Goal: Task Accomplishment & Management: Manage account settings

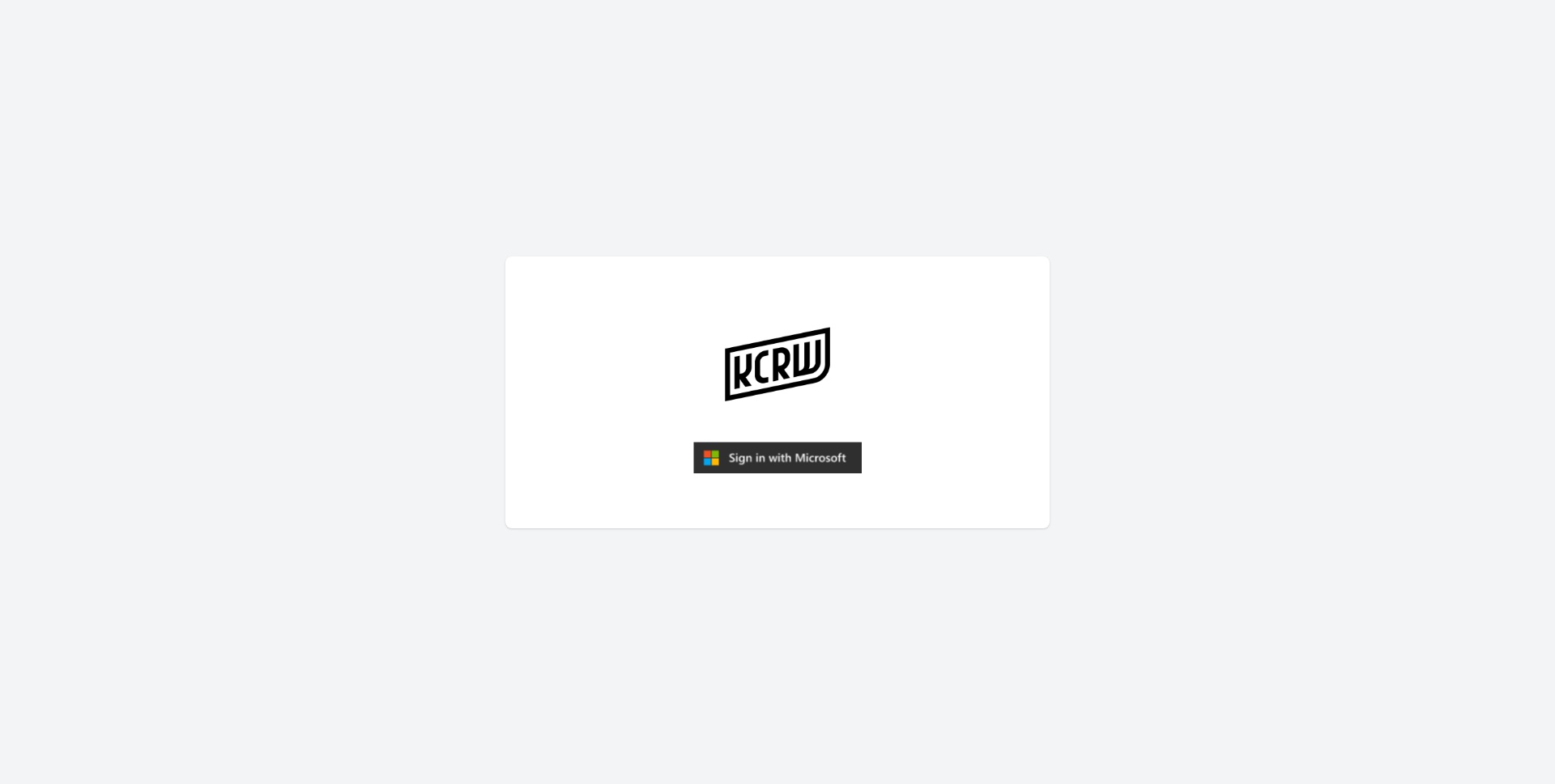
click at [803, 454] on img "submit" at bounding box center [777, 458] width 169 height 33
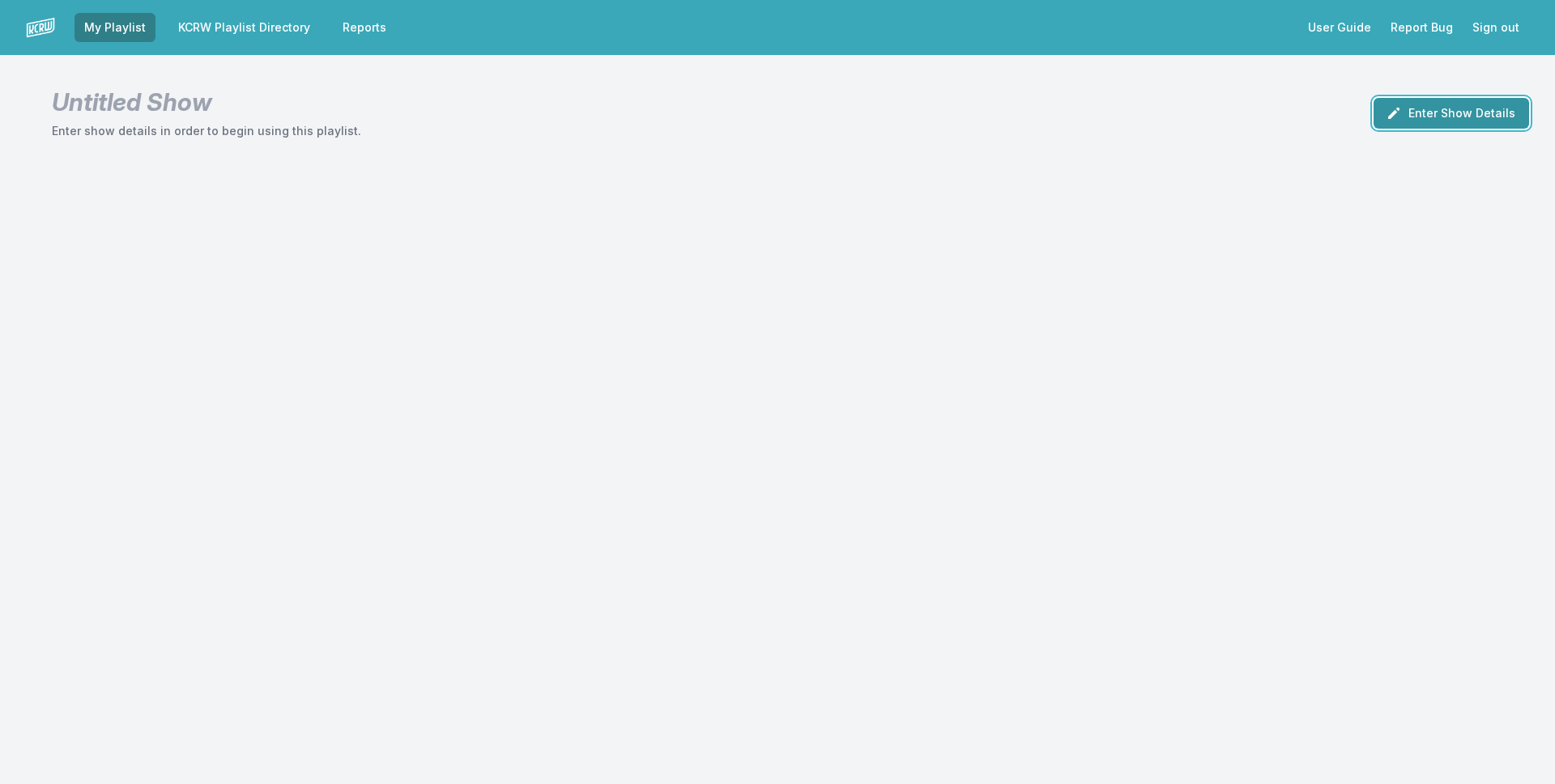
click at [1486, 115] on button "Enter Show Details" at bounding box center [1451, 113] width 156 height 31
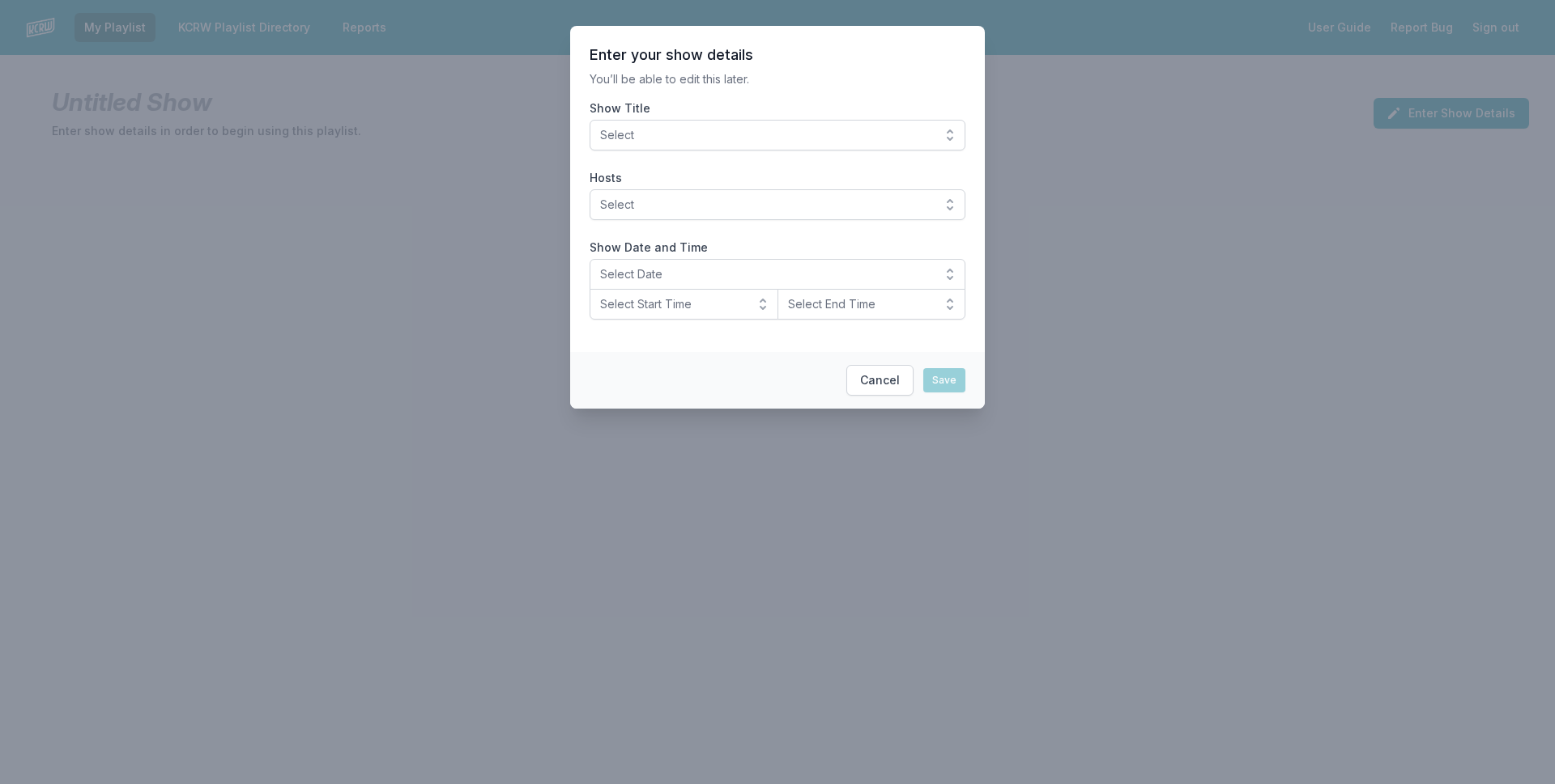
click at [809, 133] on span "Select" at bounding box center [766, 134] width 332 height 16
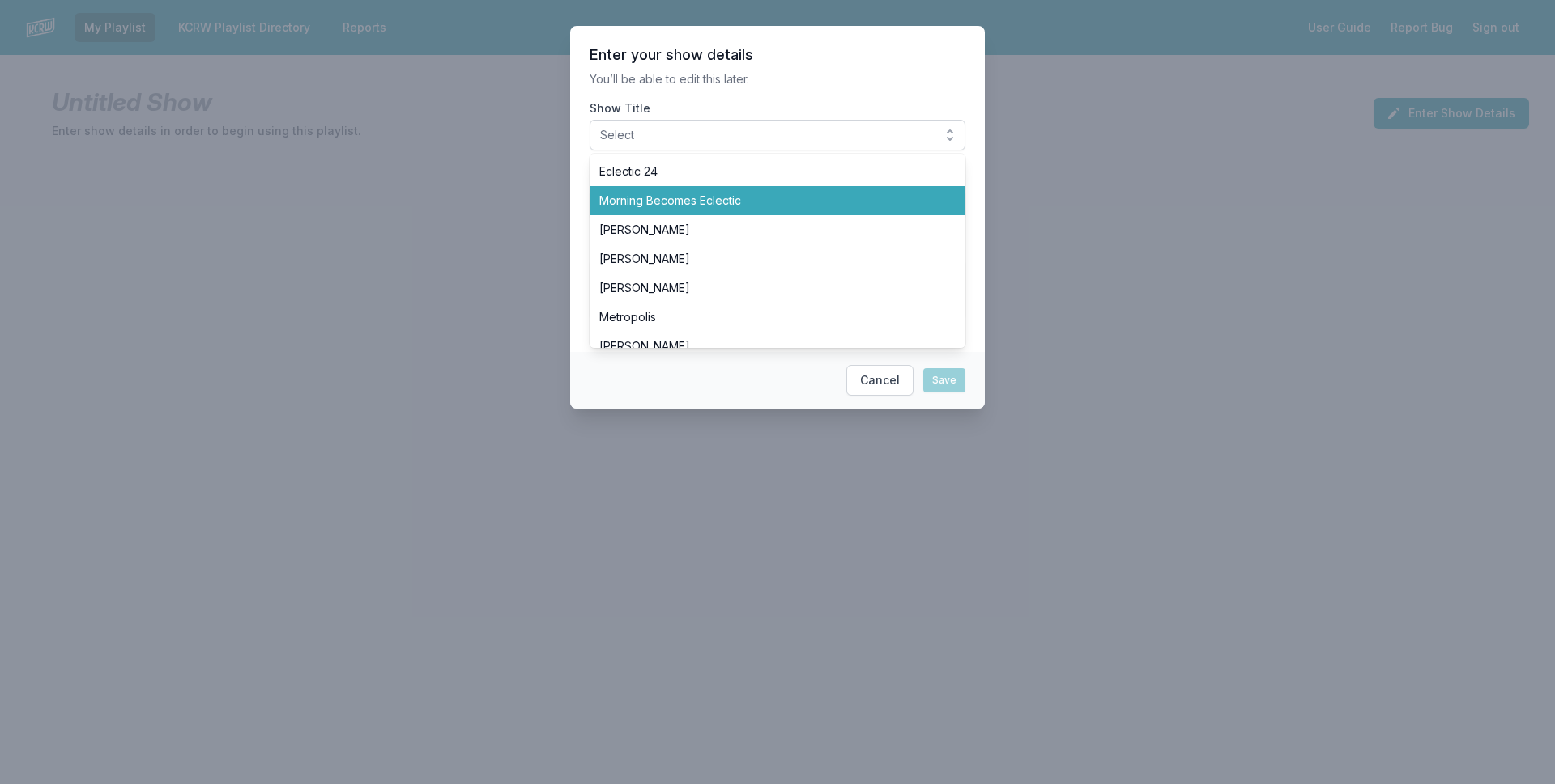
click at [811, 197] on span "Morning Becomes Eclectic" at bounding box center [768, 200] width 337 height 16
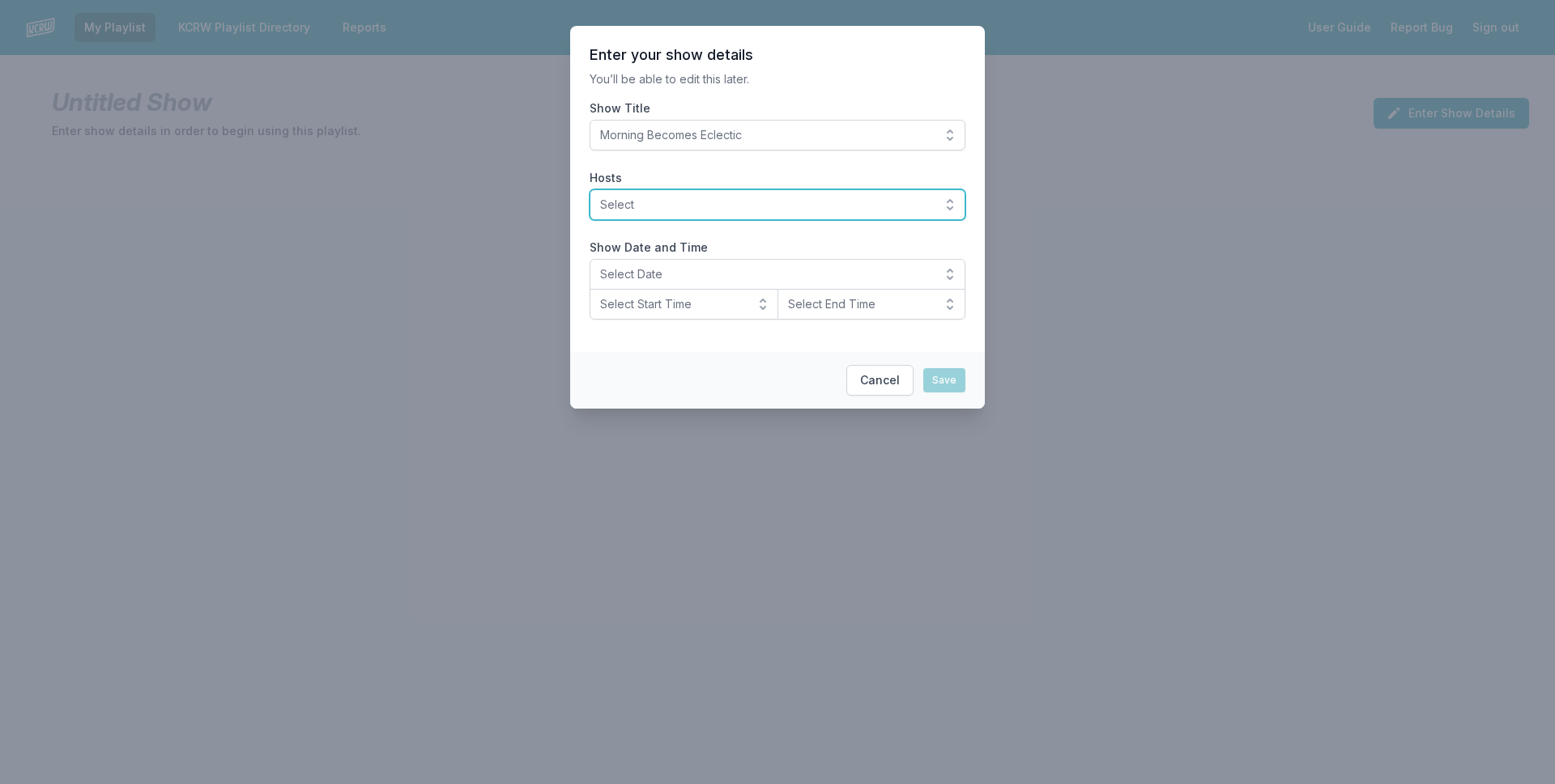
click at [797, 201] on span "Select" at bounding box center [766, 204] width 332 height 16
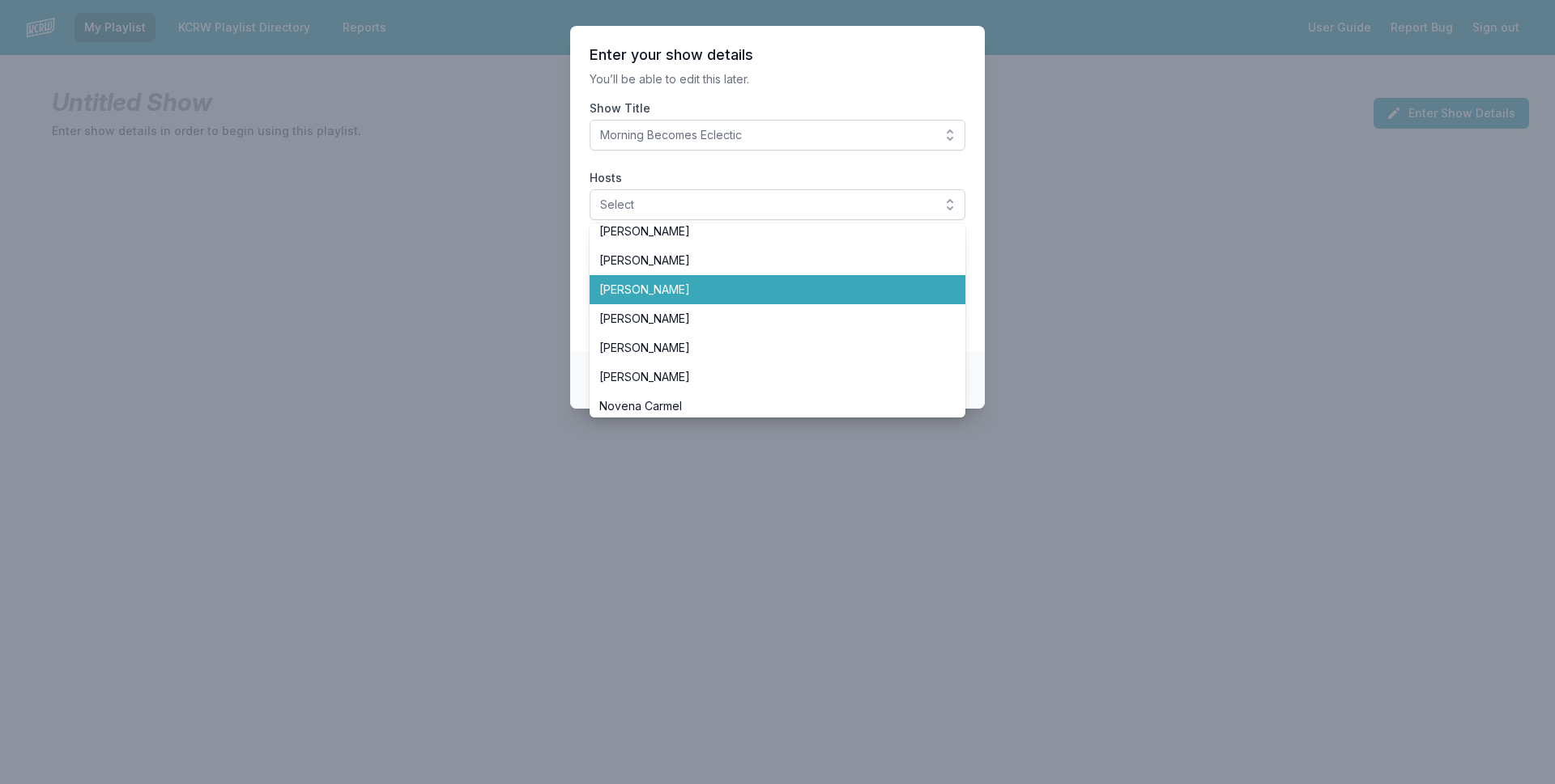
scroll to position [324, 0]
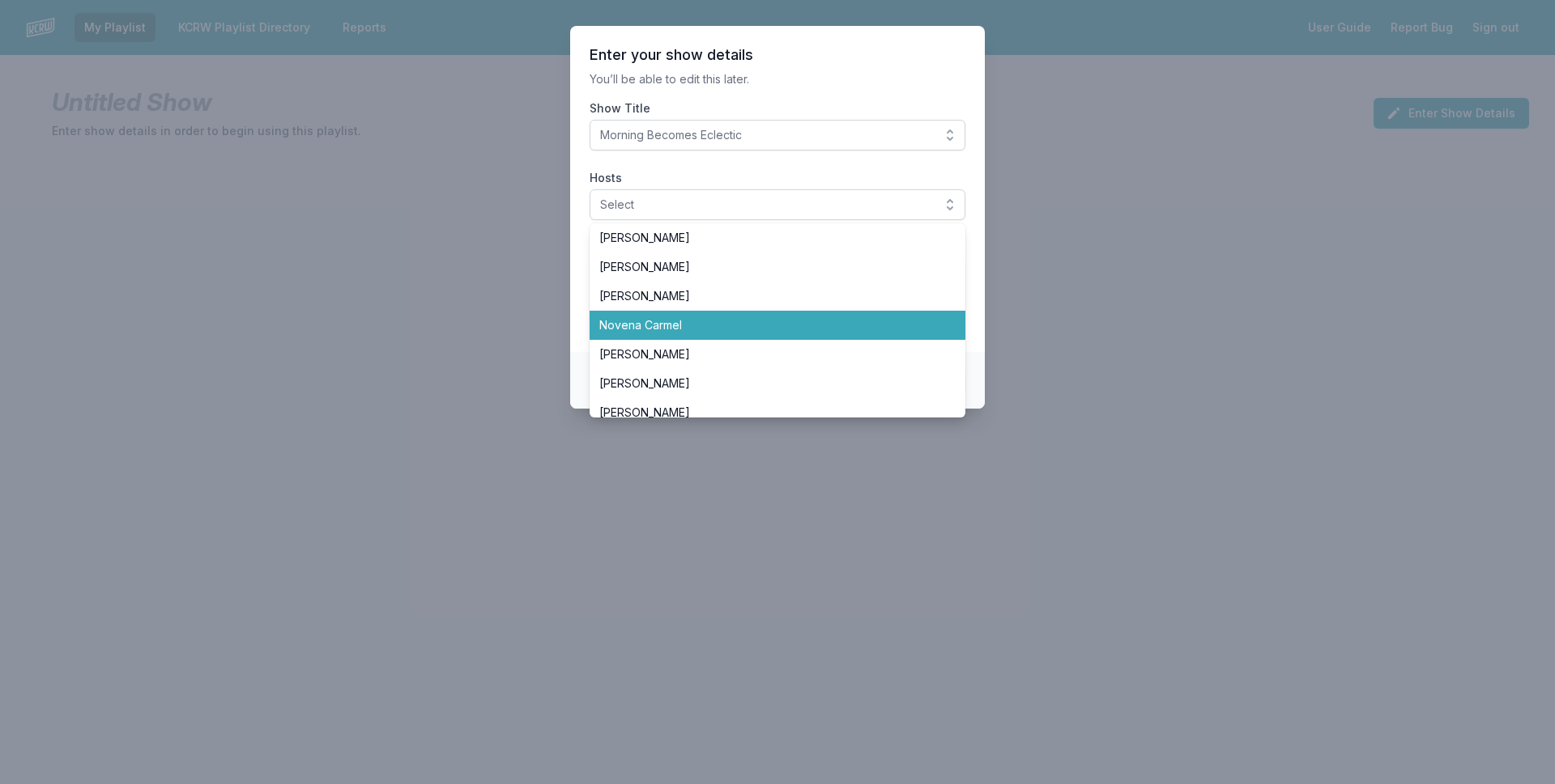
click at [714, 331] on span "Novena Carmel" at bounding box center [768, 325] width 337 height 16
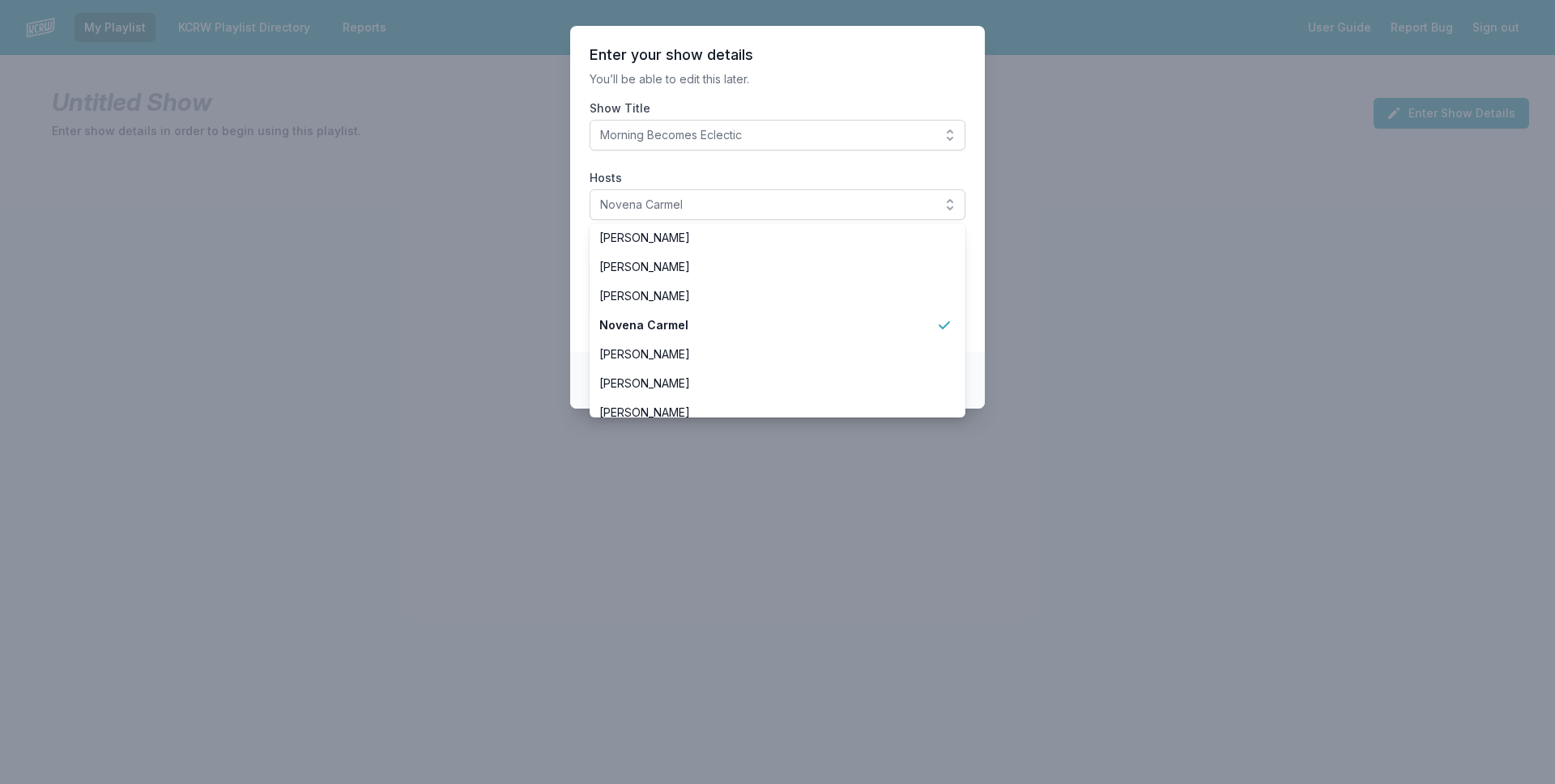
click at [782, 46] on header "Enter your show details" at bounding box center [777, 55] width 375 height 20
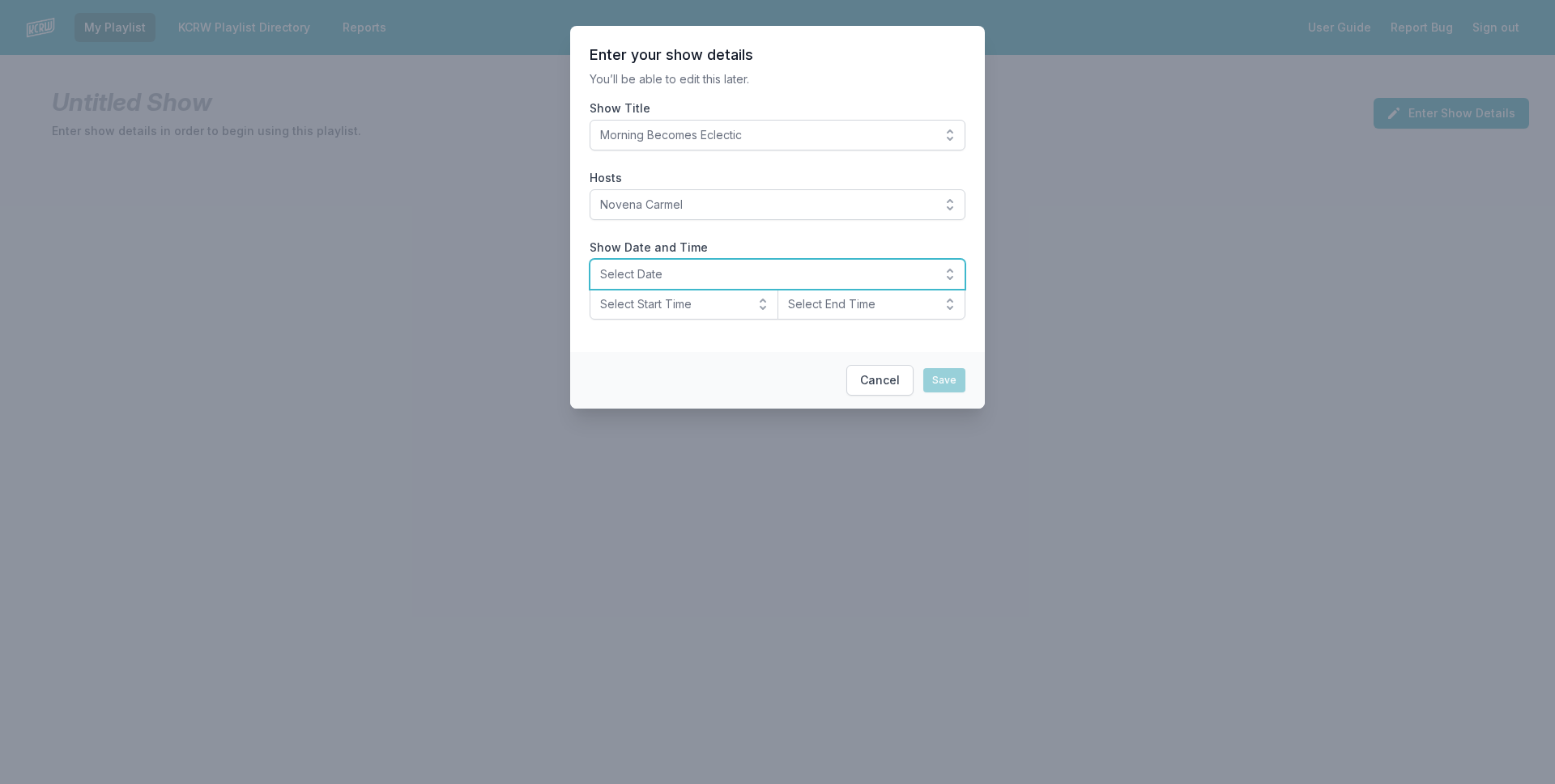
click at [755, 271] on span "Select Date" at bounding box center [766, 274] width 332 height 16
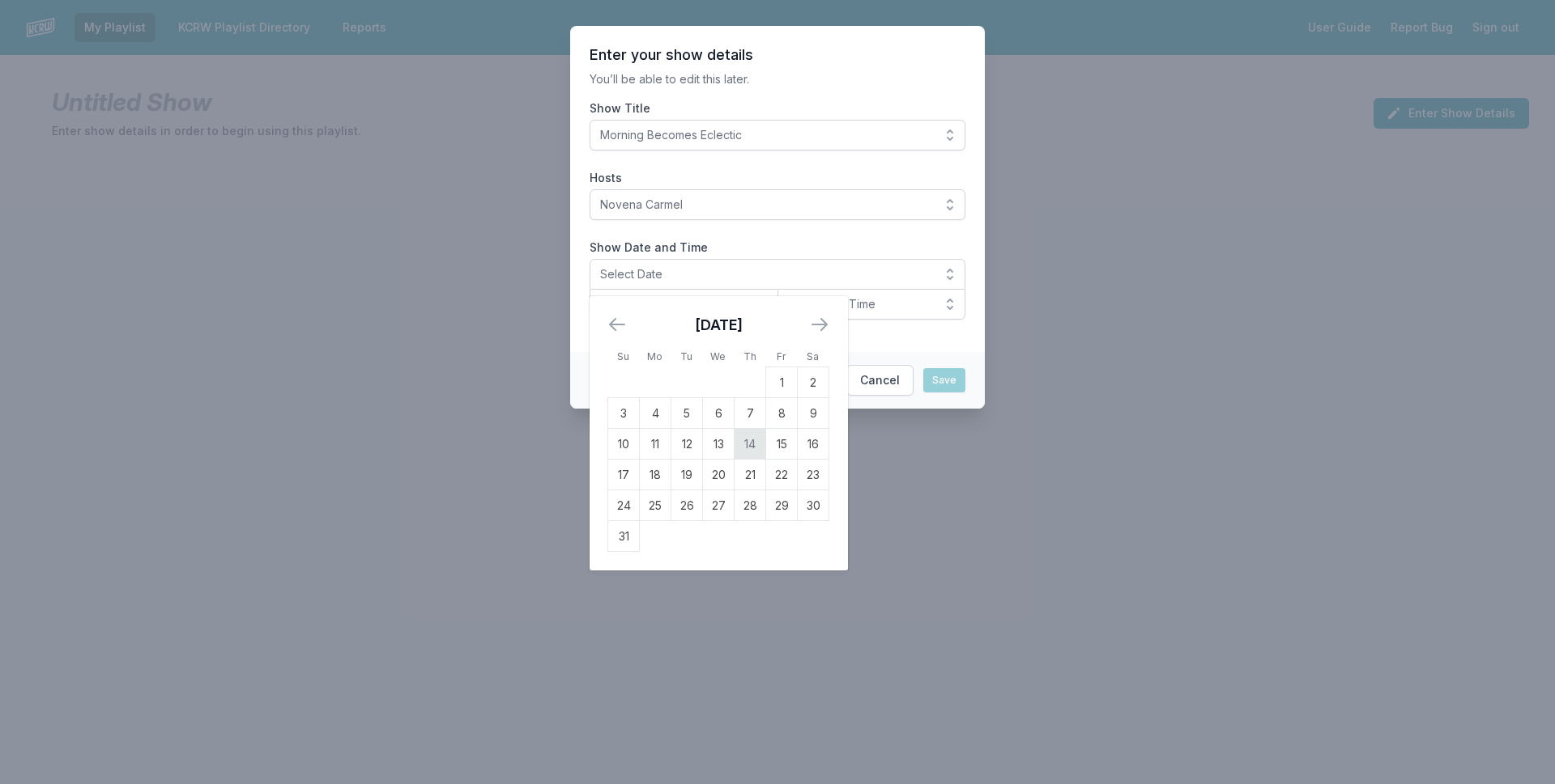
click at [746, 450] on td "14" at bounding box center [750, 444] width 32 height 31
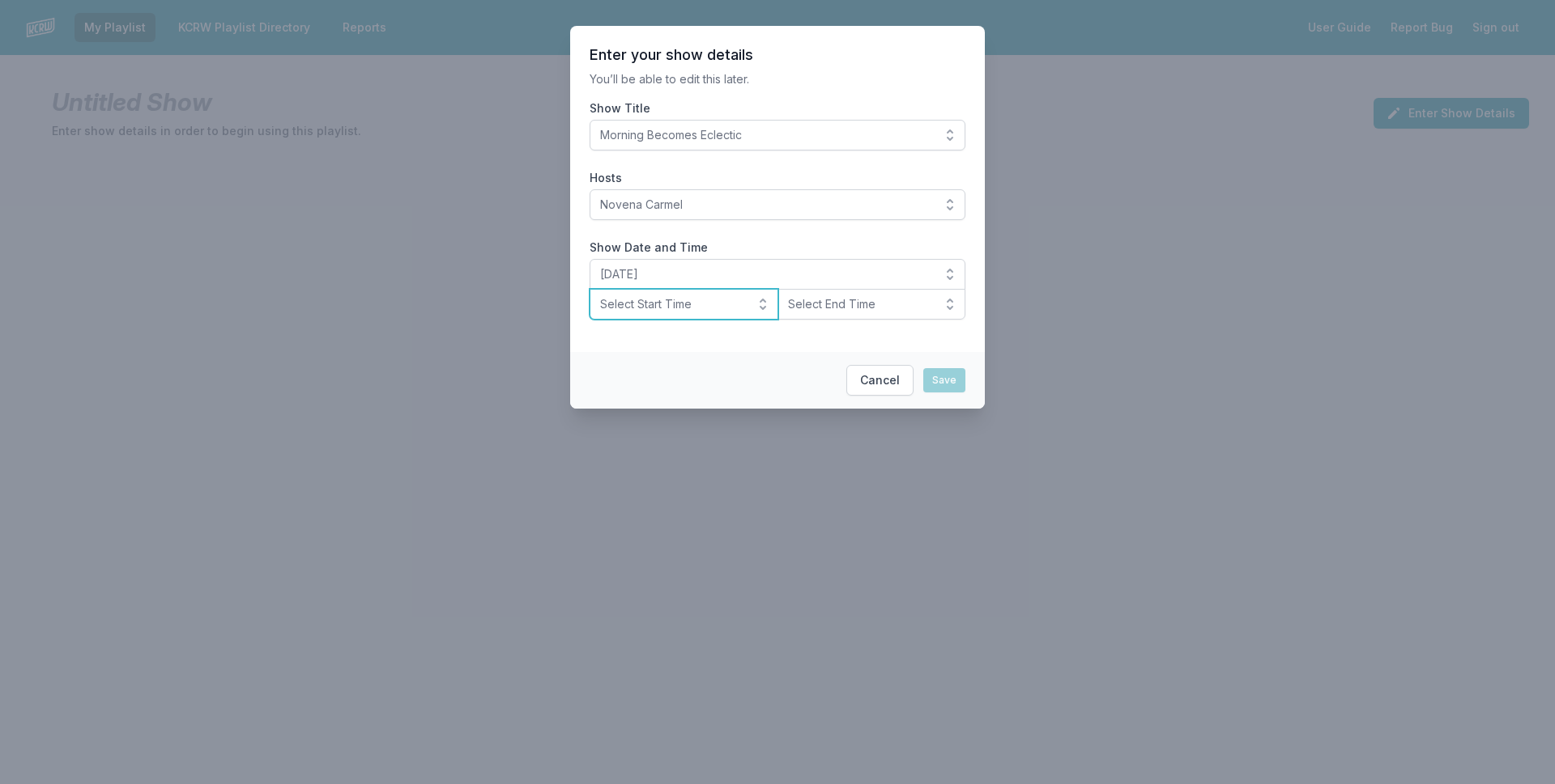
click at [664, 303] on span "Select Start Time" at bounding box center [673, 304] width 145 height 16
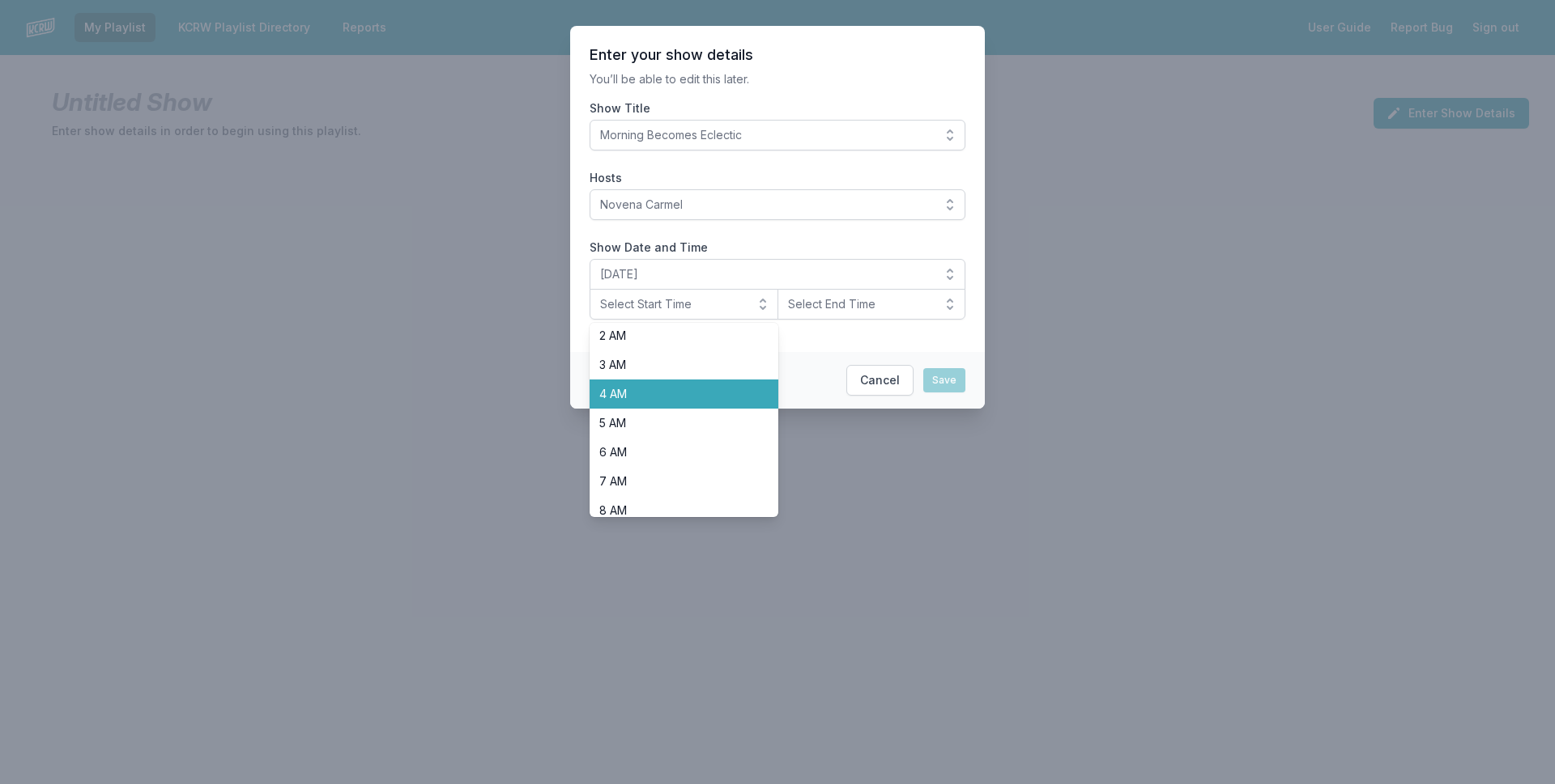
scroll to position [162, 0]
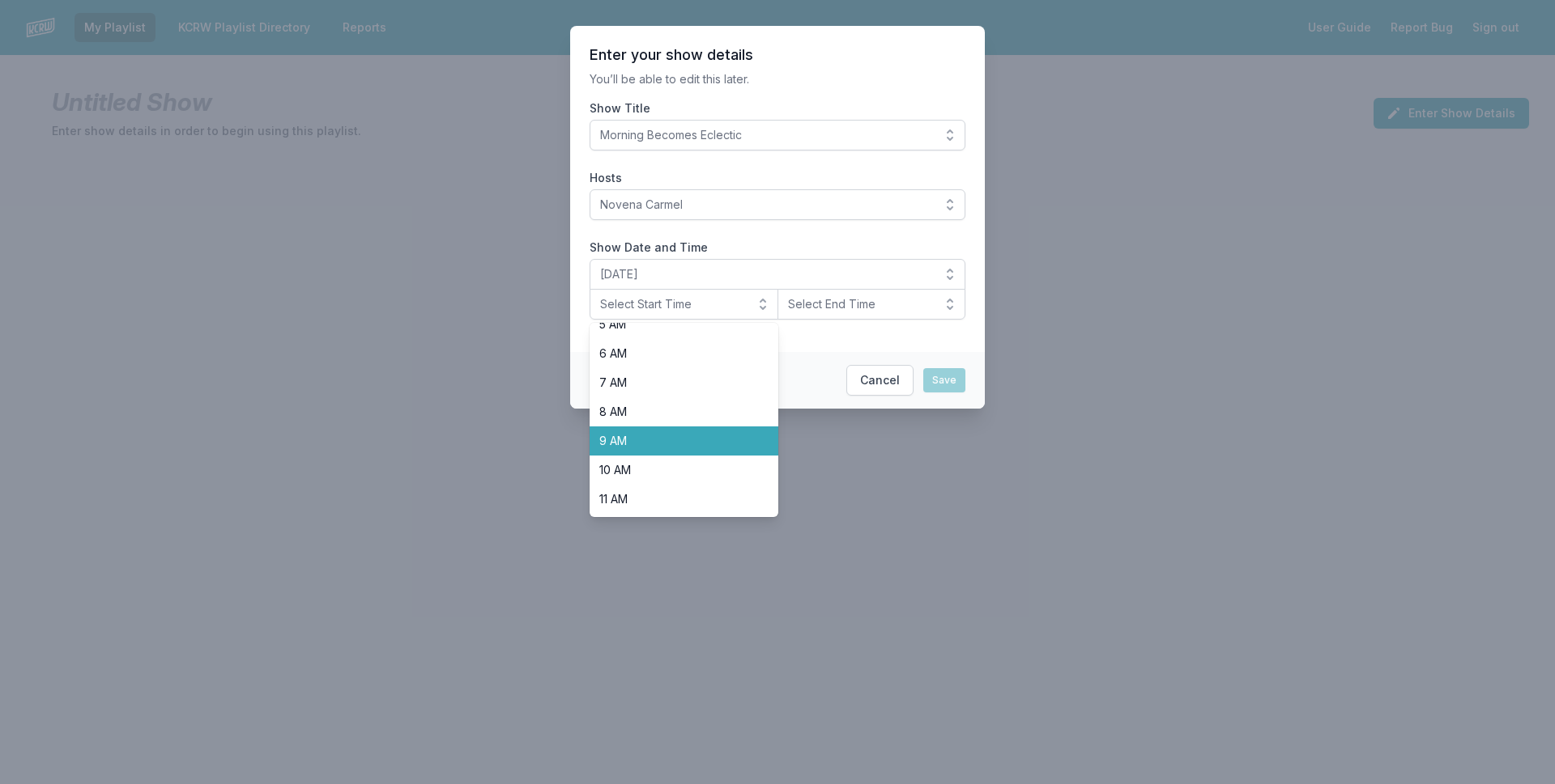
click at [648, 435] on span "9 AM" at bounding box center [674, 440] width 150 height 16
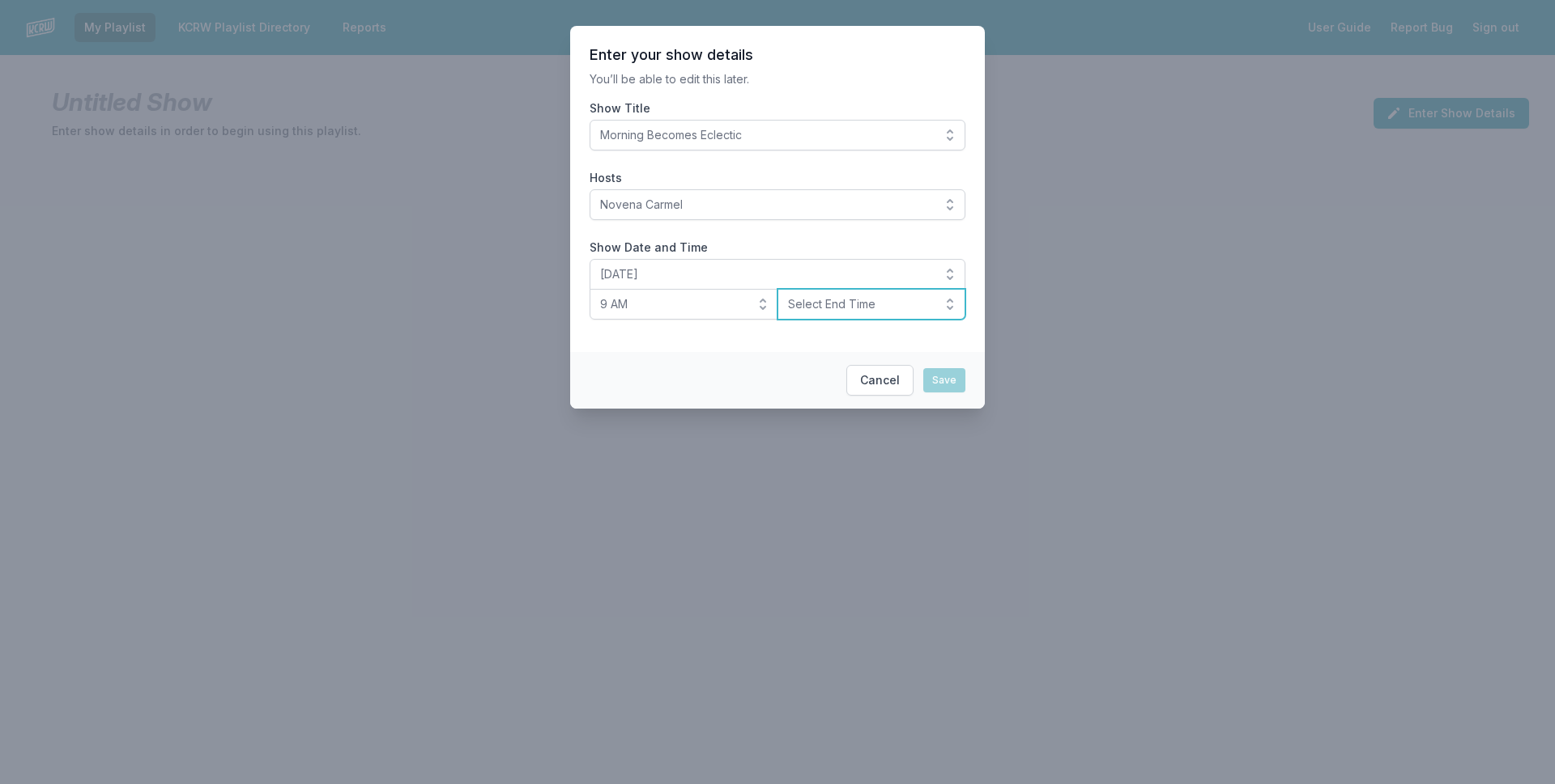
click at [852, 311] on span "Select End Time" at bounding box center [861, 304] width 145 height 16
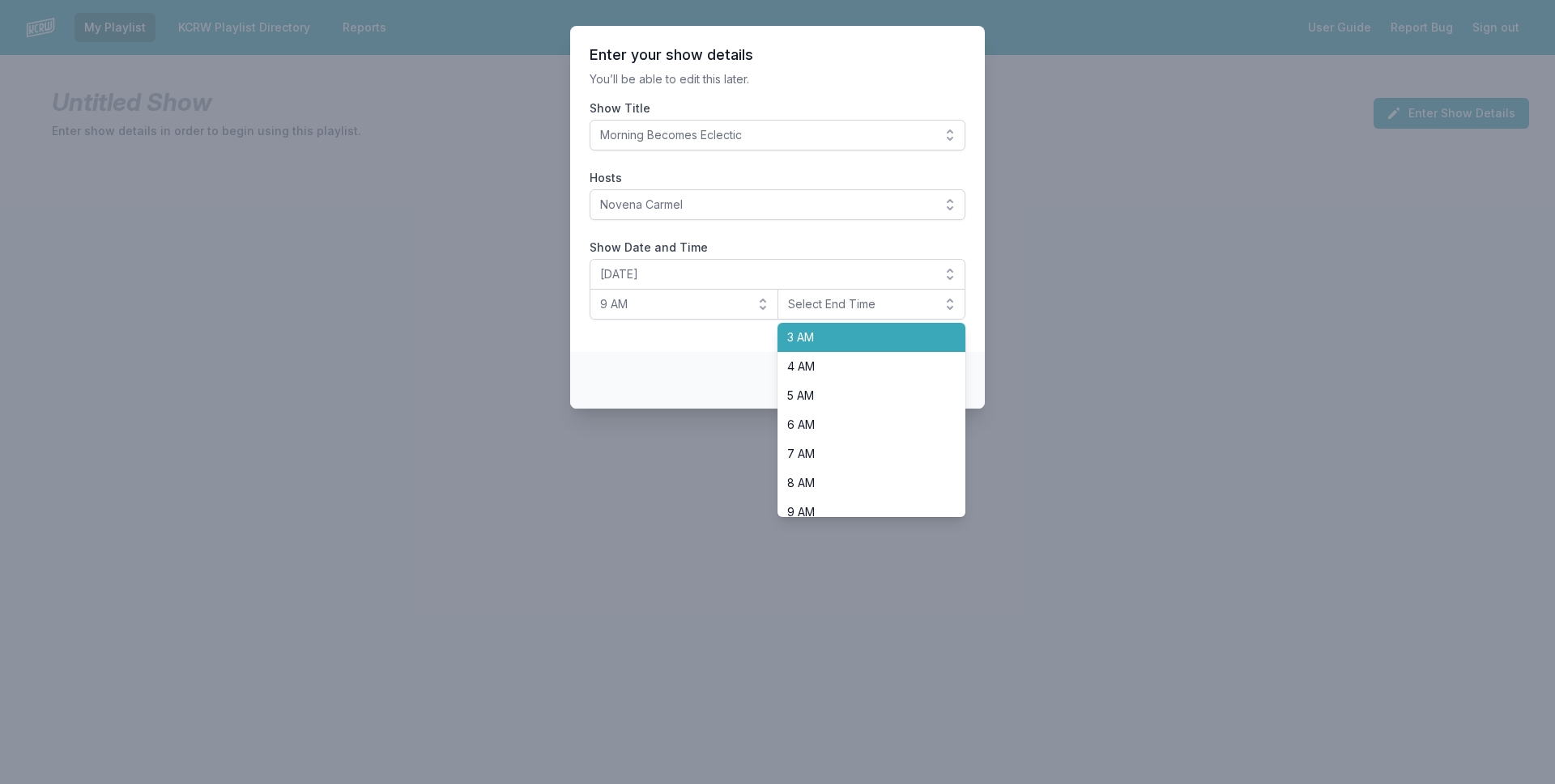
scroll to position [243, 0]
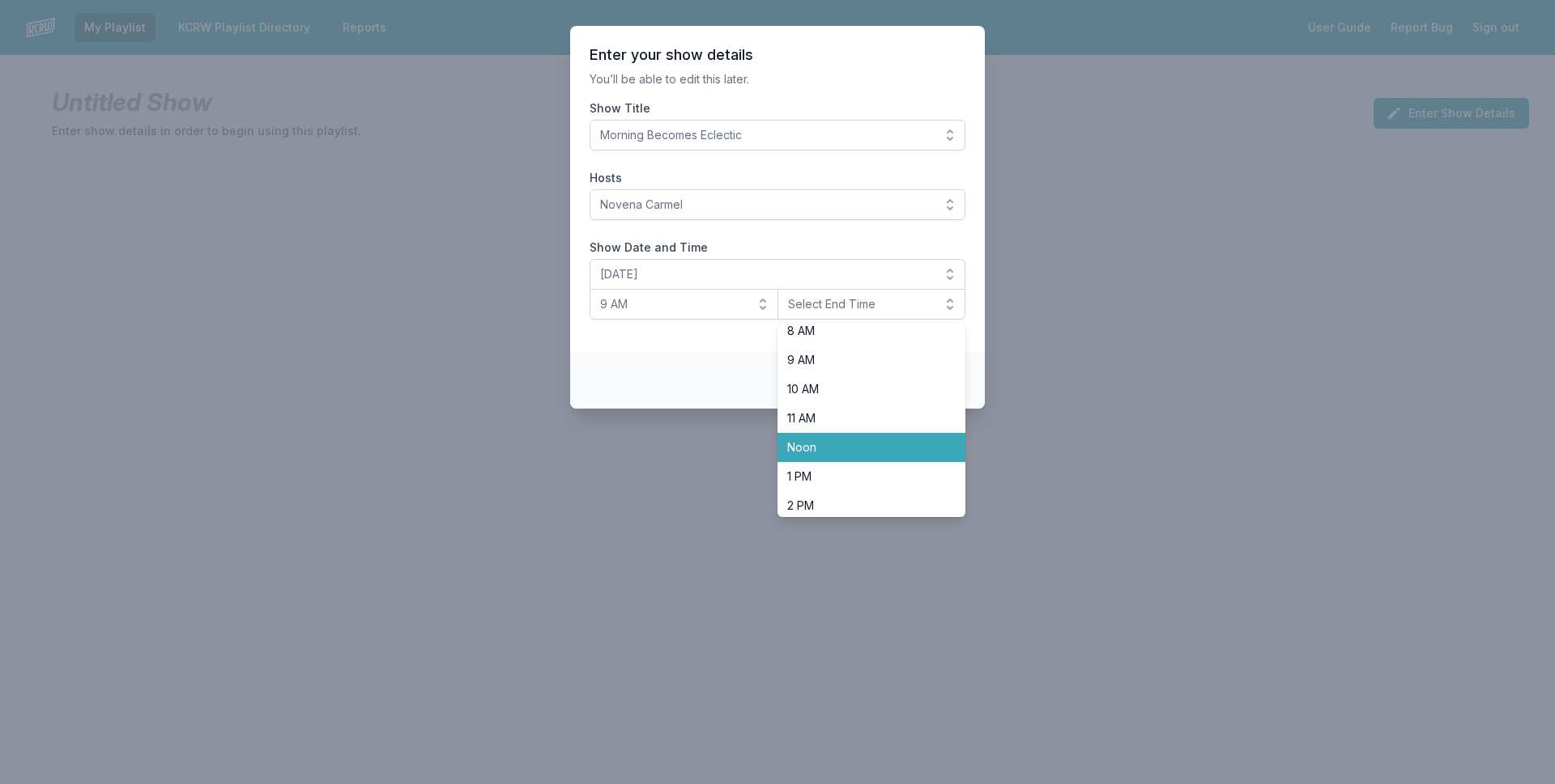
click at [895, 453] on span "Noon" at bounding box center [862, 447] width 150 height 16
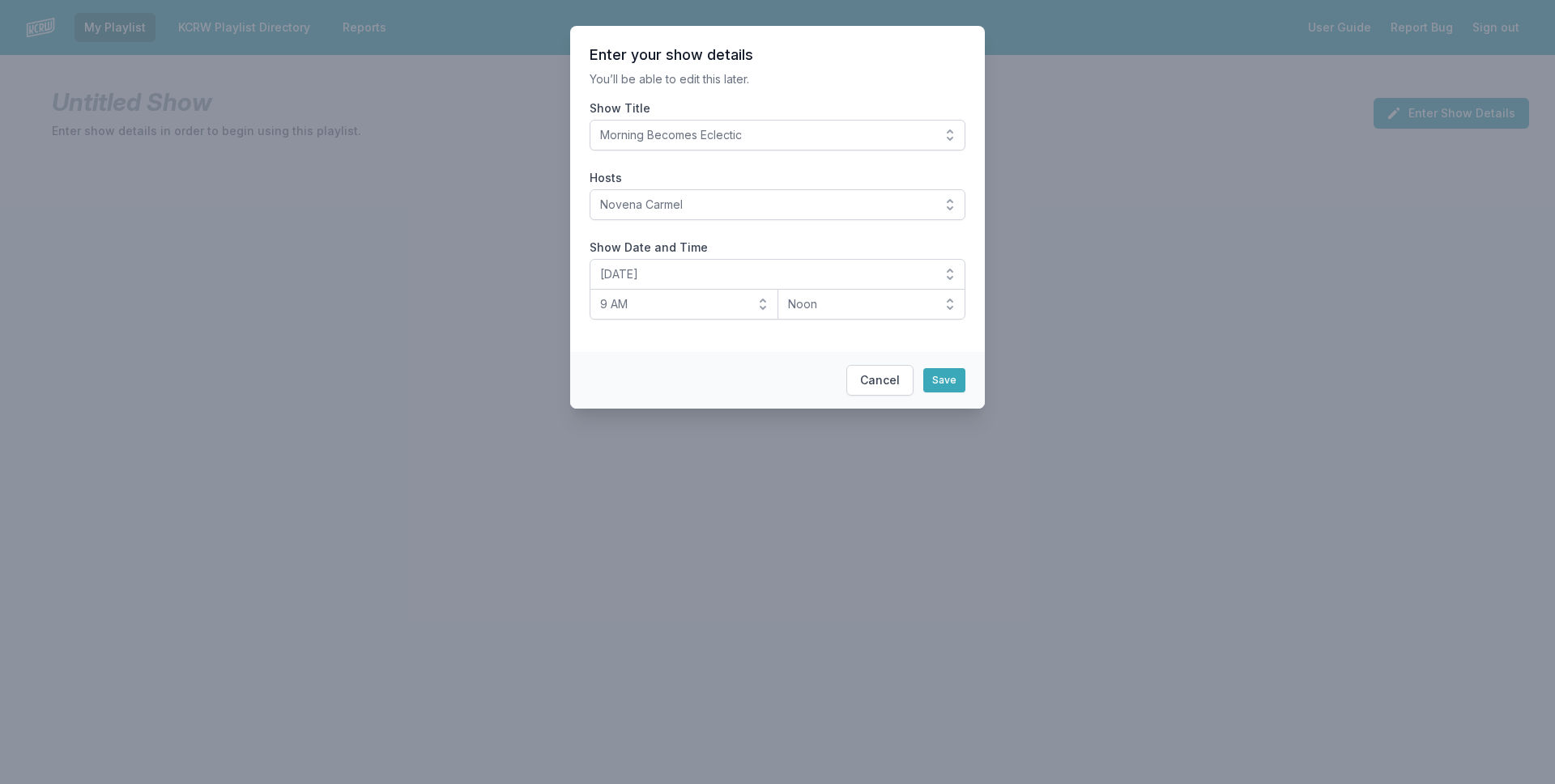
click at [804, 62] on header "Enter your show details" at bounding box center [777, 55] width 375 height 20
click at [939, 387] on button "Save" at bounding box center [944, 381] width 42 height 24
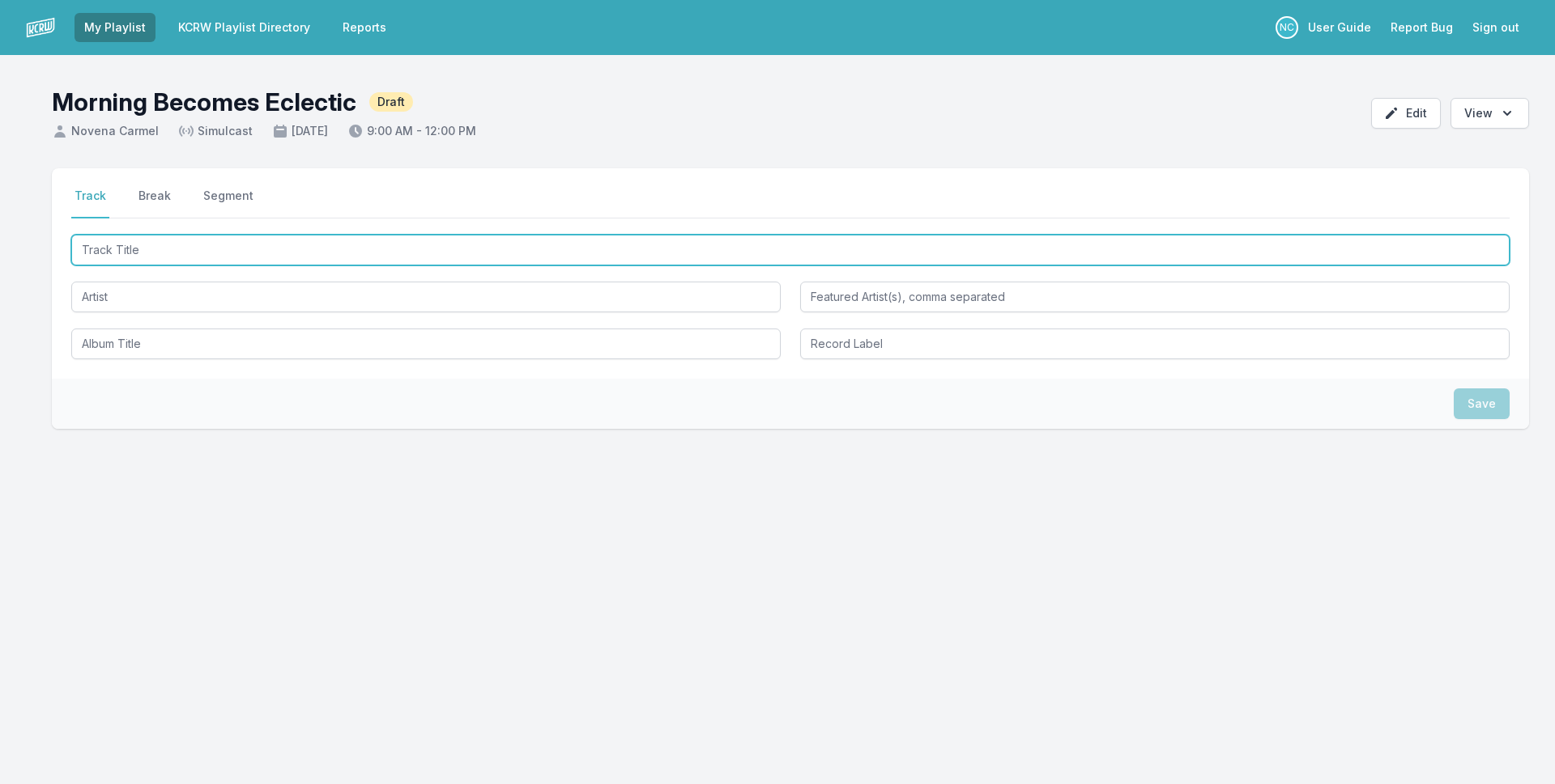
click at [368, 245] on input "Track Title" at bounding box center [791, 250] width 1439 height 31
type input "Phone"
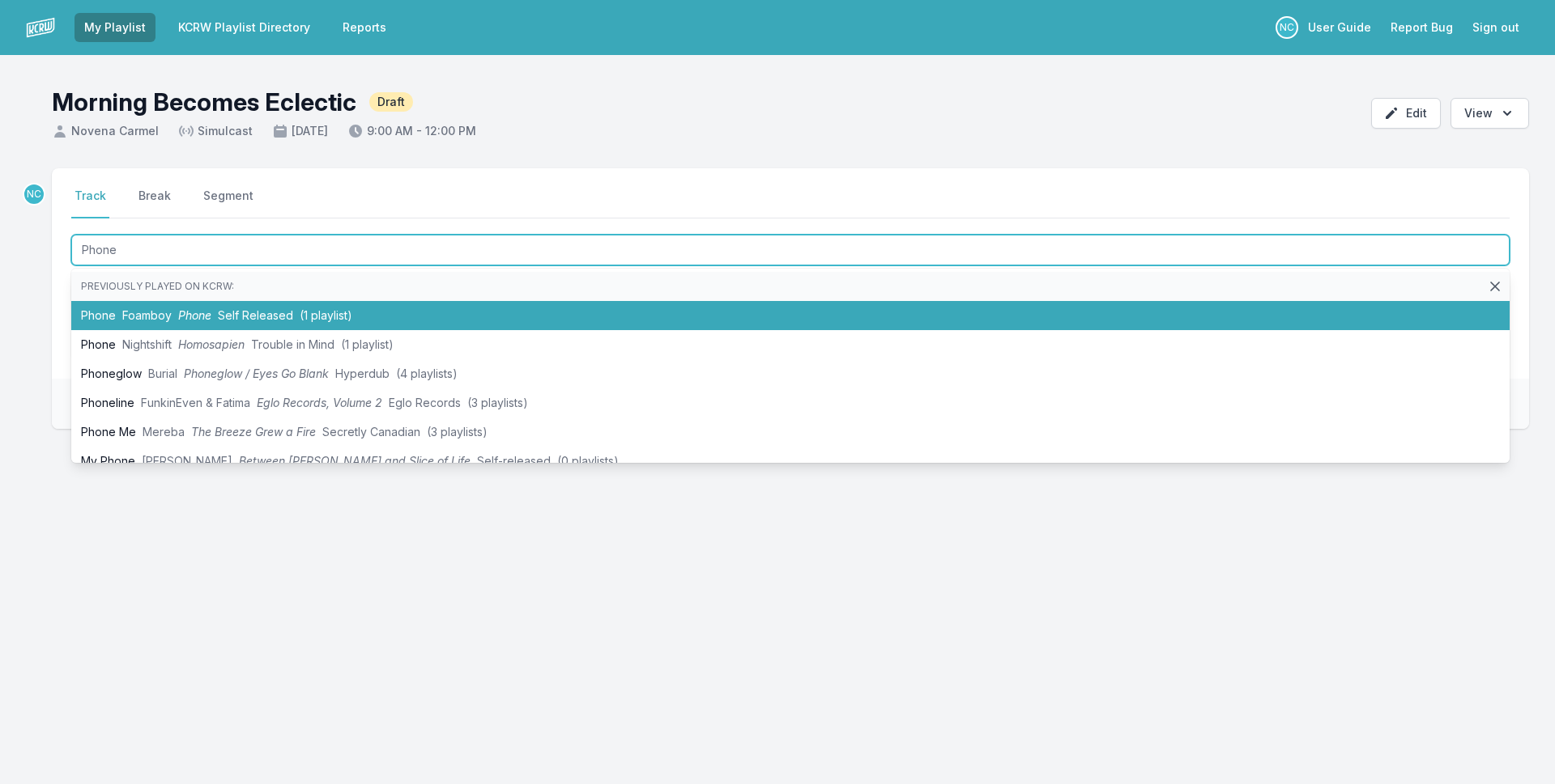
click at [416, 323] on li "Phone Foamboy Phone Self Released (1 playlist)" at bounding box center [791, 315] width 1439 height 29
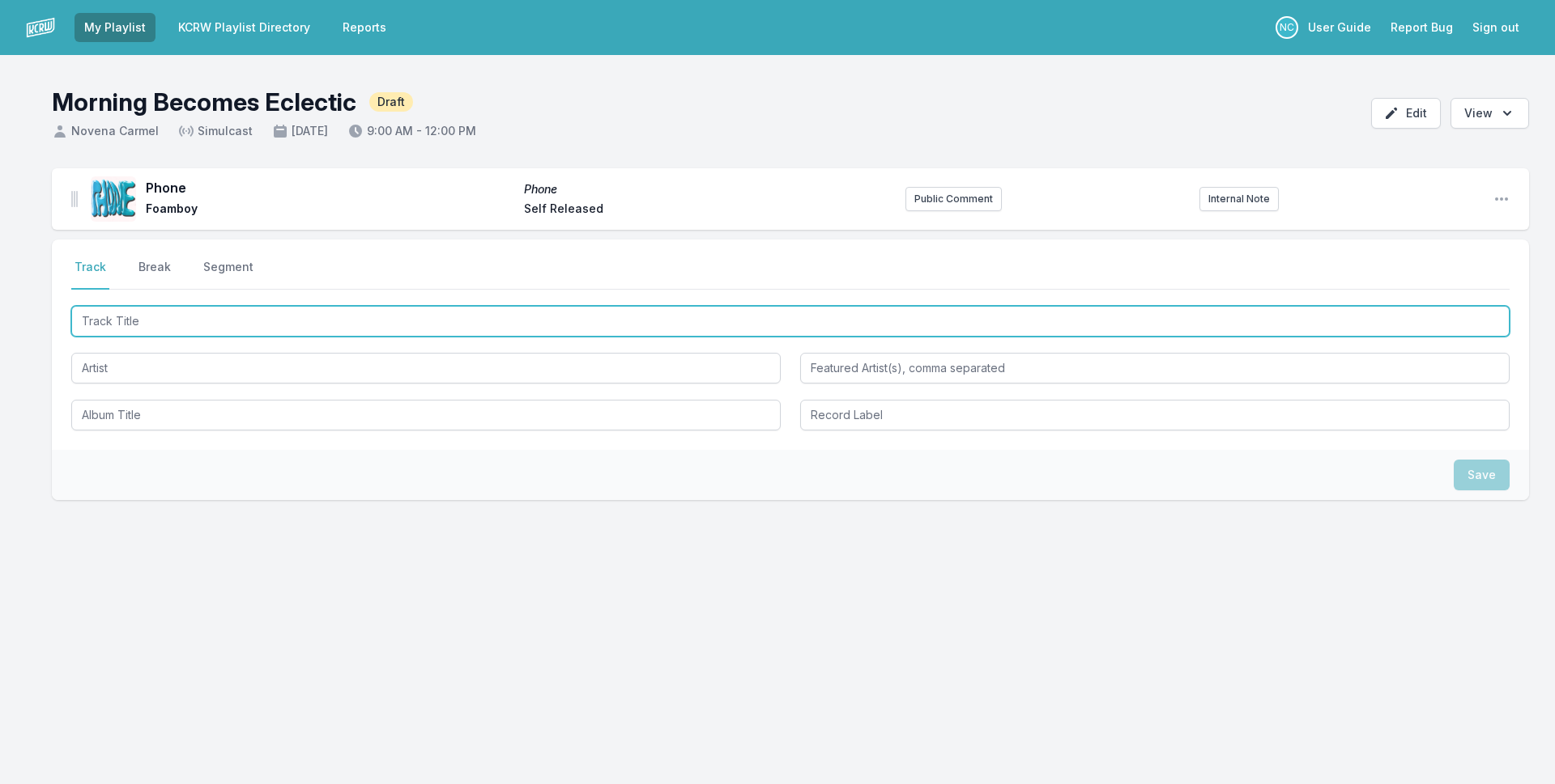
click at [327, 323] on input "Track Title" at bounding box center [791, 321] width 1439 height 31
type input "Cool Cool - Sunset Mix"
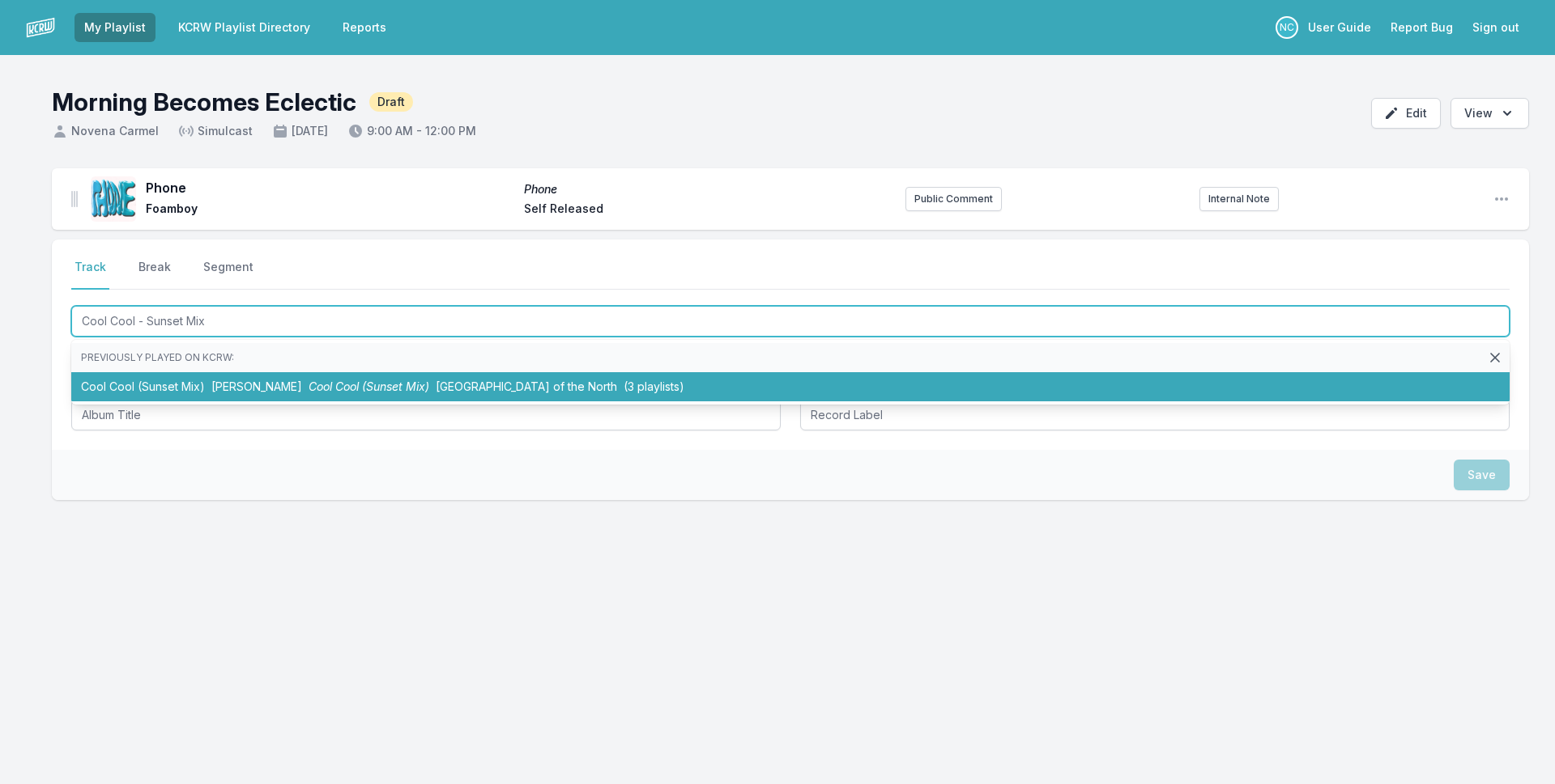
click at [264, 391] on span "[PERSON_NAME]" at bounding box center [256, 386] width 90 height 14
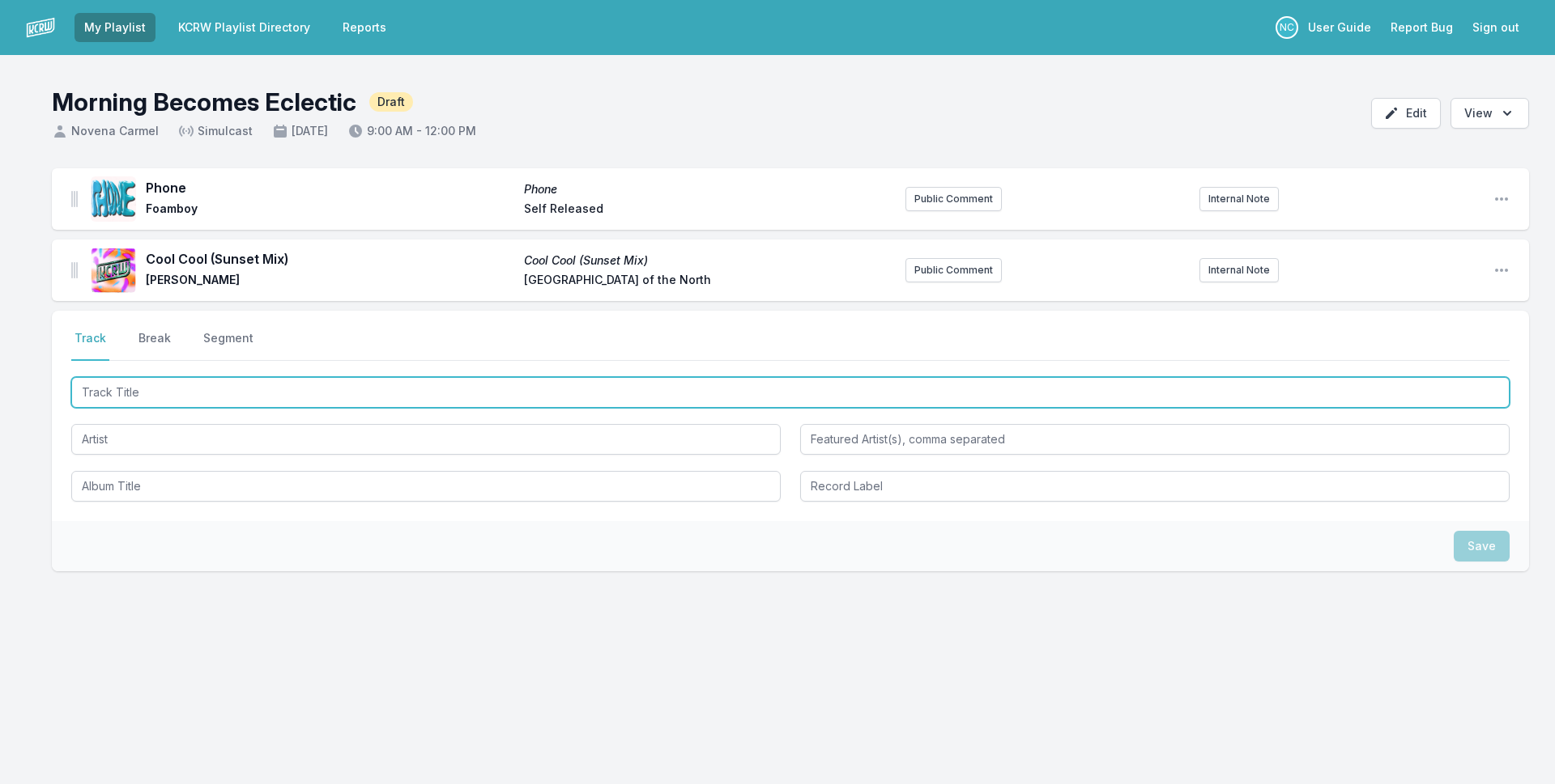
click at [186, 395] on input "Track Title" at bounding box center [791, 392] width 1439 height 31
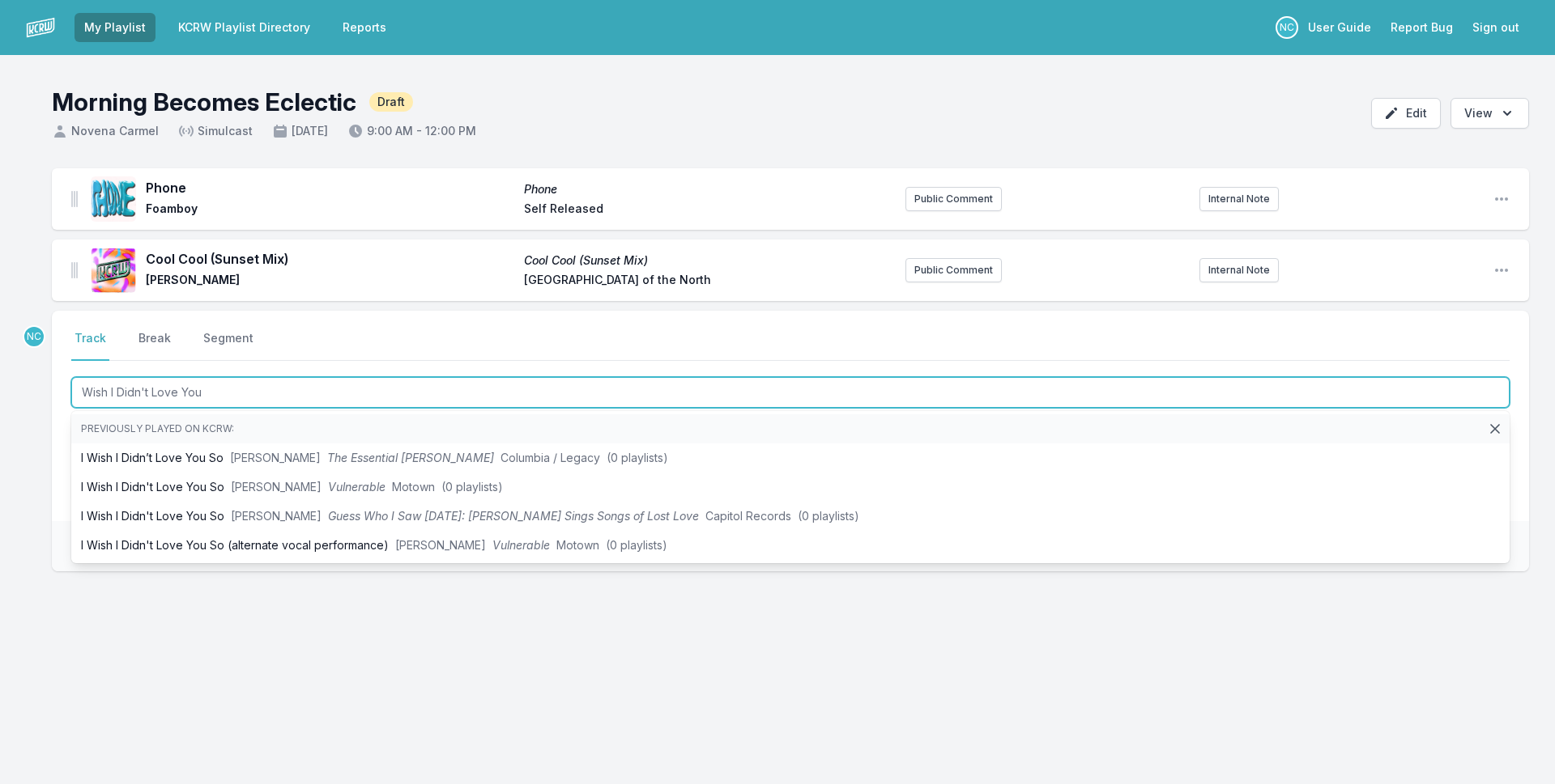
type input "Wish I Didn't Love You"
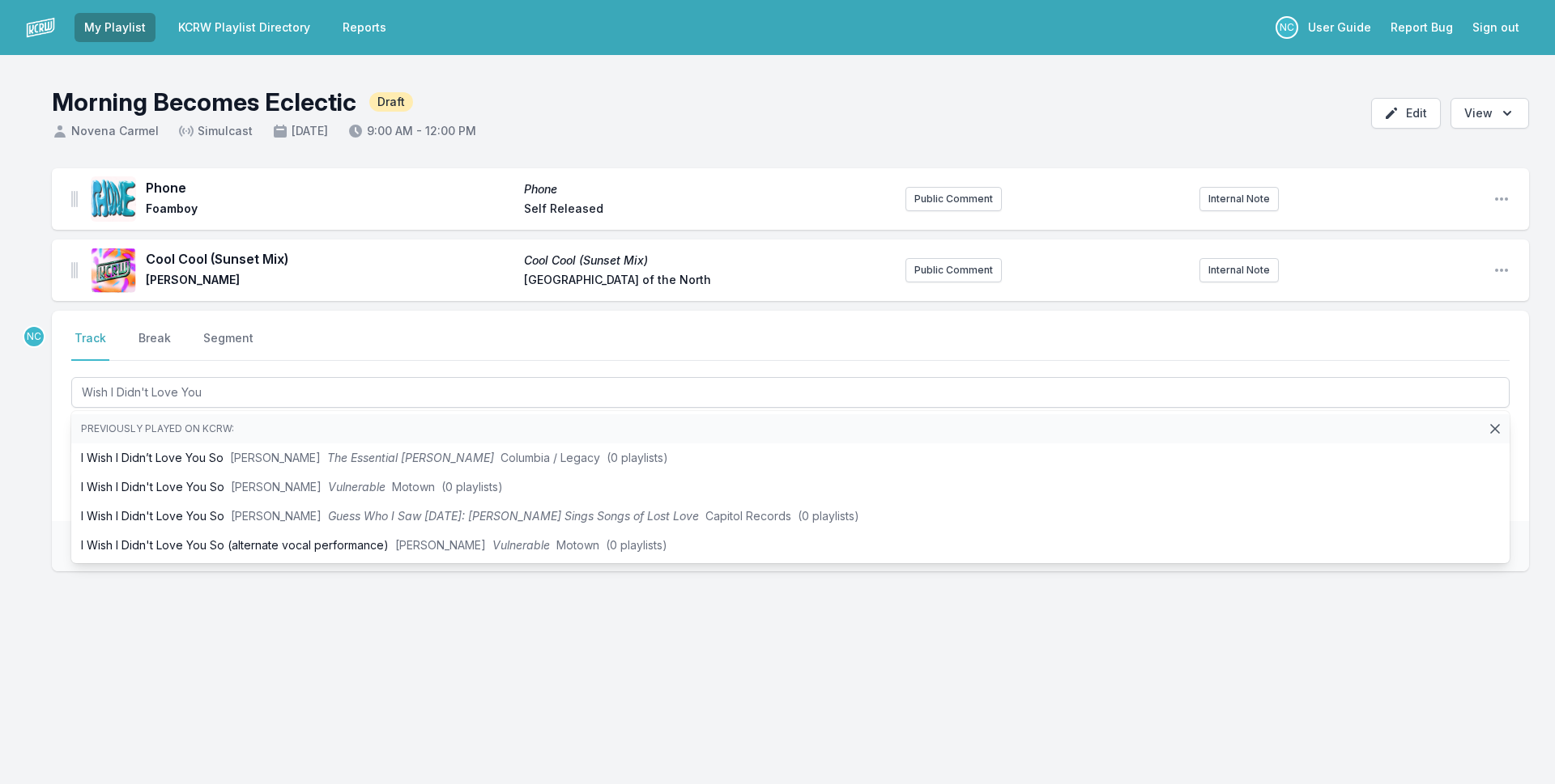
click at [16, 333] on div "Phone Phone Foamboy Self Released Public Comment Internal Note Open playlist it…" at bounding box center [777, 448] width 1555 height 559
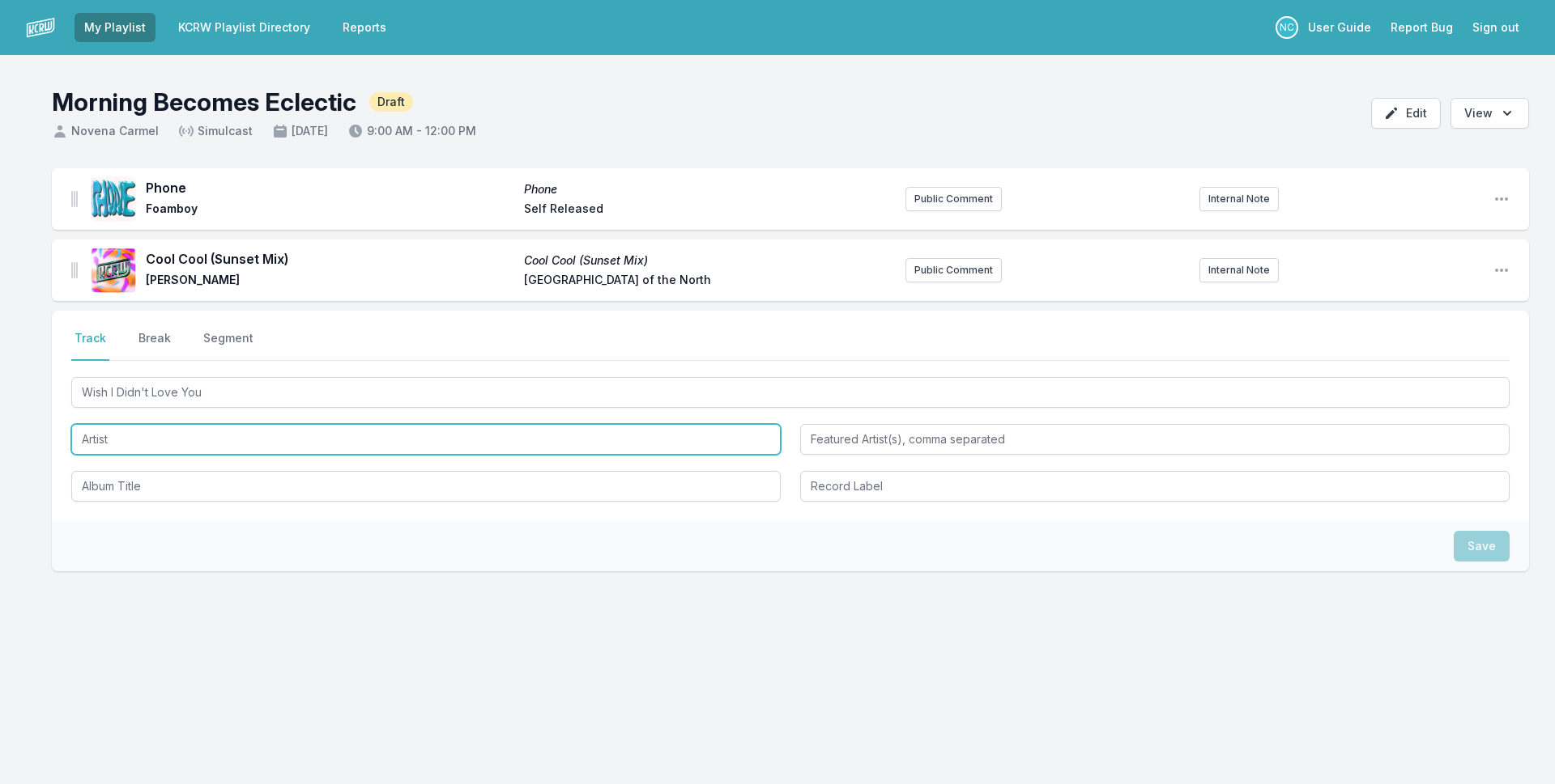
click at [108, 442] on input "Artist" at bounding box center [427, 439] width 710 height 31
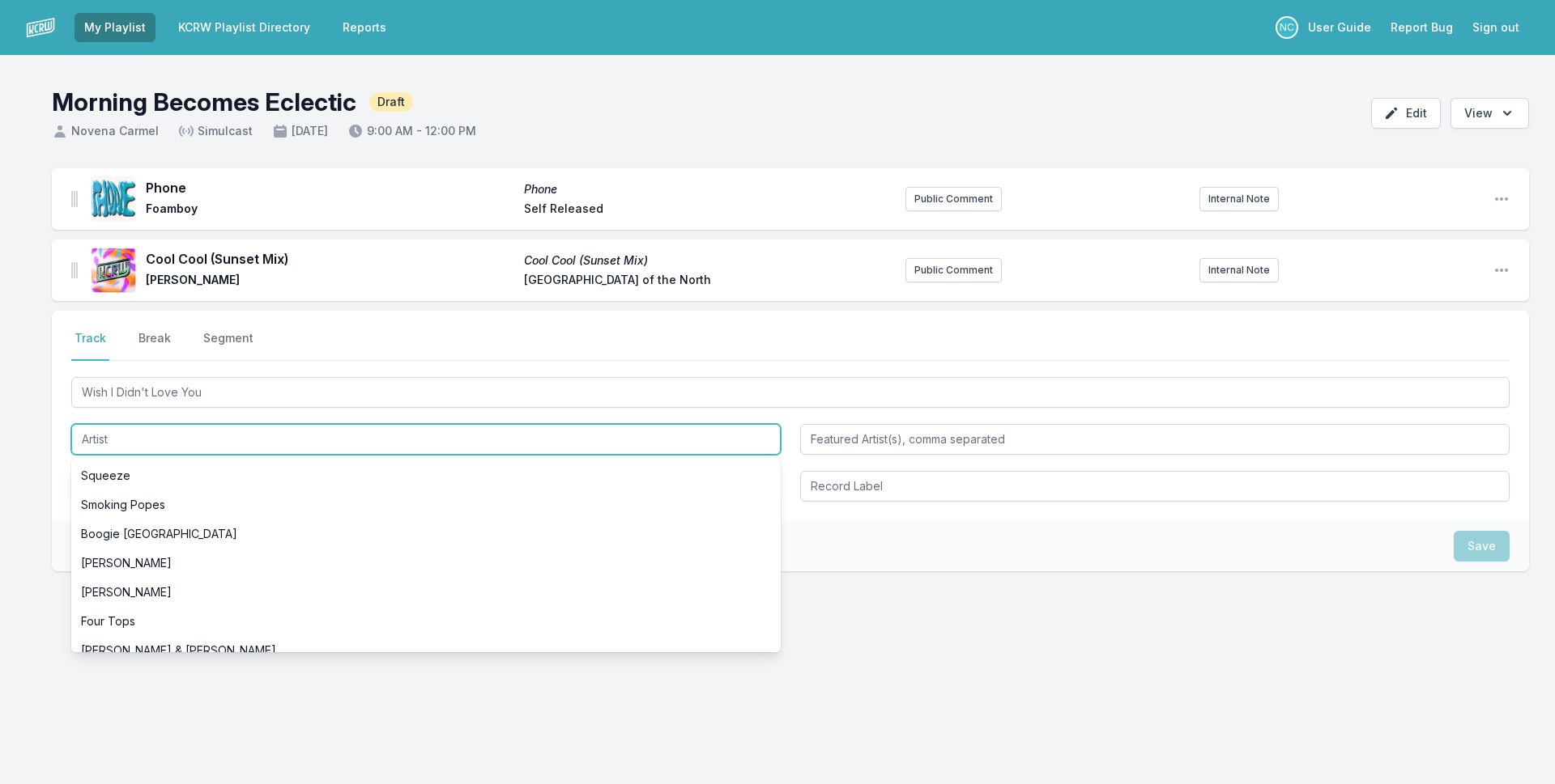
click at [108, 442] on input "Artist" at bounding box center [427, 439] width 710 height 31
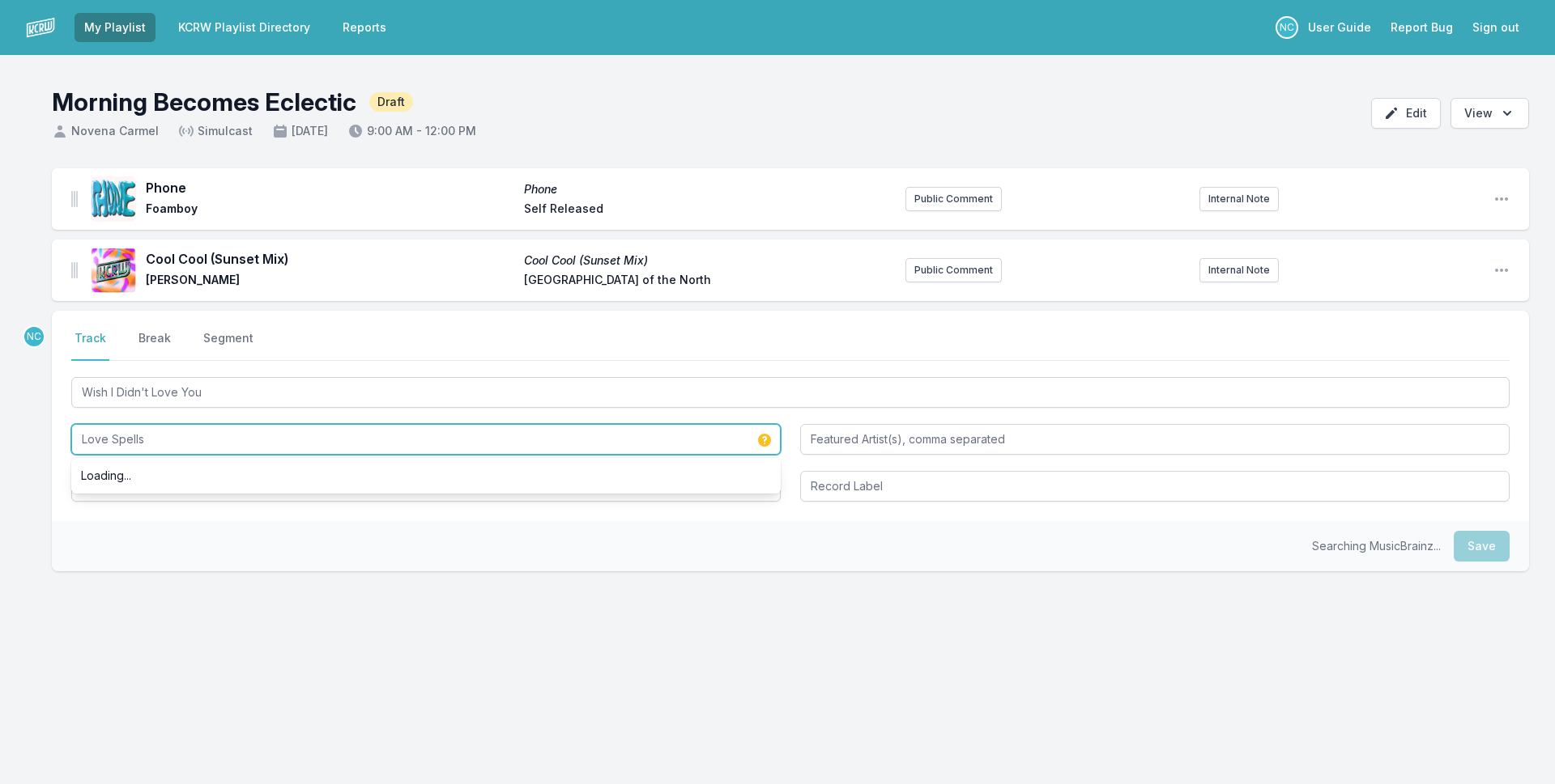
type input "Love Spells"
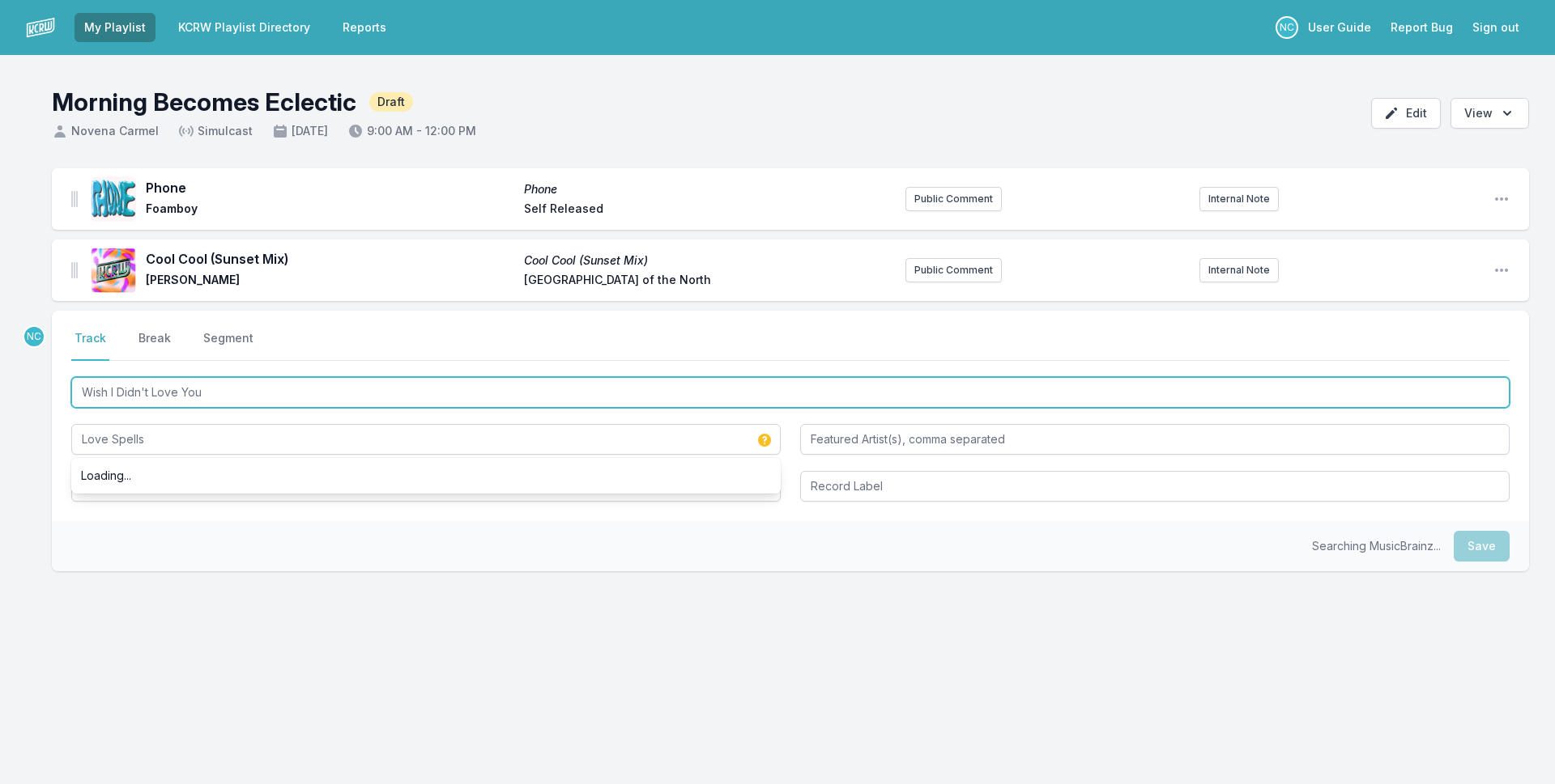
click at [144, 391] on input "Wish I Didn't Love You" at bounding box center [791, 392] width 1439 height 31
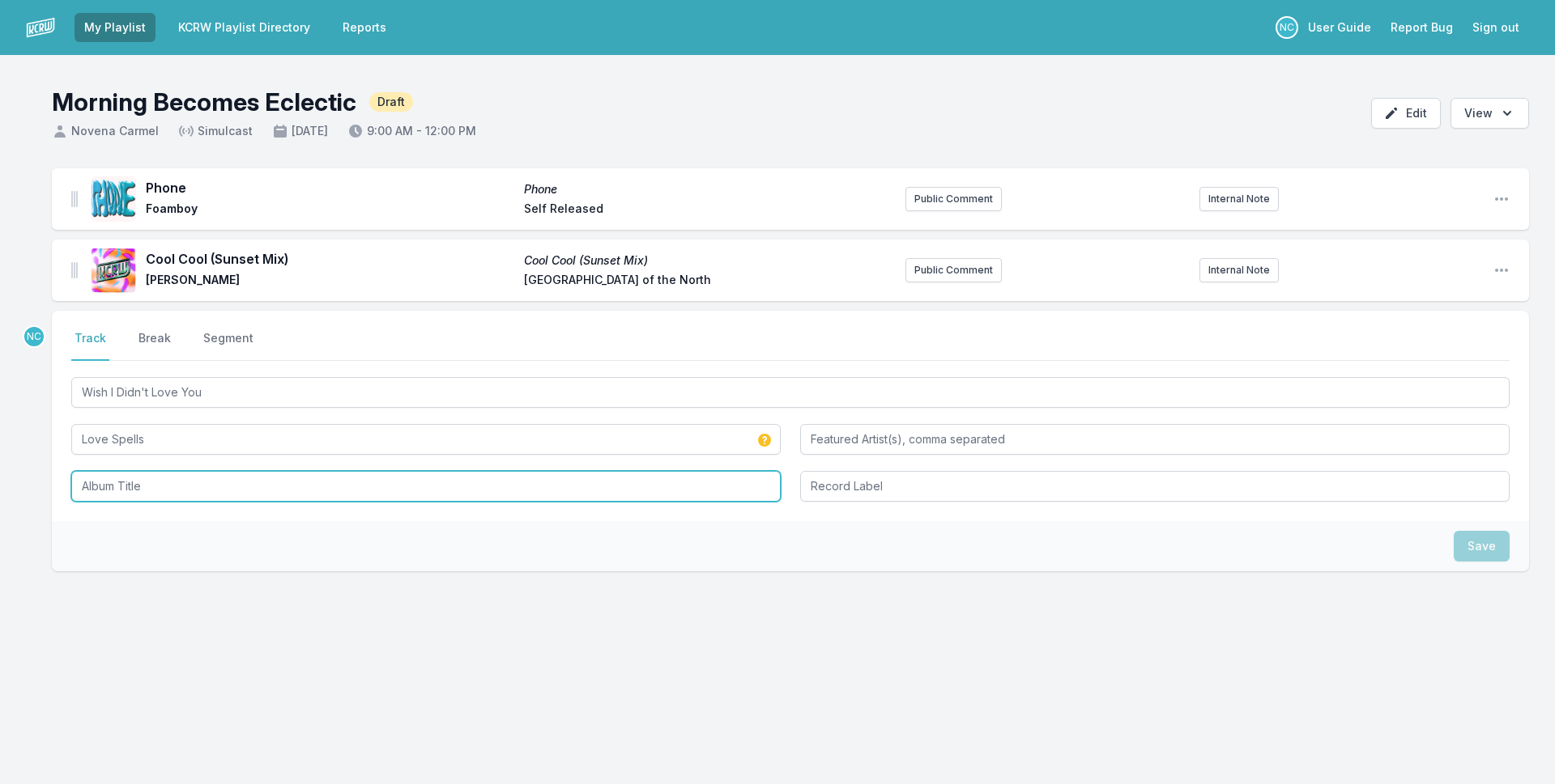
click at [181, 483] on input "Album Title" at bounding box center [427, 486] width 710 height 31
paste input "Wish I Didn't Love You"
type input "Wish I Didn't Love You"
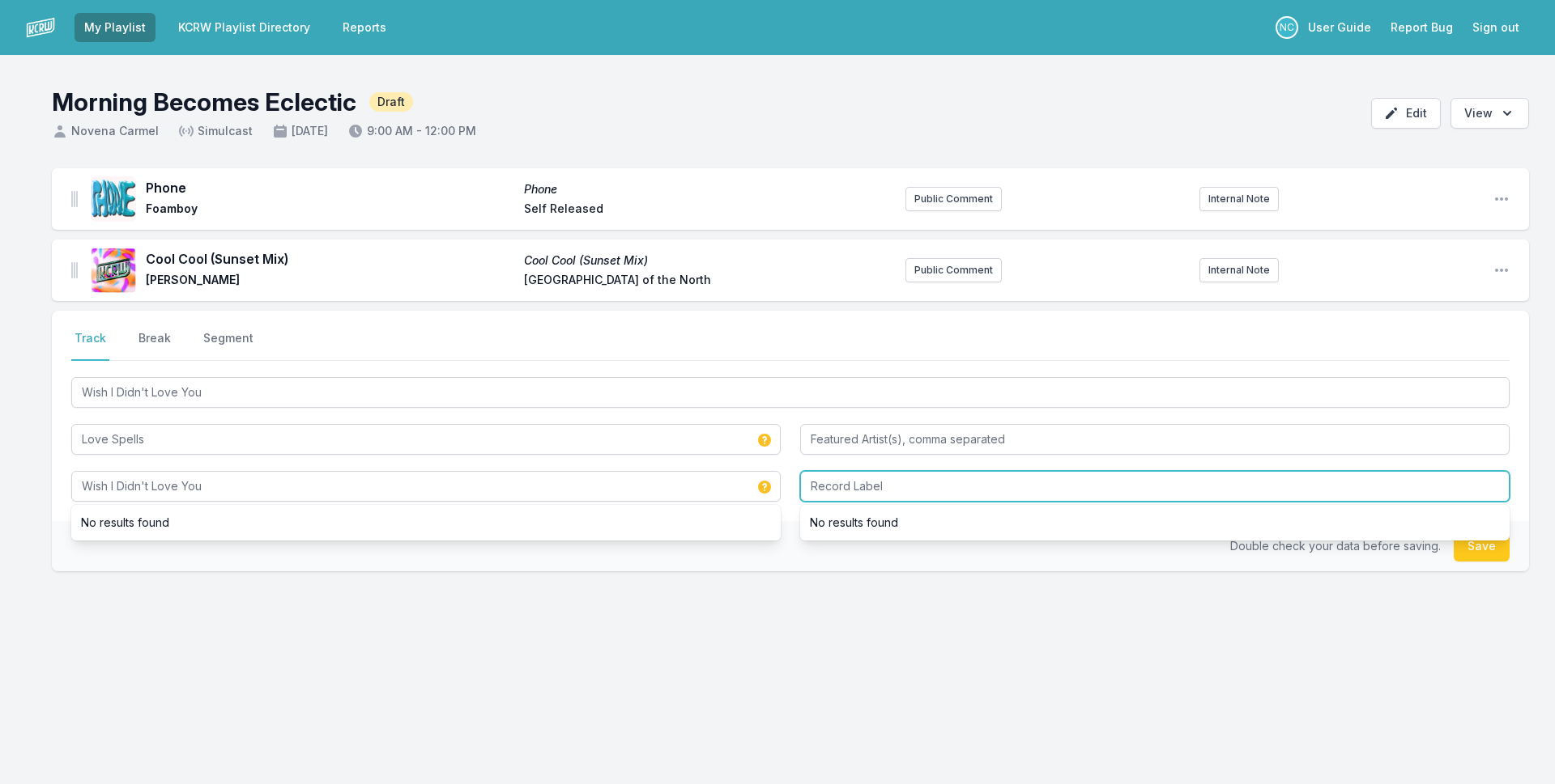
click at [944, 484] on input "Record Label" at bounding box center [1155, 486] width 710 height 31
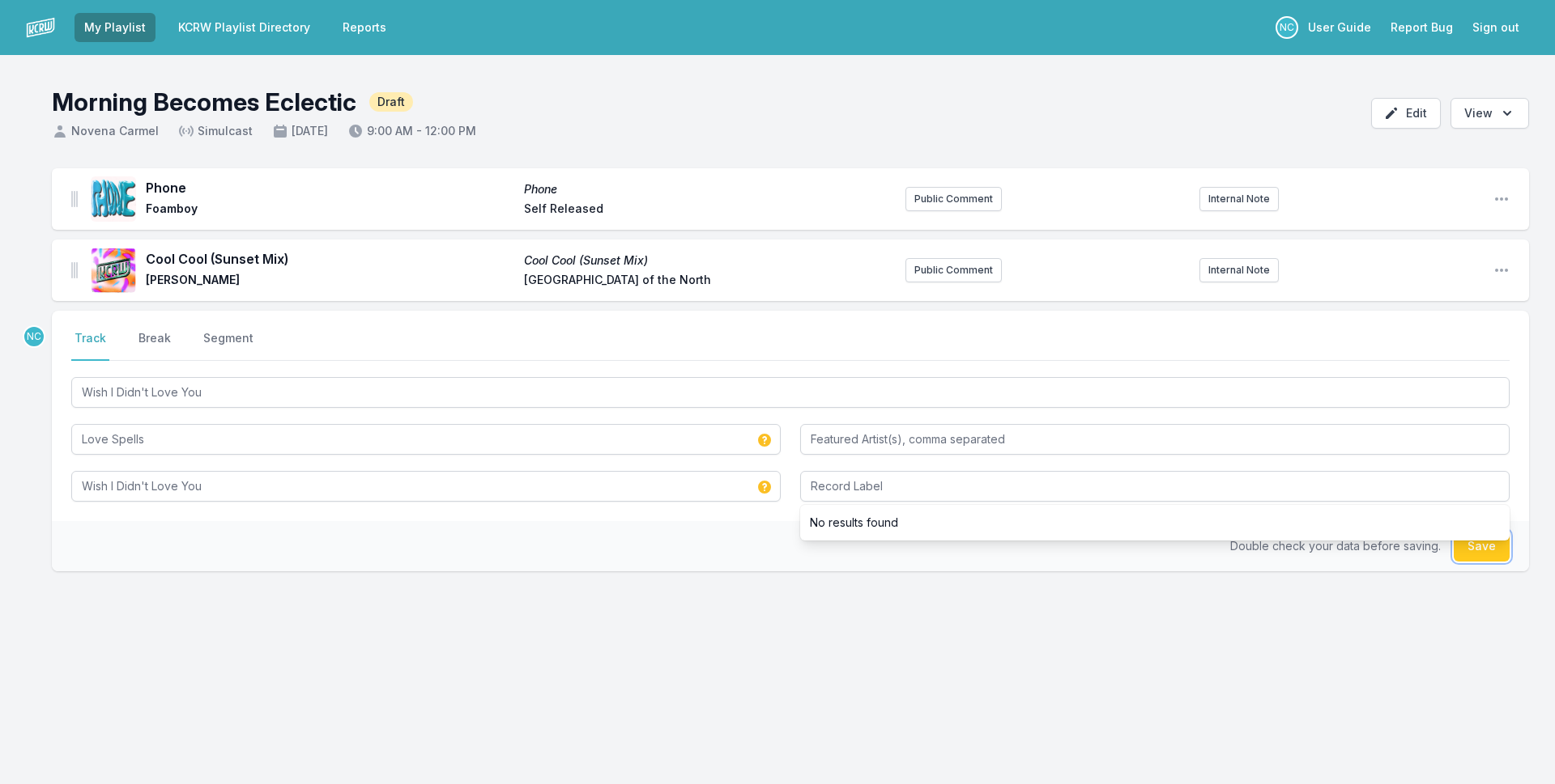
click at [1473, 549] on button "Save" at bounding box center [1481, 546] width 56 height 31
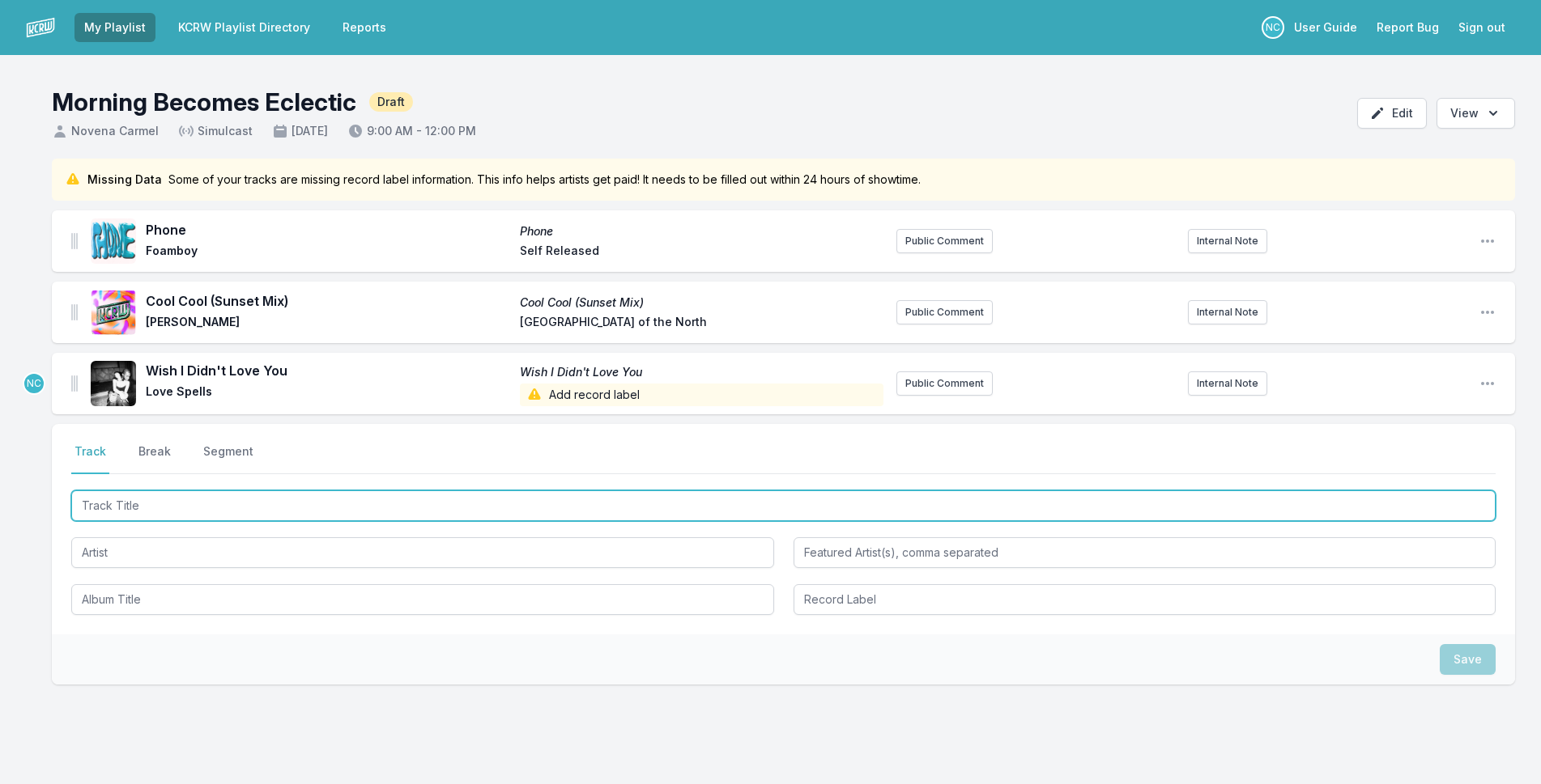
click at [400, 514] on input "Track Title" at bounding box center [784, 506] width 1425 height 31
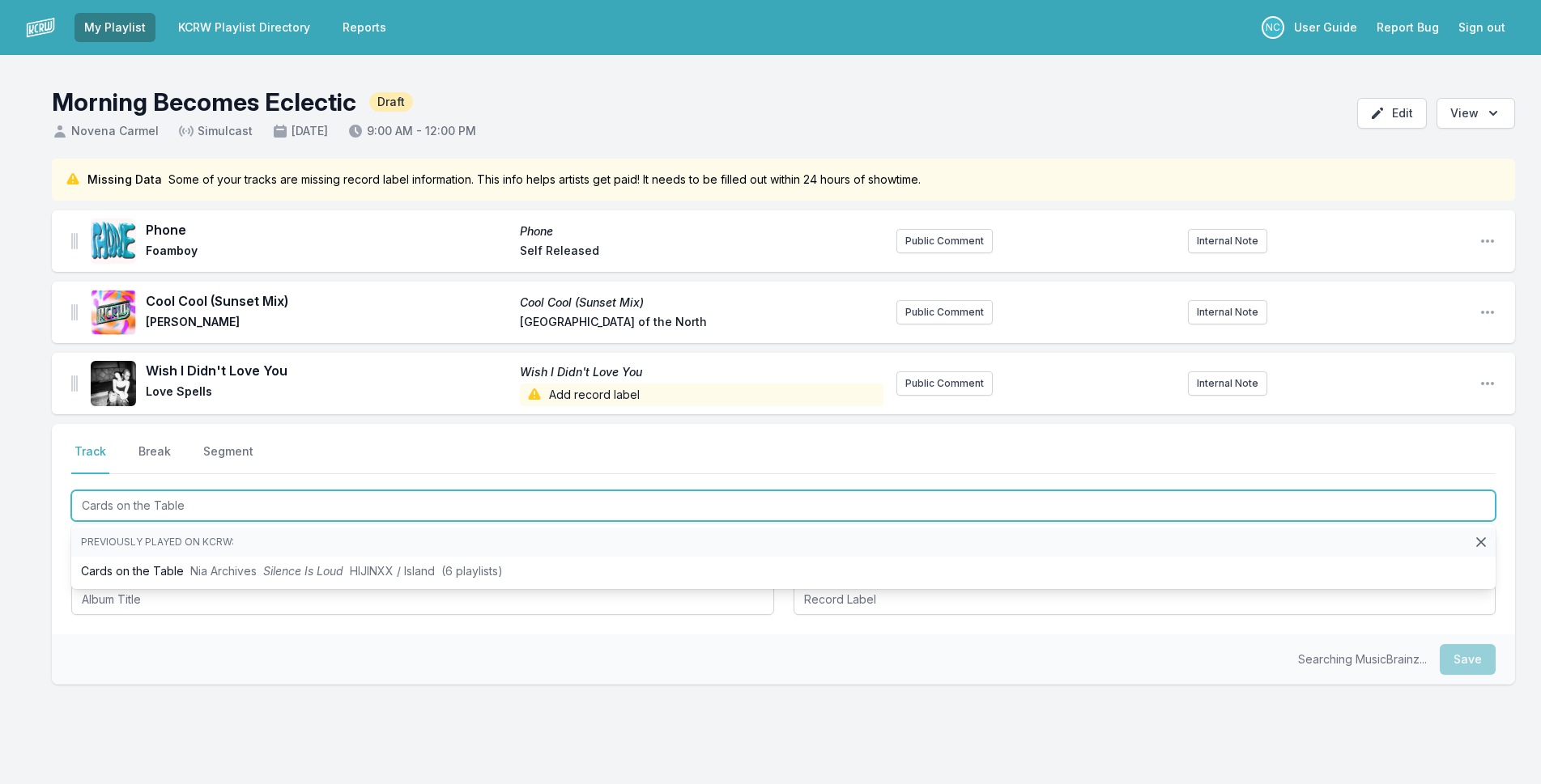
type input "Cards on the Table"
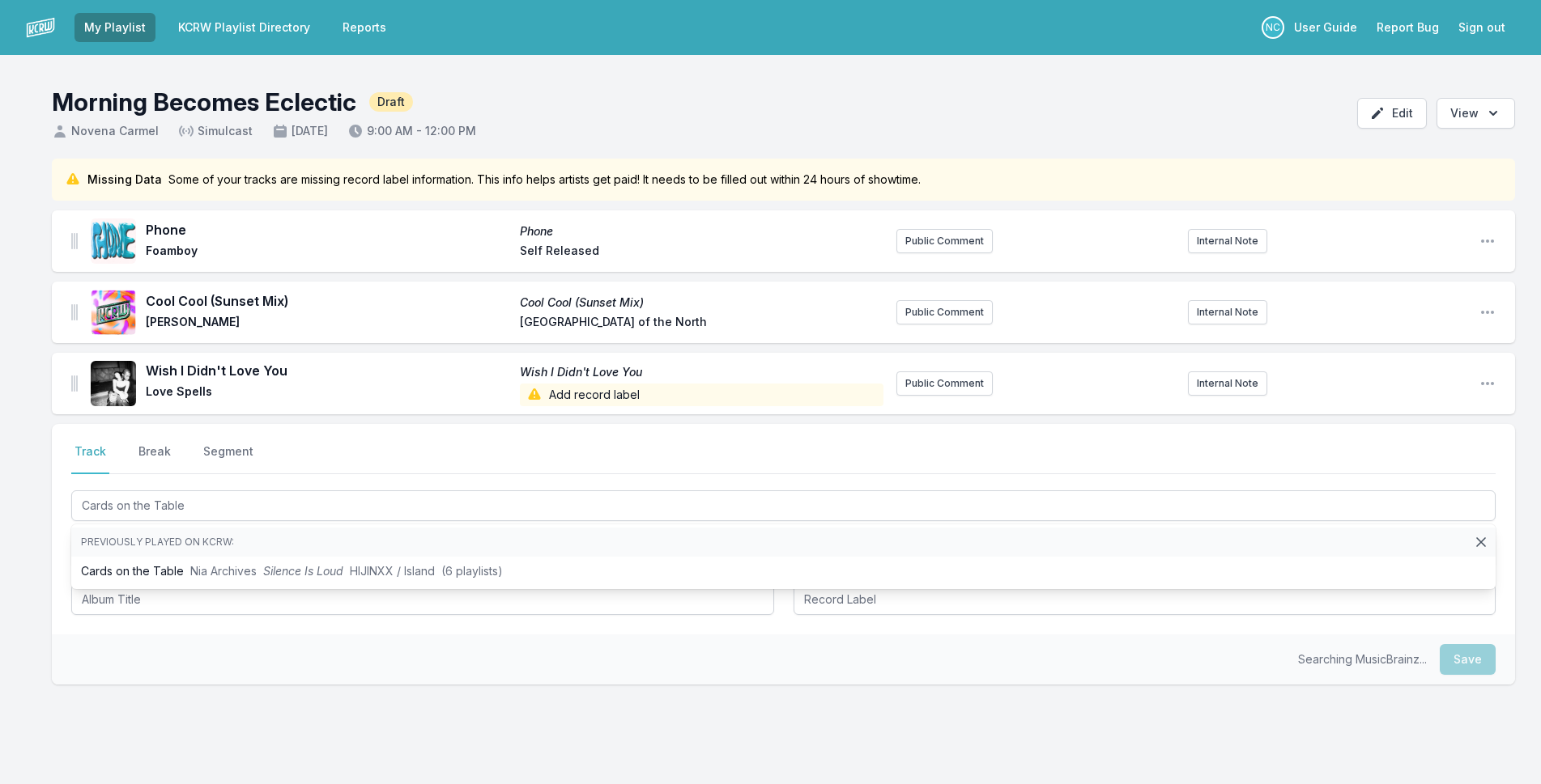
click at [0, 482] on div "Missing Data Some of your tracks are missing record label information. This inf…" at bounding box center [770, 499] width 1541 height 682
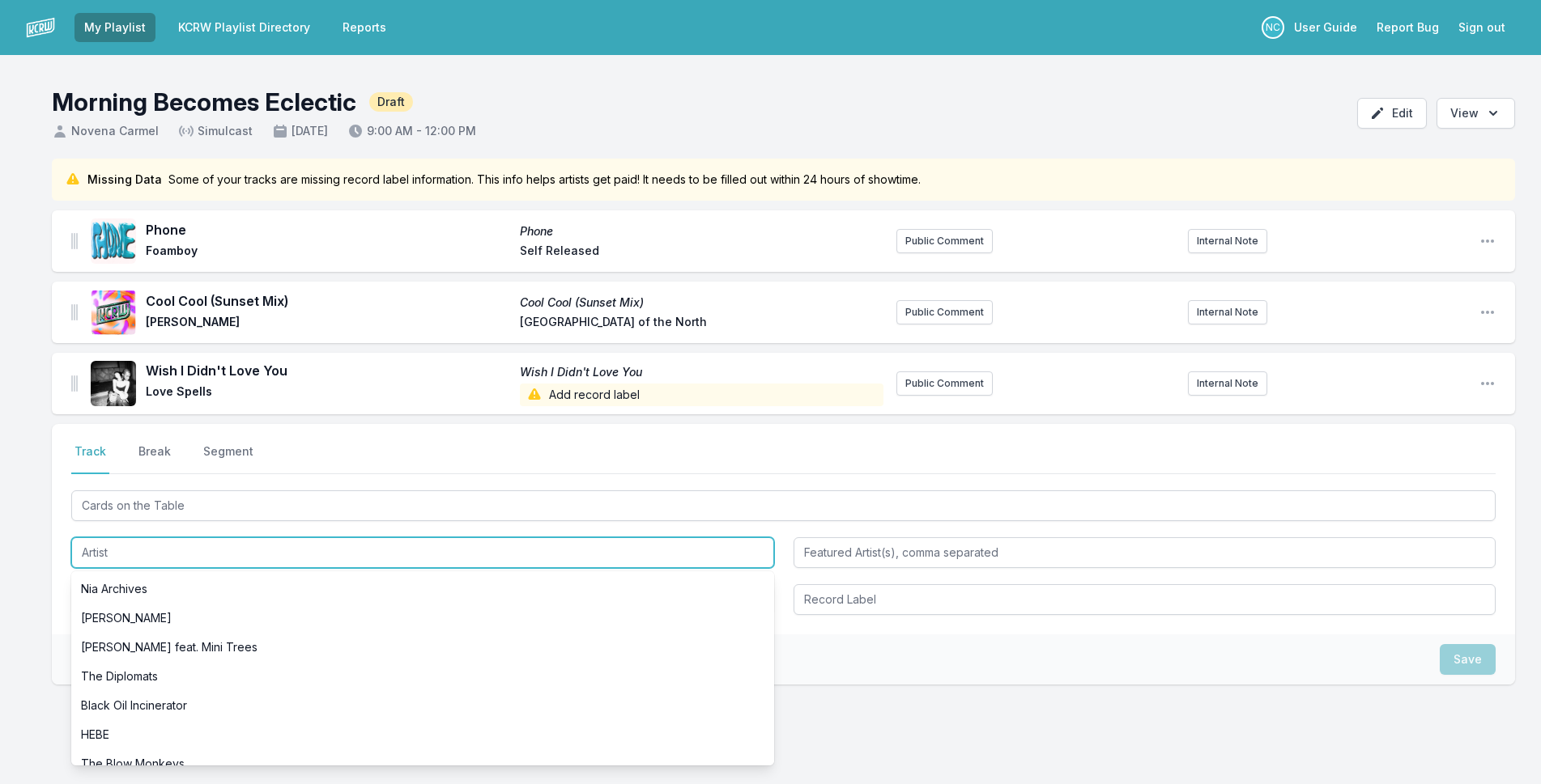
click at [233, 552] on input "Artist" at bounding box center [423, 552] width 703 height 31
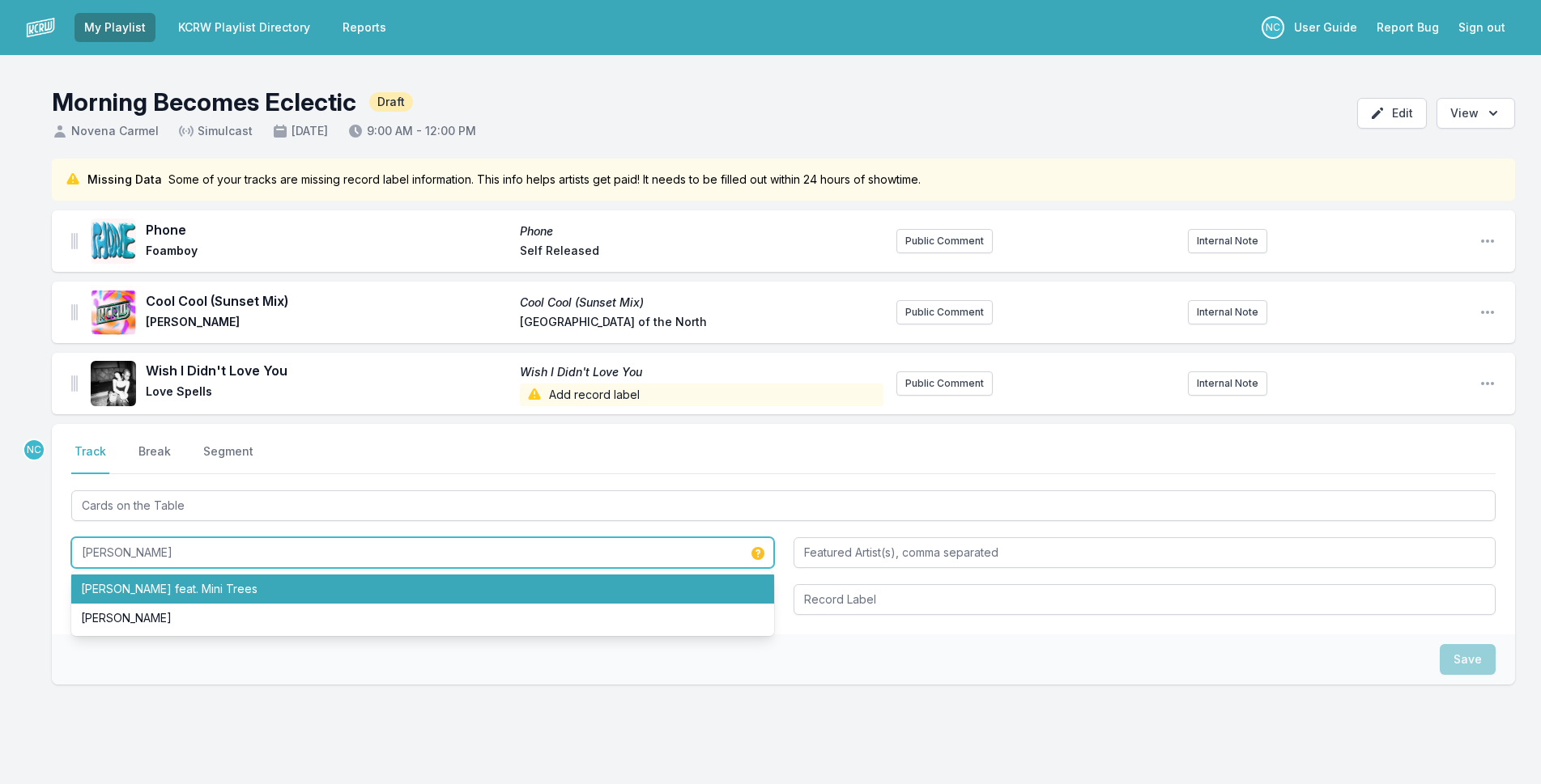
click at [495, 588] on li "[PERSON_NAME] feat. Mini Trees" at bounding box center [423, 588] width 703 height 29
type input "[PERSON_NAME]"
type input "Mini Trees"
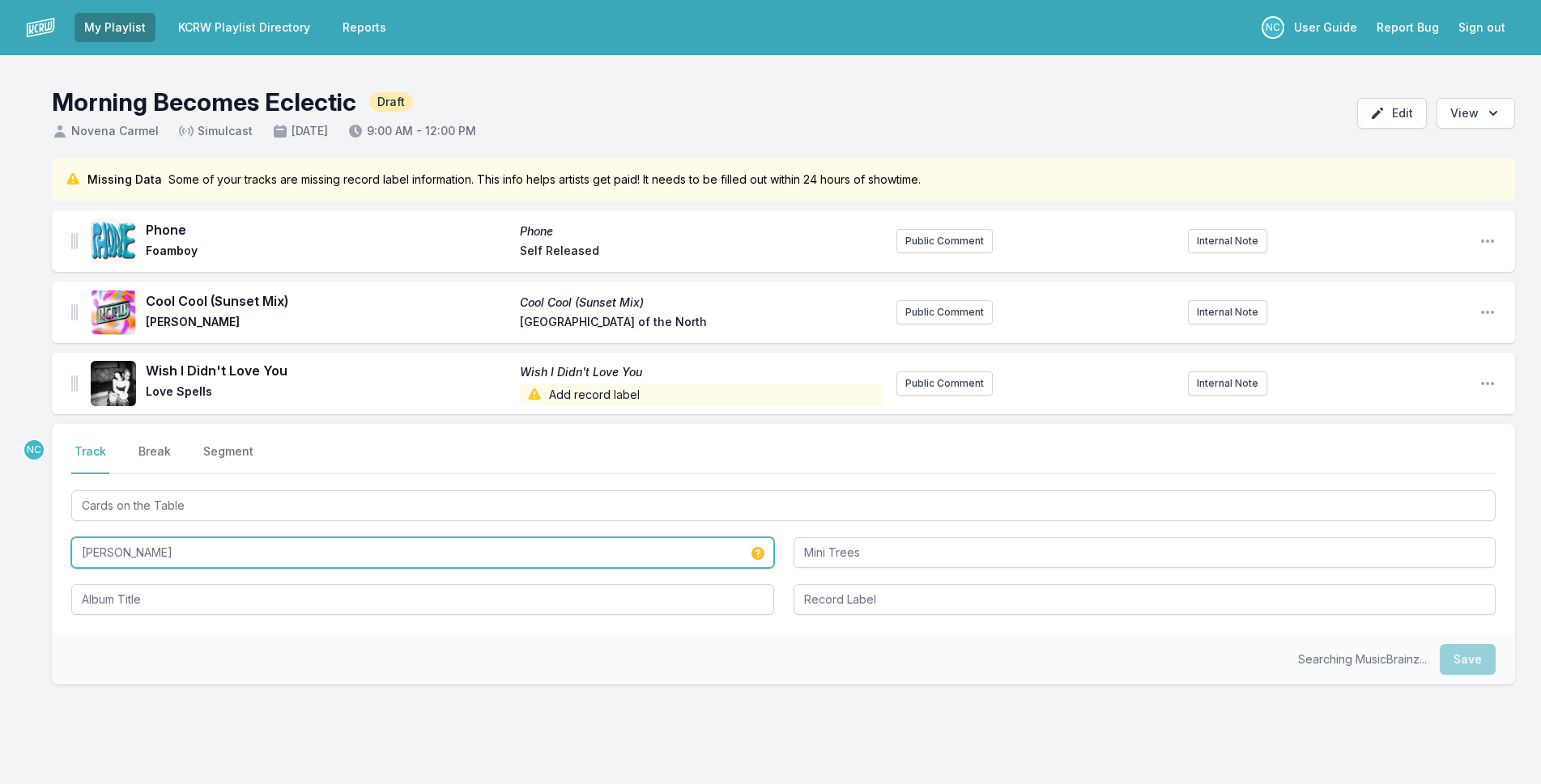
type input "[PERSON_NAME]"
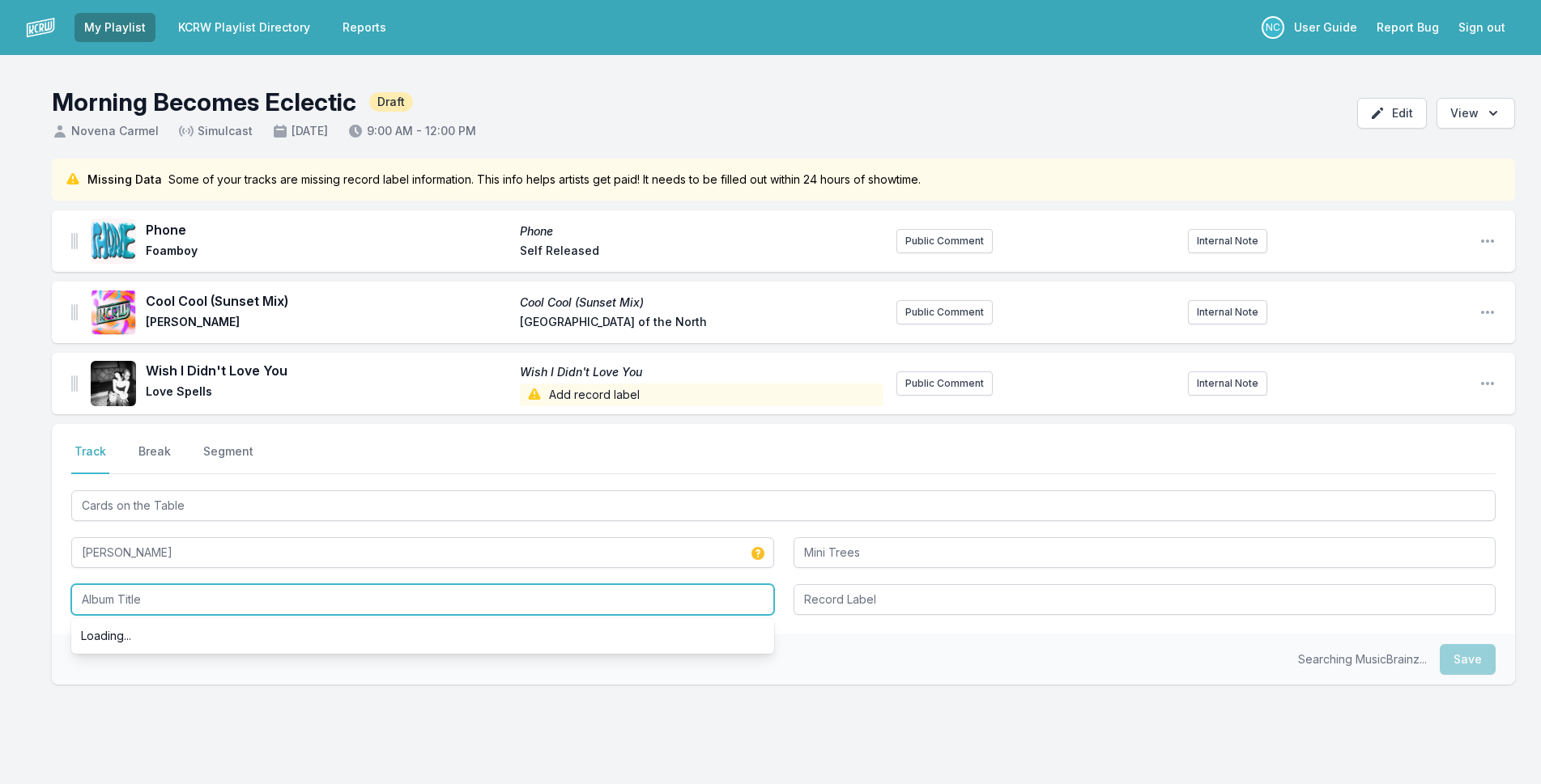
click at [152, 602] on input "Album Title" at bounding box center [423, 600] width 703 height 31
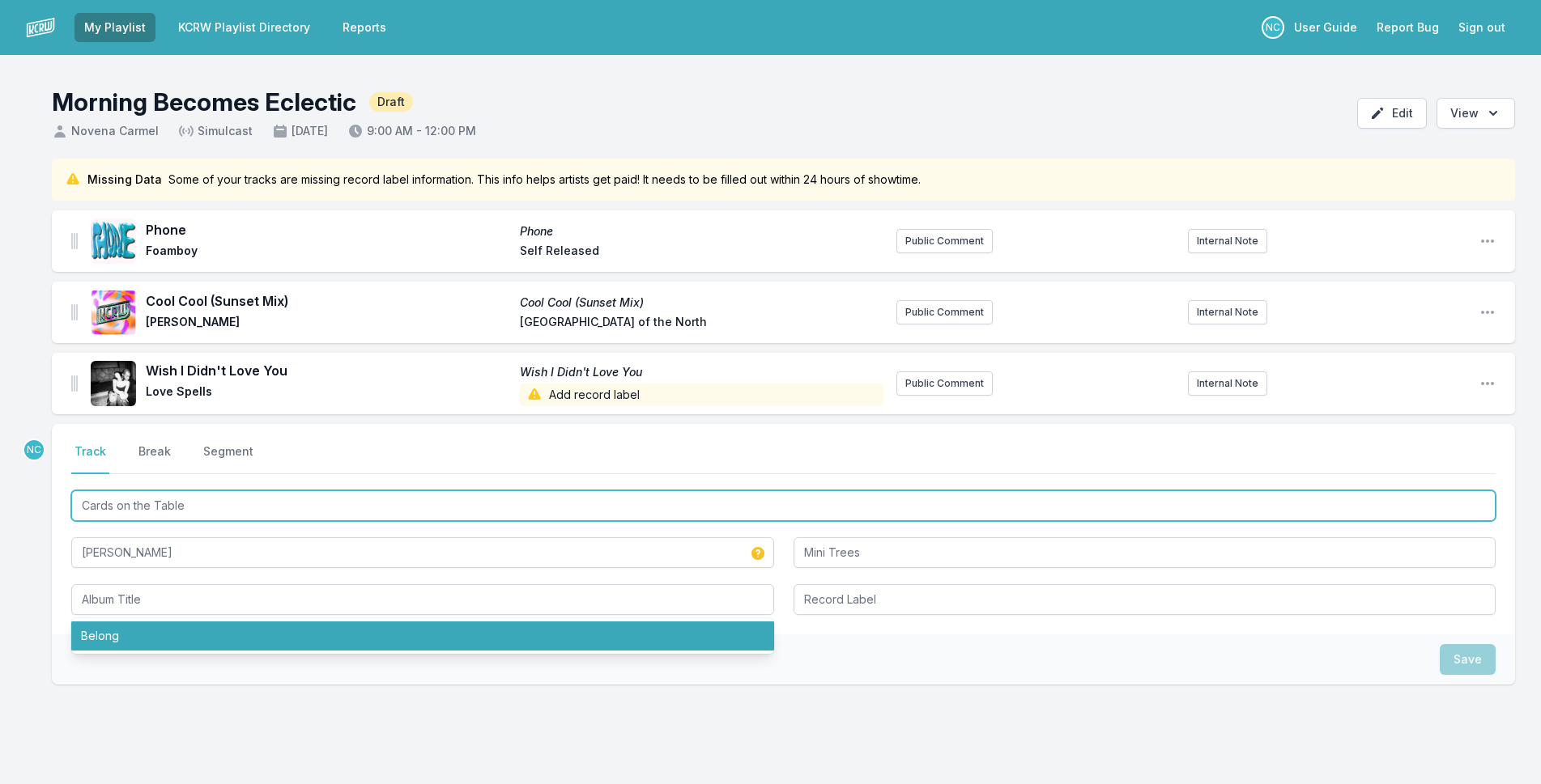
click at [153, 508] on input "Cards on the Table" at bounding box center [784, 506] width 1425 height 31
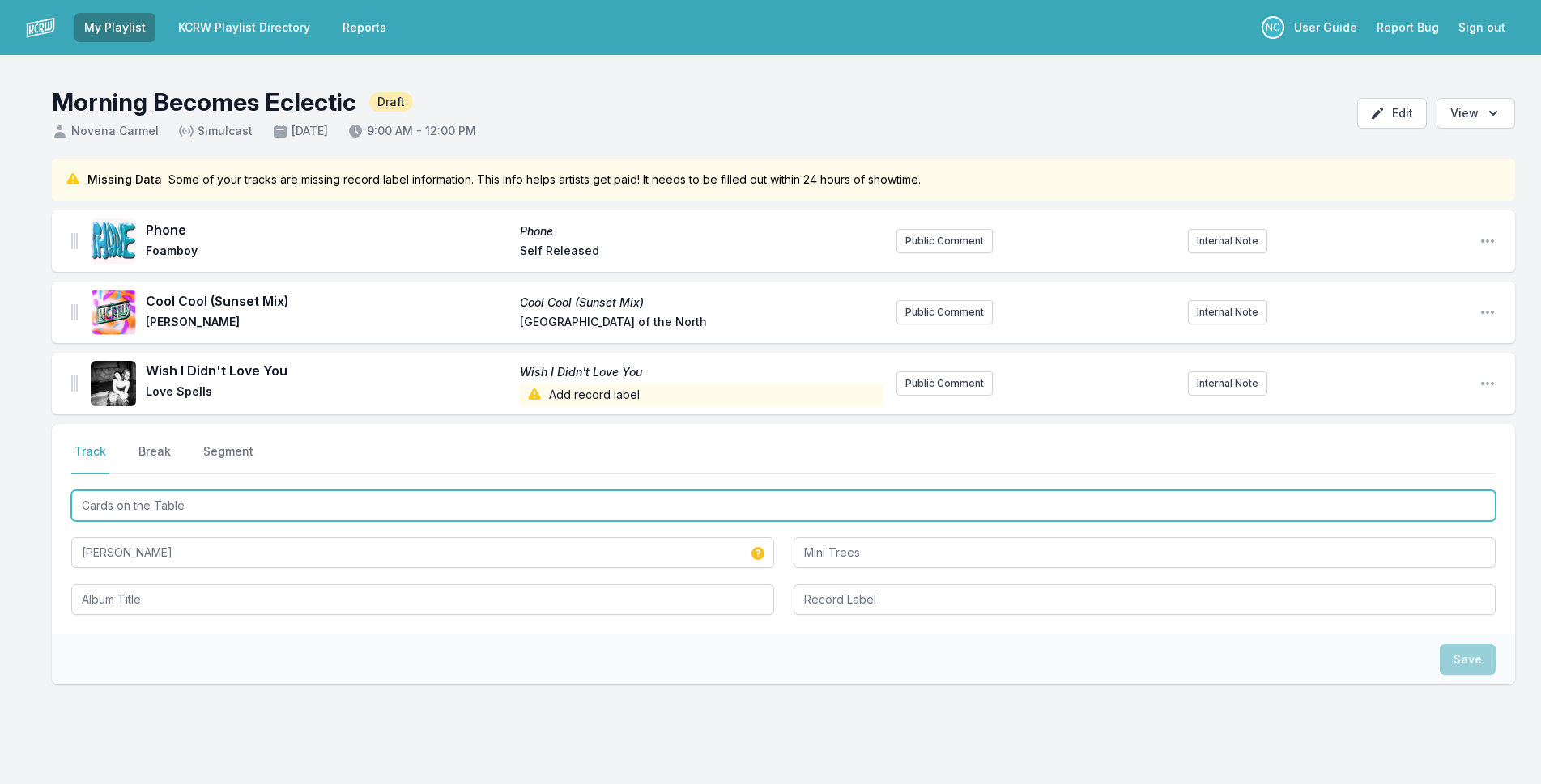
click at [153, 508] on input "Cards on the Table" at bounding box center [784, 506] width 1425 height 31
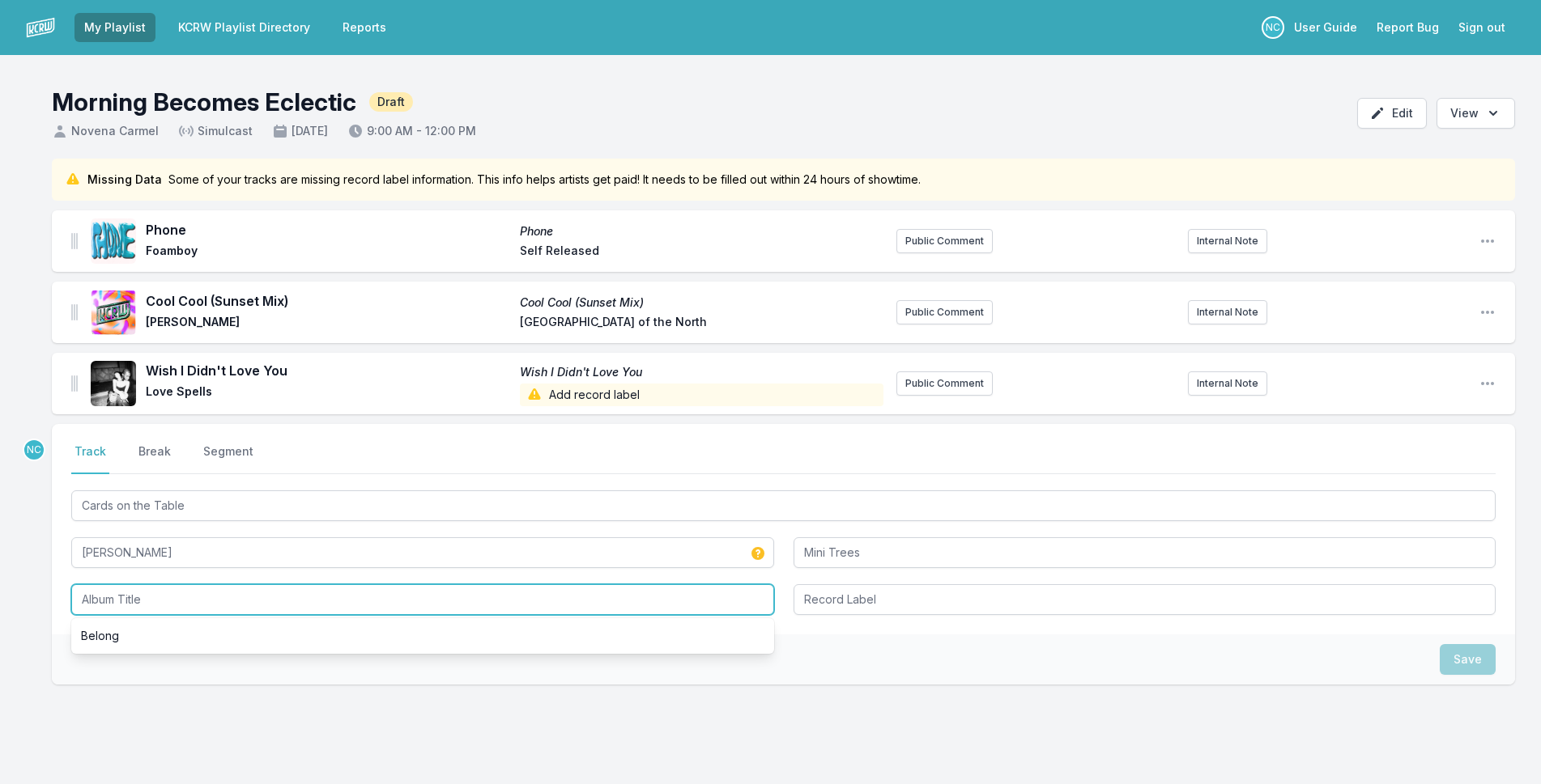
click at [170, 604] on input "Album Title" at bounding box center [423, 600] width 703 height 31
paste input "Cards on the Table"
type input "Cards on the Table"
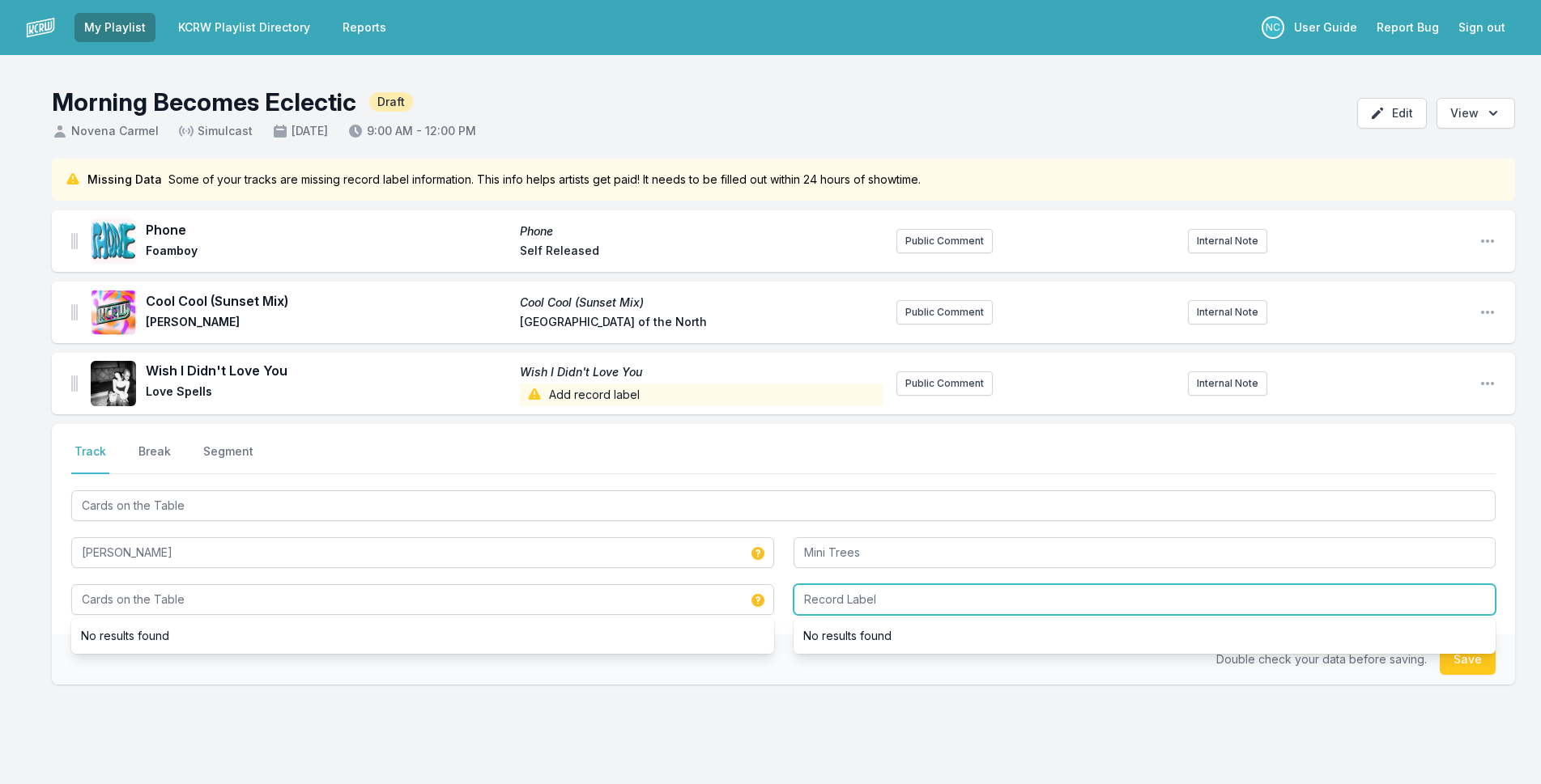
click at [914, 595] on input "Record Label" at bounding box center [1145, 600] width 703 height 31
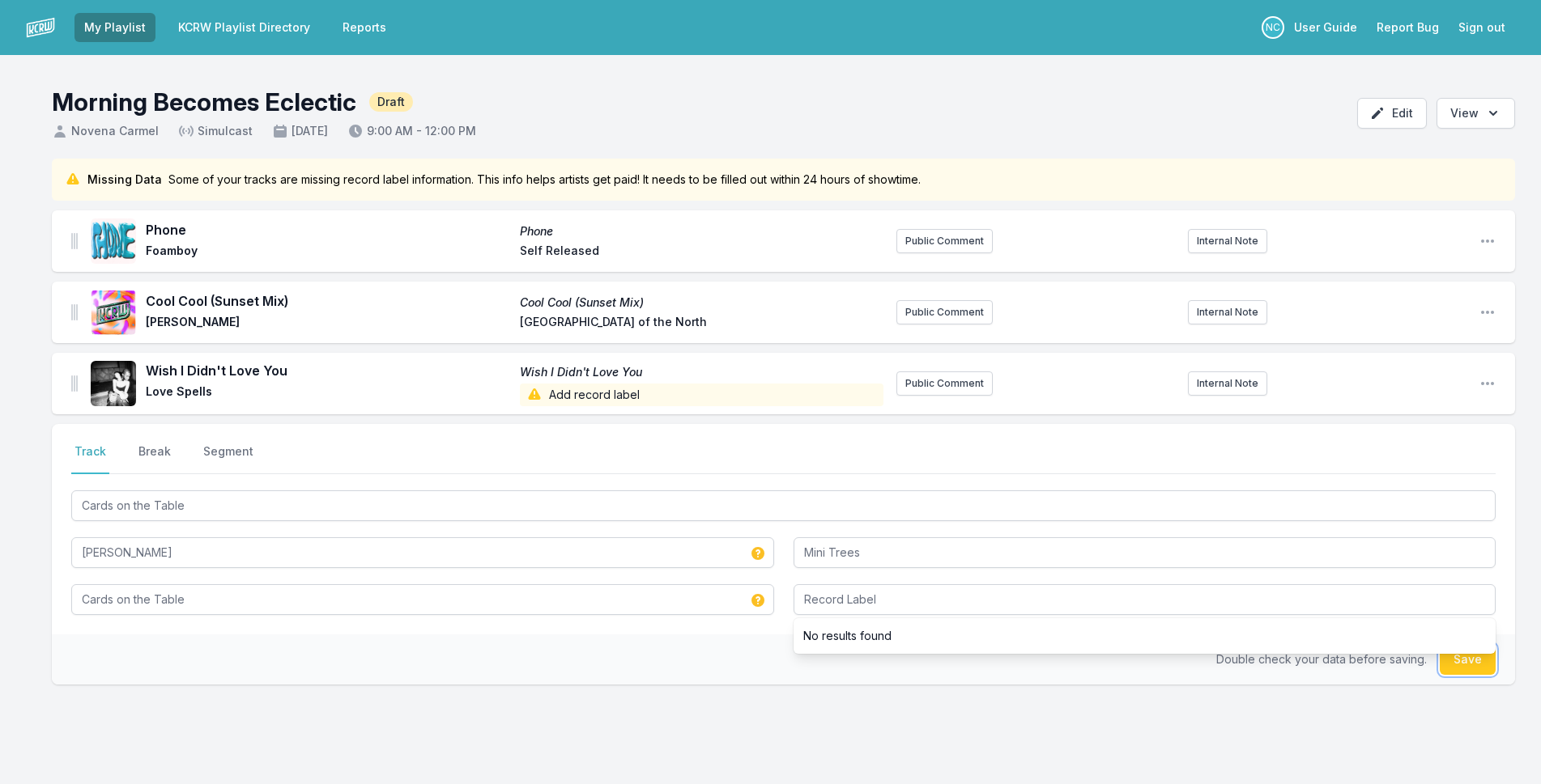
click at [1469, 663] on button "Save" at bounding box center [1468, 659] width 56 height 31
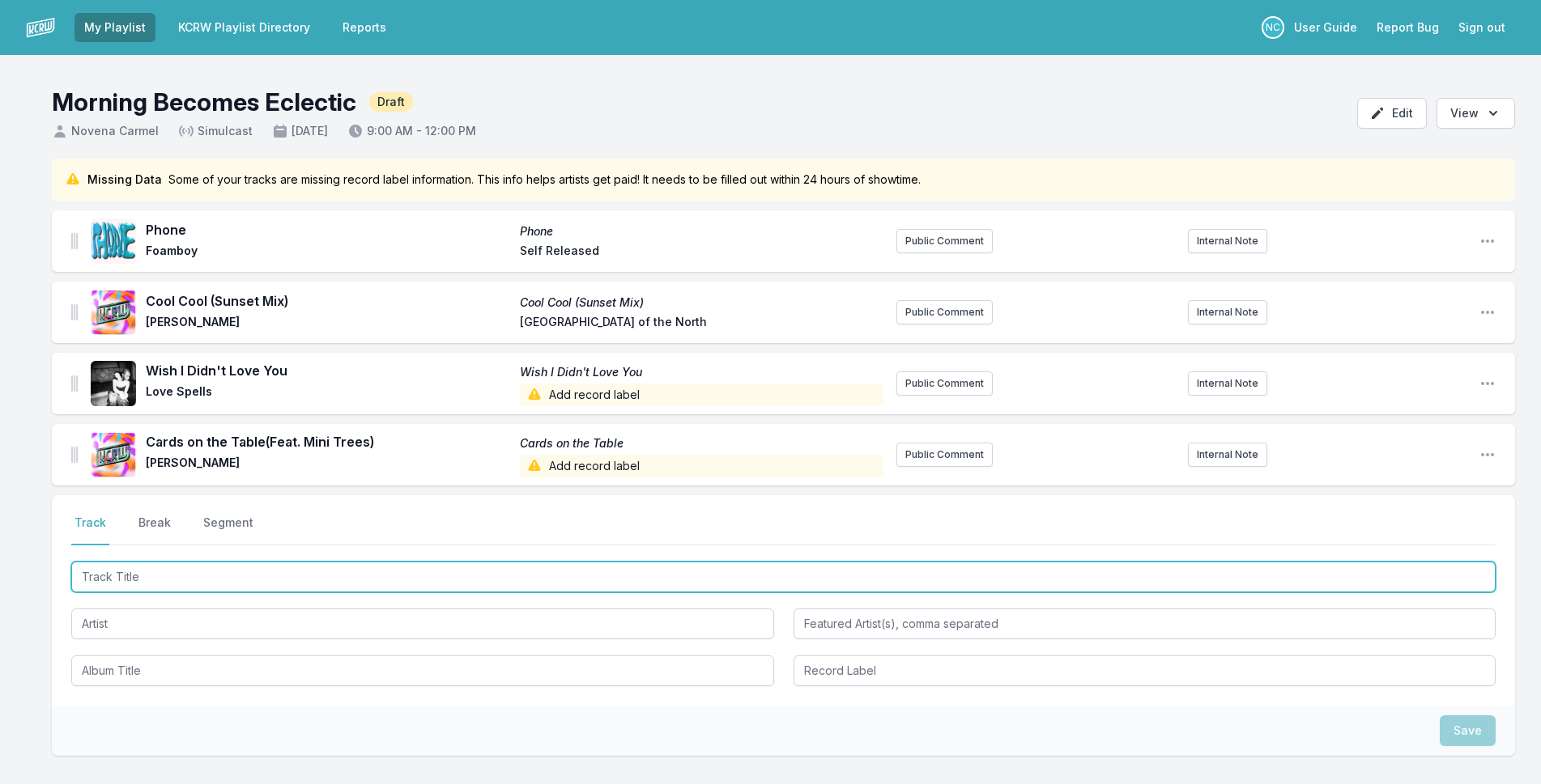
click at [258, 583] on input "Track Title" at bounding box center [784, 576] width 1425 height 31
type input "SPACE INVADER"
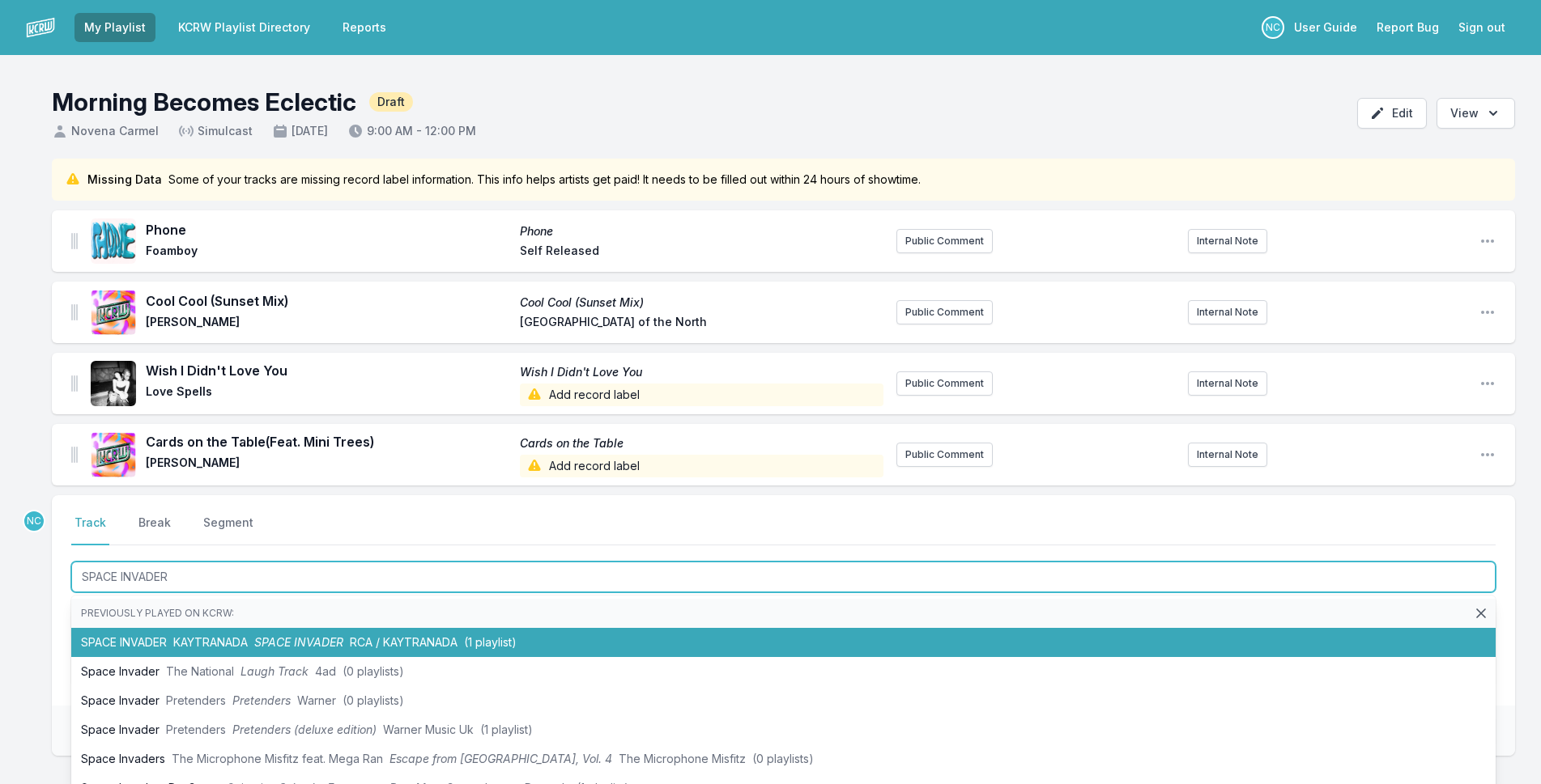
click at [277, 634] on li "SPACE INVADER KAYTRANADA SPACE INVADER RCA / KAYTRANADA (1 playlist)" at bounding box center [784, 642] width 1425 height 29
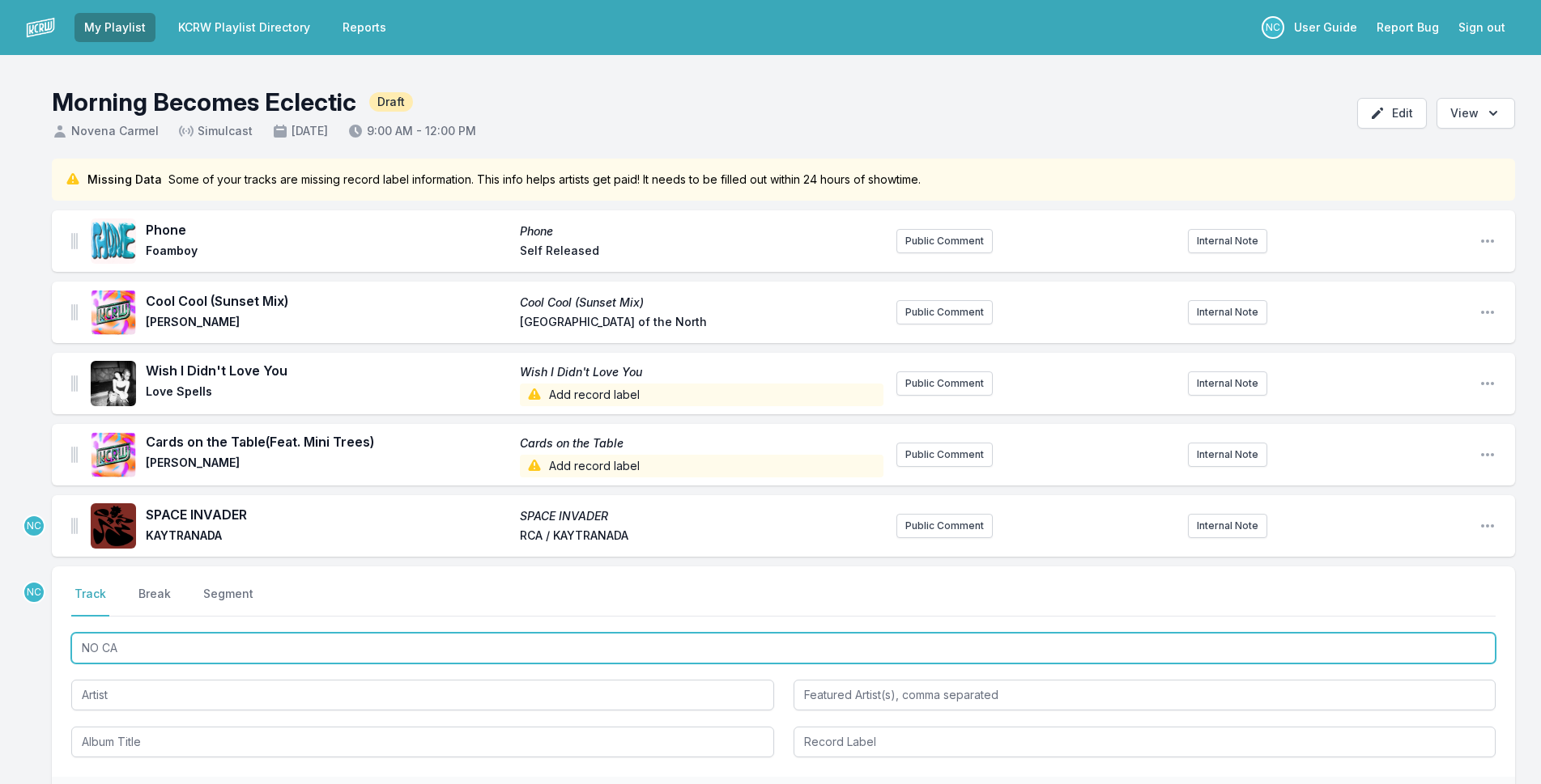
type input "NO CAP"
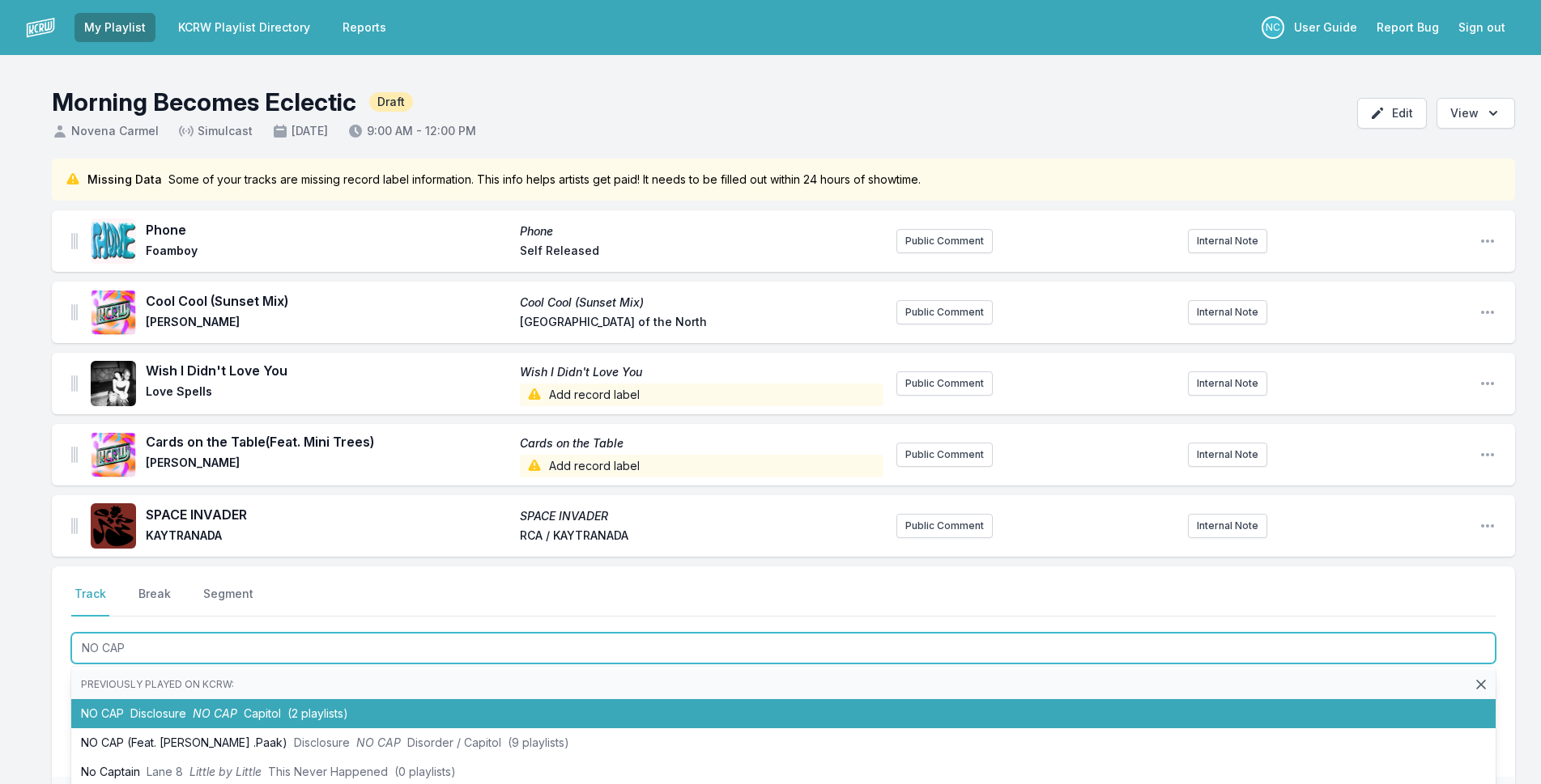
click at [293, 706] on li "NO CAP Disclosure NO CAP Capitol (2 playlists)" at bounding box center [784, 713] width 1425 height 29
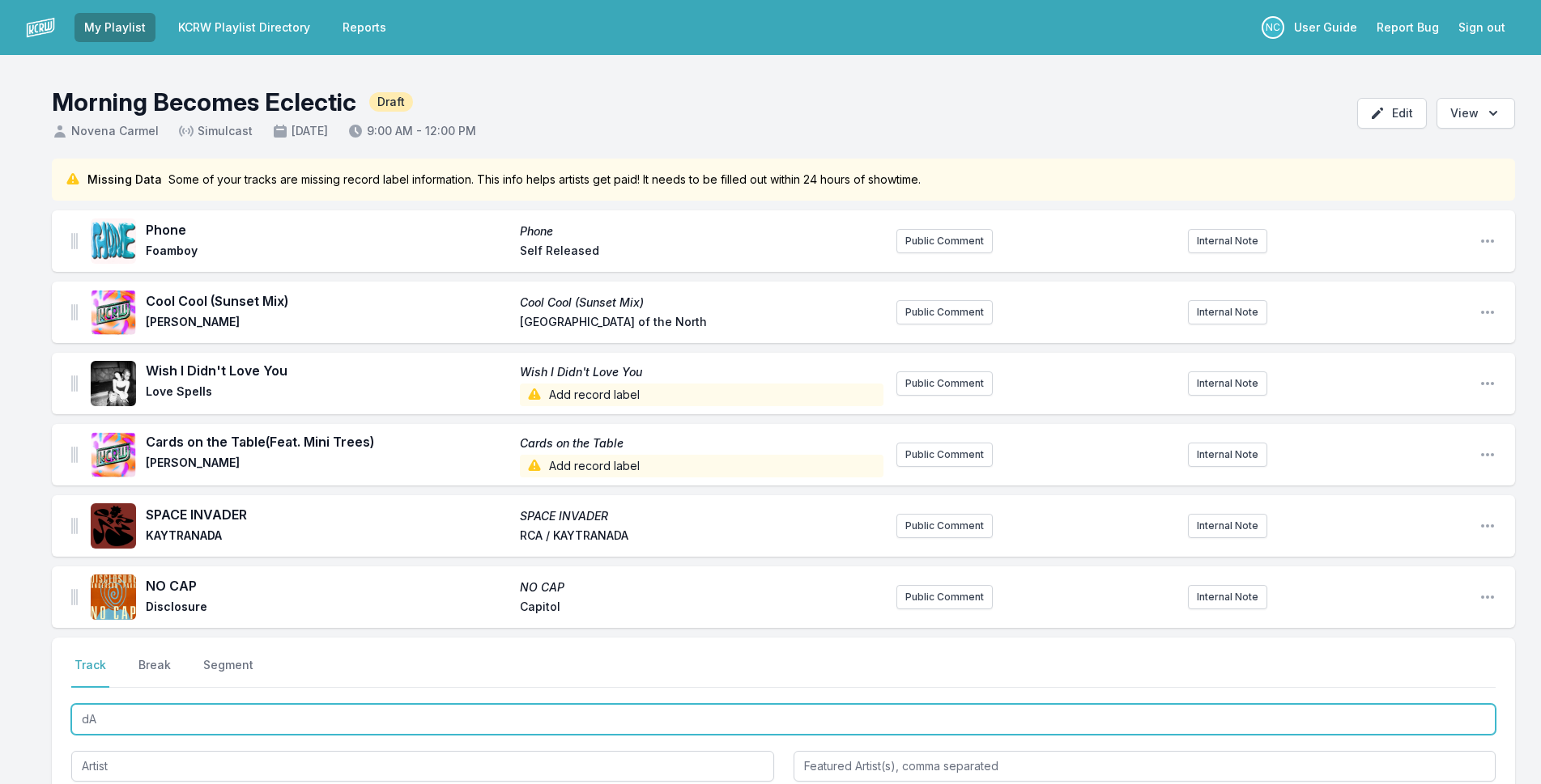
type input "d"
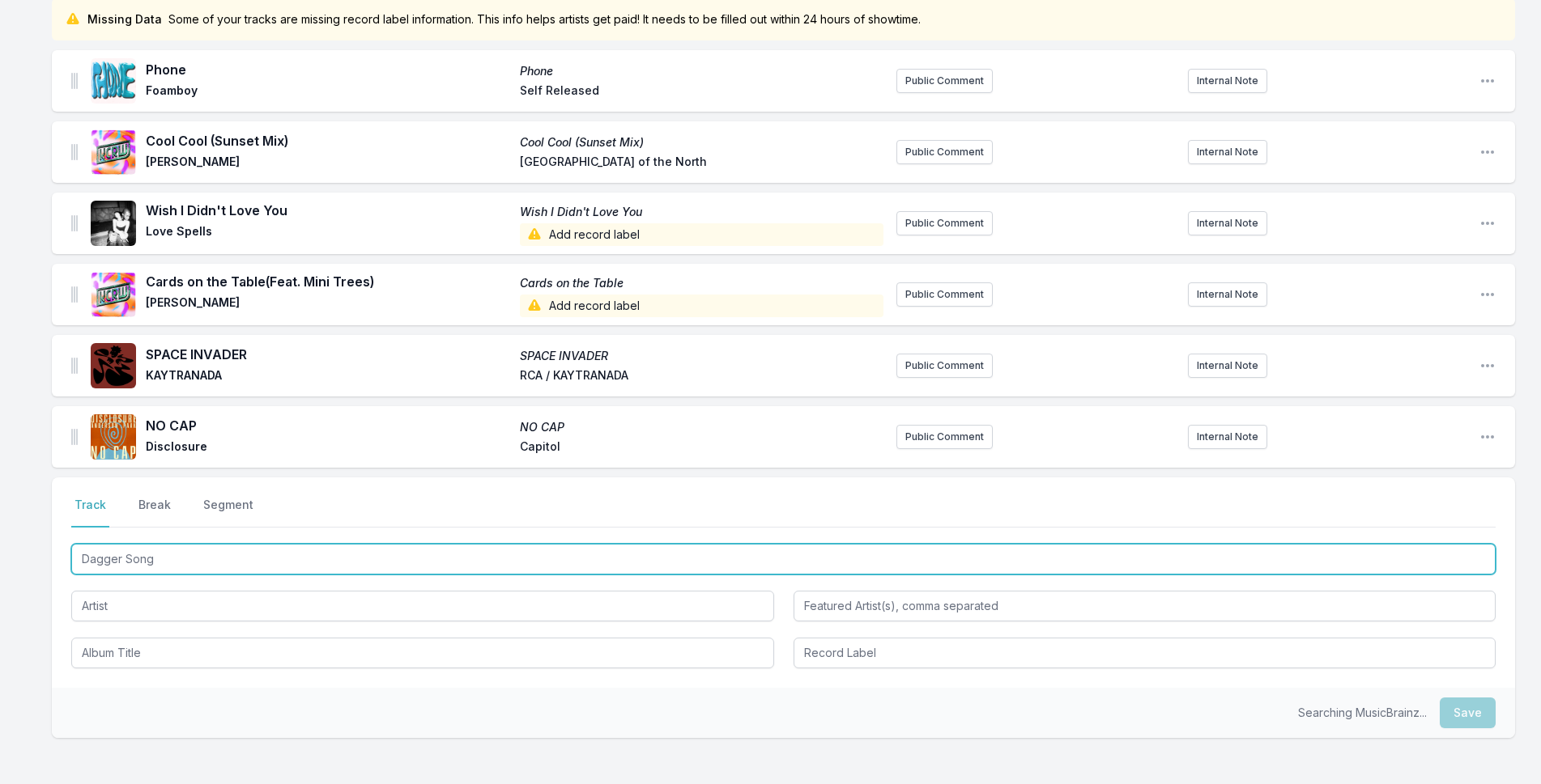
scroll to position [162, 0]
type input "Dagger Song"
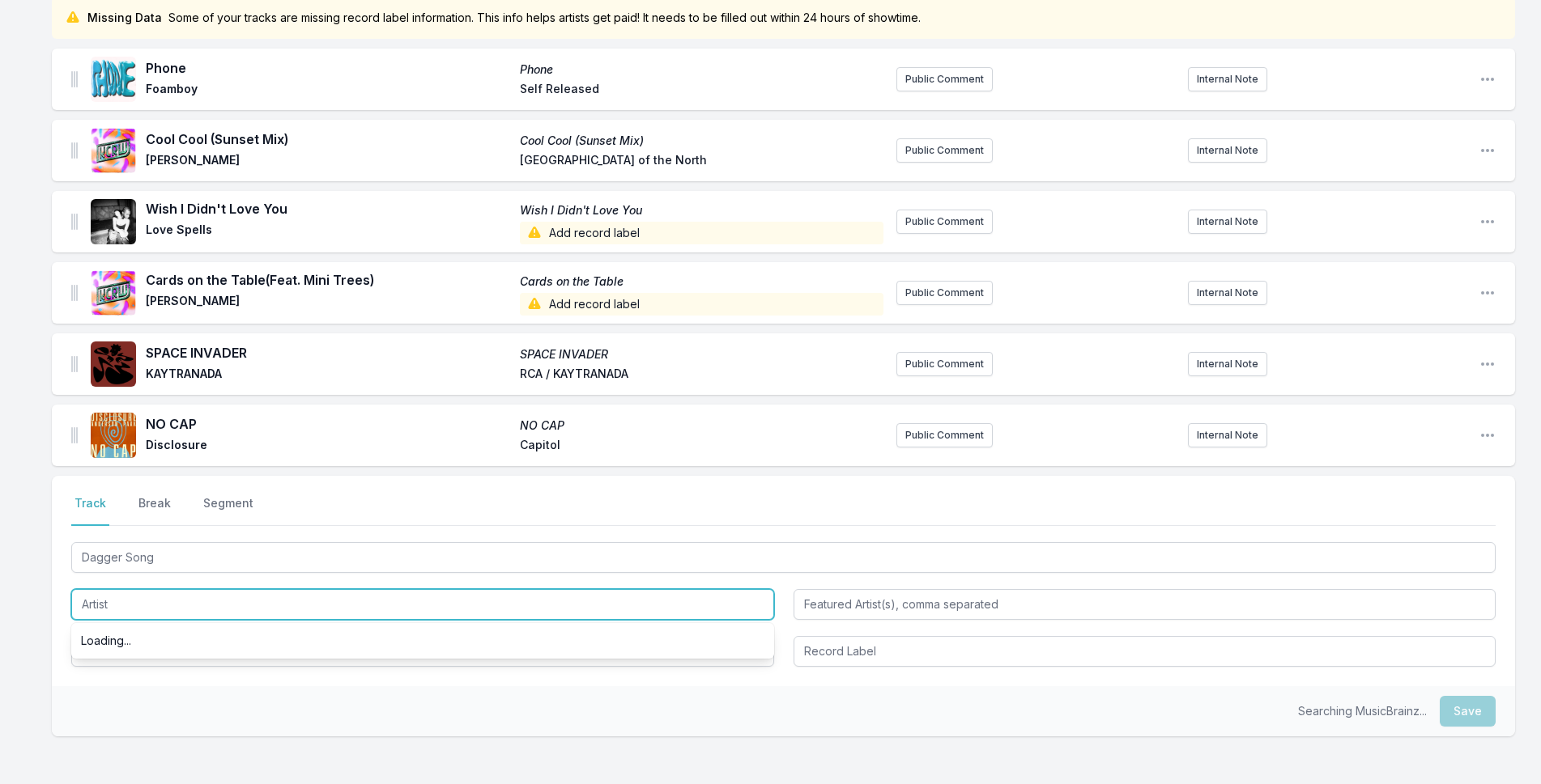
click at [270, 610] on input "Artist" at bounding box center [423, 604] width 703 height 31
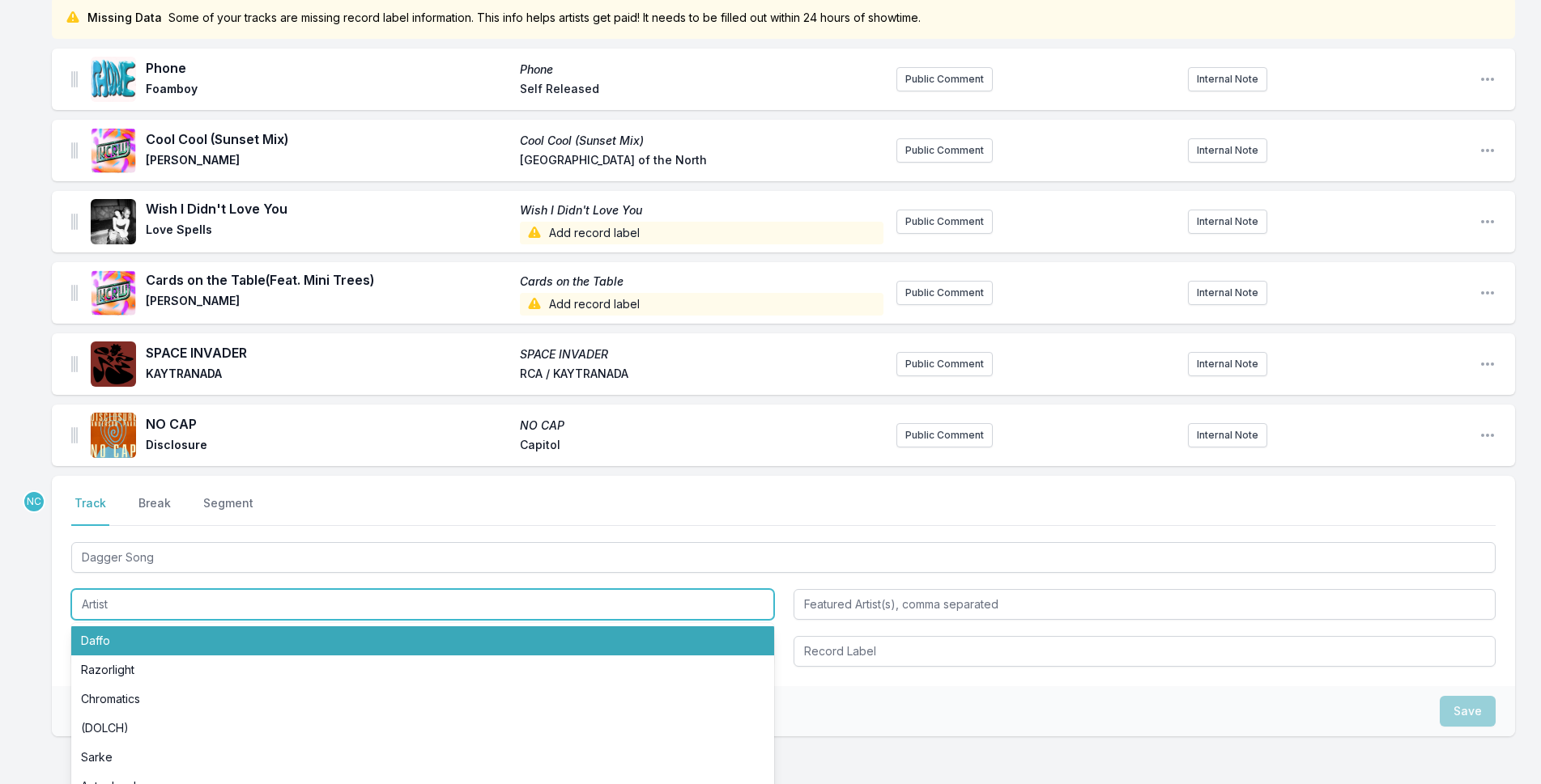
click at [268, 641] on li "Daffo" at bounding box center [423, 641] width 703 height 29
type input "Daffo"
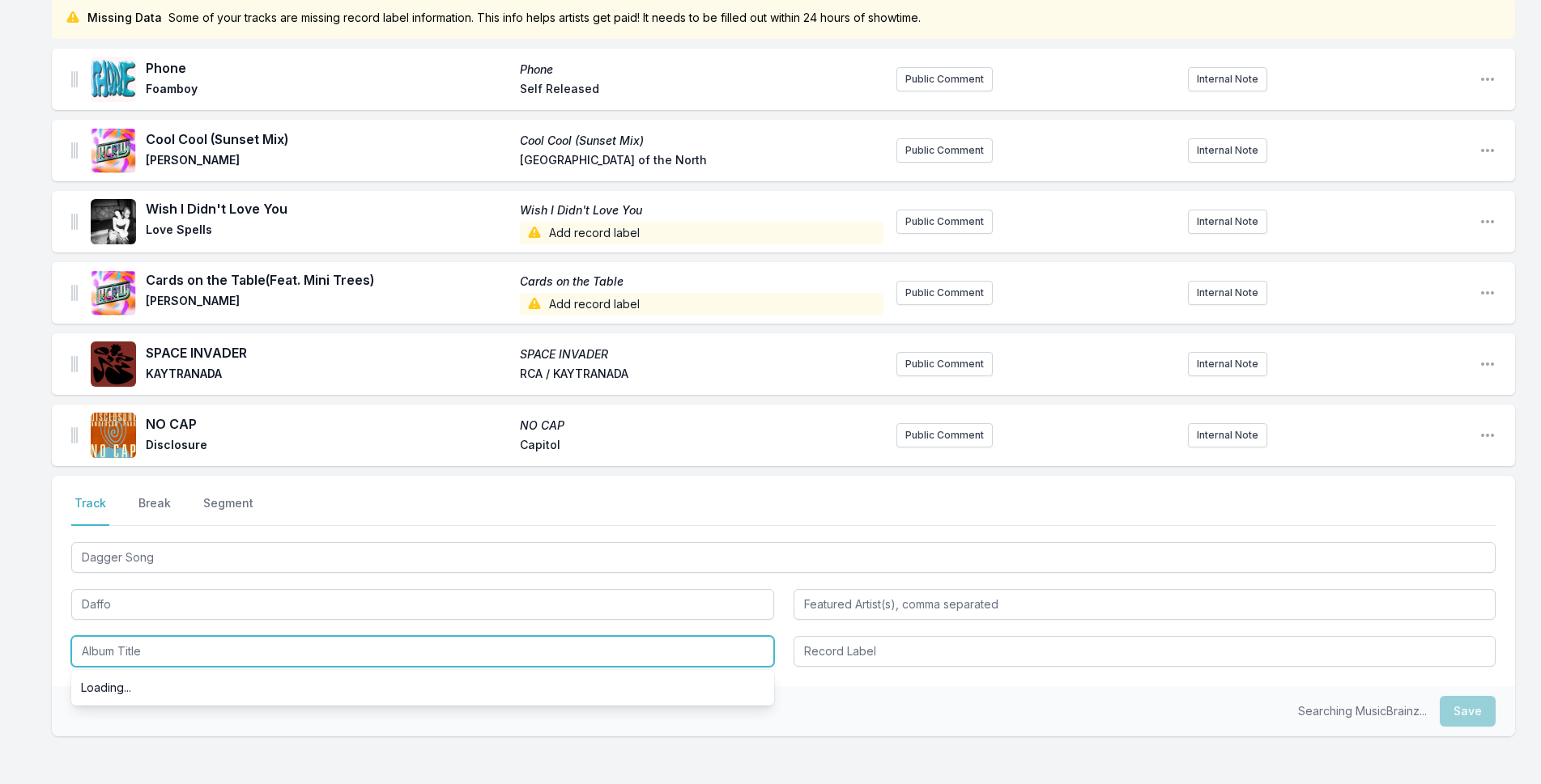
click at [271, 652] on input "Album Title" at bounding box center [423, 651] width 703 height 31
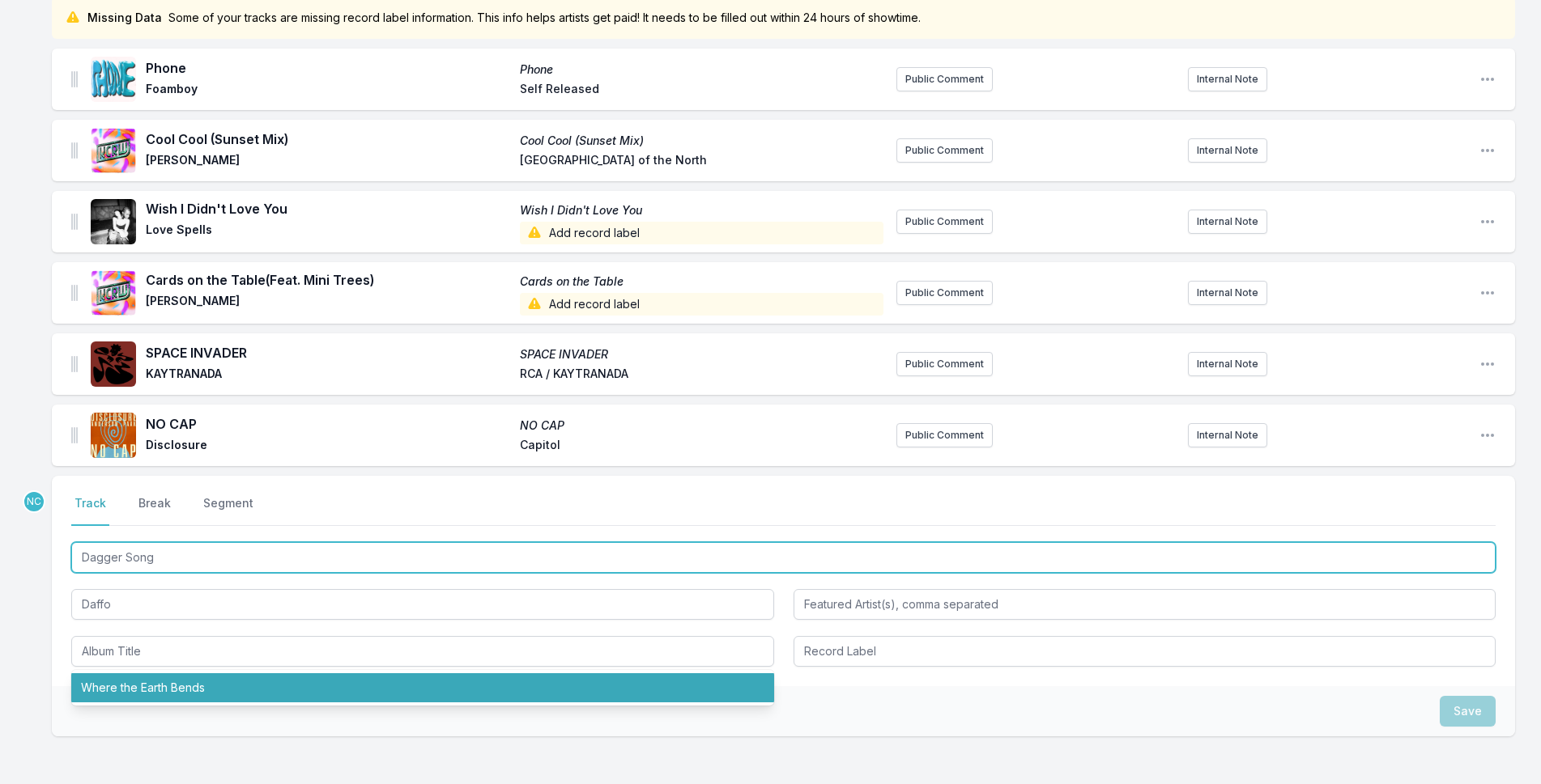
click at [208, 564] on input "Dagger Song" at bounding box center [784, 557] width 1425 height 31
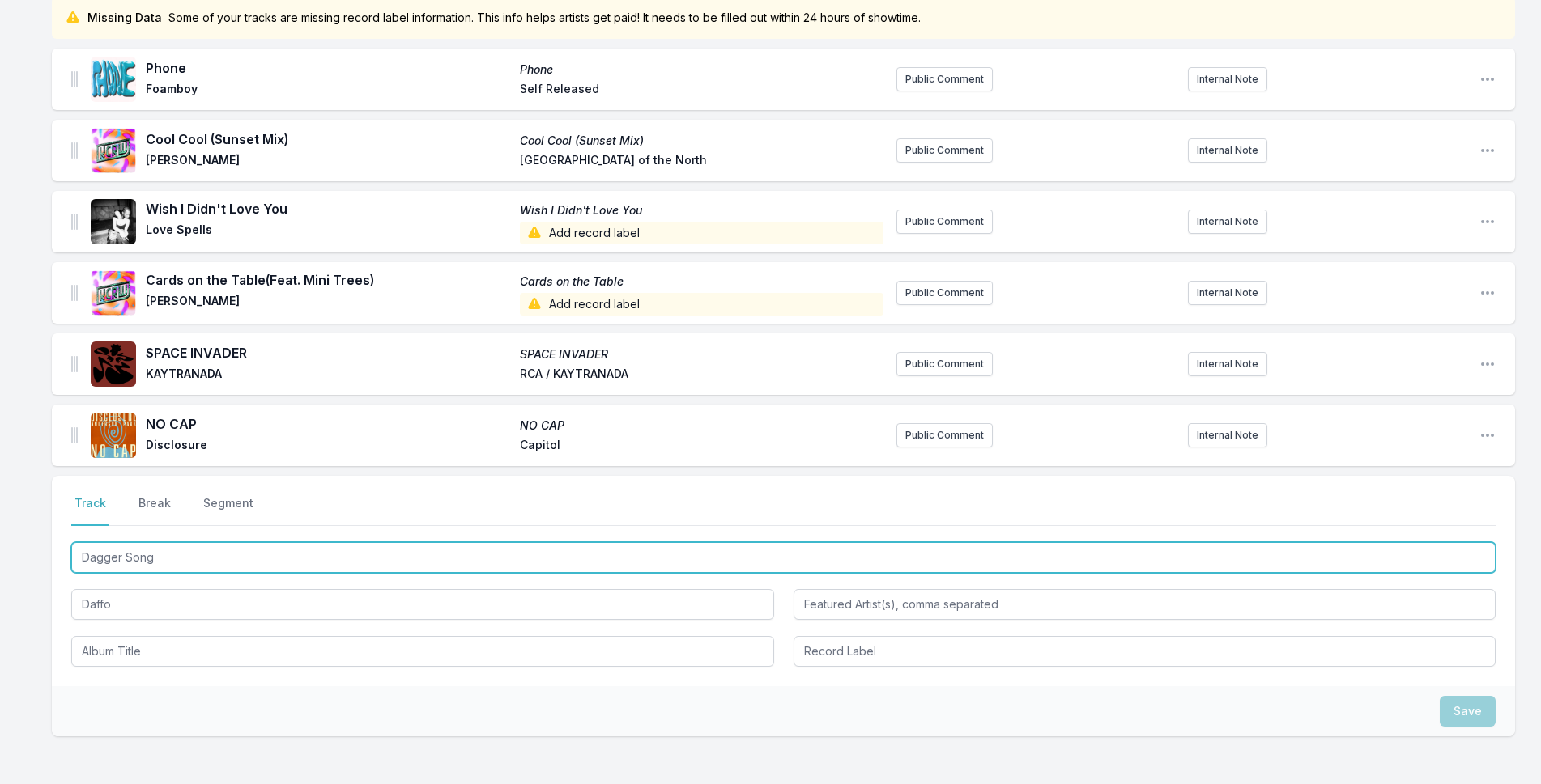
click at [208, 564] on input "Dagger Song" at bounding box center [784, 557] width 1425 height 31
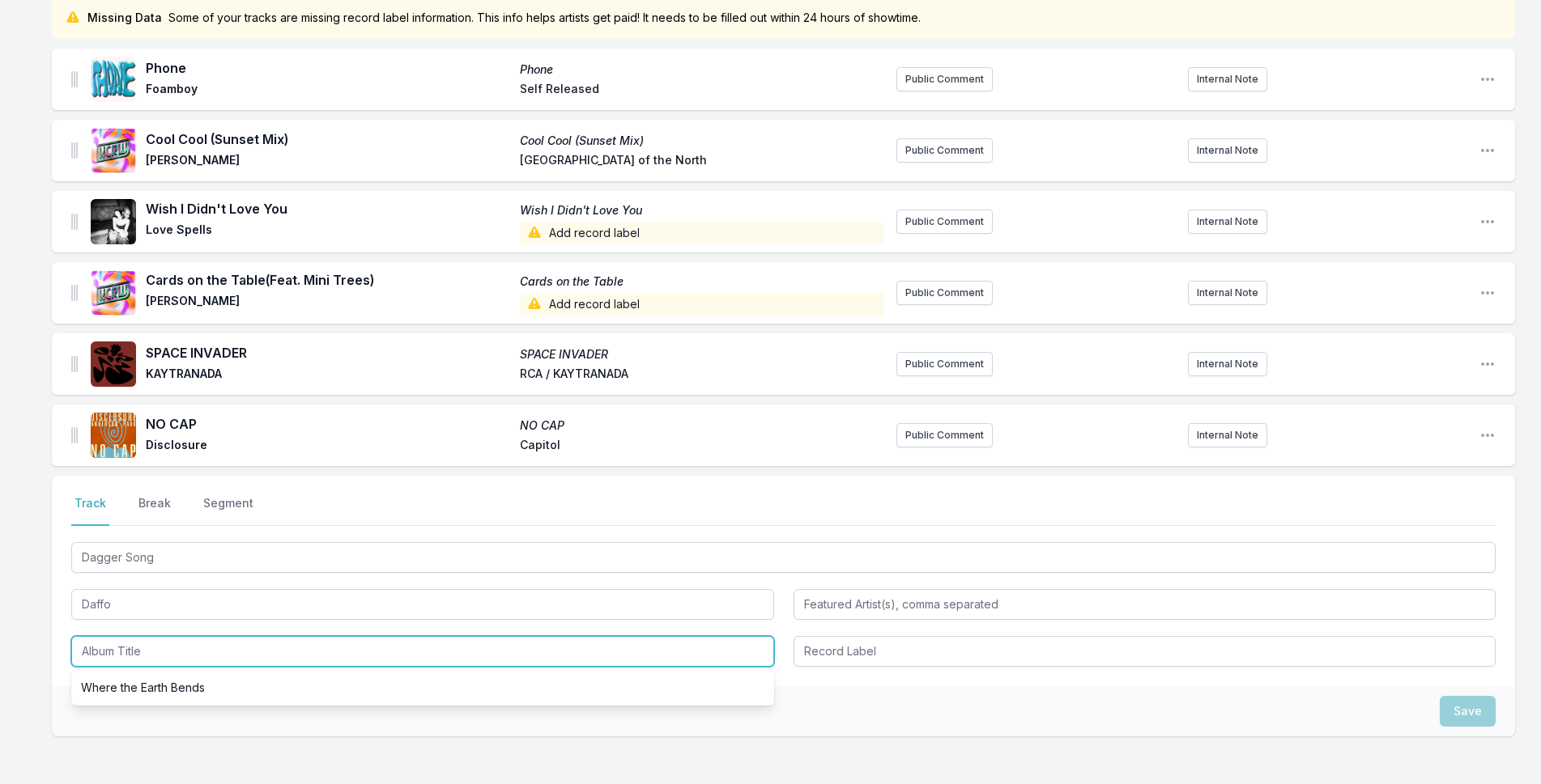
click at [198, 660] on input "Album Title" at bounding box center [423, 651] width 703 height 31
paste input "Dagger Song"
type input "Dagger Song"
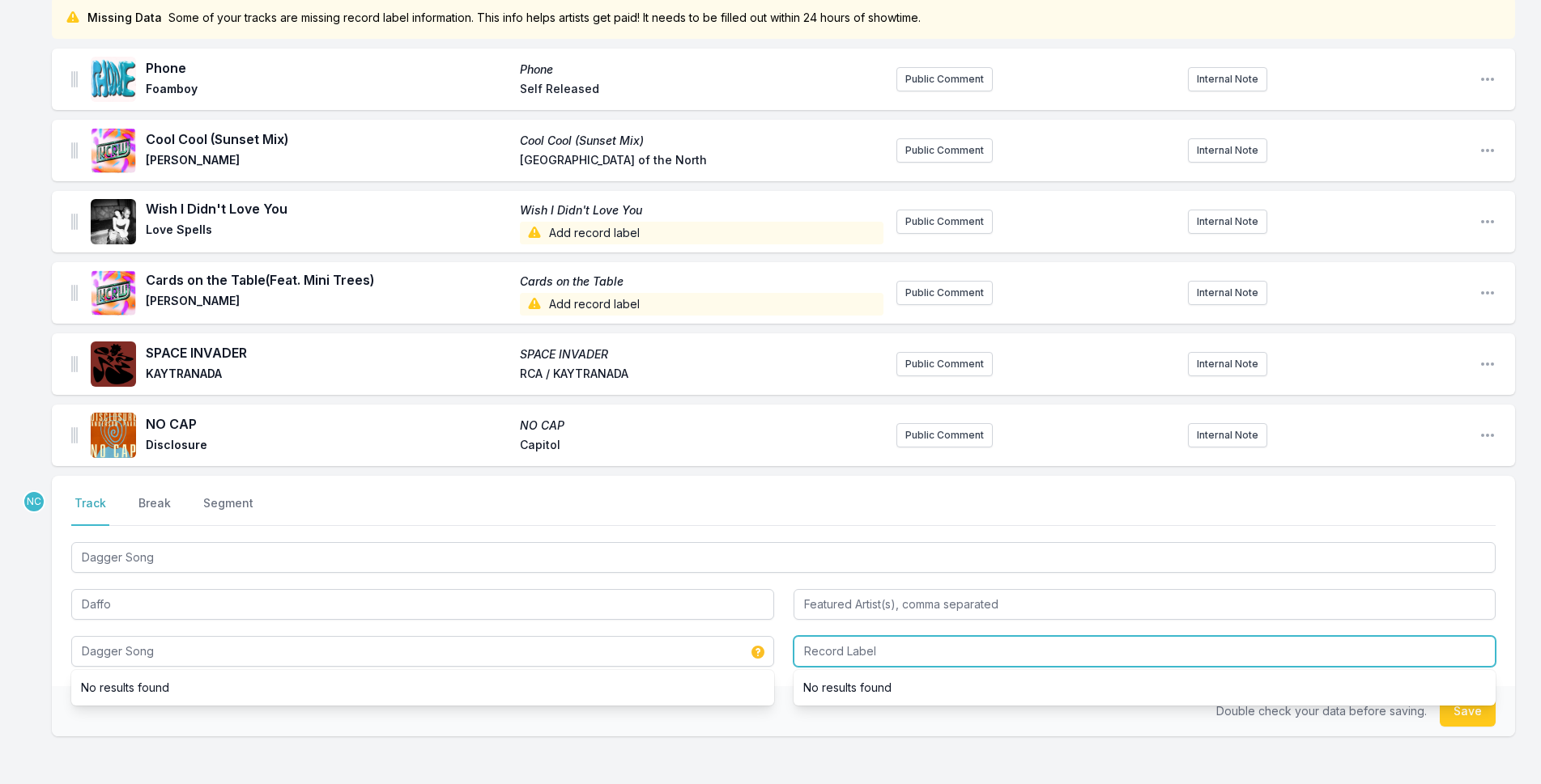
click at [863, 653] on input "Record Label" at bounding box center [1145, 651] width 703 height 31
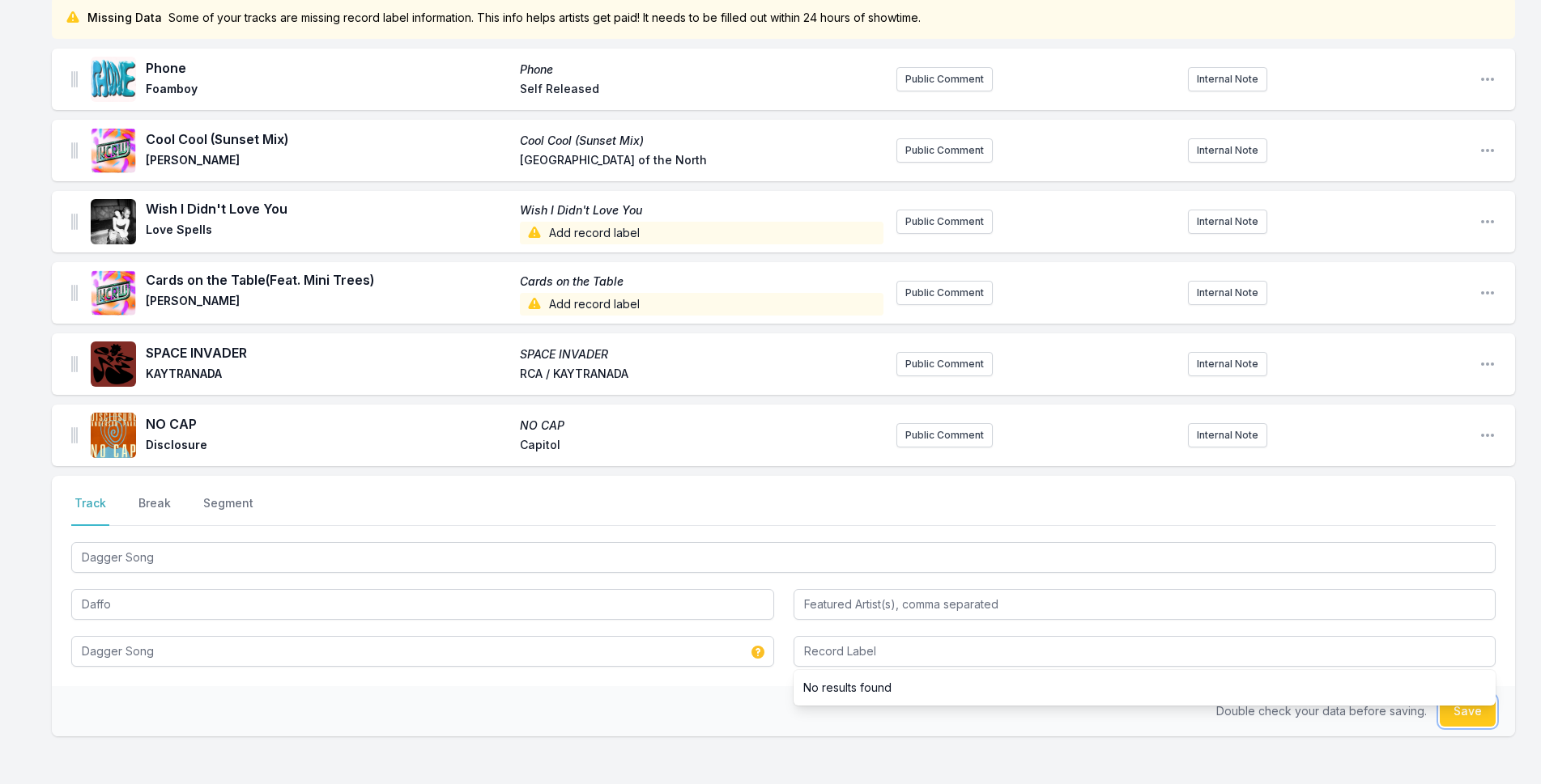
click at [1456, 718] on button "Save" at bounding box center [1468, 711] width 56 height 31
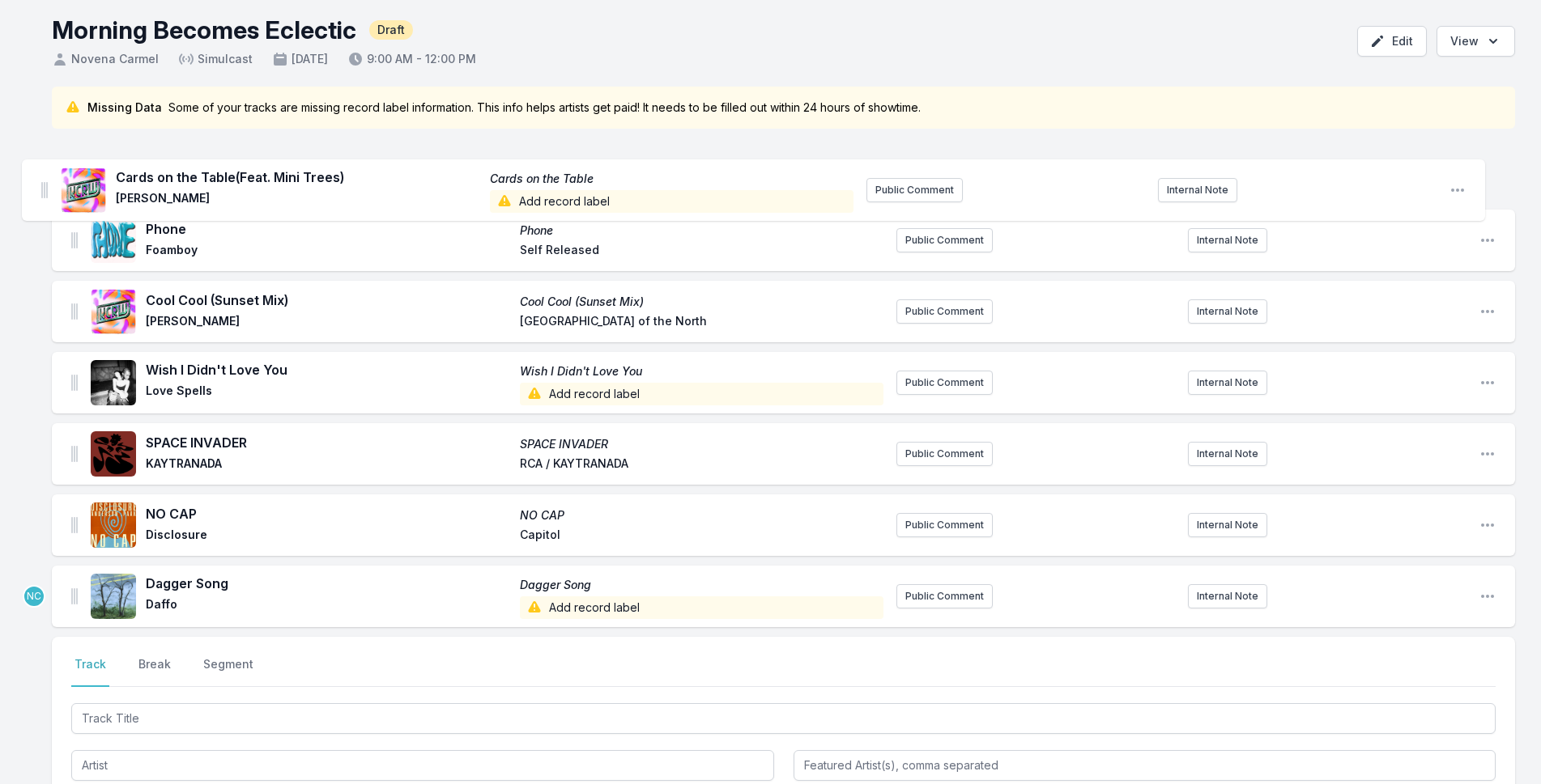
scroll to position [52, 0]
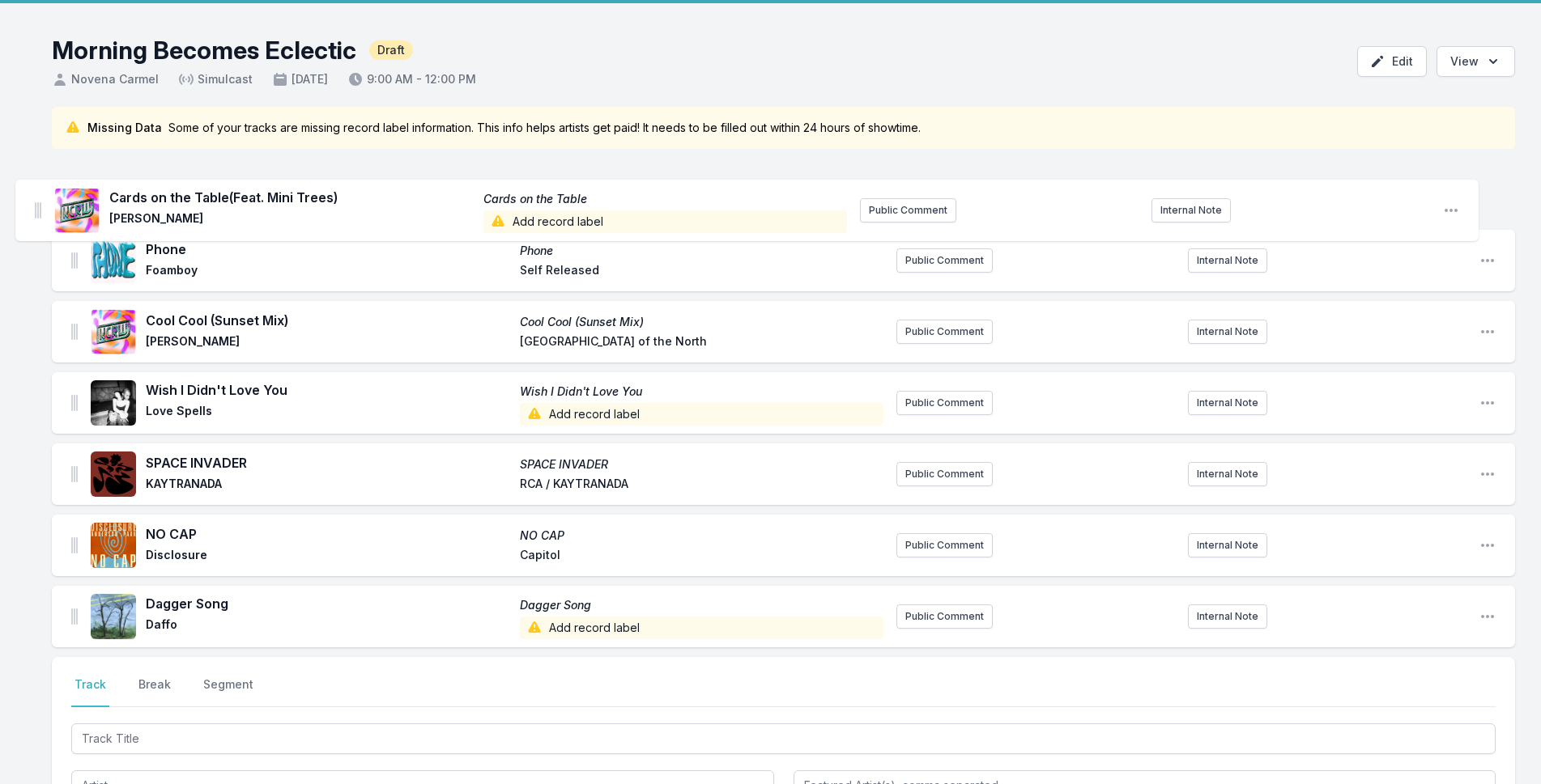
drag, startPoint x: 76, startPoint y: 289, endPoint x: 40, endPoint y: 201, distance: 95.1
click at [40, 201] on div "Missing Data Some of your tracks are missing record label information. This inf…" at bounding box center [770, 590] width 1541 height 966
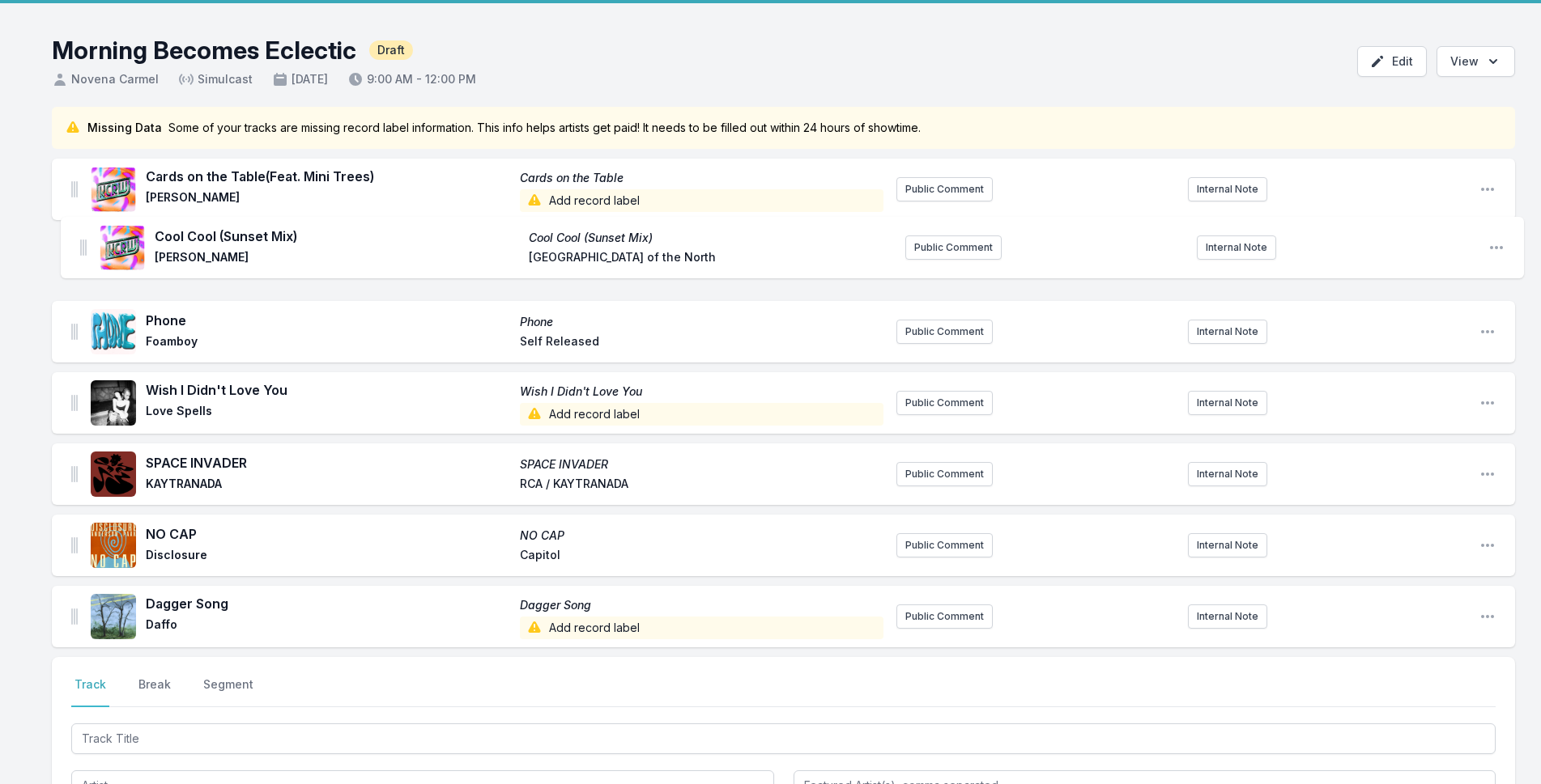
drag, startPoint x: 75, startPoint y: 331, endPoint x: 89, endPoint y: 239, distance: 93.1
click at [89, 239] on ul "Cards on the Table (Feat. Mini Trees) Cards on the Table [PERSON_NAME] Add reco…" at bounding box center [784, 402] width 1464 height 489
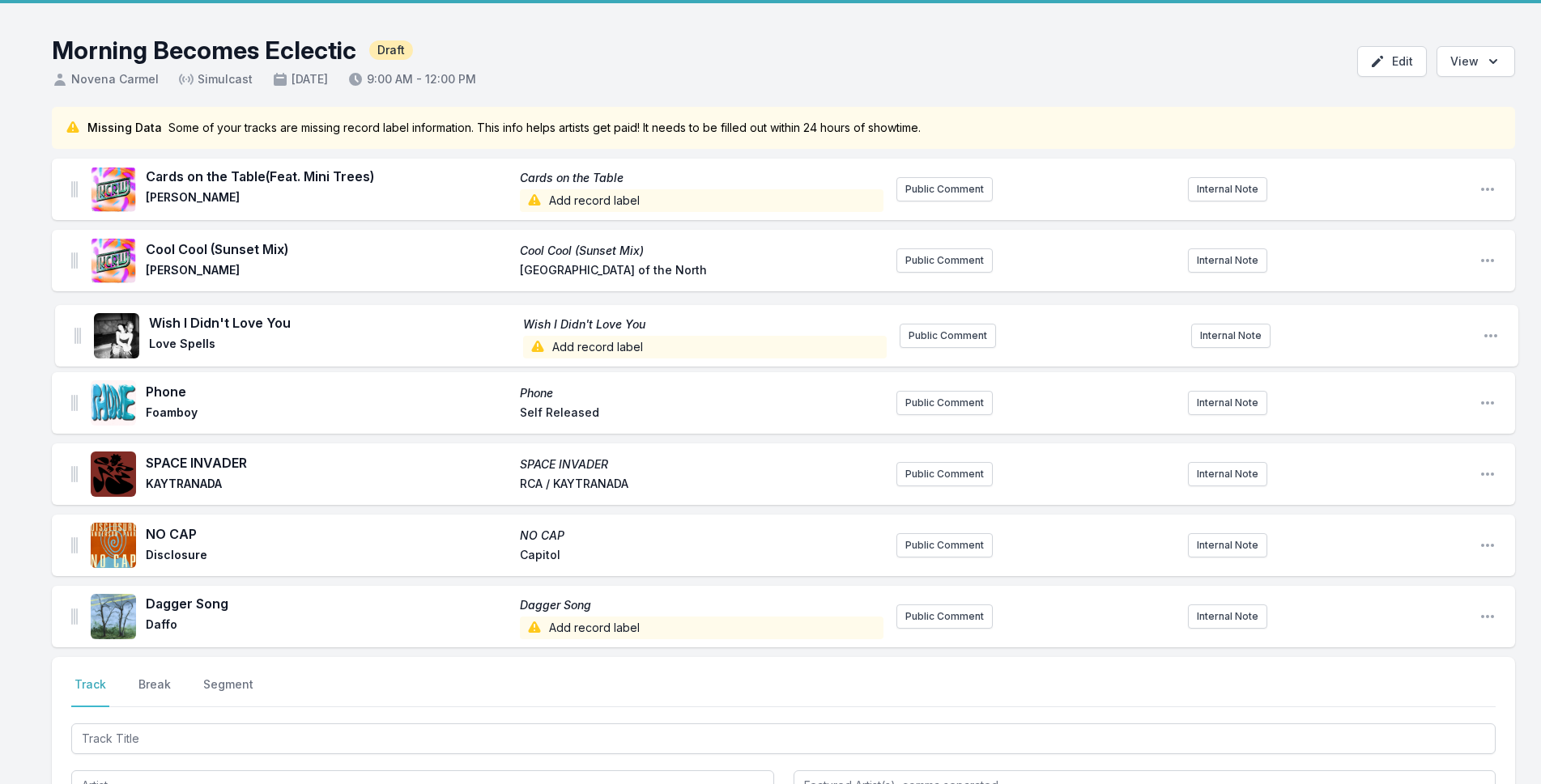
drag, startPoint x: 73, startPoint y: 401, endPoint x: 77, endPoint y: 330, distance: 71.1
click at [77, 330] on ul "Cards on the Table (Feat. Mini Trees) Cards on the Table [PERSON_NAME] Add reco…" at bounding box center [784, 402] width 1464 height 489
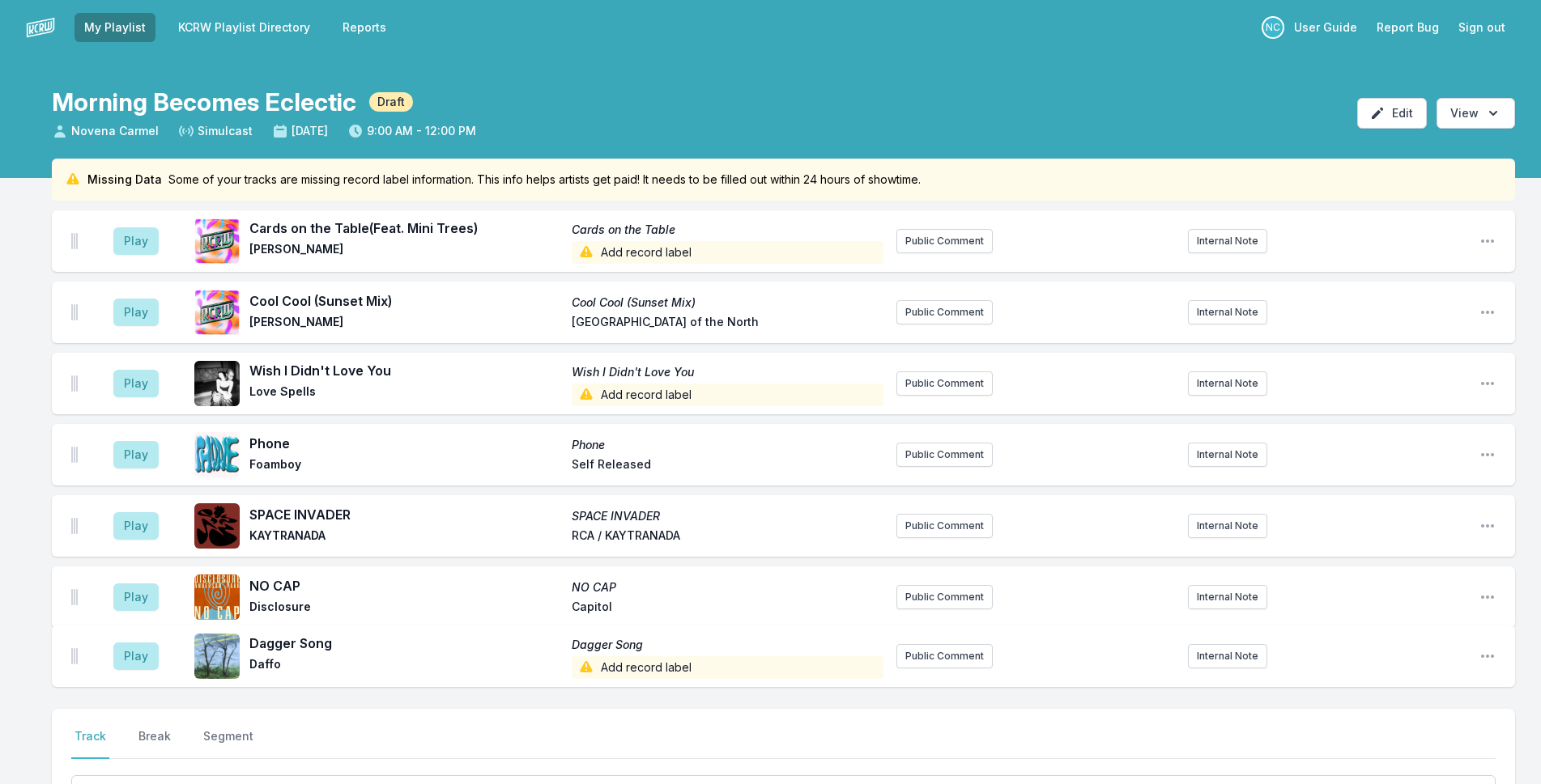
scroll to position [4, 0]
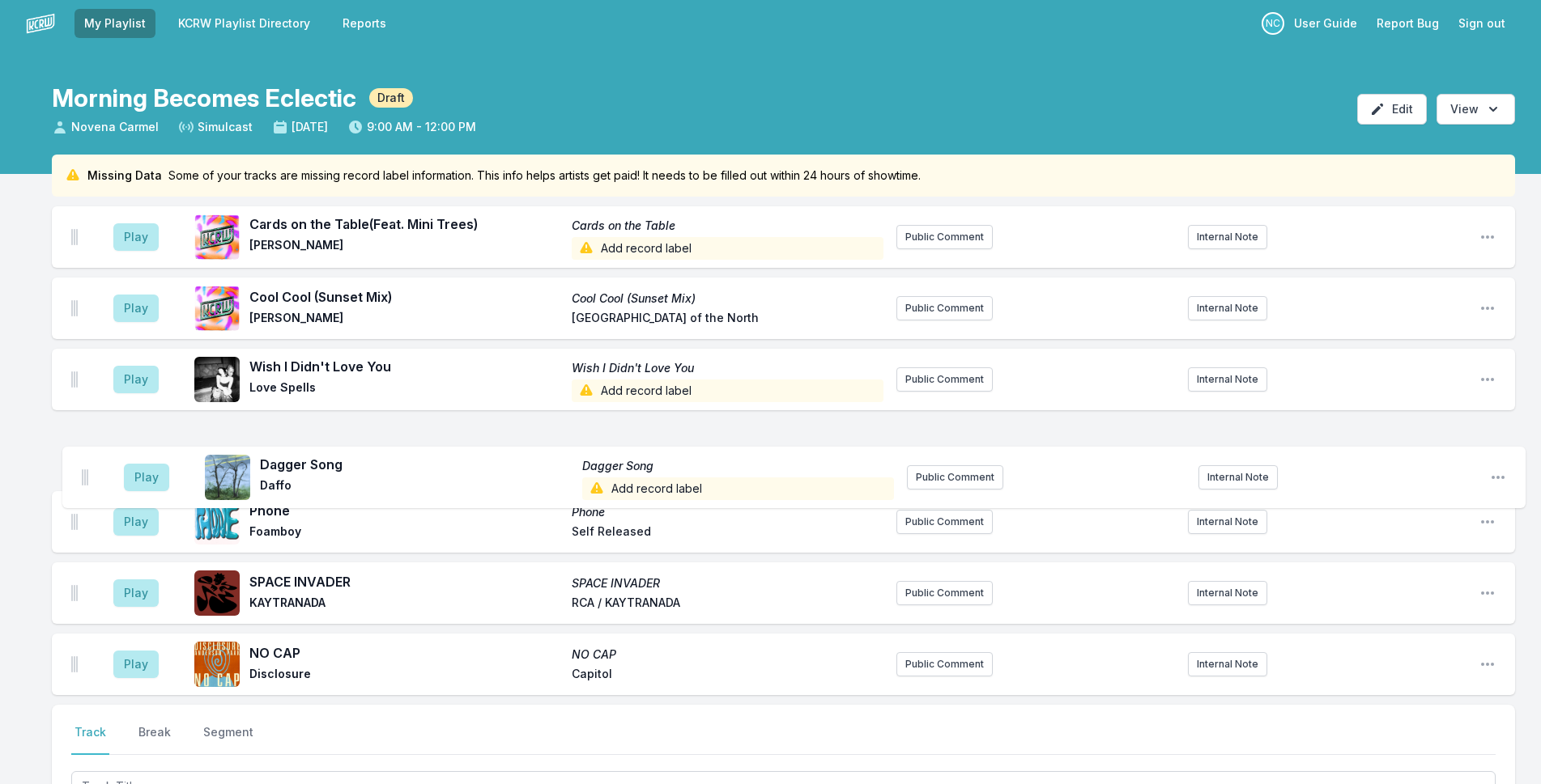
drag, startPoint x: 75, startPoint y: 667, endPoint x: 86, endPoint y: 471, distance: 196.3
click at [86, 471] on ul "Play Cards on the Table (Feat. Mini Trees) Cards on the Table [PERSON_NAME] Add…" at bounding box center [784, 451] width 1464 height 489
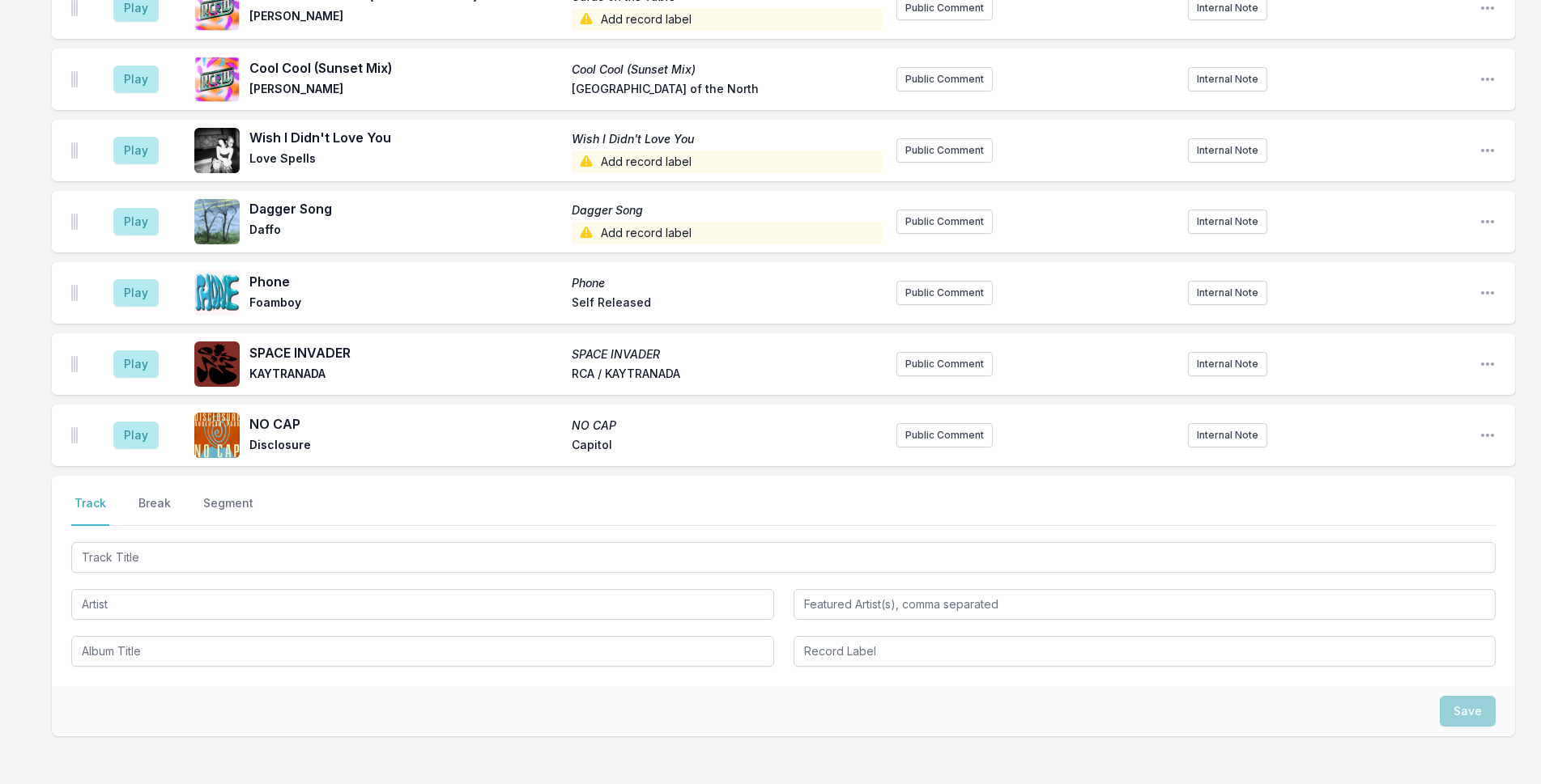
scroll to position [341, 0]
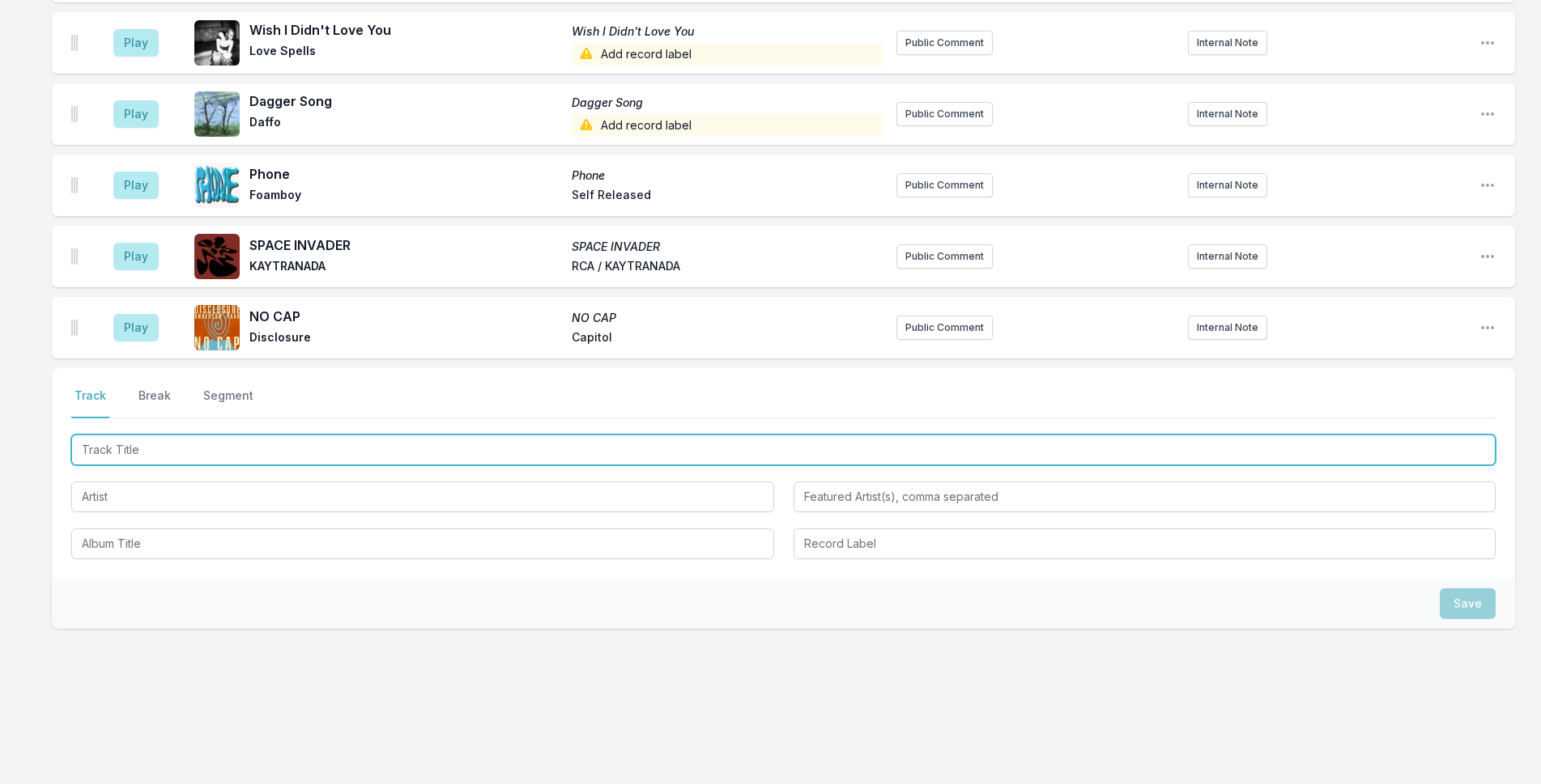
click at [307, 458] on input "Track Title" at bounding box center [784, 450] width 1425 height 31
type input "Closer"
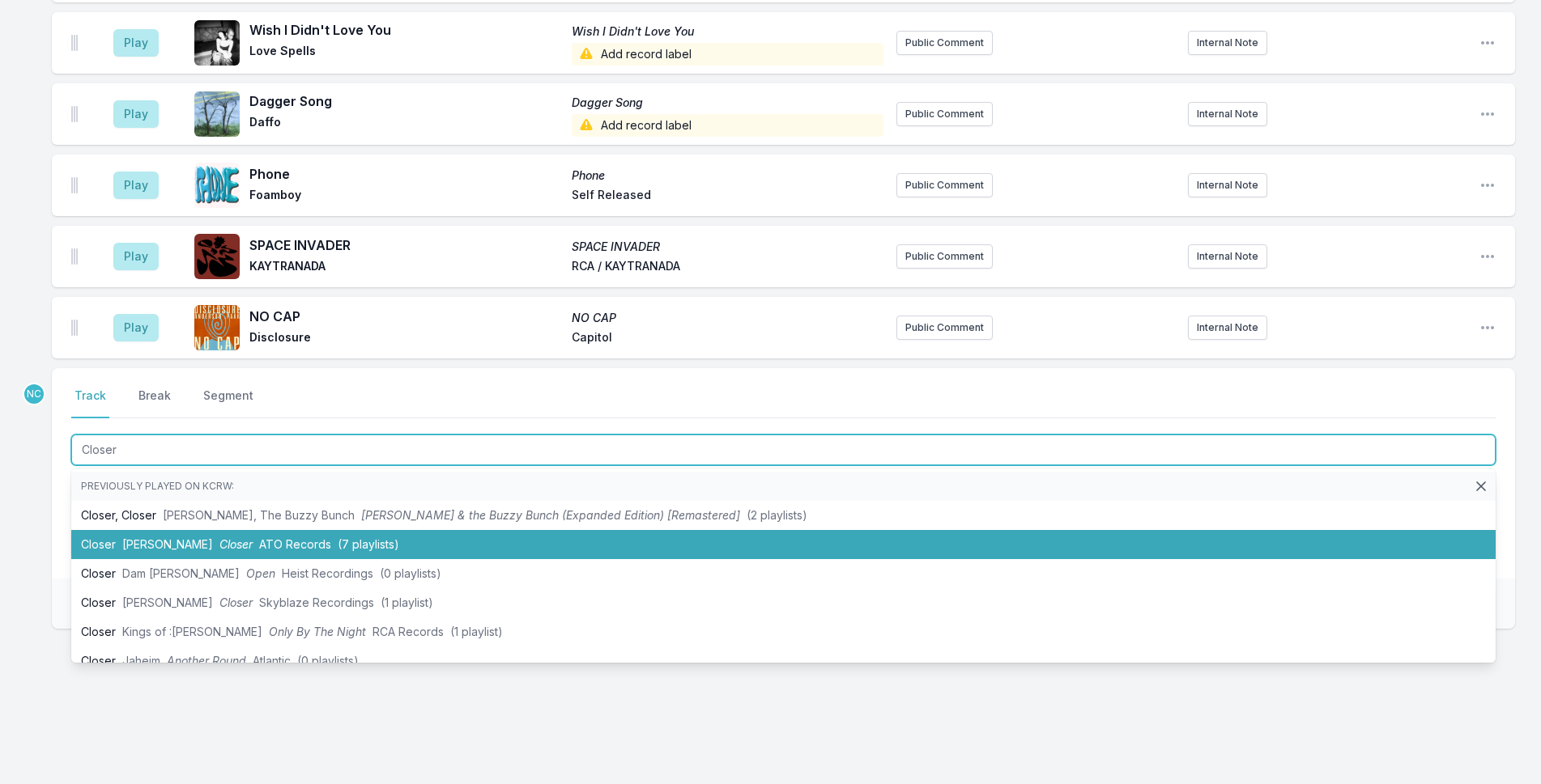
click at [288, 541] on span "ATO Records" at bounding box center [294, 544] width 72 height 14
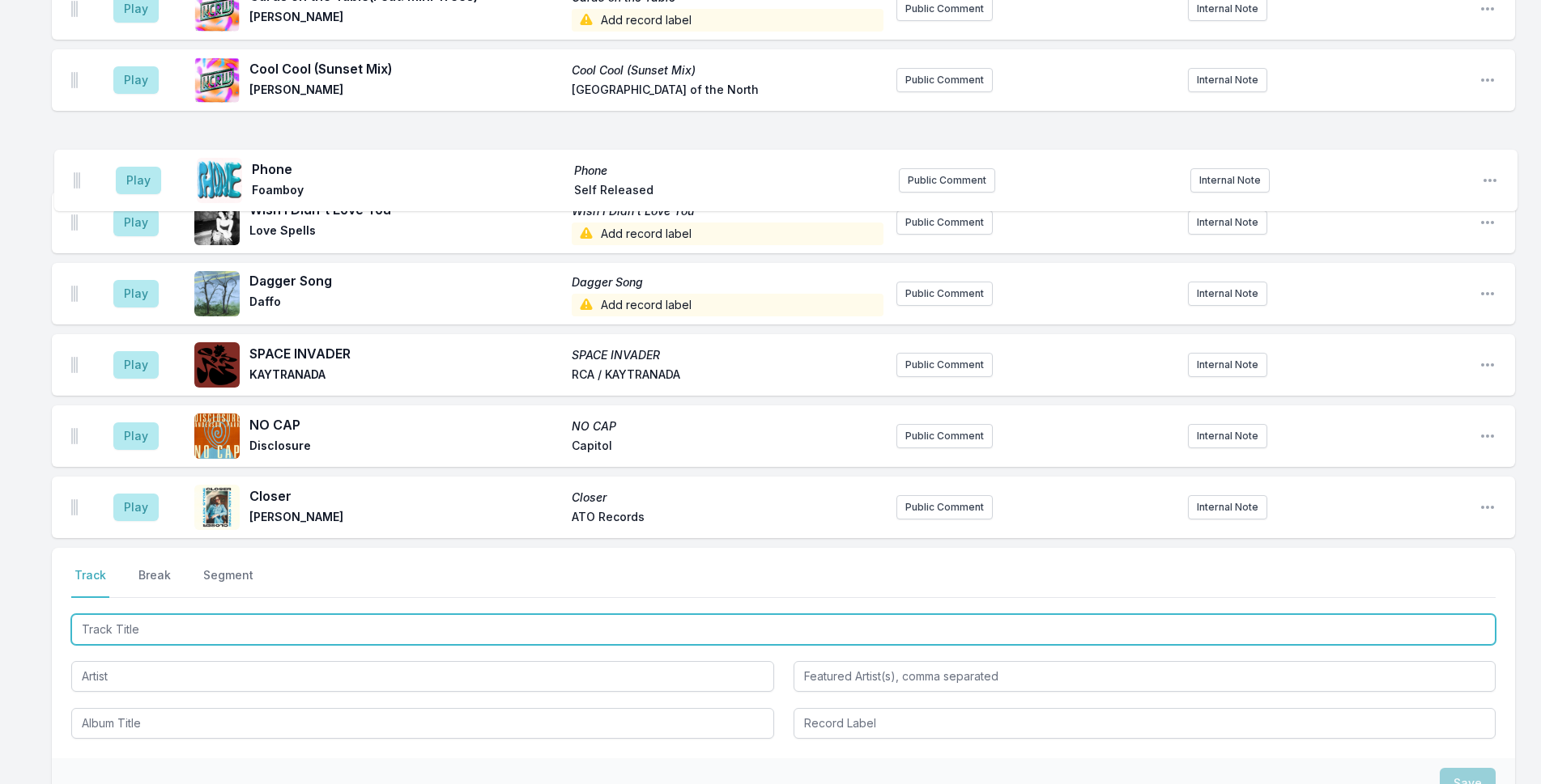
scroll to position [223, 0]
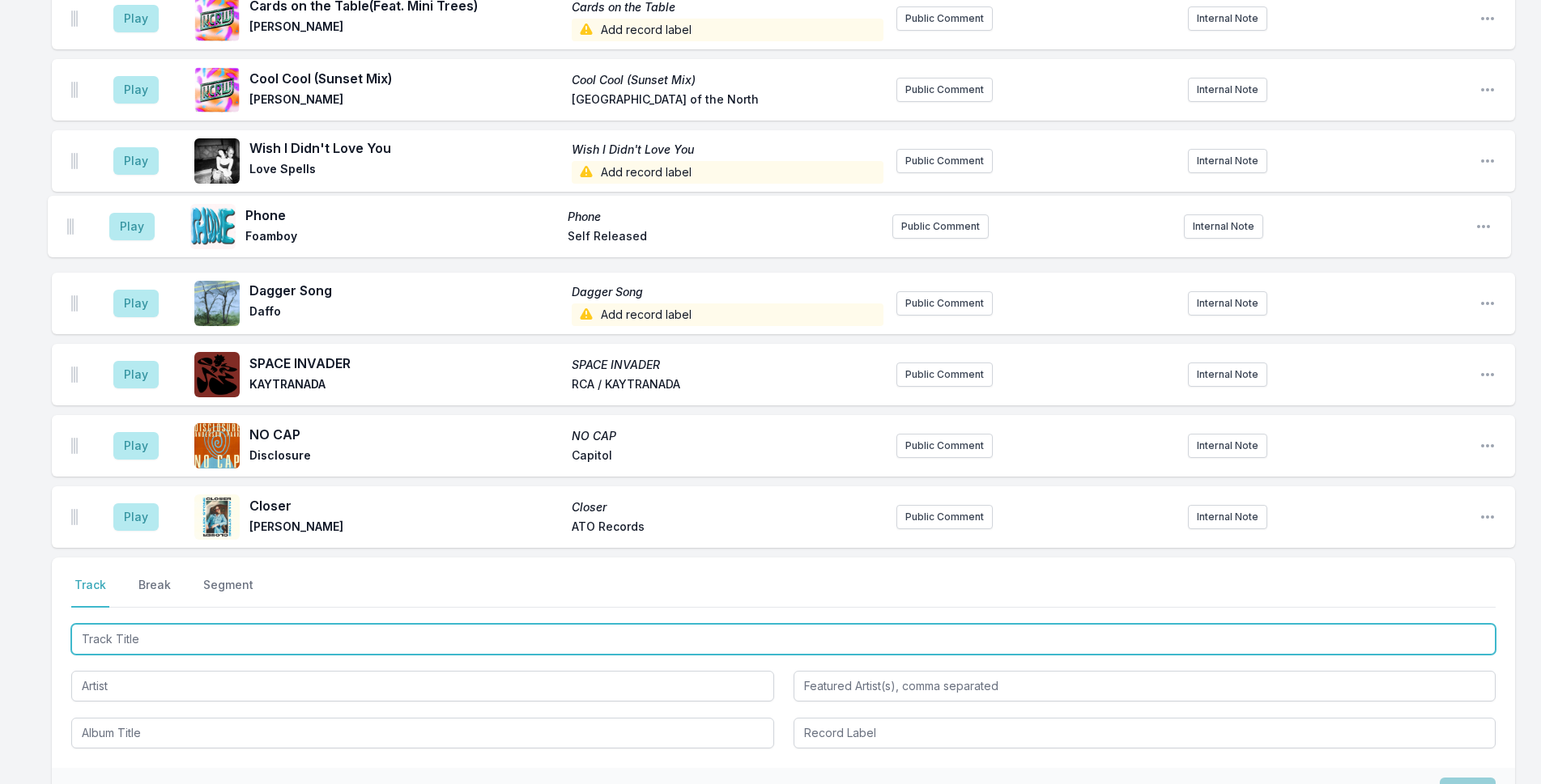
drag, startPoint x: 72, startPoint y: 277, endPoint x: 67, endPoint y: 224, distance: 53.2
click at [67, 224] on ul "Play Cards on the Table (Feat. Mini Trees) Cards on the Table [PERSON_NAME] Add…" at bounding box center [784, 268] width 1464 height 561
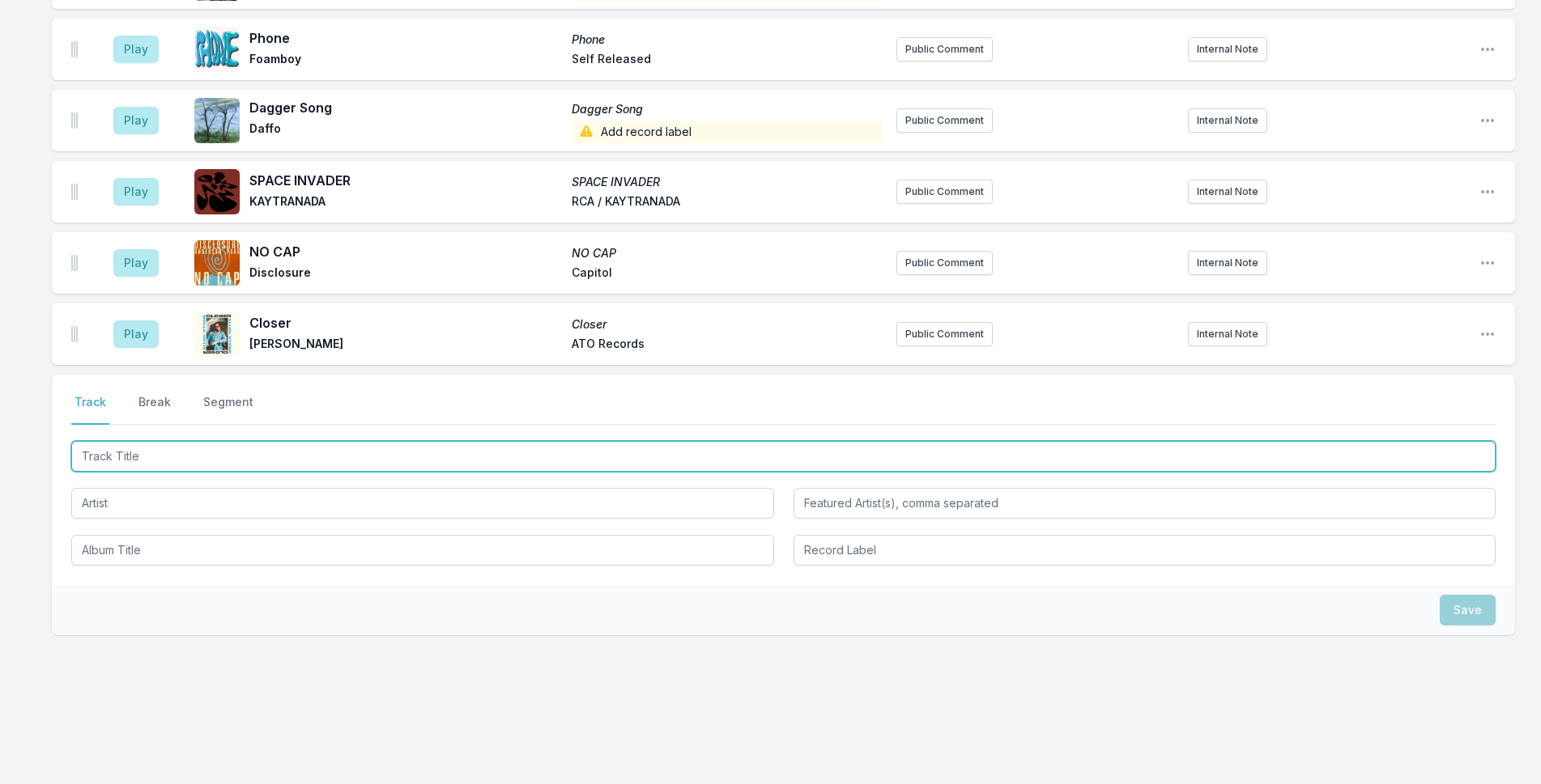
scroll to position [412, 0]
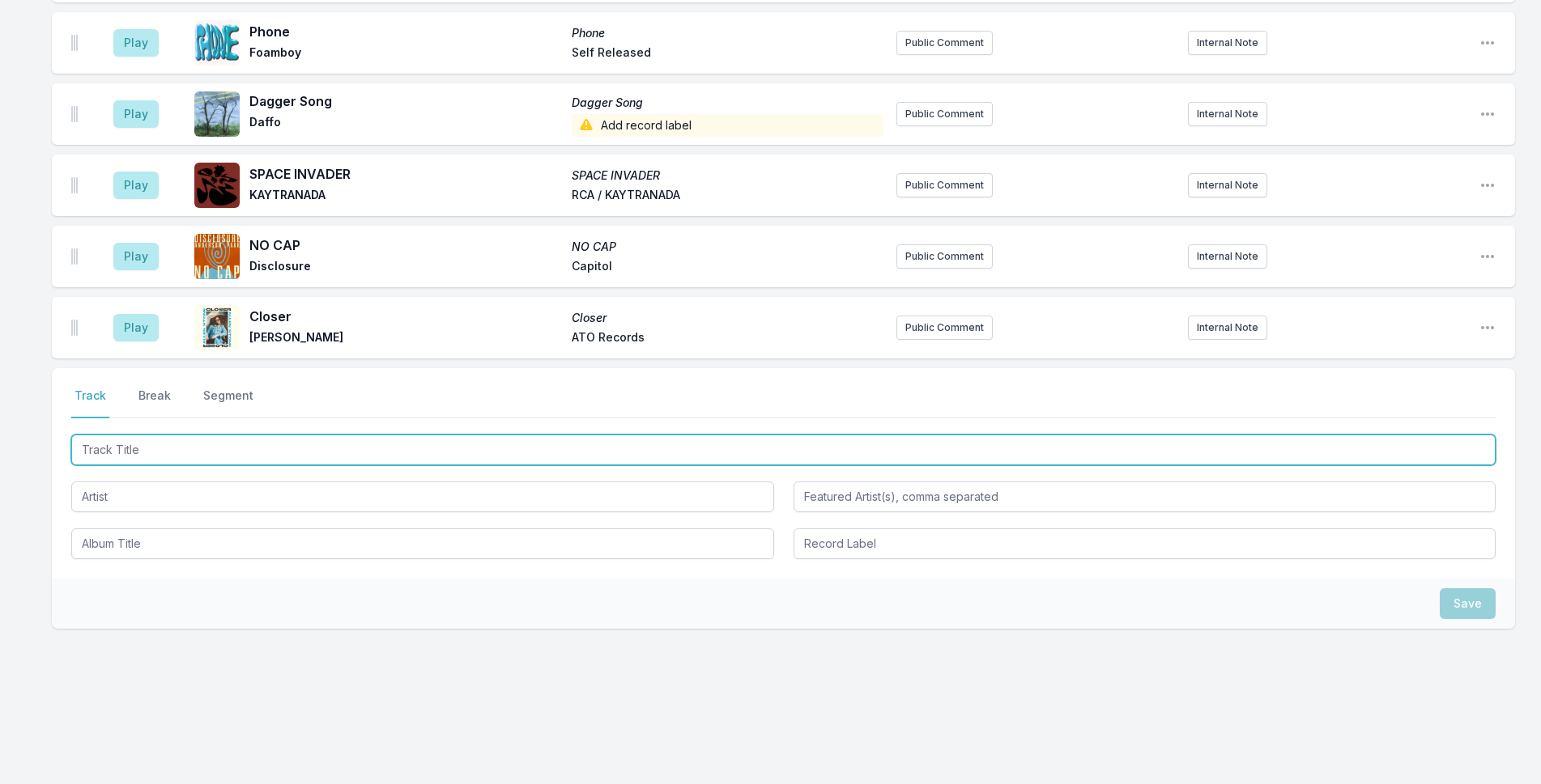
click at [529, 449] on input "Track Title" at bounding box center [784, 450] width 1425 height 31
type input "Muddat"
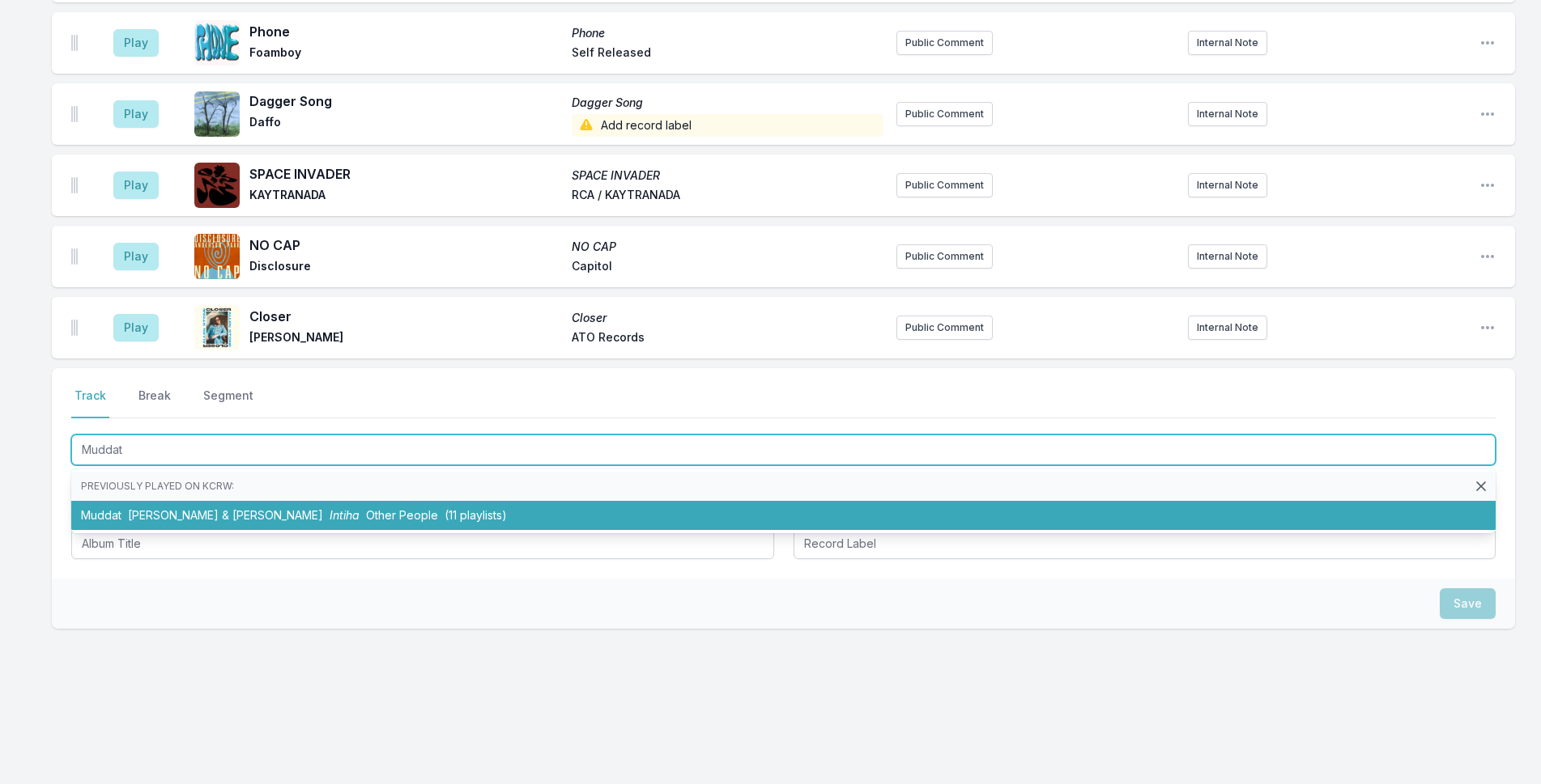
click at [338, 507] on li "Muddat [PERSON_NAME] & [PERSON_NAME] Other People (11 playlists)" at bounding box center [784, 515] width 1425 height 29
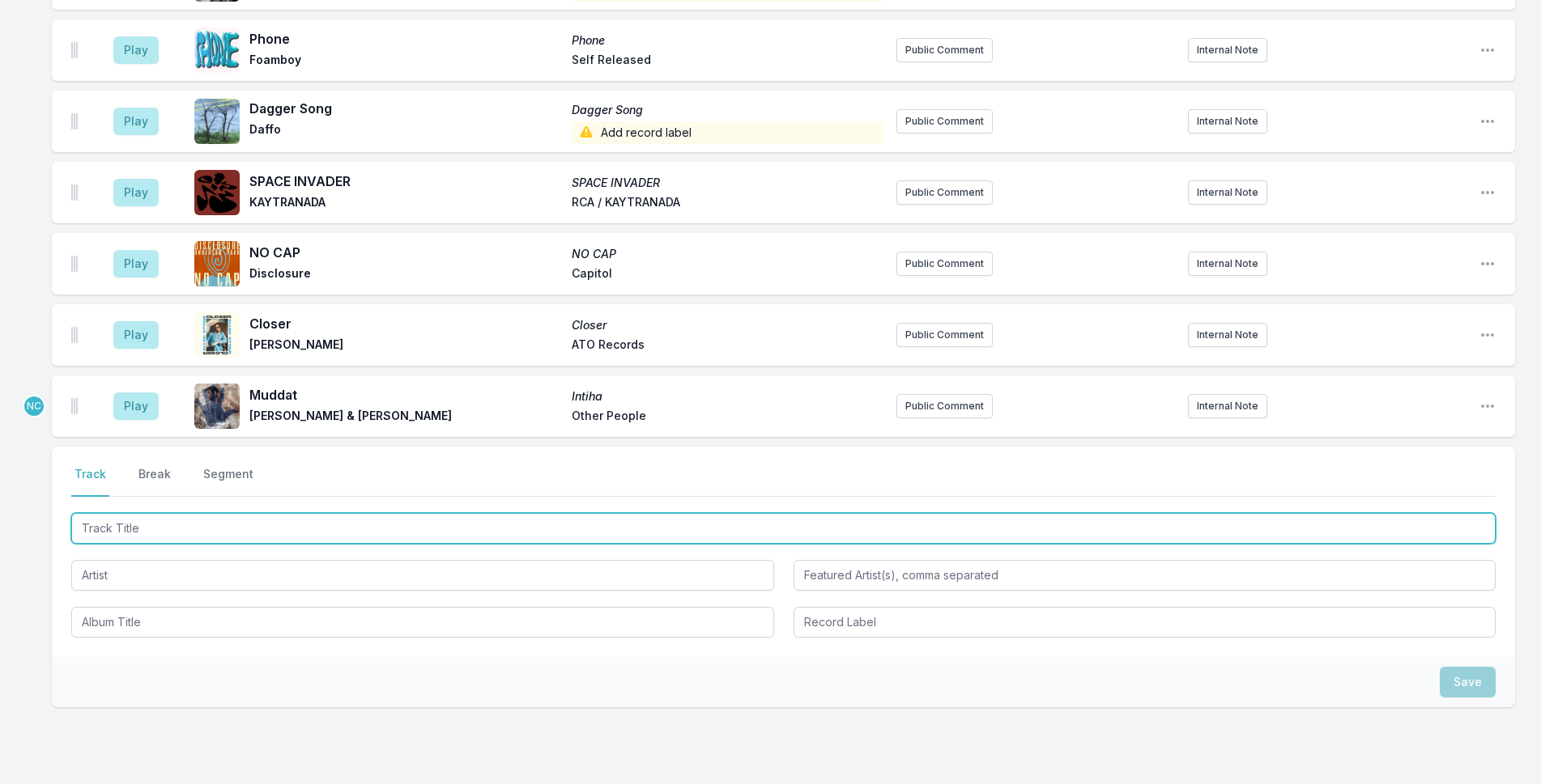
scroll to position [321, 0]
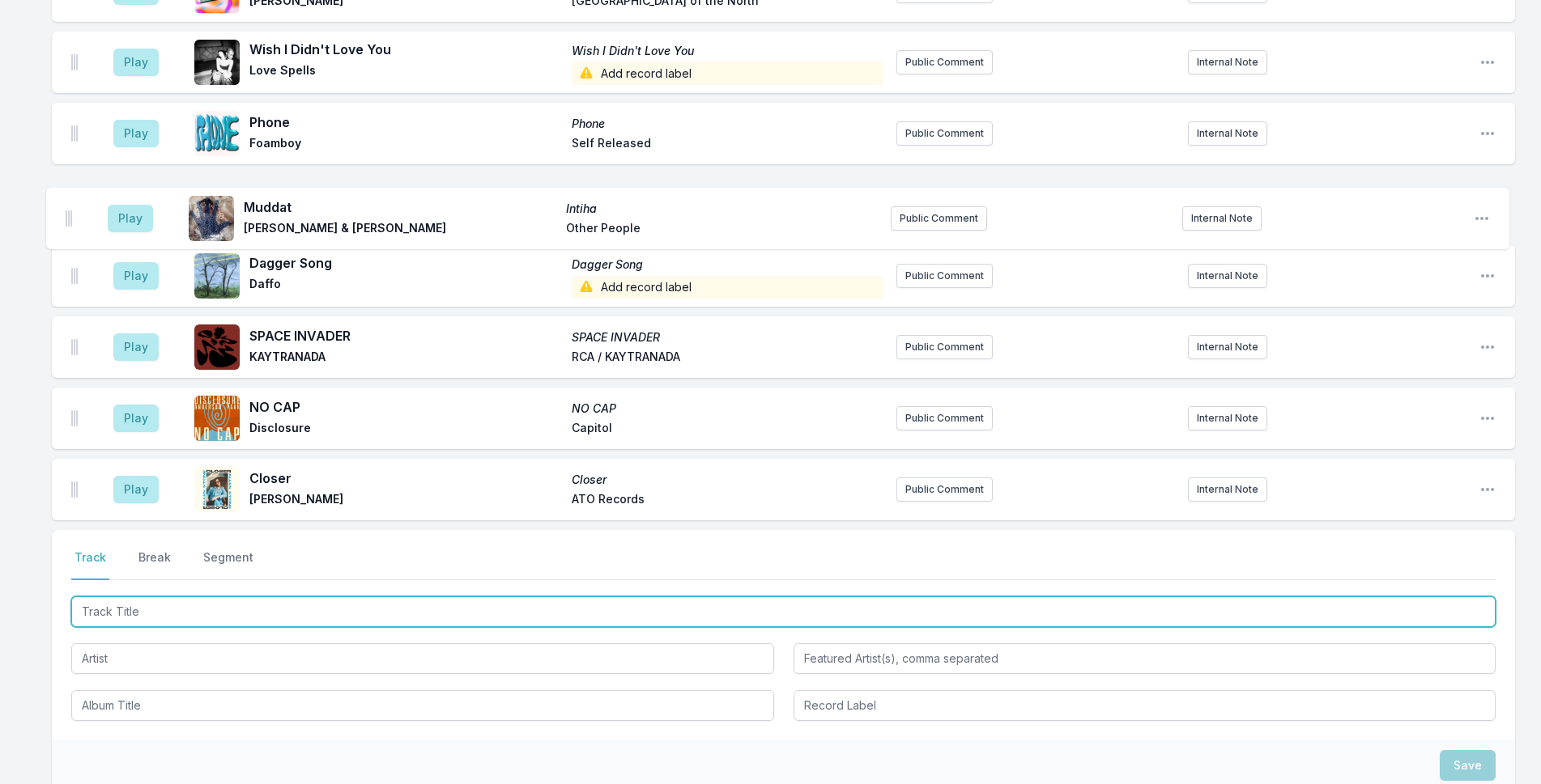
drag, startPoint x: 75, startPoint y: 493, endPoint x: 71, endPoint y: 201, distance: 292.0
click at [71, 201] on ul "Play Cards on the Table (Feat. Mini Trees) Cards on the Table [PERSON_NAME] Add…" at bounding box center [784, 205] width 1464 height 631
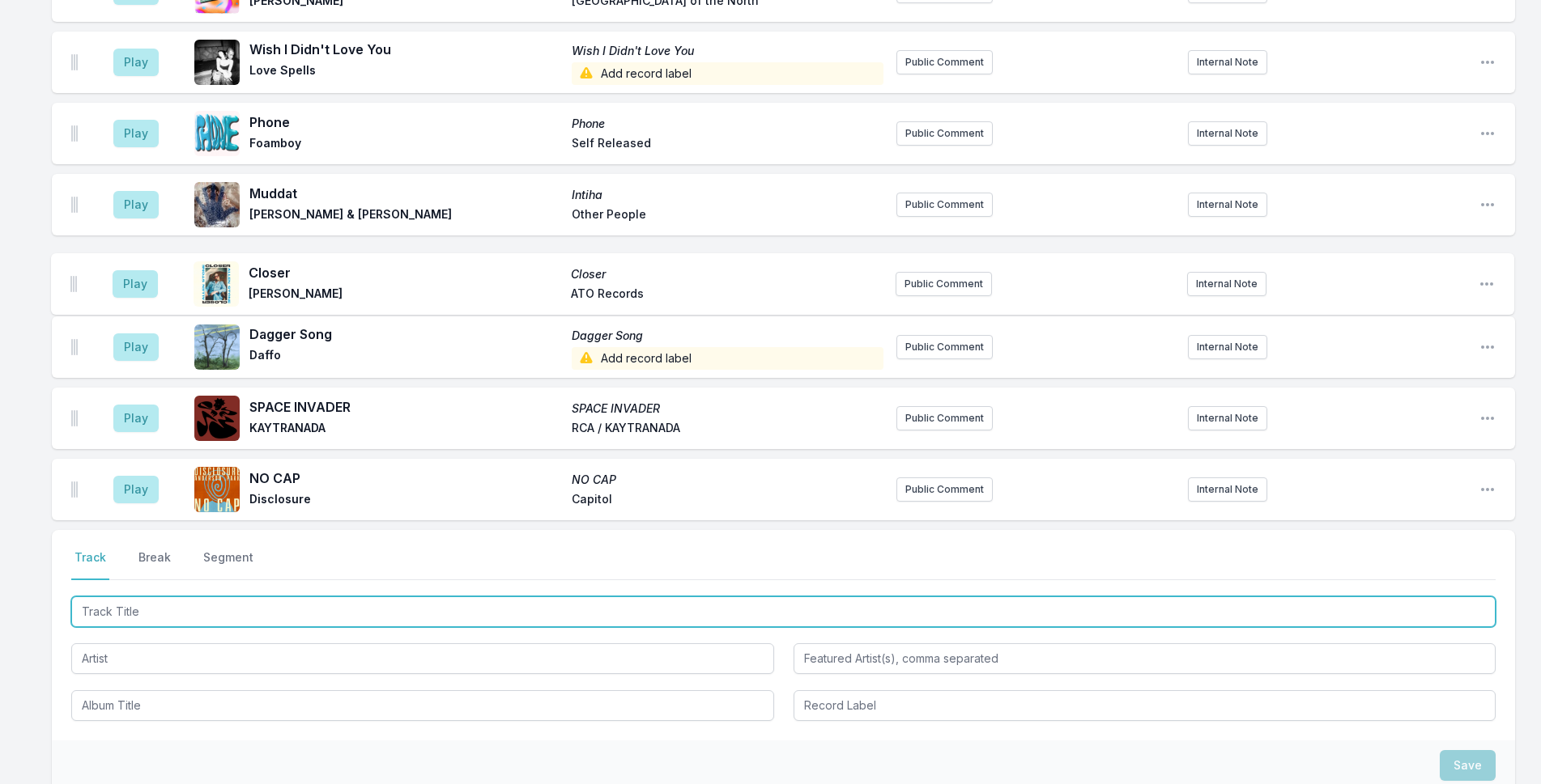
drag, startPoint x: 75, startPoint y: 487, endPoint x: 75, endPoint y: 265, distance: 222.0
click at [75, 265] on ul "Play Cards on the Table (Feat. Mini Trees) Cards on the Table [PERSON_NAME] Add…" at bounding box center [784, 205] width 1464 height 631
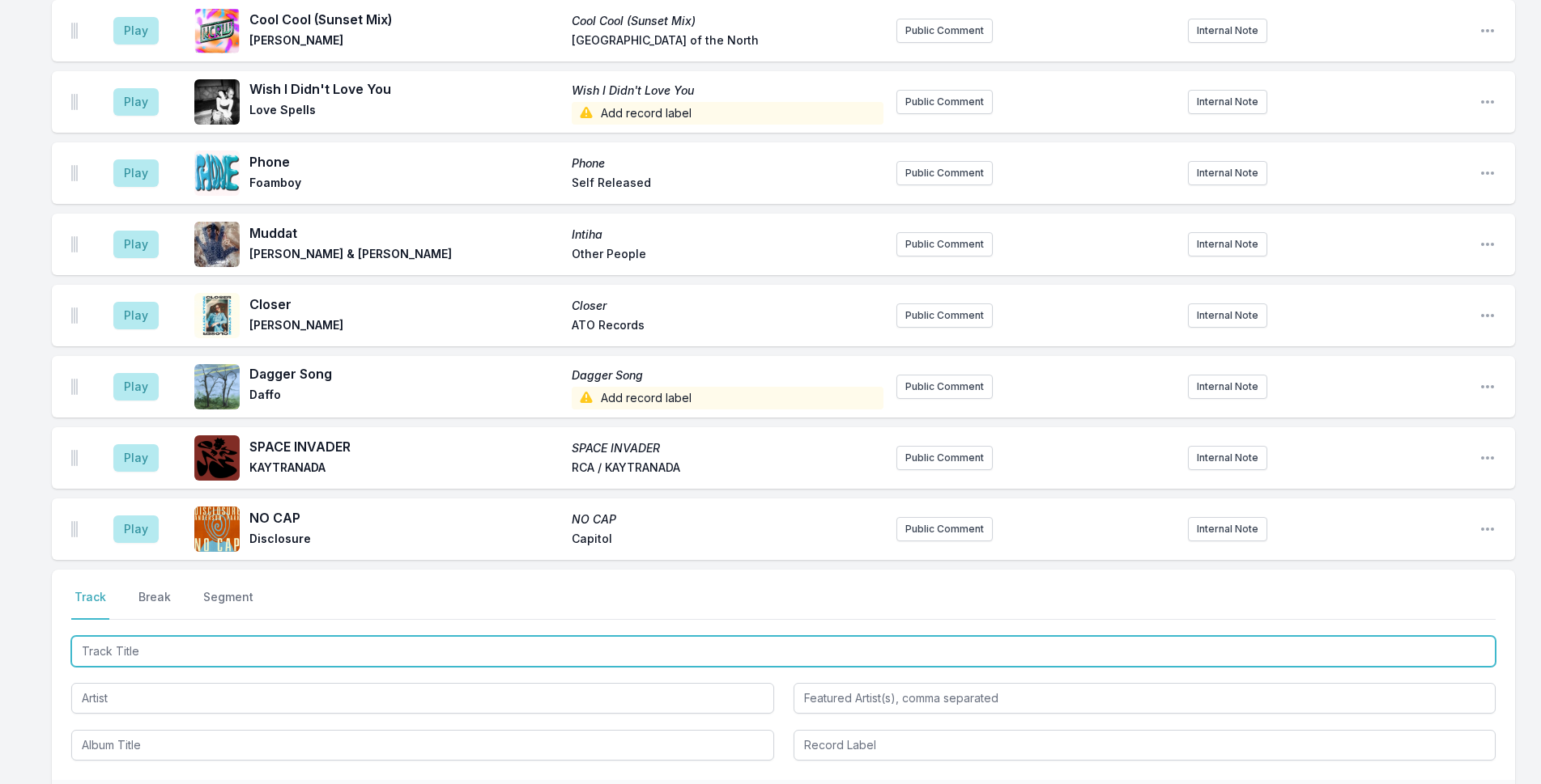
scroll to position [483, 0]
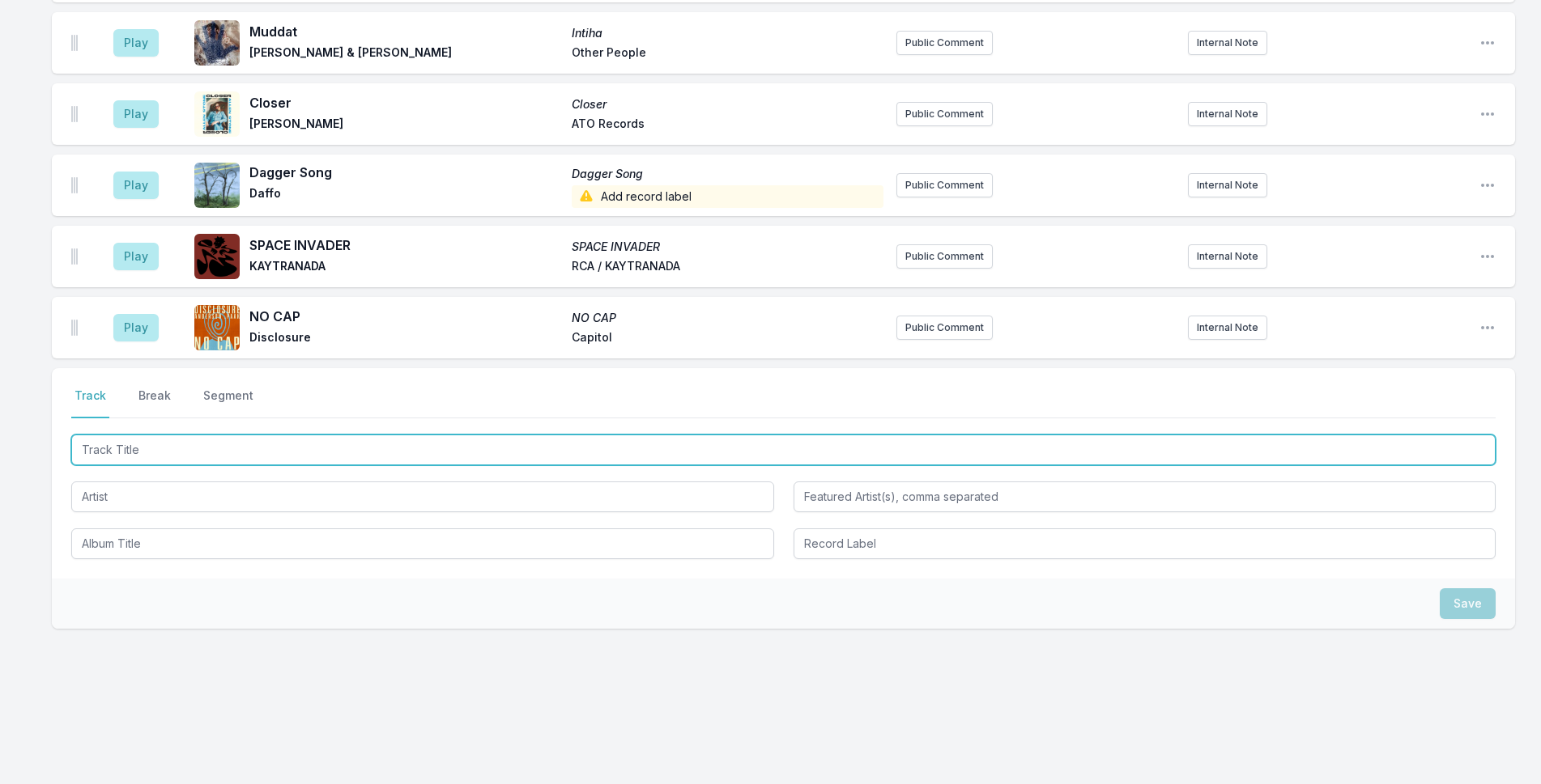
drag, startPoint x: 381, startPoint y: 445, endPoint x: 393, endPoint y: 444, distance: 12.0
click at [393, 444] on input "Track Title" at bounding box center [784, 450] width 1425 height 31
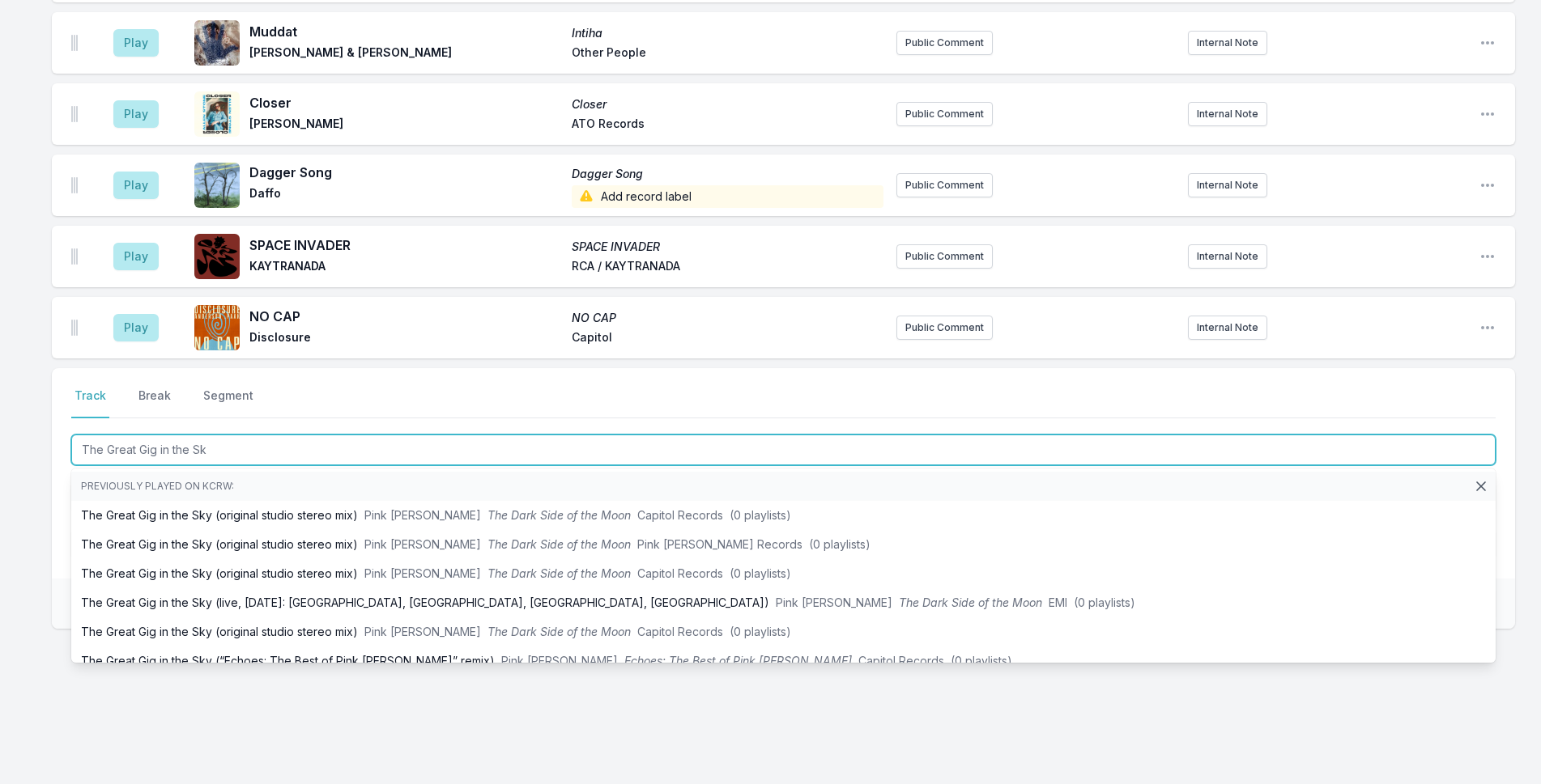
type input "The Great Gig in the Sky"
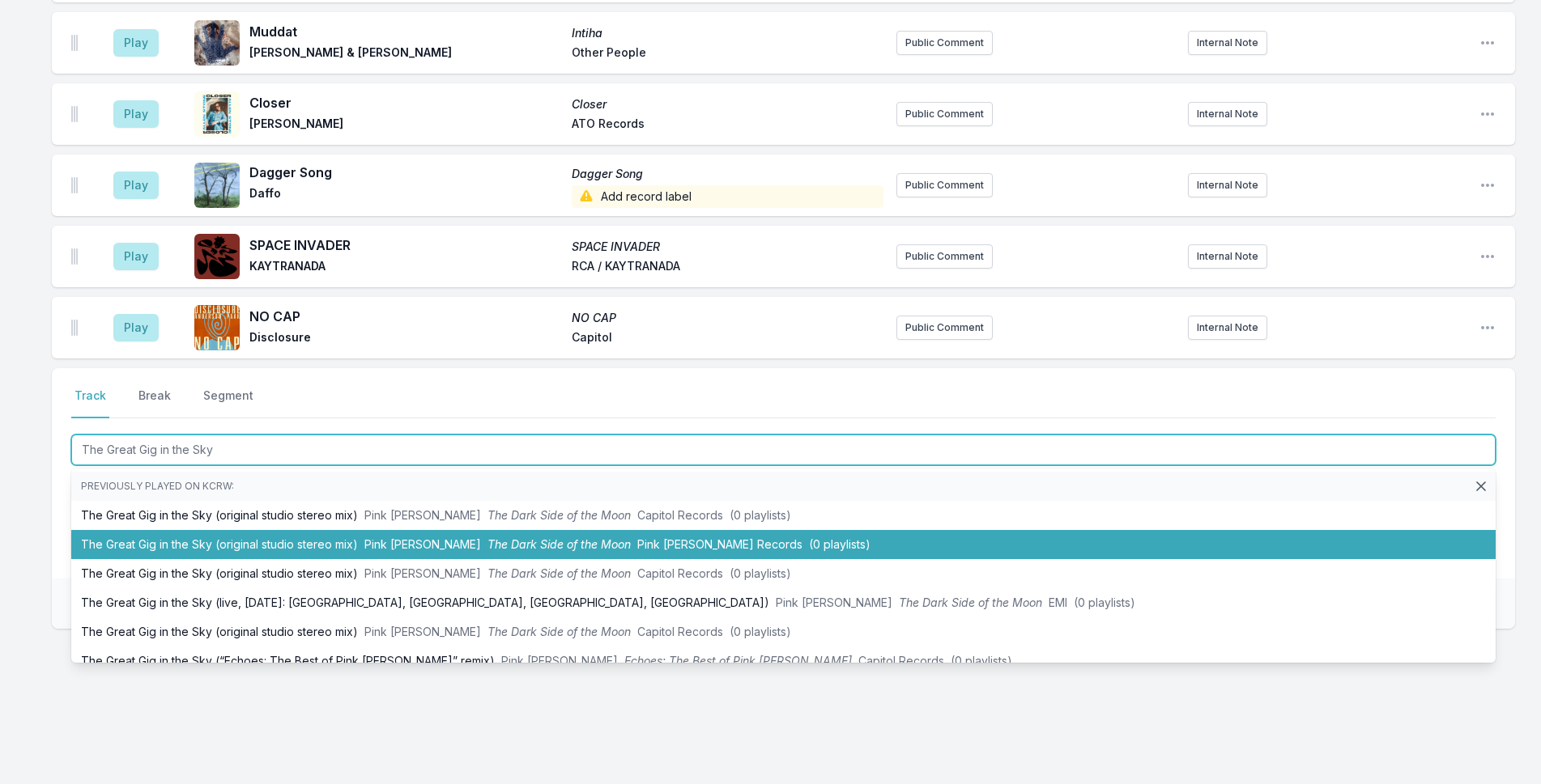
click at [314, 548] on li "The Great Gig in the Sky (original studio stereo mix) Pink [PERSON_NAME] The Da…" at bounding box center [784, 544] width 1425 height 29
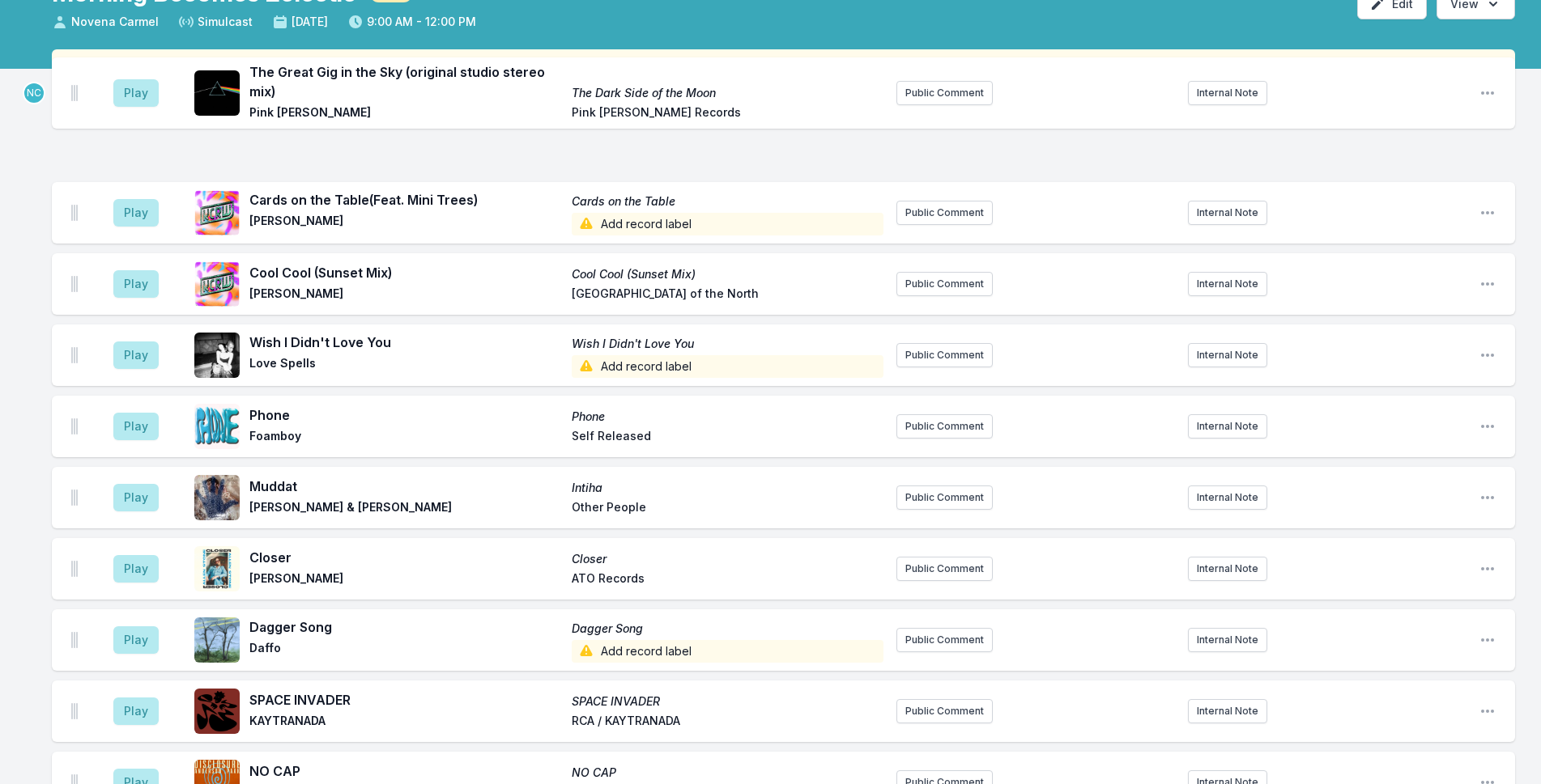
scroll to position [0, 0]
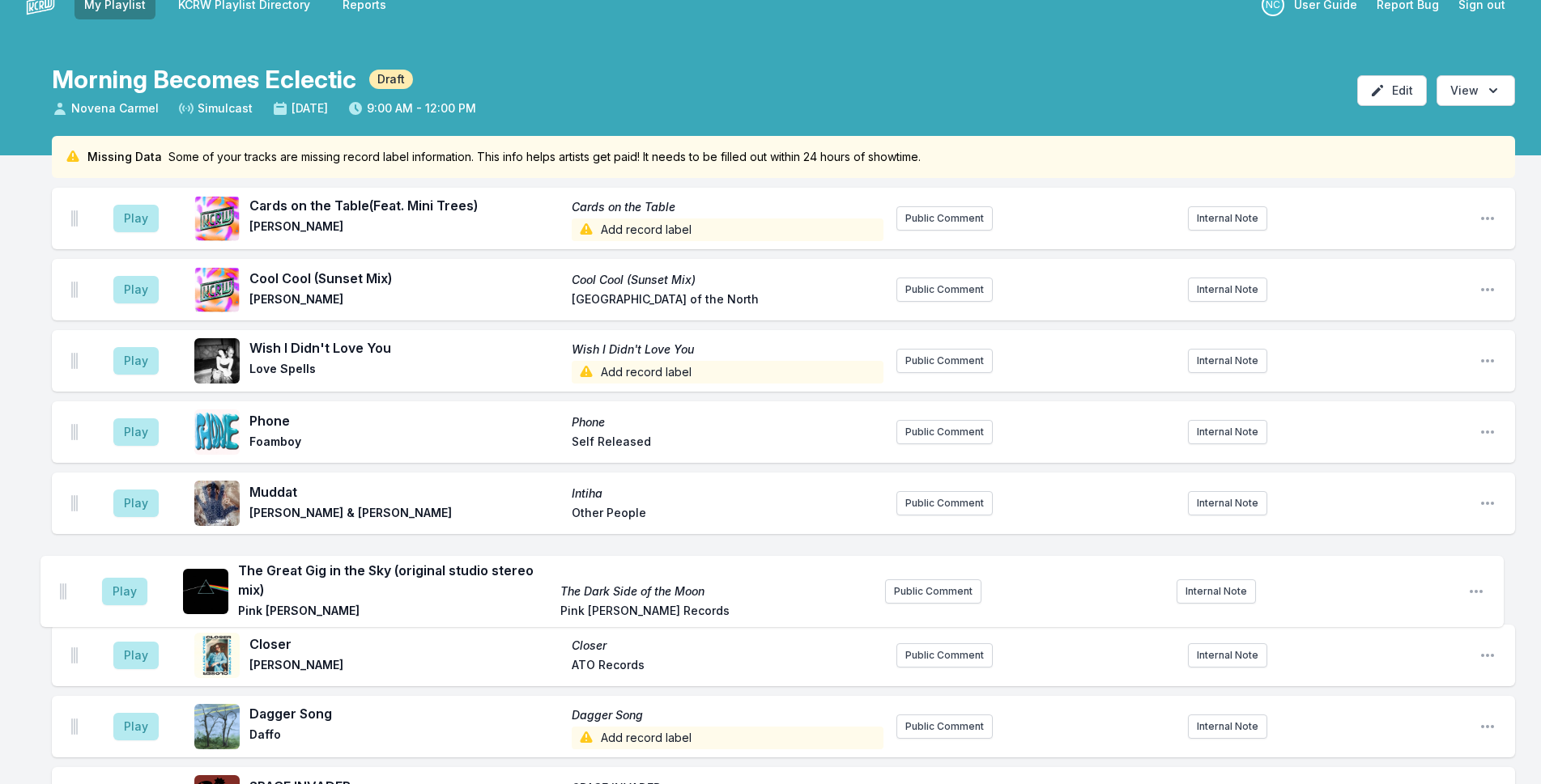
drag, startPoint x: 75, startPoint y: 320, endPoint x: 64, endPoint y: 574, distance: 254.2
click at [64, 581] on ul "Play Cards on the Table (Feat. Mini Trees) Cards on the Table [PERSON_NAME] Add…" at bounding box center [784, 544] width 1464 height 712
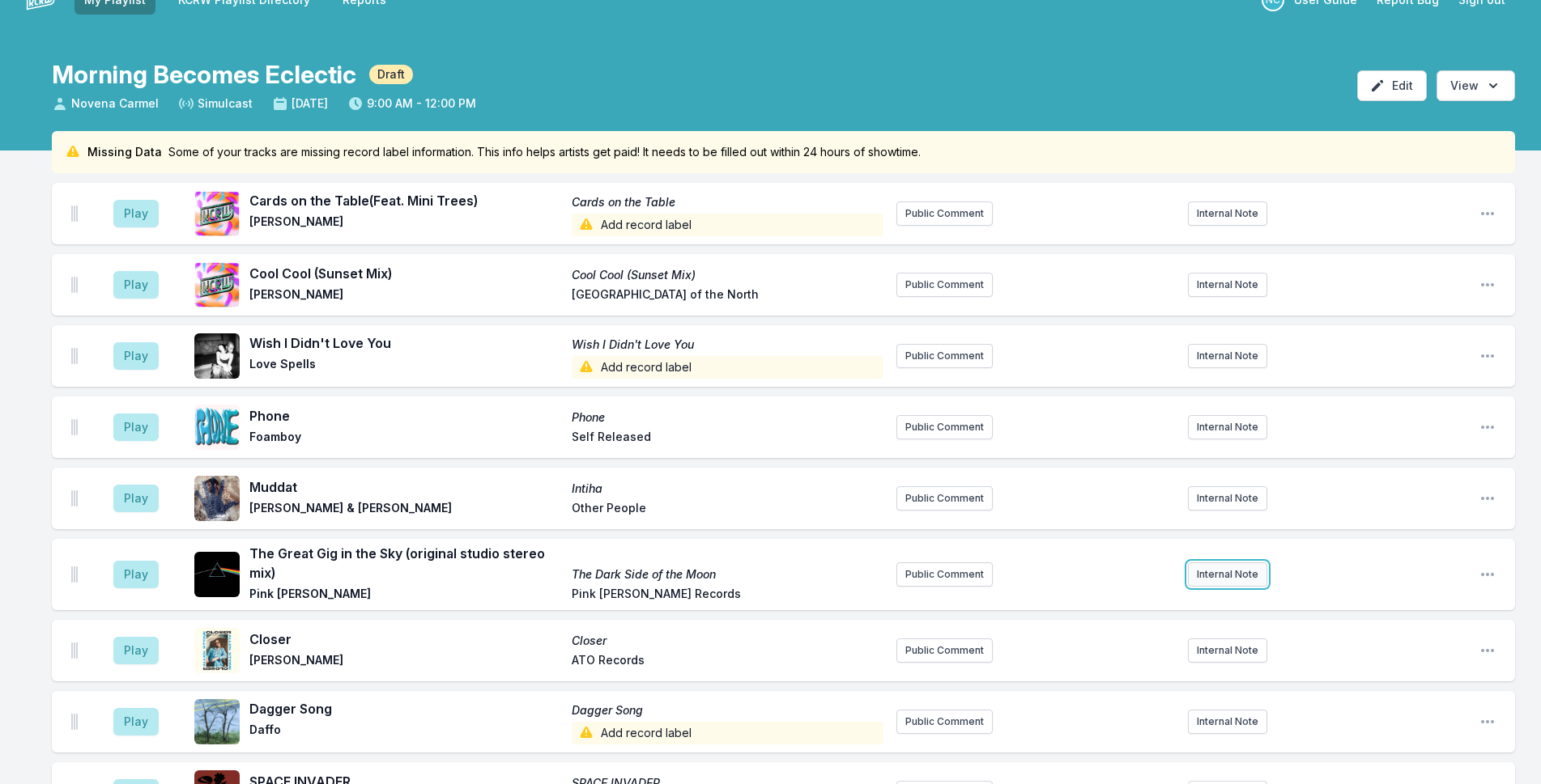
click at [1226, 571] on button "Internal Note" at bounding box center [1227, 574] width 79 height 24
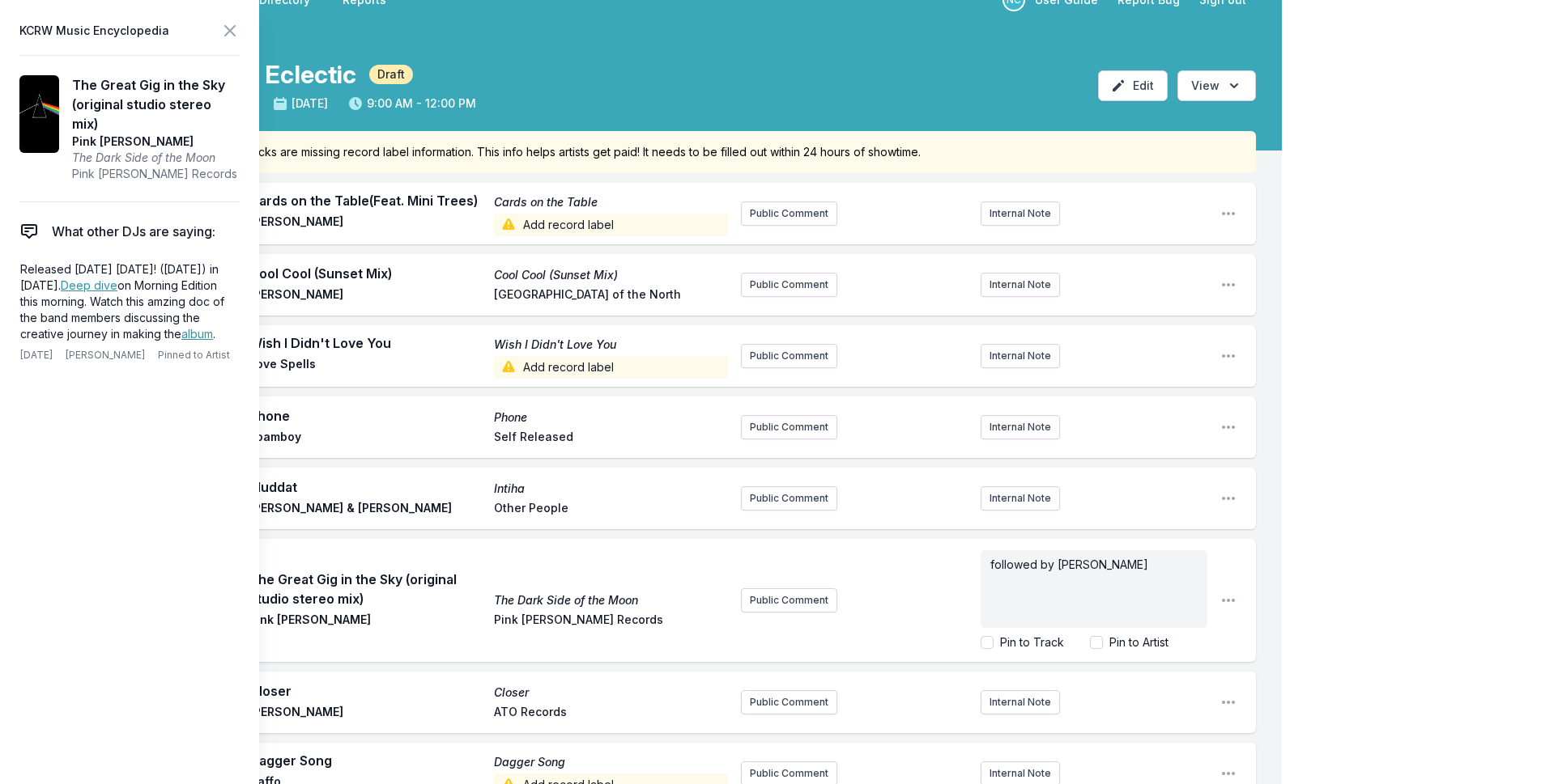
click at [1340, 214] on div "My Playlist KCRW Playlist Directory Reports NC User Guide Report Bug Sign out M…" at bounding box center [770, 672] width 1541 height 1400
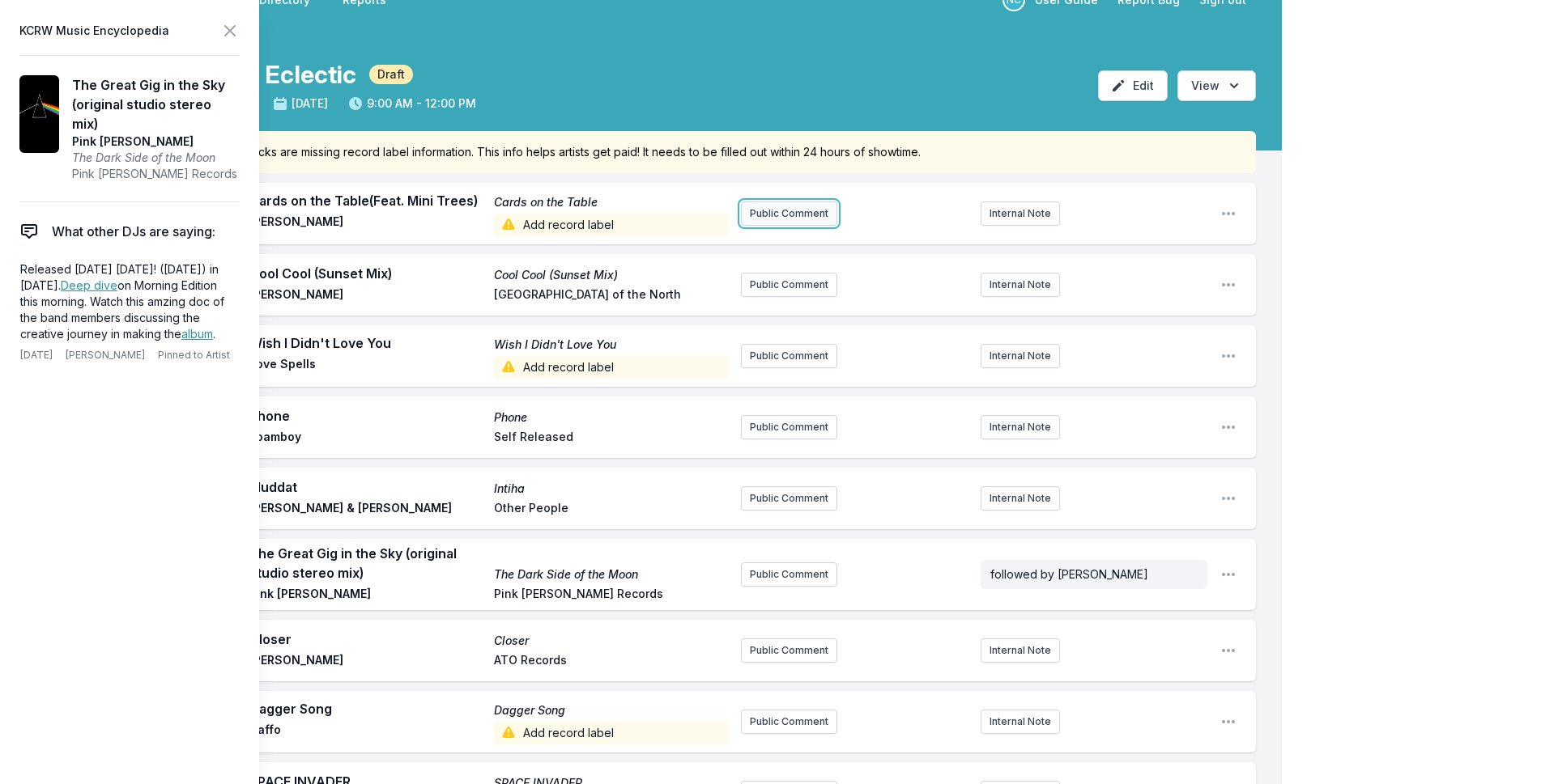
click at [766, 207] on button "Public Comment" at bounding box center [788, 213] width 96 height 24
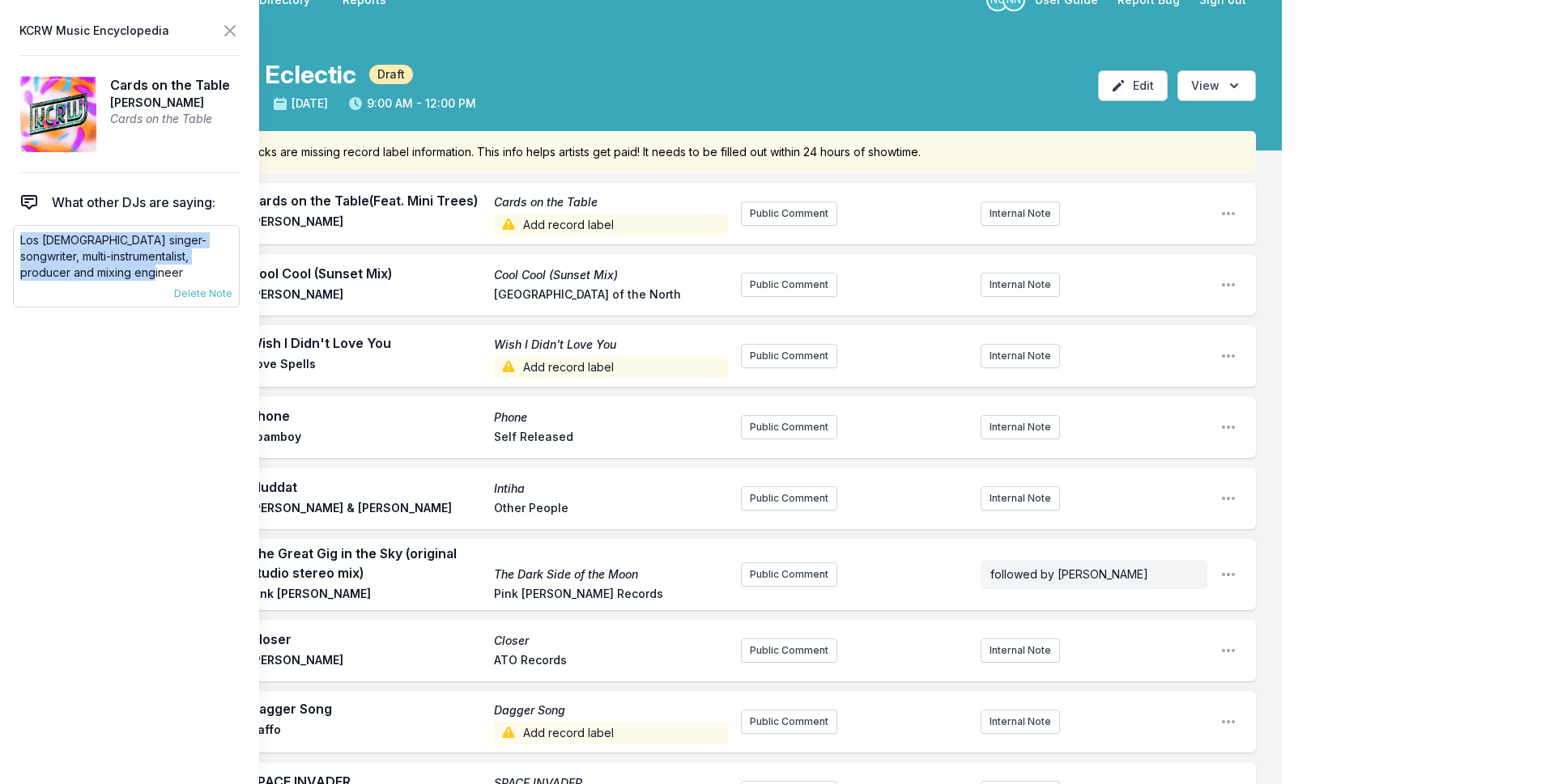
drag, startPoint x: 120, startPoint y: 269, endPoint x: 13, endPoint y: 242, distance: 110.4
click at [13, 242] on div "Los [DEMOGRAPHIC_DATA] singer-songwriter, multi-instrumentalist, producer and m…" at bounding box center [126, 266] width 226 height 83
copy p "Los [DEMOGRAPHIC_DATA] singer-songwriter, multi-instrumentalist, producer and m…"
click at [776, 210] on button "Public Comment" at bounding box center [788, 213] width 96 height 24
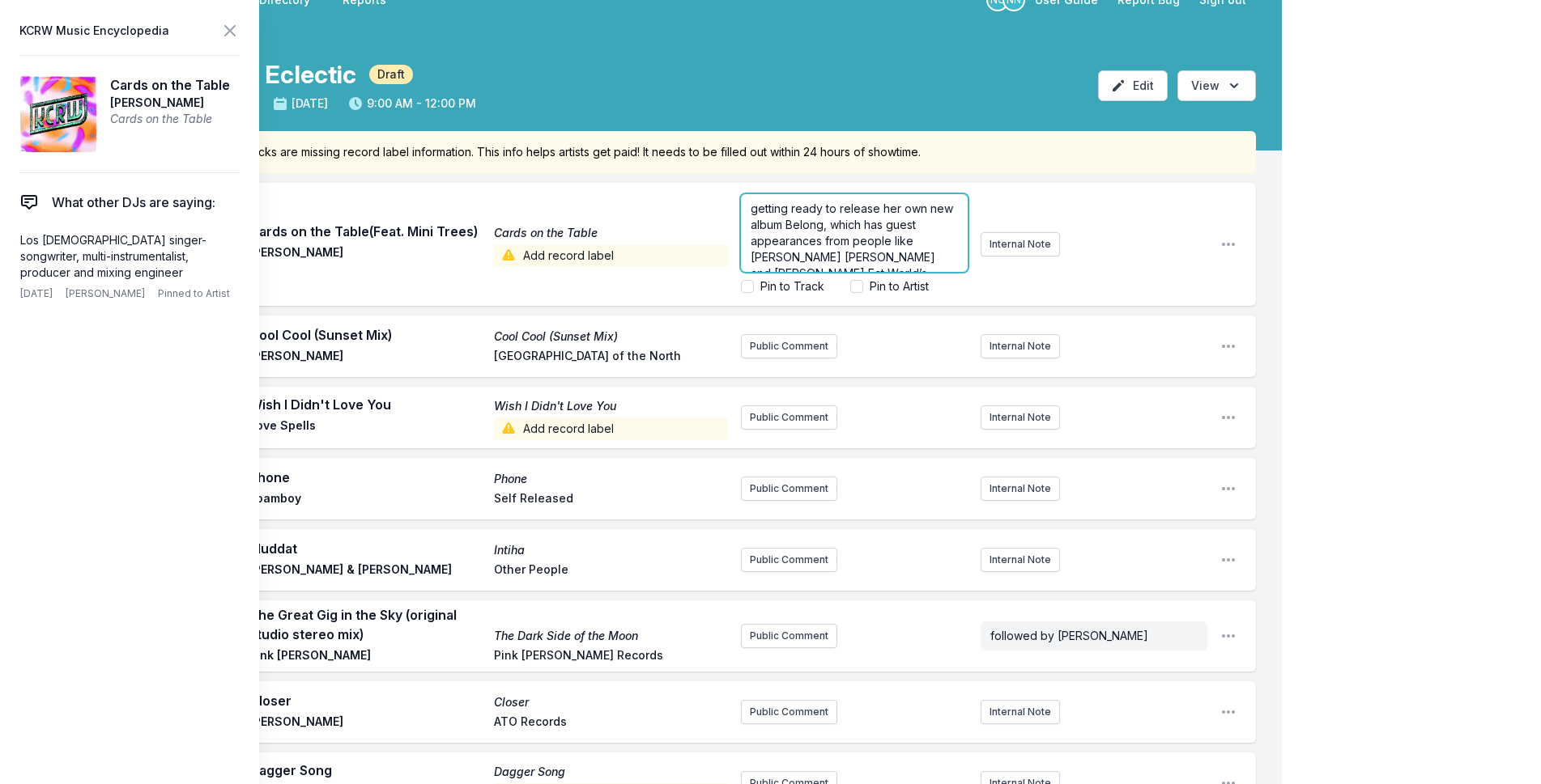
scroll to position [40, 0]
click at [1357, 160] on div "My Playlist KCRW Playlist Directory Reports NC NN User Guide Report Bug Sign ou…" at bounding box center [770, 723] width 1541 height 1504
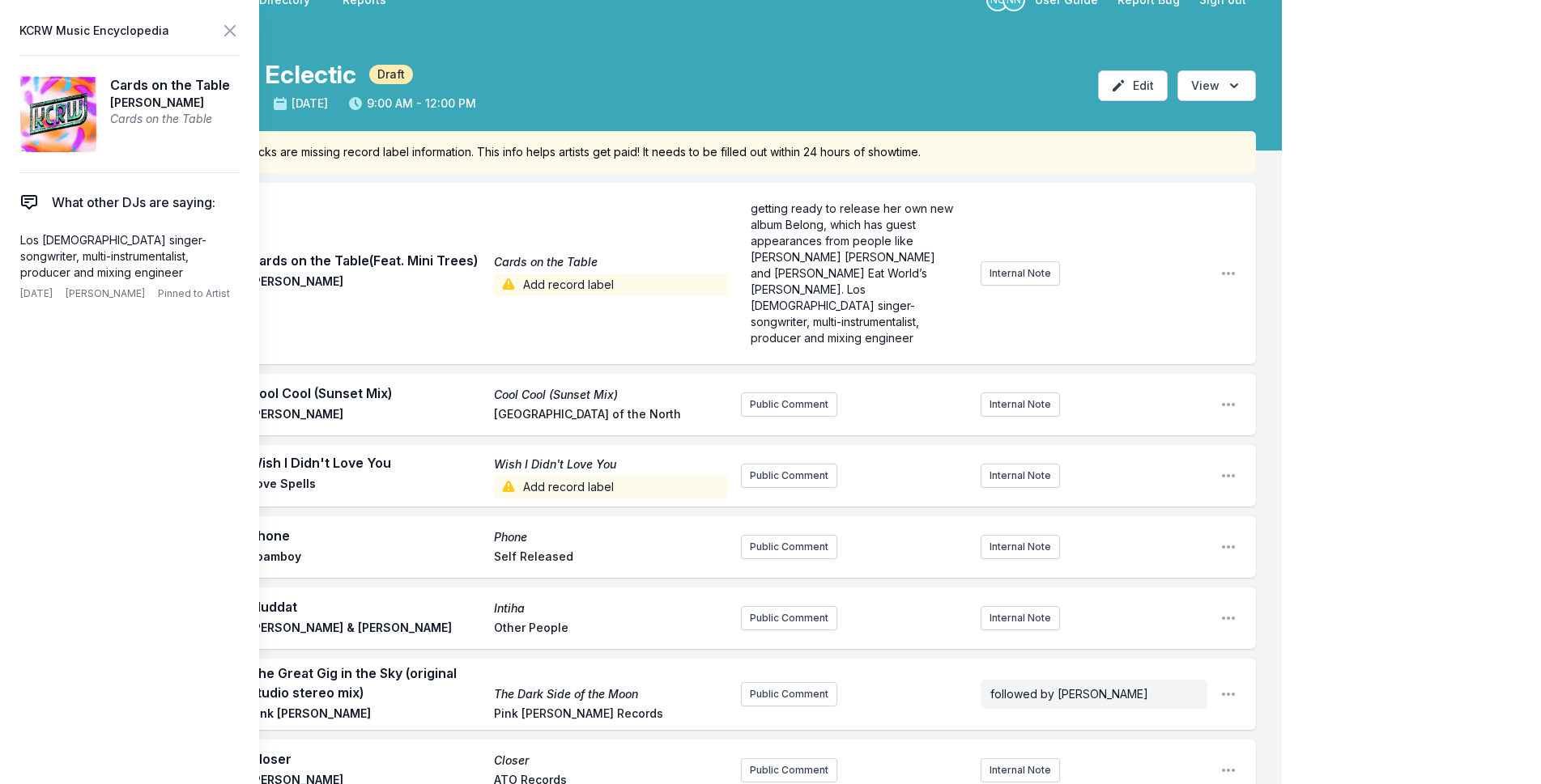
click at [1338, 240] on div "My Playlist KCRW Playlist Directory Reports NC NN User Guide Report Bug Sign ou…" at bounding box center [770, 753] width 1541 height 1562
click at [234, 26] on icon at bounding box center [230, 31] width 9 height 9
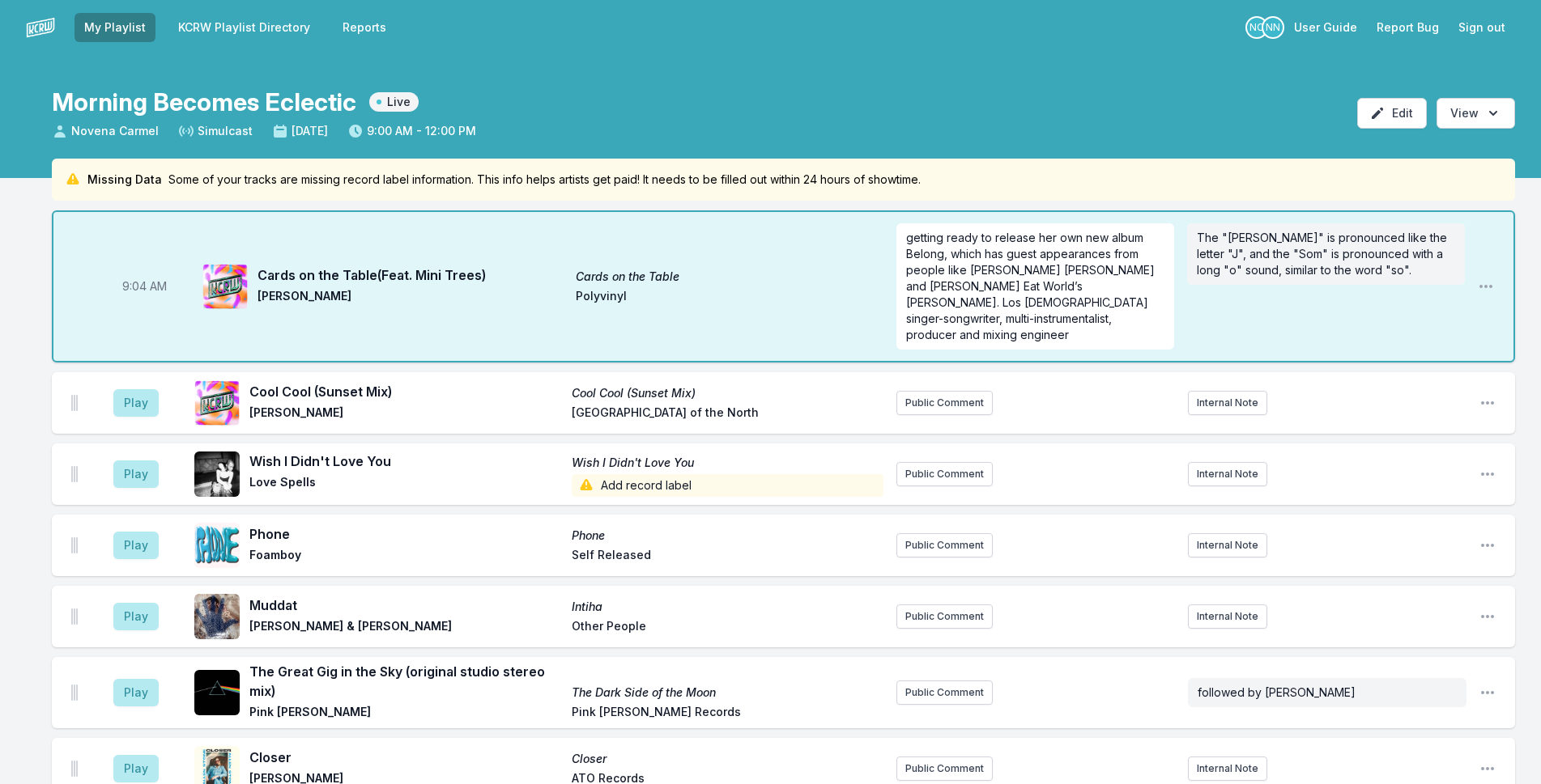
click at [297, 28] on link "KCRW Playlist Directory" at bounding box center [244, 27] width 152 height 29
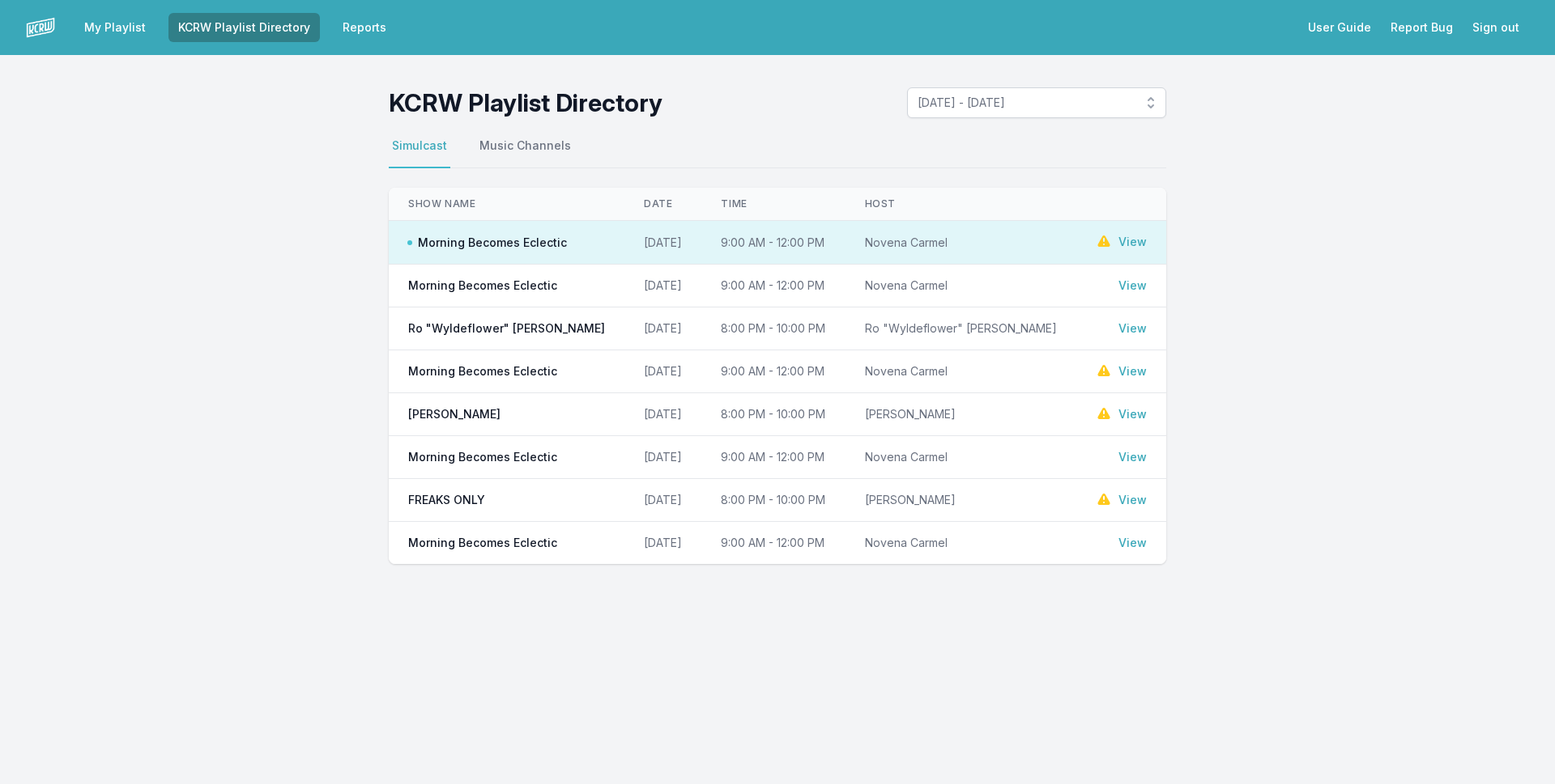
click at [1131, 283] on link "View" at bounding box center [1133, 285] width 28 height 16
click at [926, 370] on td "Novena Carmel" at bounding box center [962, 372] width 231 height 43
click at [1129, 374] on link "View" at bounding box center [1133, 371] width 28 height 16
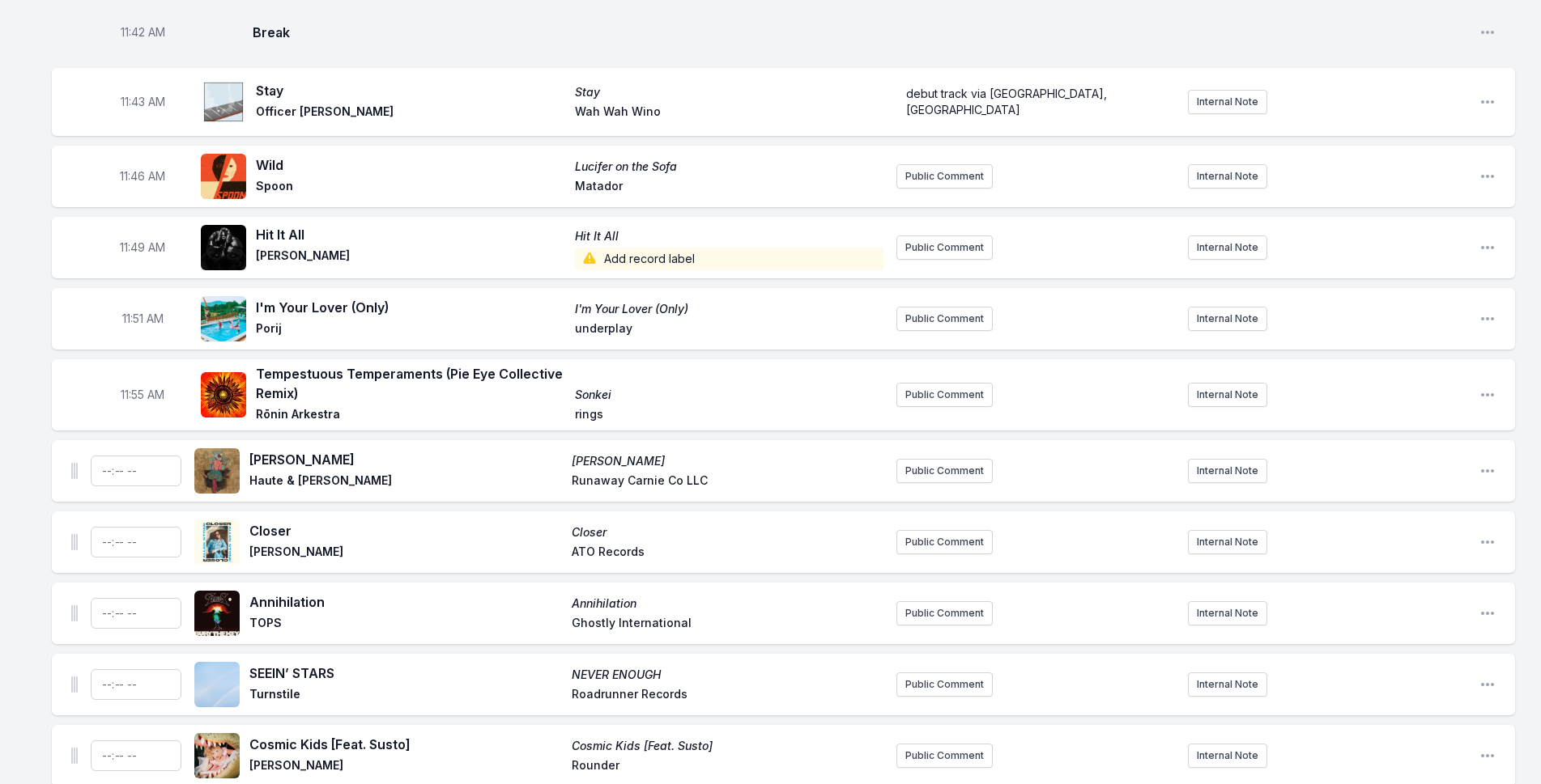
scroll to position [3805, 0]
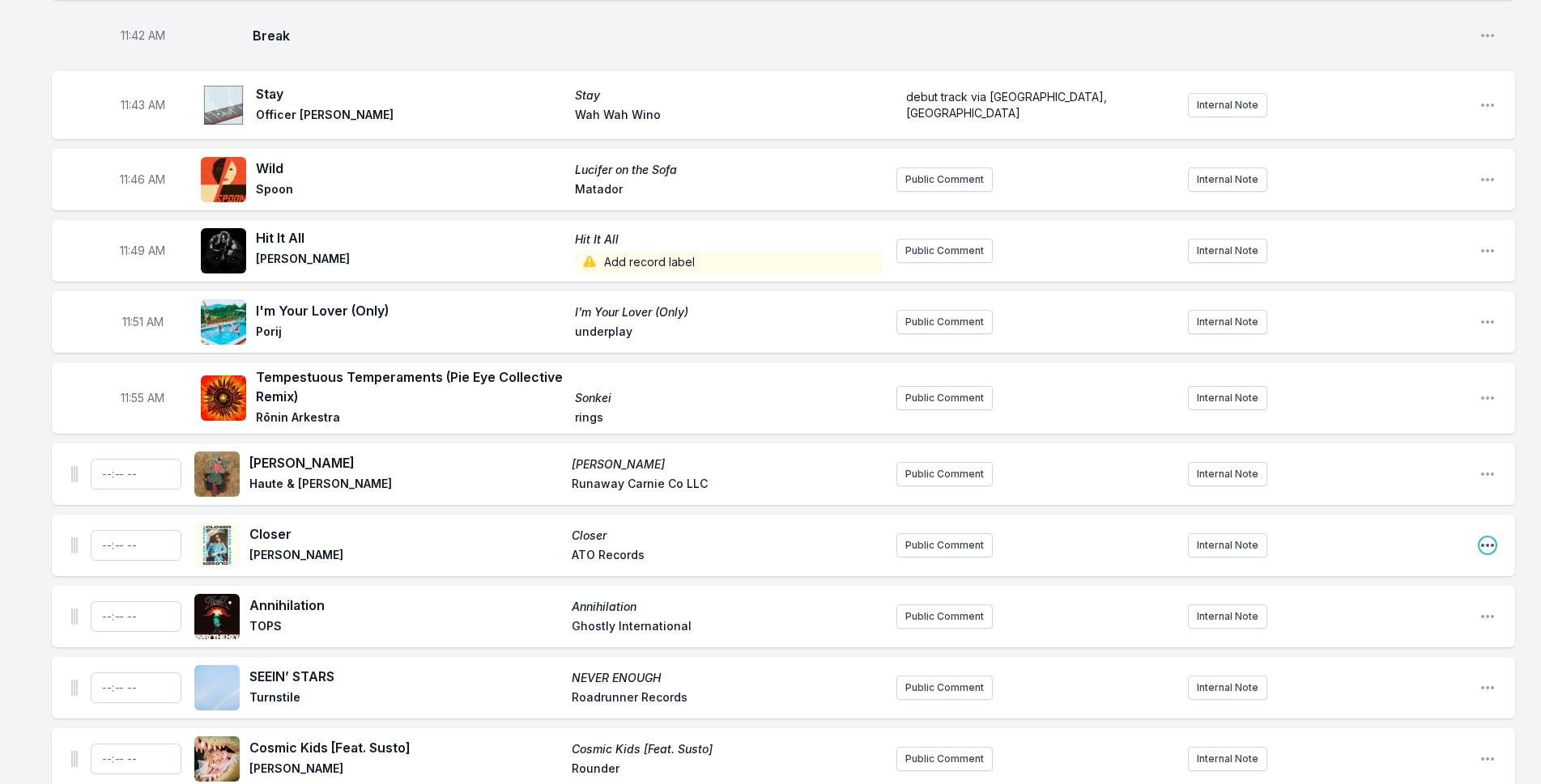
click at [1485, 537] on icon "Open playlist item options" at bounding box center [1487, 545] width 16 height 16
click at [1425, 622] on button "Delete Entry" at bounding box center [1405, 636] width 182 height 29
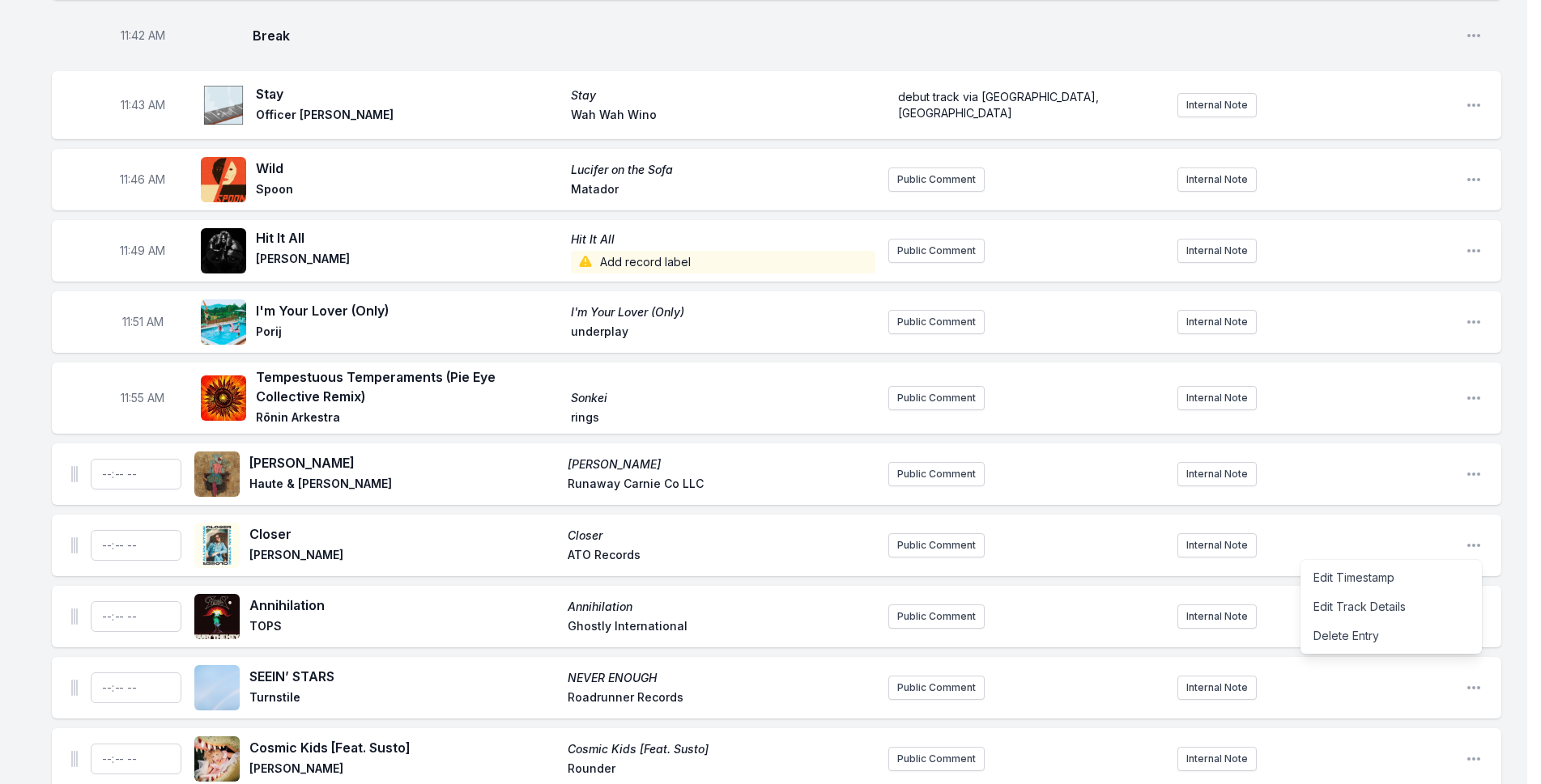
scroll to position [3789, 0]
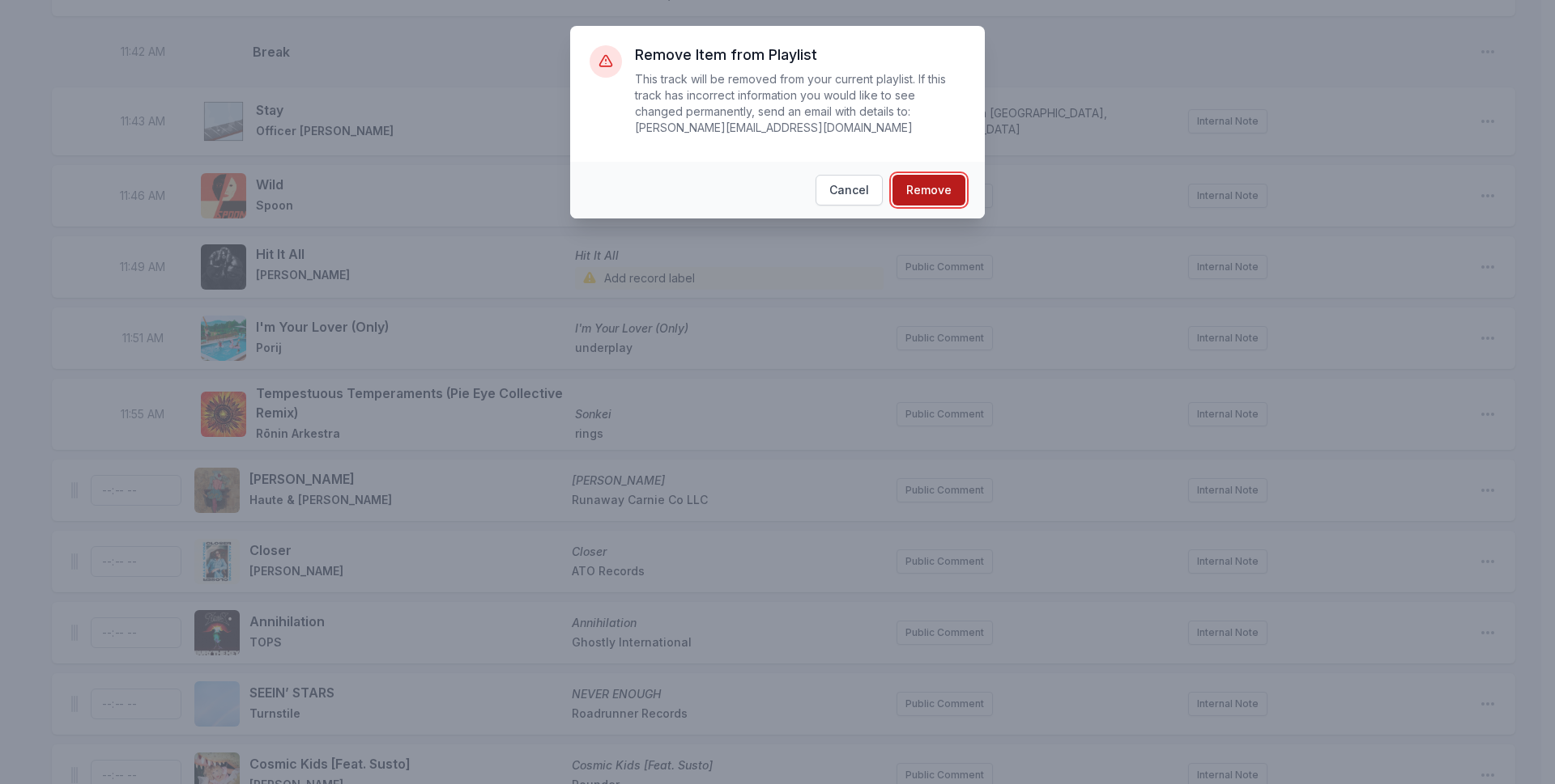
click at [933, 177] on button "Remove" at bounding box center [929, 190] width 73 height 31
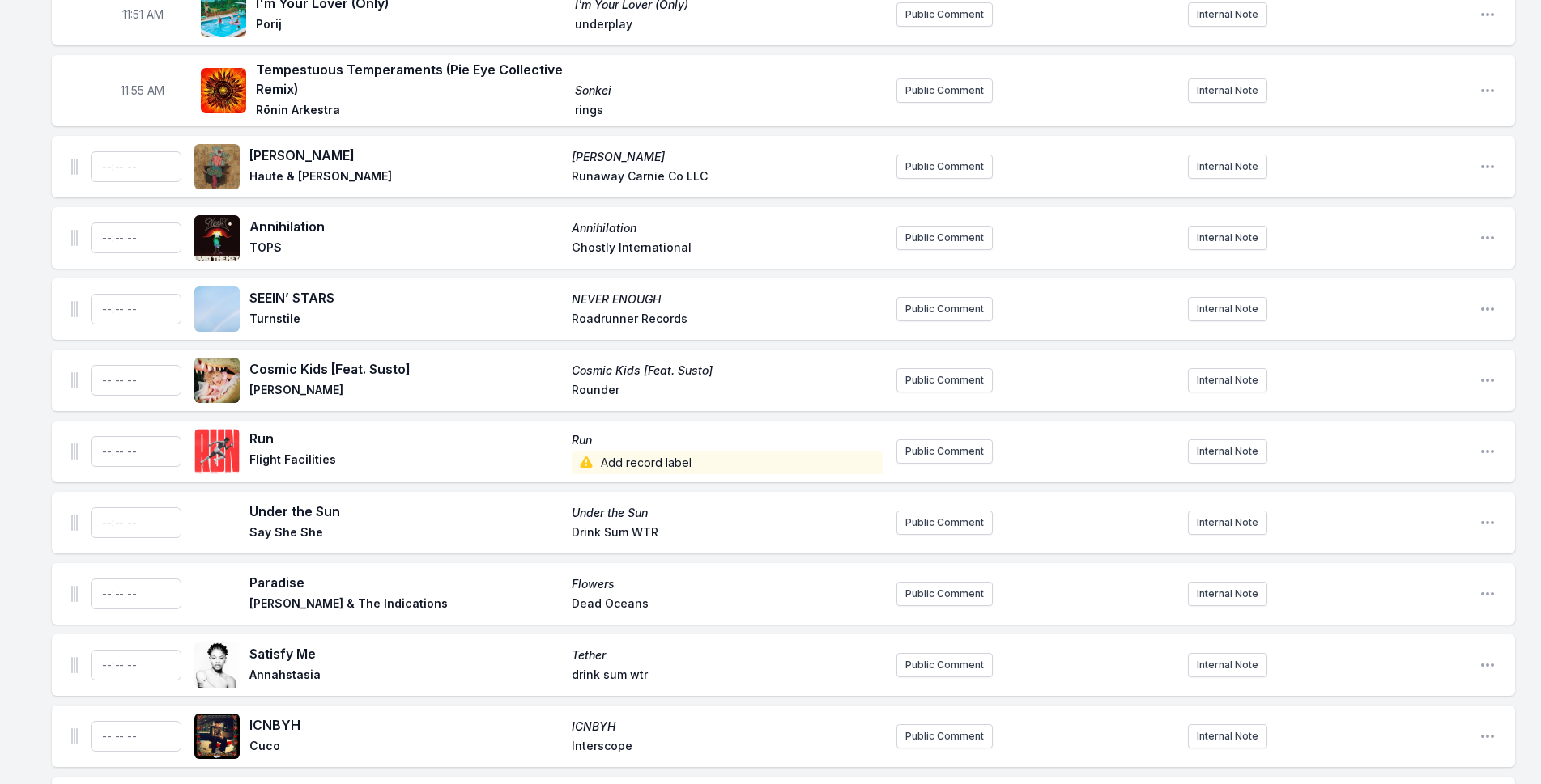
scroll to position [4193, 0]
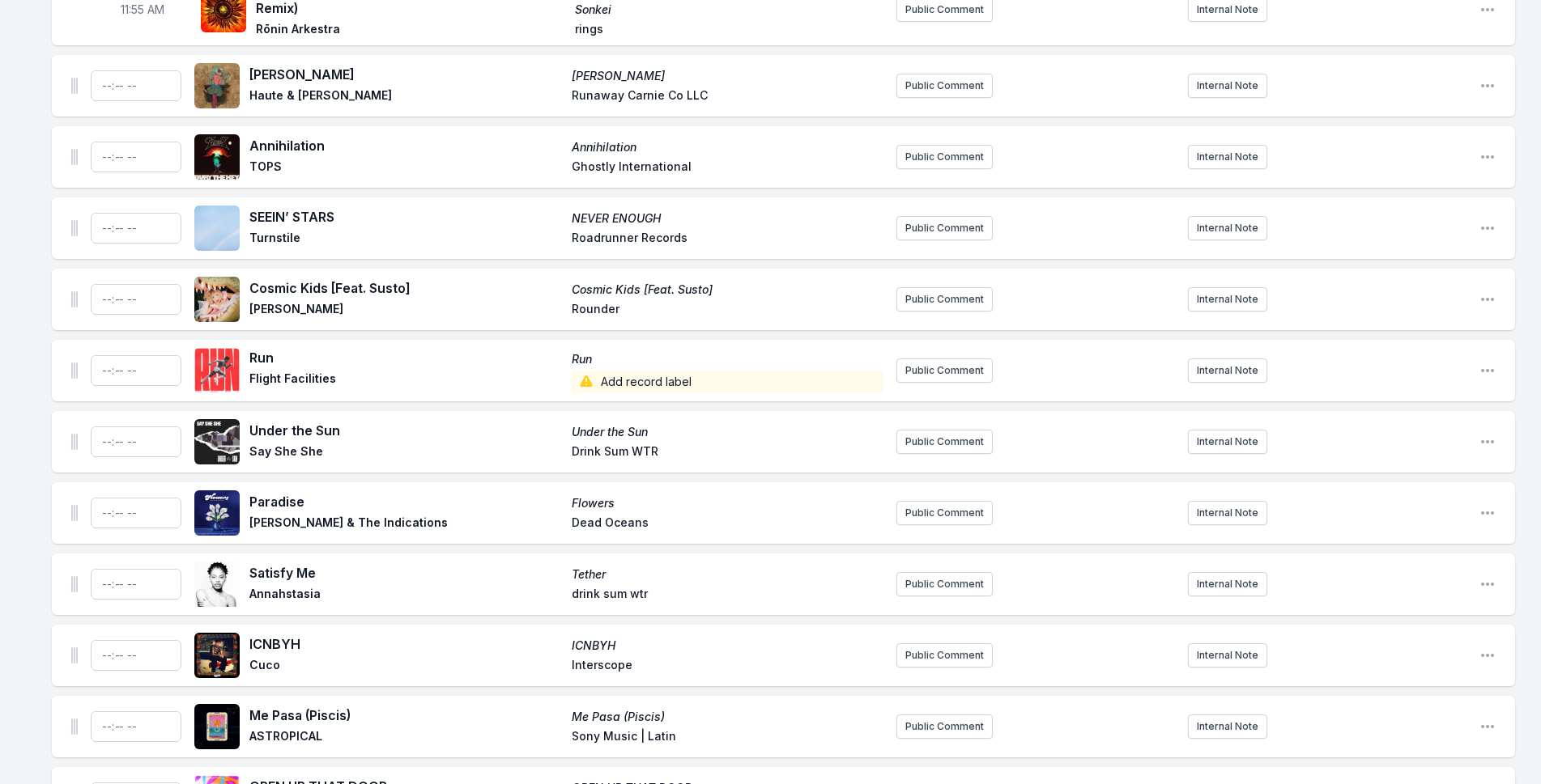
click at [1484, 784] on icon "Open playlist item options" at bounding box center [1487, 797] width 16 height 16
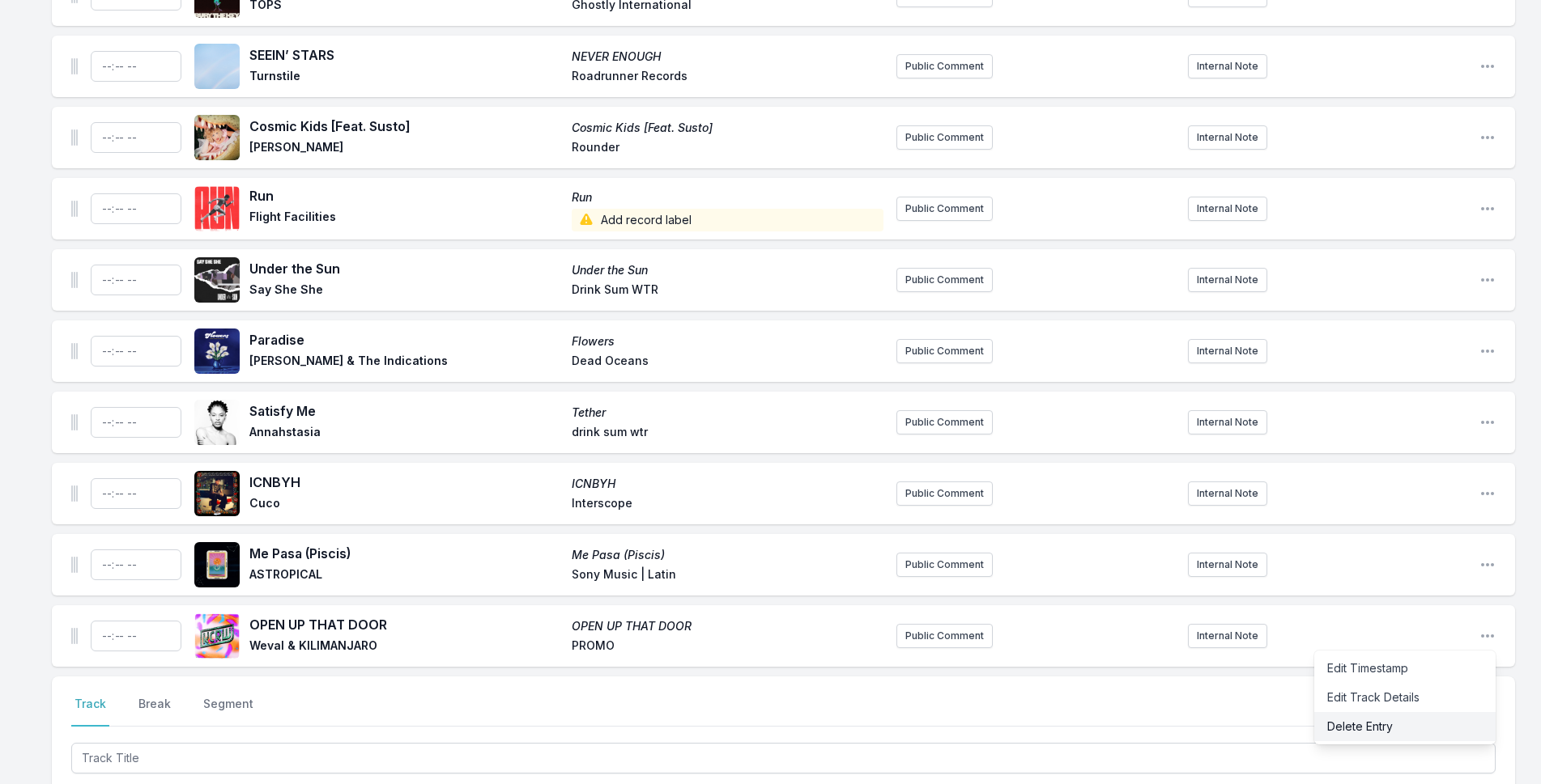
click at [1355, 712] on button "Delete Entry" at bounding box center [1405, 726] width 182 height 29
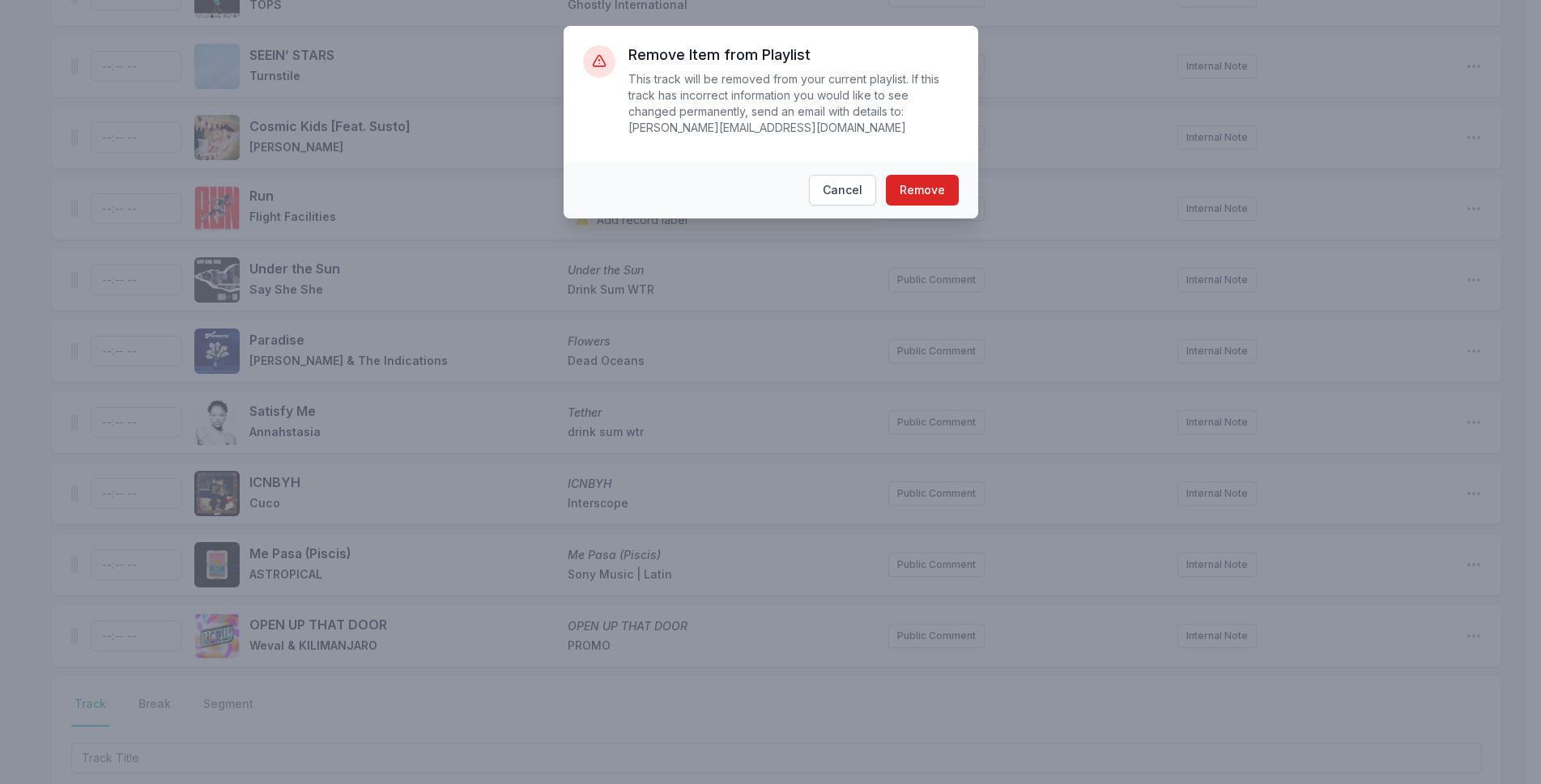
scroll to position [4339, 0]
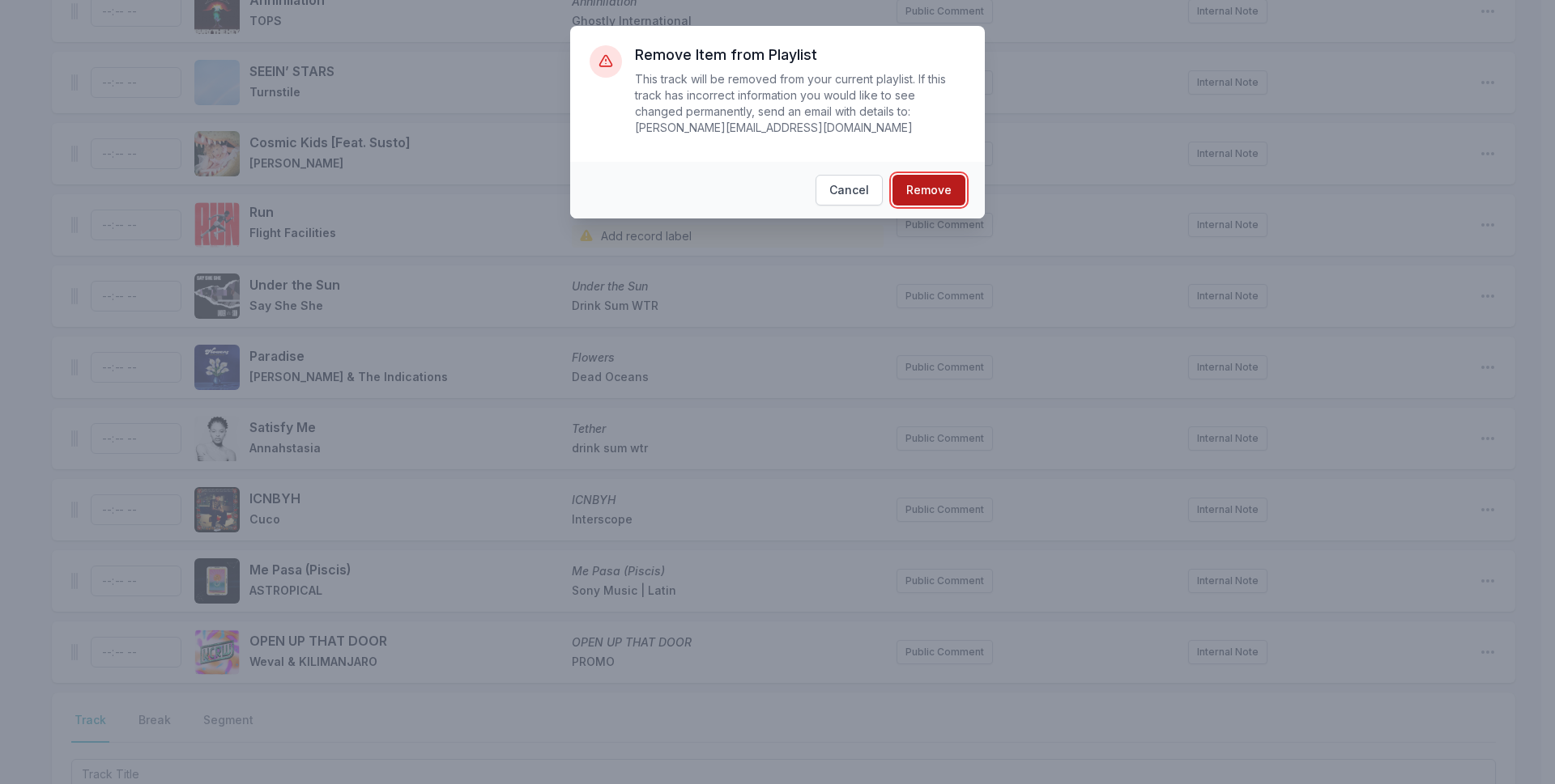
click at [943, 177] on button "Remove" at bounding box center [929, 190] width 73 height 31
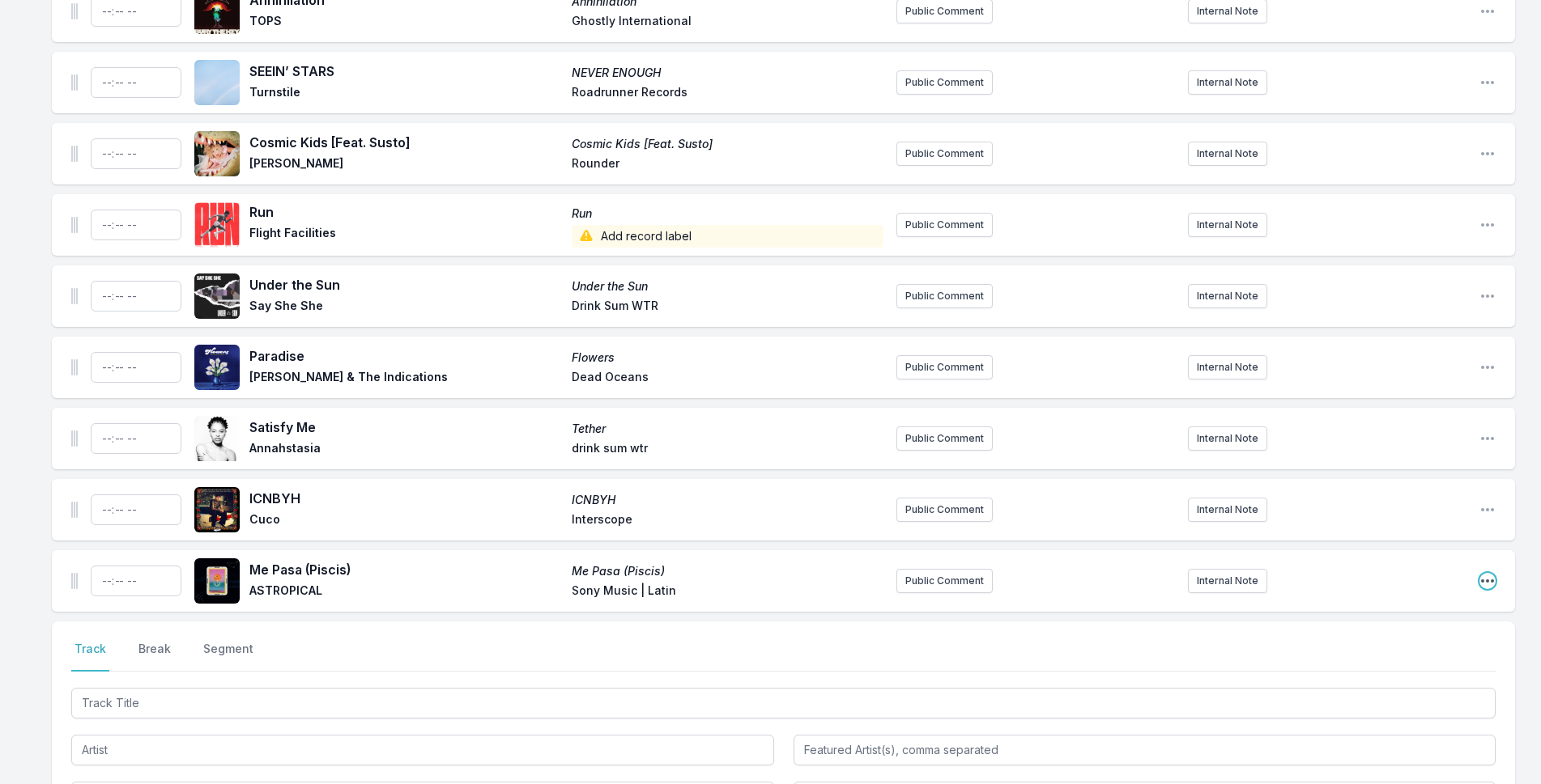
click at [1483, 573] on icon "Open playlist item options" at bounding box center [1487, 580] width 16 height 16
click at [1372, 657] on button "Delete Entry" at bounding box center [1405, 671] width 182 height 29
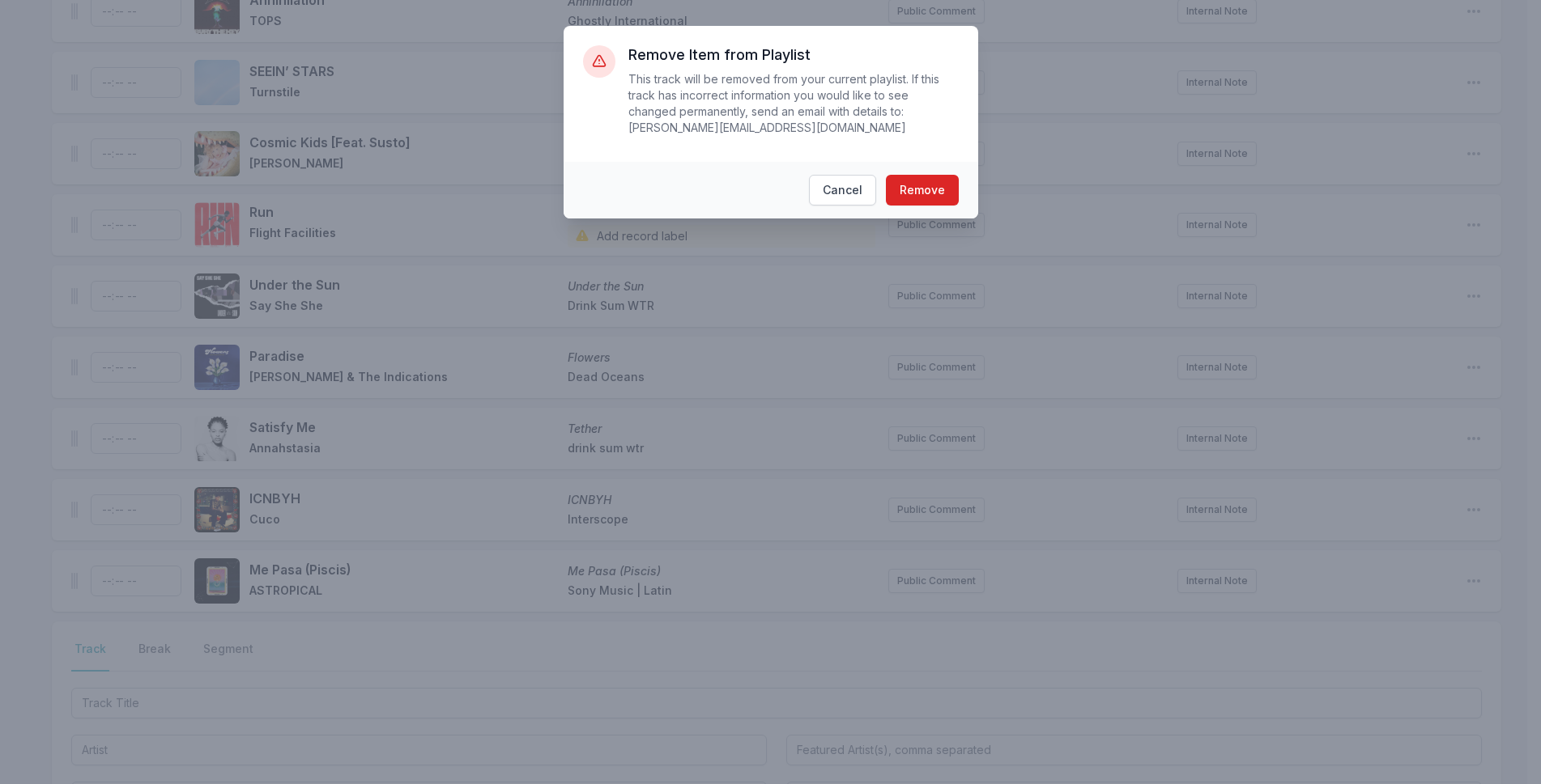
scroll to position [4322, 0]
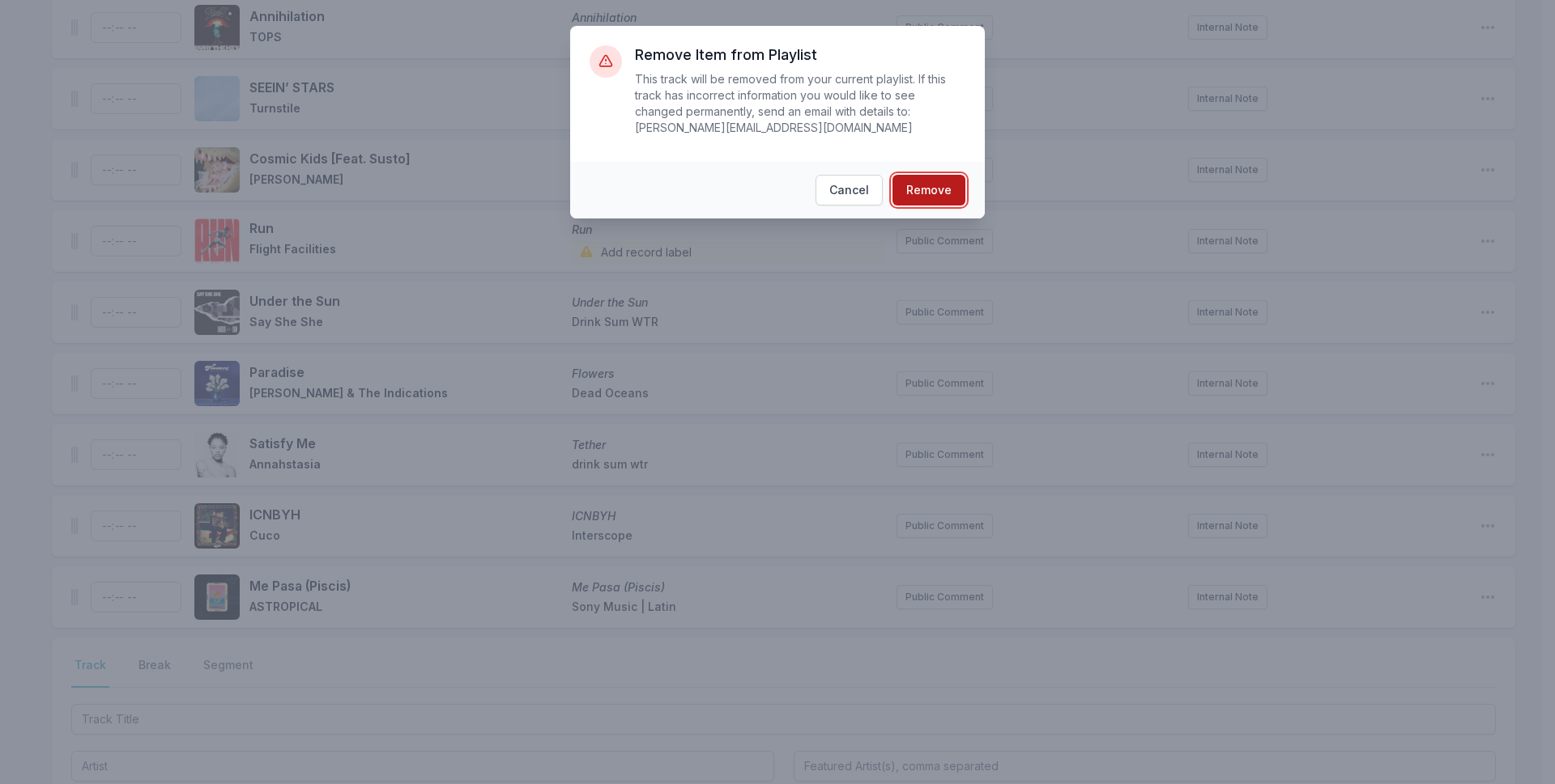
click at [951, 175] on button "Remove" at bounding box center [929, 190] width 73 height 31
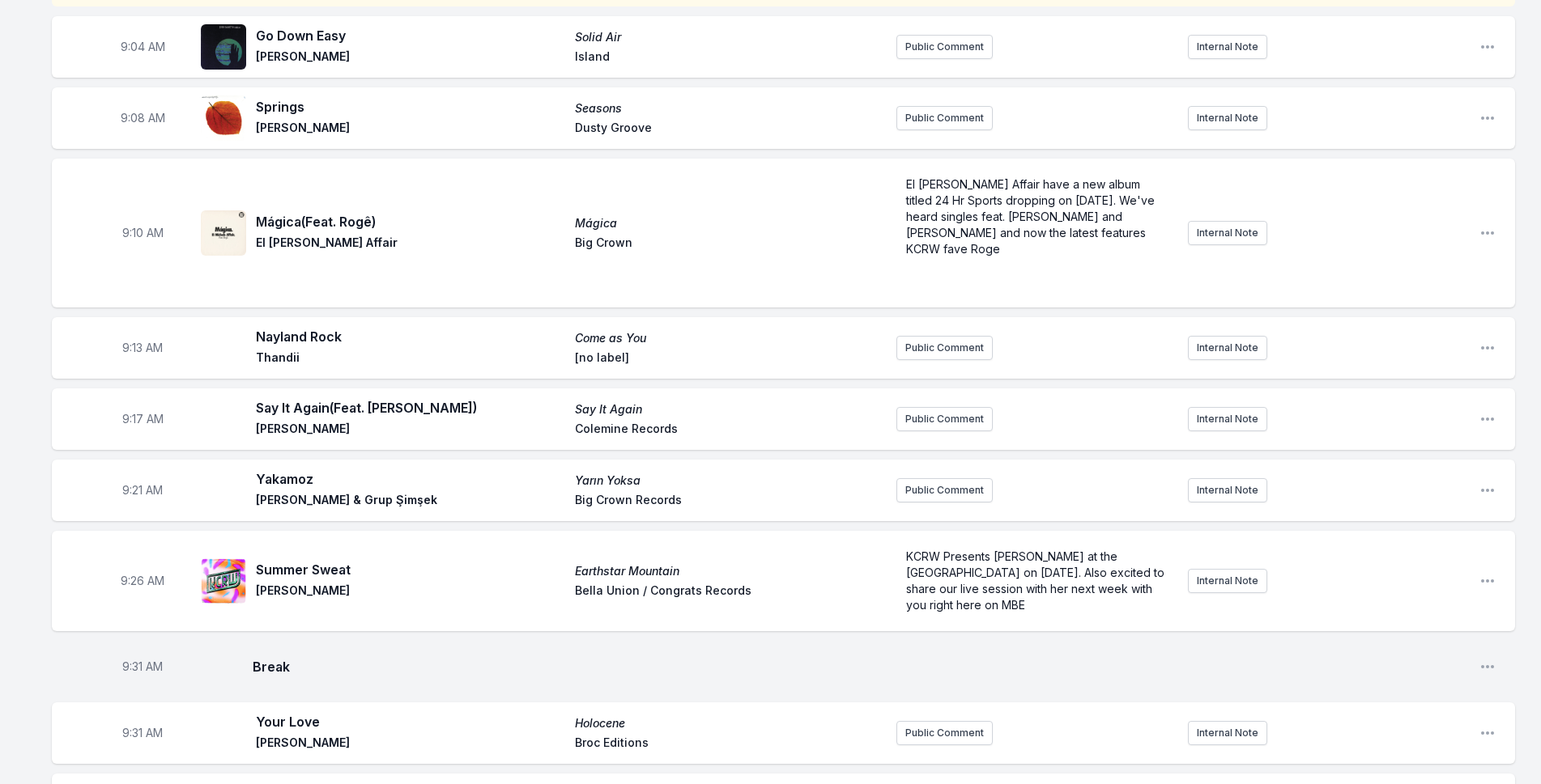
scroll to position [0, 0]
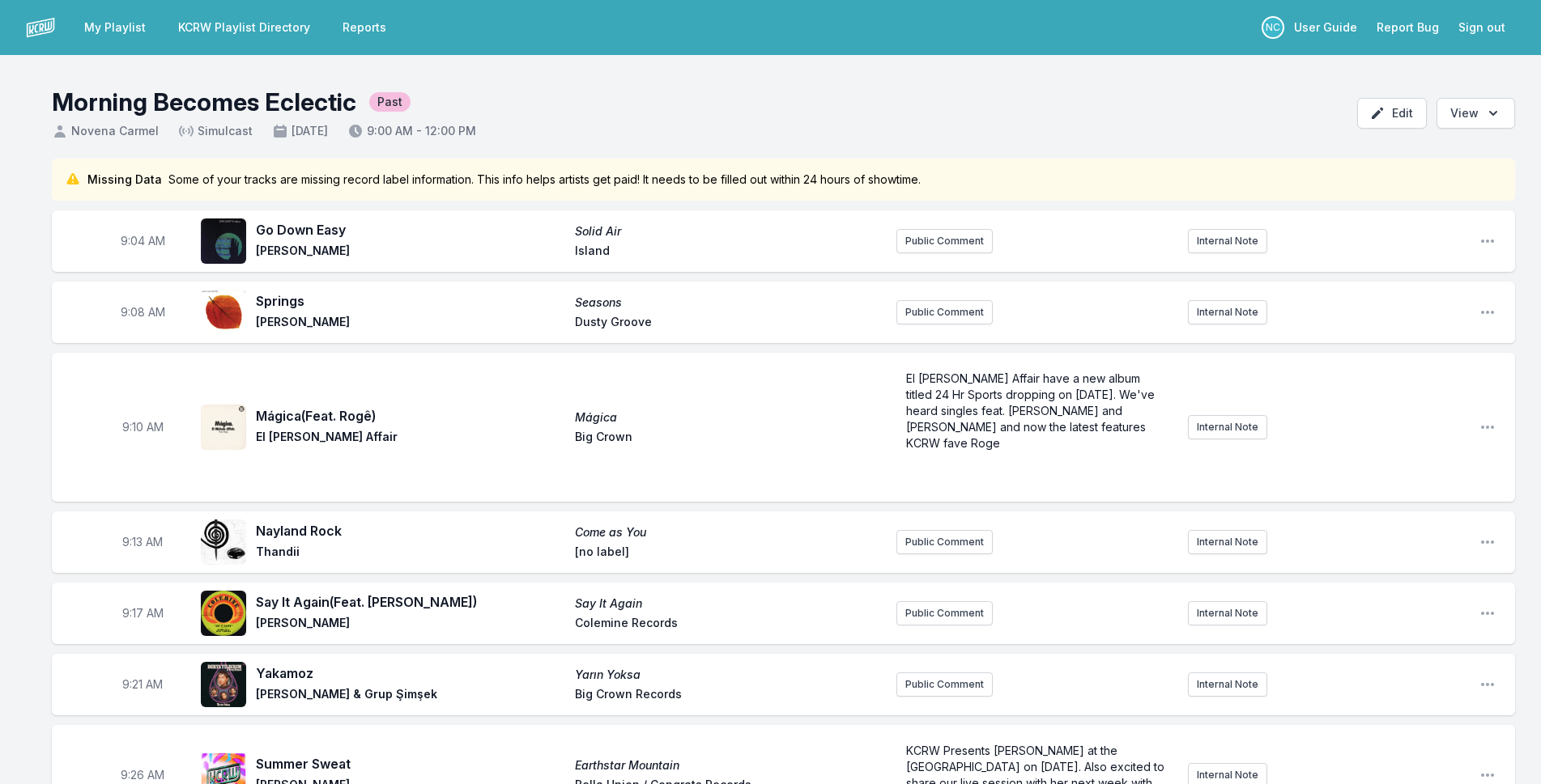
click at [126, 25] on link "My Playlist" at bounding box center [115, 27] width 81 height 29
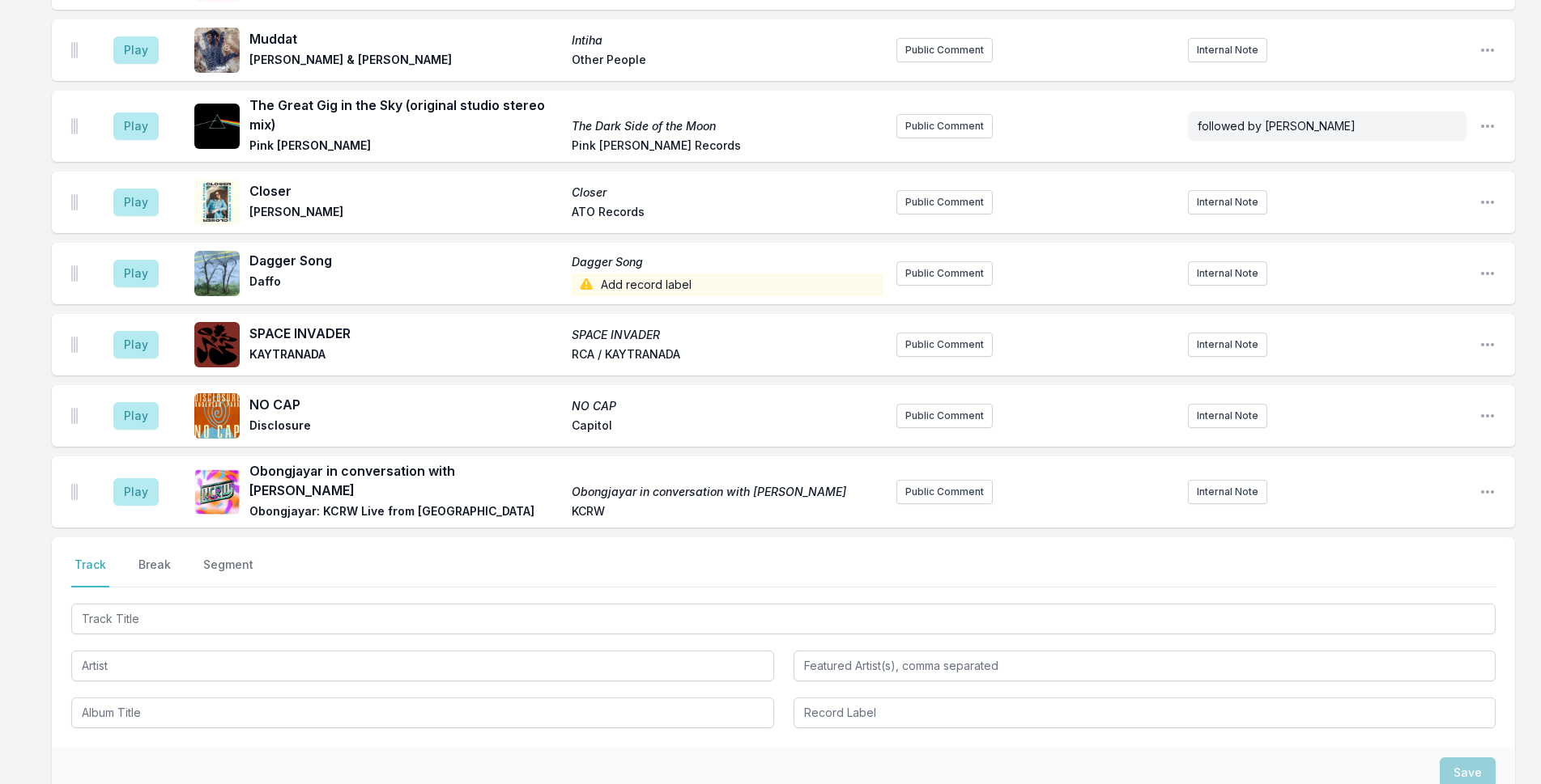
scroll to position [710, 0]
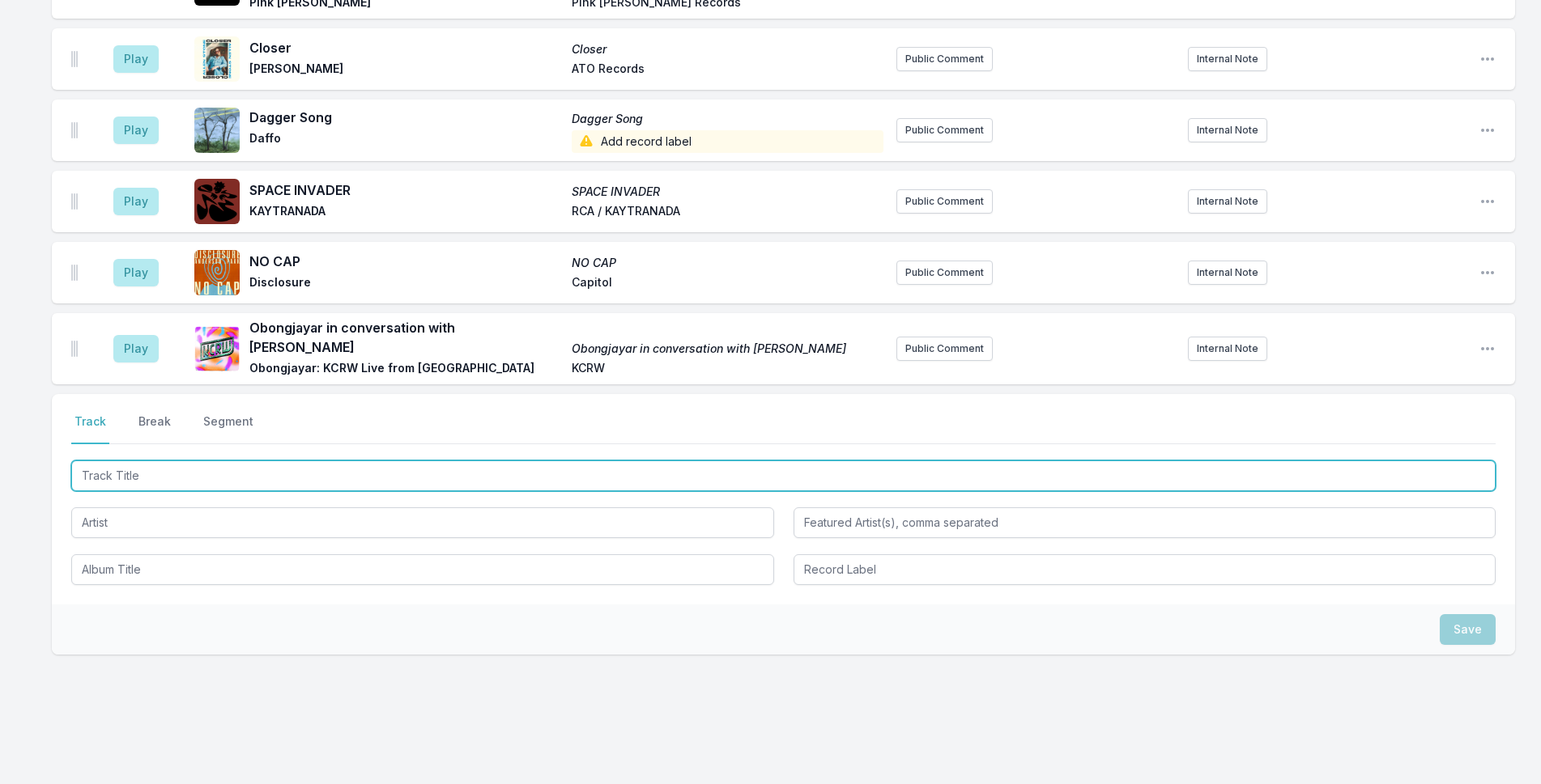
click at [279, 461] on input "Track Title" at bounding box center [784, 476] width 1425 height 31
type input "[PERSON_NAME]"
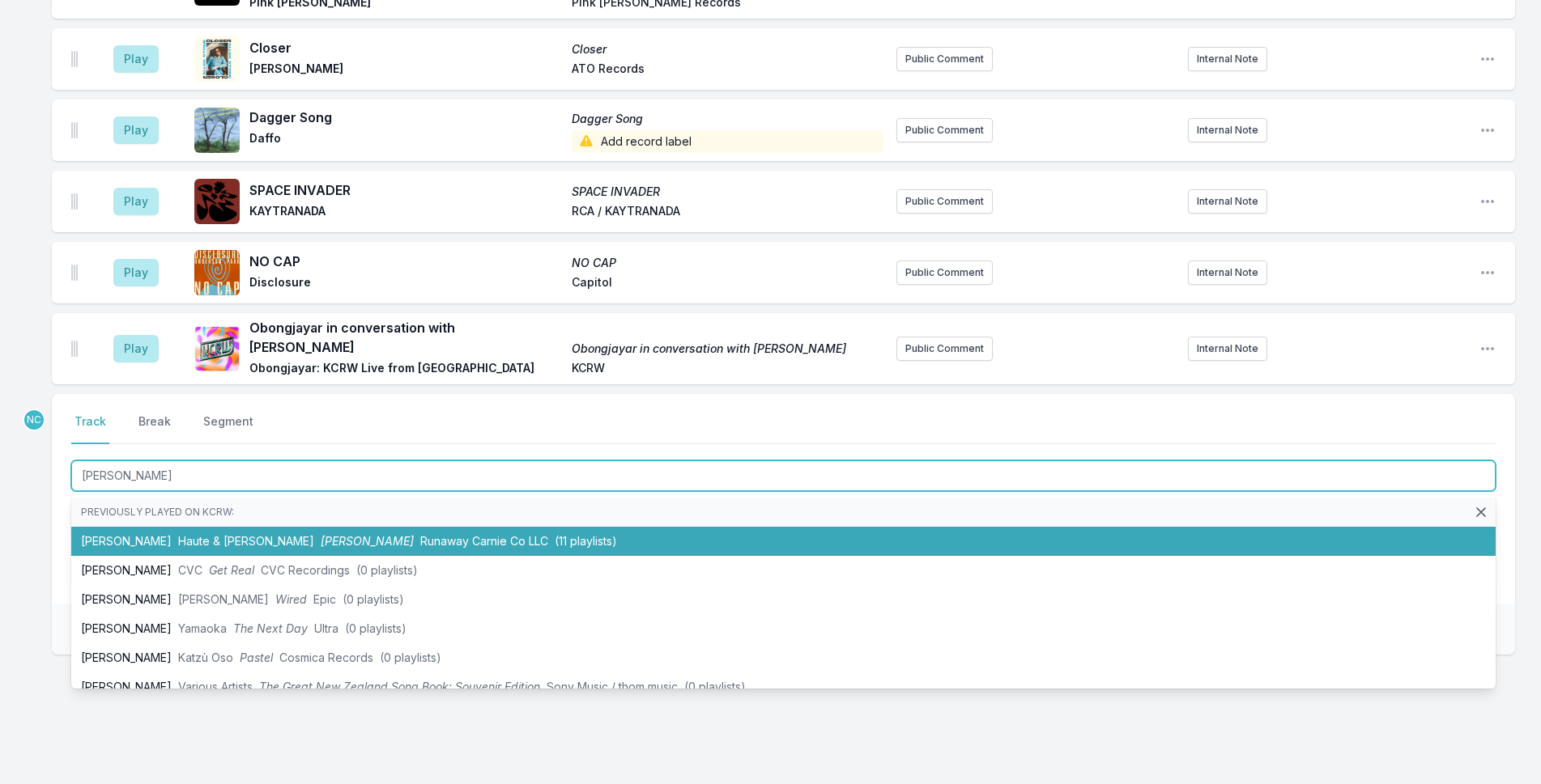
click at [420, 534] on span "Runaway Carnie Co LLC" at bounding box center [484, 541] width 128 height 14
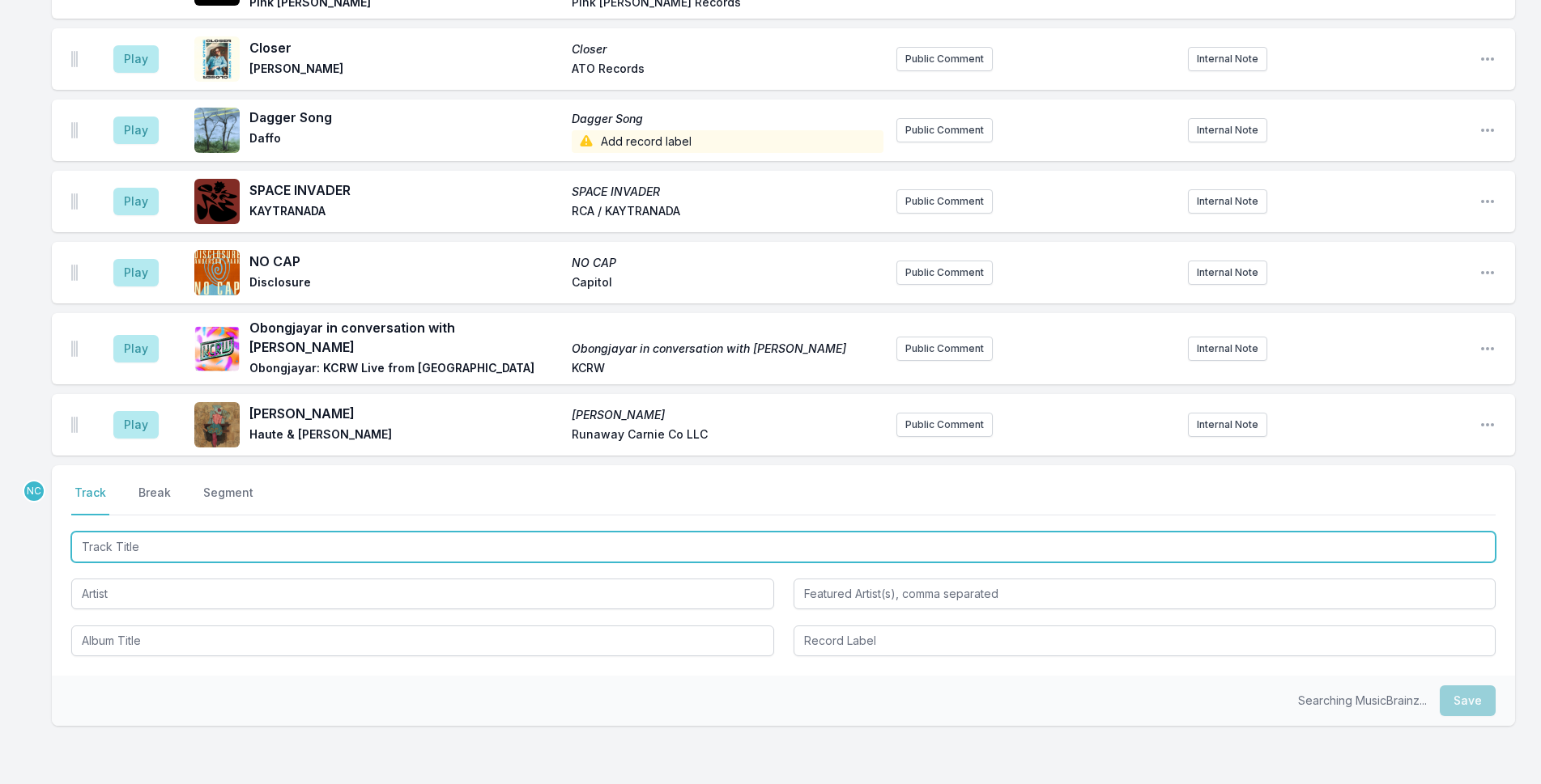
scroll to position [781, 0]
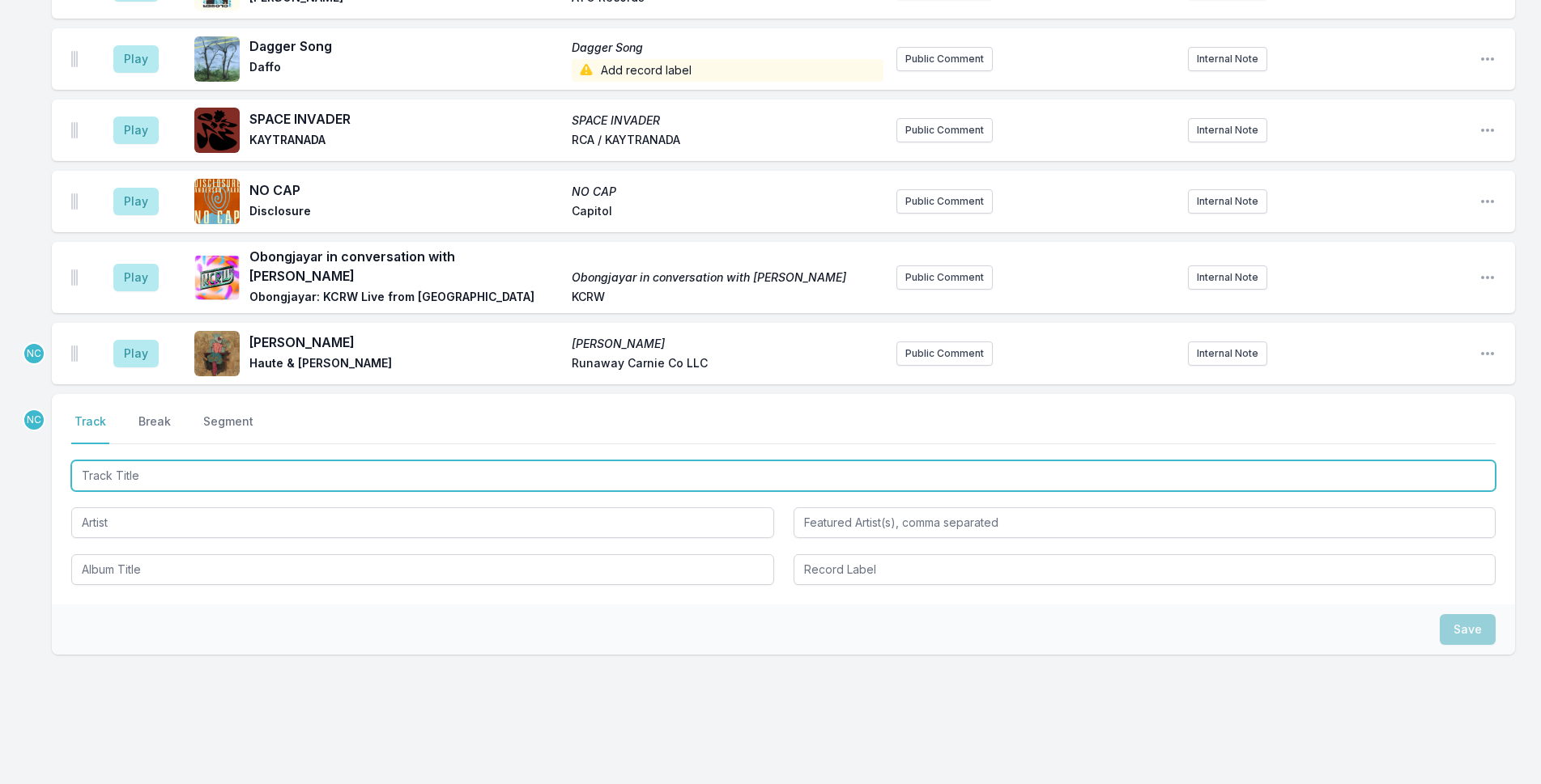
click at [225, 461] on input "Track Title" at bounding box center [784, 476] width 1425 height 31
click at [226, 461] on input "Track Title" at bounding box center [784, 476] width 1425 height 31
click at [232, 461] on input "Track Title" at bounding box center [784, 476] width 1425 height 31
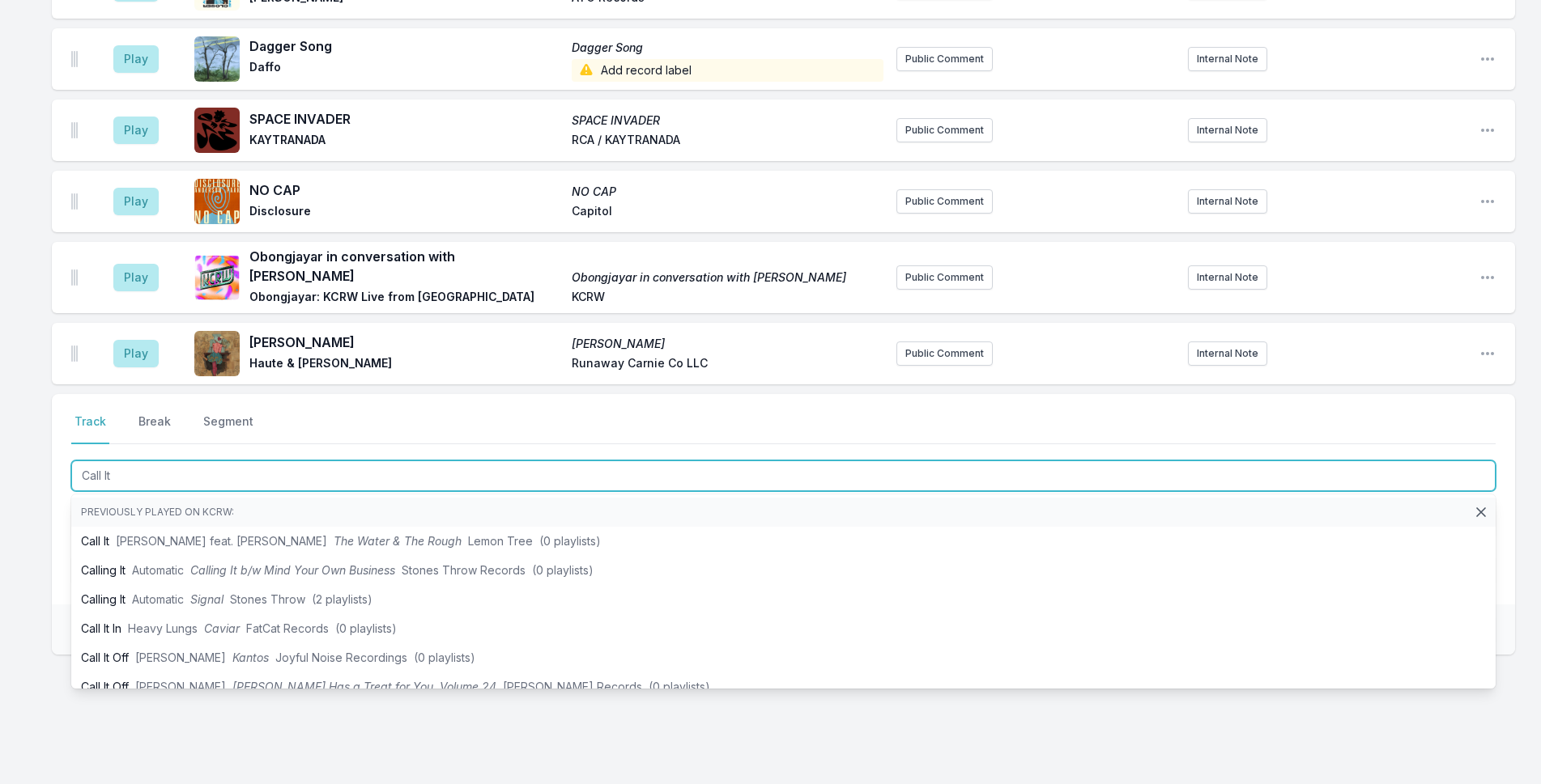
type input "Call It"
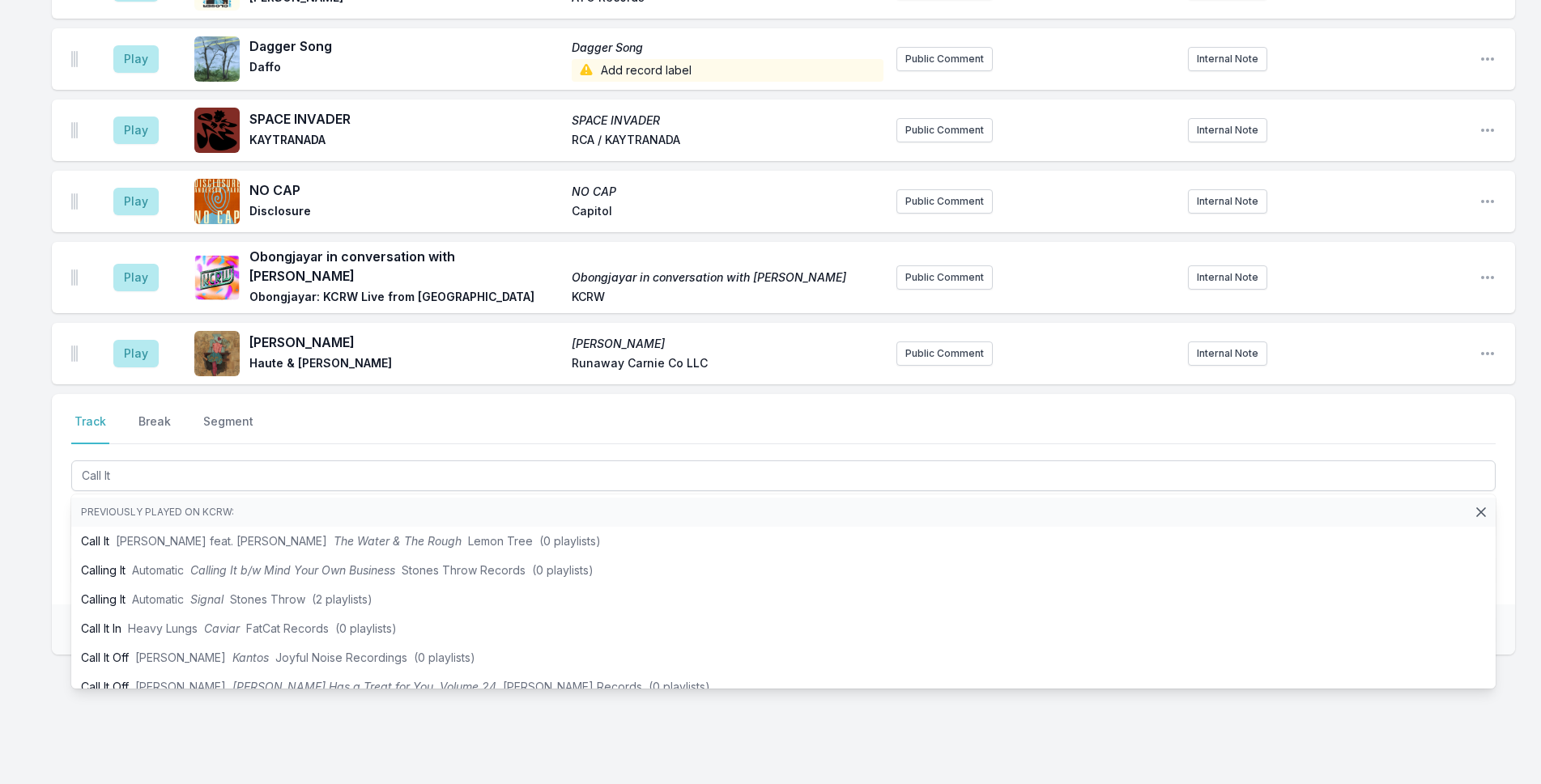
click at [44, 515] on div "Missing Data Some of your tracks are missing record label information. This inf…" at bounding box center [770, 93] width 1541 height 1433
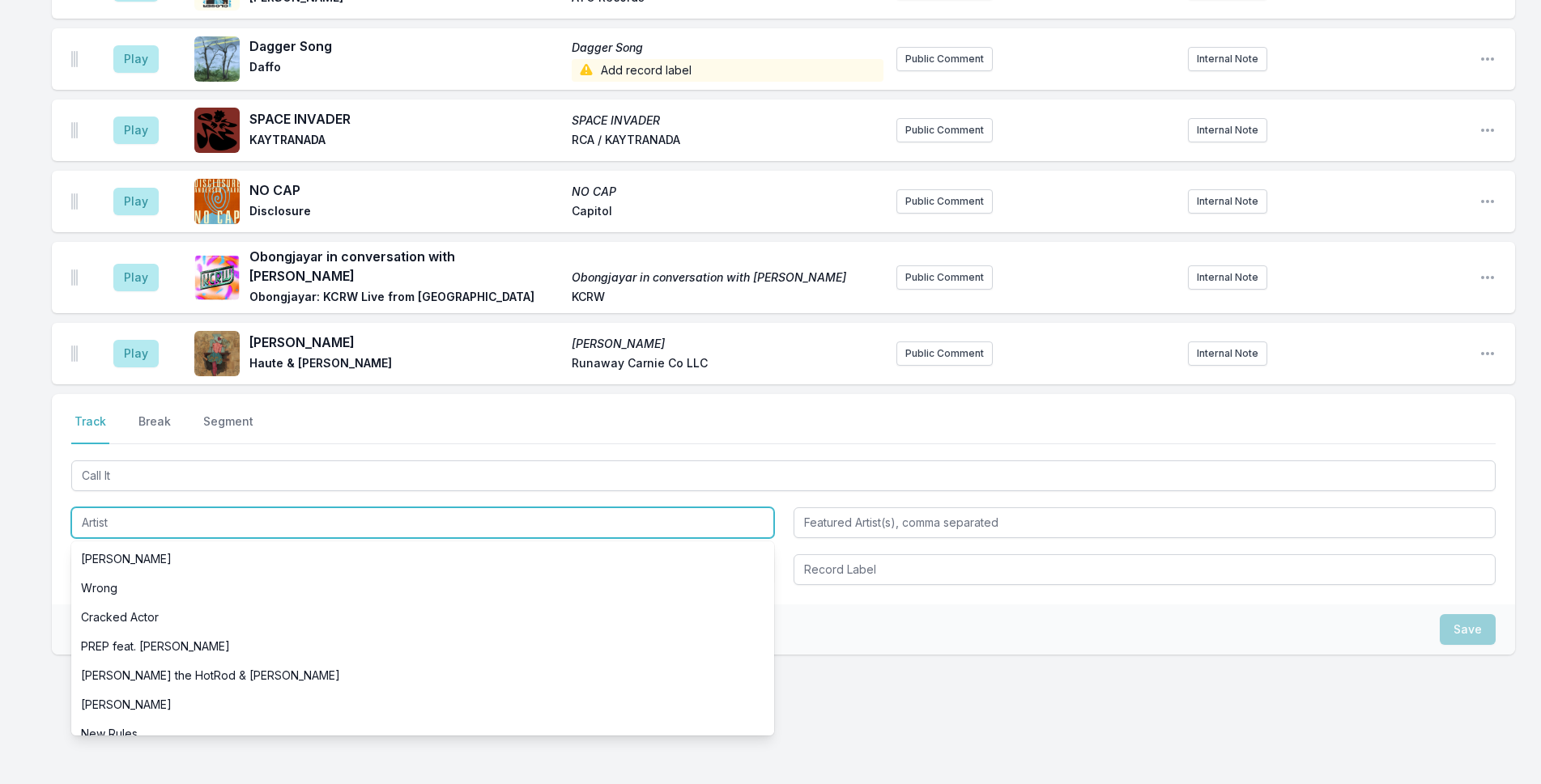
click at [195, 507] on input "Artist" at bounding box center [423, 522] width 703 height 31
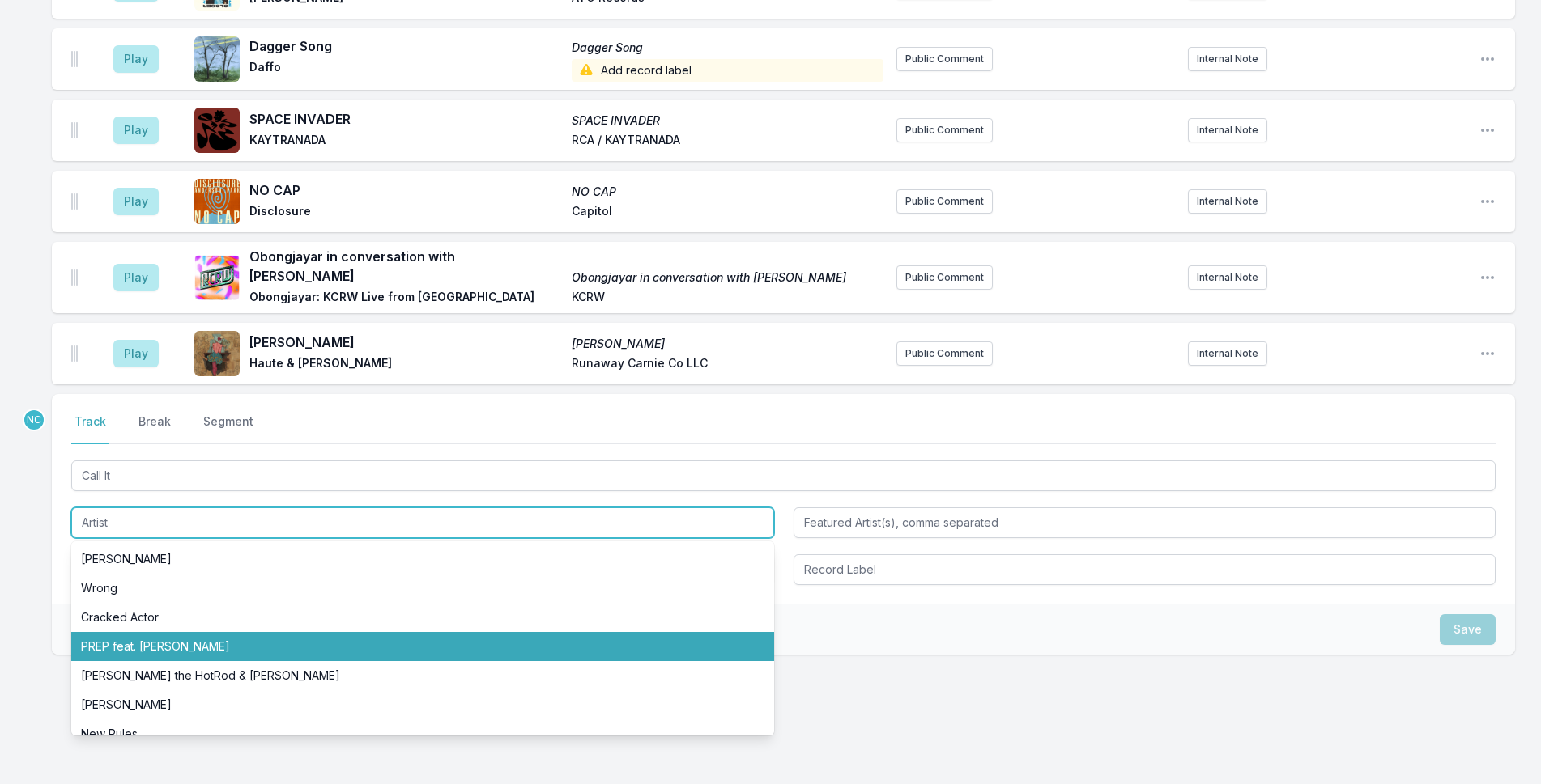
click at [178, 632] on li "PREP feat. [PERSON_NAME]" at bounding box center [423, 646] width 703 height 29
type input "PREP"
type input "[PERSON_NAME]"
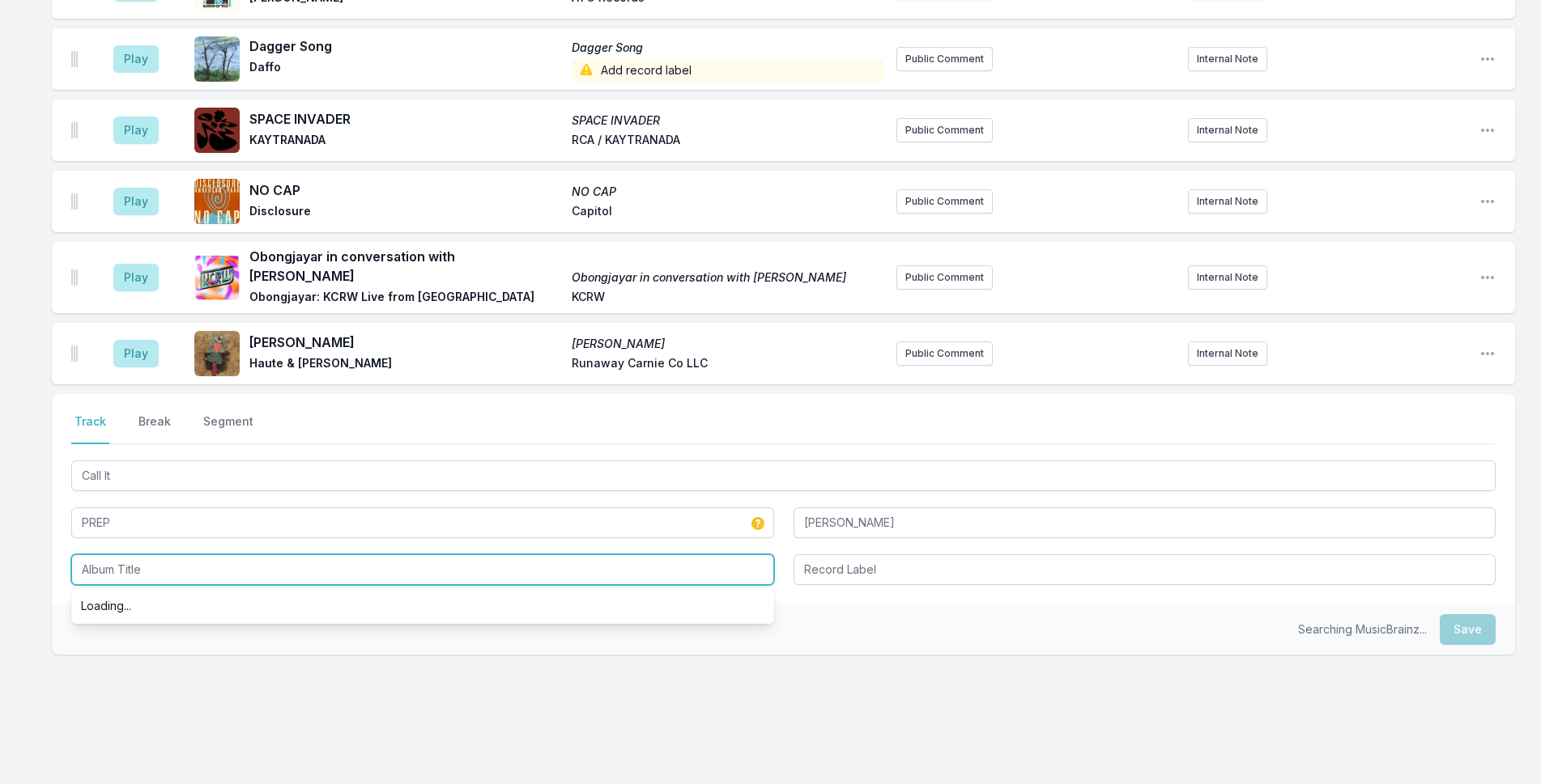
click at [198, 554] on input "Album Title" at bounding box center [423, 569] width 703 height 31
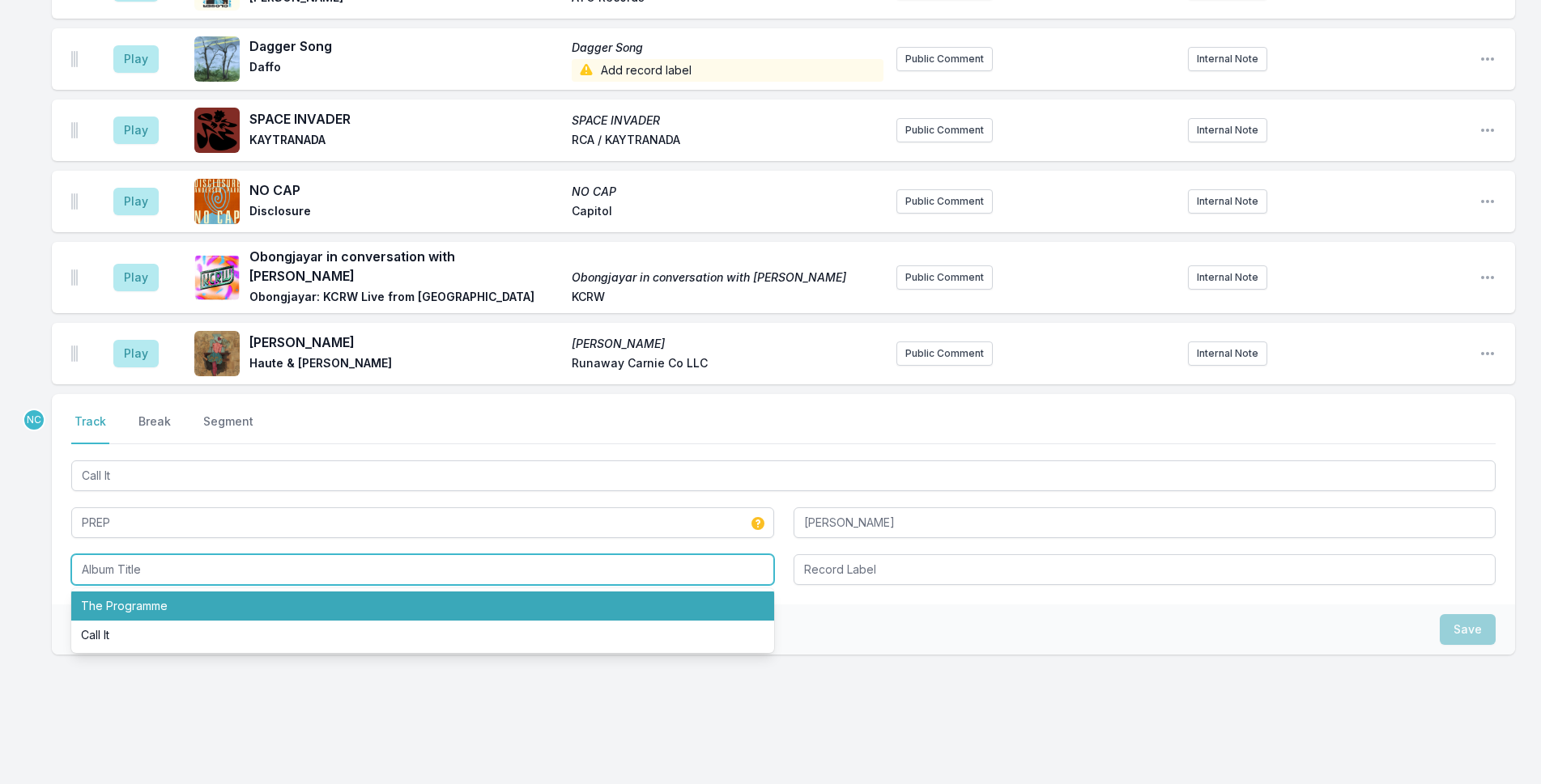
click at [198, 591] on li "The Programme" at bounding box center [423, 605] width 703 height 29
type input "The Programme"
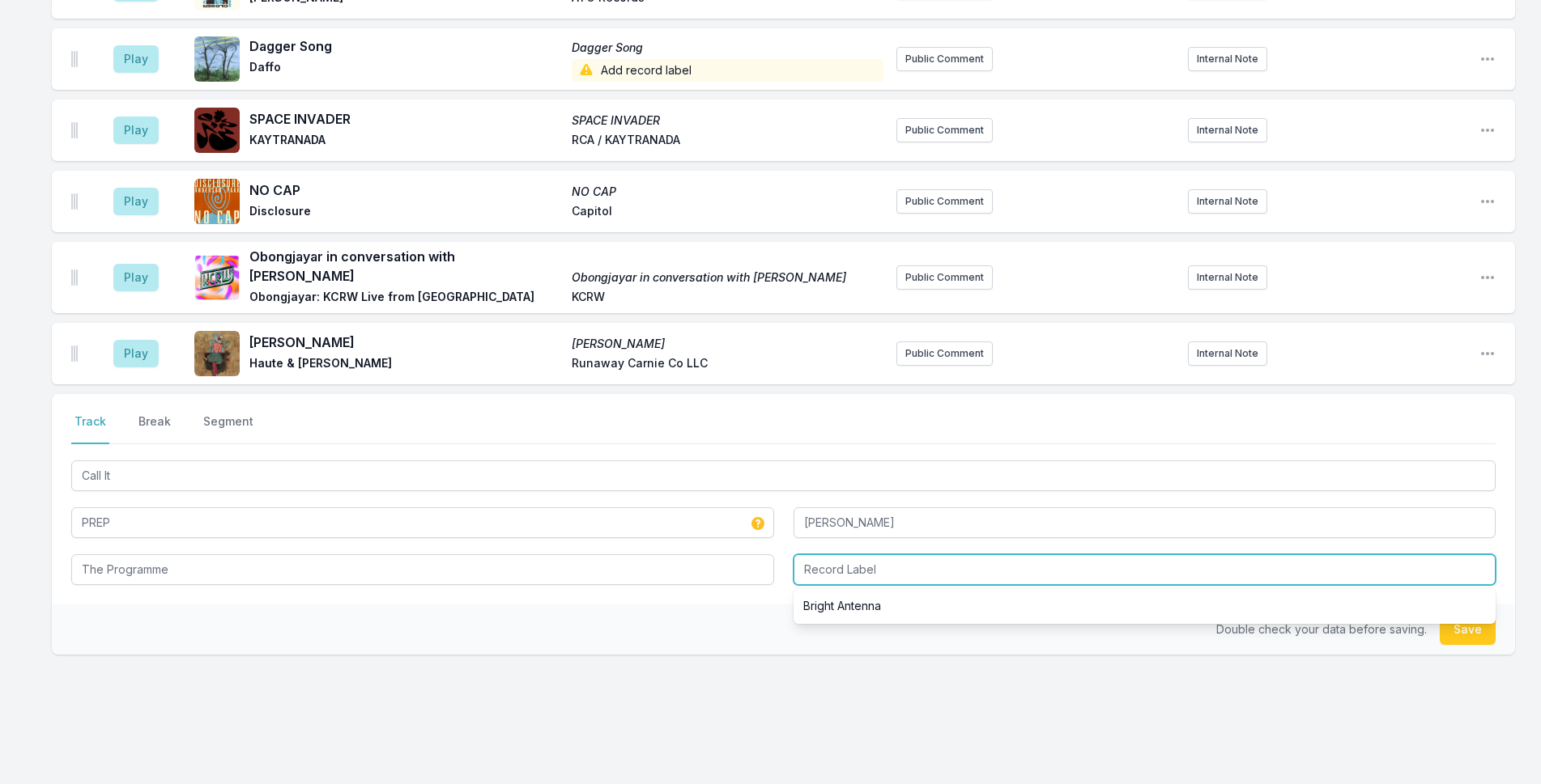
click at [958, 558] on input "Record Label" at bounding box center [1145, 569] width 703 height 31
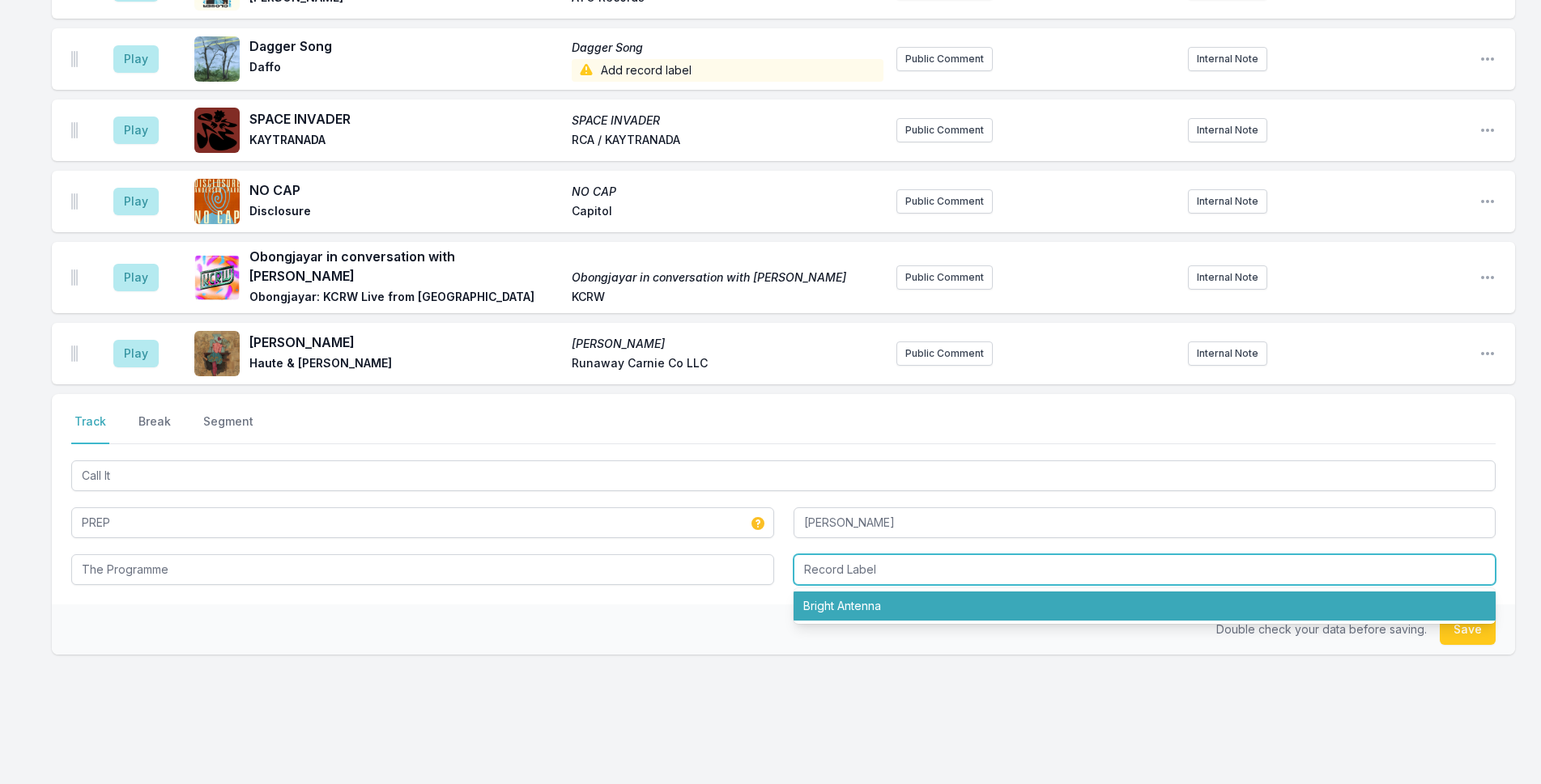
click at [954, 591] on li "Bright Antenna" at bounding box center [1145, 605] width 703 height 29
type input "Bright Antenna"
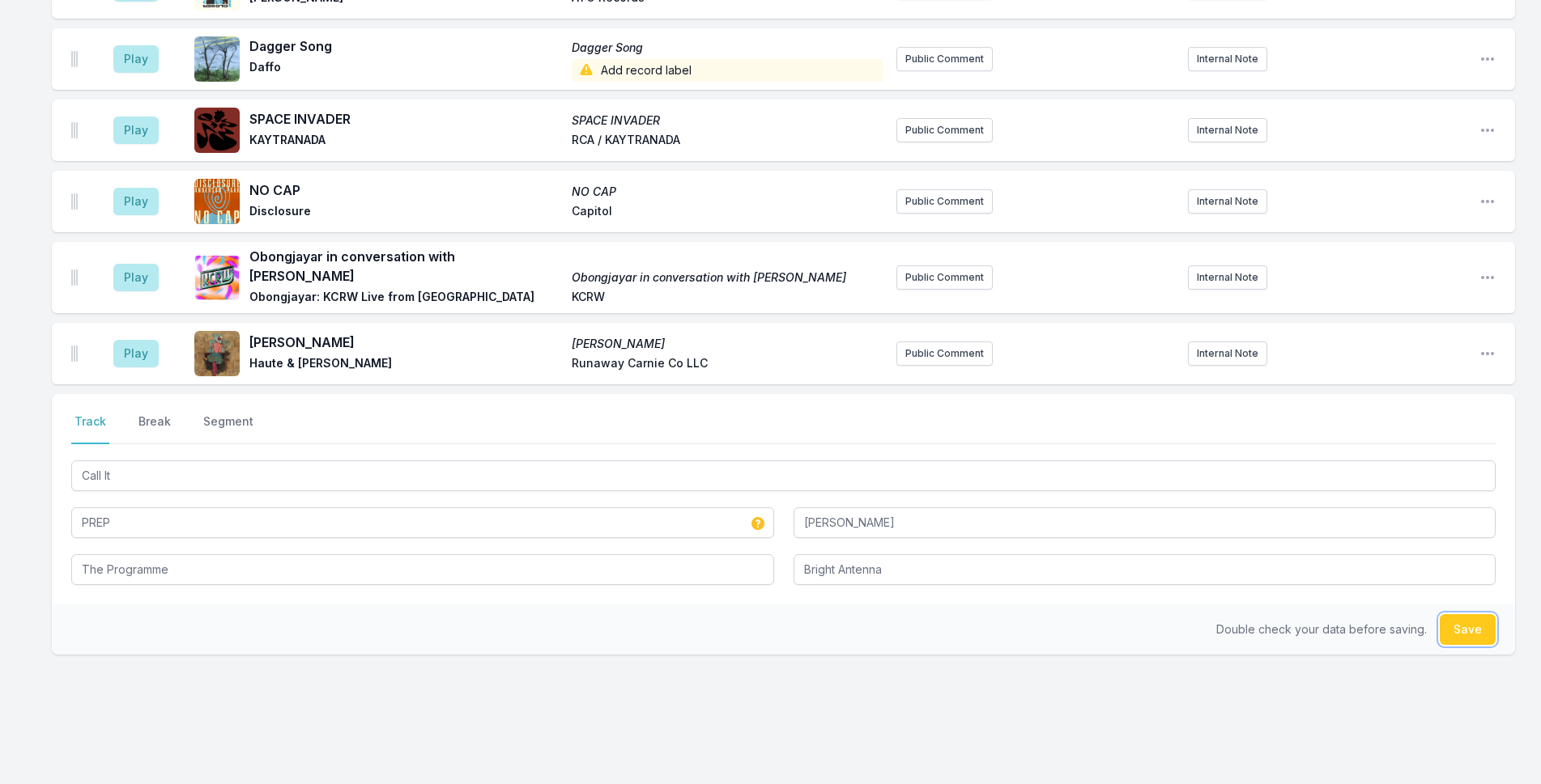
click at [1460, 615] on button "Save" at bounding box center [1468, 629] width 56 height 31
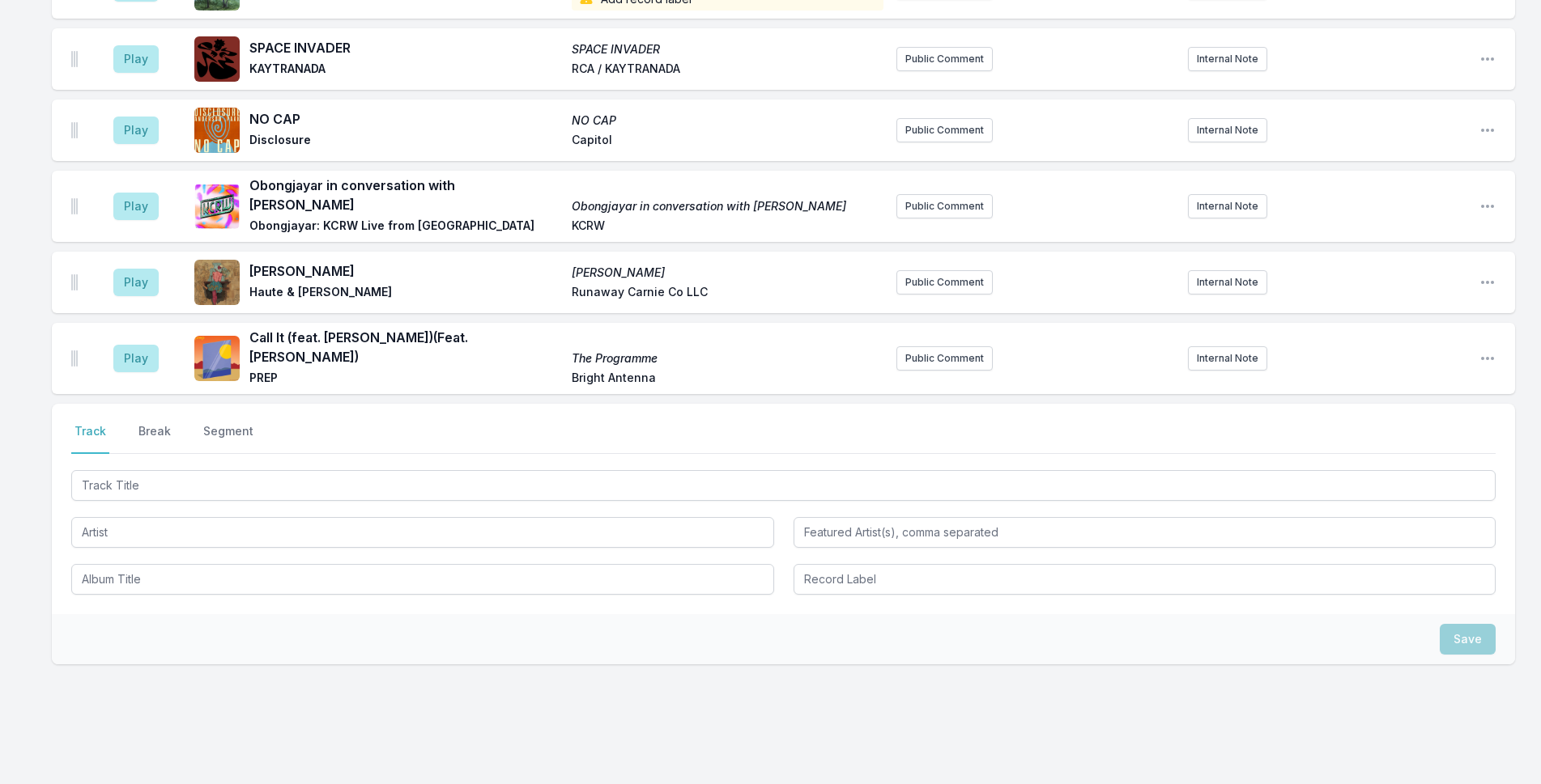
scroll to position [869, 0]
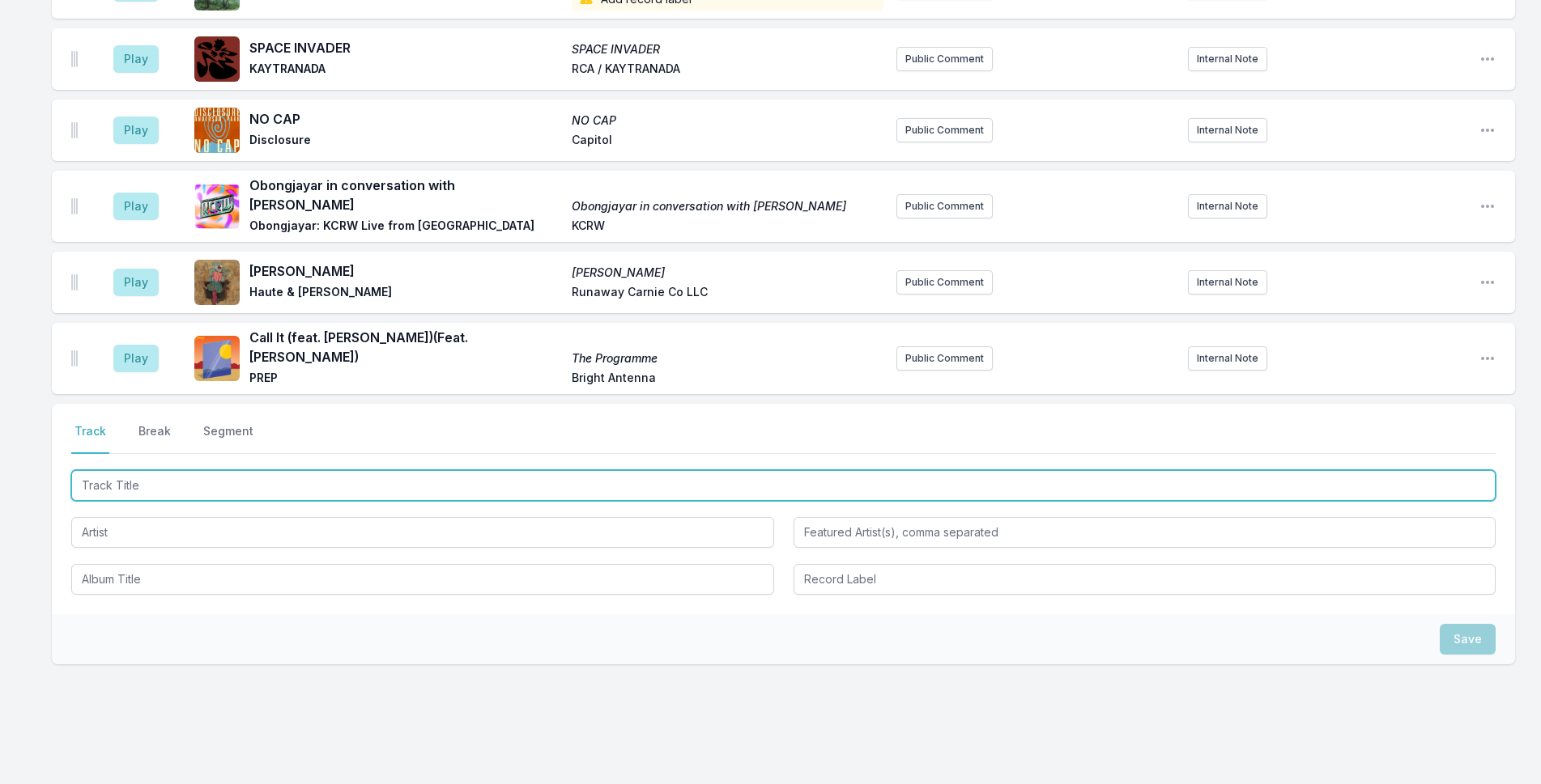
click at [642, 470] on input "Track Title" at bounding box center [784, 485] width 1425 height 31
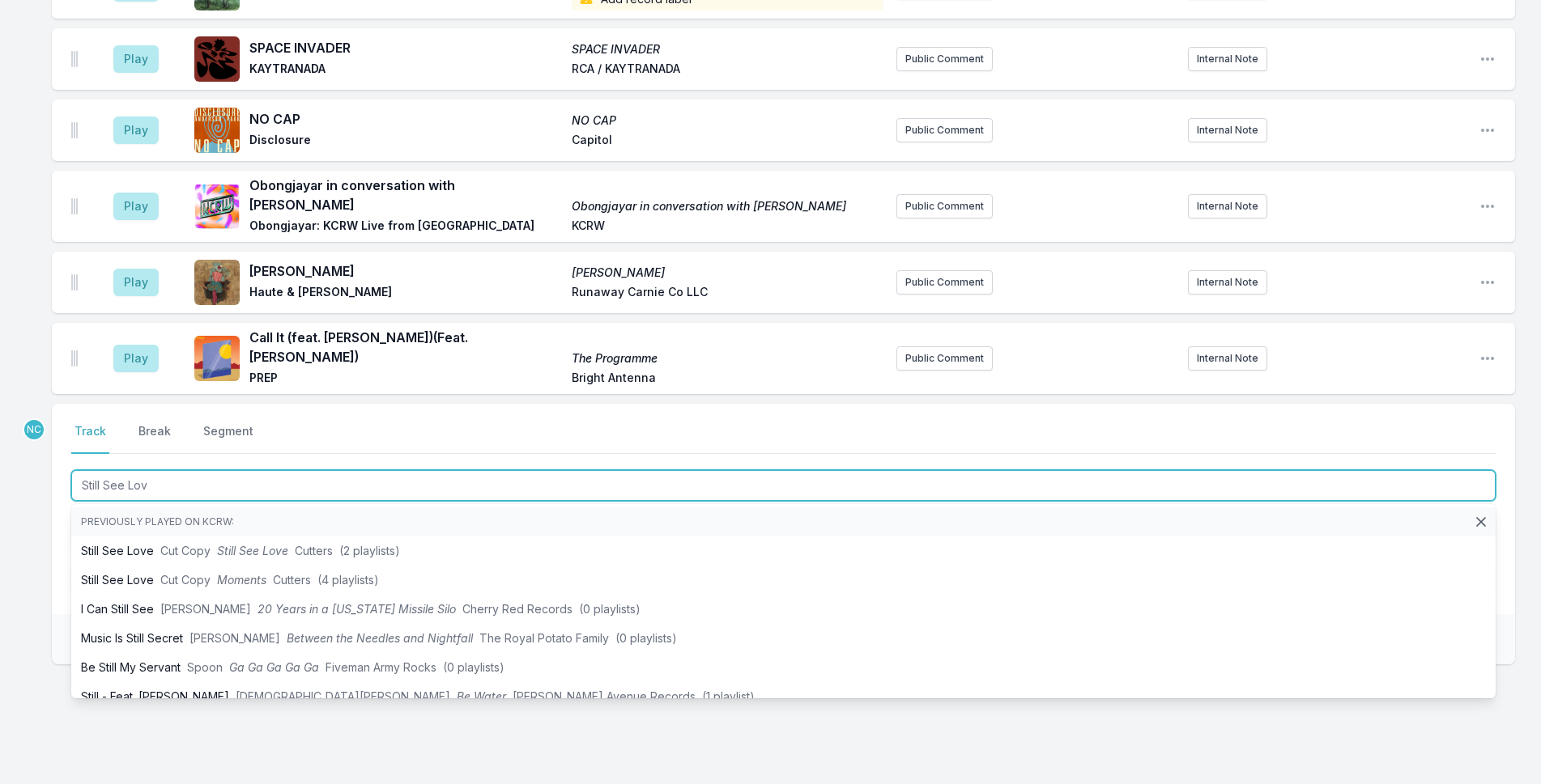
type input "Still See Love"
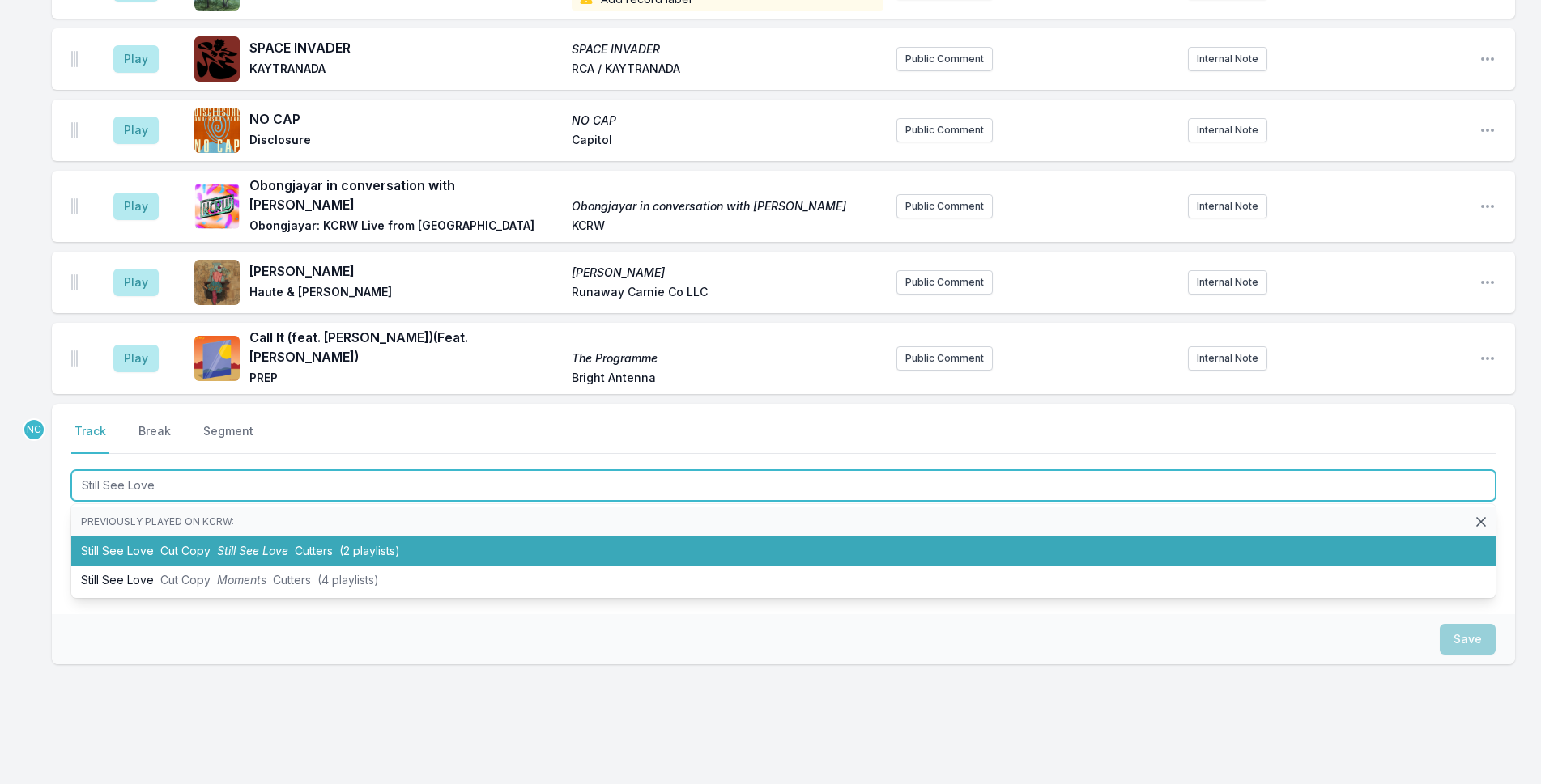
click at [497, 536] on li "Still See Love Cut Copy Still See Love Cutters (2 playlists)" at bounding box center [784, 550] width 1425 height 29
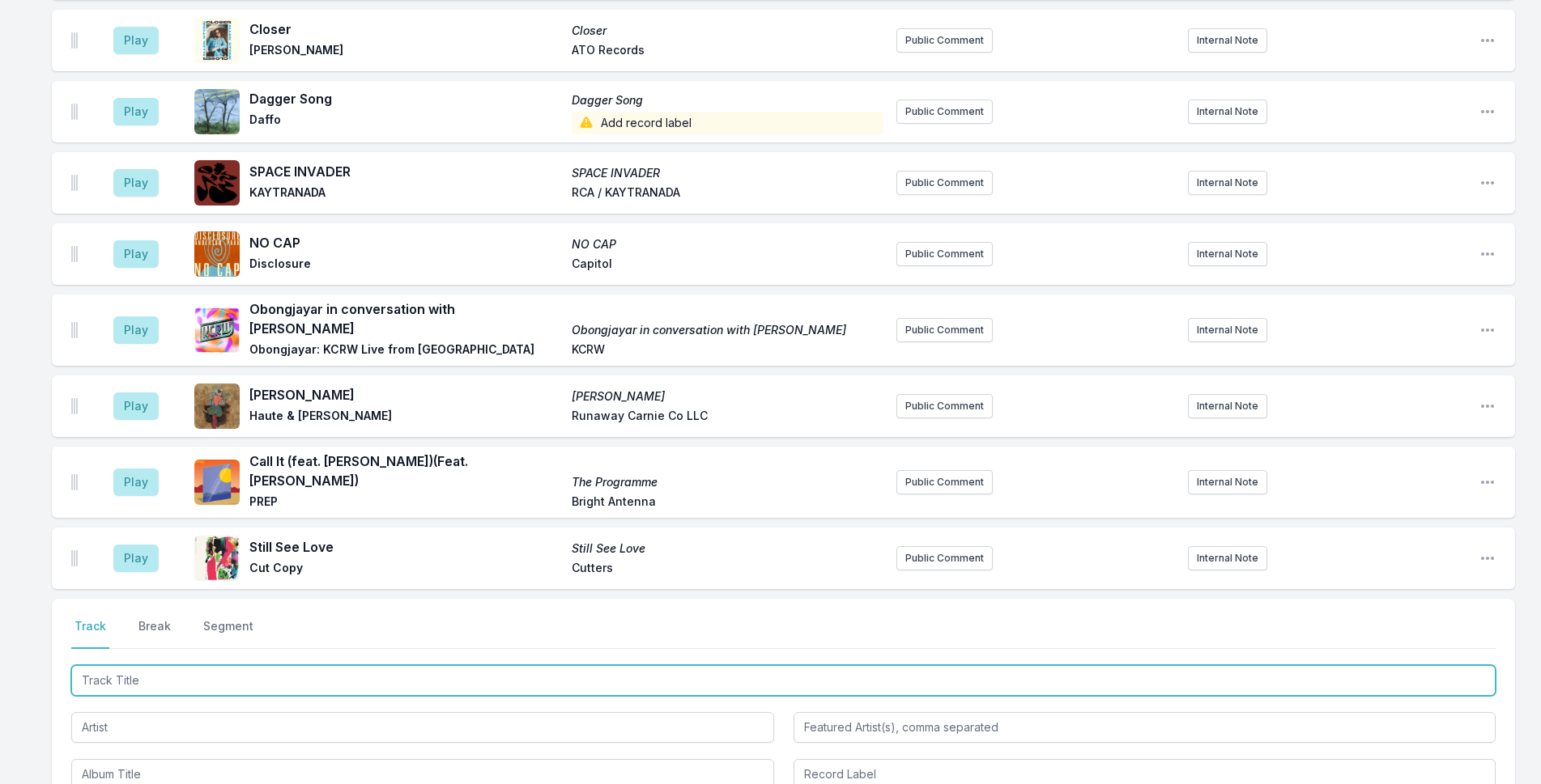
scroll to position [939, 0]
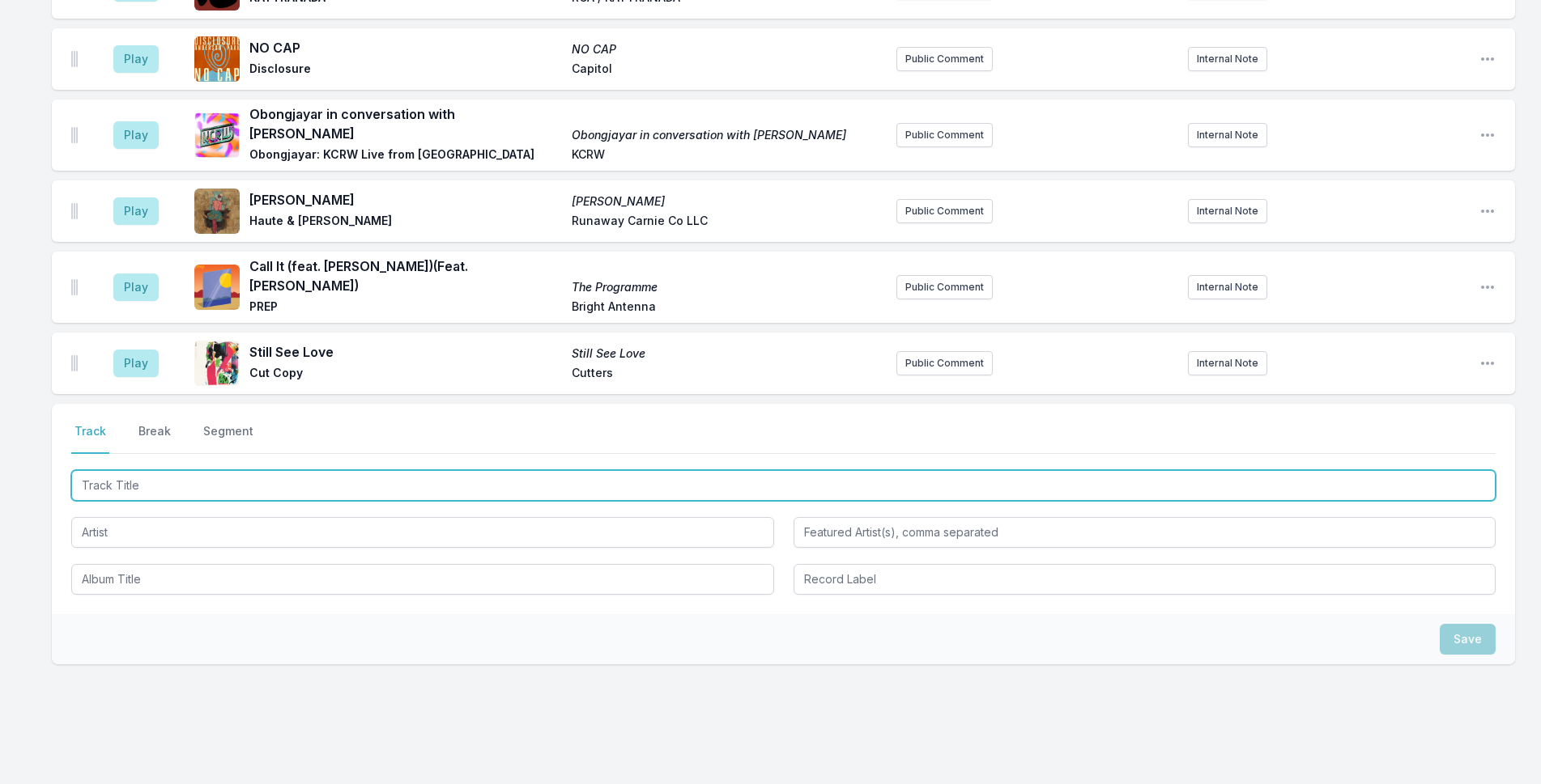
drag, startPoint x: 472, startPoint y: 447, endPoint x: 722, endPoint y: 444, distance: 250.0
click at [474, 470] on input "Track Title" at bounding box center [784, 485] width 1425 height 31
type input "pokemon"
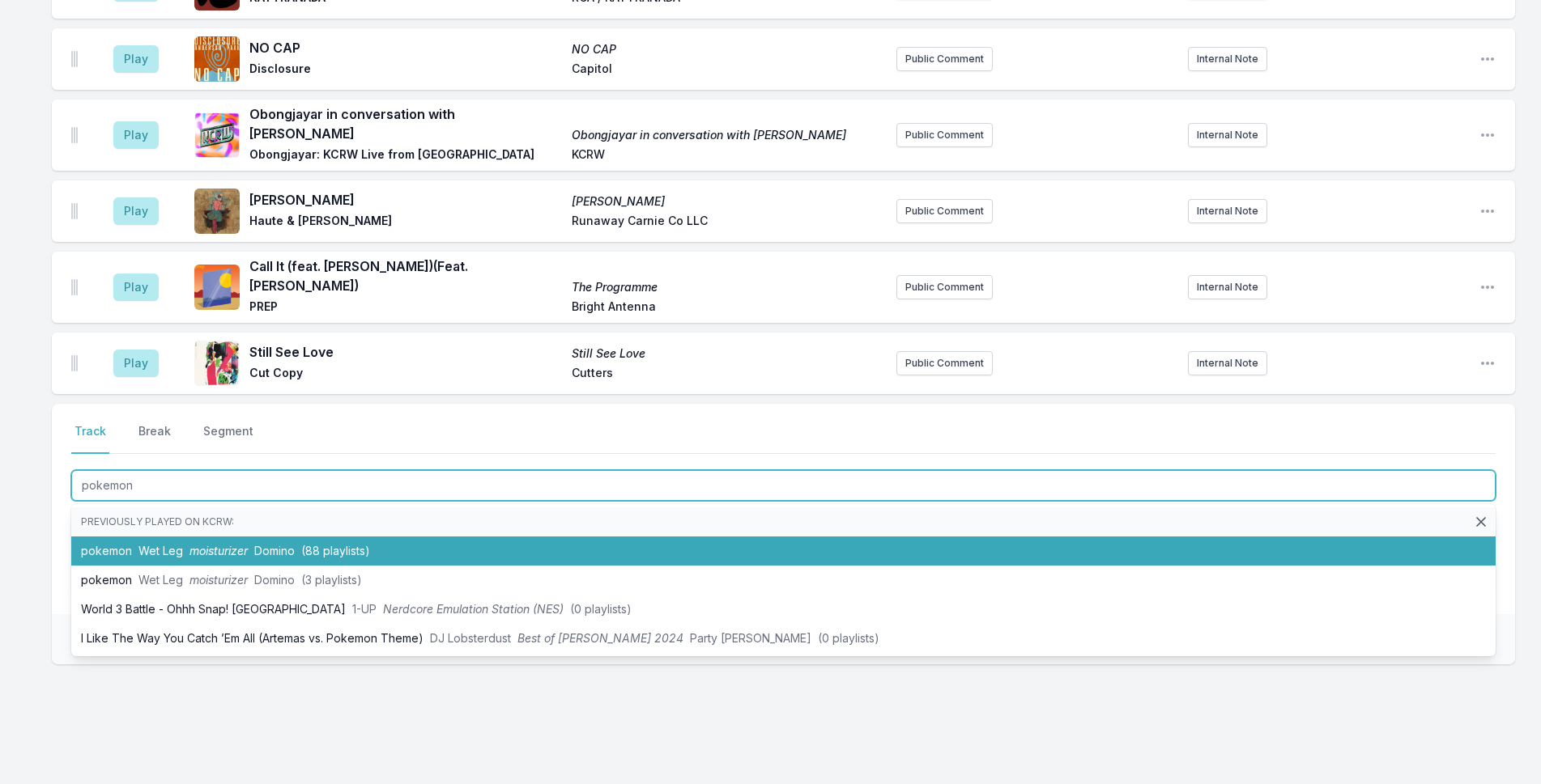
click at [399, 536] on li "pokemon Wet Leg moisturizer Domino (88 playlists)" at bounding box center [784, 550] width 1425 height 29
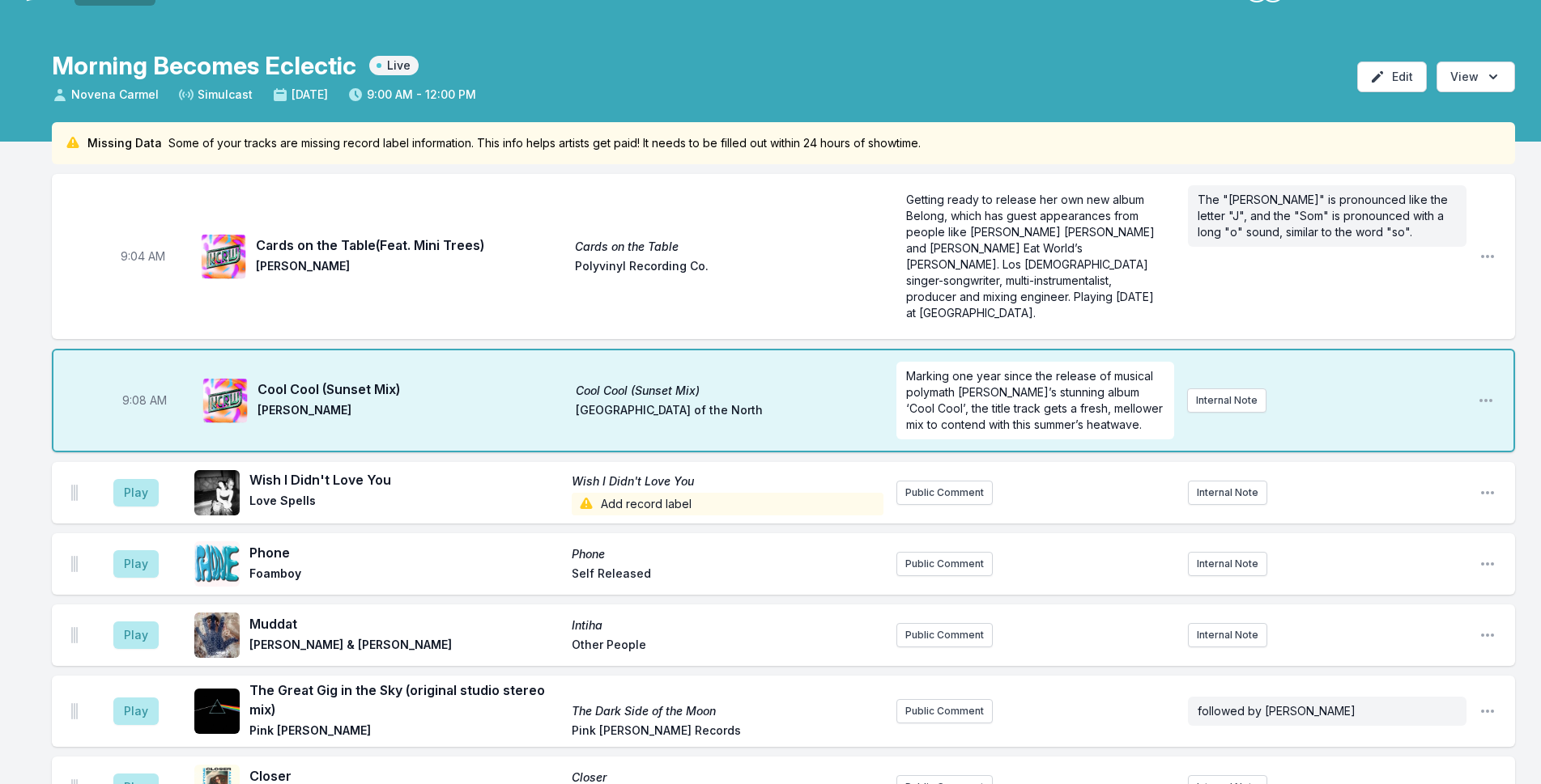
scroll to position [14, 0]
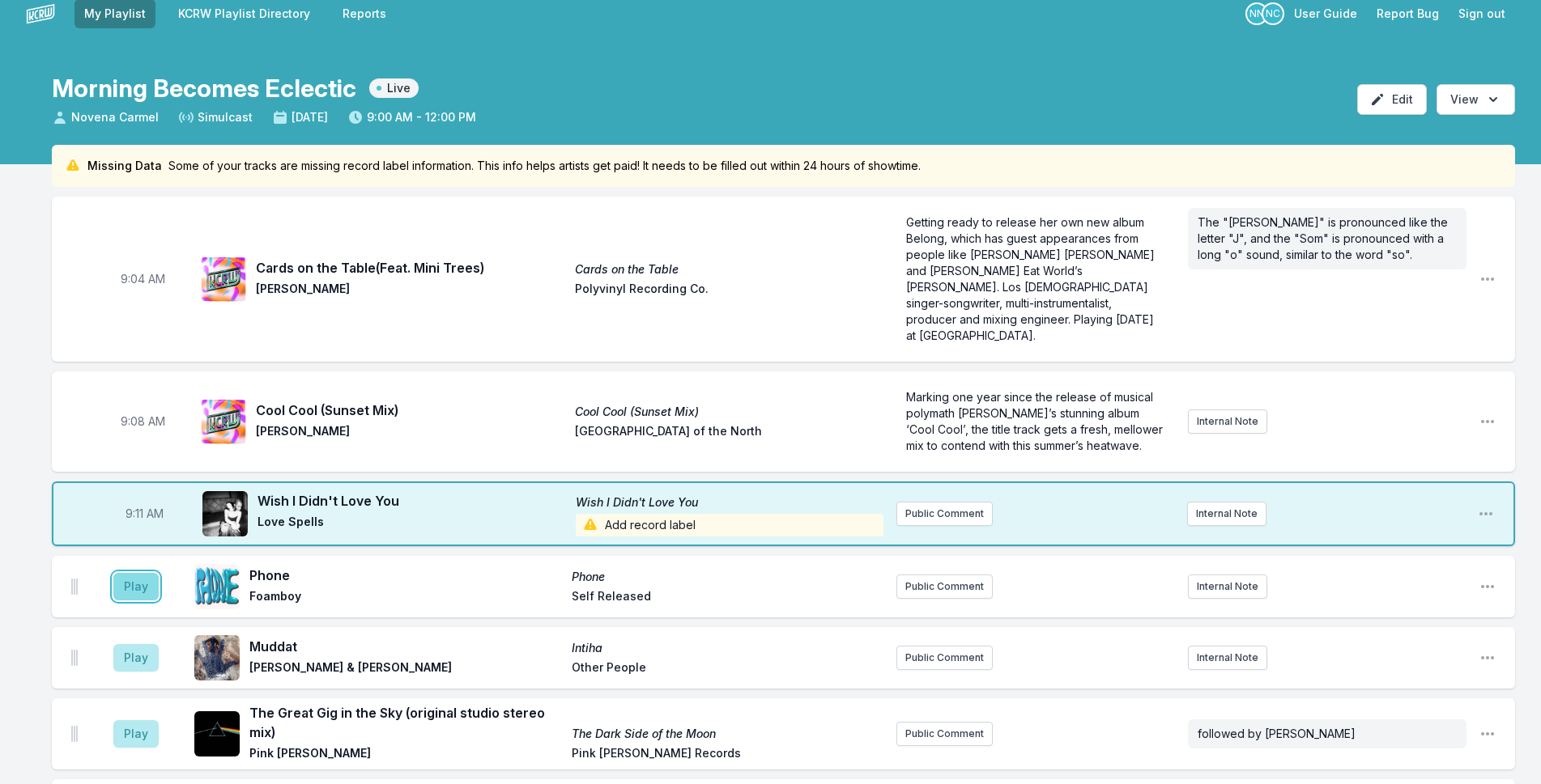
click at [140, 589] on button "Play" at bounding box center [136, 587] width 46 height 28
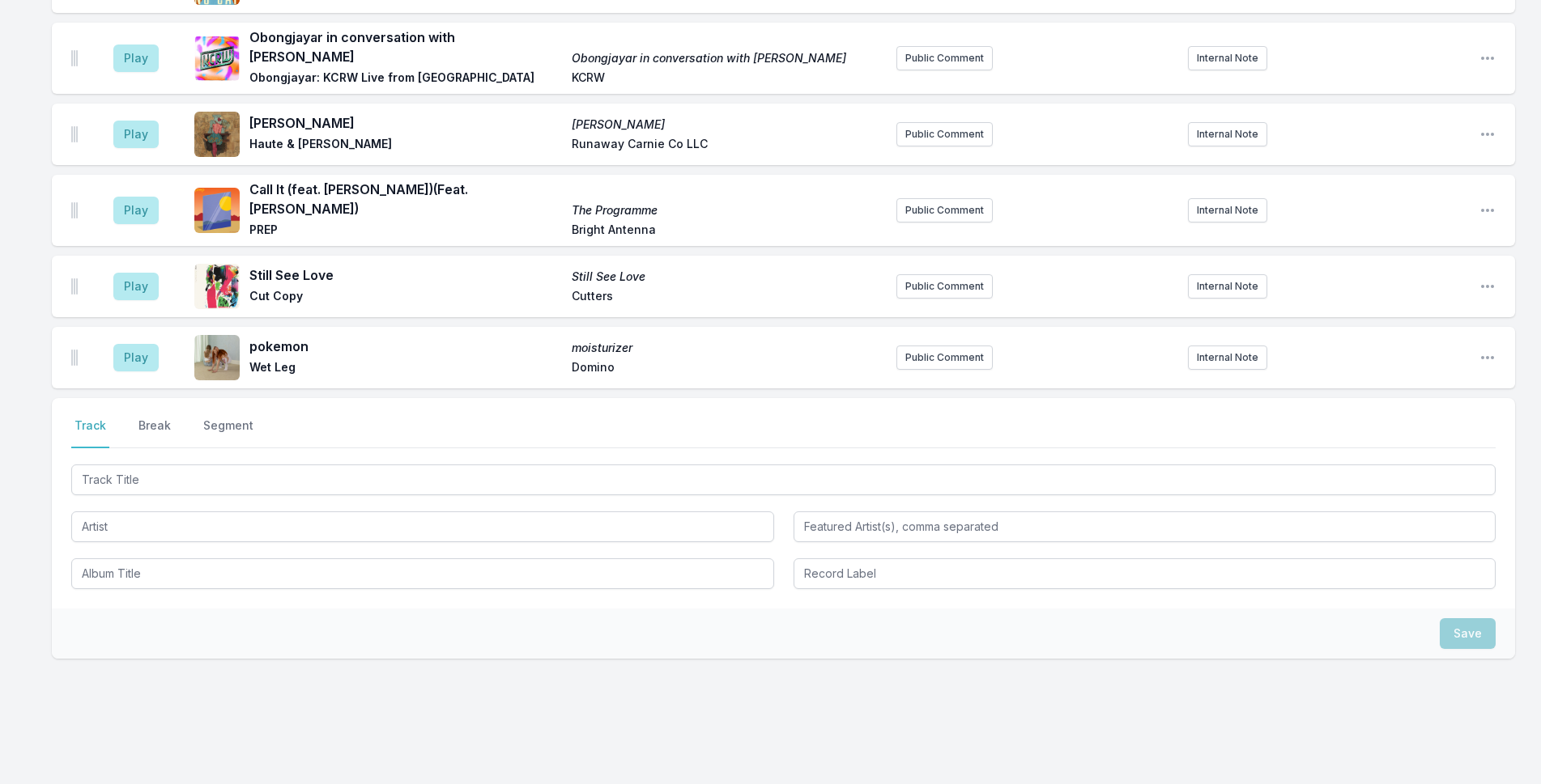
scroll to position [1066, 0]
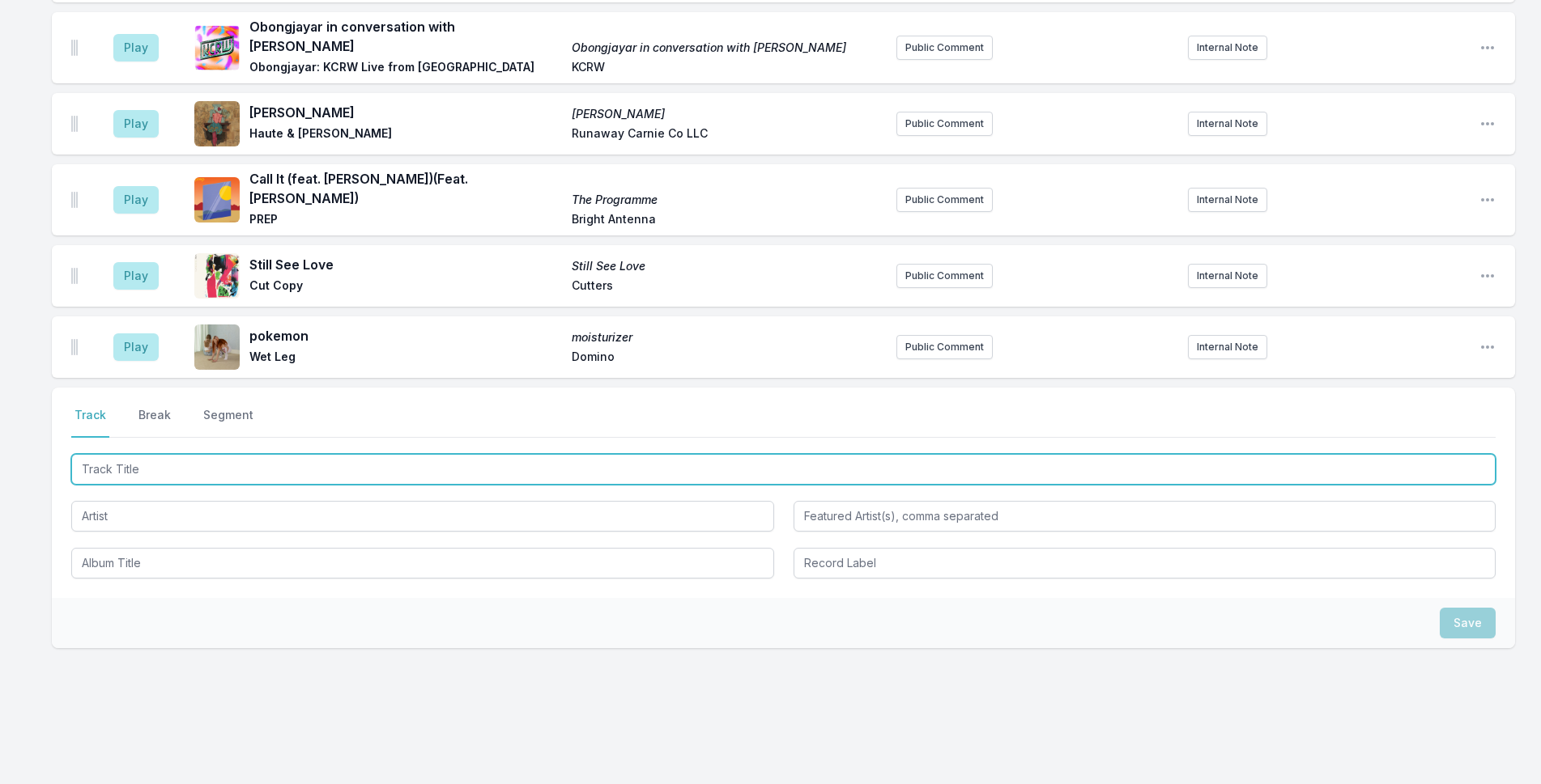
click at [246, 459] on input "Track Title" at bounding box center [784, 469] width 1425 height 31
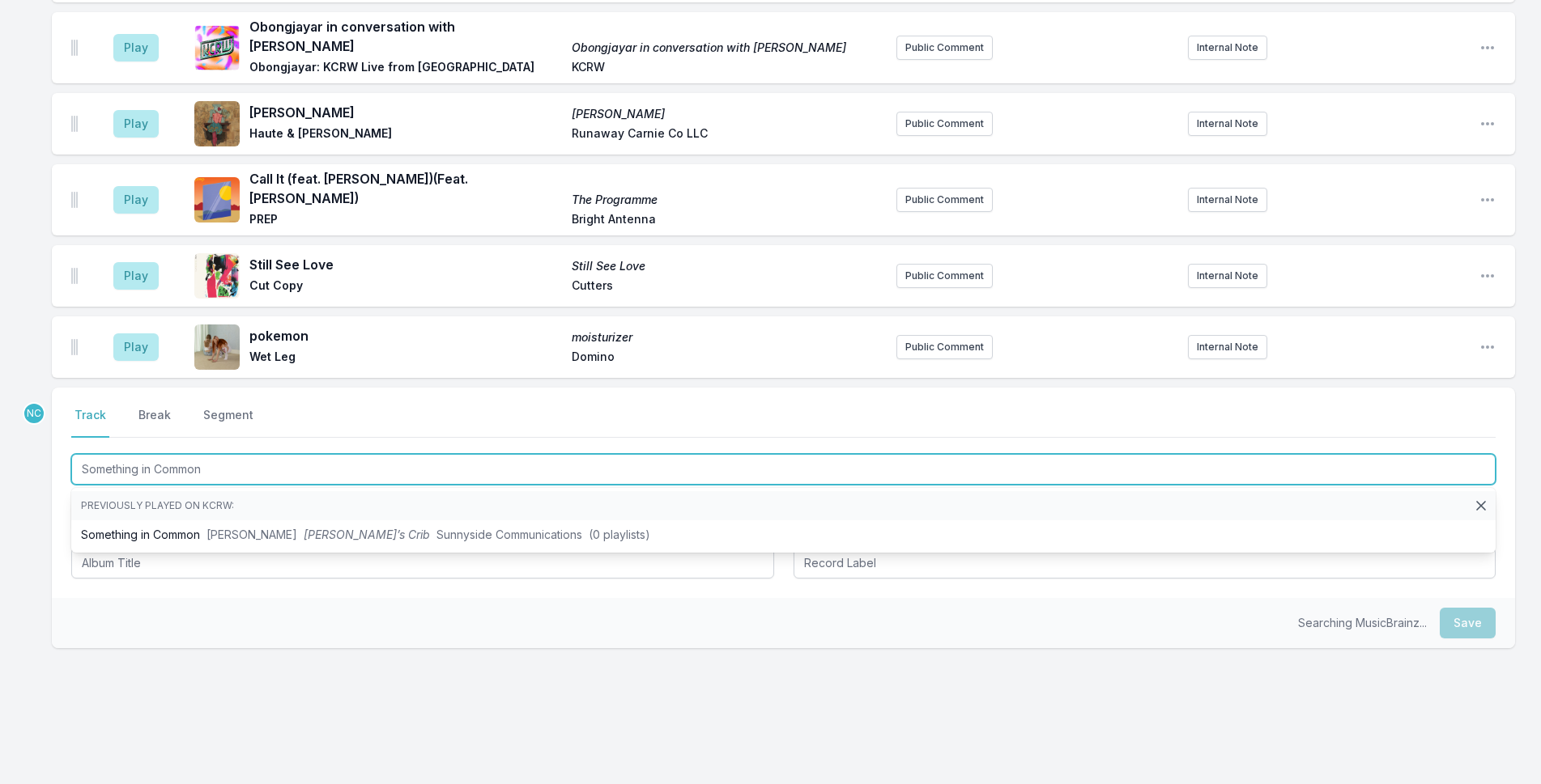
drag, startPoint x: 258, startPoint y: 511, endPoint x: 64, endPoint y: 441, distance: 206.2
click at [57, 437] on div "Select a tab Track Break Segment Track Break Segment Something in Common Previo…" at bounding box center [784, 493] width 1464 height 210
type input "Something in Common"
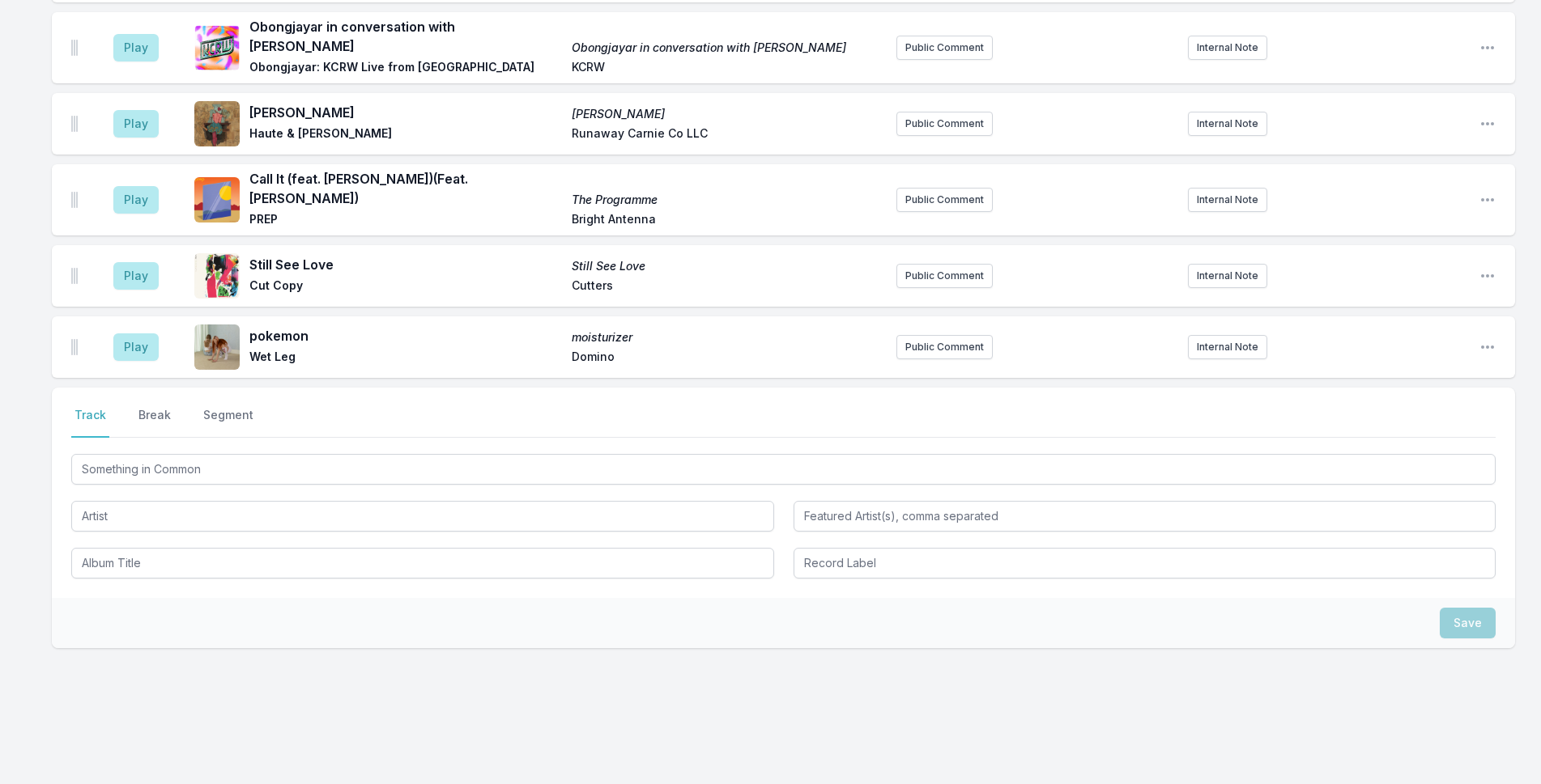
click at [130, 512] on div "Something in Common" at bounding box center [784, 514] width 1425 height 128
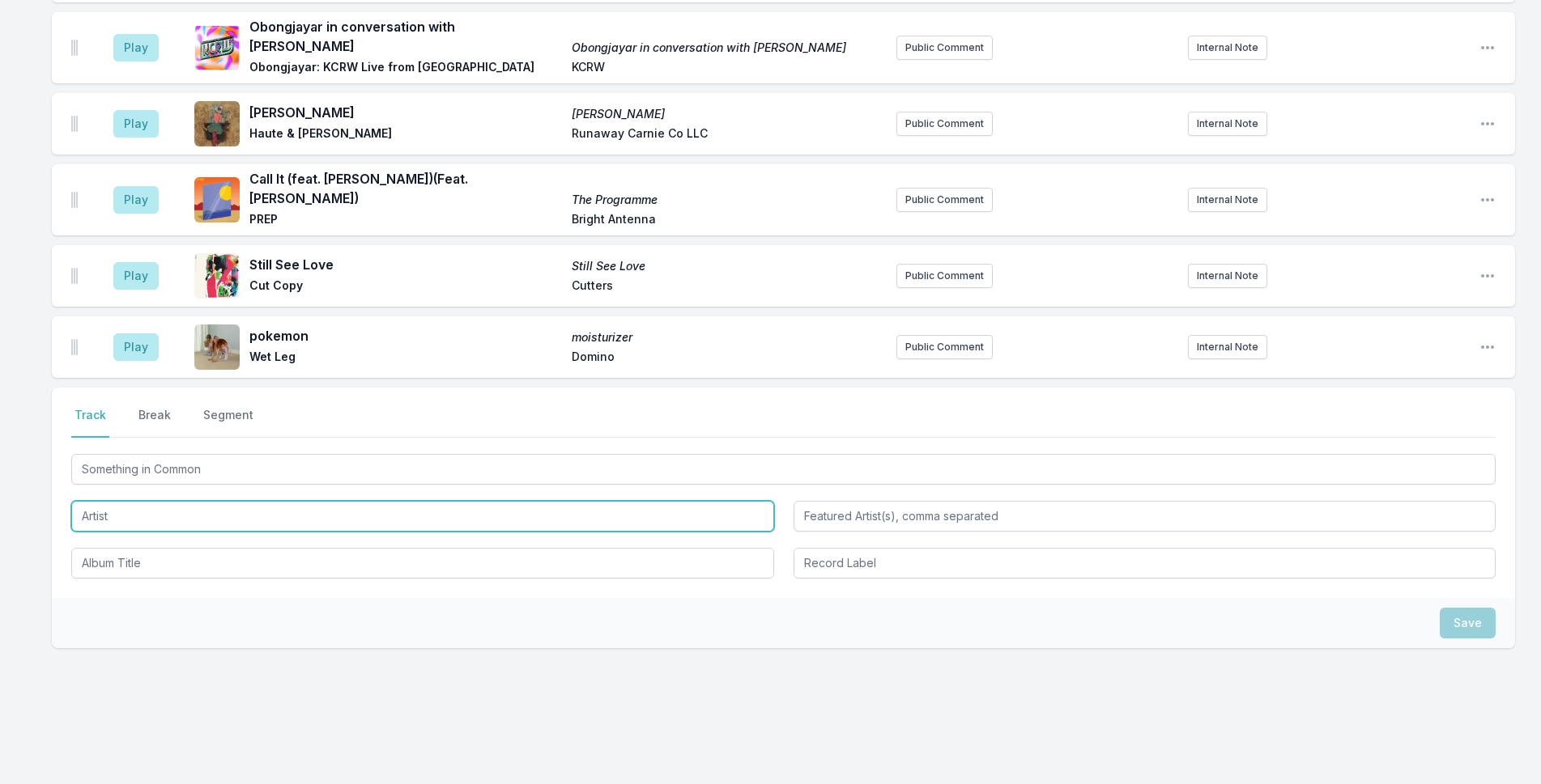
click at [136, 501] on input "Artist" at bounding box center [423, 516] width 703 height 31
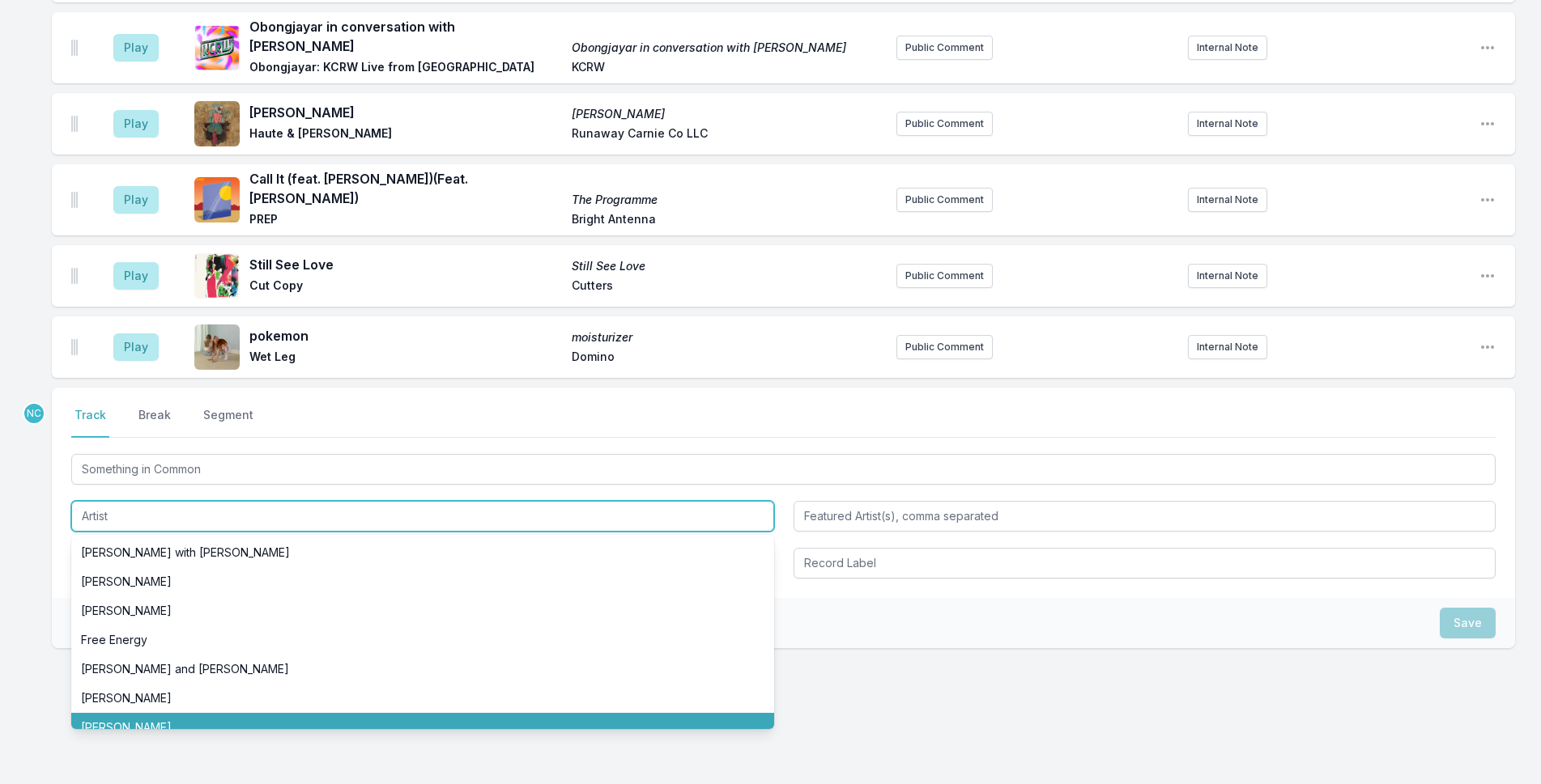
click at [146, 713] on li "[PERSON_NAME]" at bounding box center [423, 727] width 703 height 29
type input "[PERSON_NAME]"
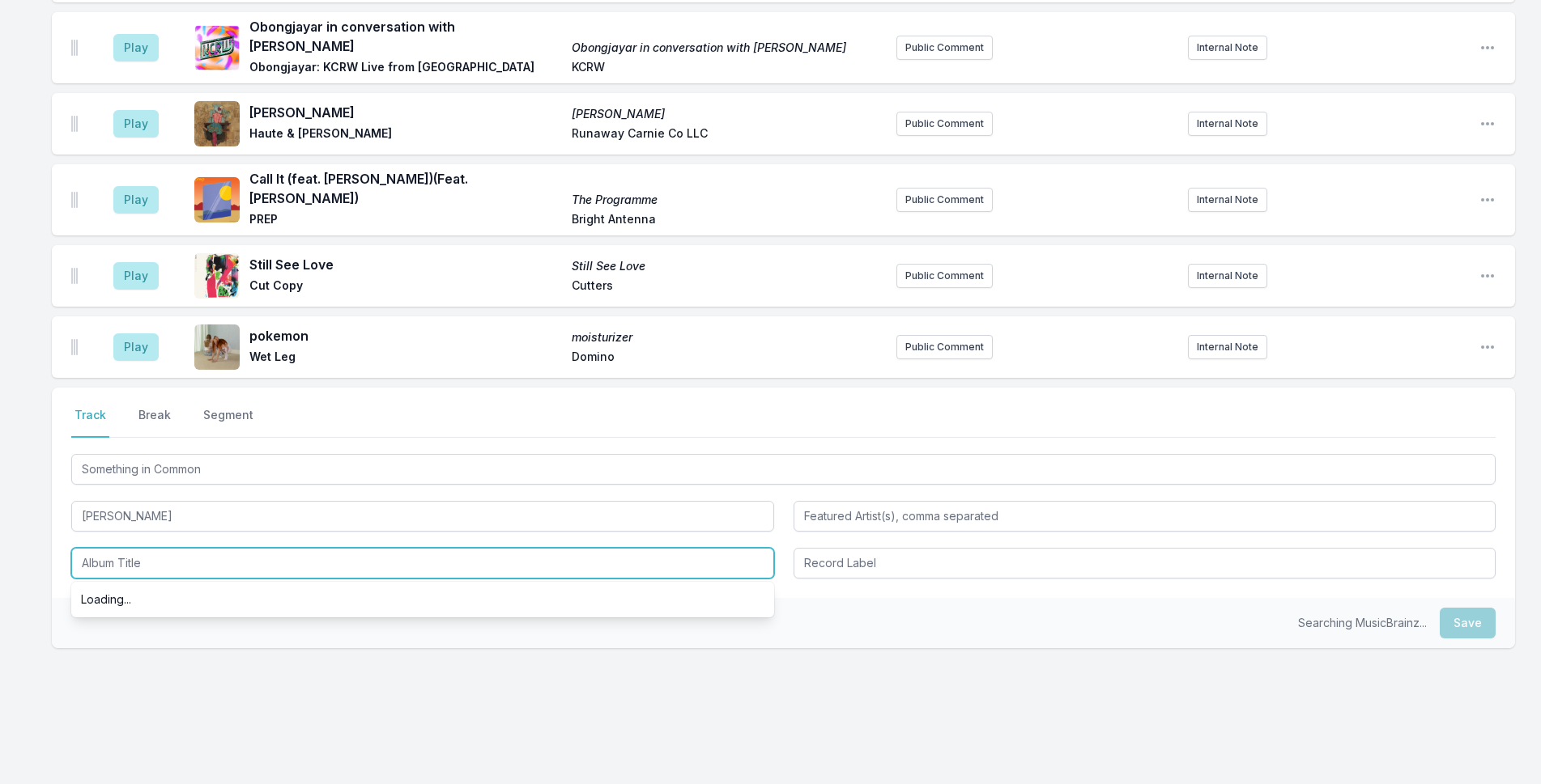
click at [154, 554] on input "Album Title" at bounding box center [423, 563] width 703 height 31
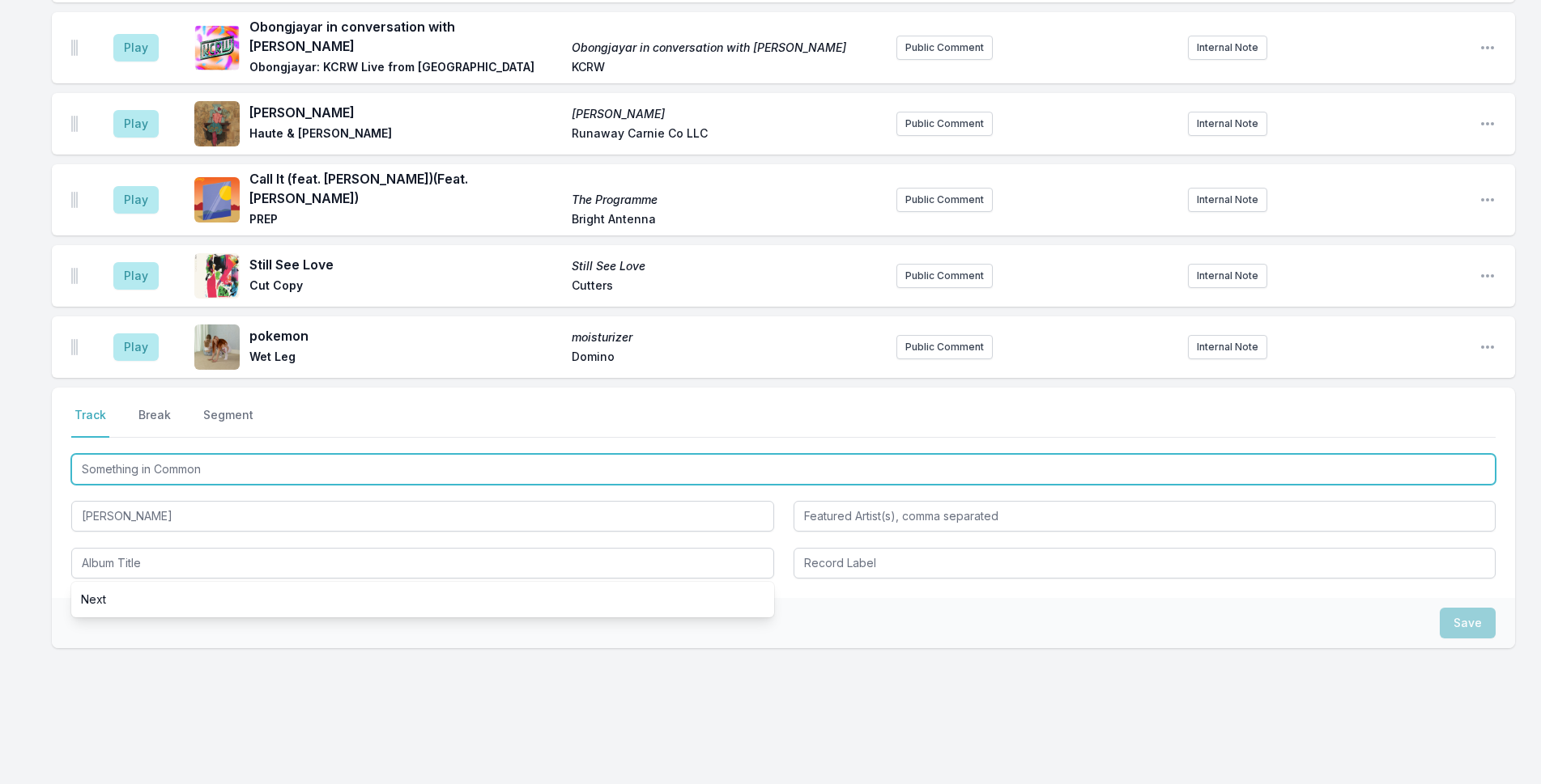
click at [166, 454] on input "Something in Common" at bounding box center [784, 469] width 1425 height 31
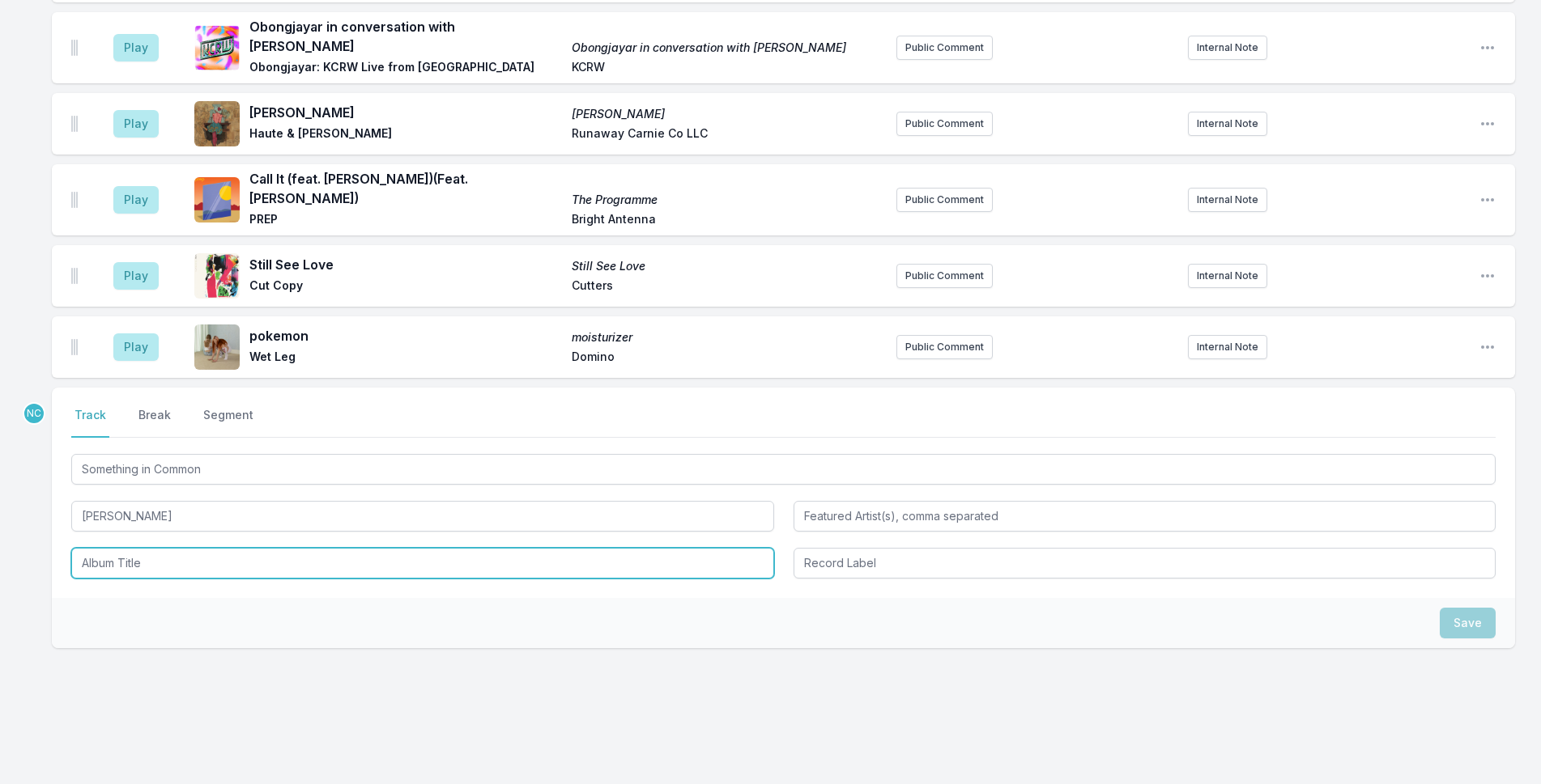
click at [161, 548] on input "Album Title" at bounding box center [423, 563] width 703 height 31
paste input "Something in Common"
type input "Something in Common"
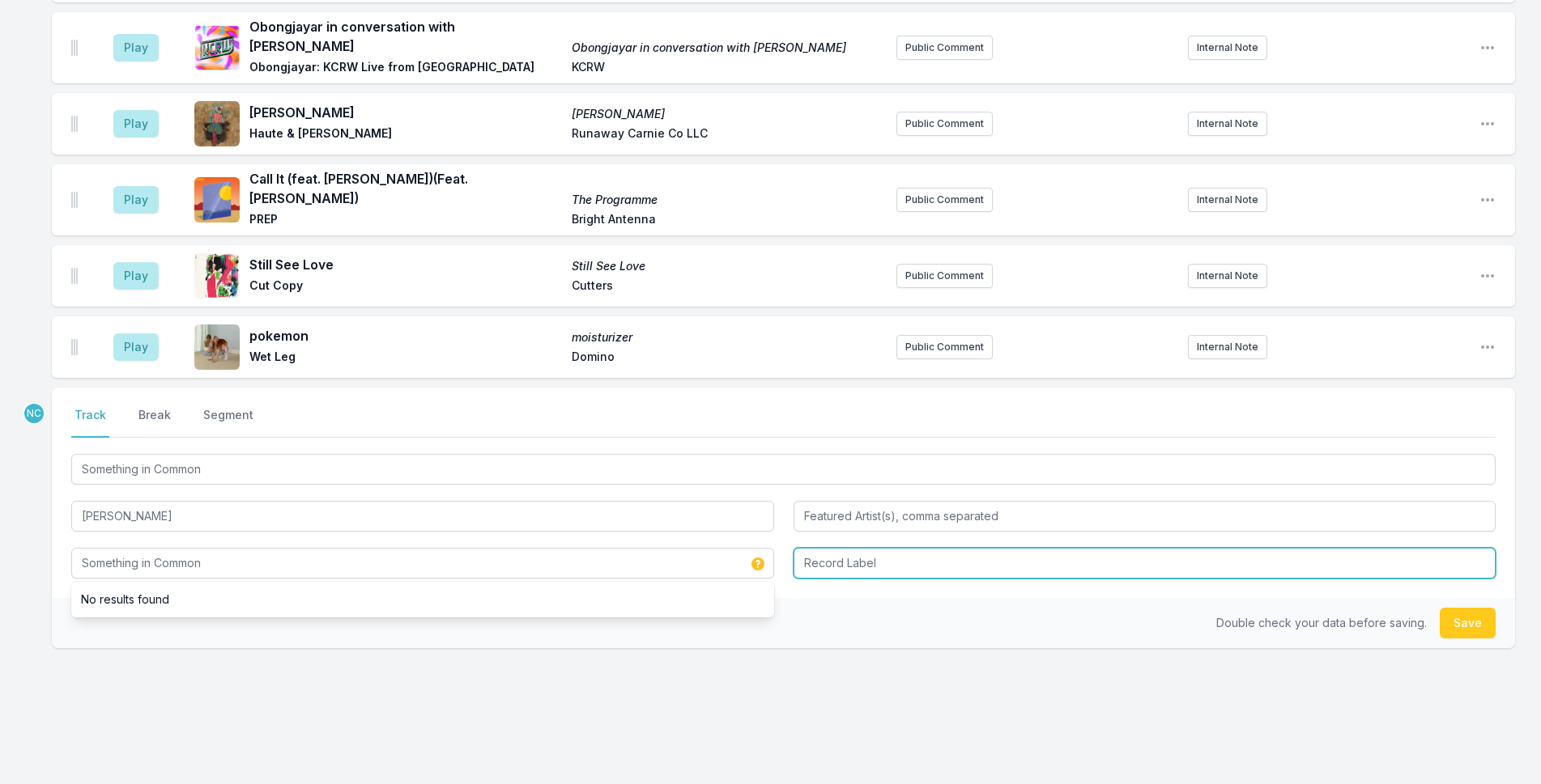
click at [898, 549] on input "Record Label" at bounding box center [1145, 563] width 703 height 31
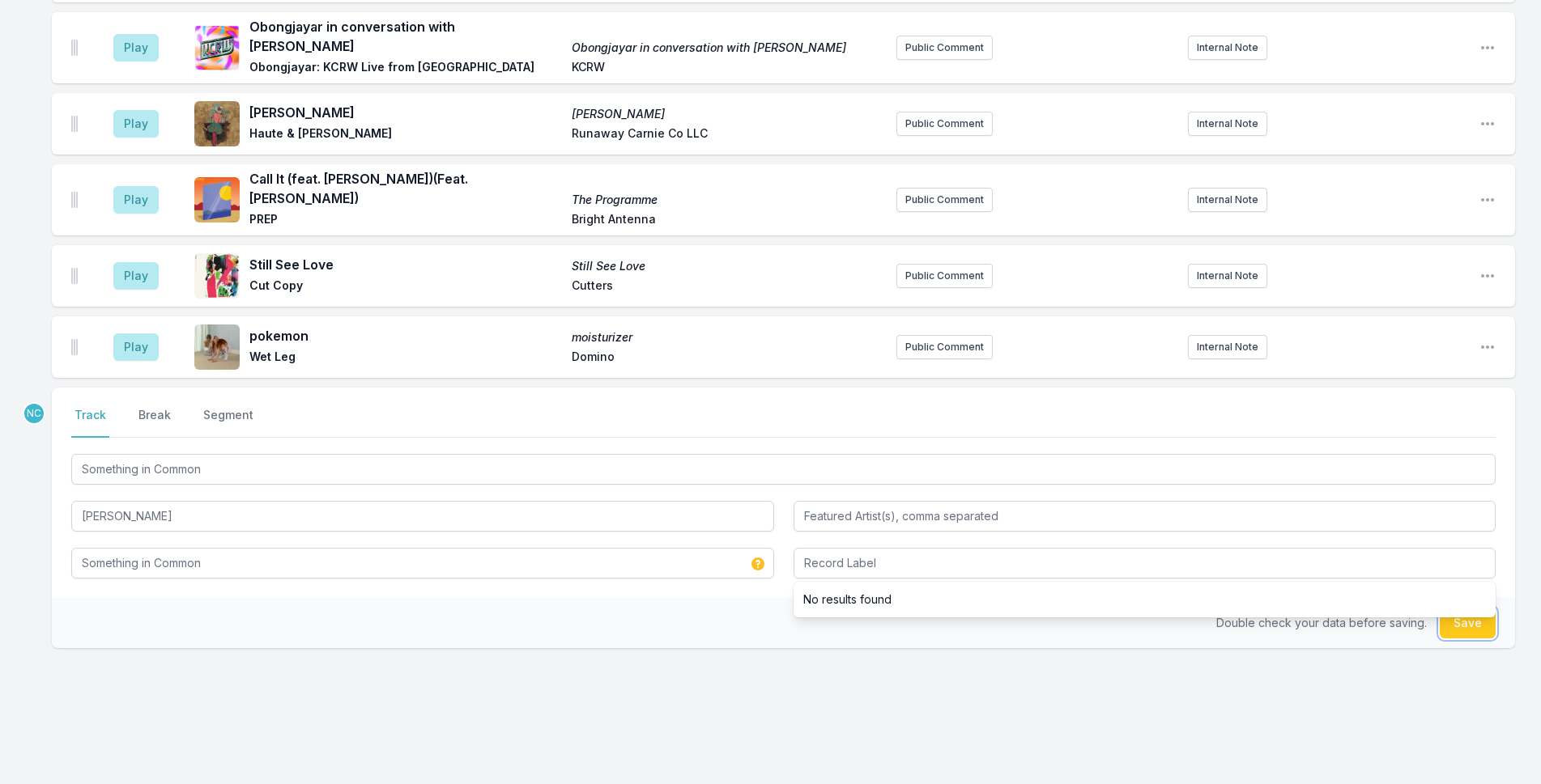
click at [1465, 608] on button "Save" at bounding box center [1468, 623] width 56 height 31
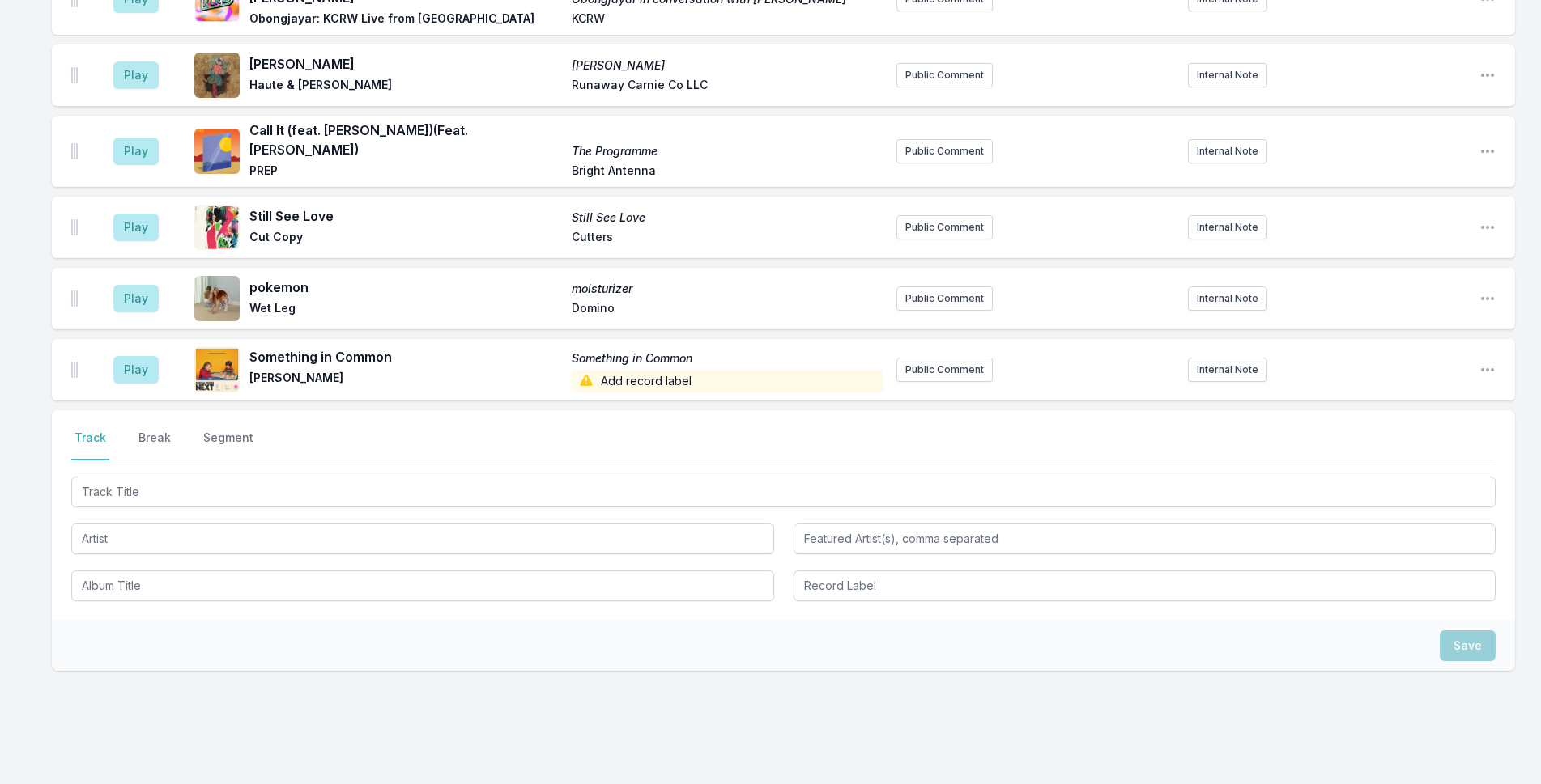
scroll to position [1160, 0]
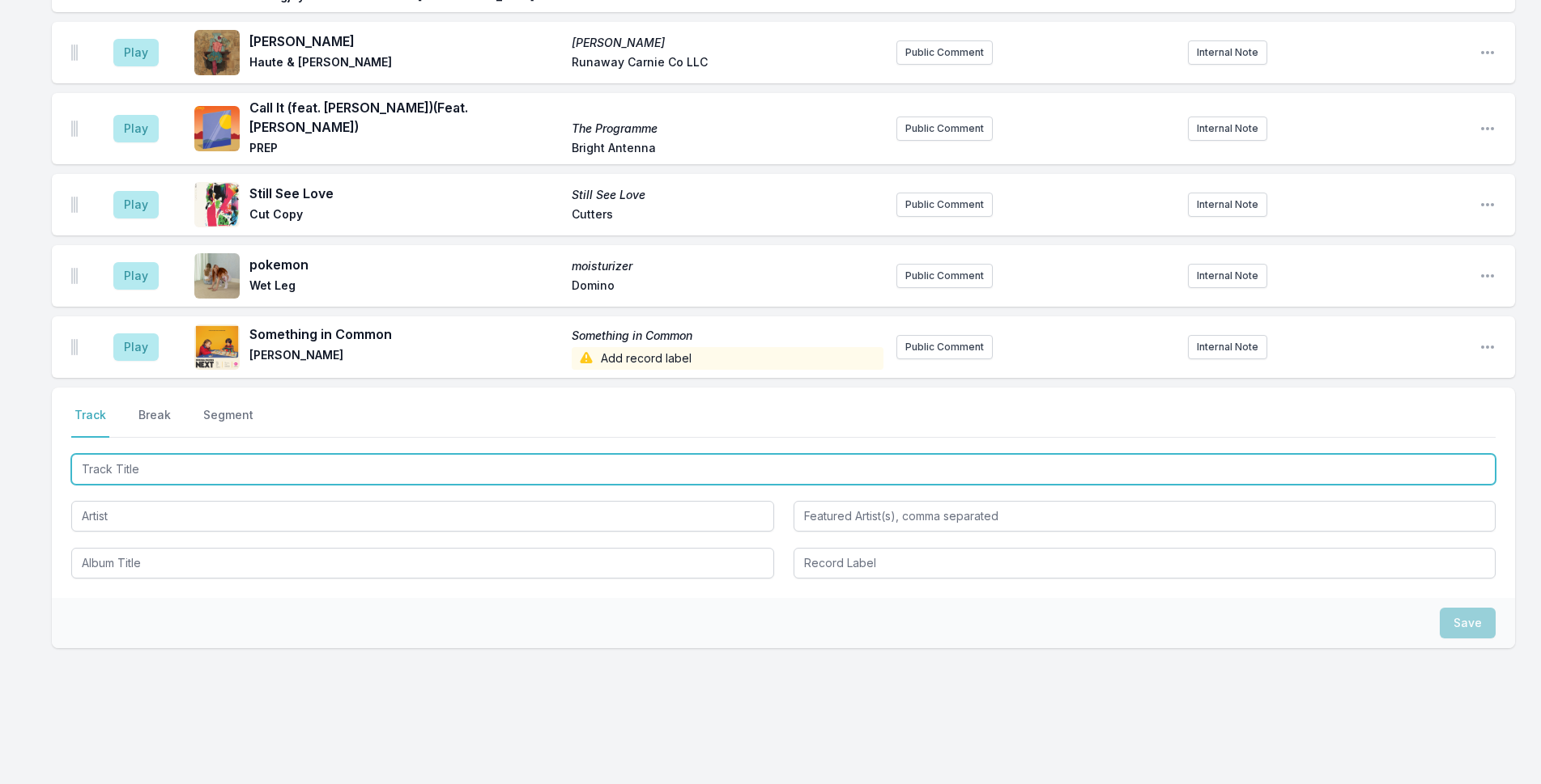
click at [698, 454] on input "Track Title" at bounding box center [784, 469] width 1425 height 31
type input "Annihilation"
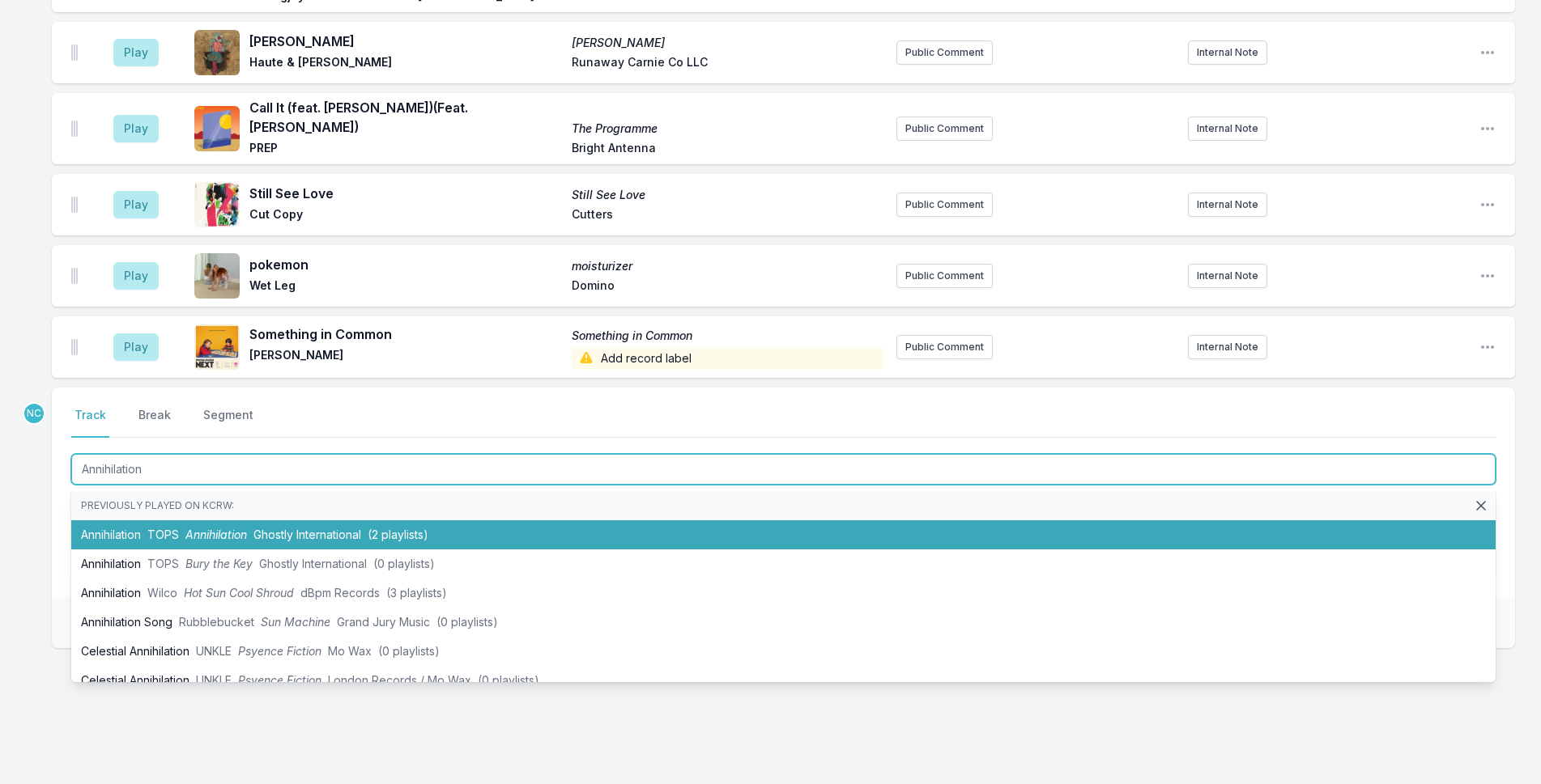
click at [472, 520] on li "Annihilation TOPS Annihilation Ghostly International (2 playlists)" at bounding box center [784, 534] width 1425 height 29
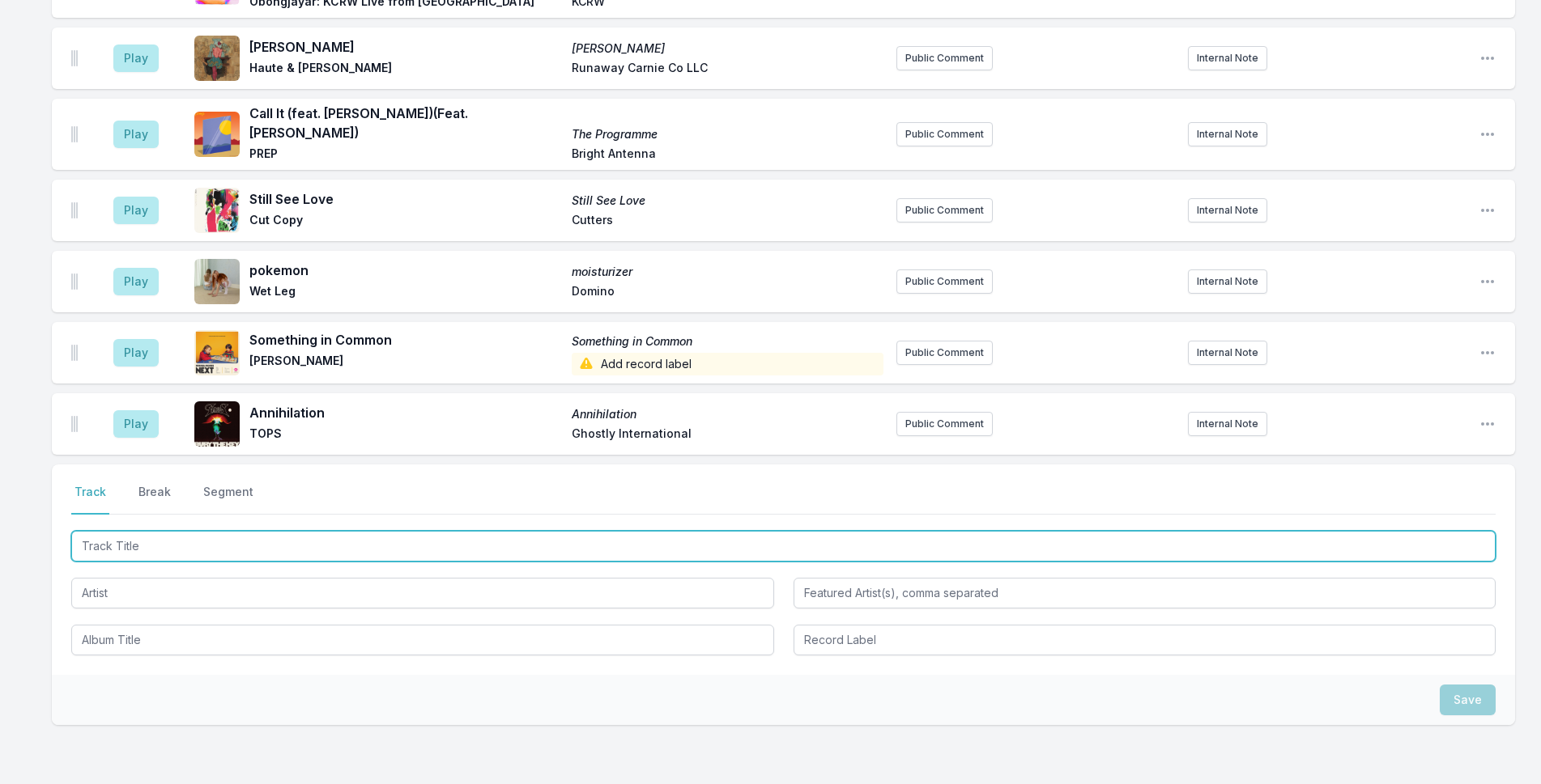
scroll to position [1231, 0]
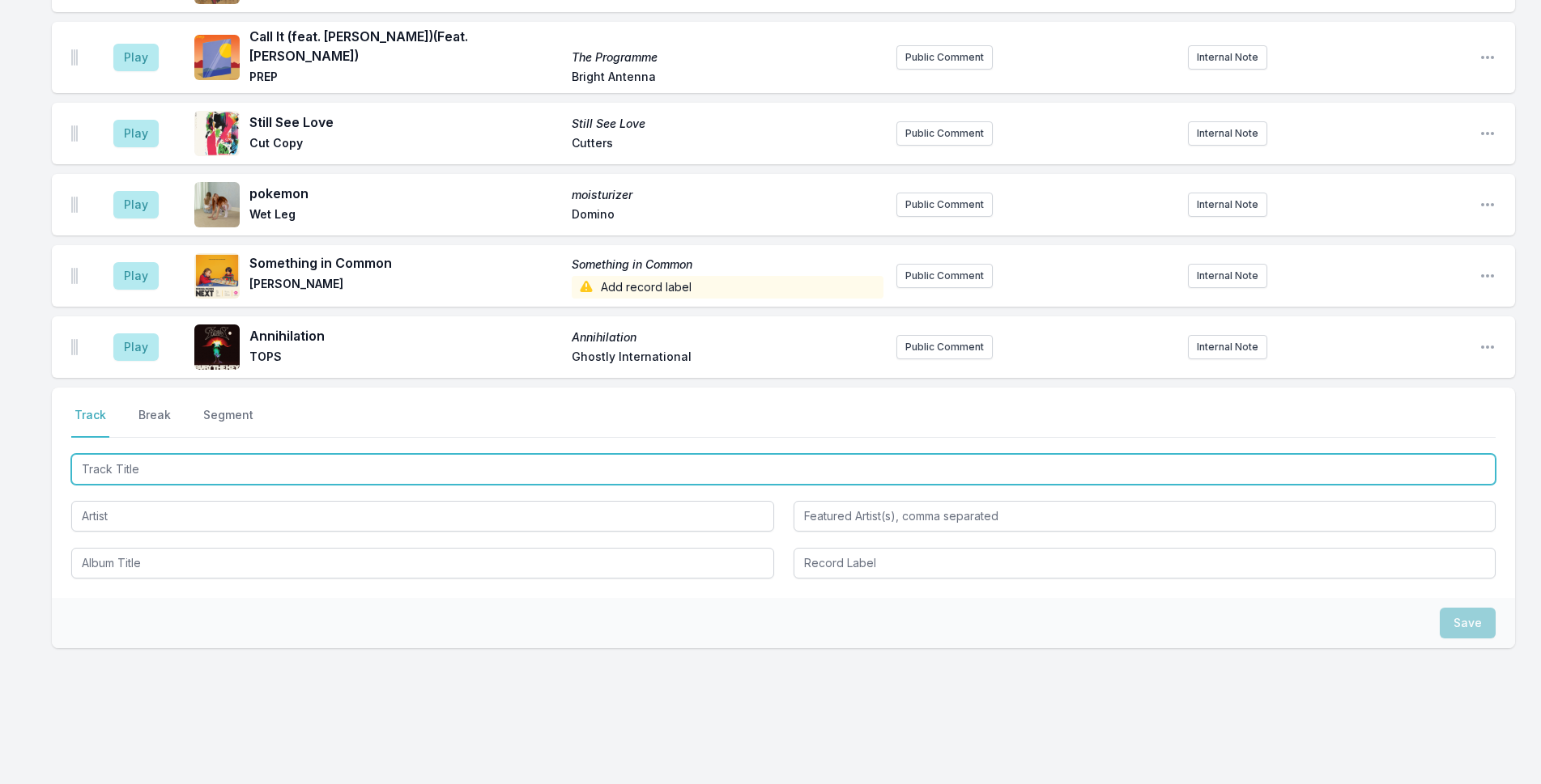
click at [456, 454] on input "Track Title" at bounding box center [784, 469] width 1425 height 31
type input "SEEIN"
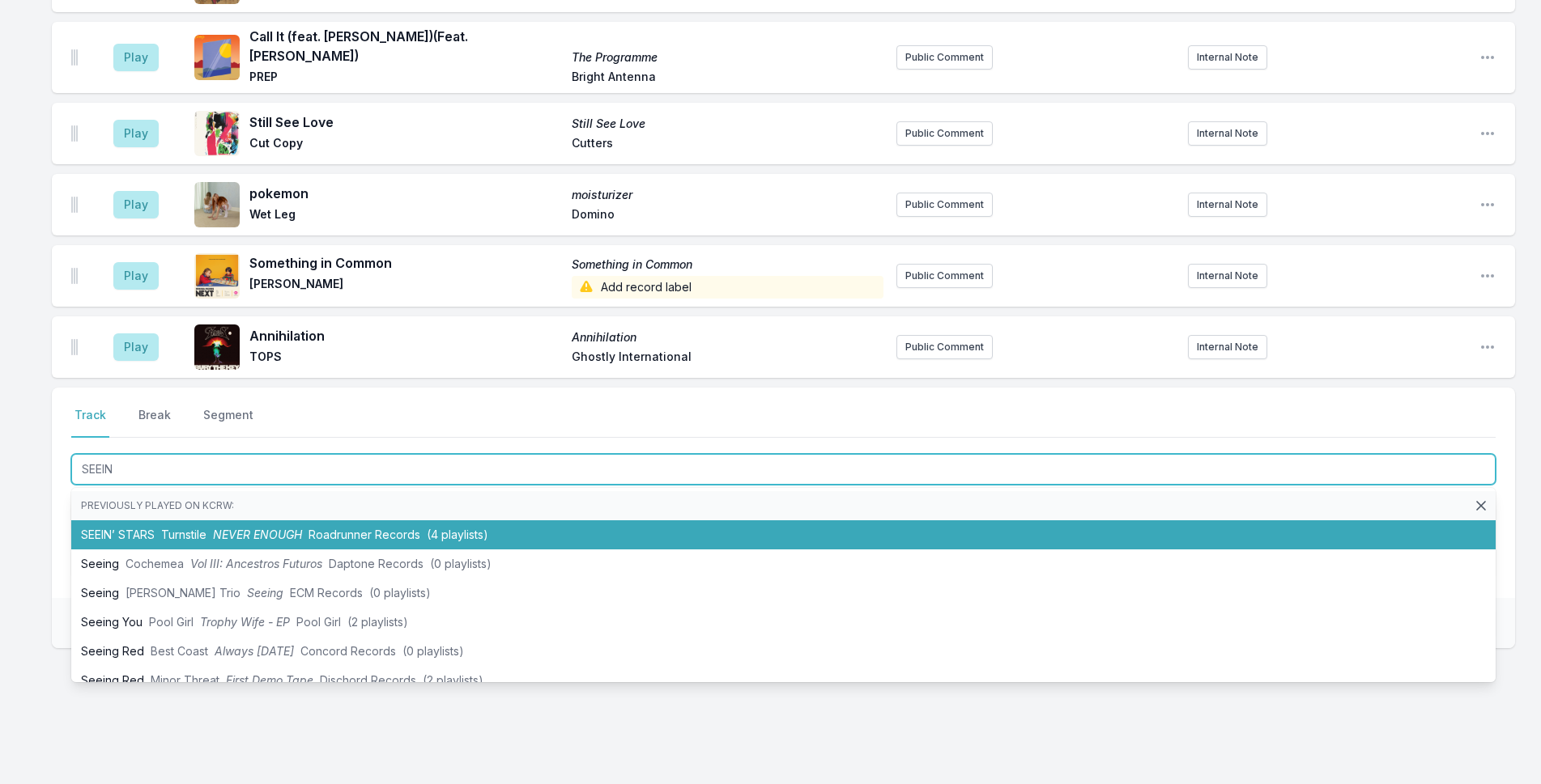
click at [468, 528] on span "(4 playlists)" at bounding box center [457, 534] width 61 height 14
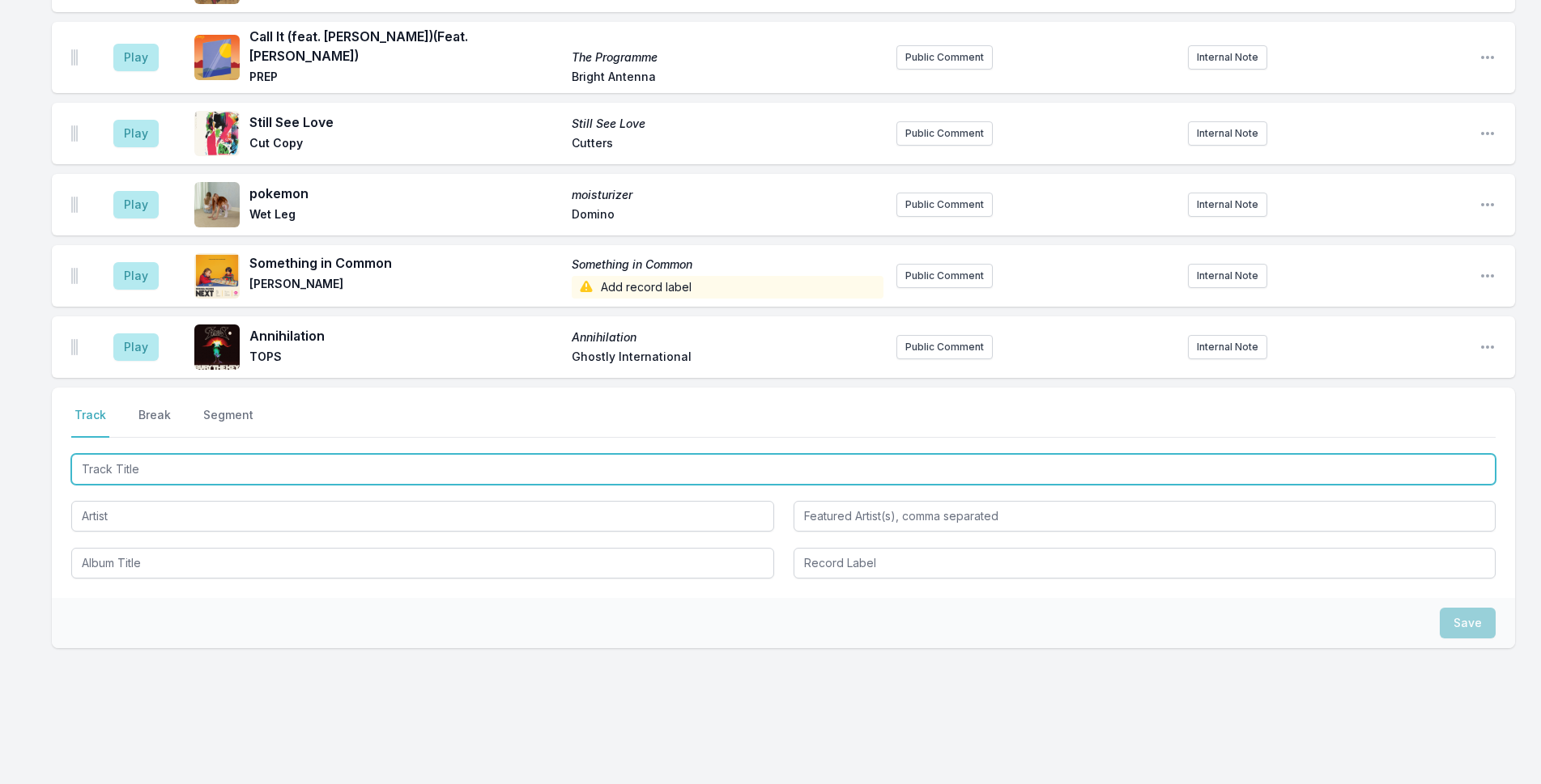
scroll to position [1303, 0]
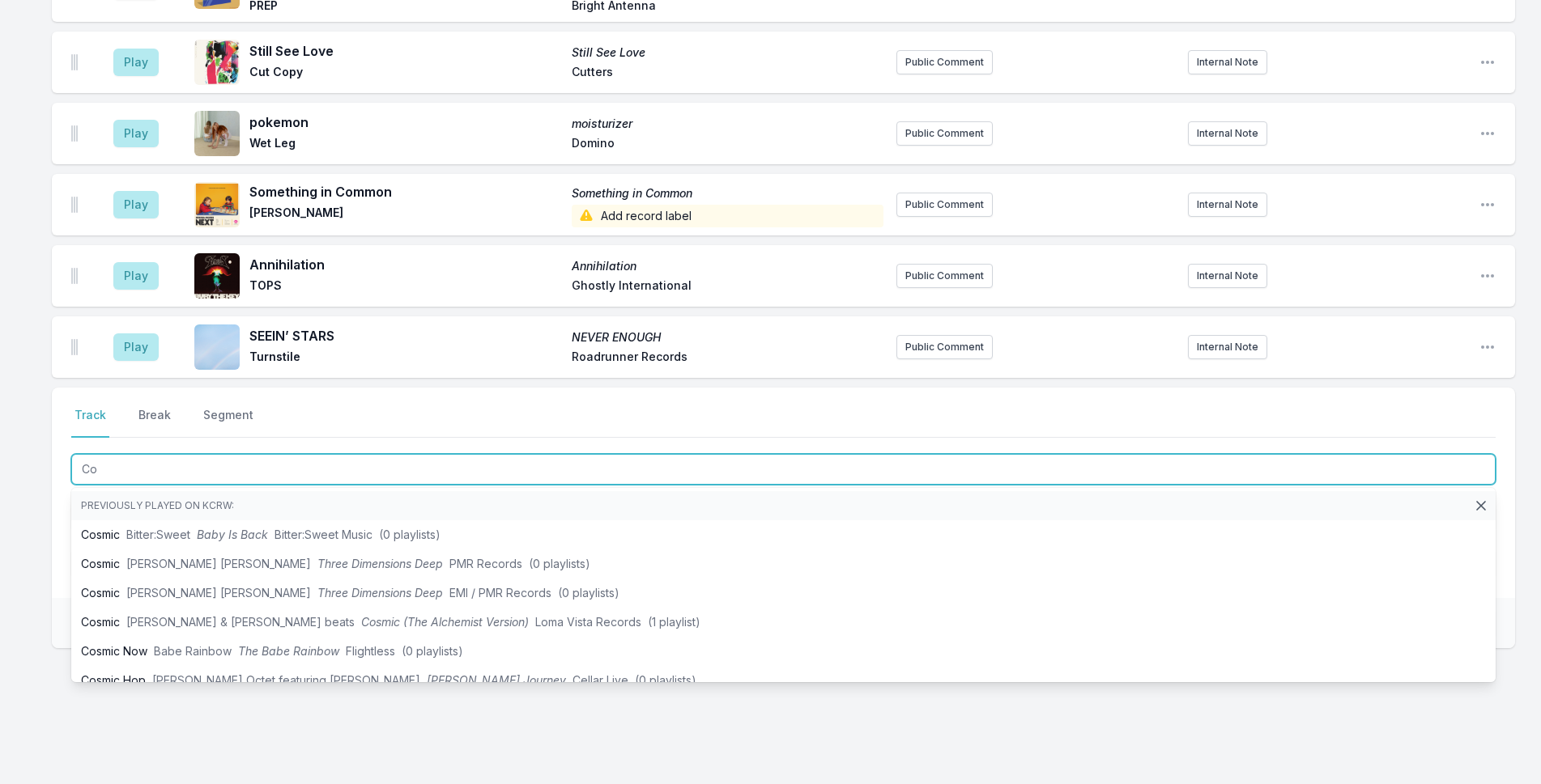
type input "C"
type input "Run"
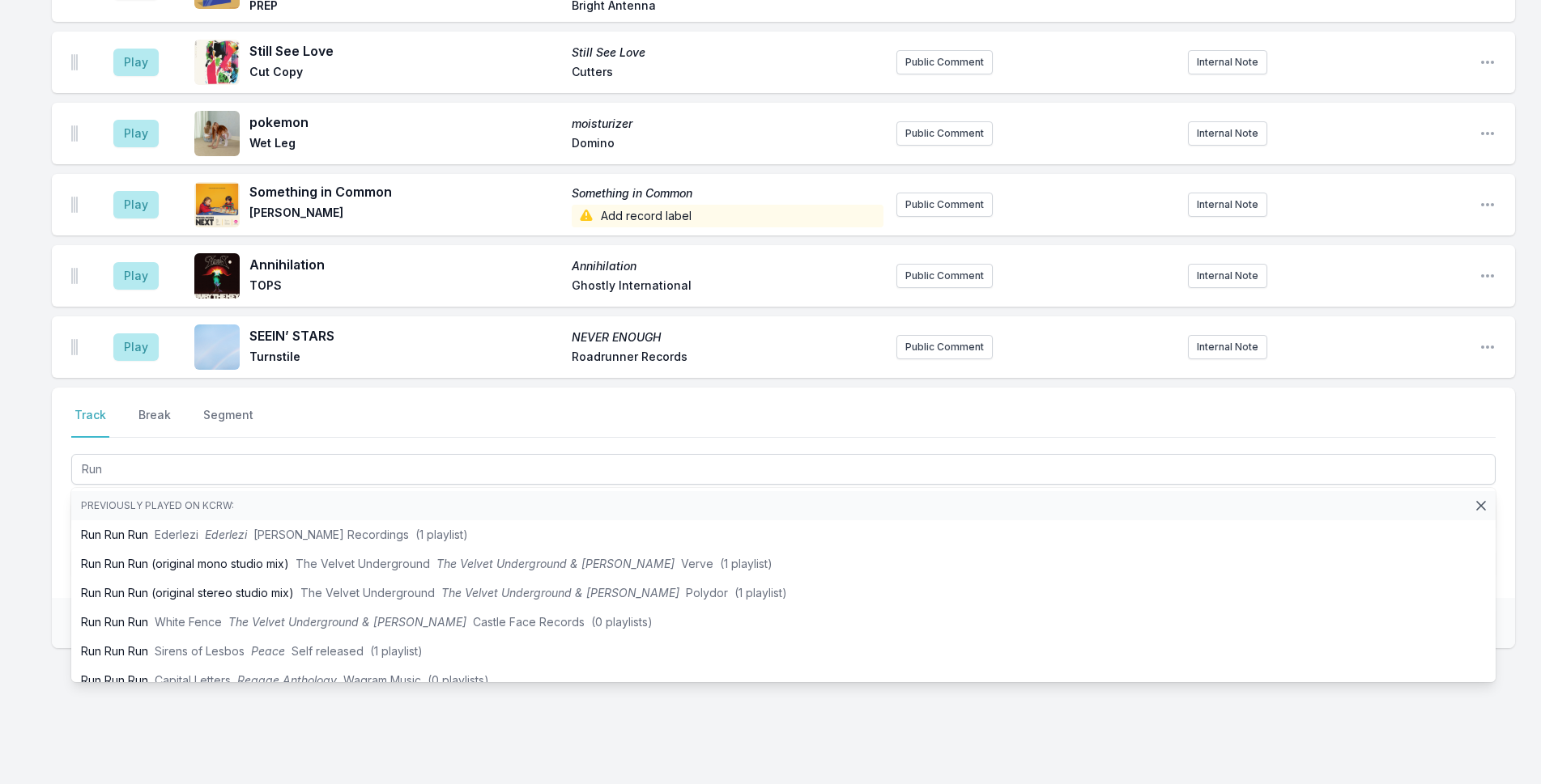
drag, startPoint x: 1, startPoint y: 521, endPoint x: 32, endPoint y: 518, distance: 31.1
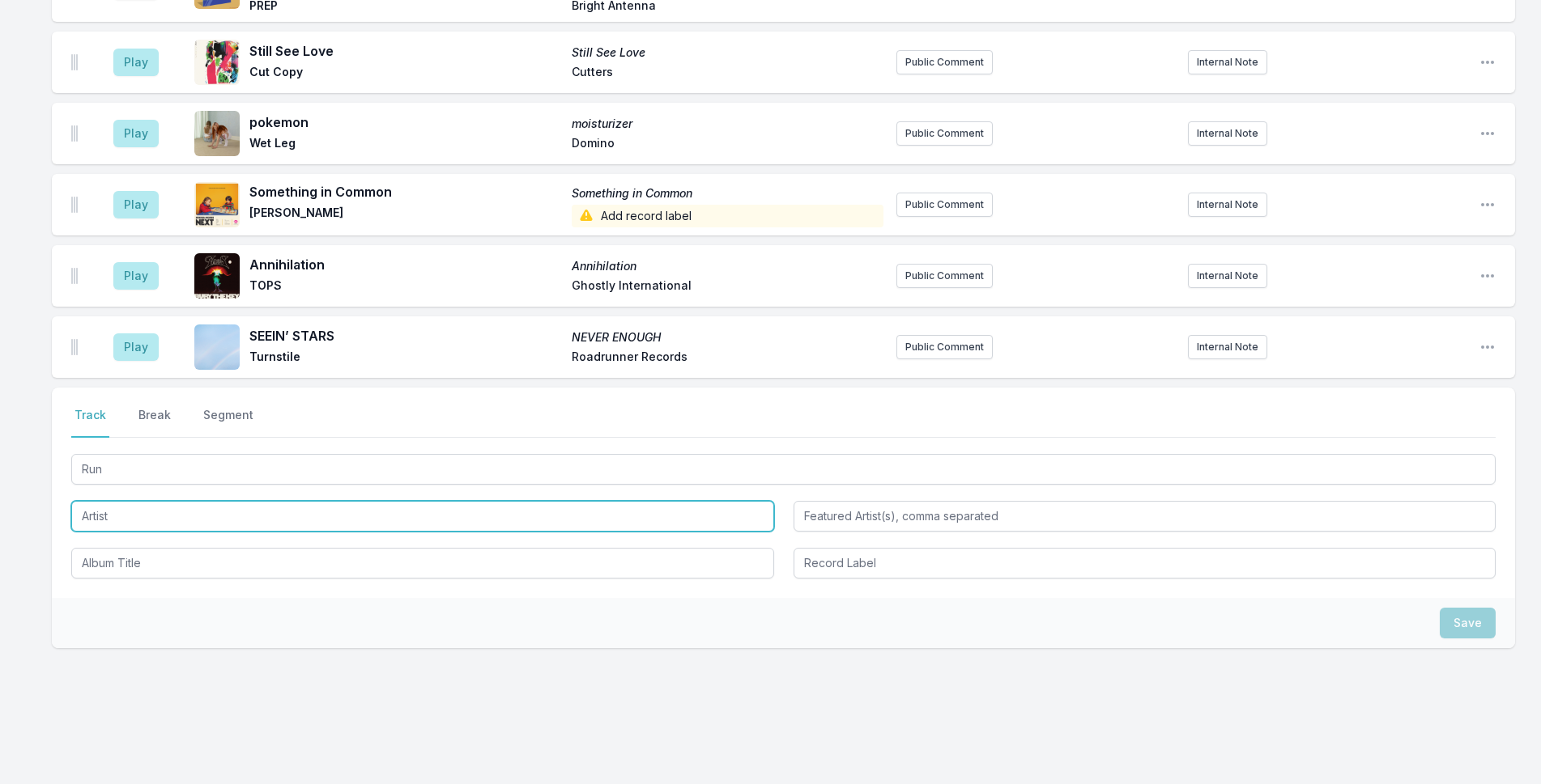
click at [178, 501] on input "Artist" at bounding box center [423, 516] width 703 height 31
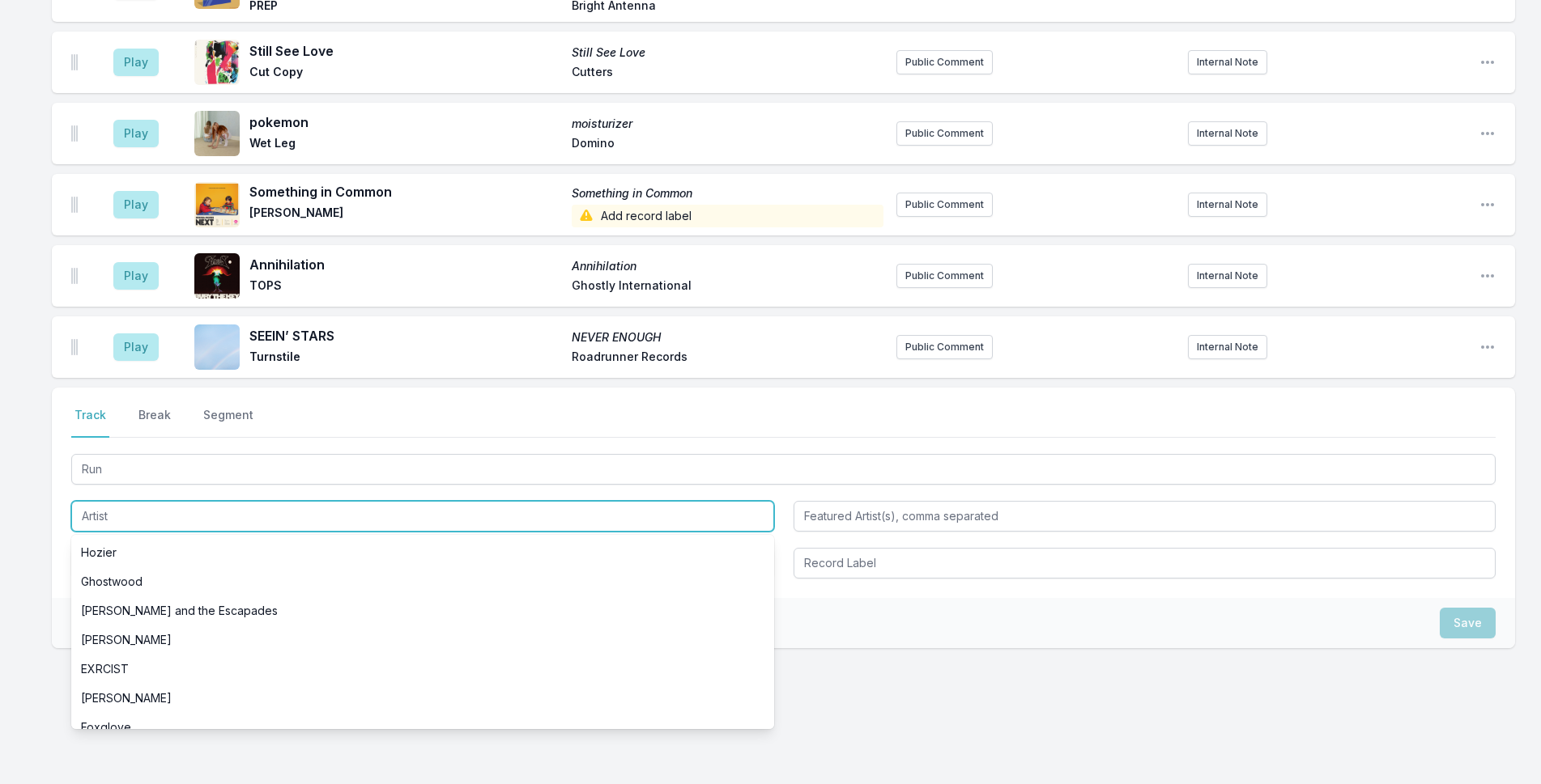
click at [178, 501] on input "Artist" at bounding box center [423, 516] width 703 height 31
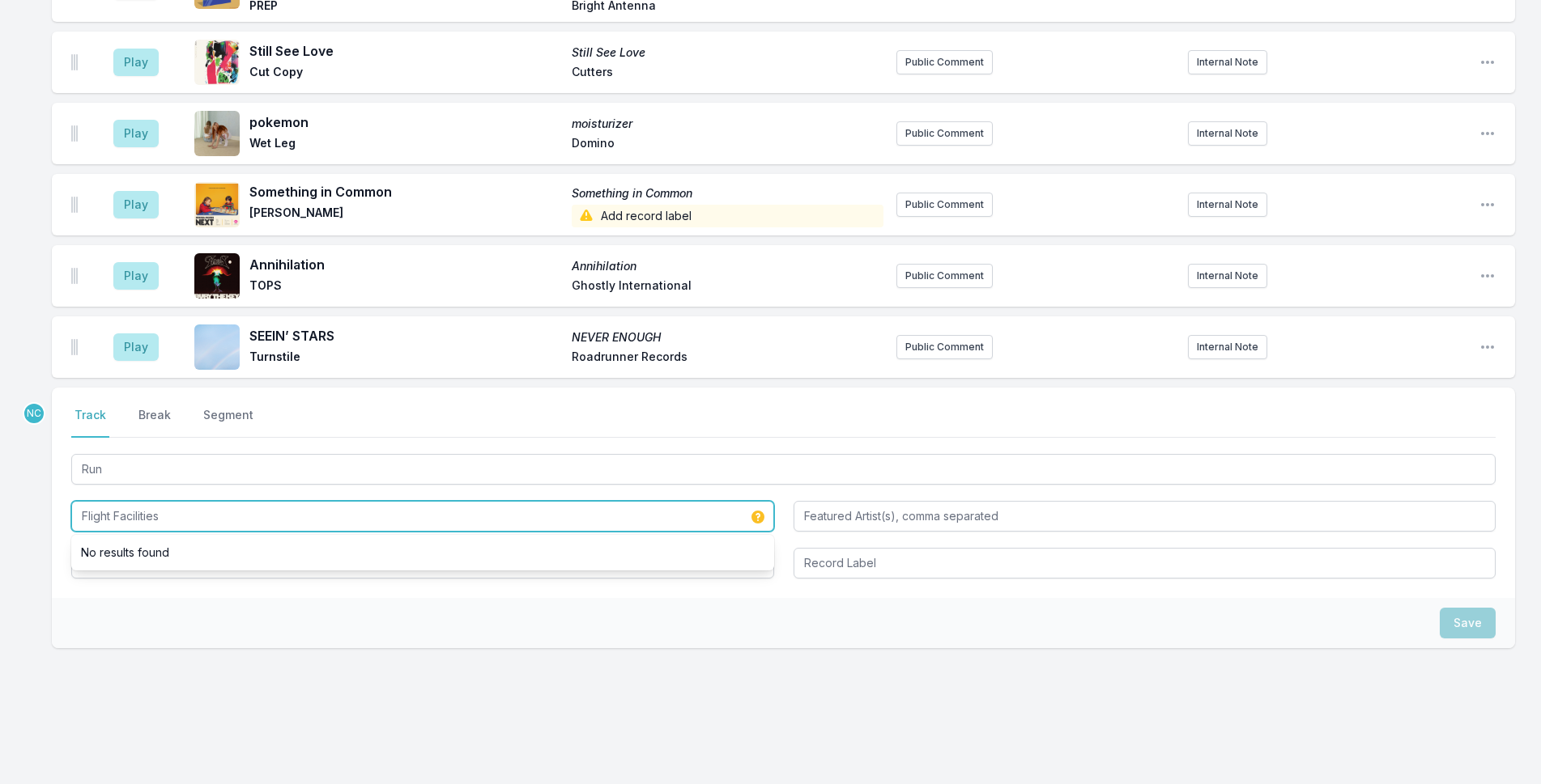
type input "Flight Facilities"
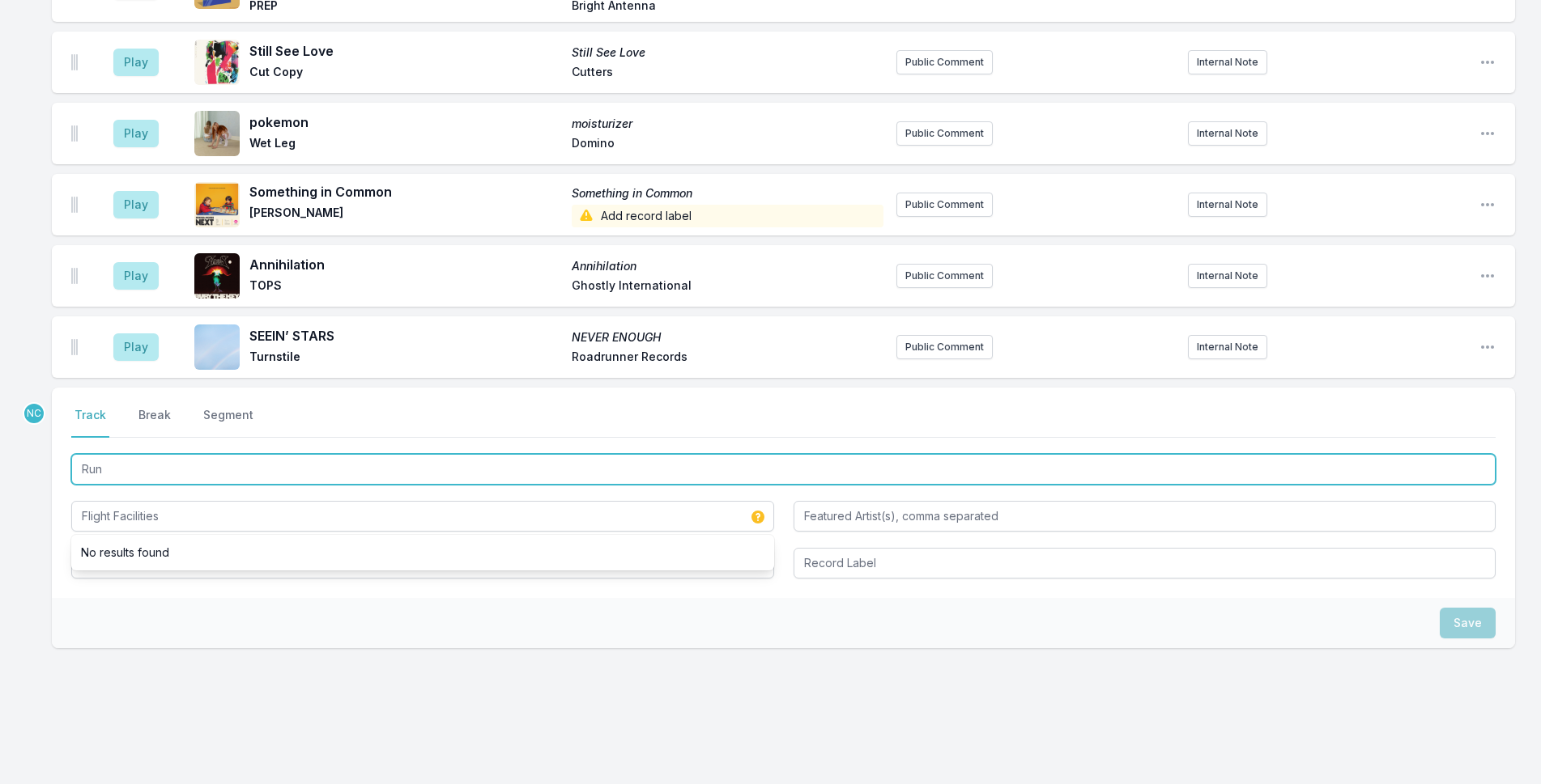
click at [190, 455] on input "Run" at bounding box center [784, 469] width 1425 height 31
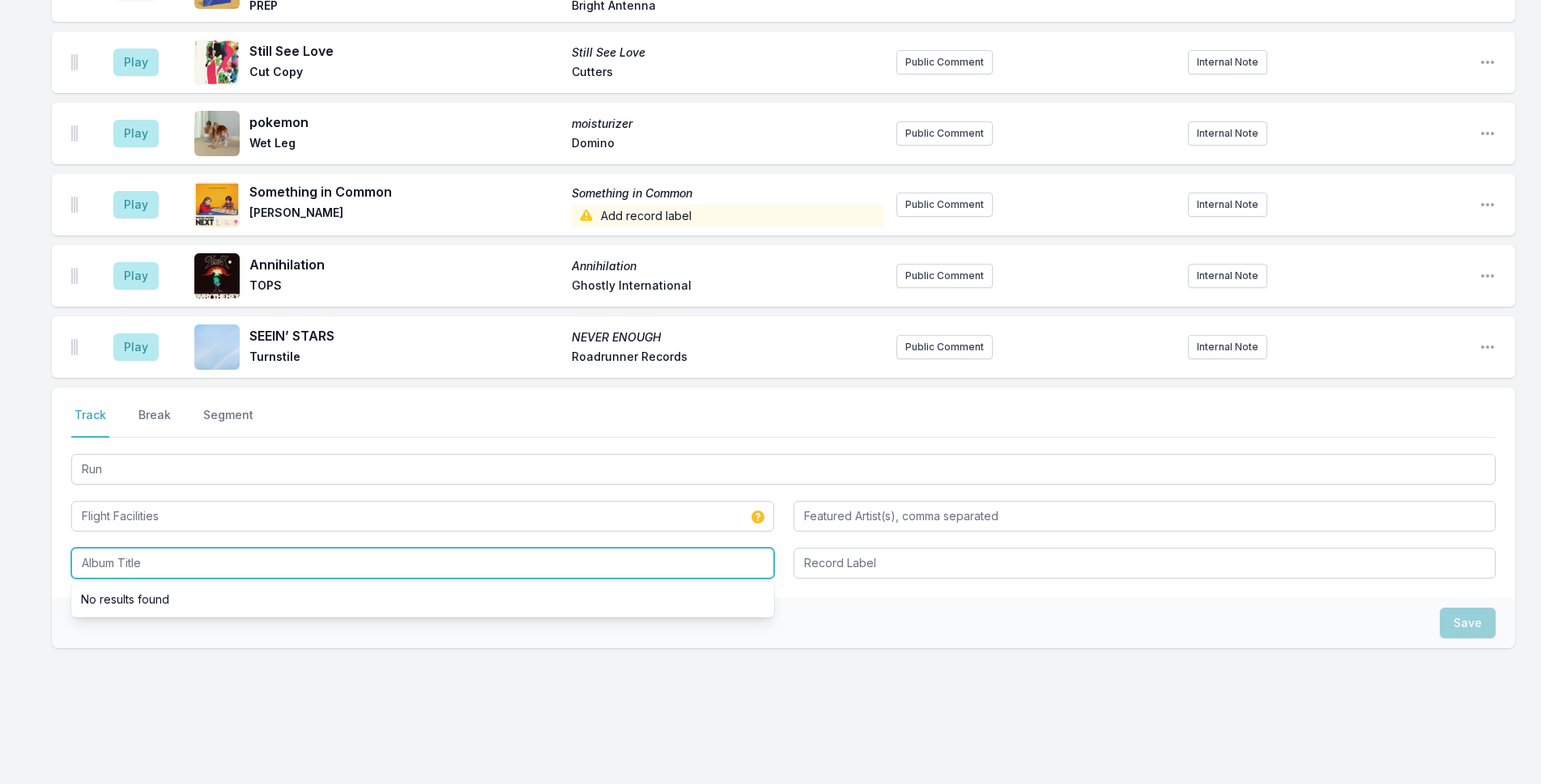
click at [220, 549] on input "Album Title" at bounding box center [423, 563] width 703 height 31
paste input "Run"
type input "Run"
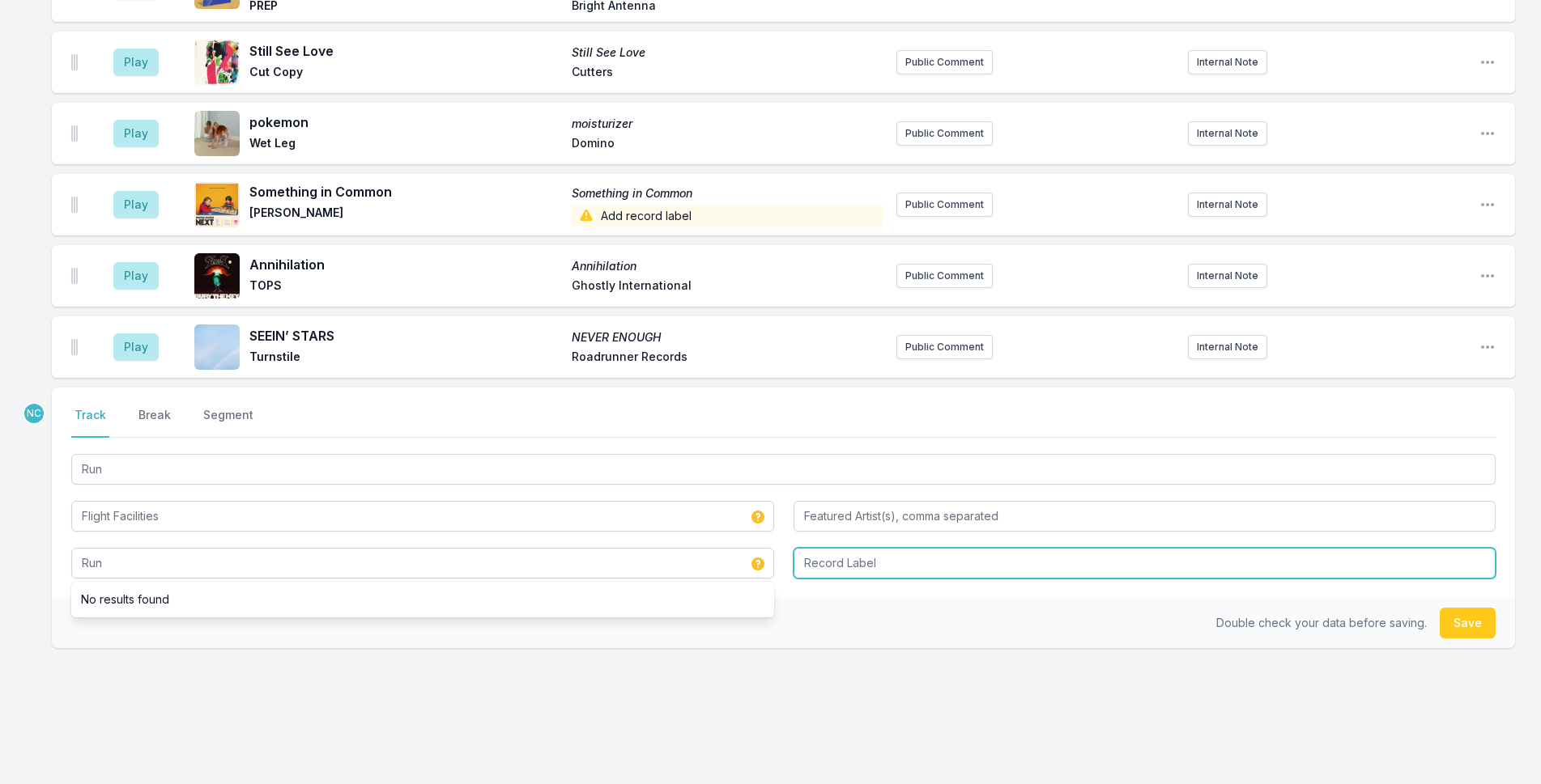
click at [839, 548] on input "Record Label" at bounding box center [1145, 563] width 703 height 31
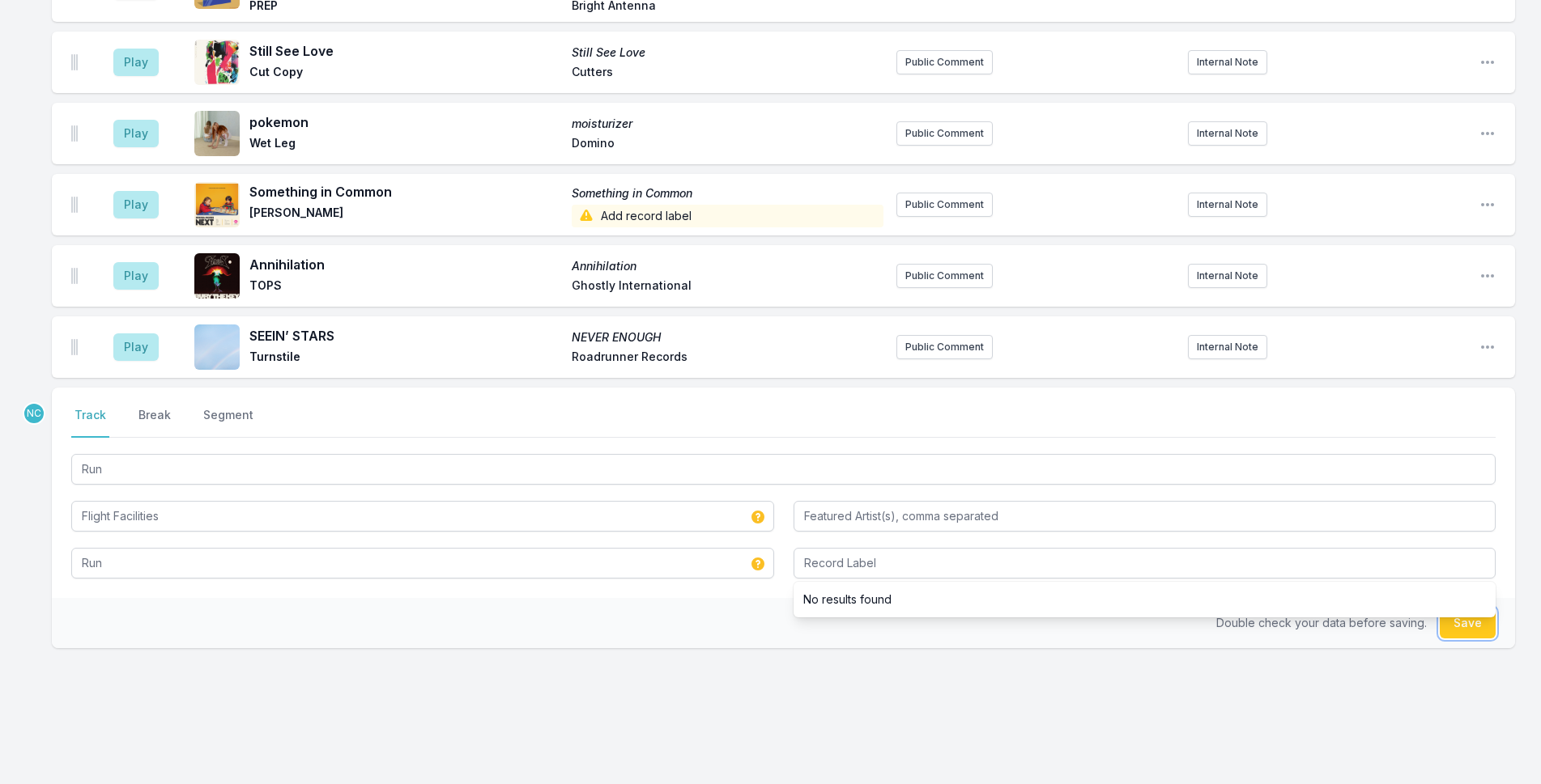
click at [1461, 613] on button "Save" at bounding box center [1468, 623] width 56 height 31
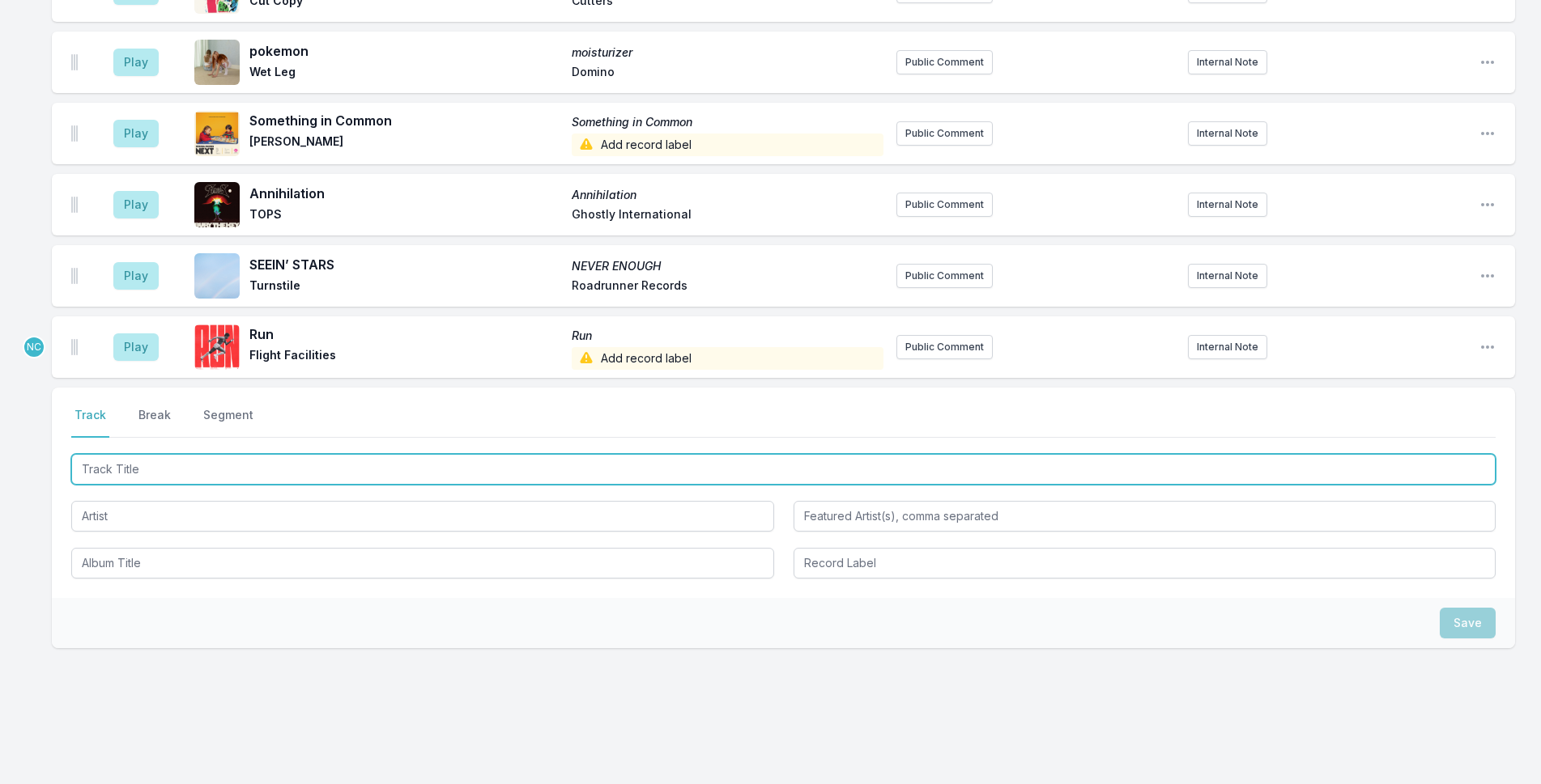
click at [582, 454] on input "Track Title" at bounding box center [784, 469] width 1425 height 31
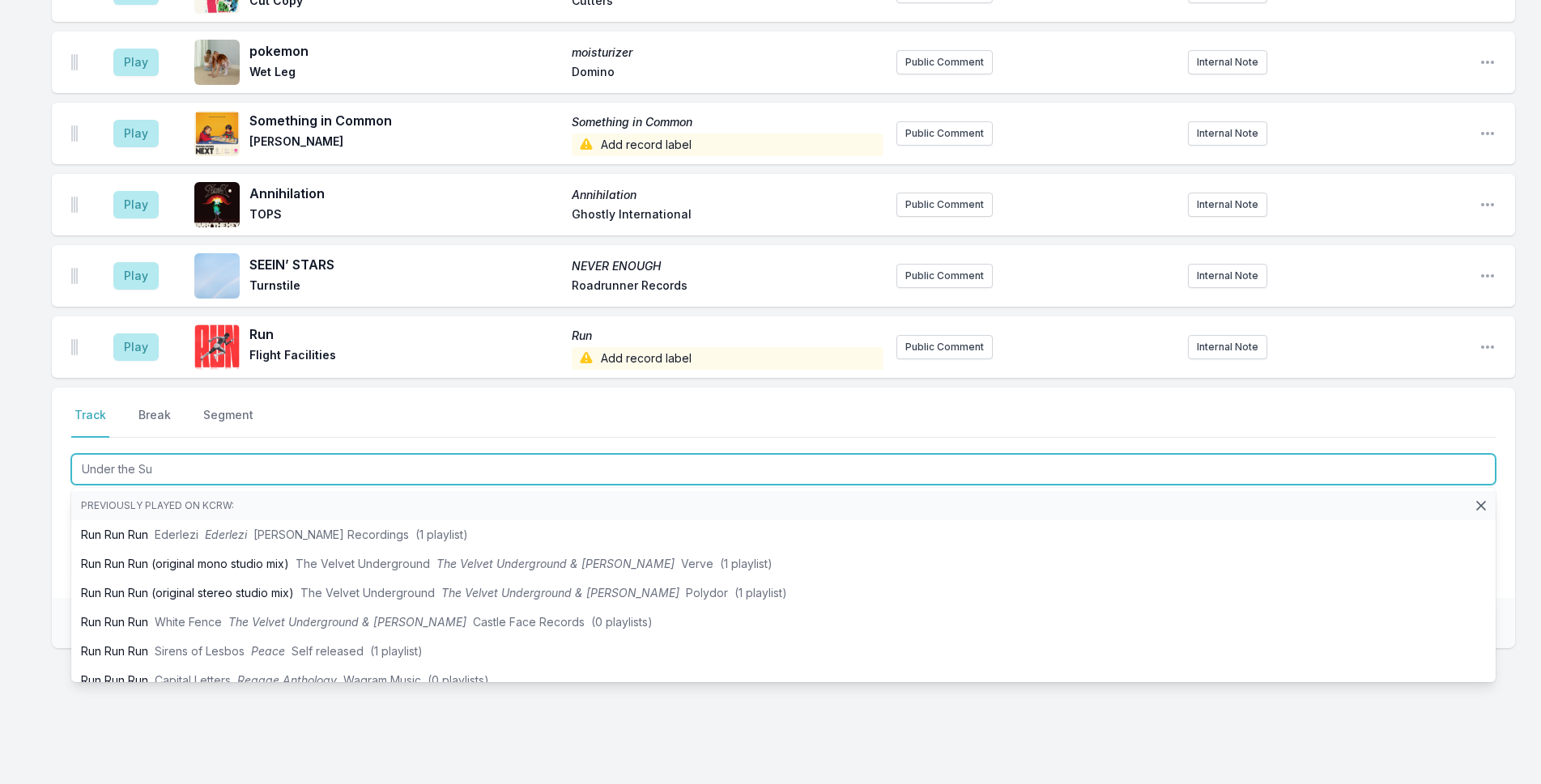
type input "Under the Sun"
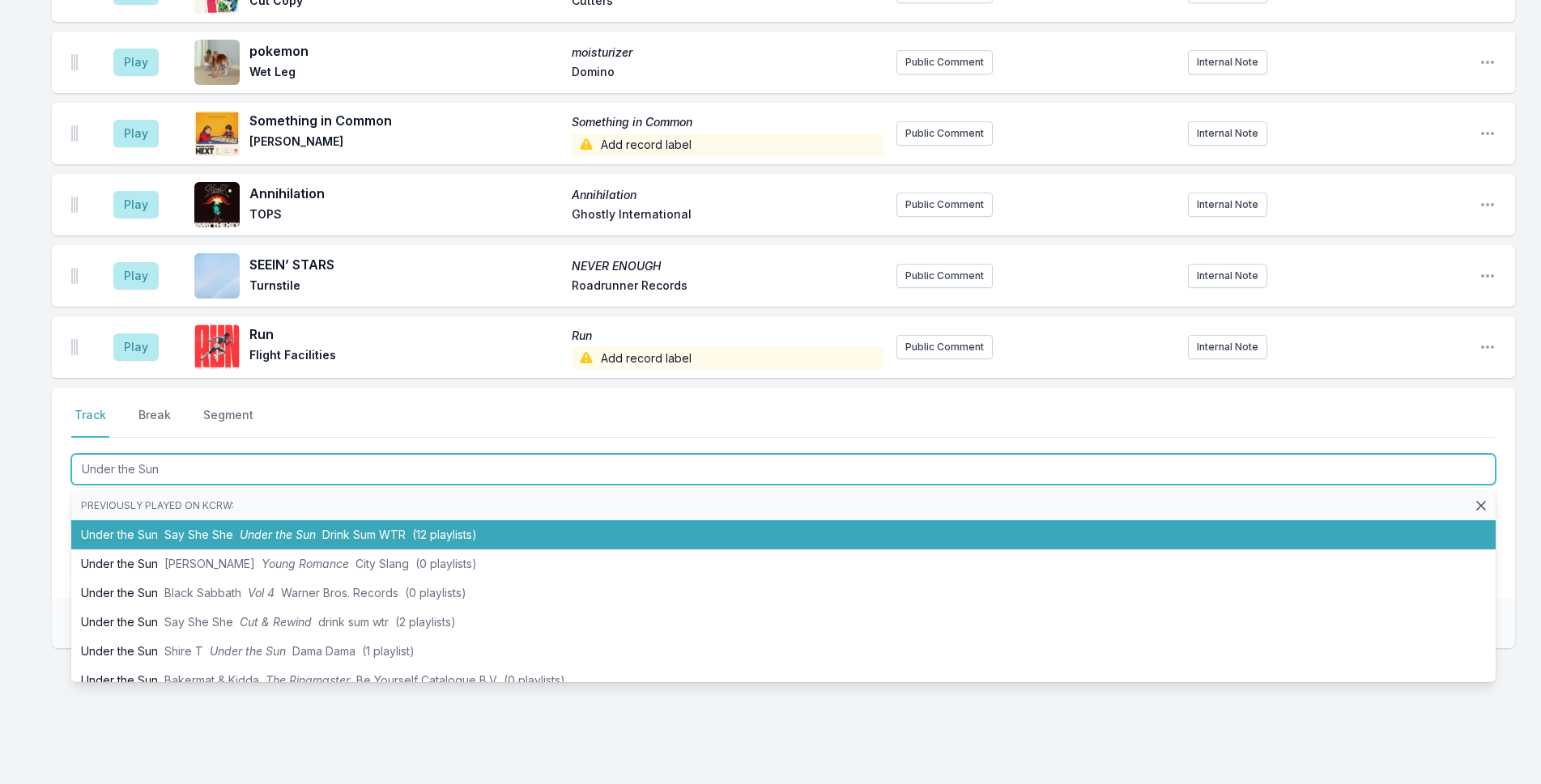
drag, startPoint x: 602, startPoint y: 532, endPoint x: 606, endPoint y: 514, distance: 18.4
click at [606, 514] on ul "Previously played on KCRW: Under the Sun Say She She Under the Sun Drink Sum WT…" at bounding box center [784, 585] width 1425 height 195
click at [606, 520] on li "Under the Sun Say She She Under the Sun Drink Sum WTR (12 playlists)" at bounding box center [784, 534] width 1425 height 29
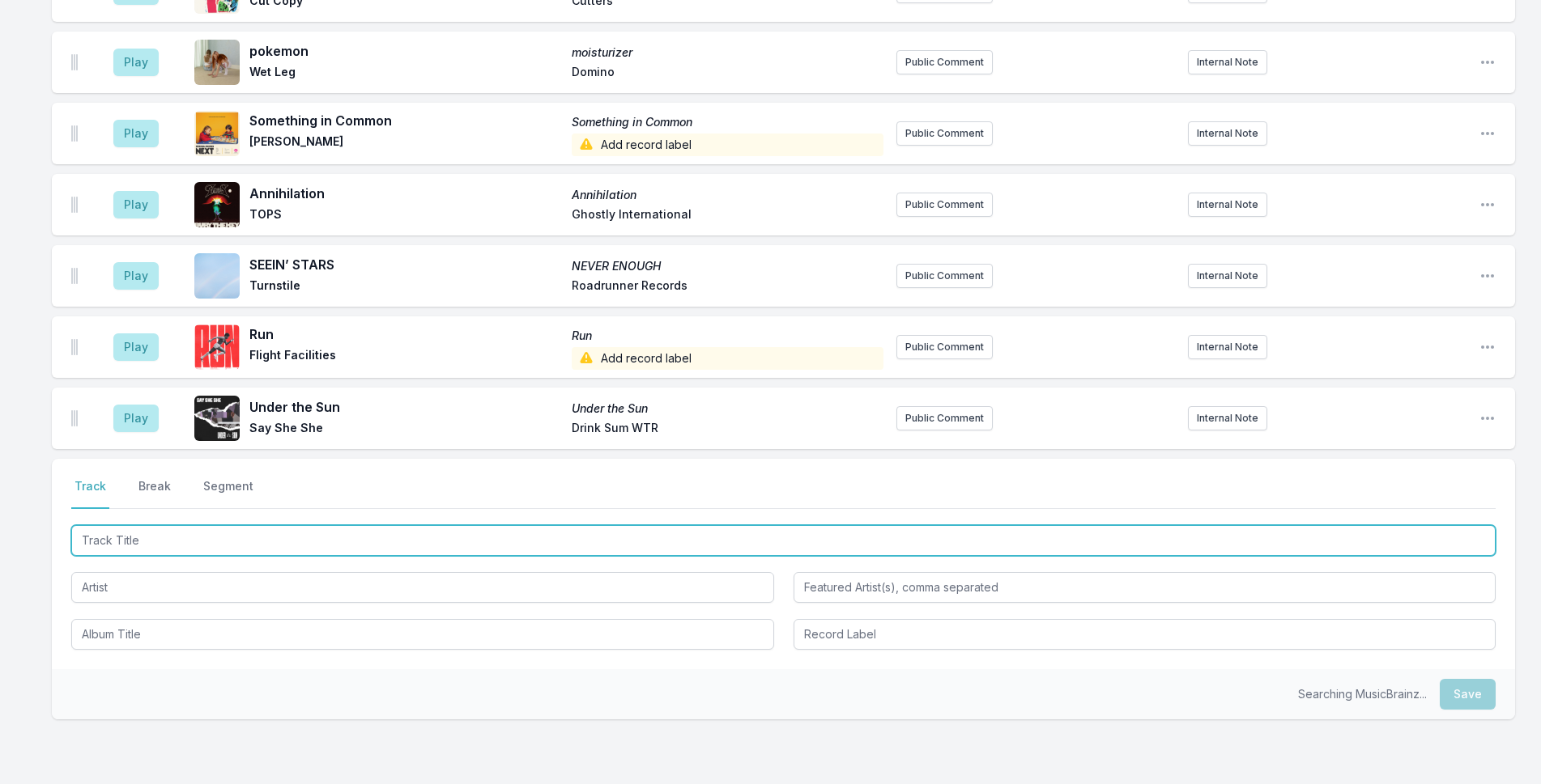
scroll to position [1445, 0]
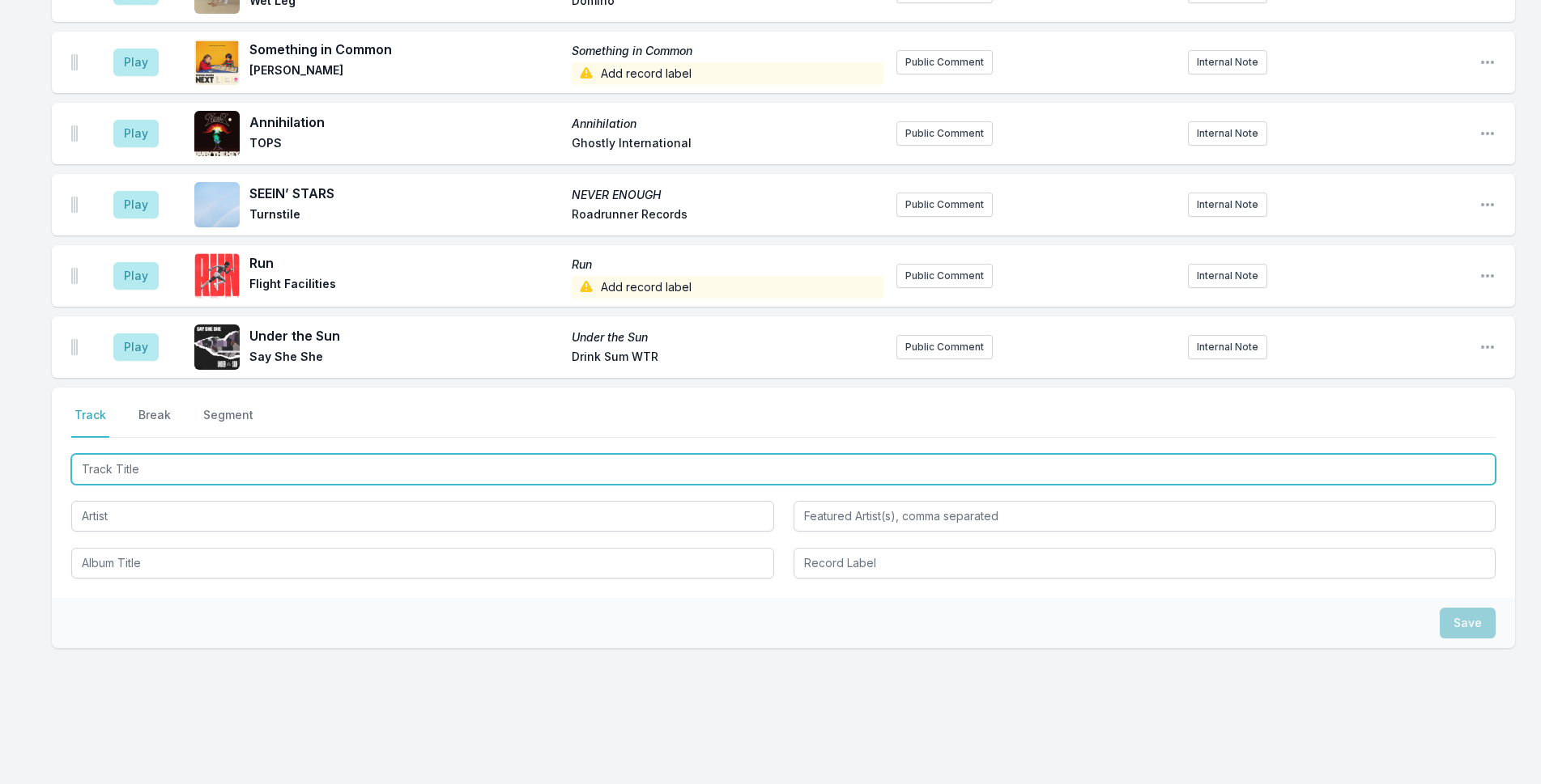
click at [375, 463] on input "Track Title" at bounding box center [784, 469] width 1425 height 31
type input "Paradise"
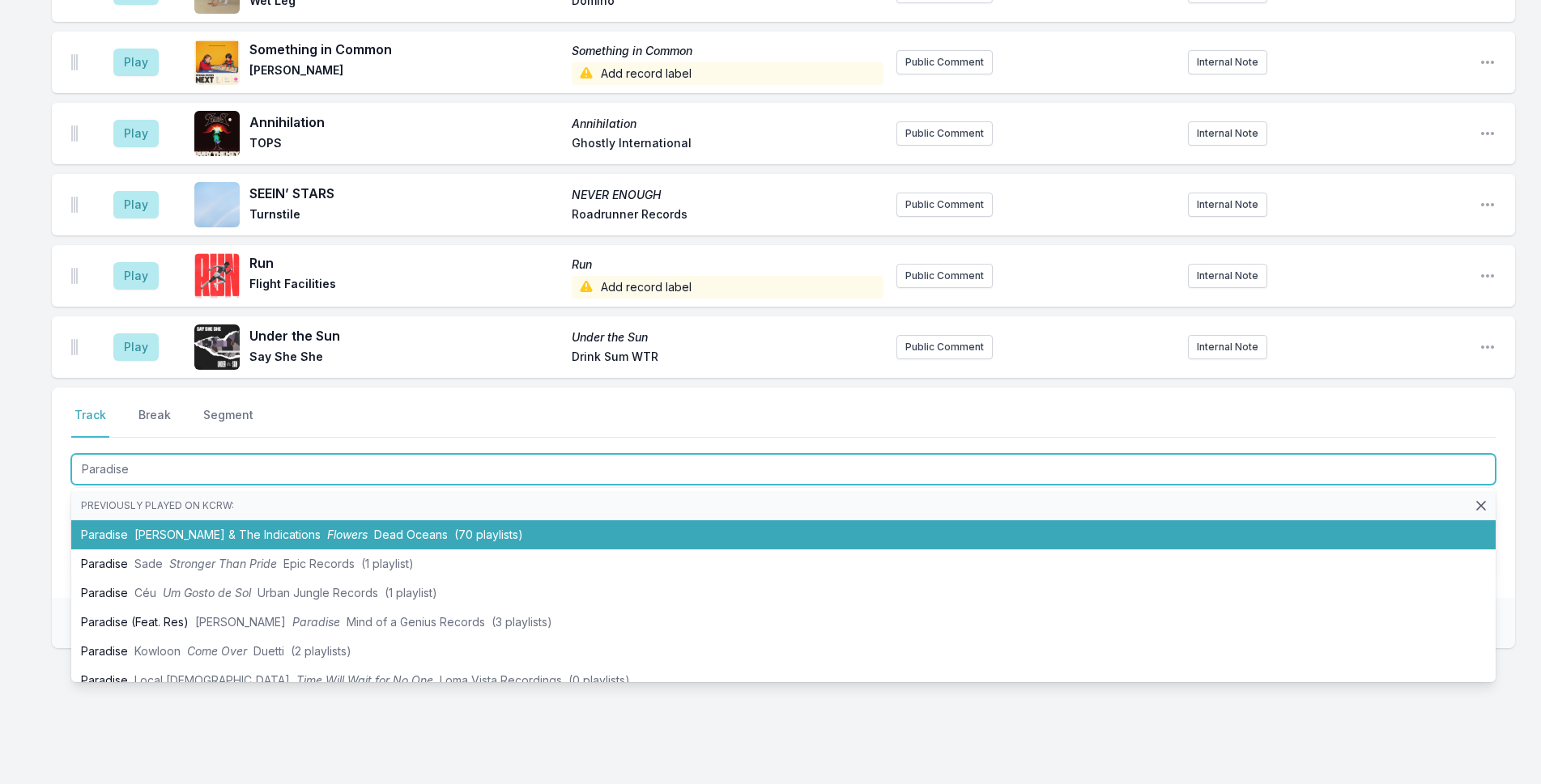
click at [375, 528] on span "Dead Oceans" at bounding box center [411, 534] width 74 height 14
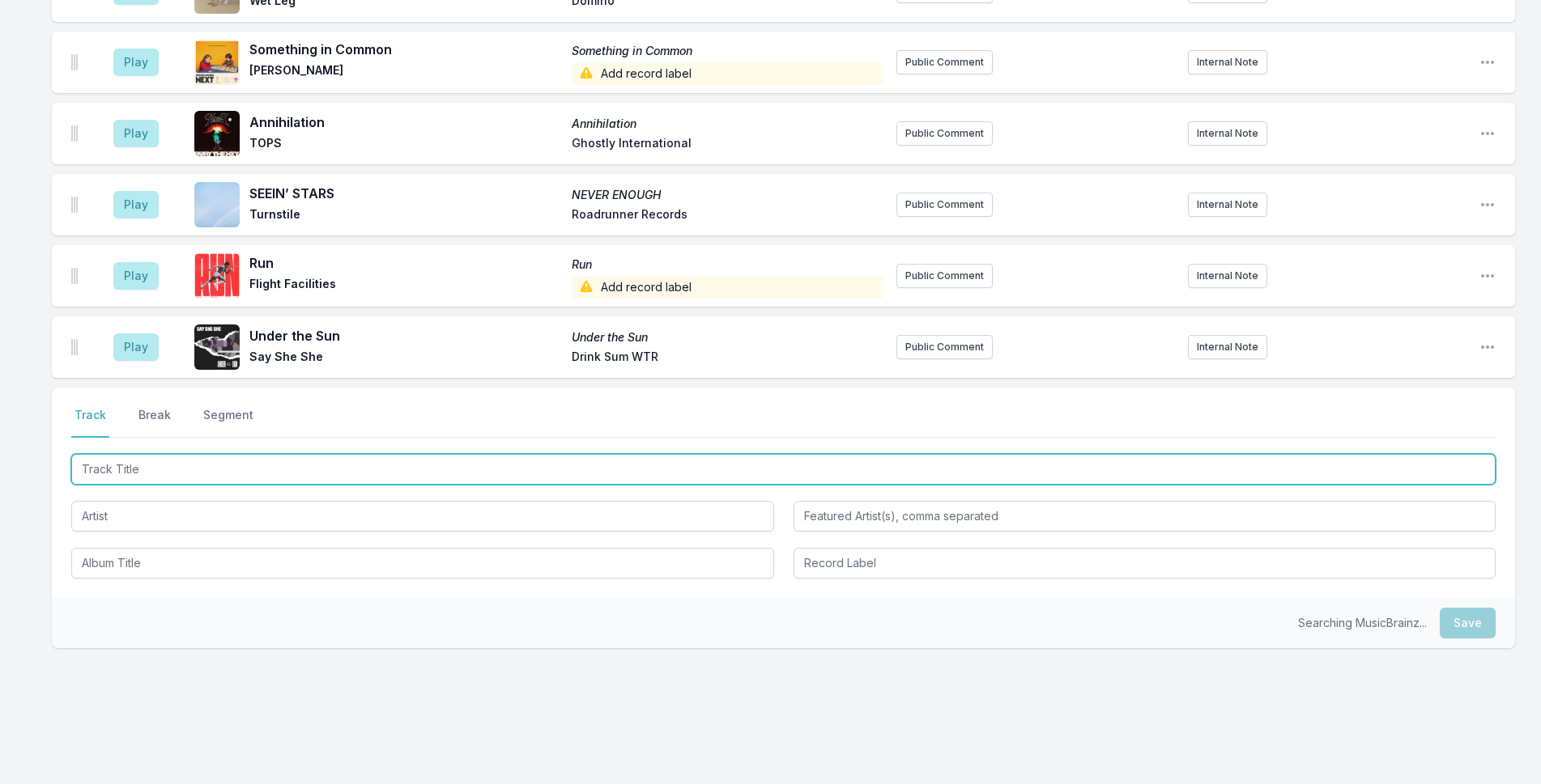
scroll to position [1516, 0]
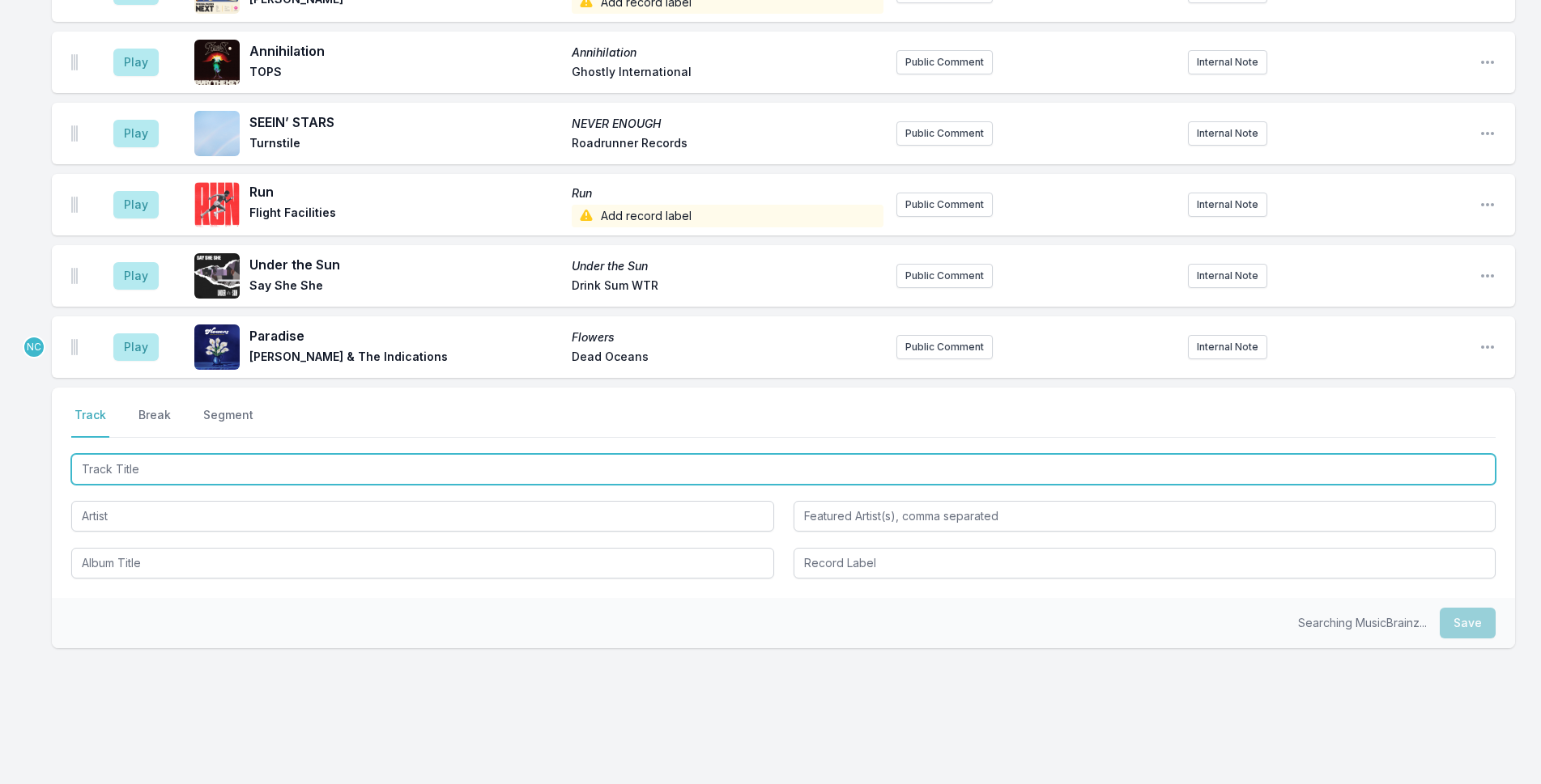
click at [190, 454] on input "Track Title" at bounding box center [784, 469] width 1425 height 31
type input "Satisfy Me"
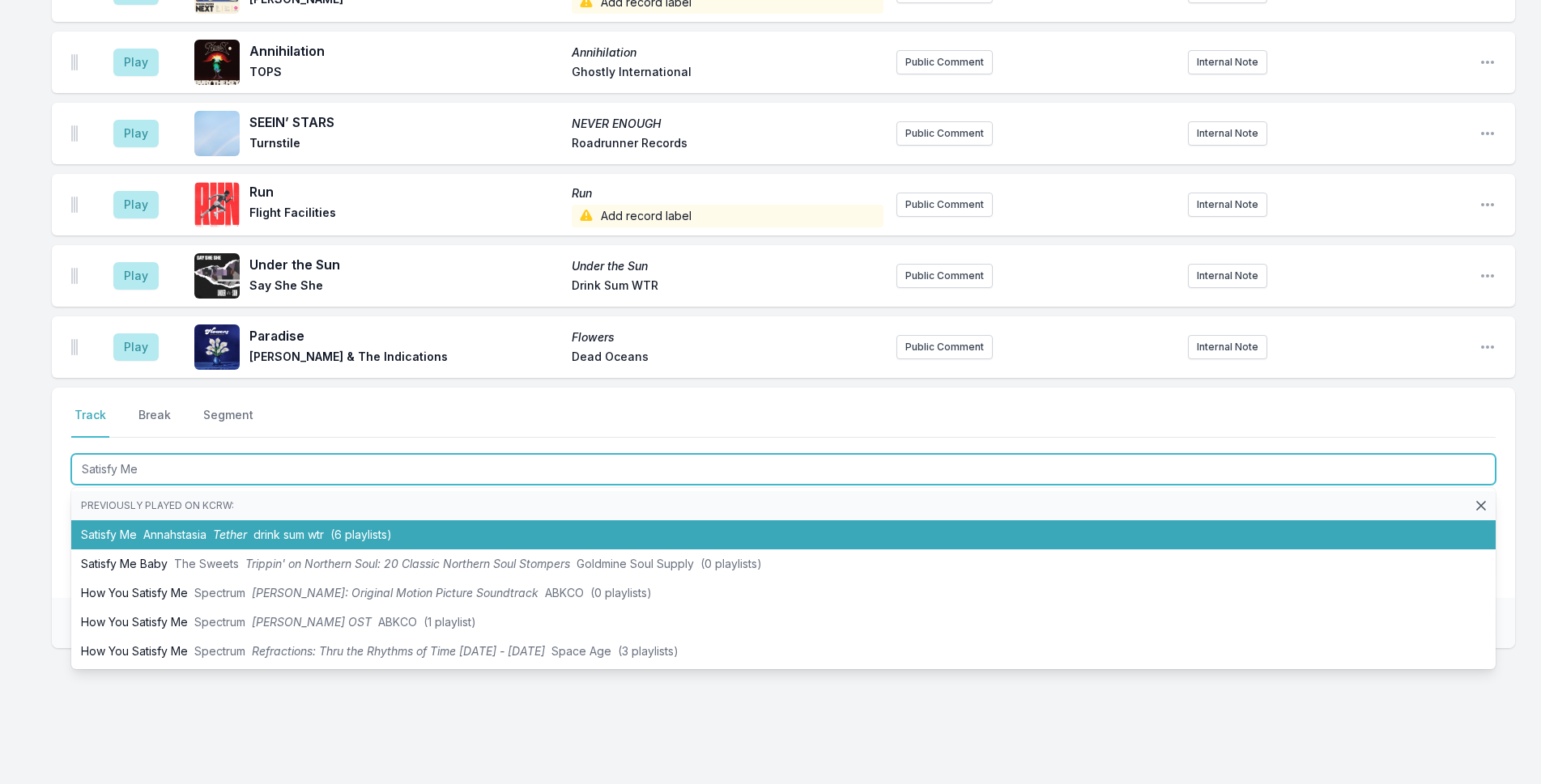
click at [223, 528] on span "Tether" at bounding box center [230, 534] width 34 height 14
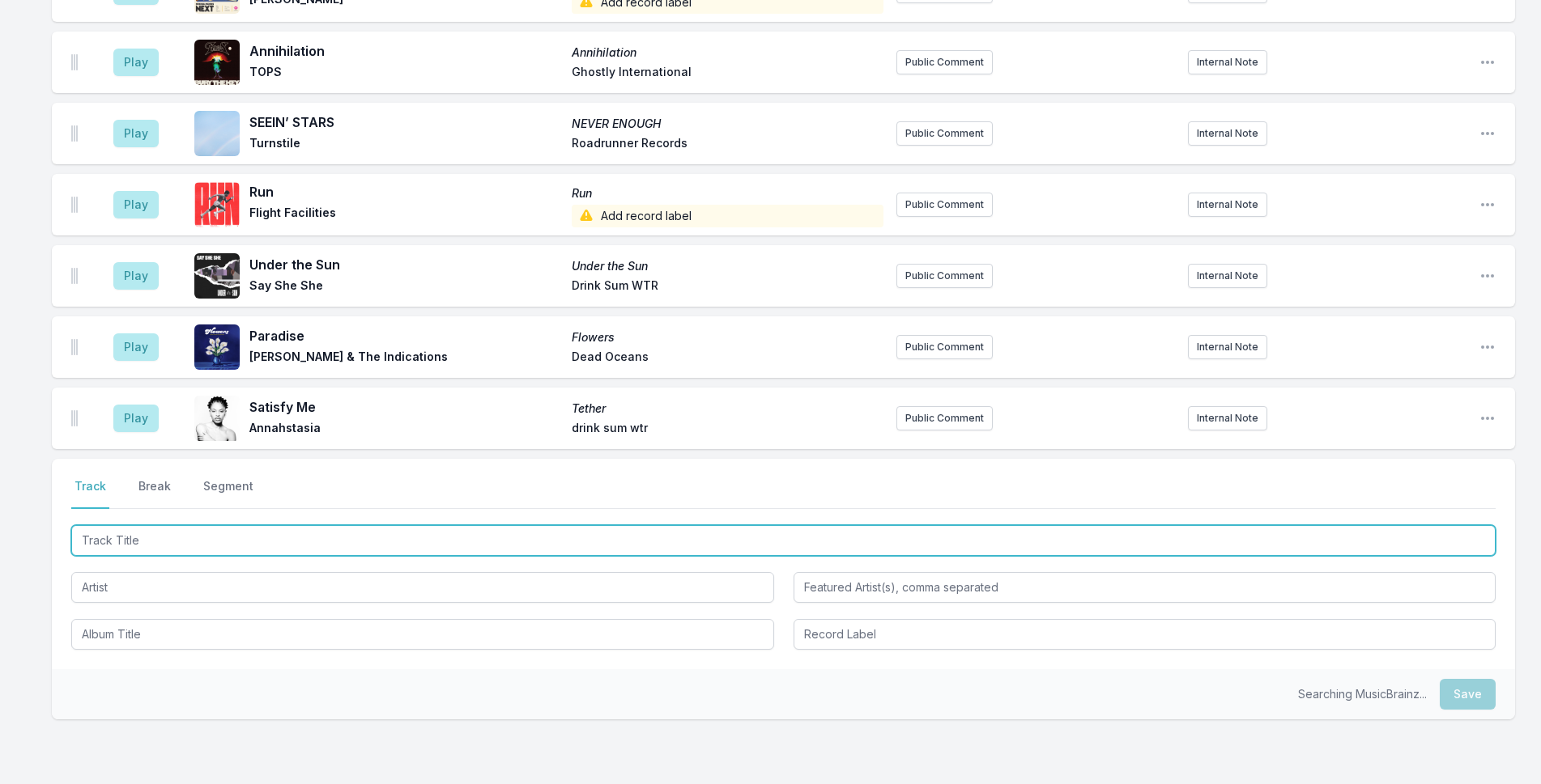
scroll to position [1588, 0]
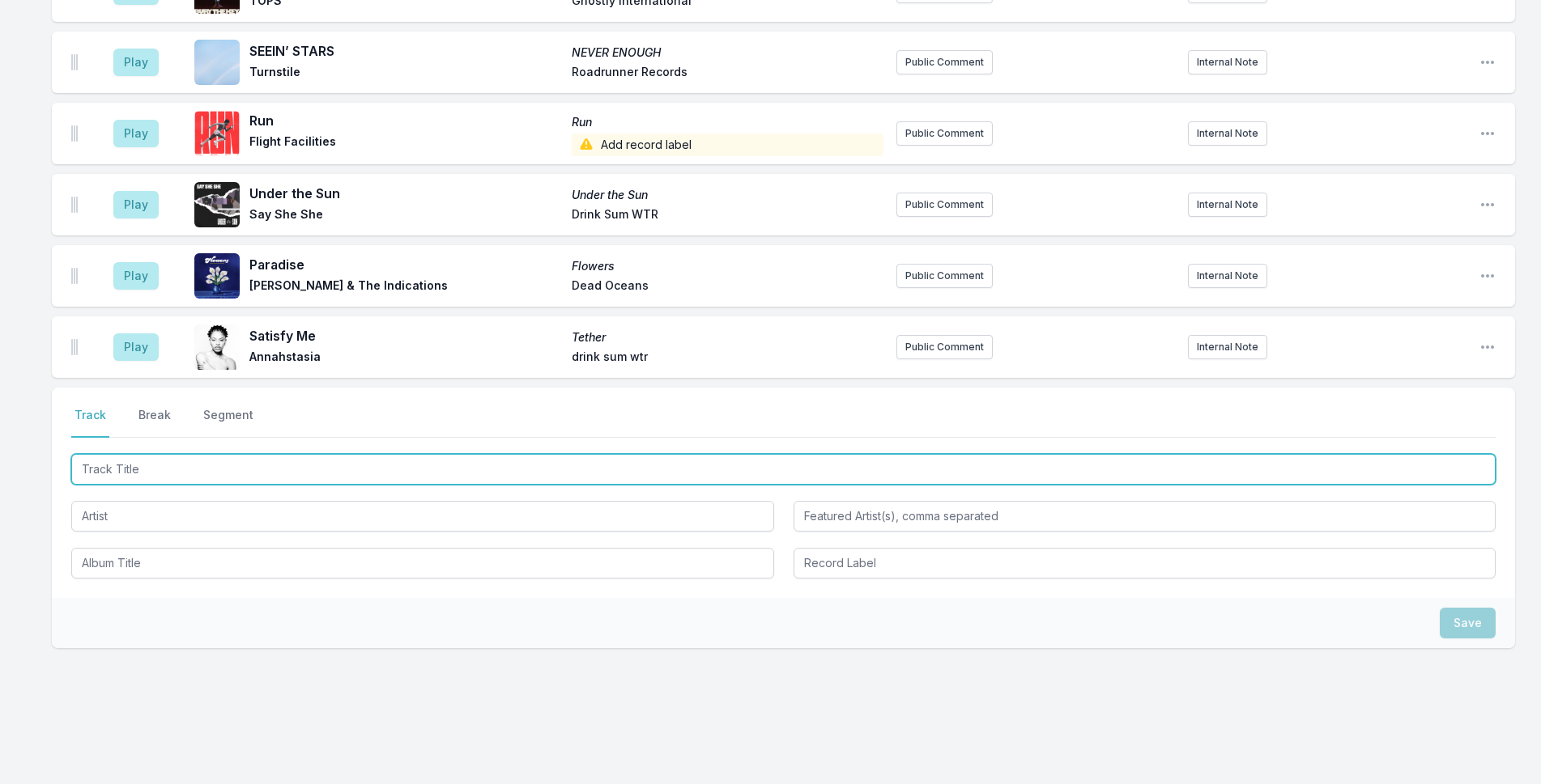
click at [240, 454] on input "Track Title" at bounding box center [784, 469] width 1425 height 31
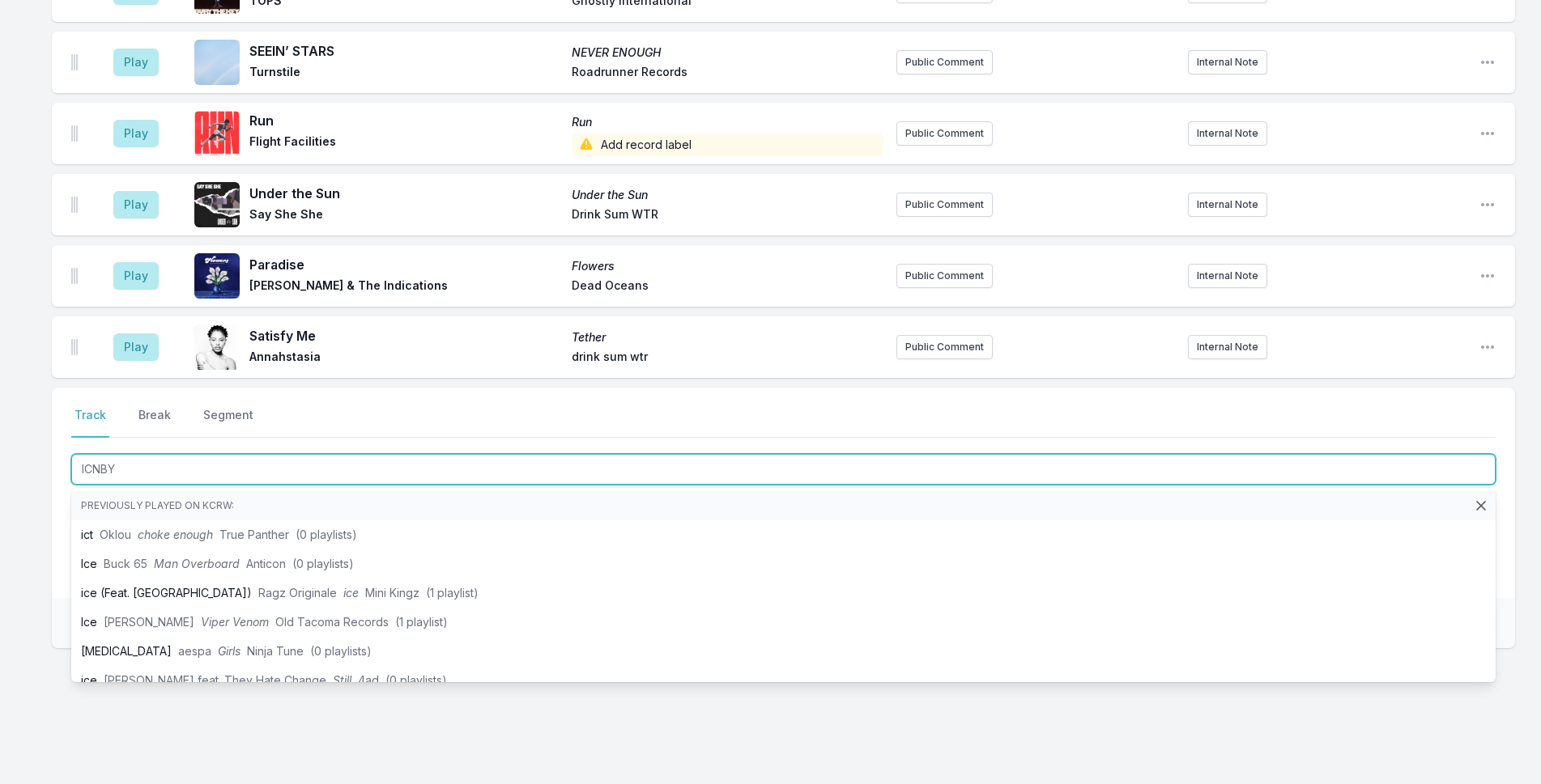
type input "ICNBYH"
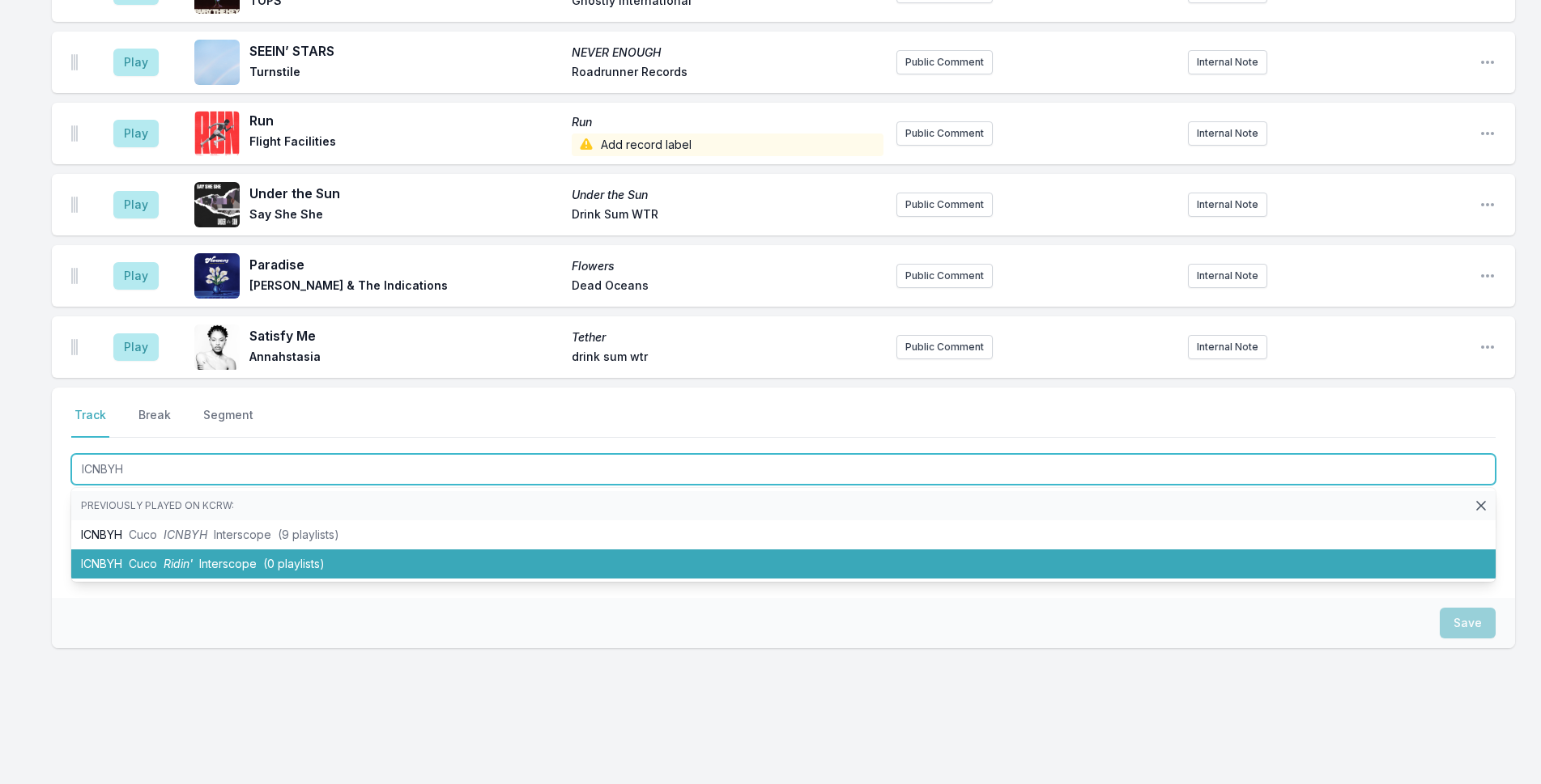
click at [257, 549] on li "ICNBYH Cuco Ridin' Interscope (0 playlists)" at bounding box center [784, 563] width 1425 height 29
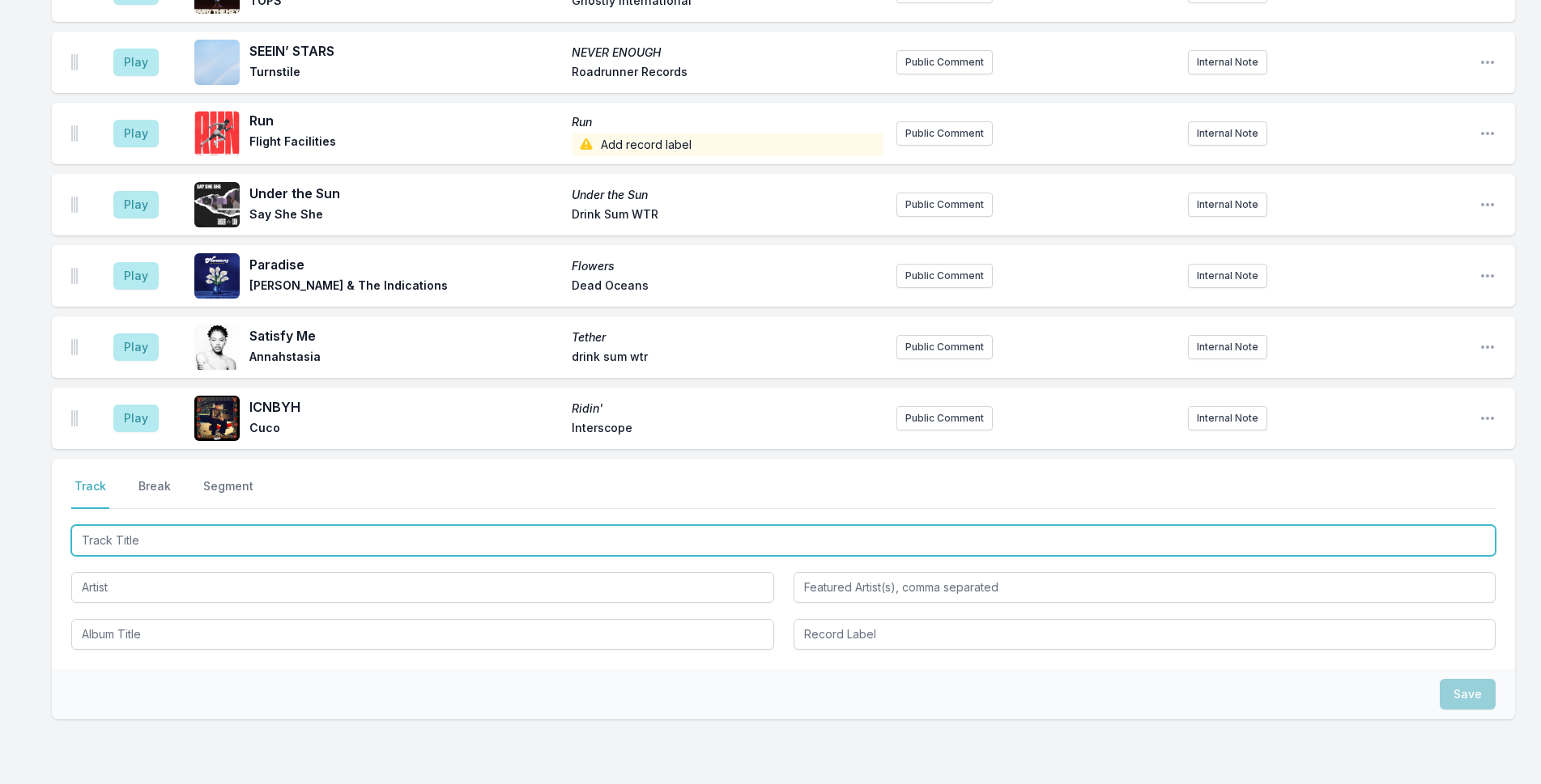
scroll to position [1658, 0]
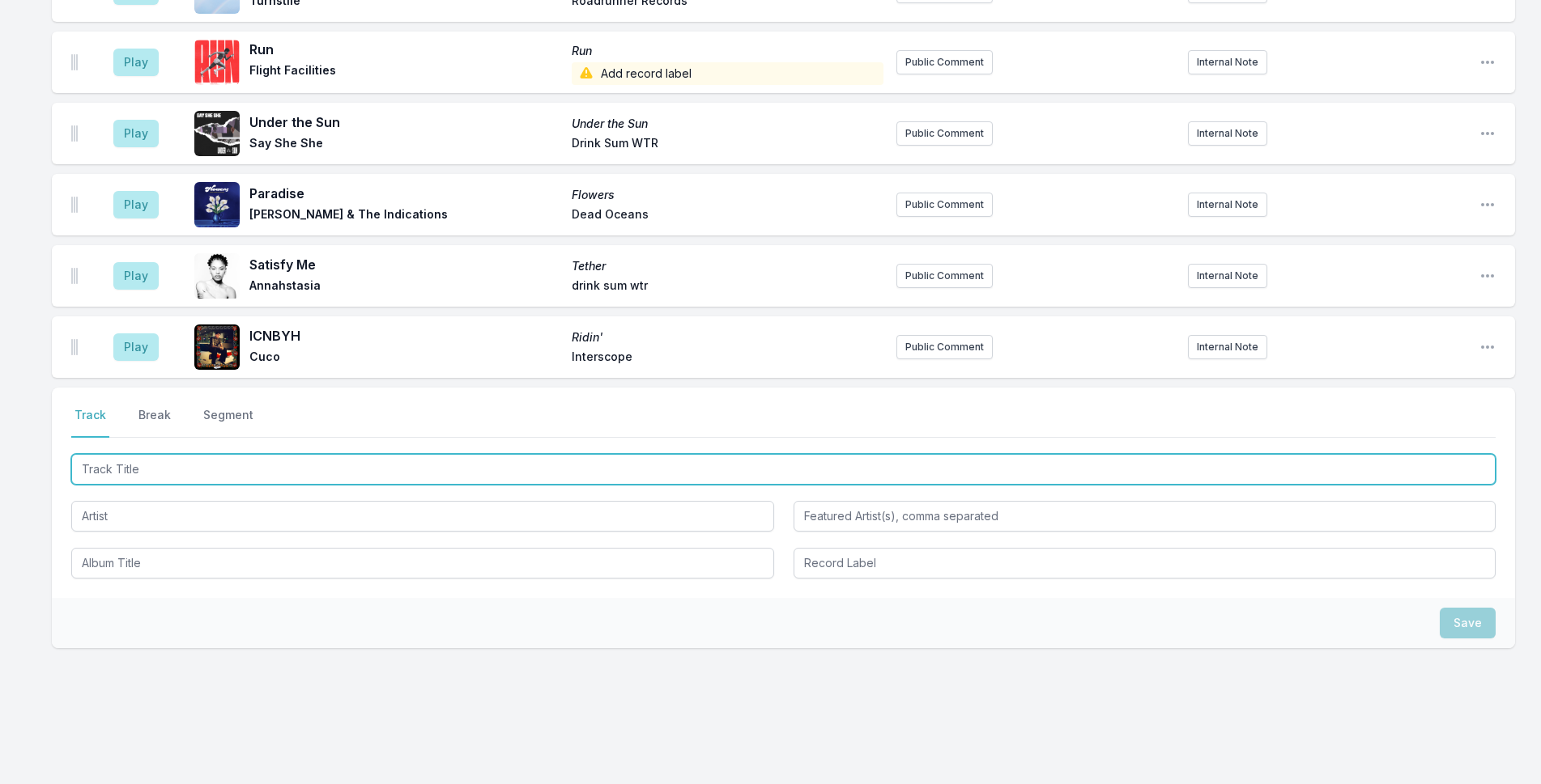
click at [248, 454] on input "Track Title" at bounding box center [784, 469] width 1425 height 31
type input "Me Pasa"
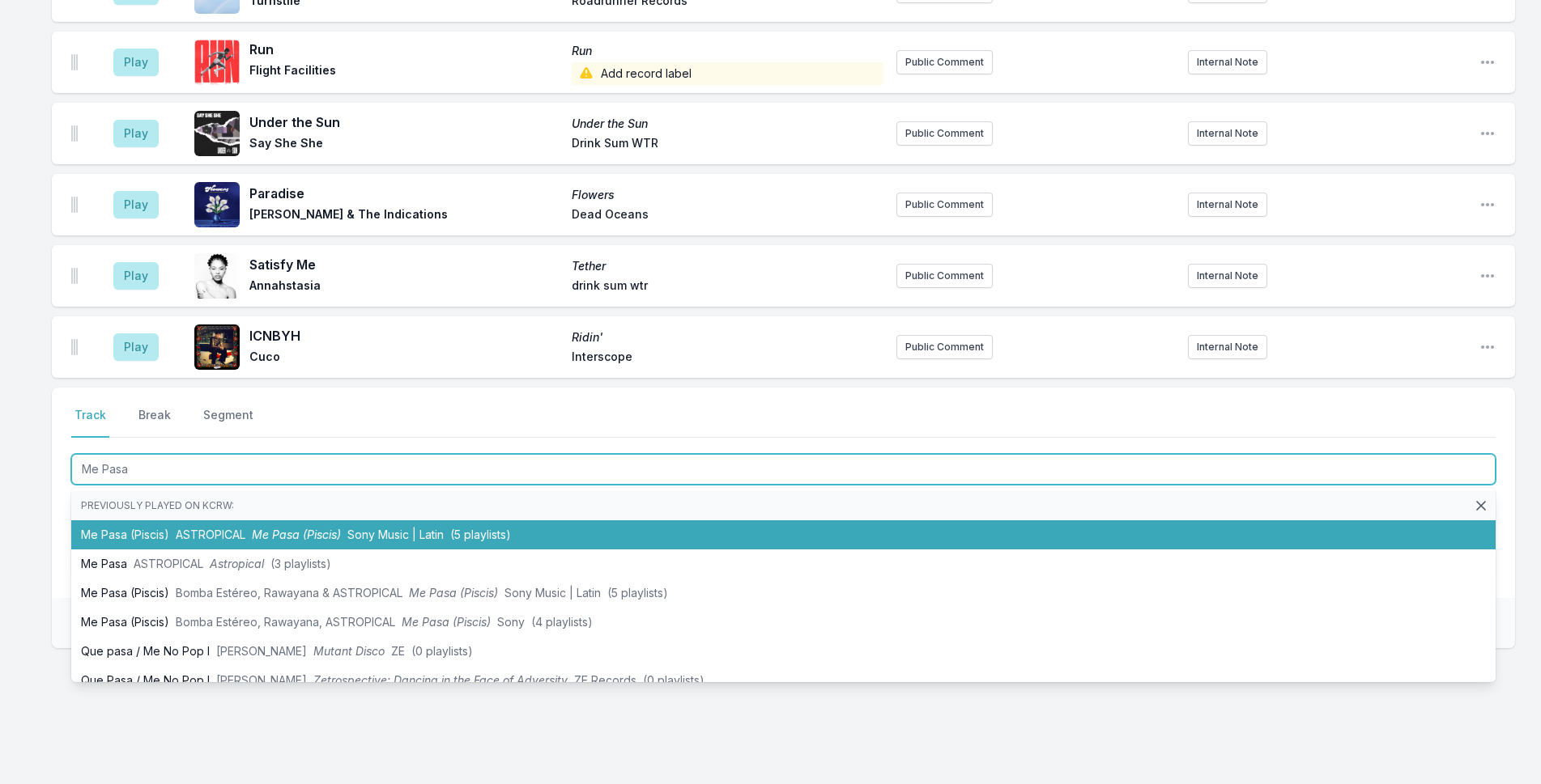
click at [292, 528] on span "Me Pasa (Piscis)" at bounding box center [296, 534] width 89 height 14
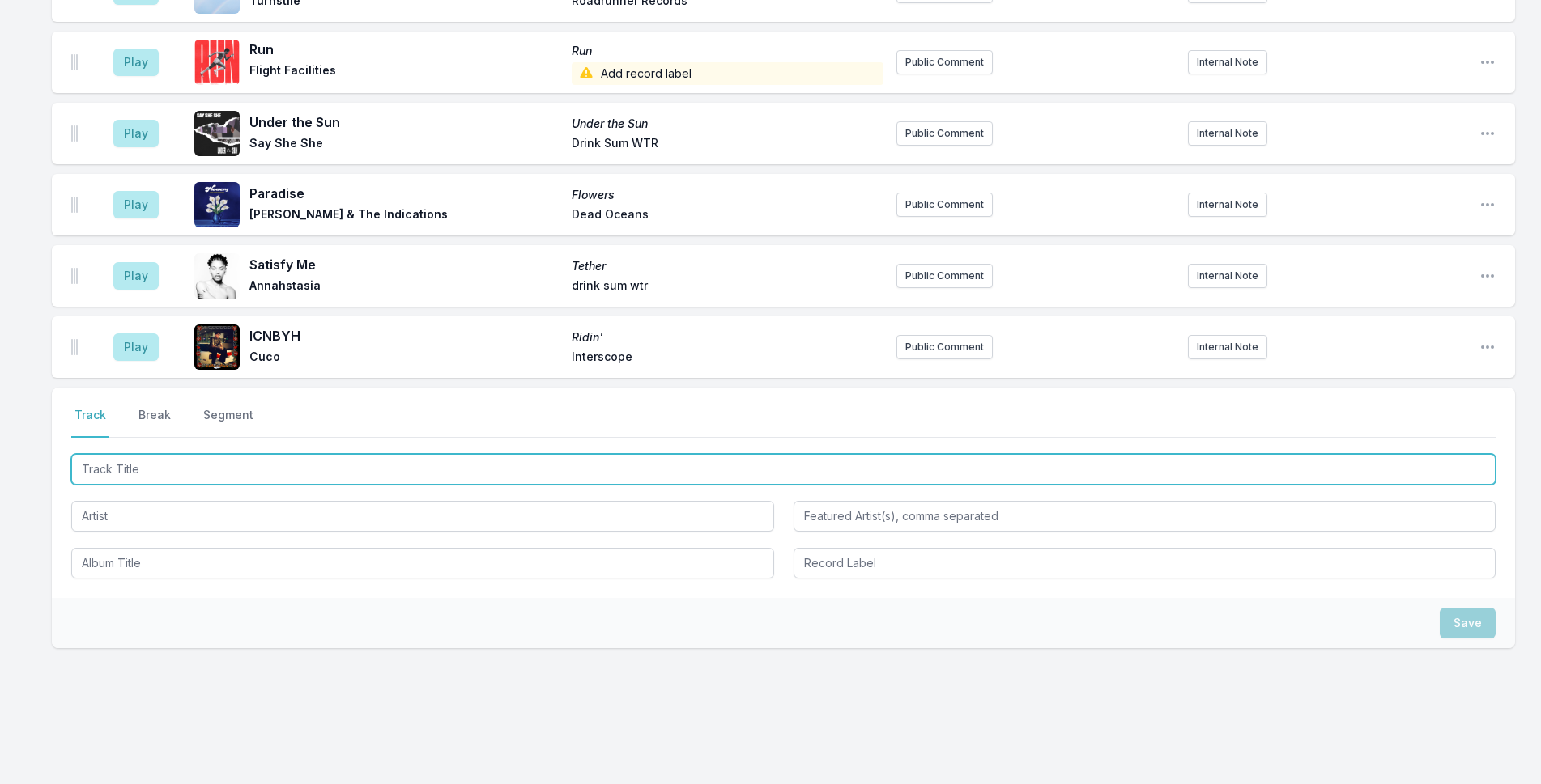
scroll to position [1730, 0]
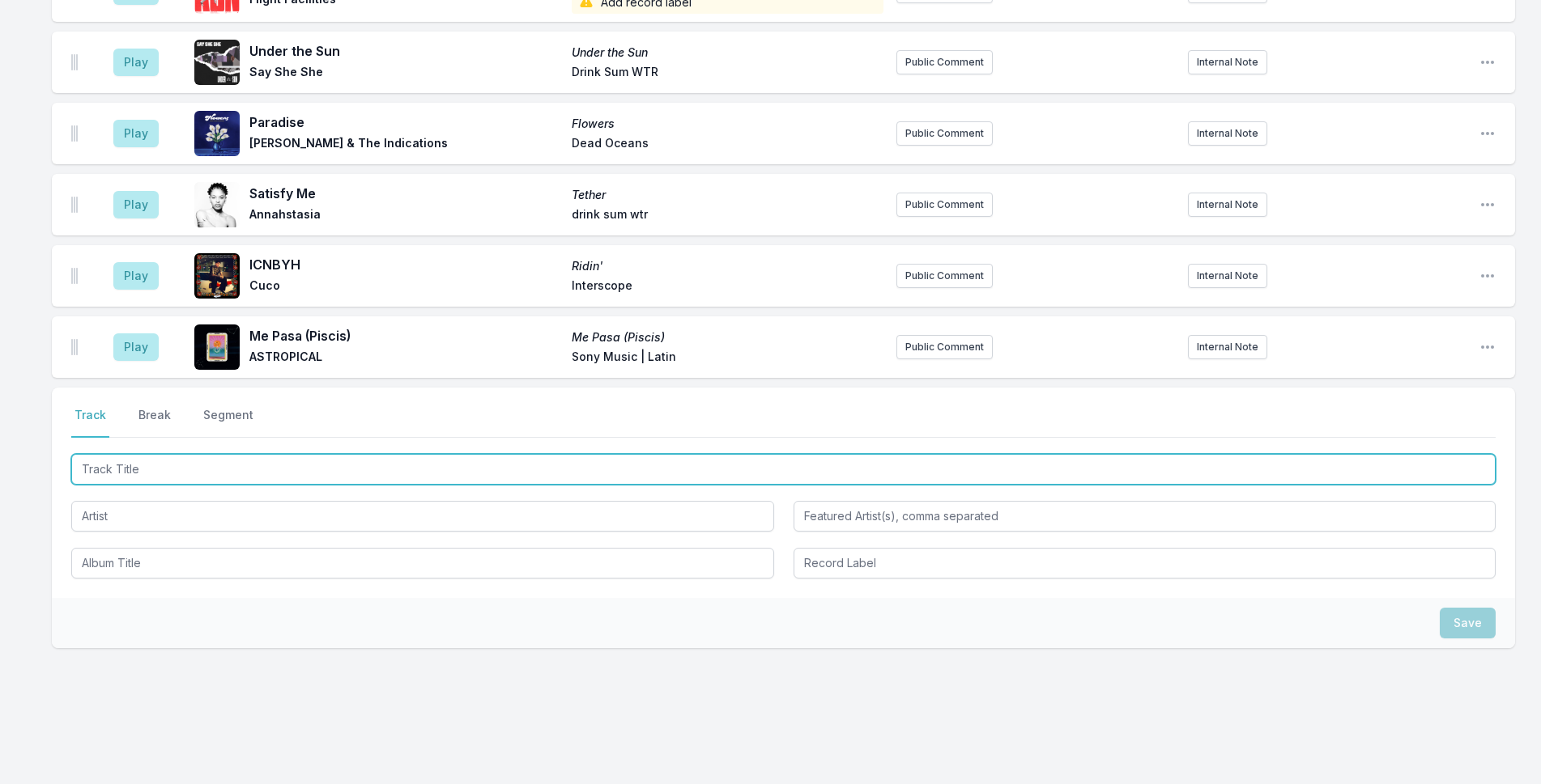
click at [267, 455] on input "Track Title" at bounding box center [784, 469] width 1425 height 31
type input "o"
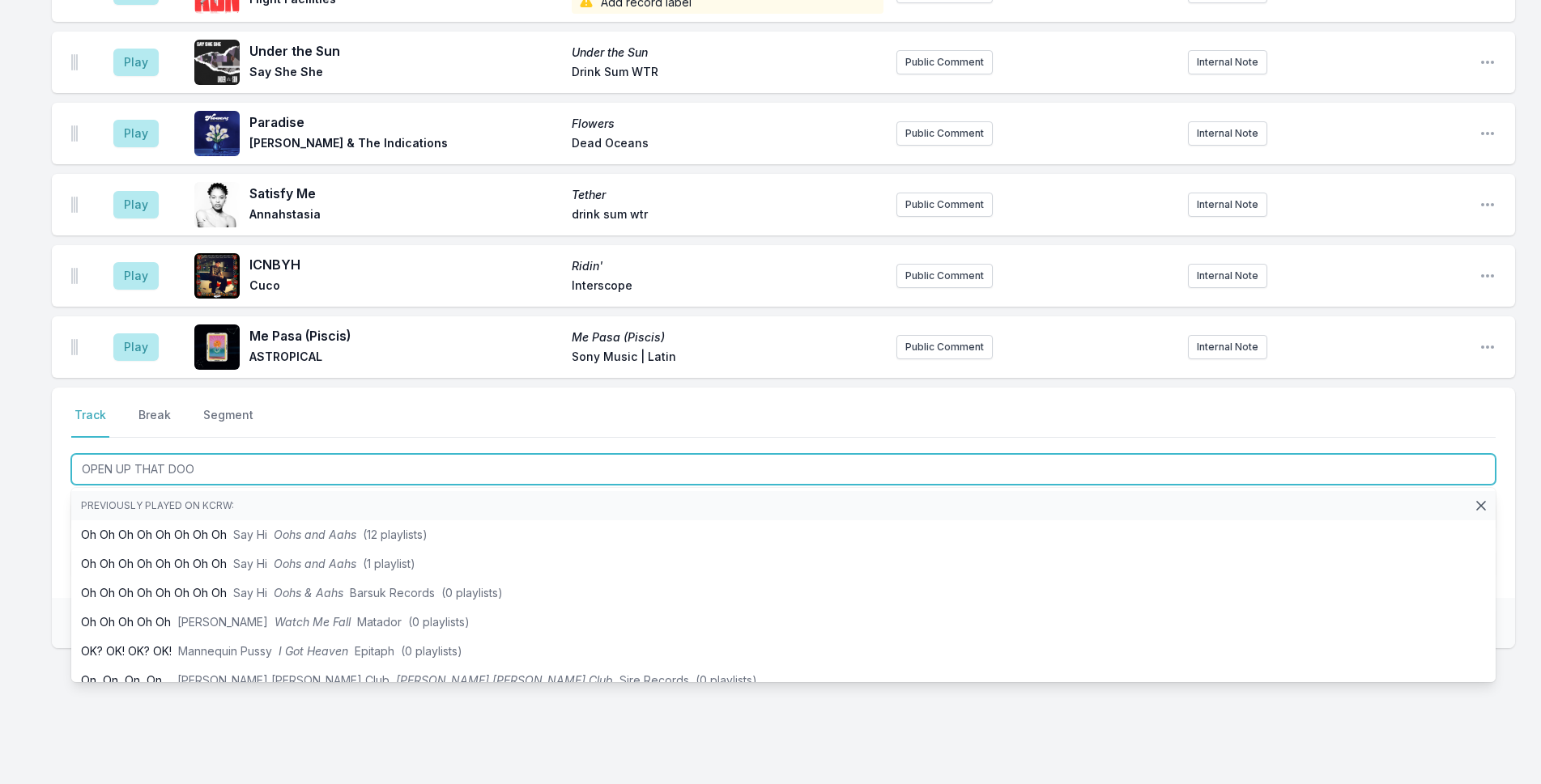
type input "OPEN UP THAT DOOR"
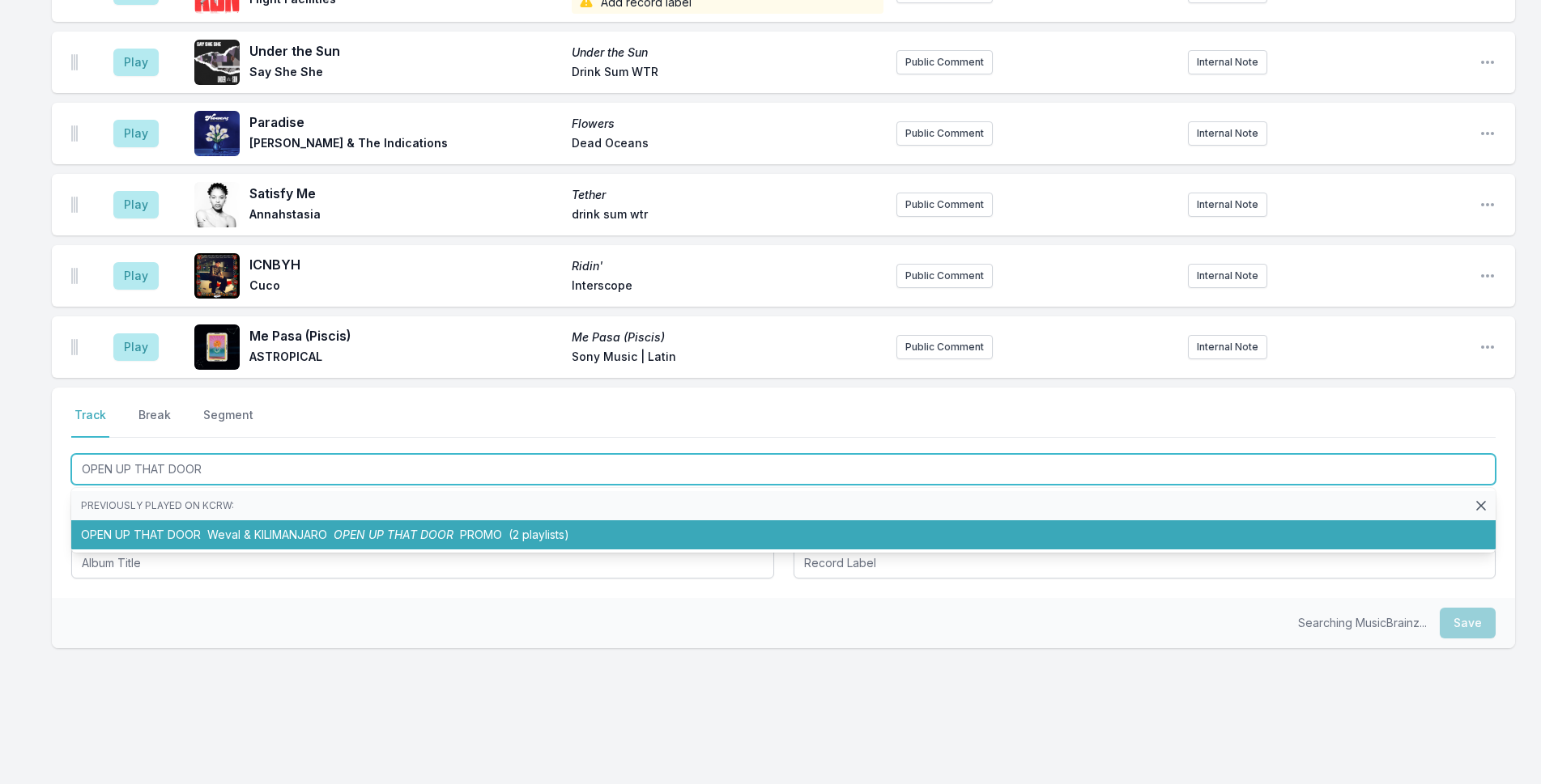
click at [269, 528] on span "Weval & KILIMANJARO" at bounding box center [267, 534] width 120 height 14
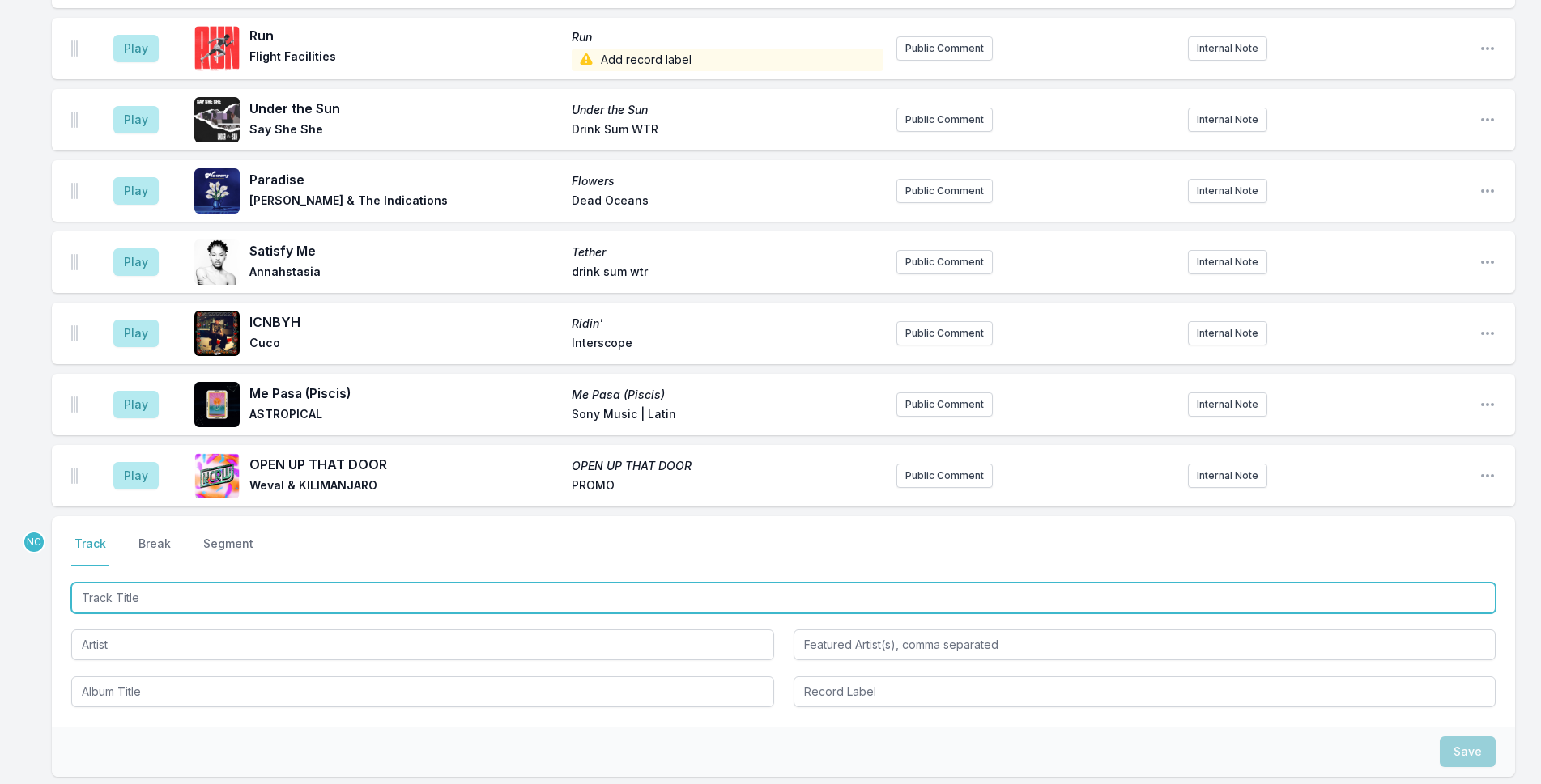
scroll to position [1801, 0]
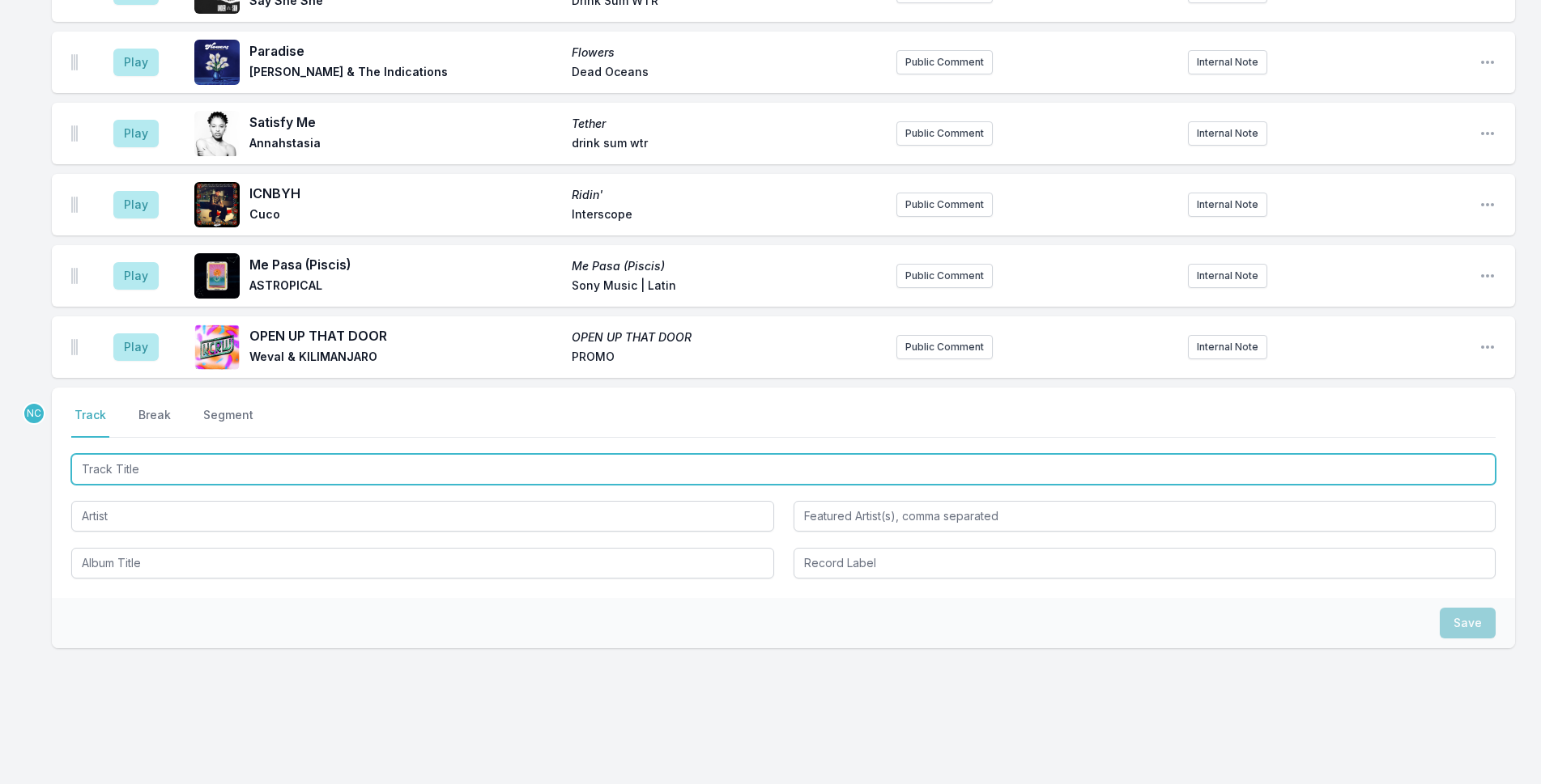
click at [307, 459] on input "Track Title" at bounding box center [784, 469] width 1425 height 31
type input "t"
type input "Taxes"
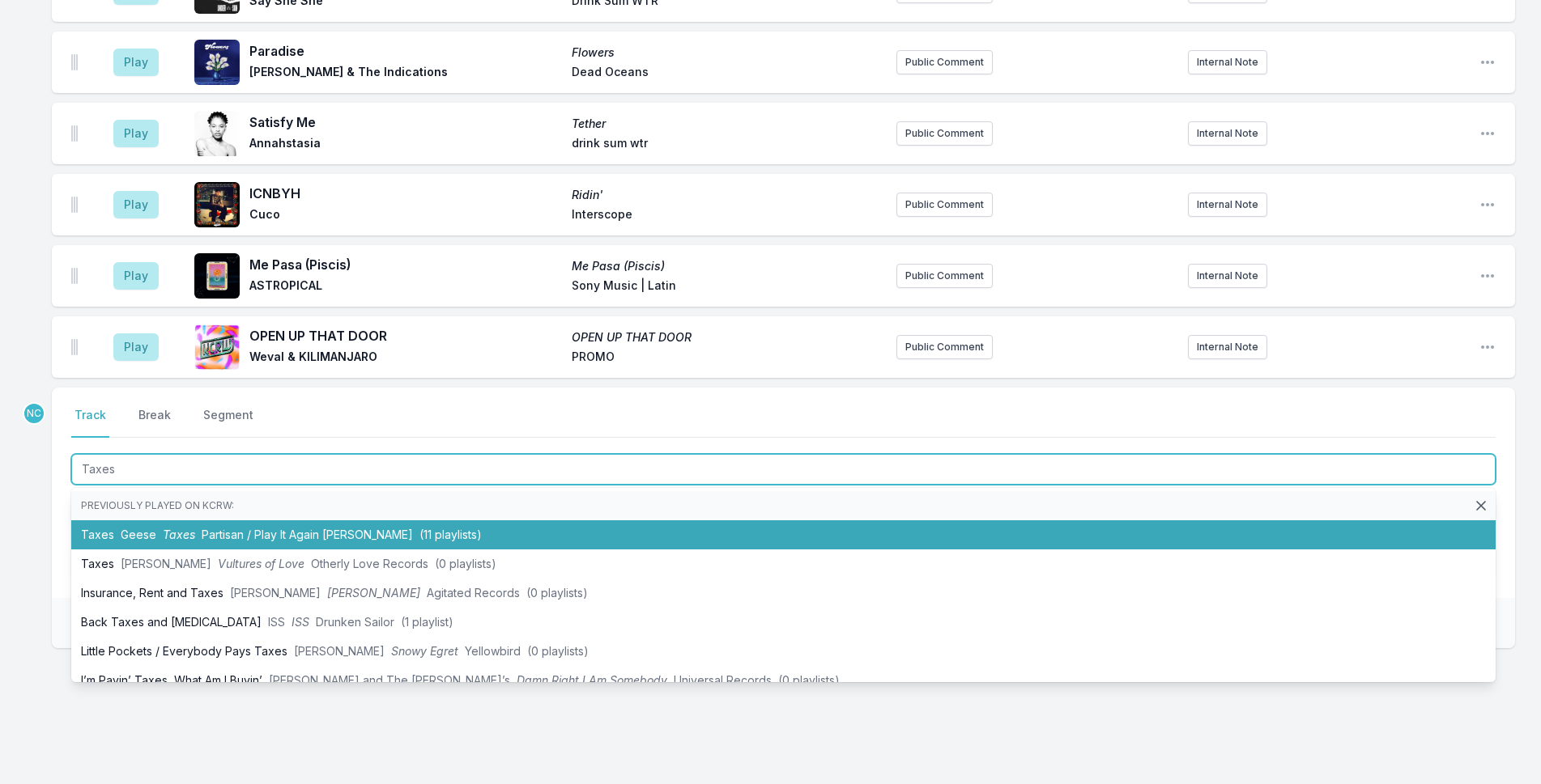
click at [321, 528] on span "Partisan / Play It Again [PERSON_NAME]" at bounding box center [307, 534] width 211 height 14
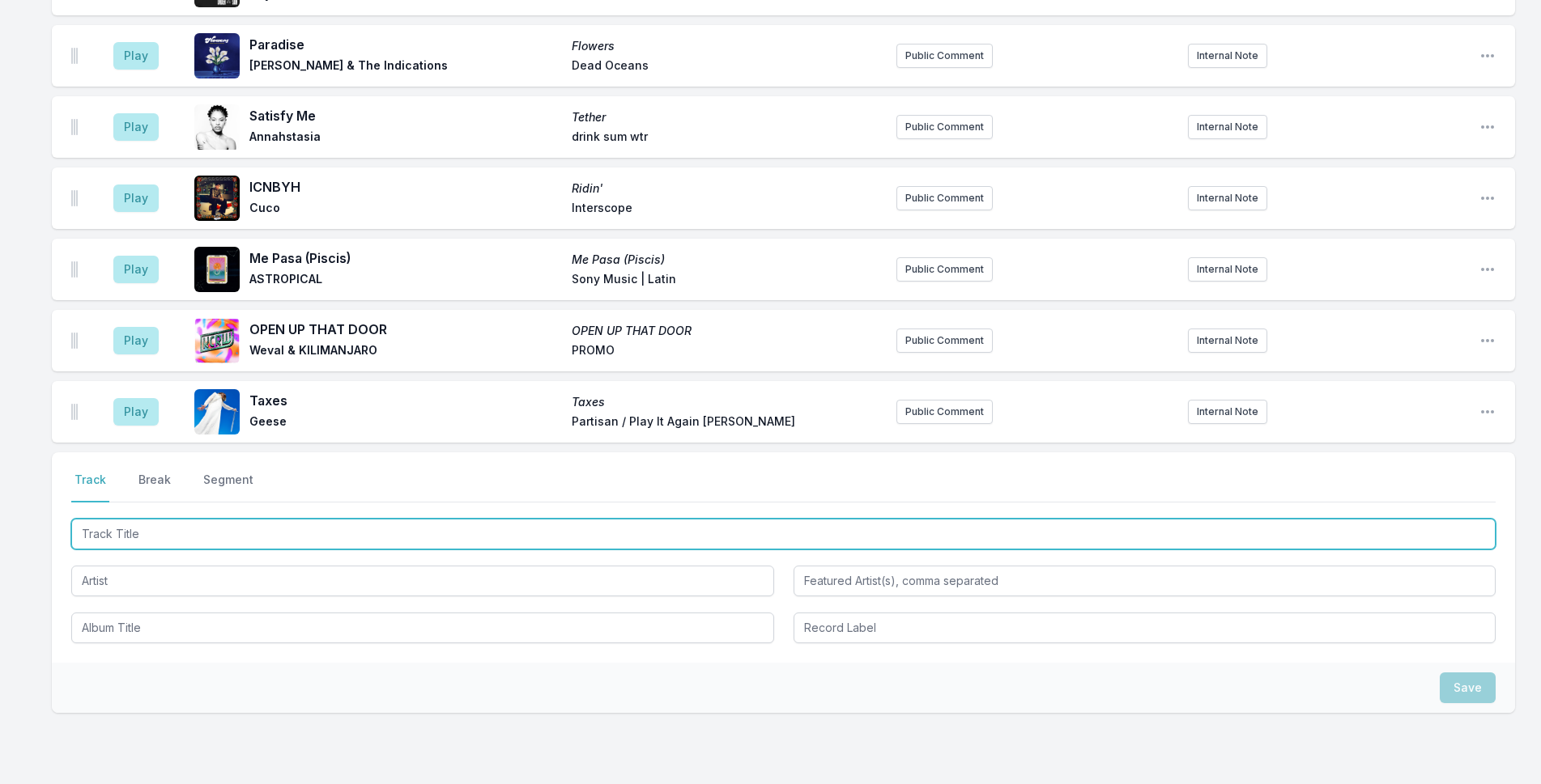
scroll to position [2089, 0]
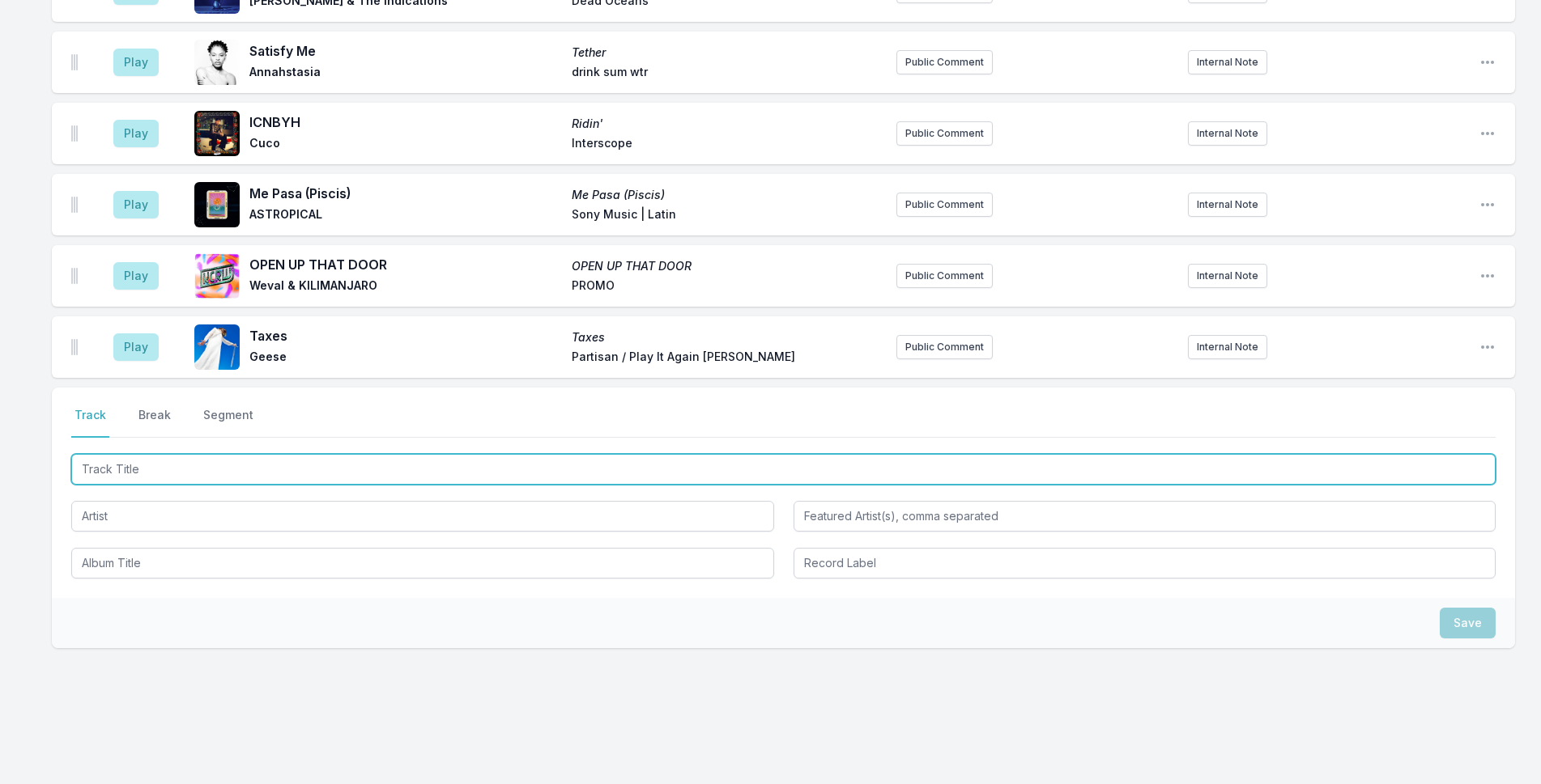
click at [302, 454] on input "Track Title" at bounding box center [784, 469] width 1425 height 31
type input "Ojos Secos"
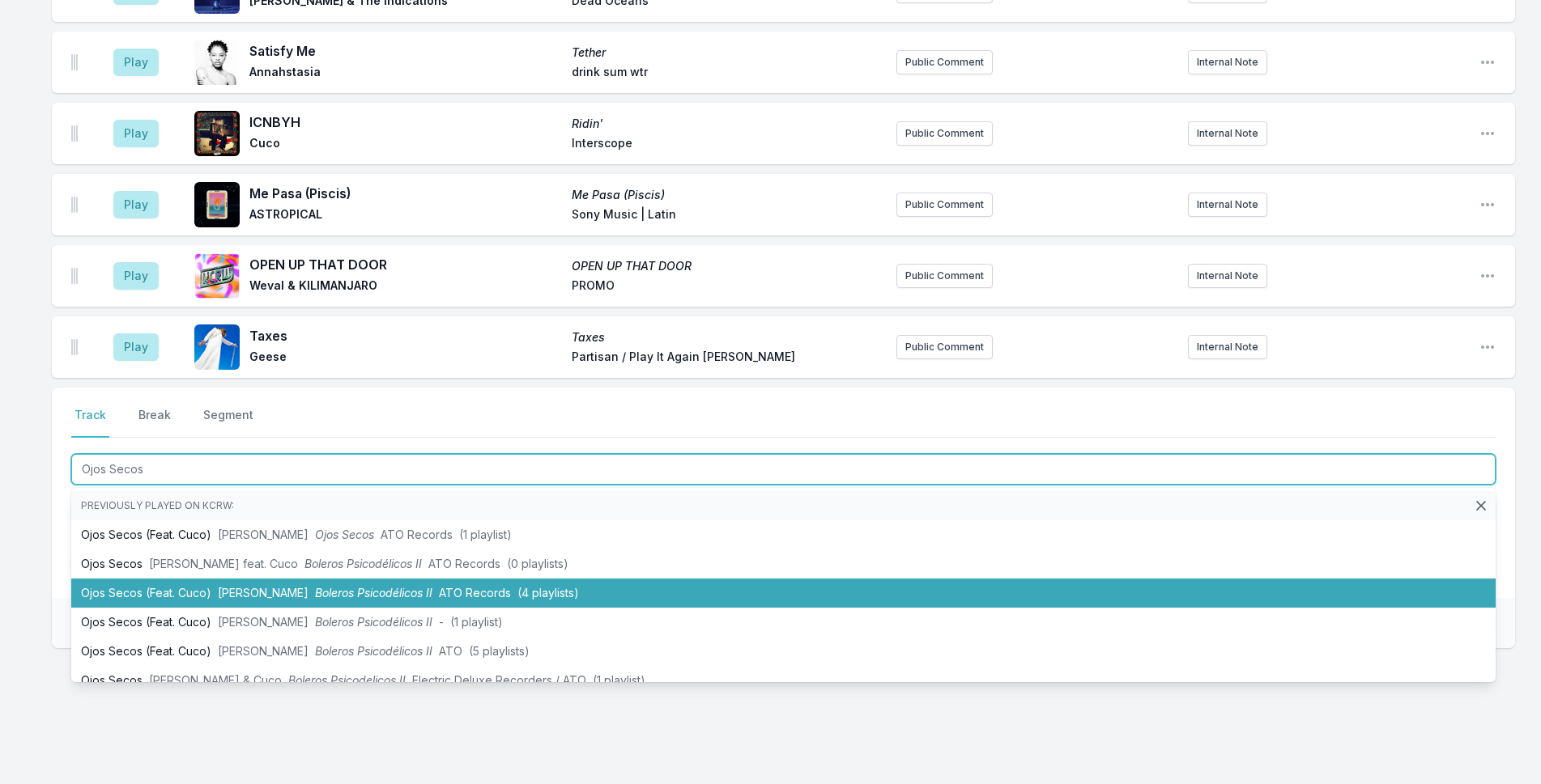
click at [308, 579] on li "Ojos Secos (Feat. Cuco) [PERSON_NAME] Boleros Psicodélicos II ATO Records (4 pl…" at bounding box center [784, 593] width 1425 height 29
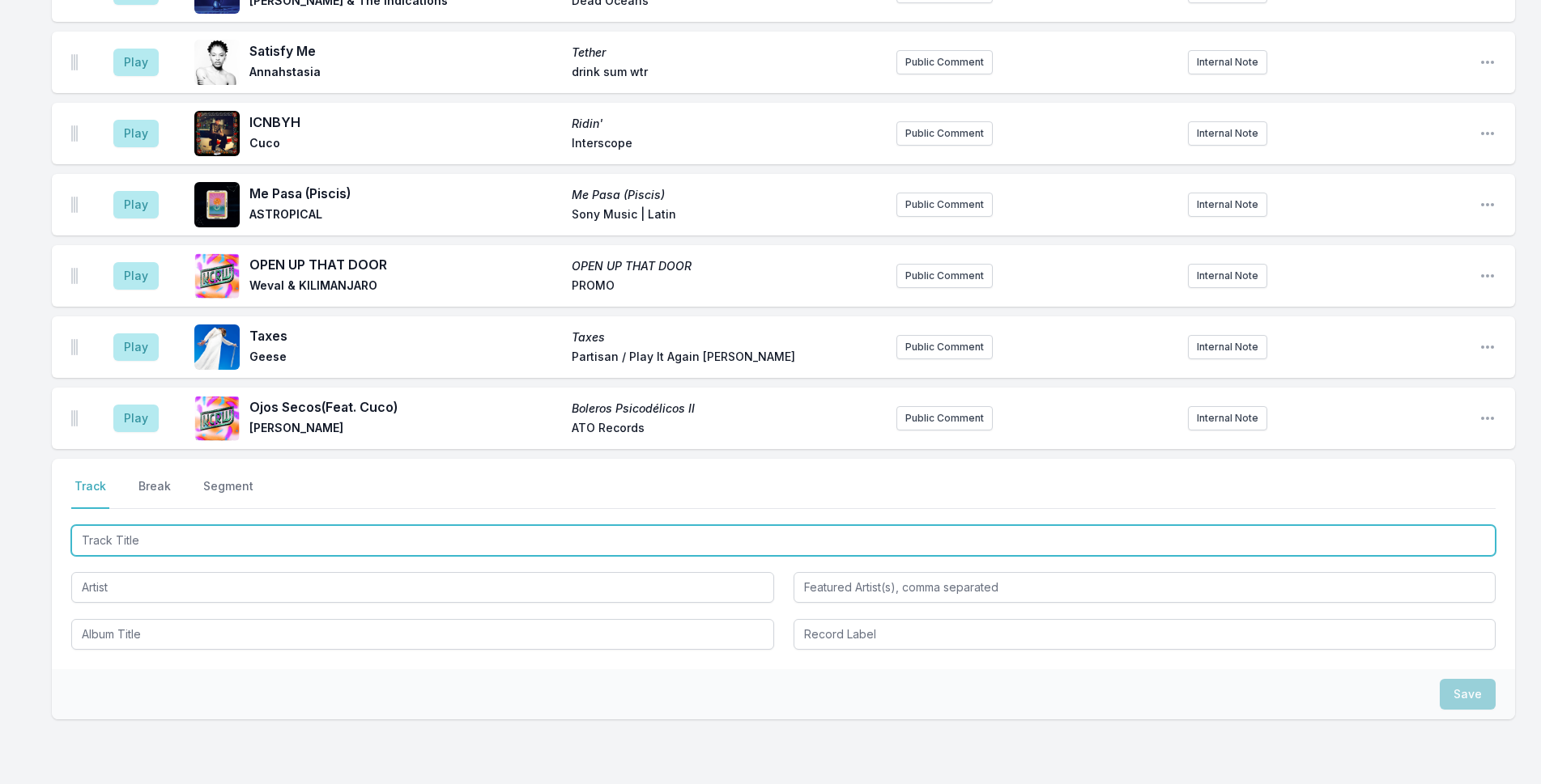
scroll to position [2160, 0]
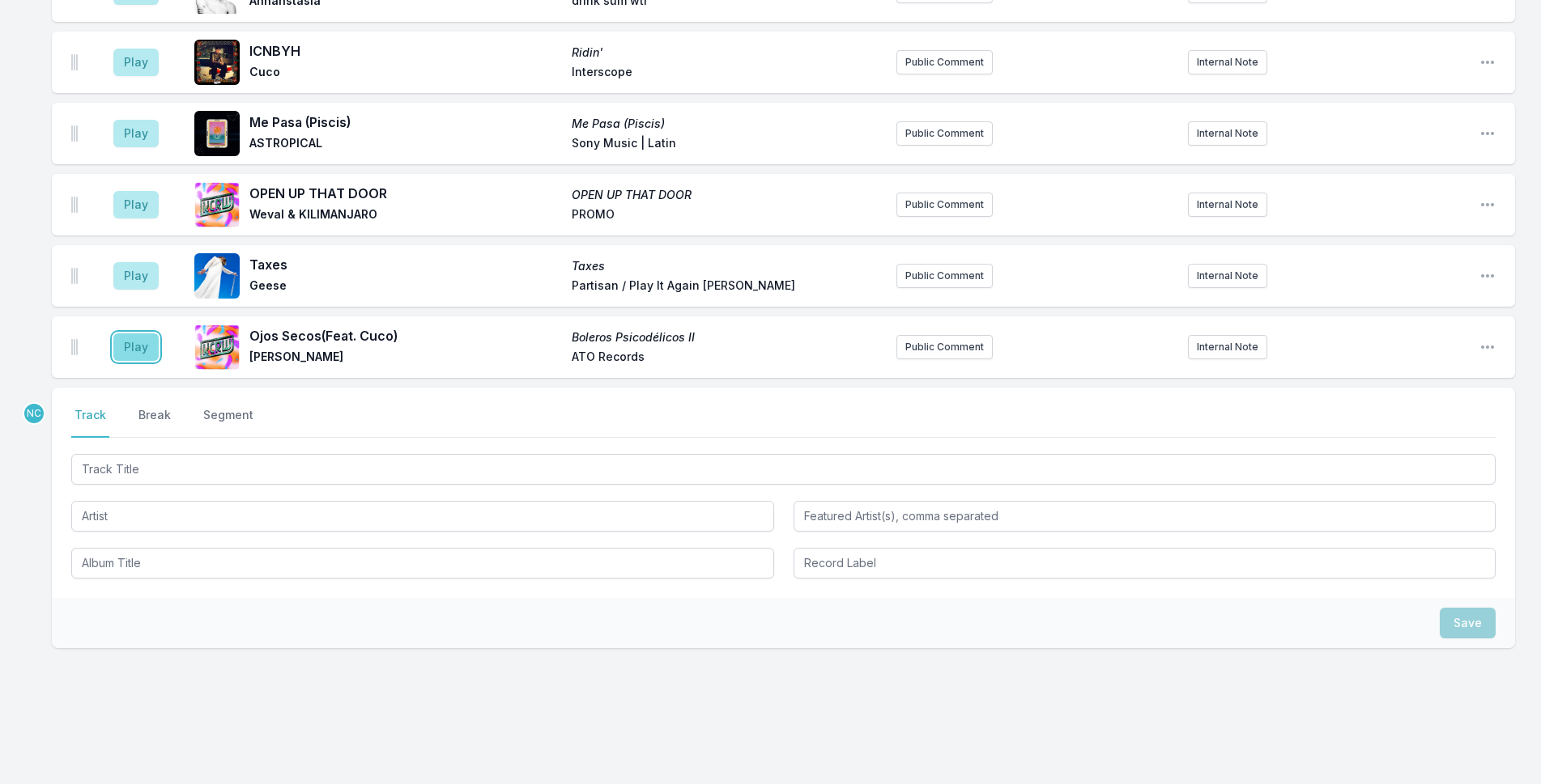
click at [123, 333] on button "Play" at bounding box center [136, 347] width 46 height 28
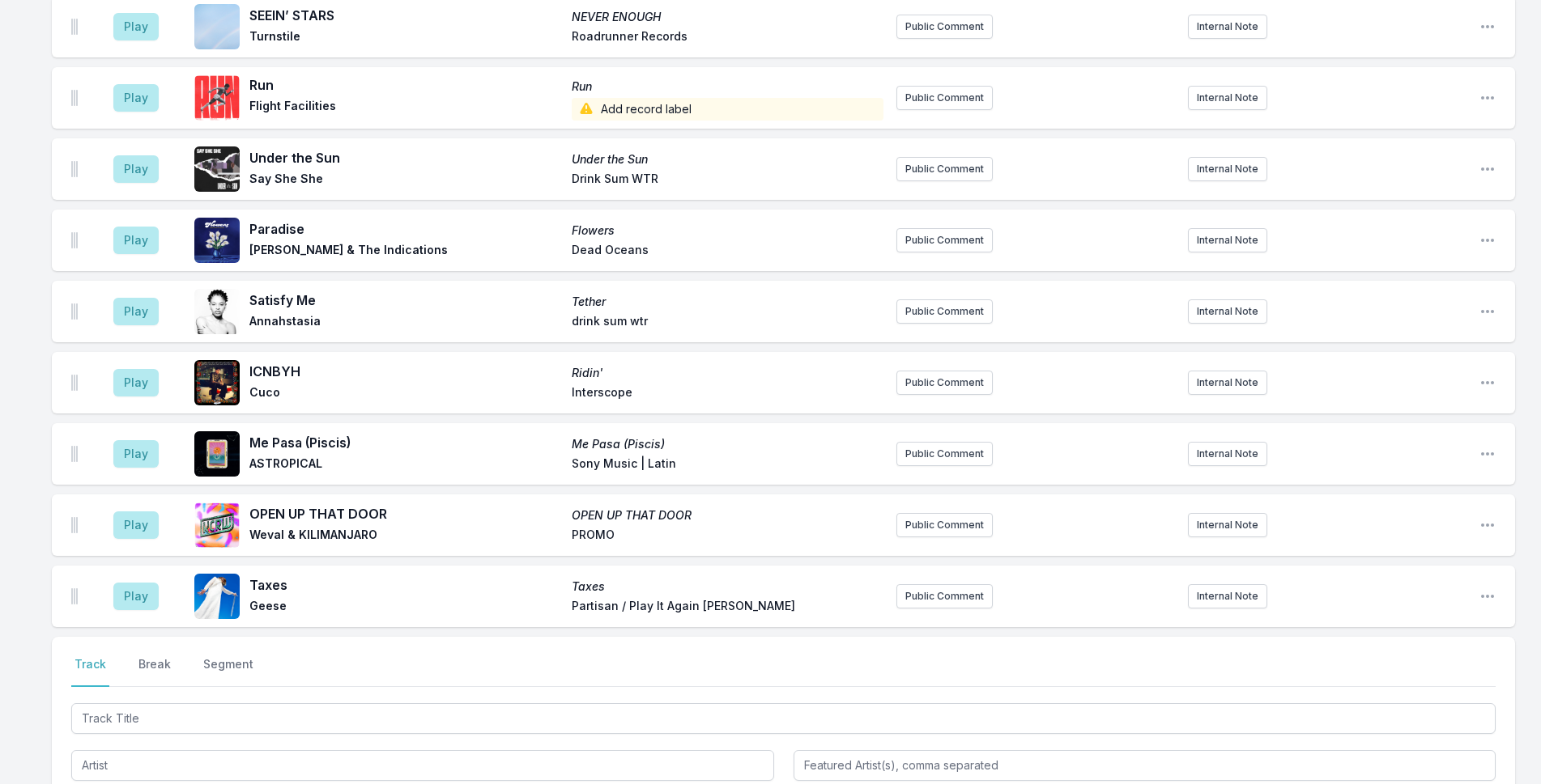
scroll to position [2167, 0]
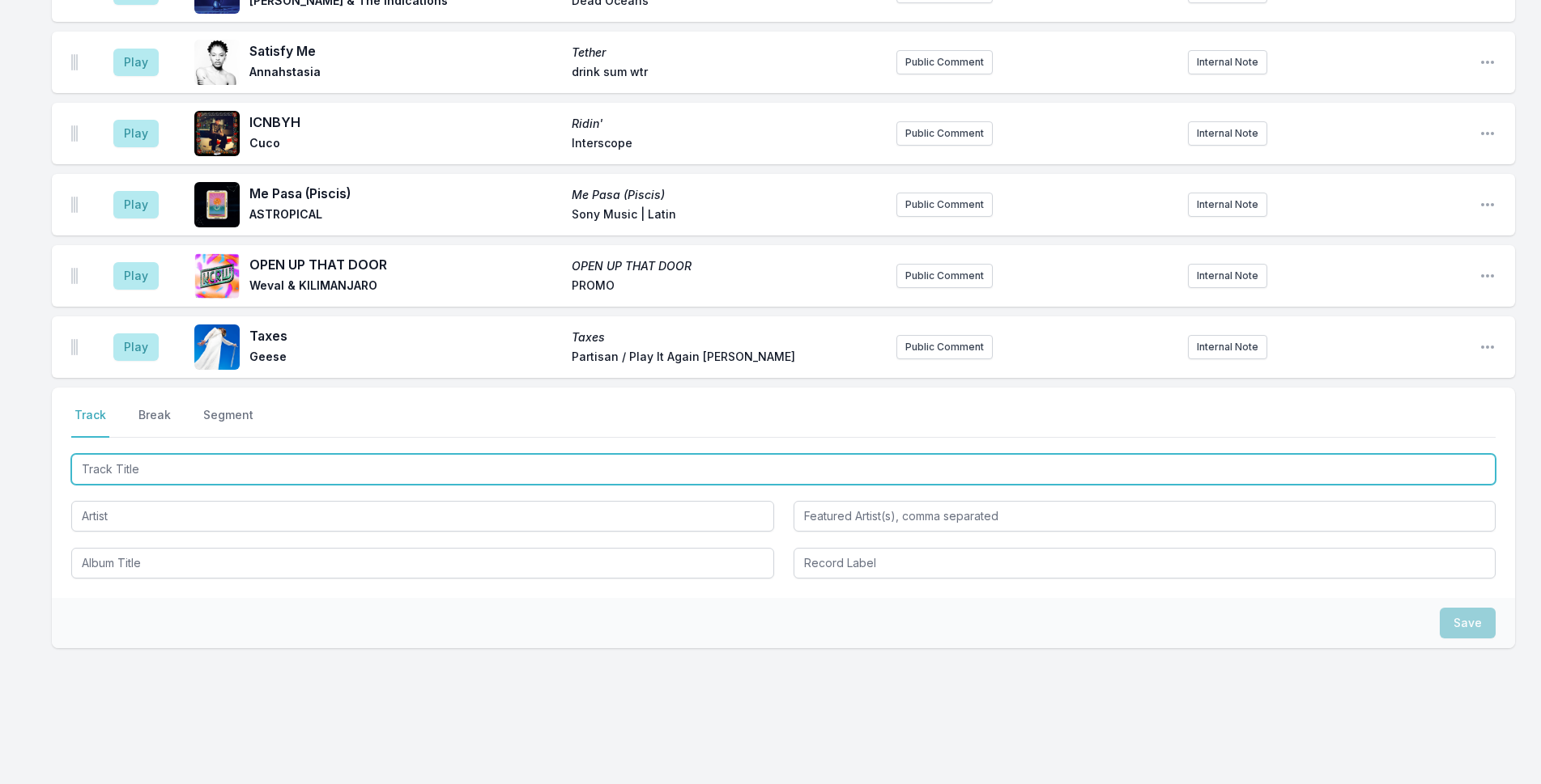
click at [254, 460] on input "Track Title" at bounding box center [784, 469] width 1425 height 31
type input "Lovesong"
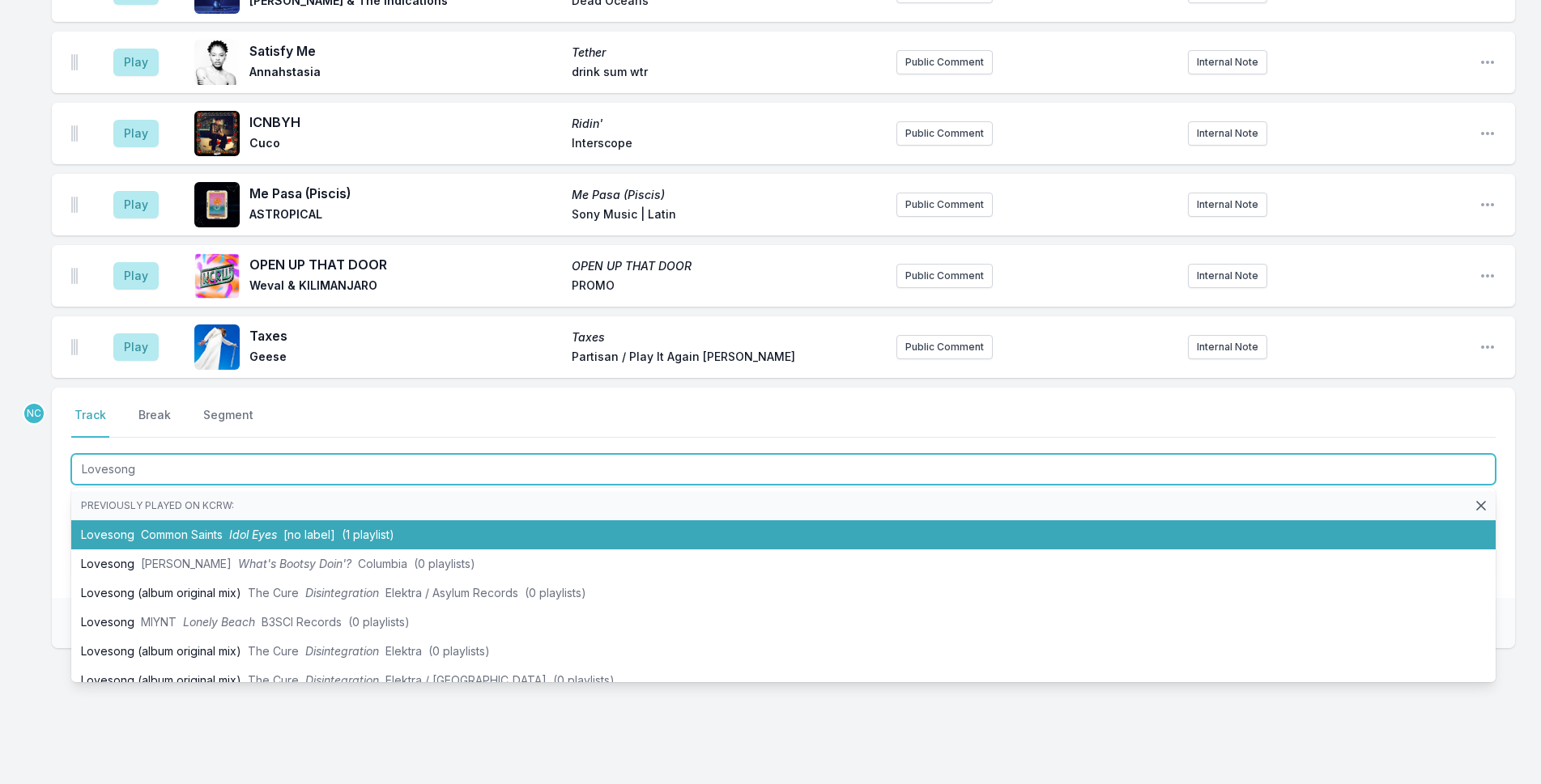
click at [248, 528] on span "Idol Eyes" at bounding box center [252, 534] width 48 height 14
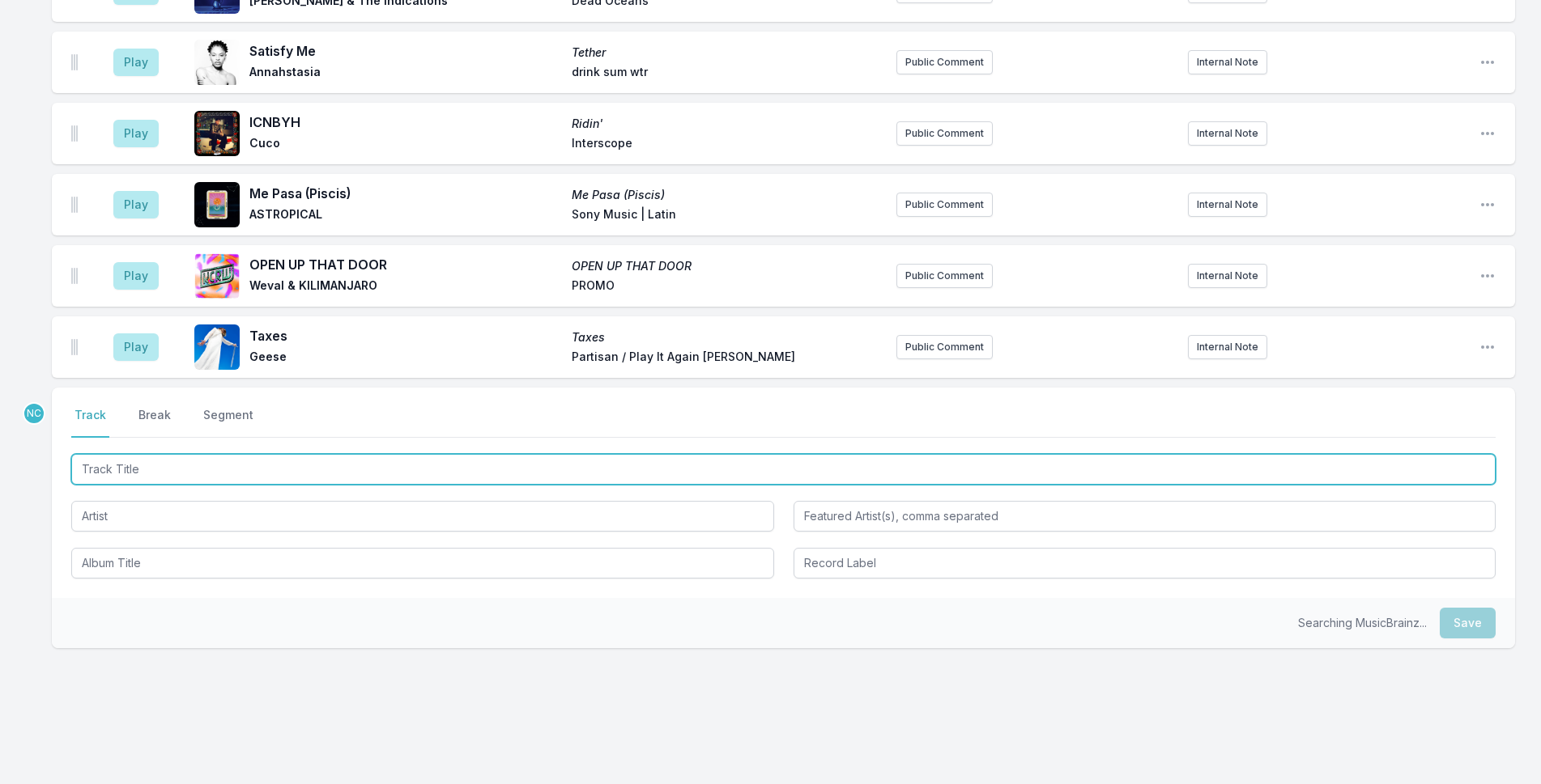
scroll to position [2238, 0]
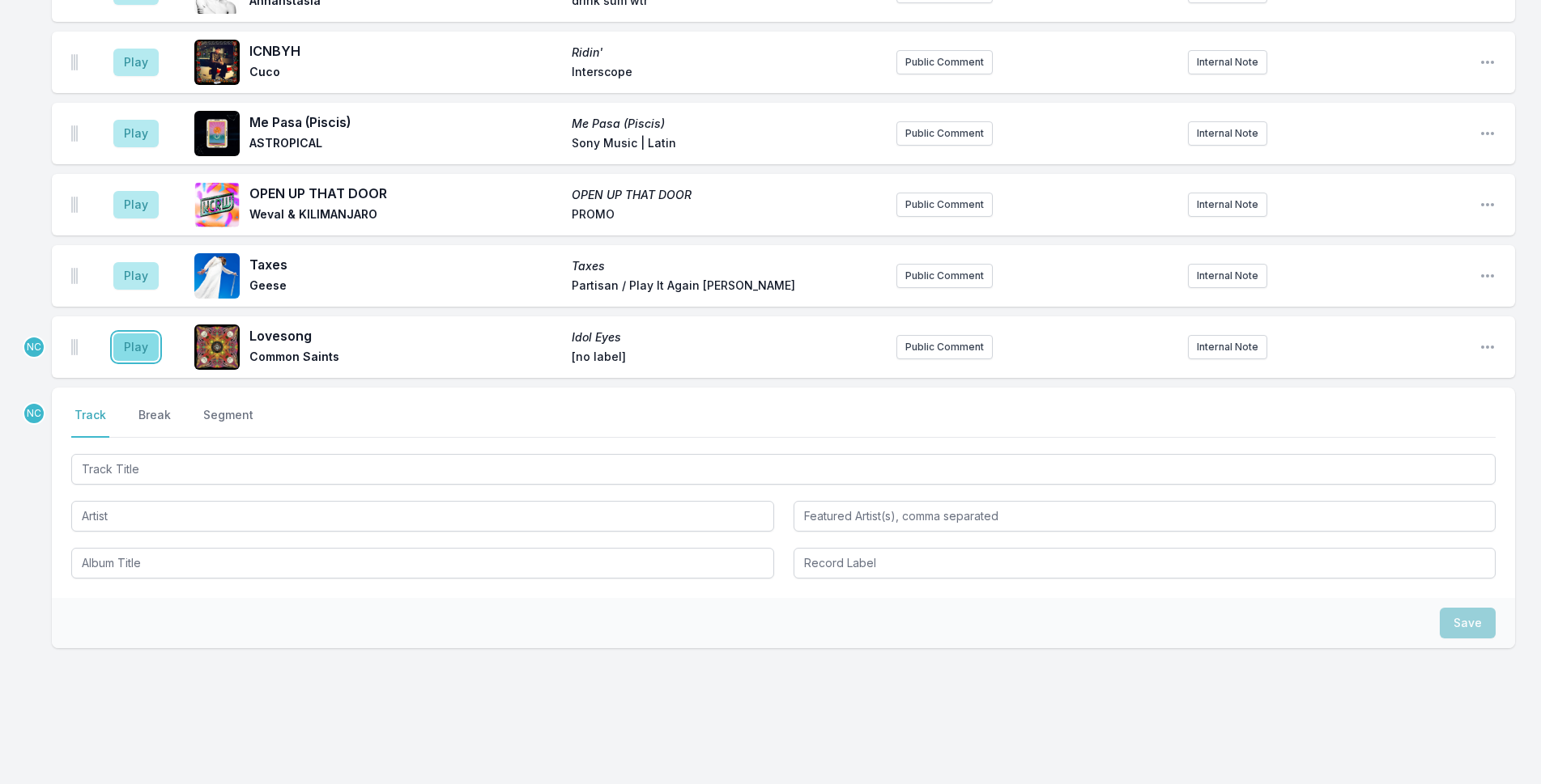
click at [129, 335] on button "Play" at bounding box center [136, 347] width 46 height 28
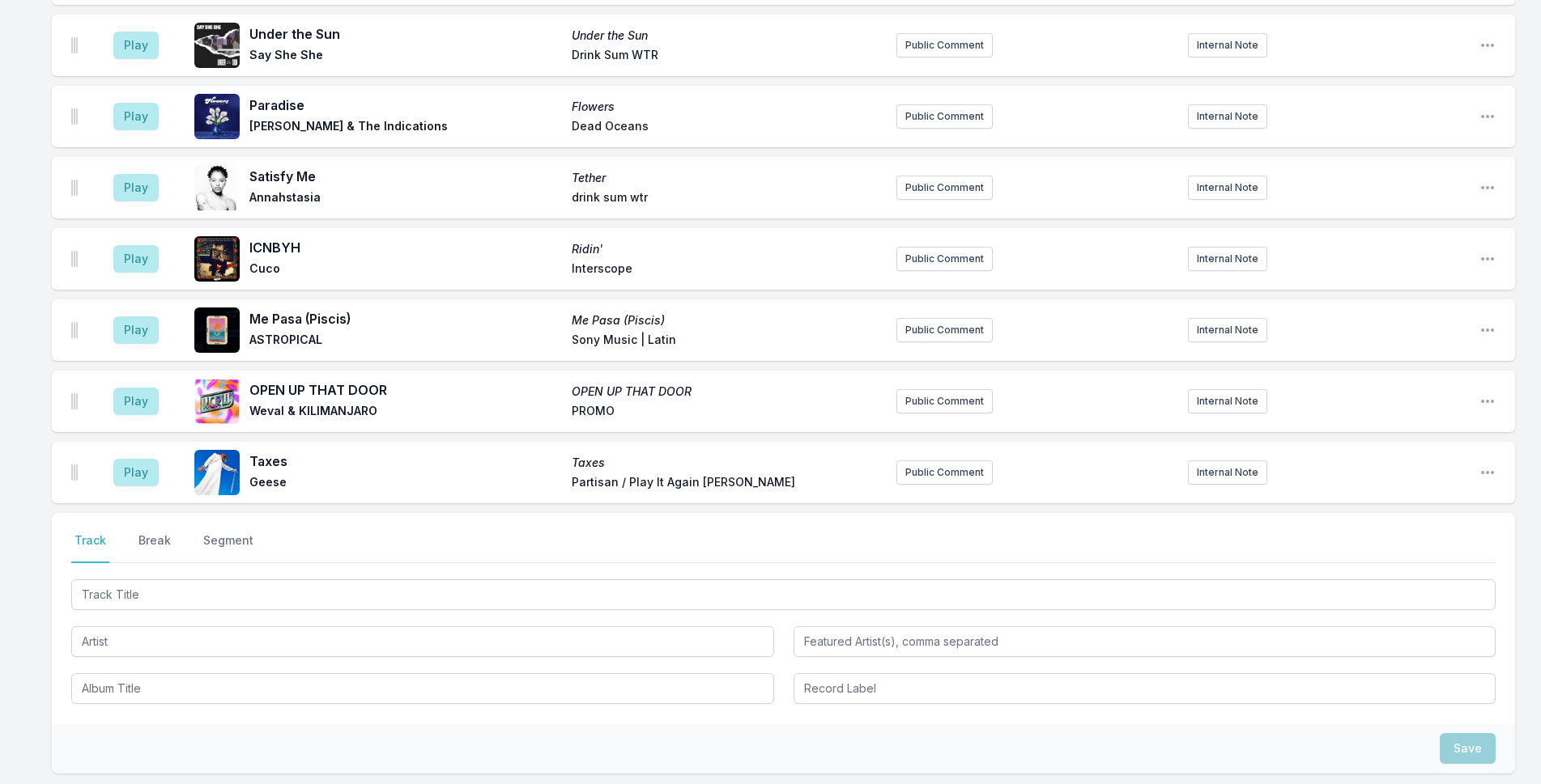
scroll to position [2277, 0]
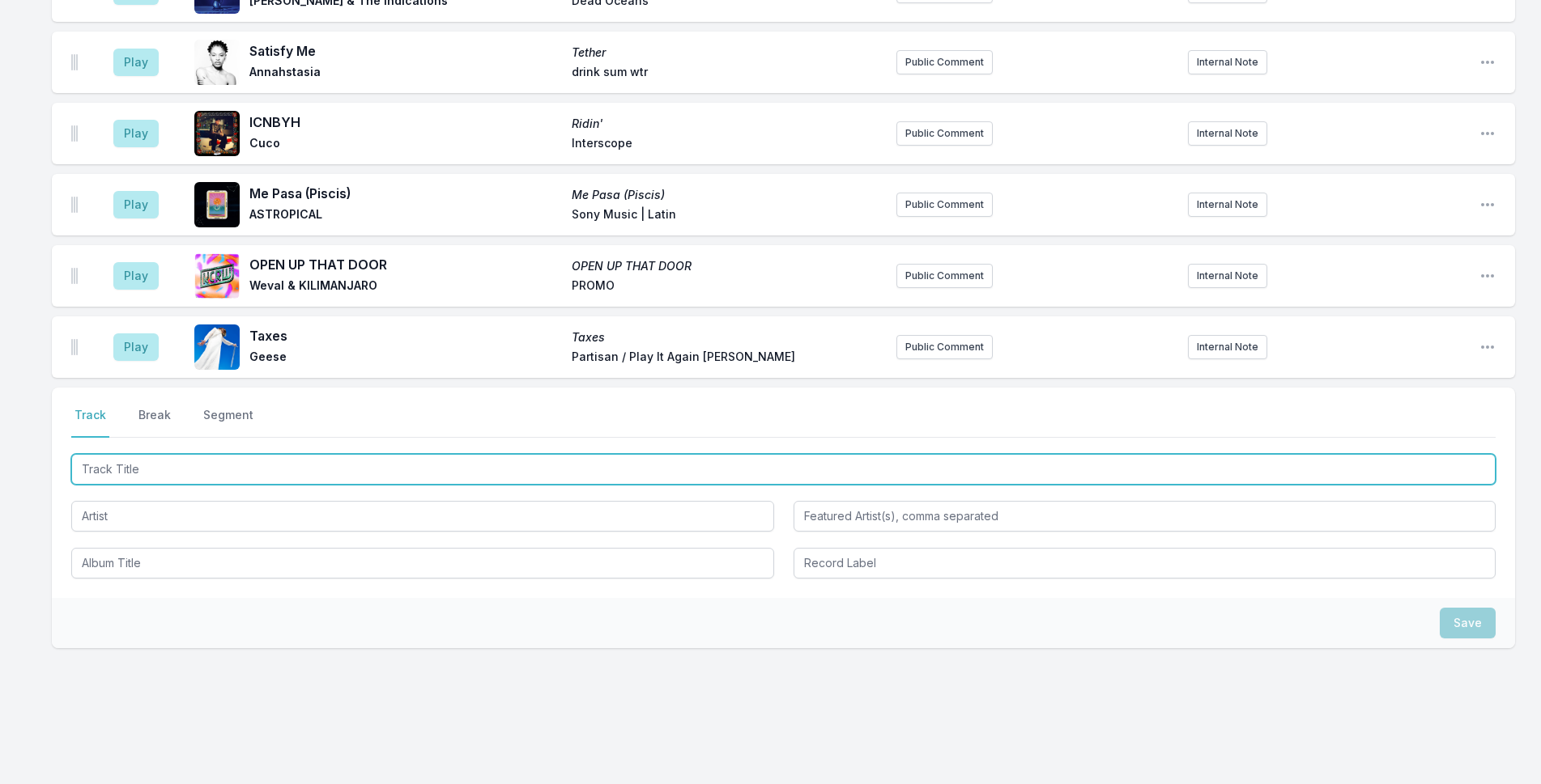
click at [352, 455] on input "Track Title" at bounding box center [784, 469] width 1425 height 31
type input "Dominoes"
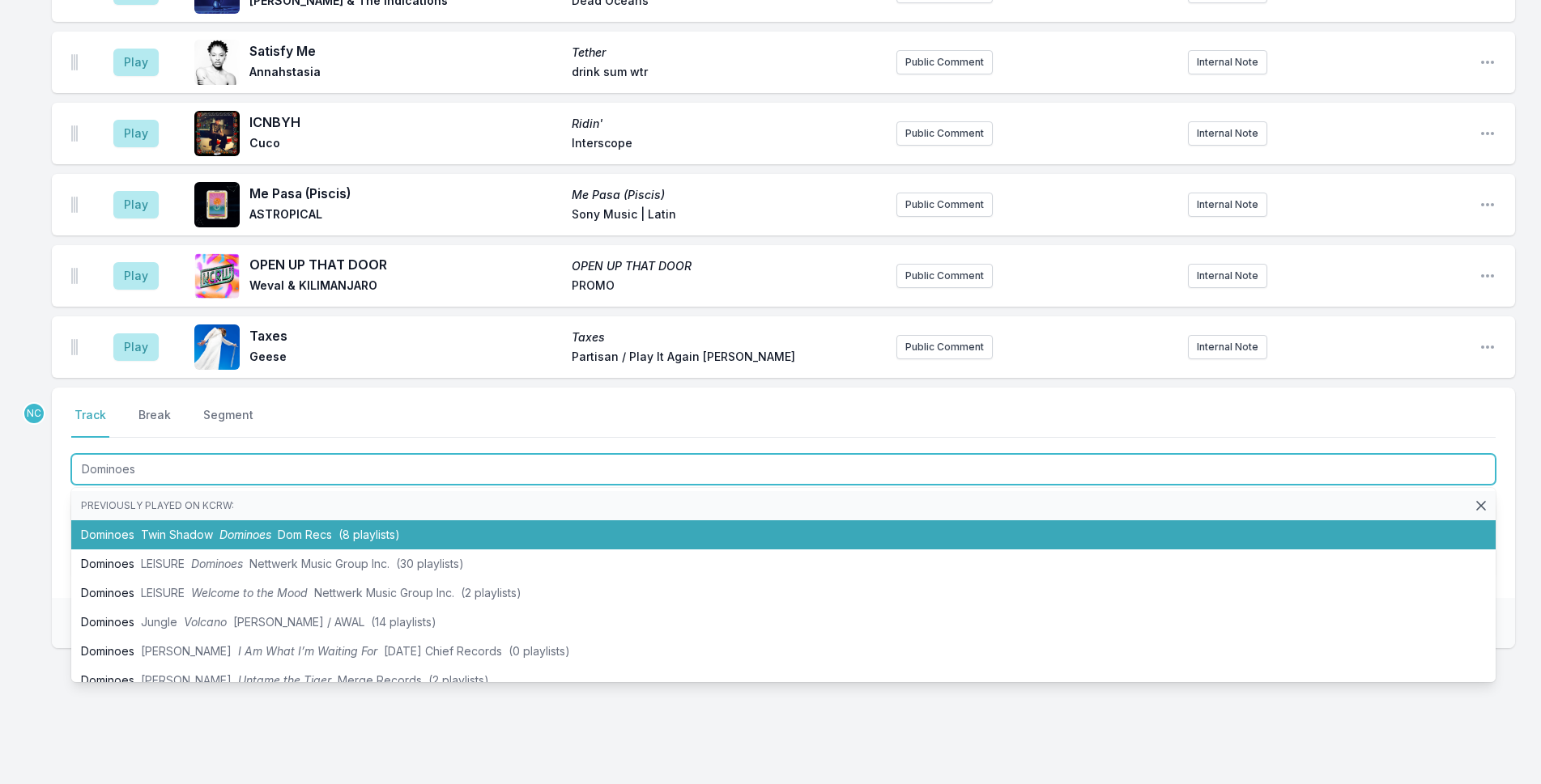
click at [378, 523] on li "Dominoes Twin Shadow Dominoes Dom Recs (8 playlists)" at bounding box center [784, 534] width 1425 height 29
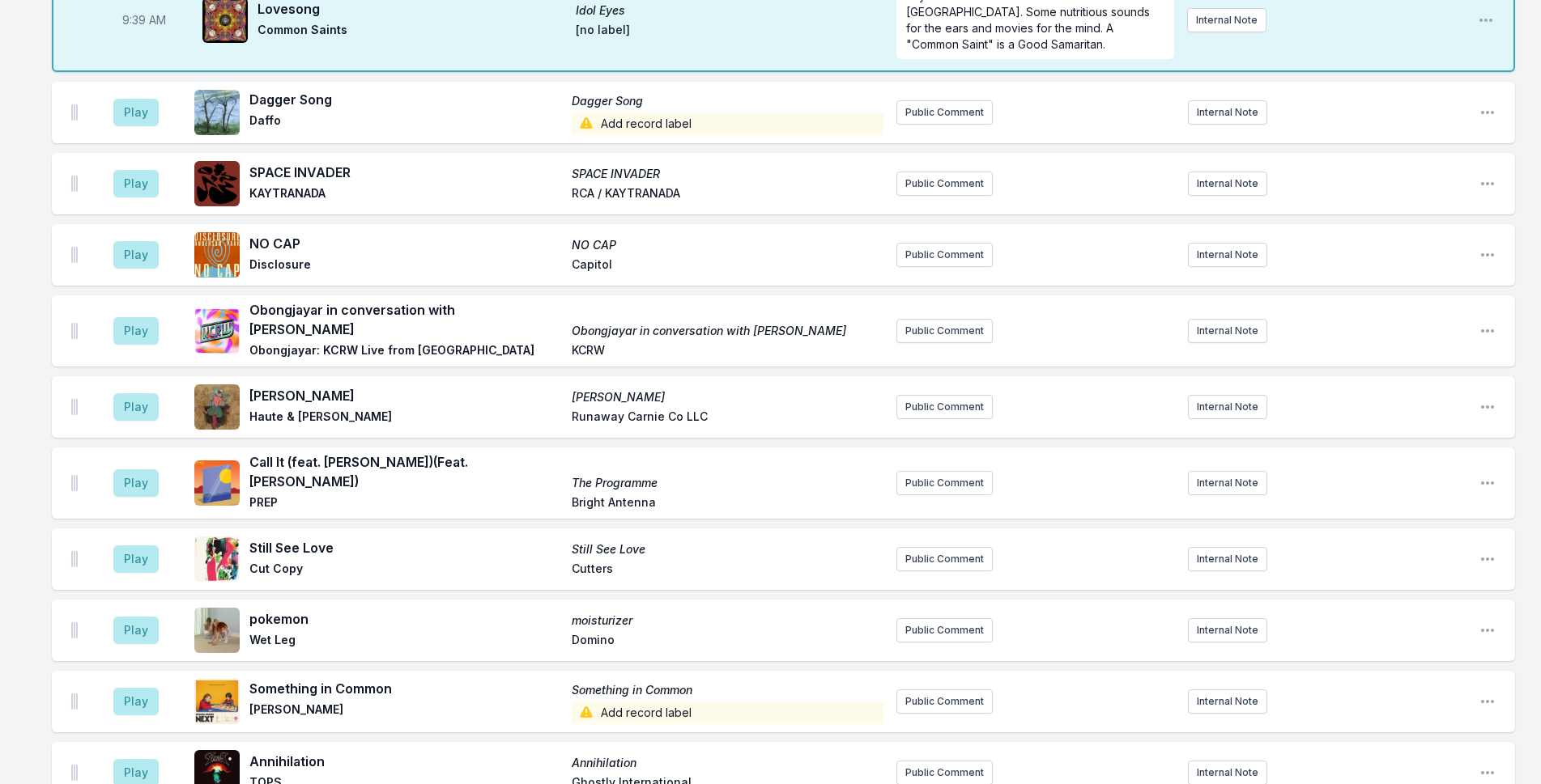
scroll to position [1215, 0]
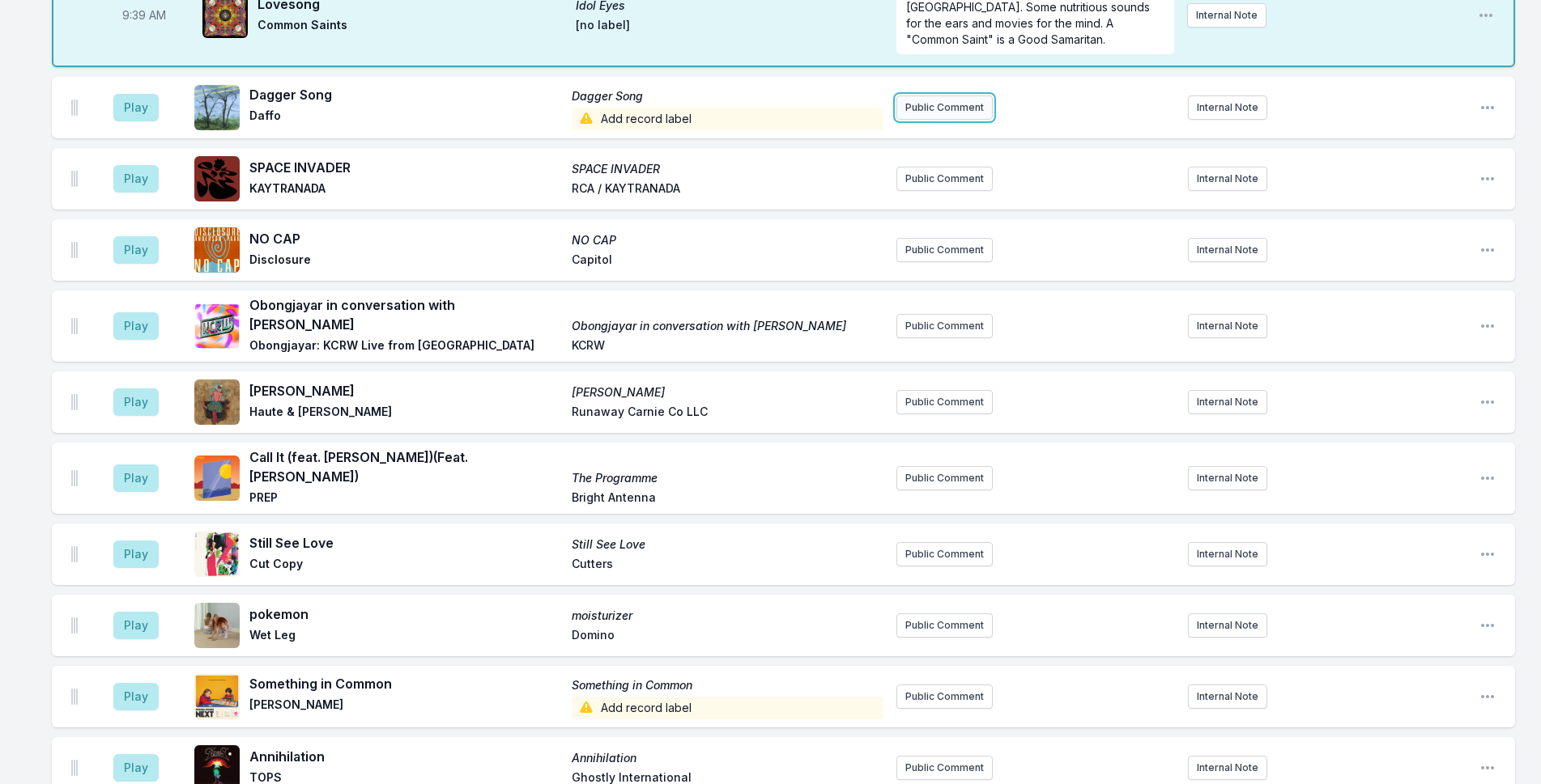
click at [914, 114] on button "Public Comment" at bounding box center [944, 108] width 96 height 24
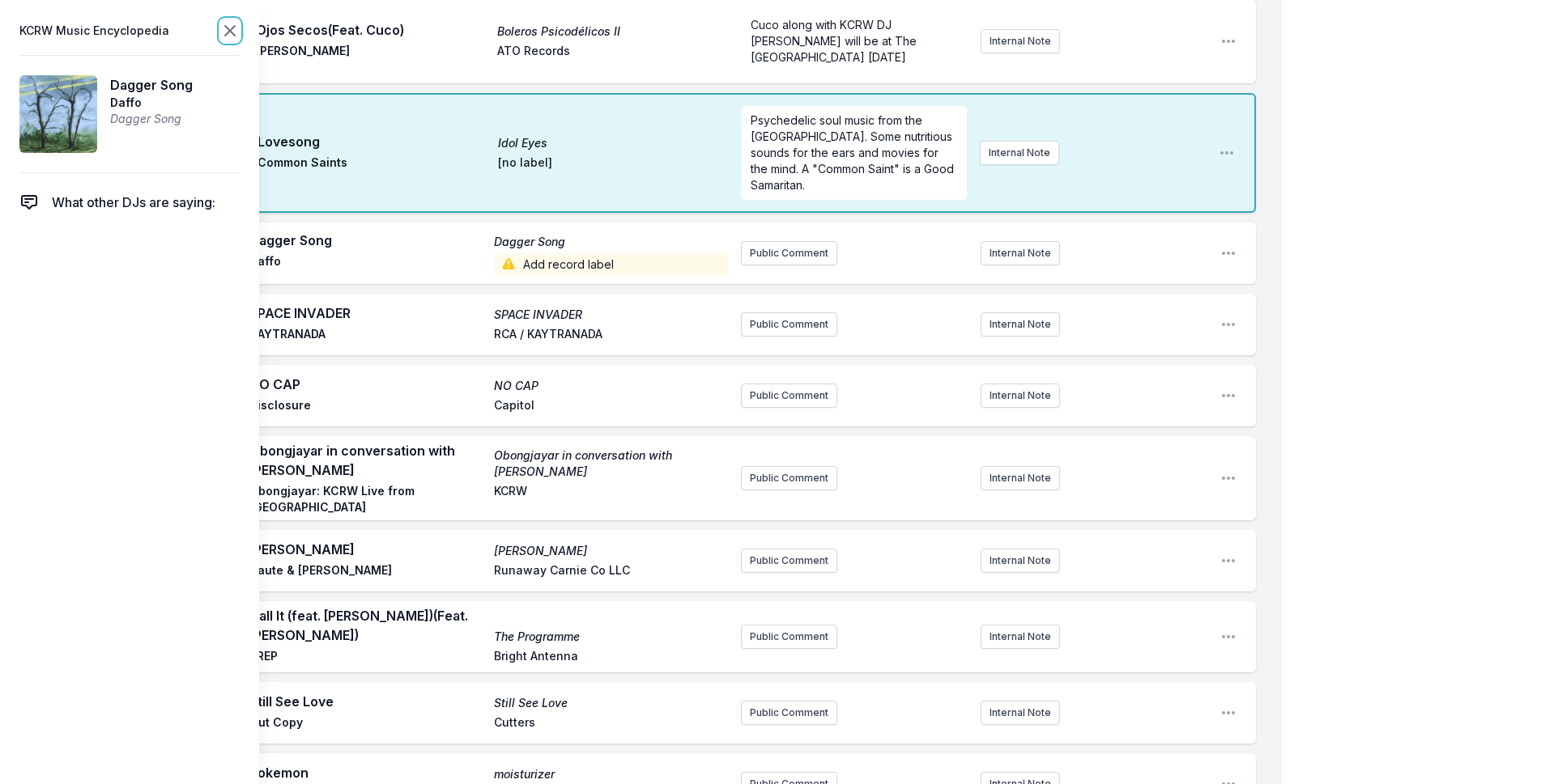
click at [236, 23] on icon at bounding box center [229, 31] width 20 height 20
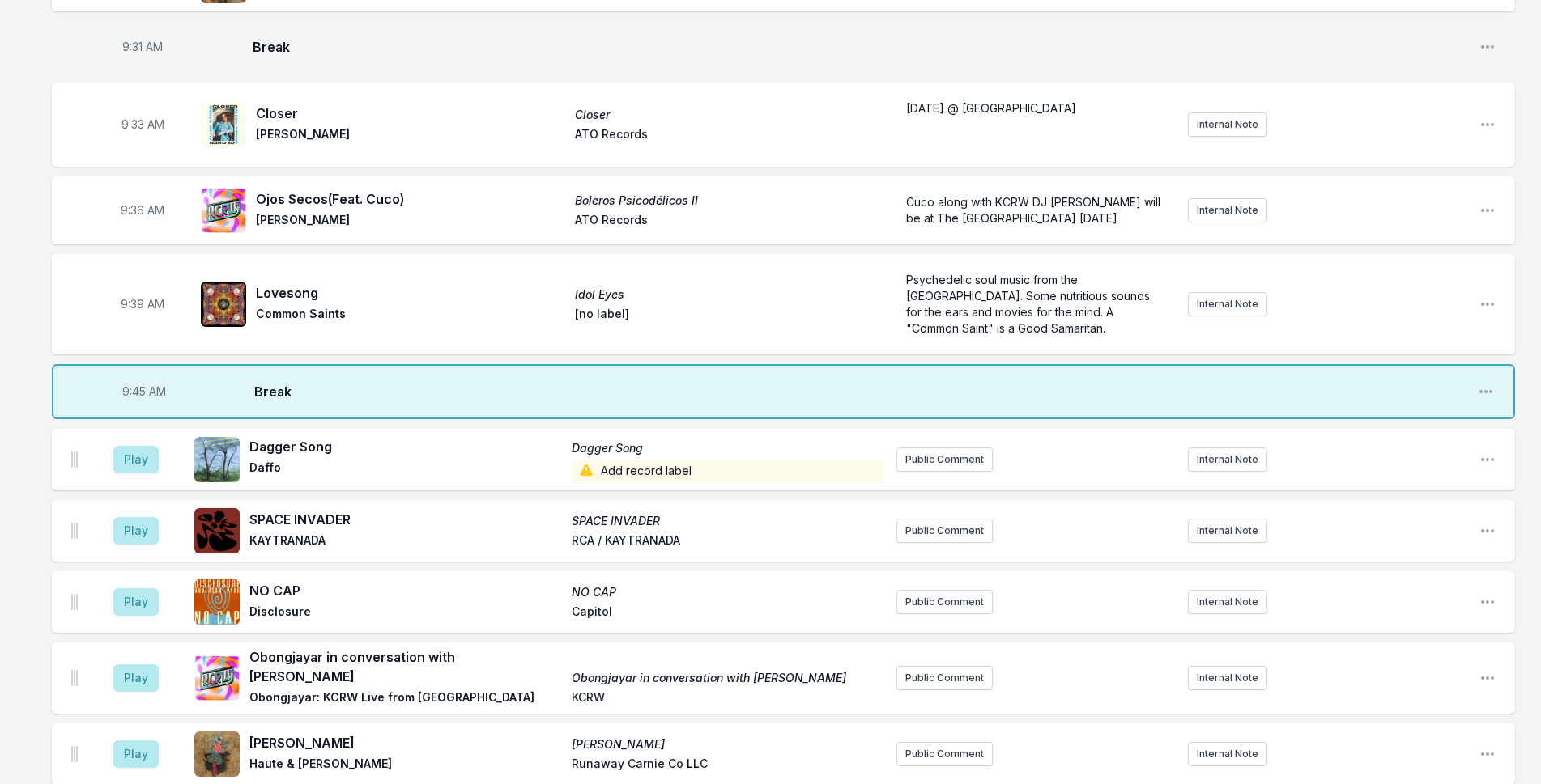
scroll to position [1053, 0]
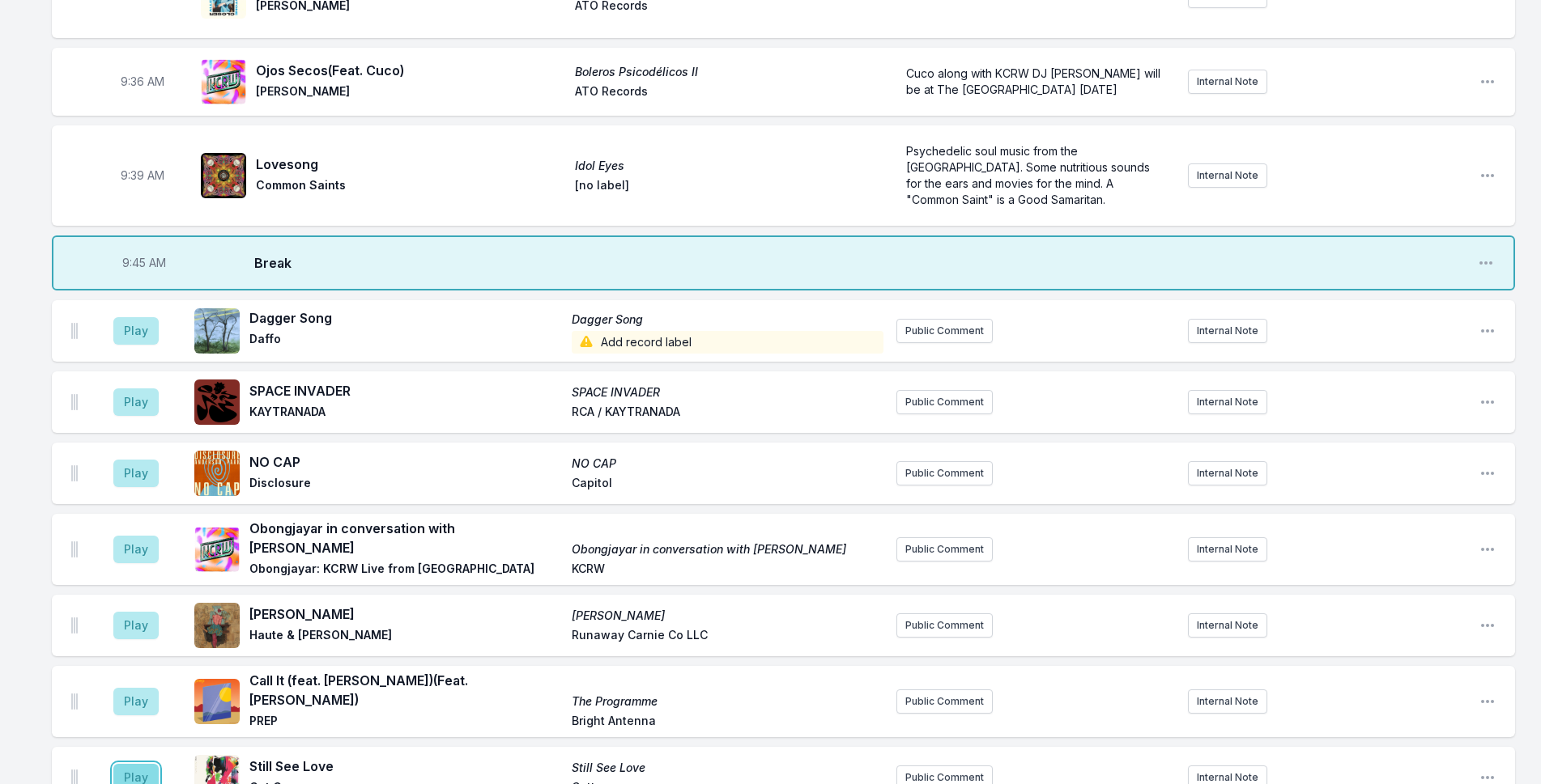
click at [145, 764] on button "Play" at bounding box center [136, 778] width 46 height 28
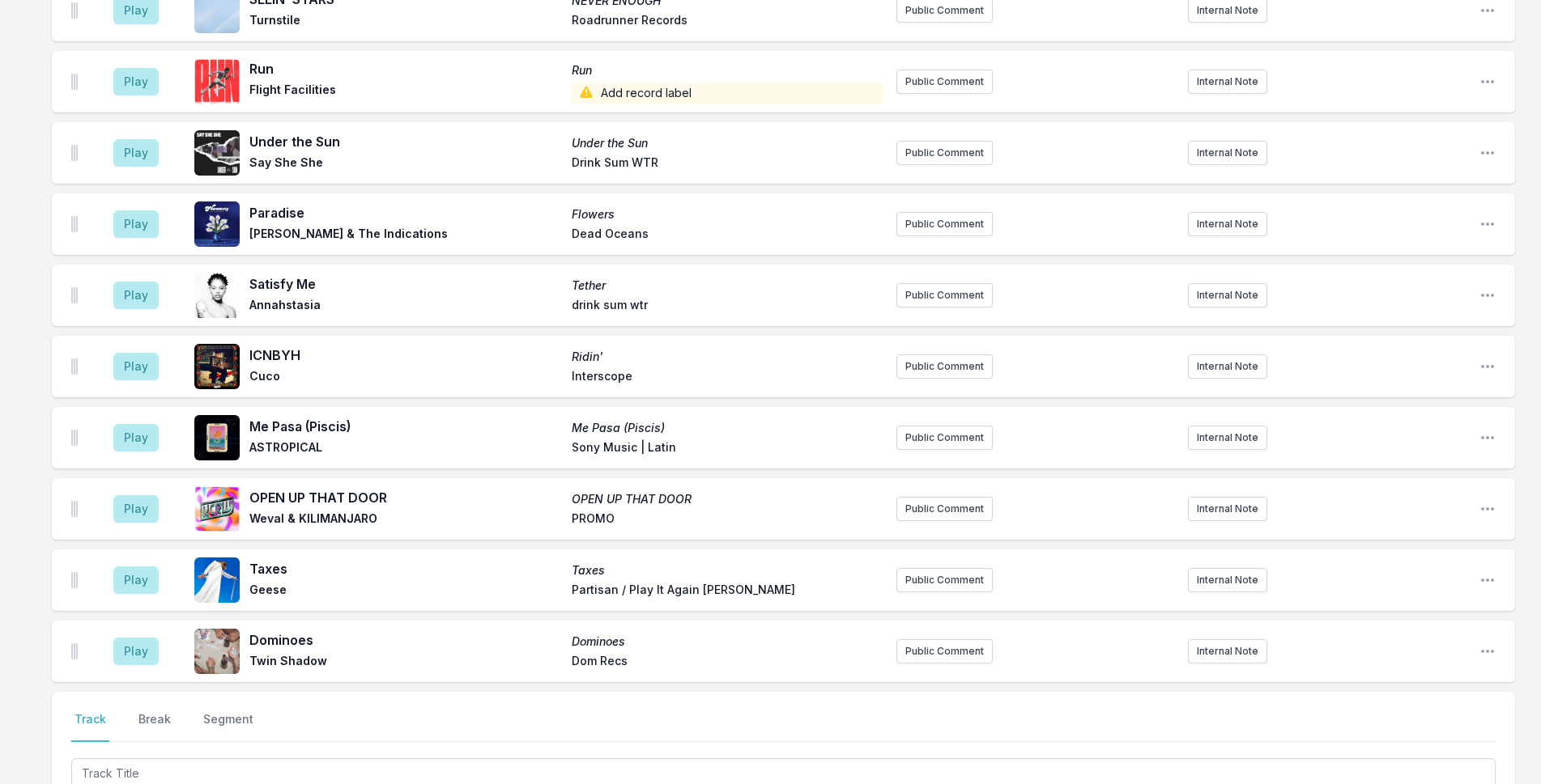
scroll to position [2394, 0]
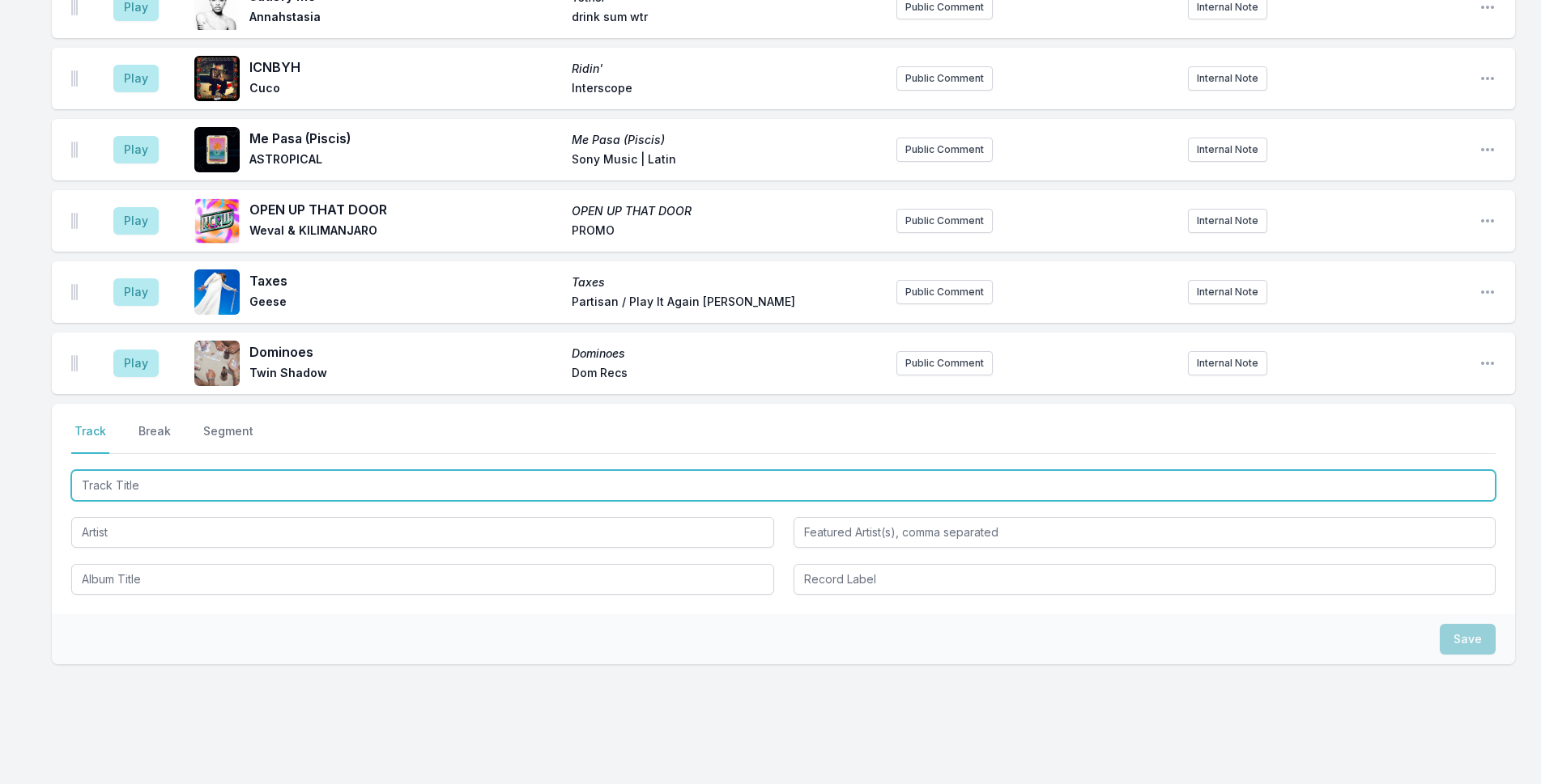
click at [221, 470] on input "Track Title" at bounding box center [784, 485] width 1425 height 31
type input "The Explorer"
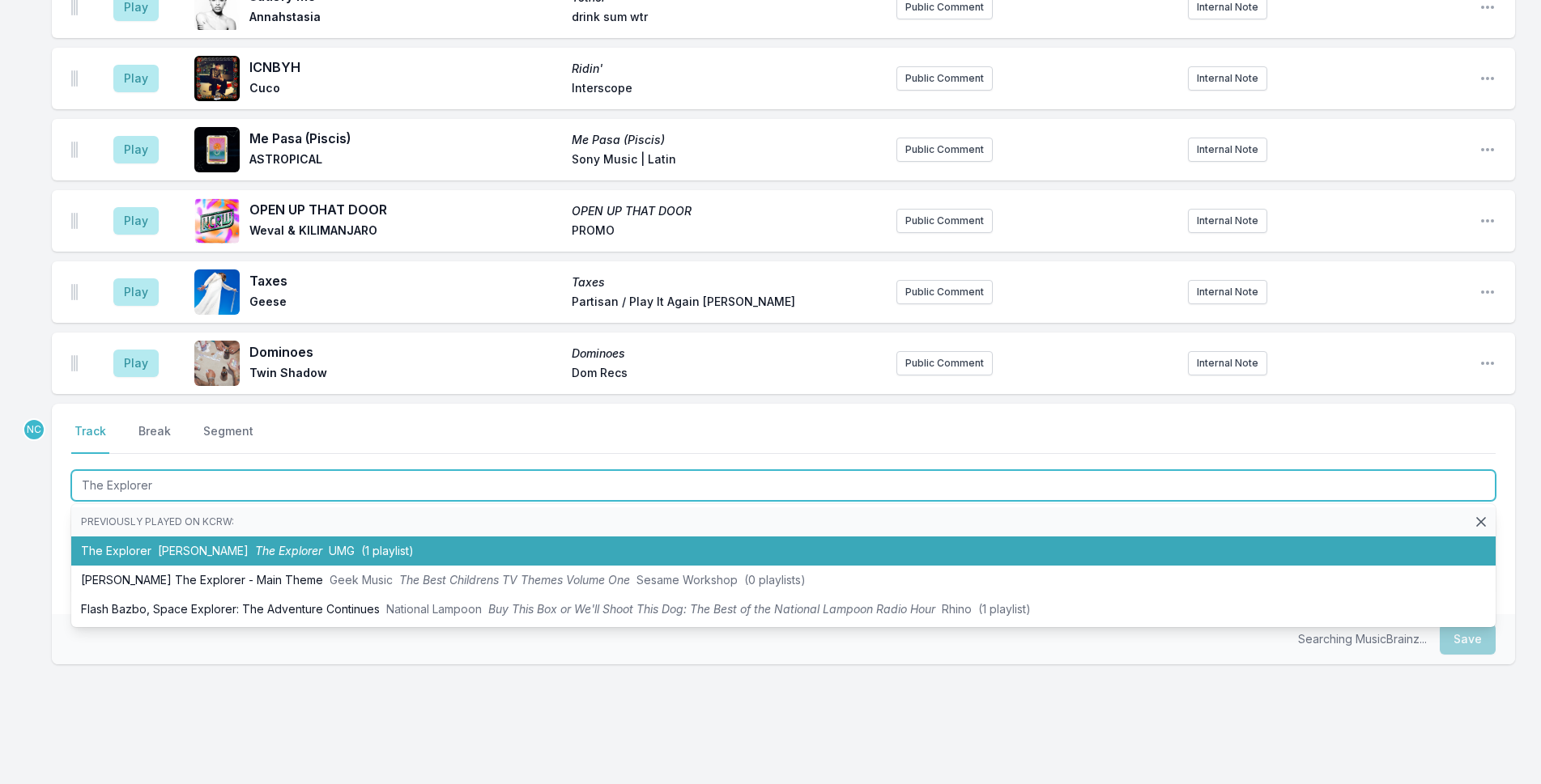
click at [255, 544] on span "The Explorer" at bounding box center [289, 550] width 67 height 14
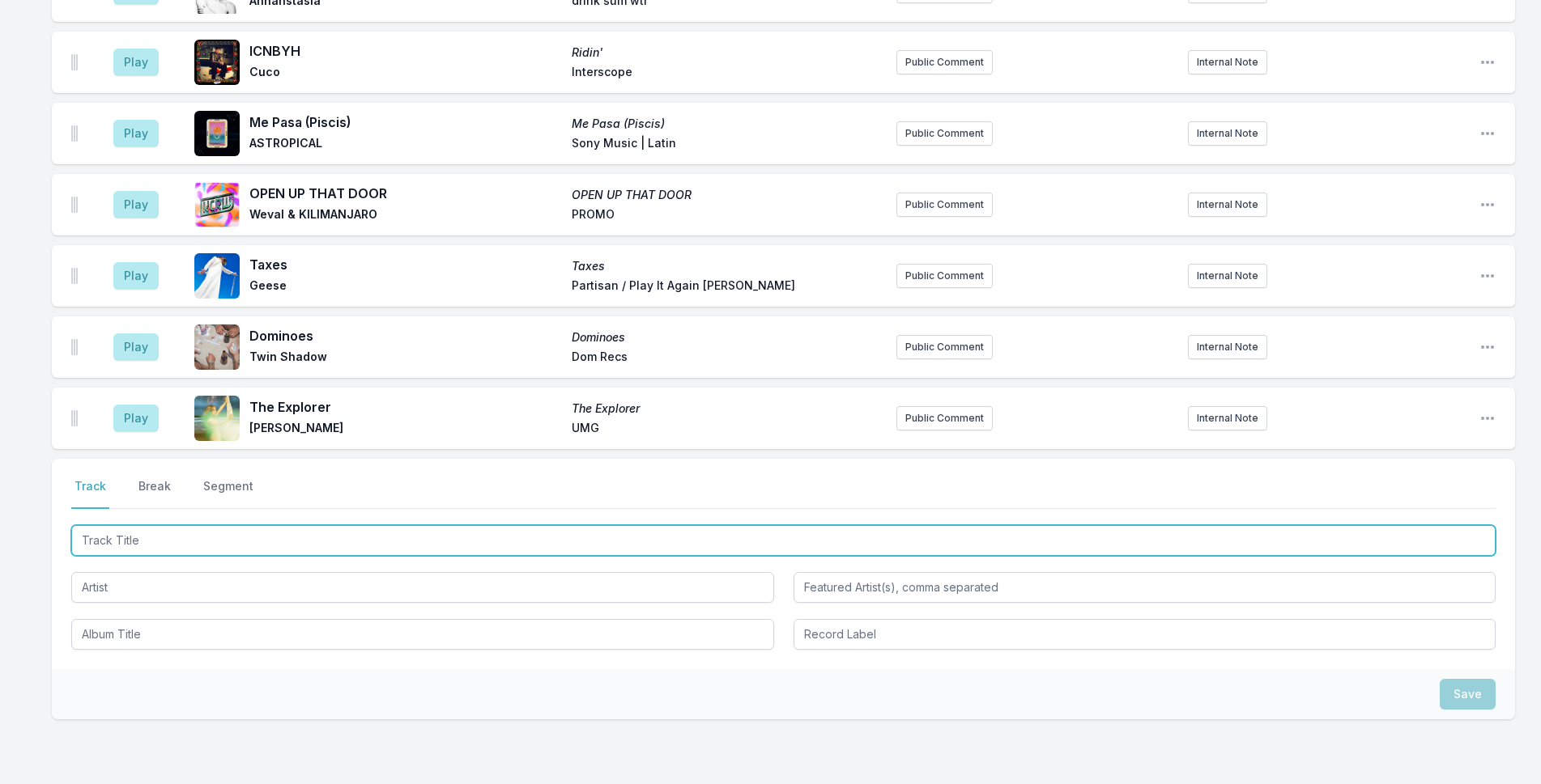
scroll to position [2520, 0]
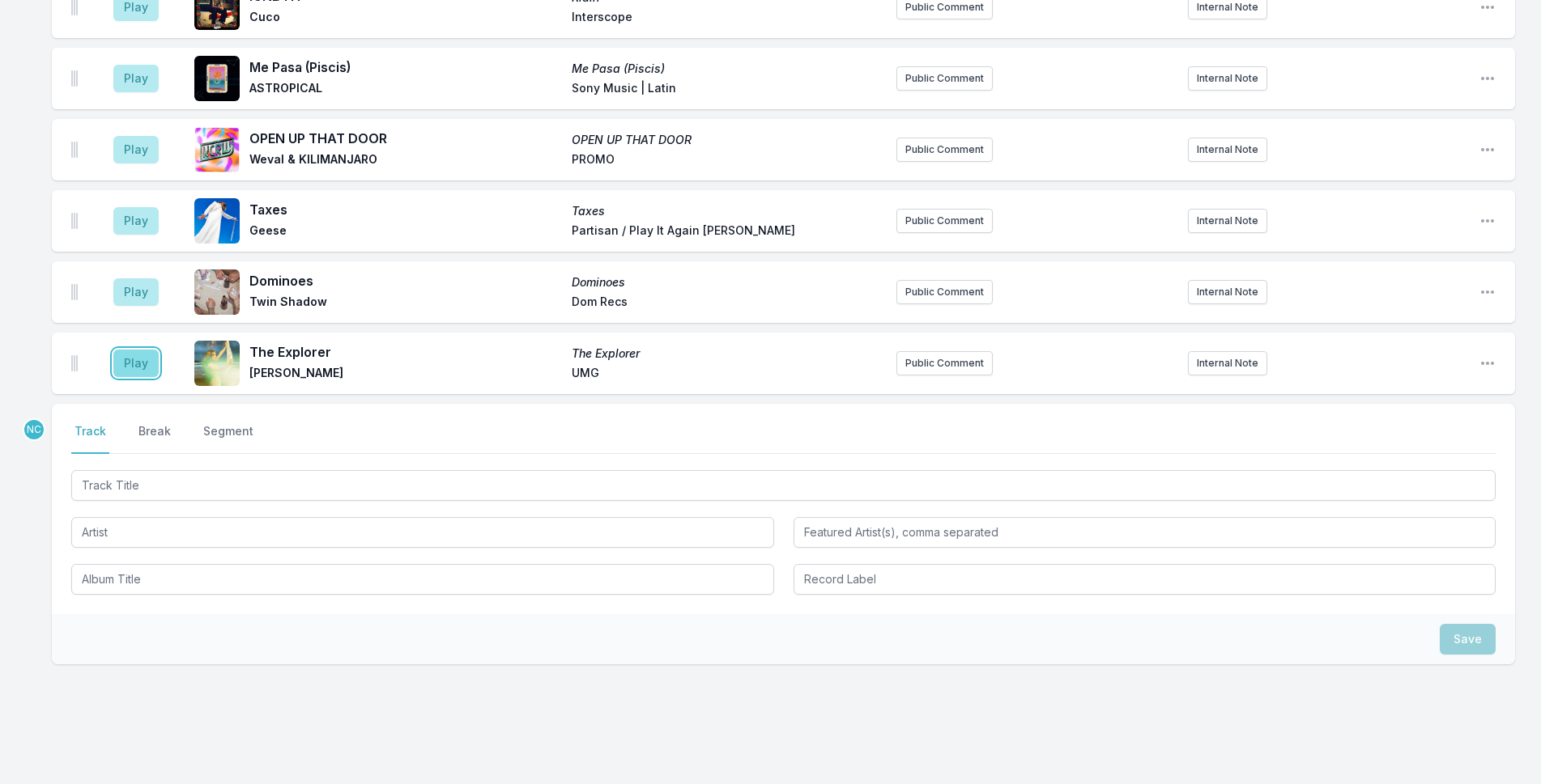
click at [142, 350] on button "Play" at bounding box center [136, 364] width 46 height 28
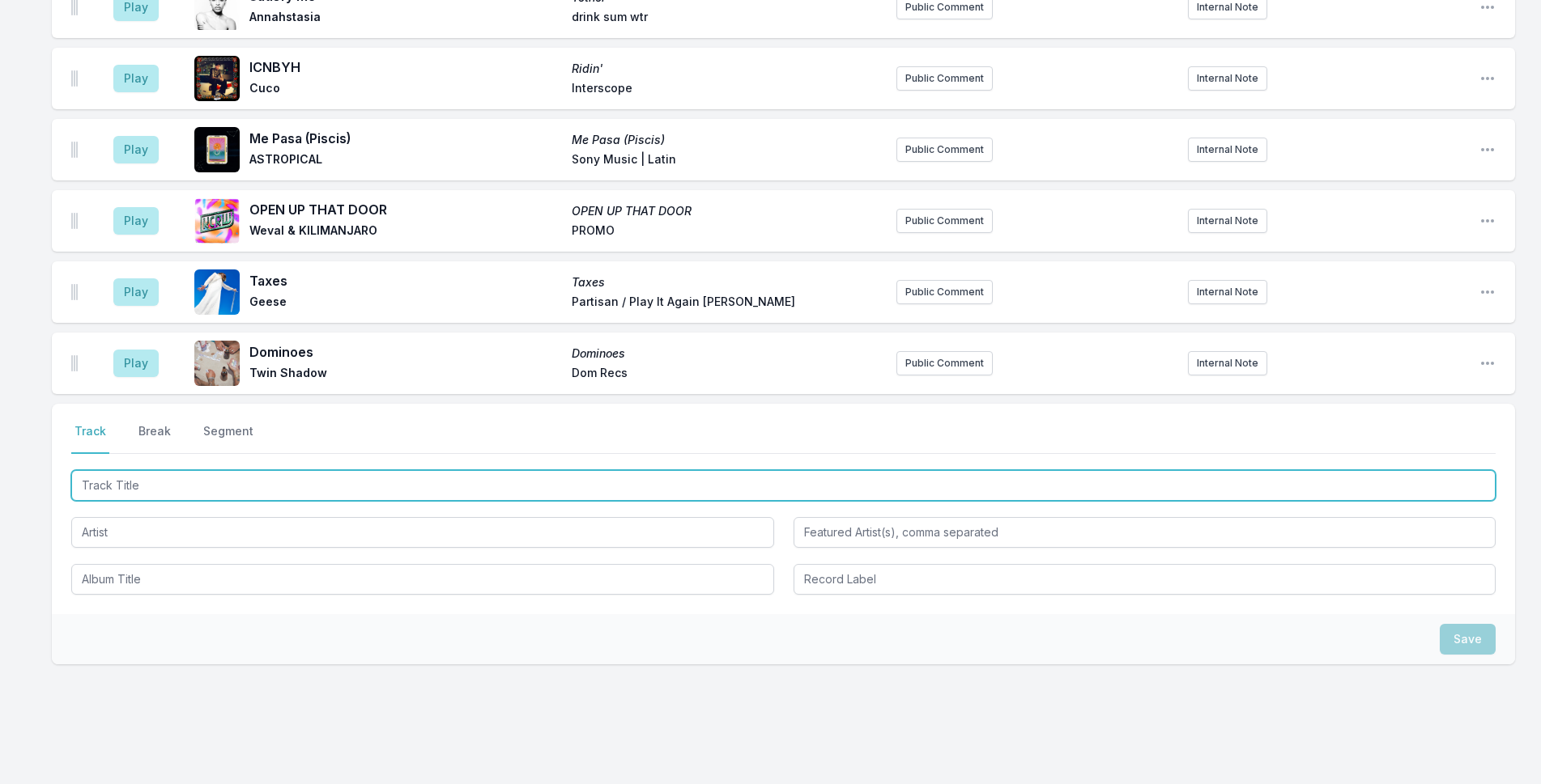
click at [373, 470] on input "Track Title" at bounding box center [784, 485] width 1425 height 31
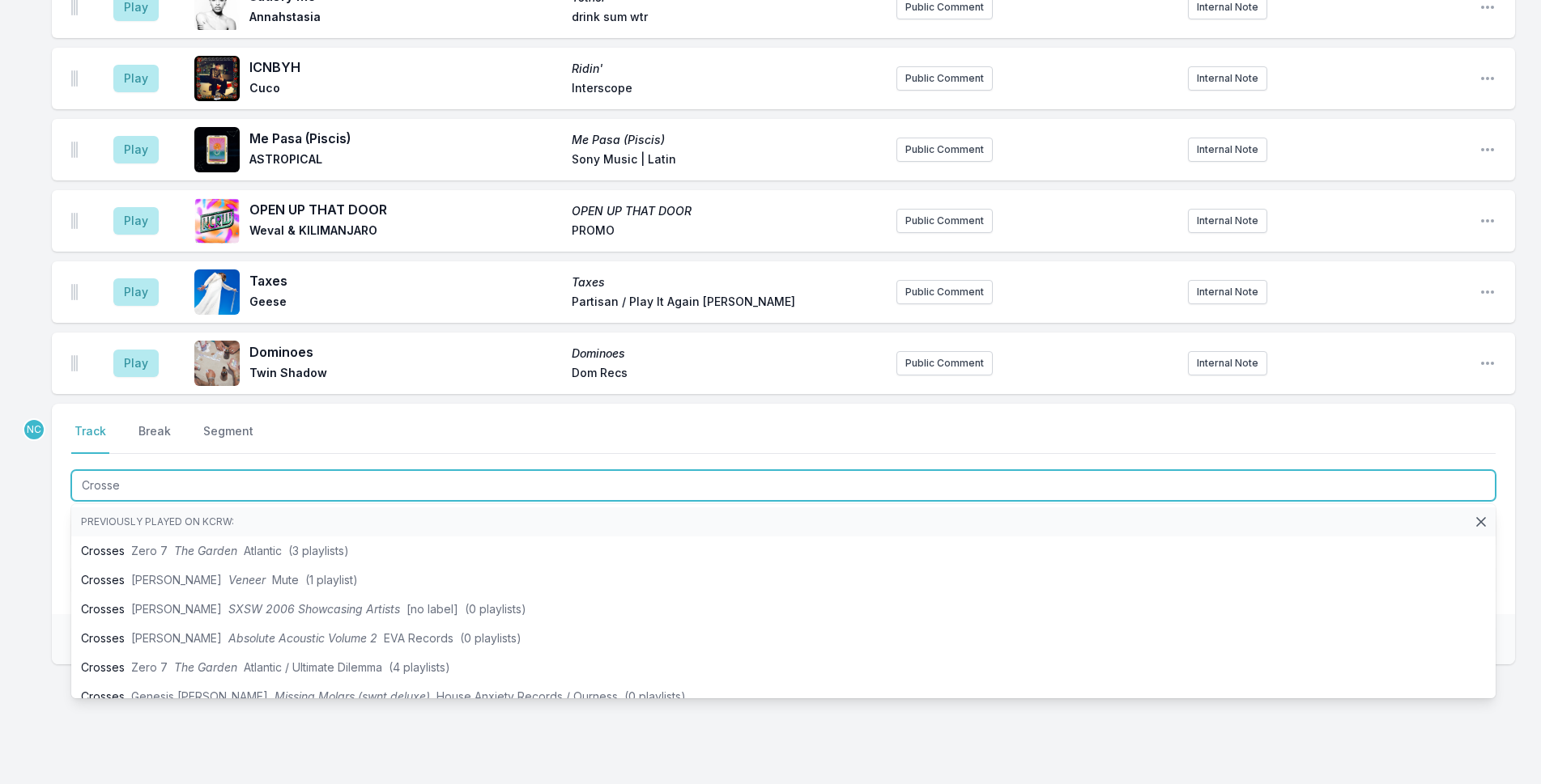
type input "Crosses"
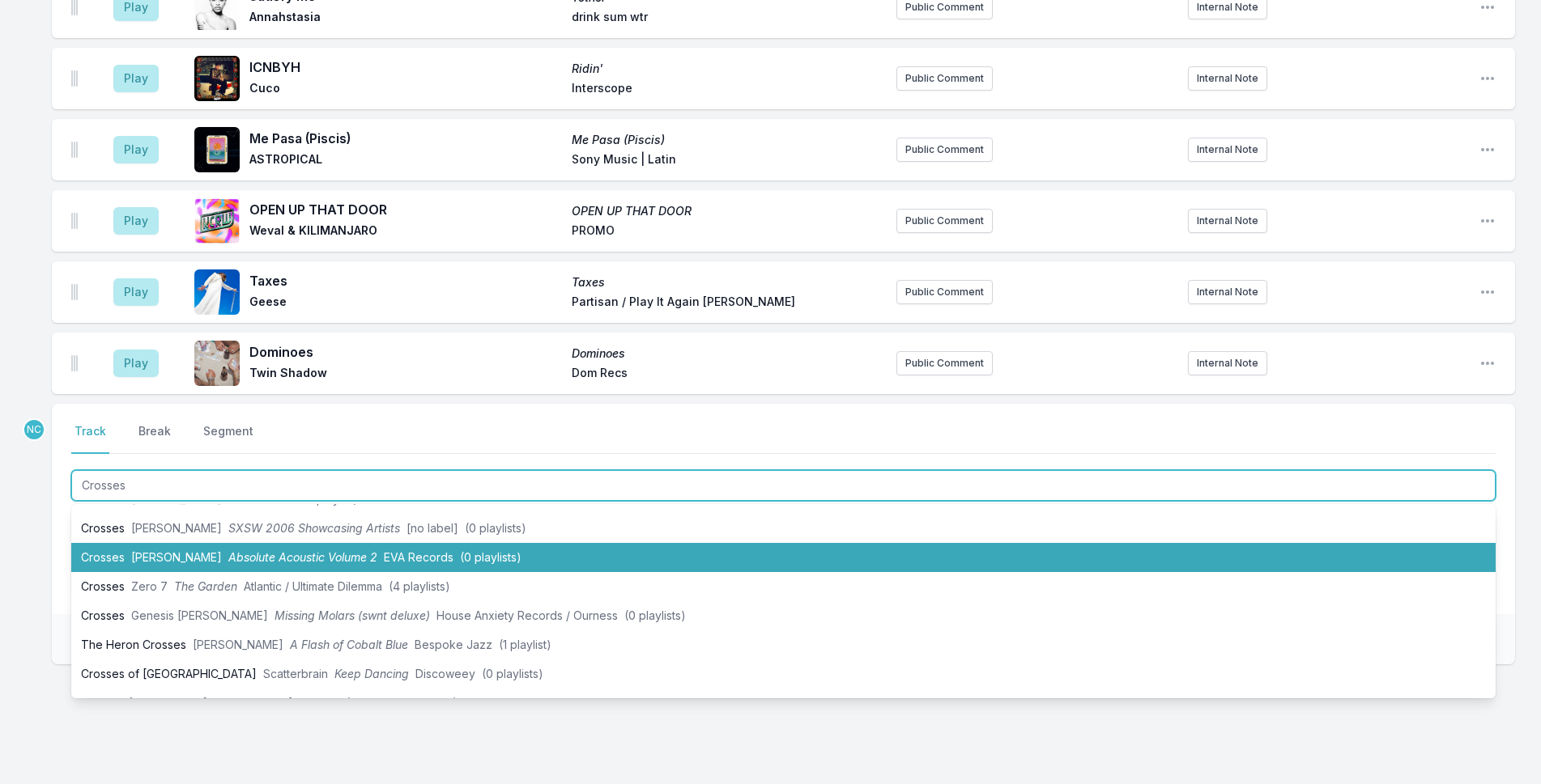
scroll to position [162, 0]
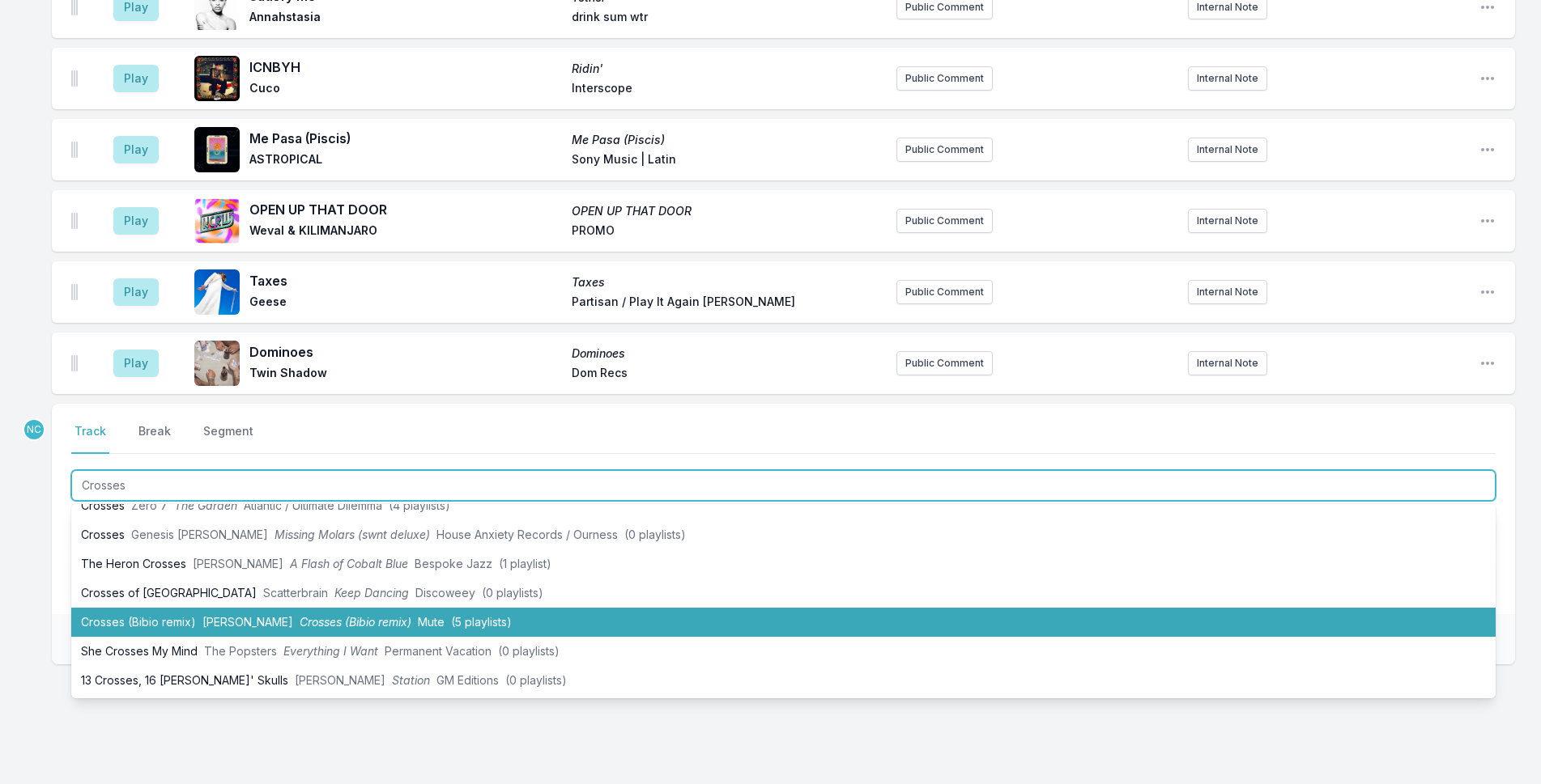
click at [381, 615] on span "Crosses (Bibio remix)" at bounding box center [356, 622] width 112 height 14
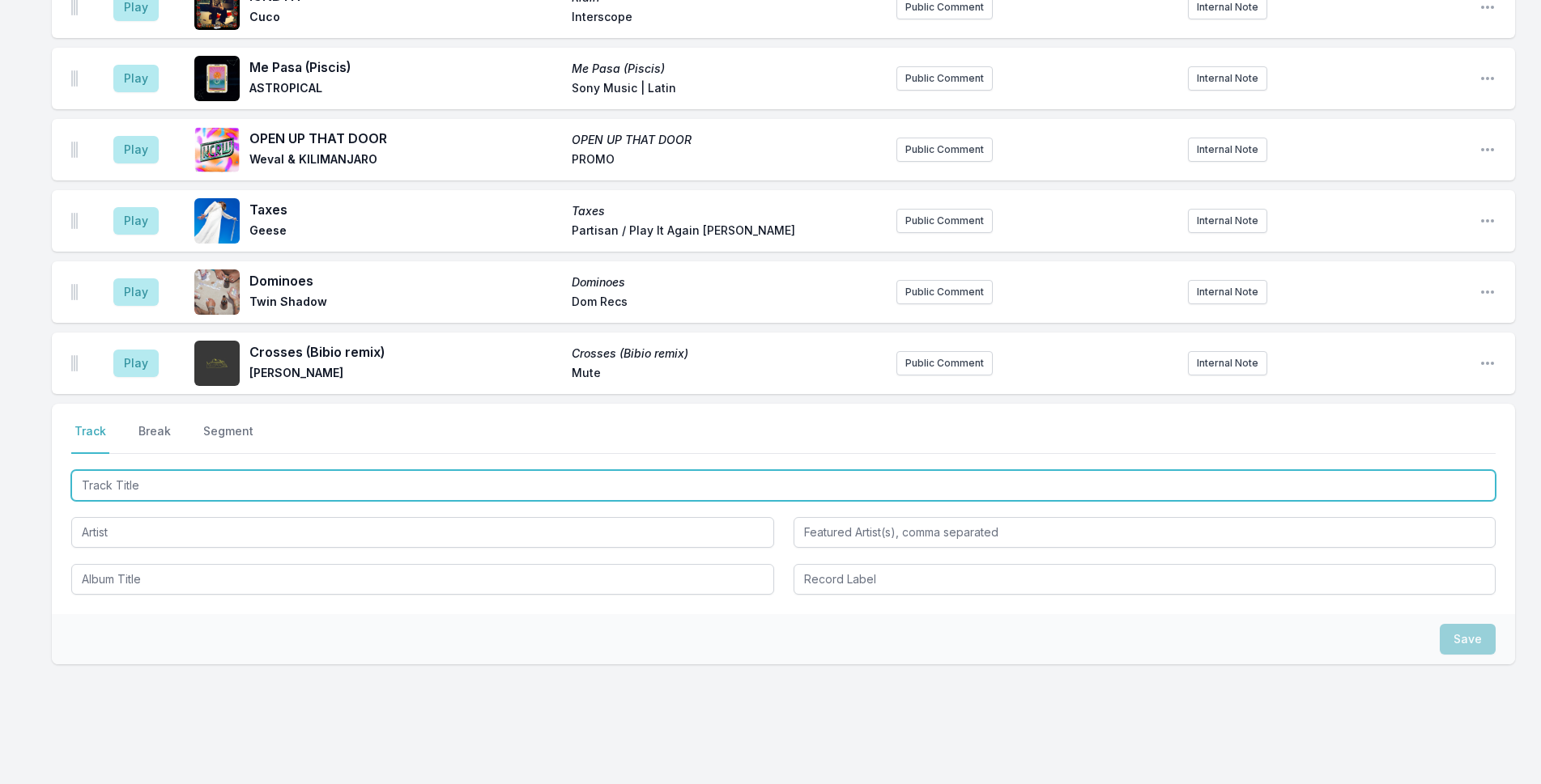
scroll to position [2614, 0]
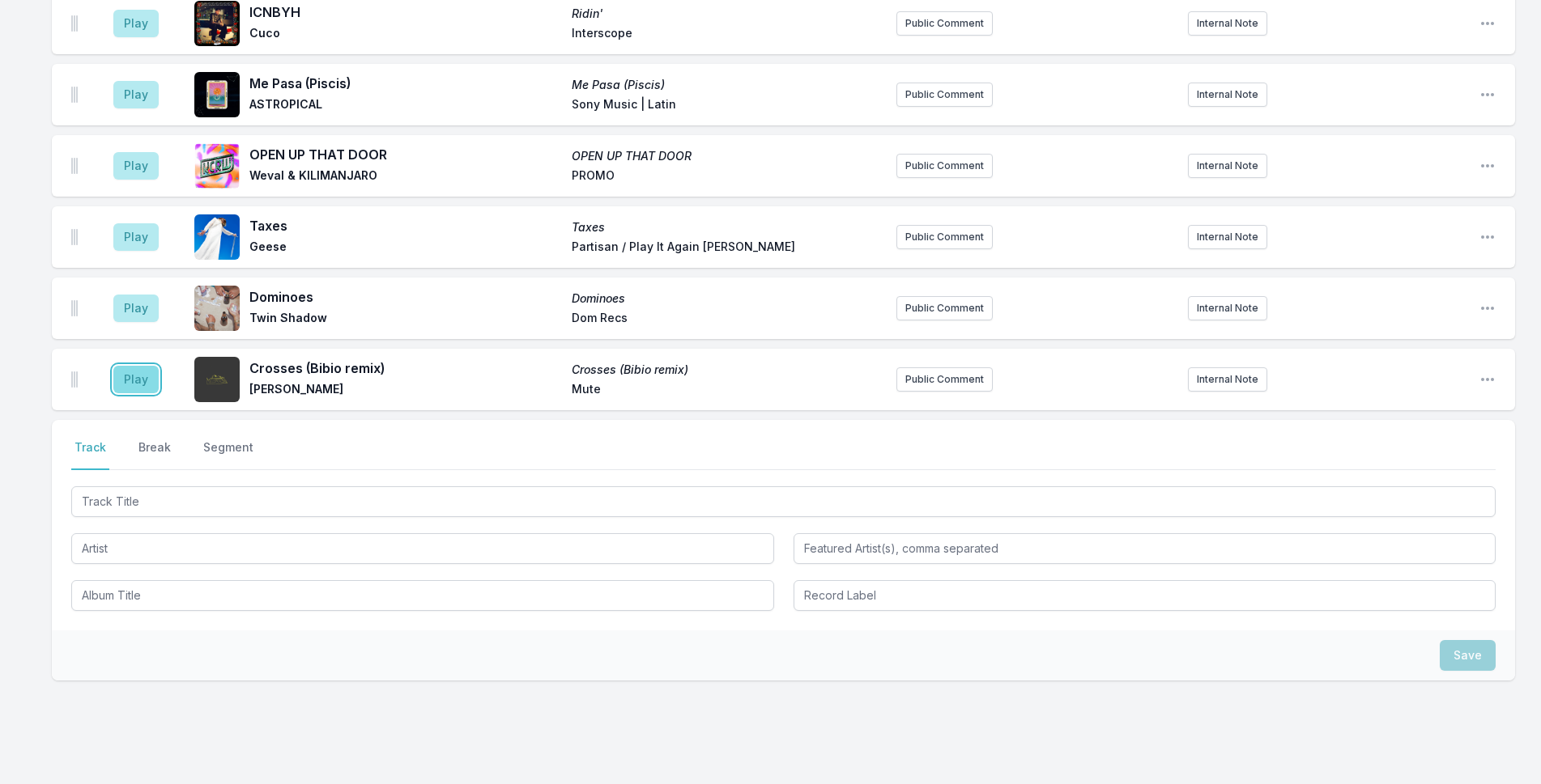
click at [127, 366] on button "Play" at bounding box center [136, 380] width 46 height 28
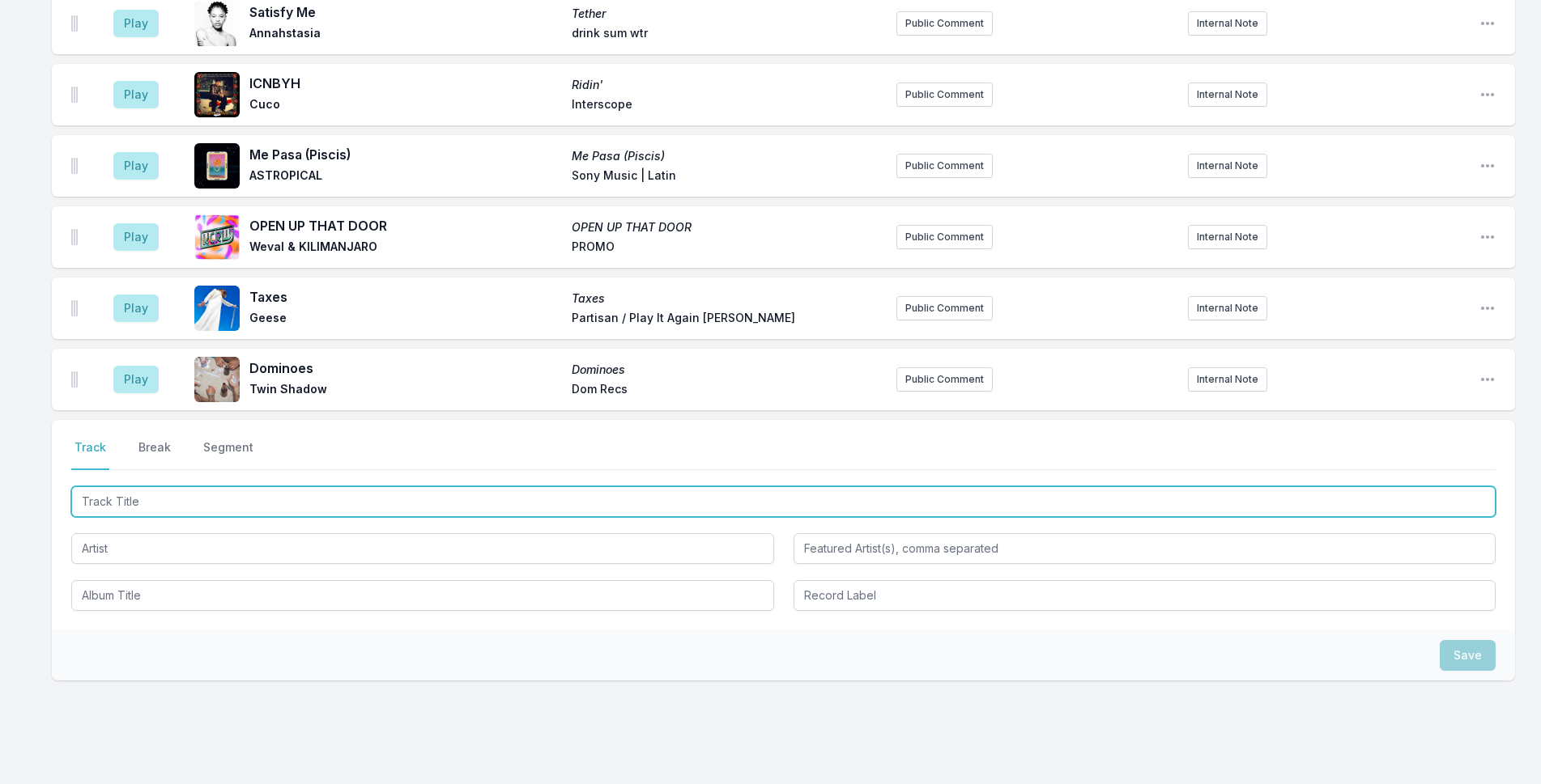
click at [211, 486] on input "Track Title" at bounding box center [784, 501] width 1425 height 31
type input "Dominoes"
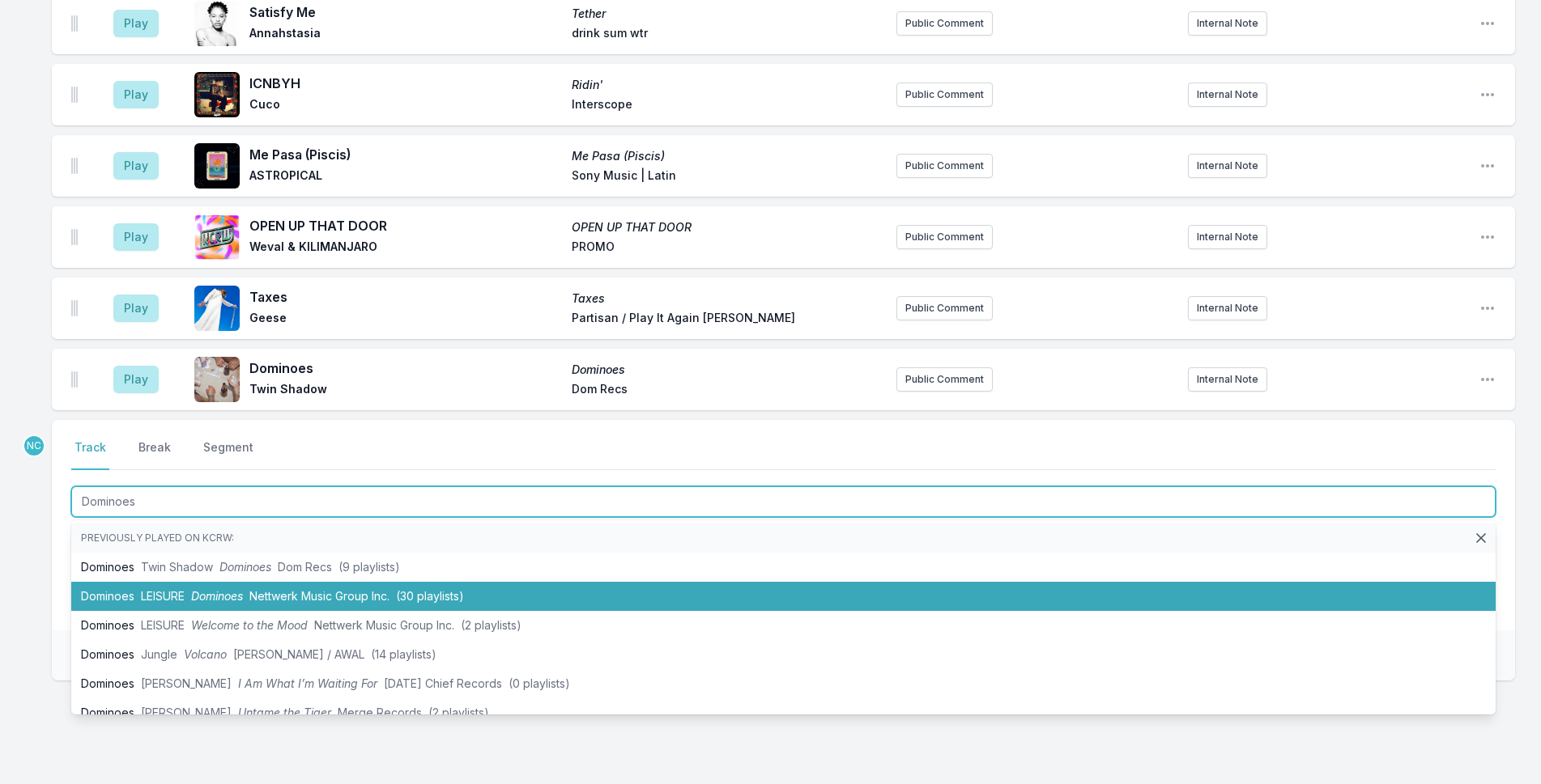
click at [276, 582] on li "Dominoes LEISURE Dominoes Nettwerk Music Group Inc. (30 playlists)" at bounding box center [784, 596] width 1425 height 29
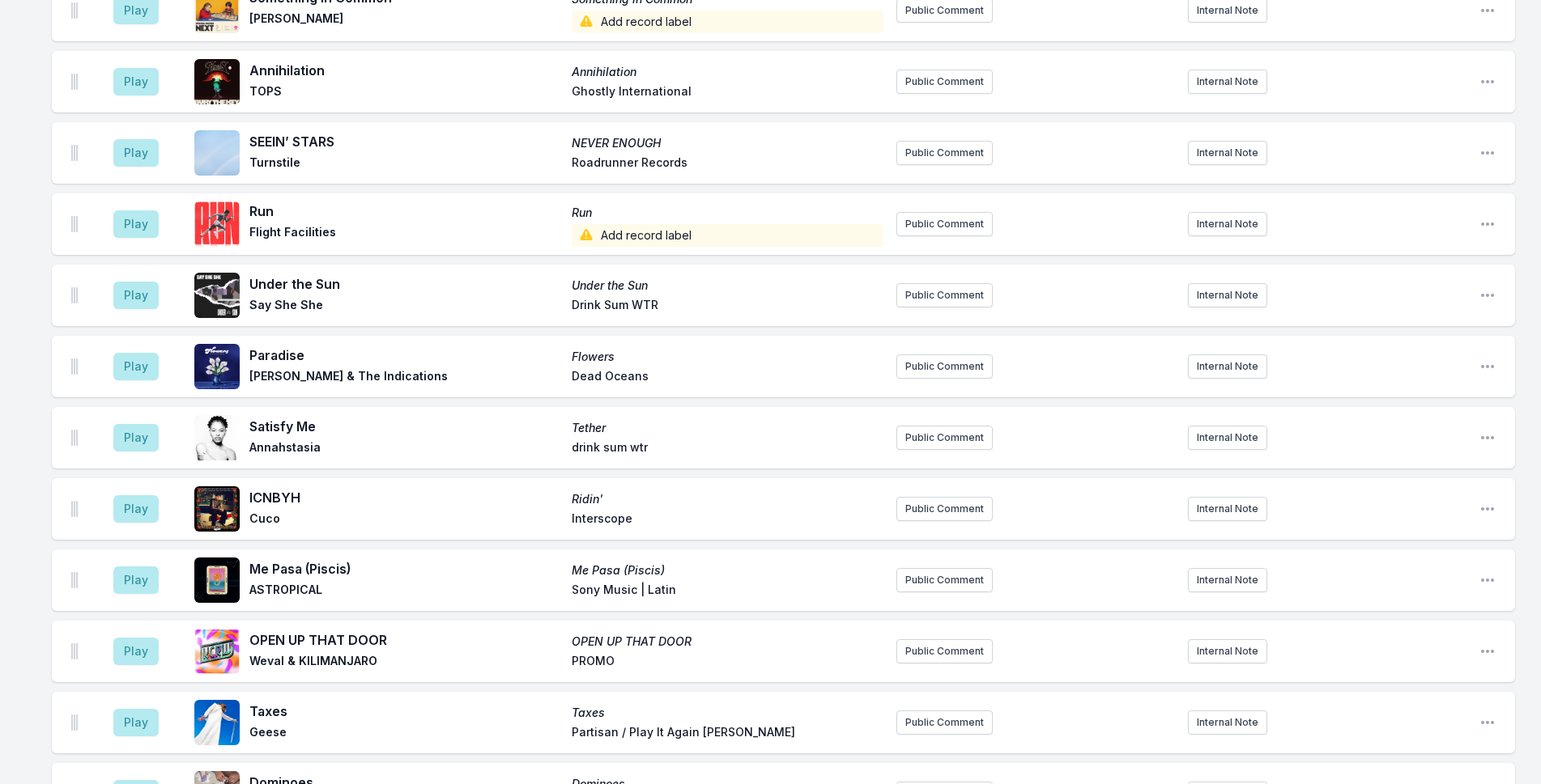
scroll to position [2685, 0]
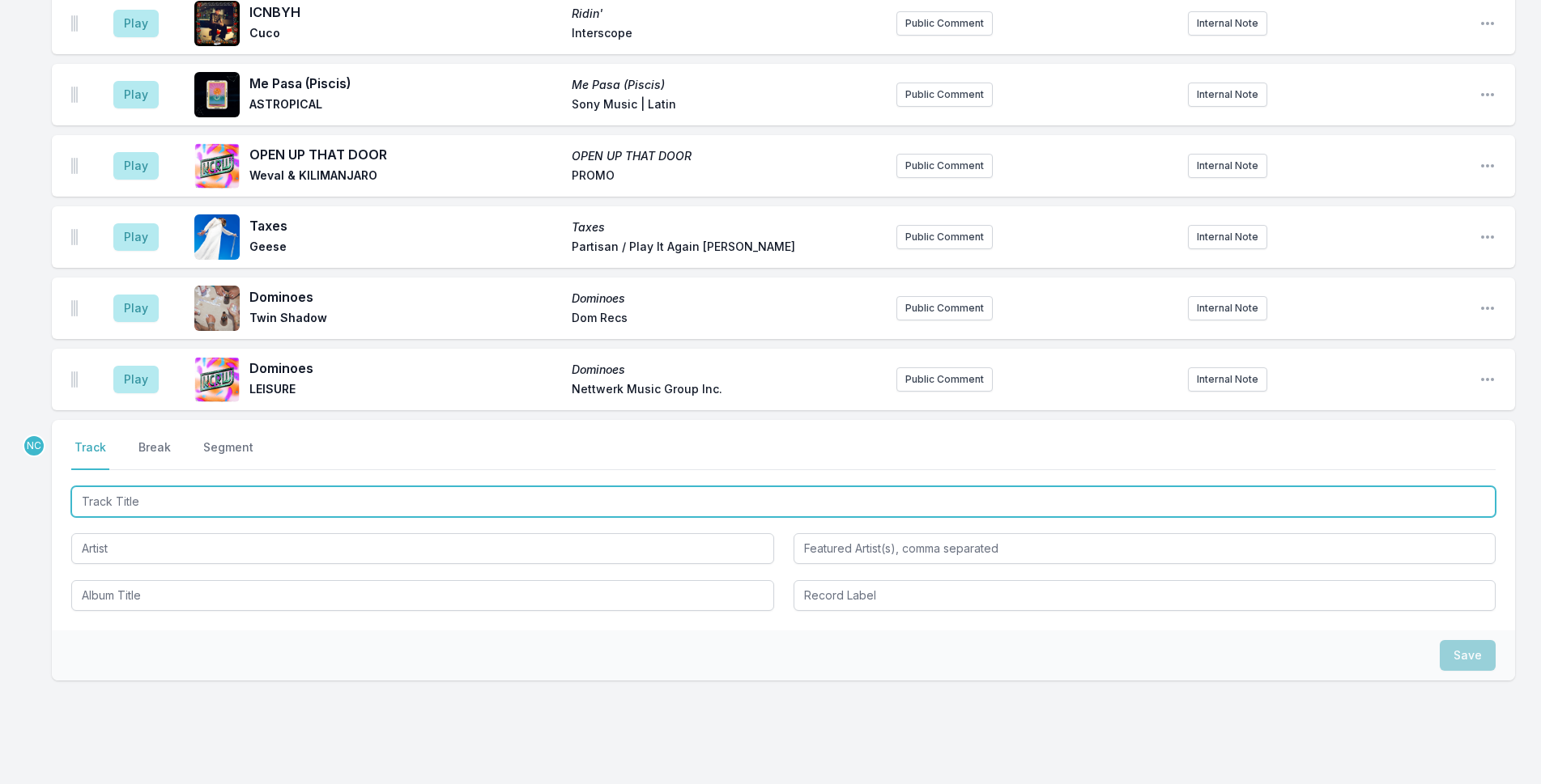
click at [296, 486] on input "Track Title" at bounding box center [784, 501] width 1425 height 31
paste input "Mágica"
type input "Mágica"
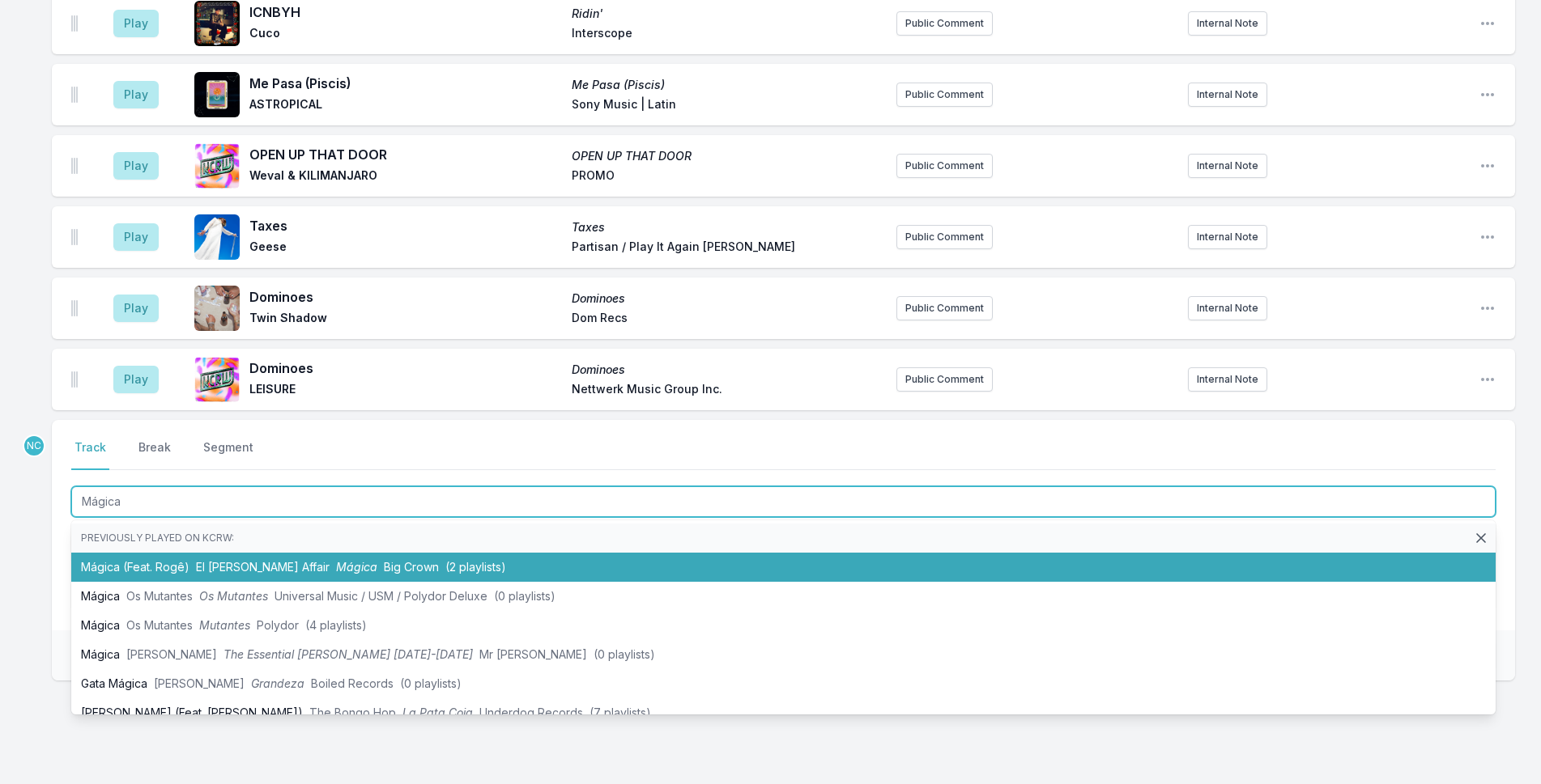
click at [363, 553] on li "Mágica (Feat. Rogê) El [PERSON_NAME] Affair Mágica Big Crown (2 playlists)" at bounding box center [784, 567] width 1425 height 29
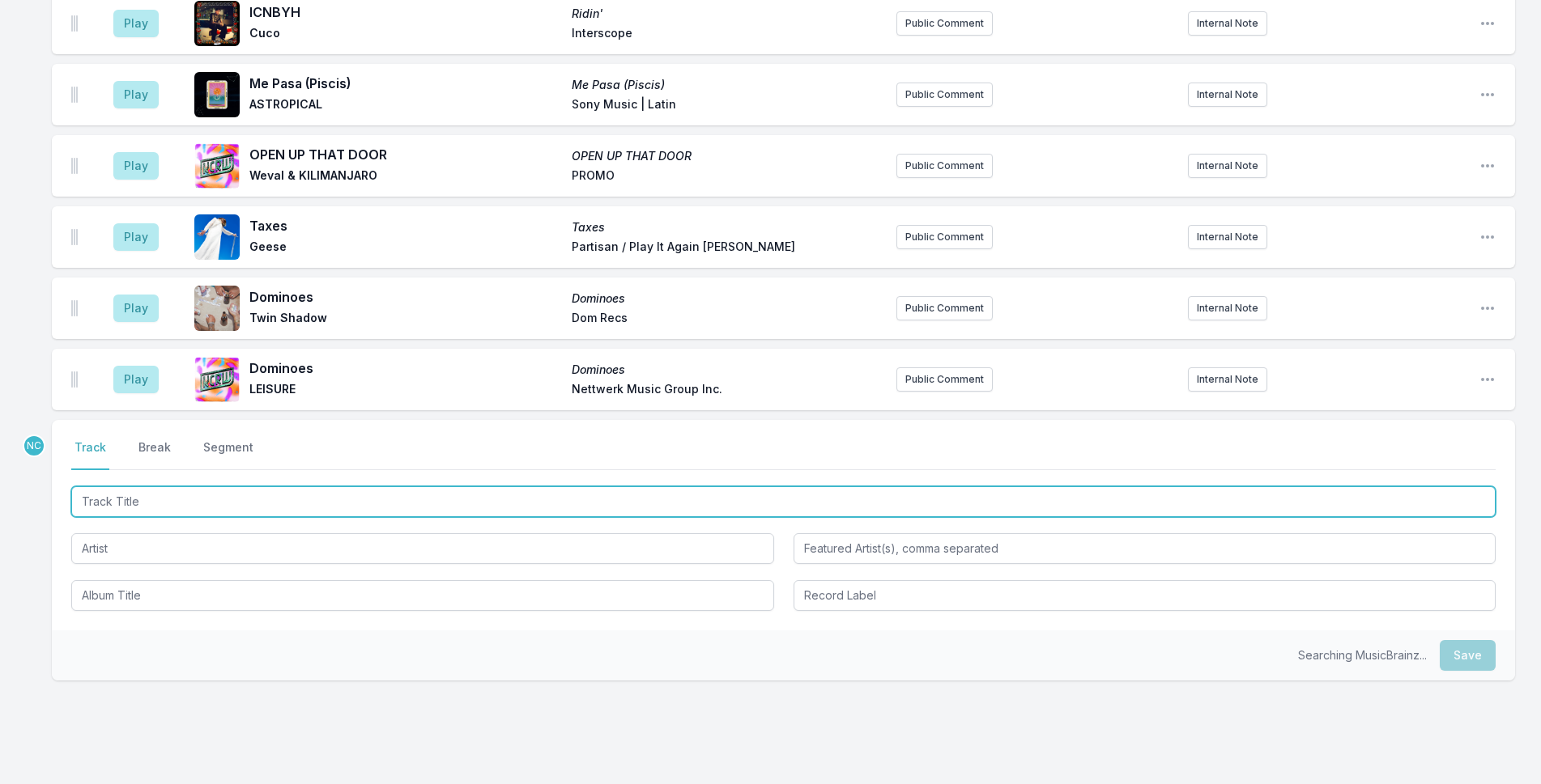
scroll to position [2756, 0]
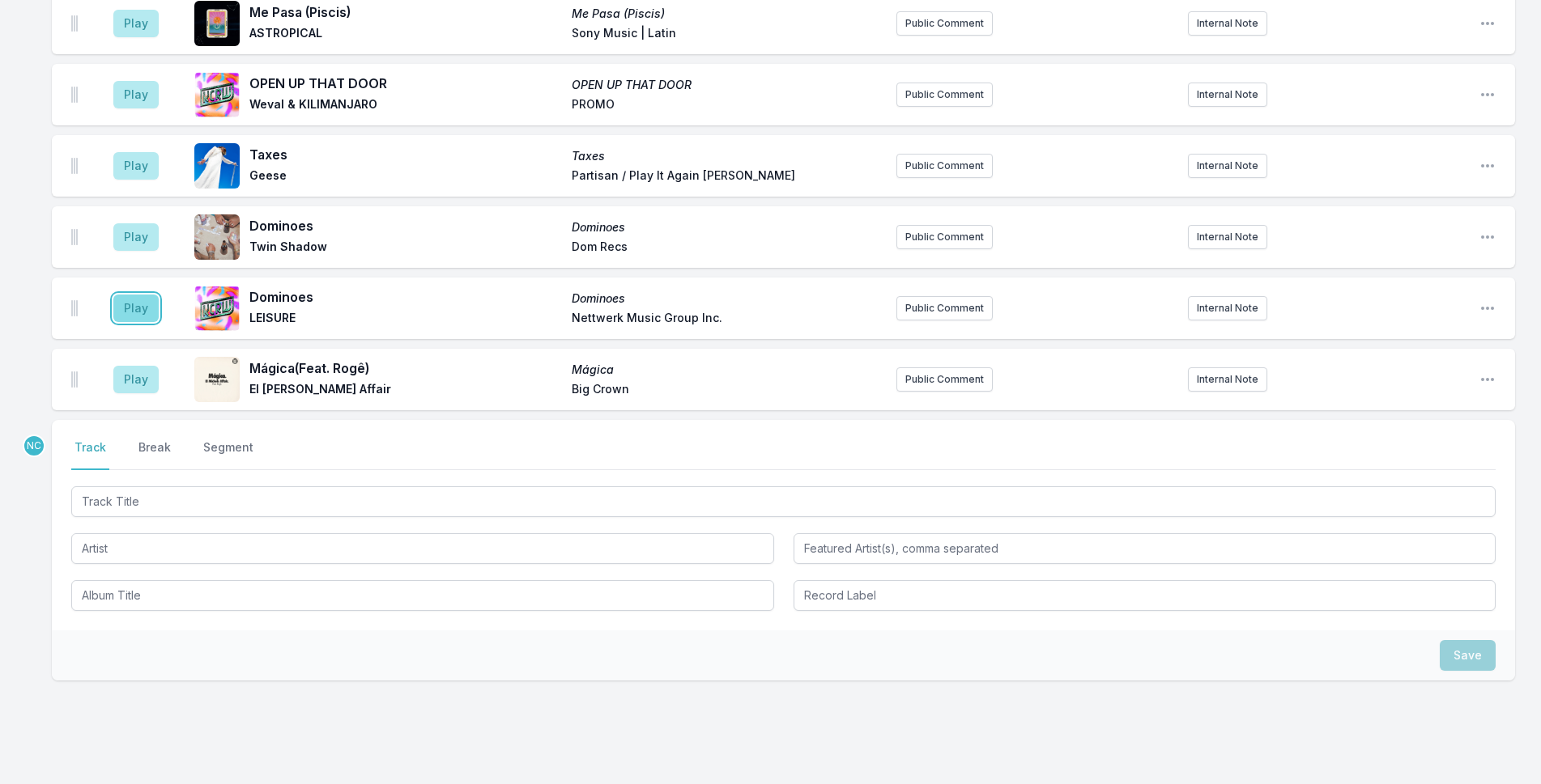
click at [127, 294] on button "Play" at bounding box center [136, 308] width 46 height 28
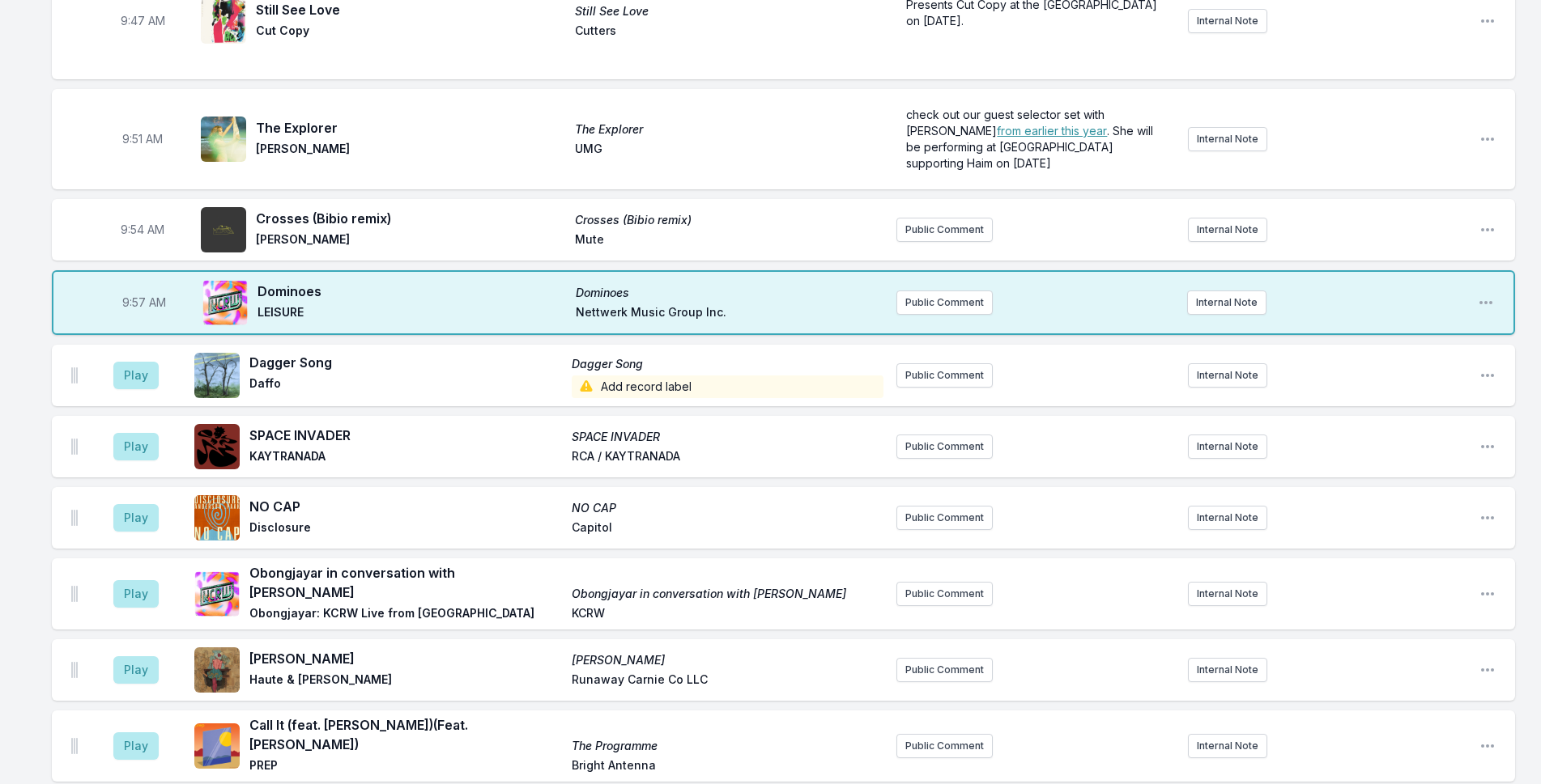
scroll to position [1299, 0]
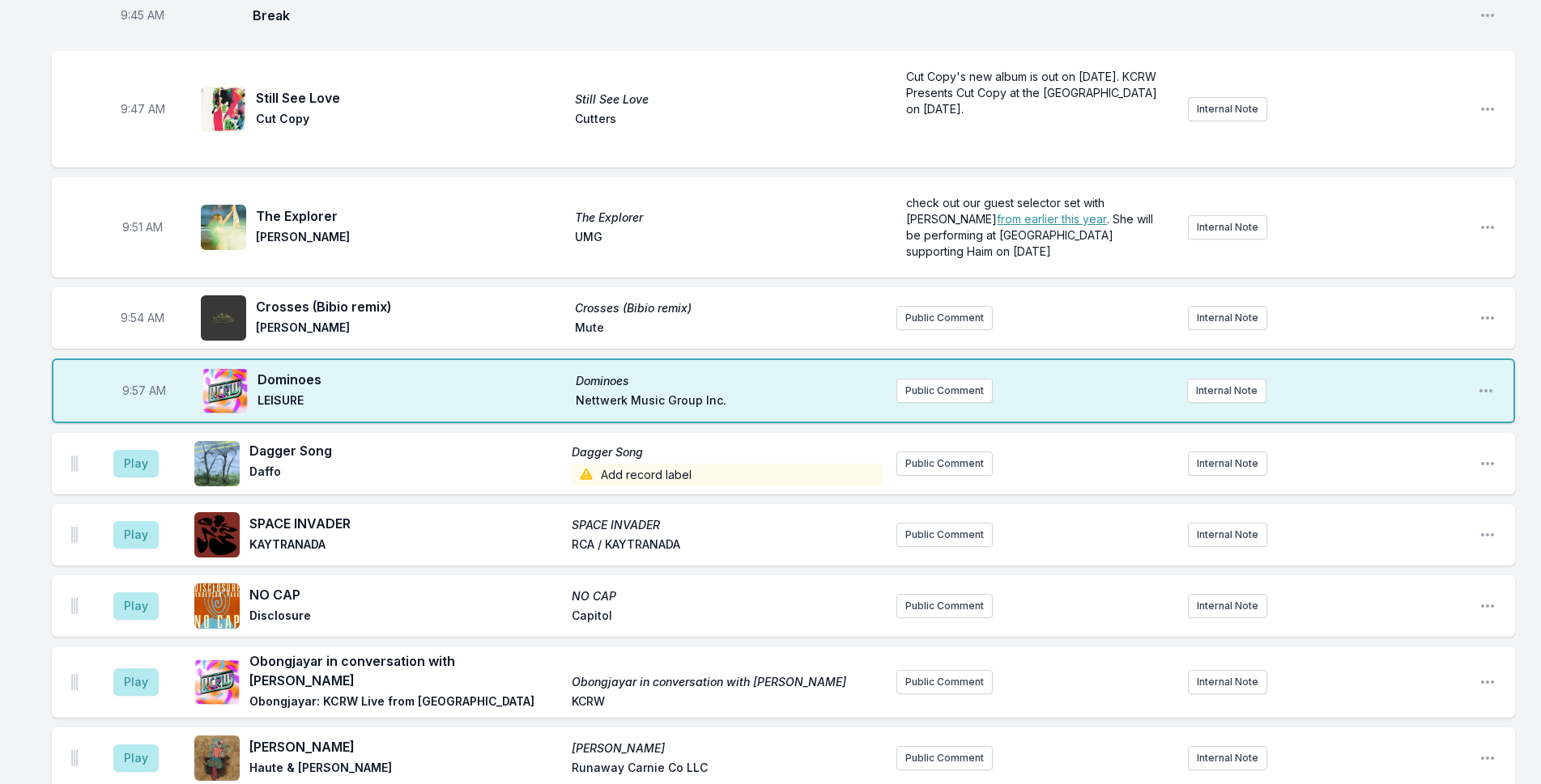
click at [950, 288] on div "9:54 AM Crosses (Bibio remix) Crosses ([PERSON_NAME] remix) [PERSON_NAME] Publi…" at bounding box center [784, 318] width 1464 height 61
click at [948, 306] on button "Public Comment" at bounding box center [944, 318] width 96 height 24
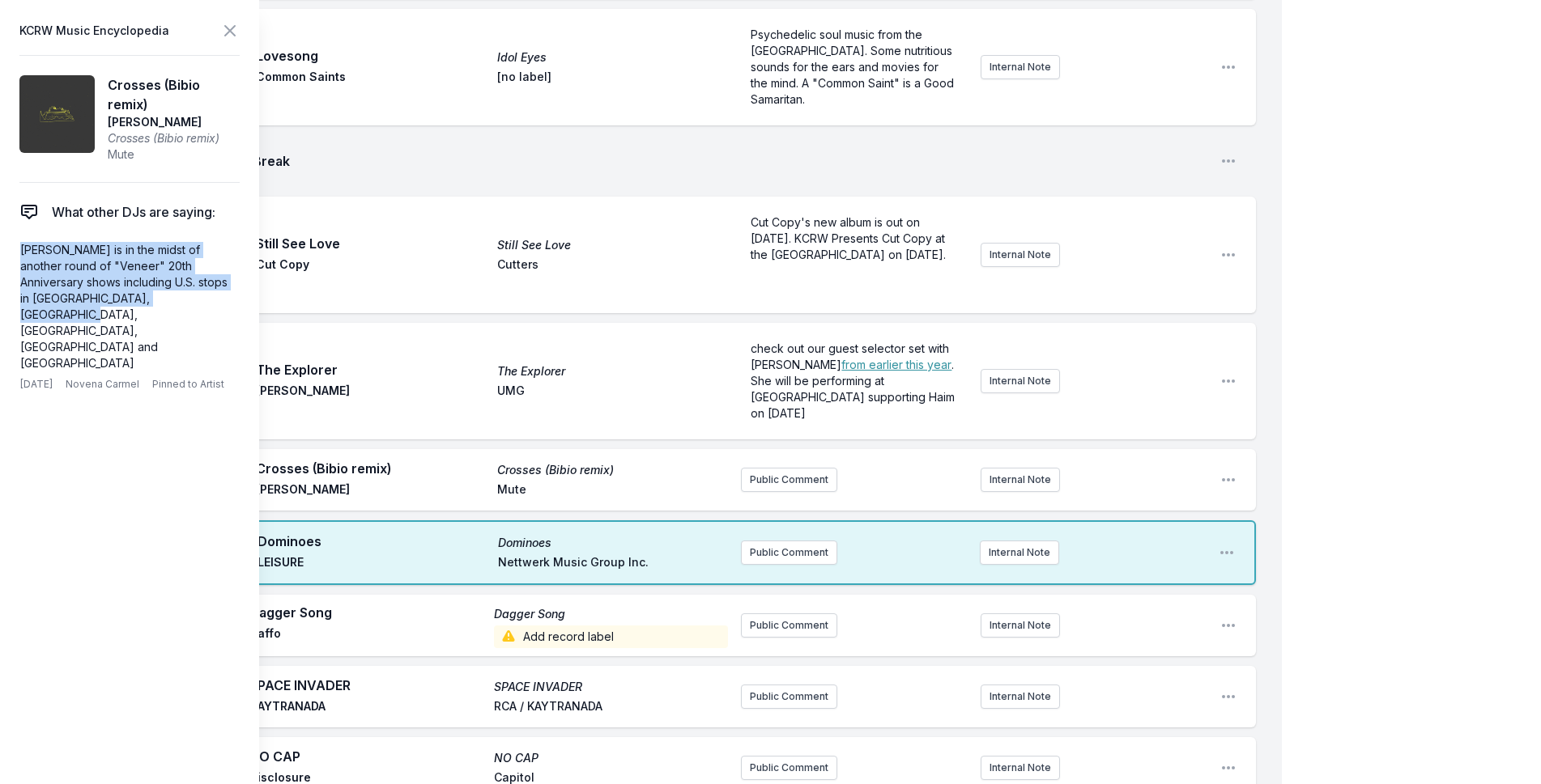
drag, startPoint x: 150, startPoint y: 297, endPoint x: 0, endPoint y: 227, distance: 165.5
click at [0, 227] on aside "KCRW Music Encyclopedia Crosses ([PERSON_NAME] remix) [PERSON_NAME] (Bibio remi…" at bounding box center [130, 392] width 259 height 784
click at [57, 257] on p "[PERSON_NAME] is in the midst of another round of "Veneer" 20th Anniversary sho…" at bounding box center [127, 306] width 212 height 129
click at [1307, 357] on div "My Playlist KCRW Playlist Directory Reports NN NC User Guide Report Bug Sign ou…" at bounding box center [770, 585] width 1541 height 3767
click at [235, 29] on icon at bounding box center [229, 31] width 20 height 20
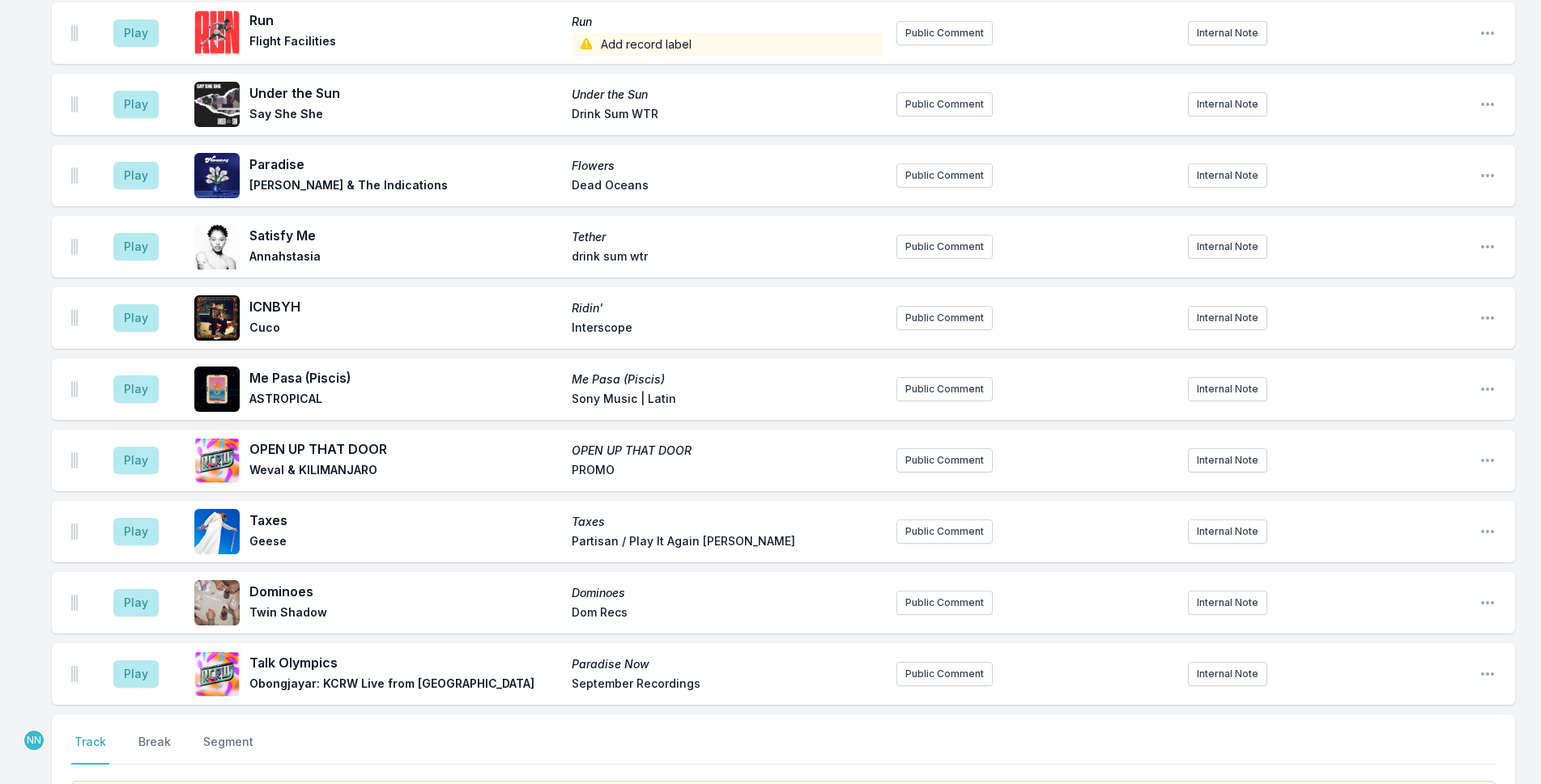
scroll to position [2808, 0]
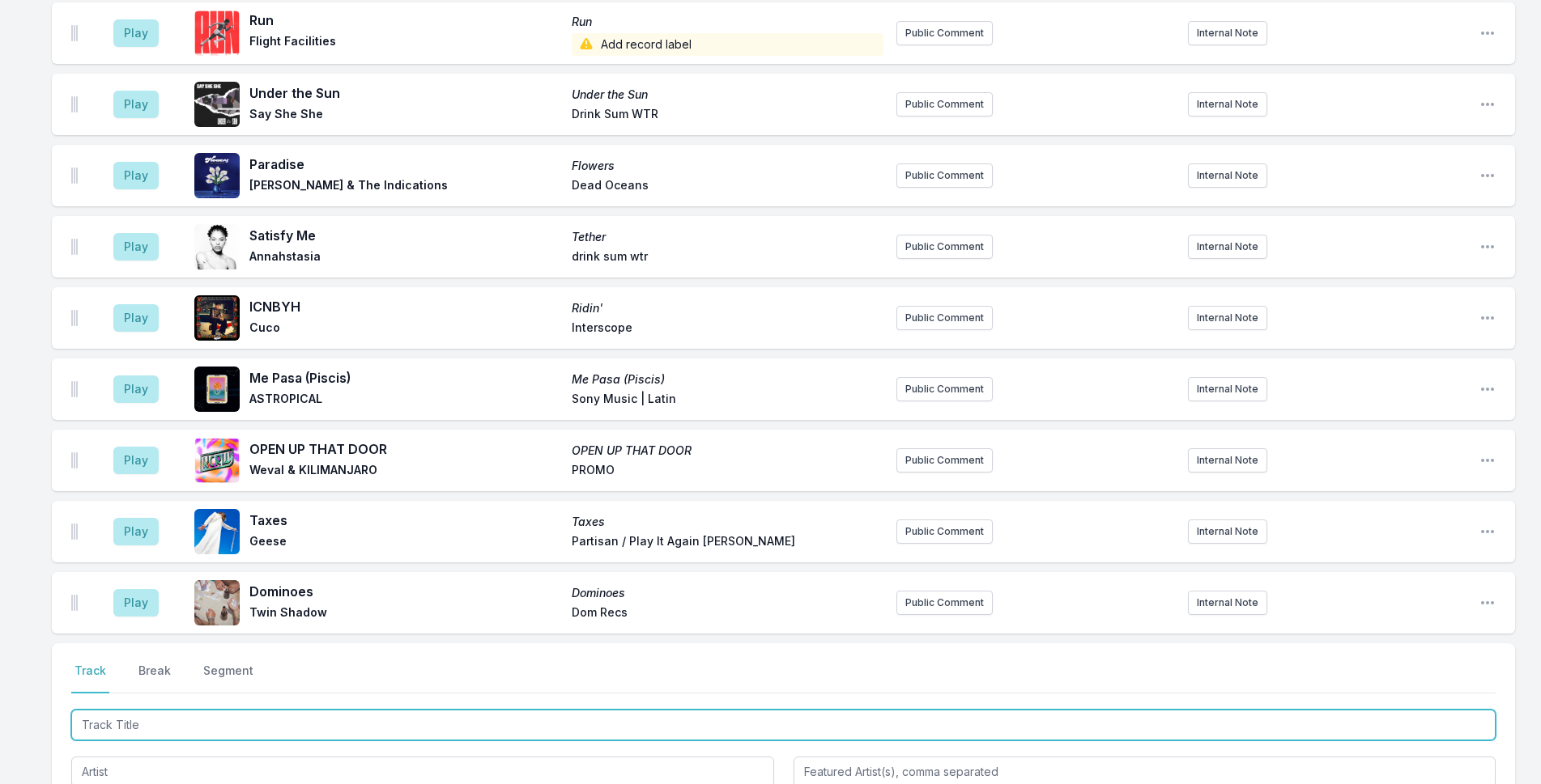
click at [592, 710] on input "Track Title" at bounding box center [784, 724] width 1425 height 31
type input "Only"
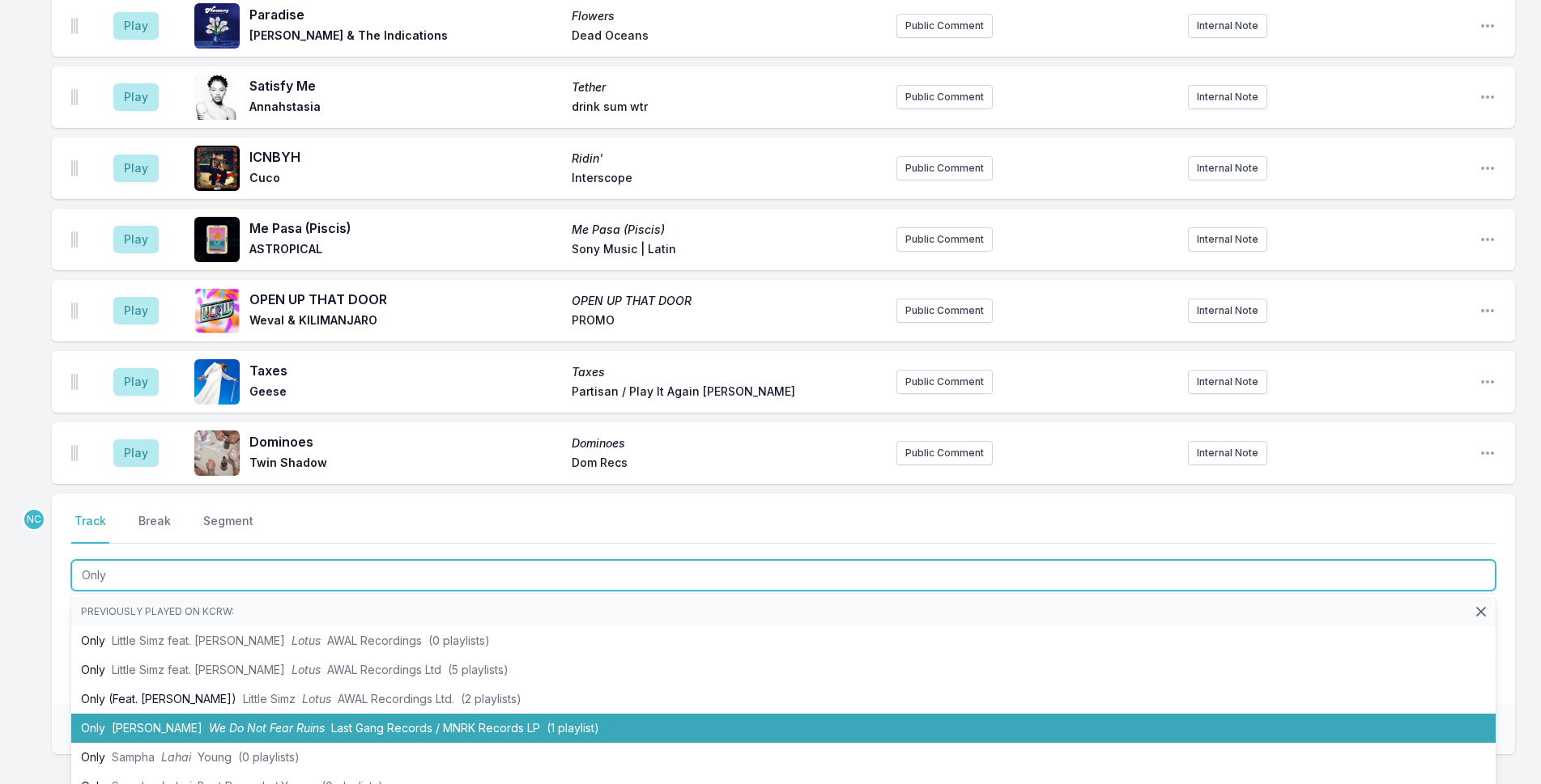
scroll to position [2970, 0]
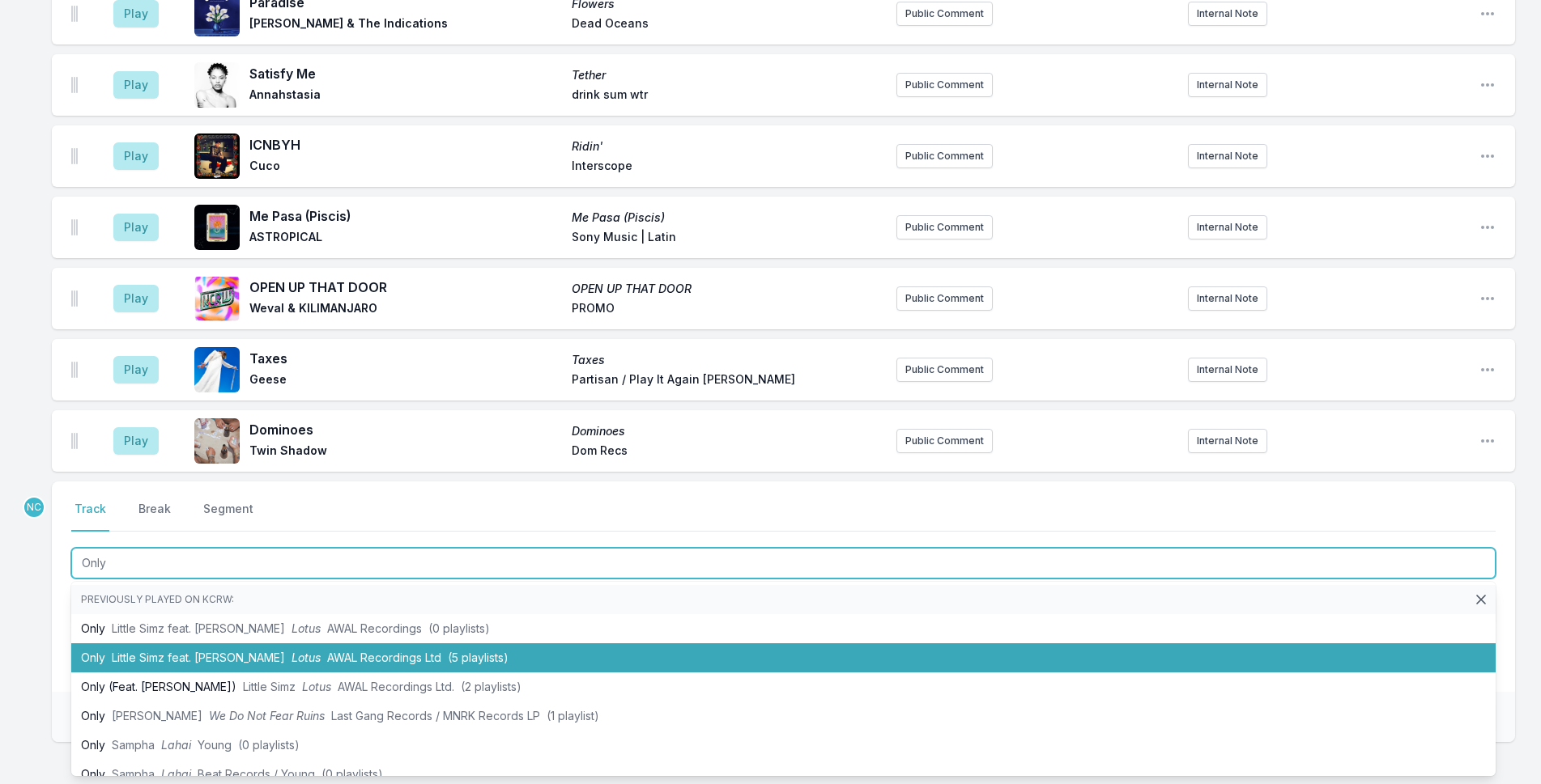
click at [511, 643] on li "Only Little Simz feat. [PERSON_NAME] Lotus AWAL Recordings Ltd (5 playlists)" at bounding box center [784, 657] width 1425 height 29
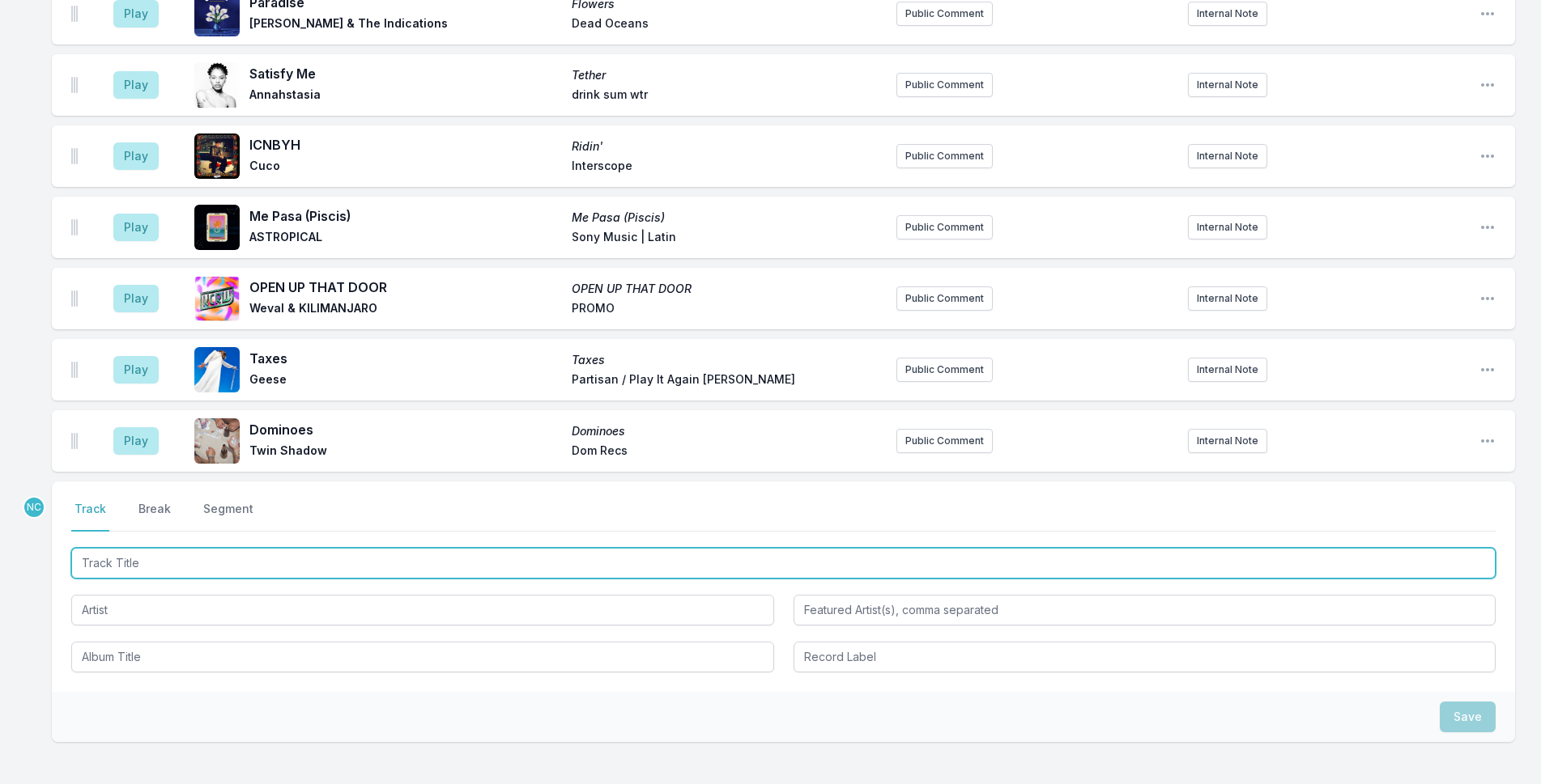
scroll to position [3041, 0]
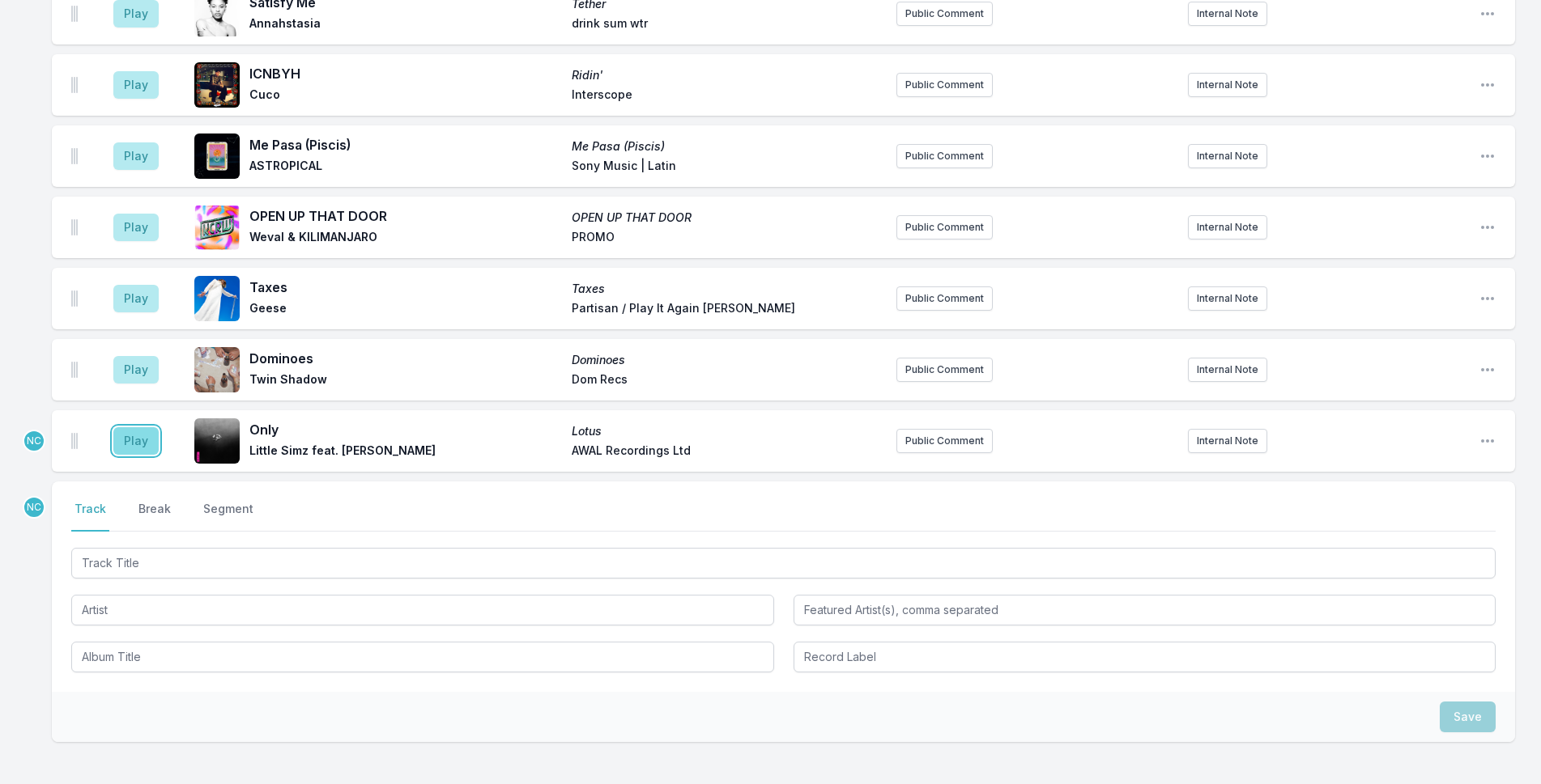
click at [132, 427] on button "Play" at bounding box center [136, 441] width 46 height 28
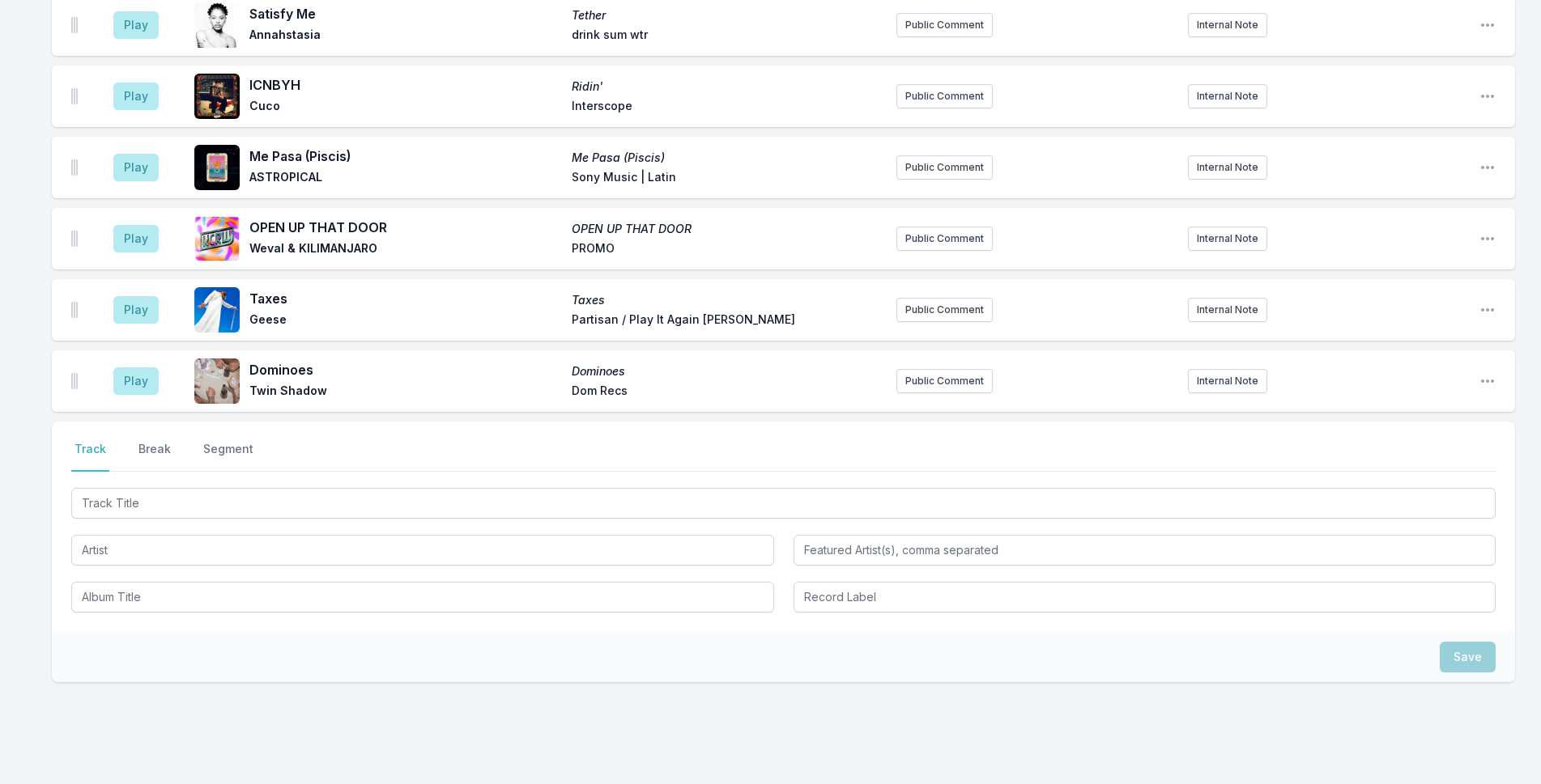
scroll to position [3102, 0]
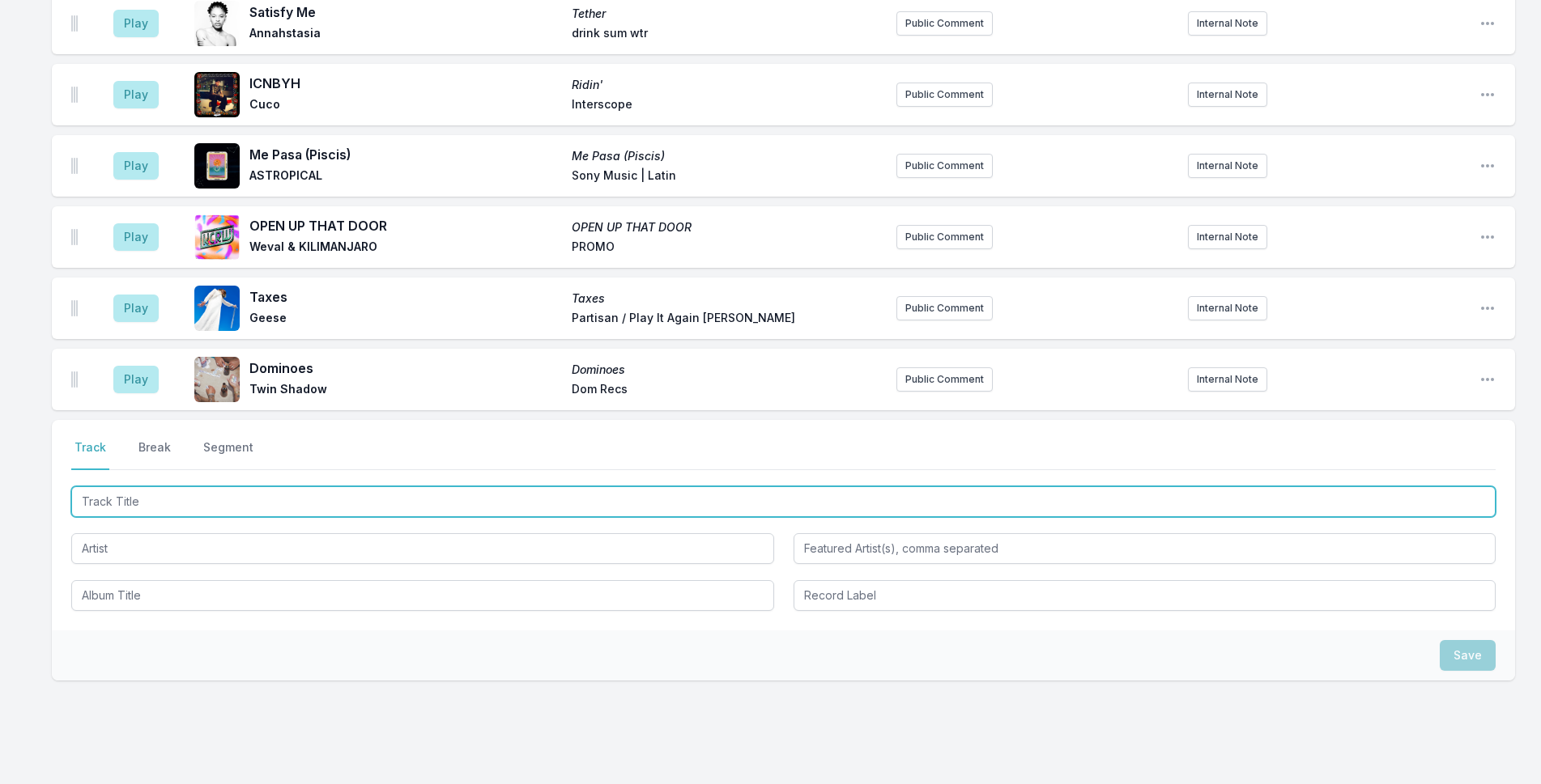
click at [500, 486] on input "Track Title" at bounding box center [784, 501] width 1425 height 31
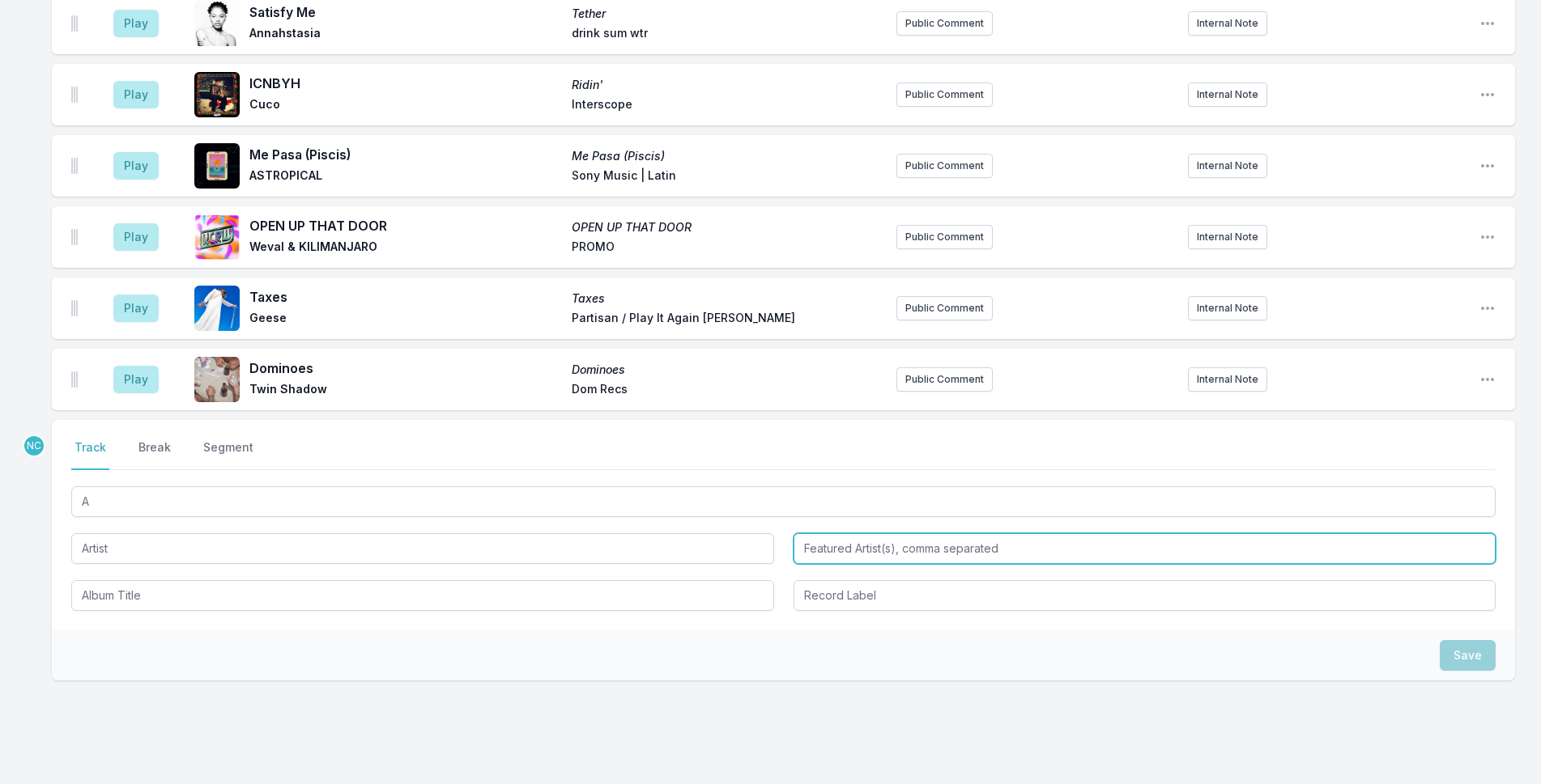
drag, startPoint x: 1063, startPoint y: 484, endPoint x: 1063, endPoint y: 493, distance: 9.0
click at [1063, 534] on input "Featured Artist(s), comma separated" at bounding box center [1145, 548] width 703 height 31
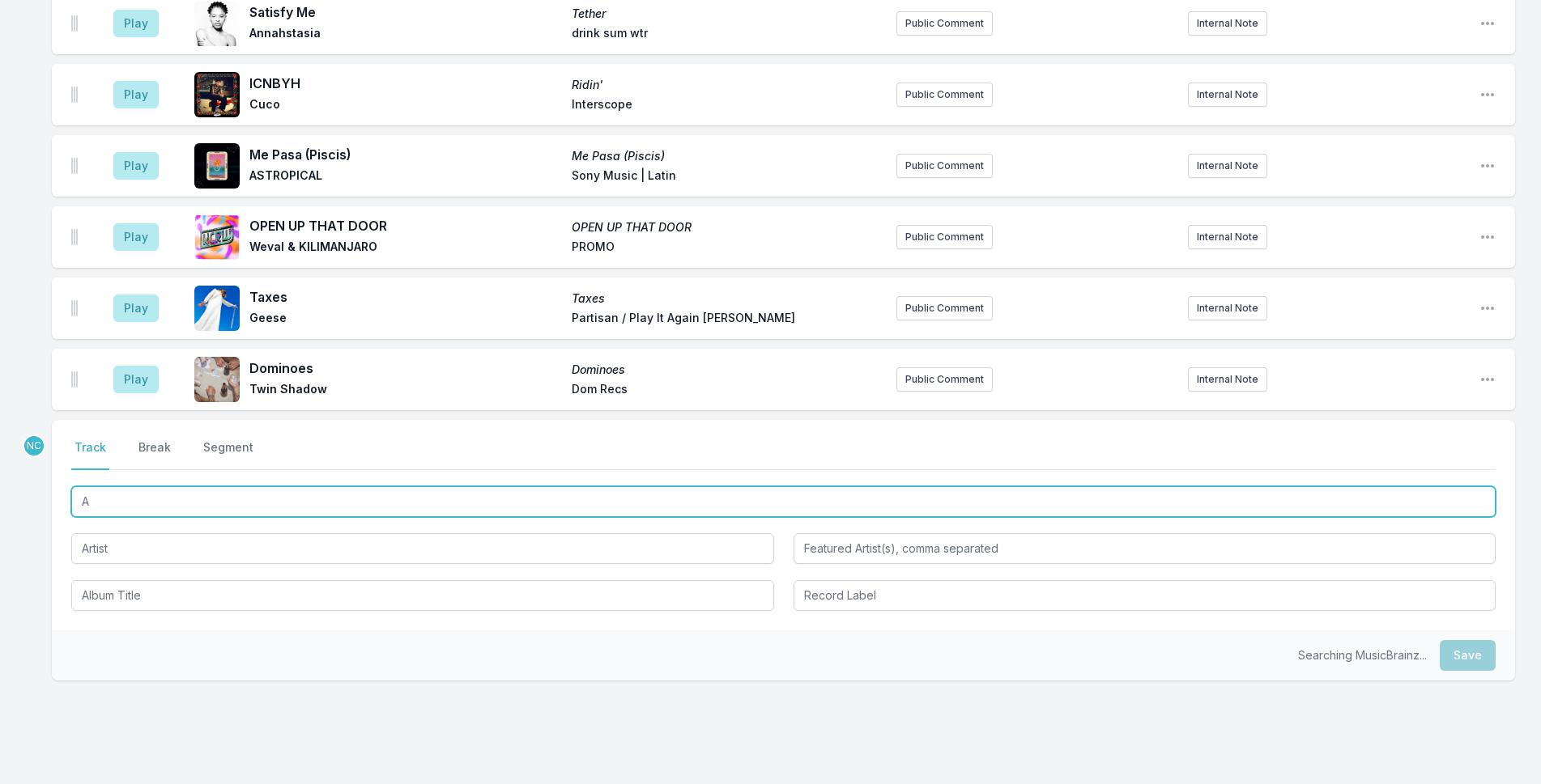
click at [859, 486] on input "A" at bounding box center [784, 501] width 1425 height 31
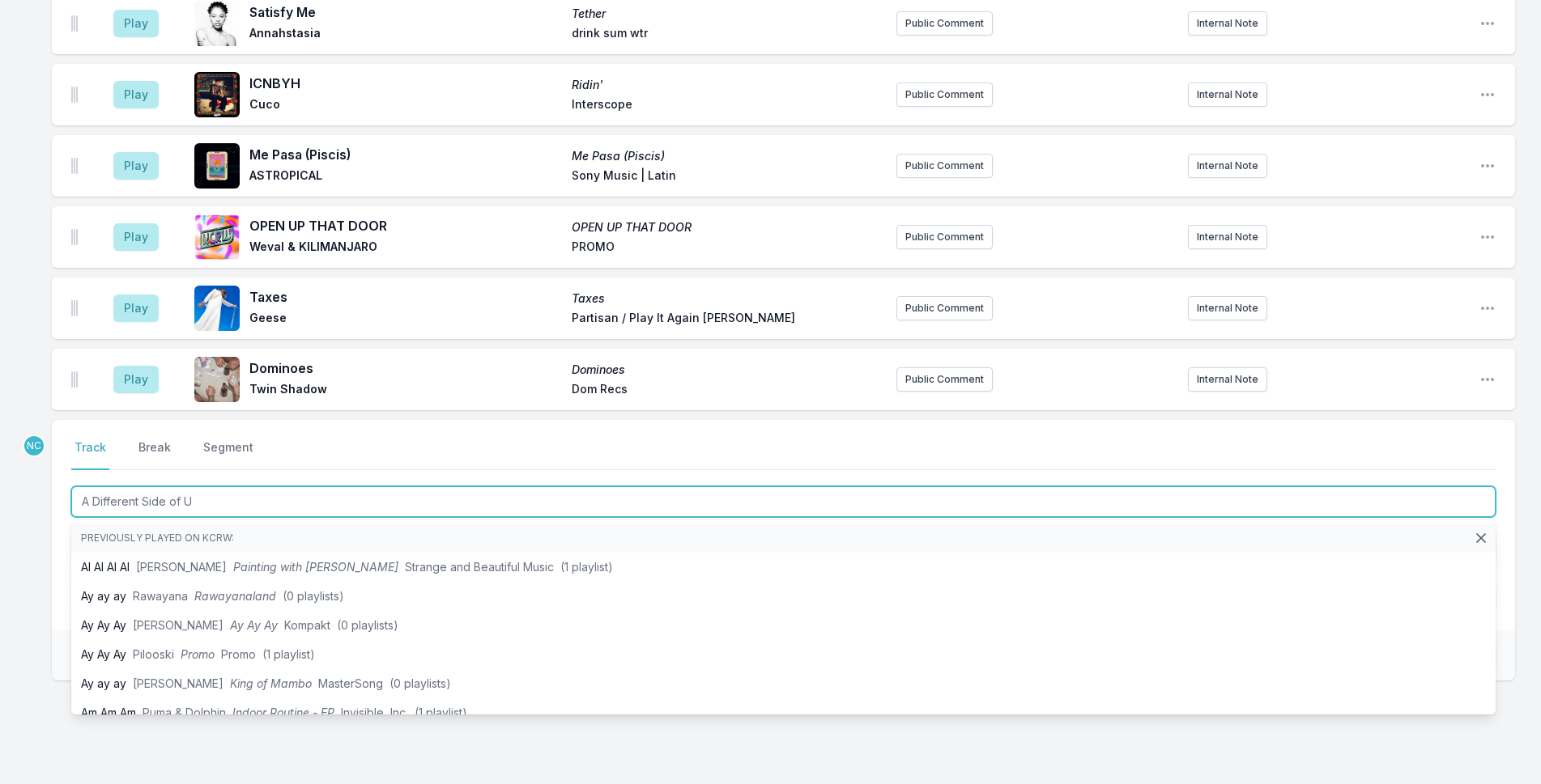
type input "A Different Side of Us"
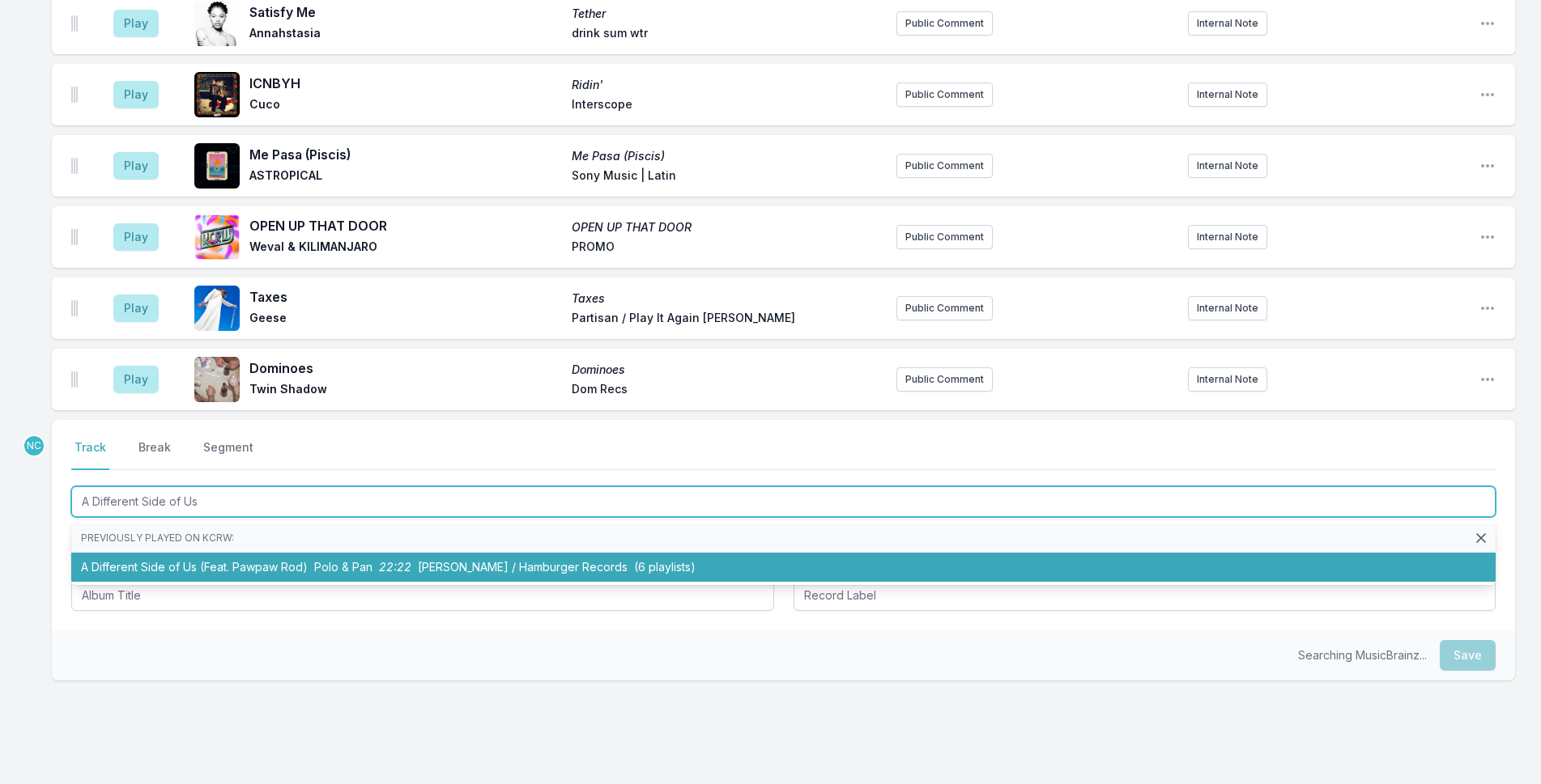
click at [574, 553] on li "A Different Side of Us (Feat. Pawpaw Rod) Polo & Pan 22:22 Ekler'o'shocK / Hamb…" at bounding box center [784, 567] width 1425 height 29
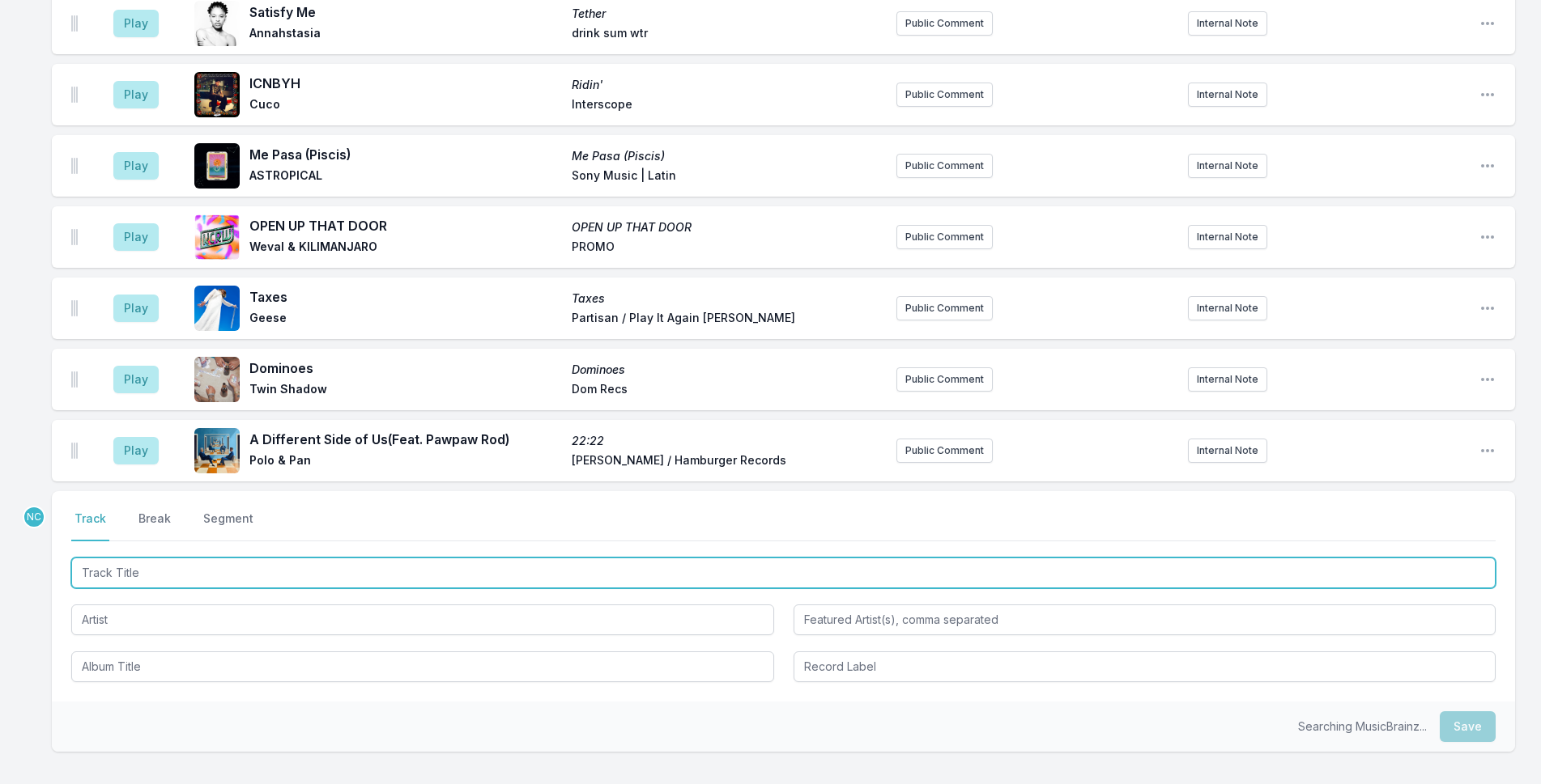
scroll to position [3174, 0]
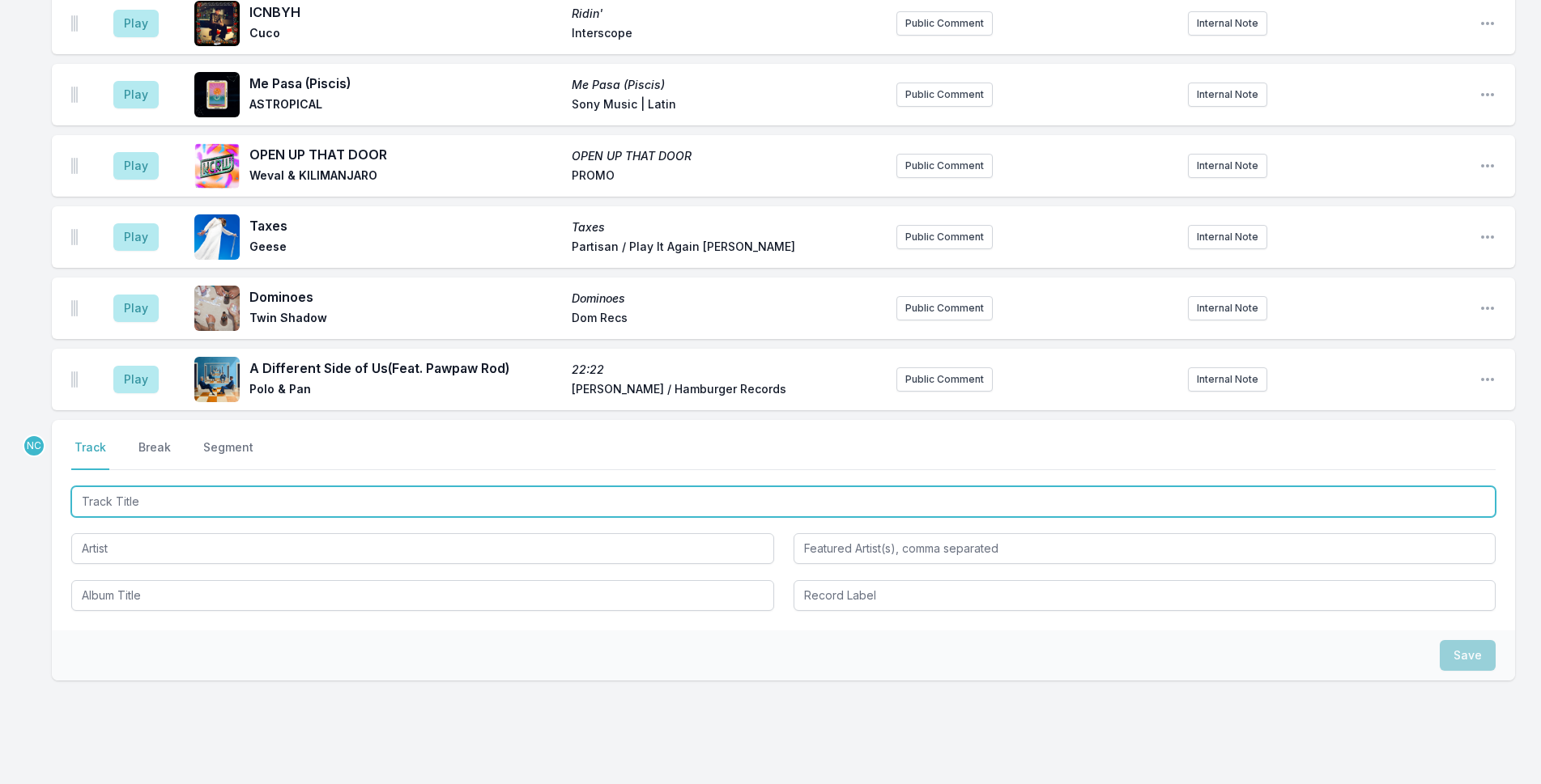
click at [363, 486] on input "Track Title" at bounding box center [784, 501] width 1425 height 31
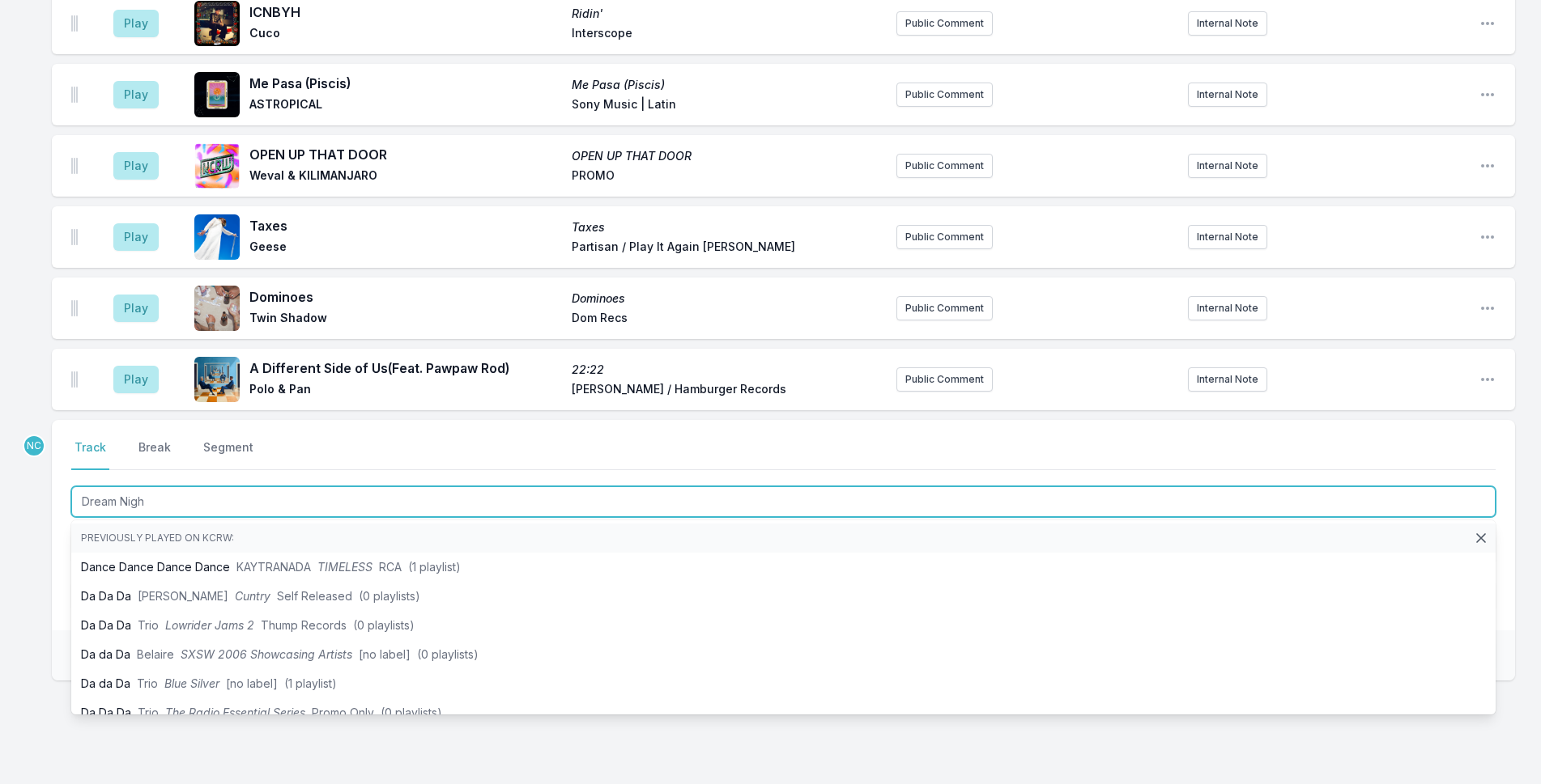
type input "Dream Night"
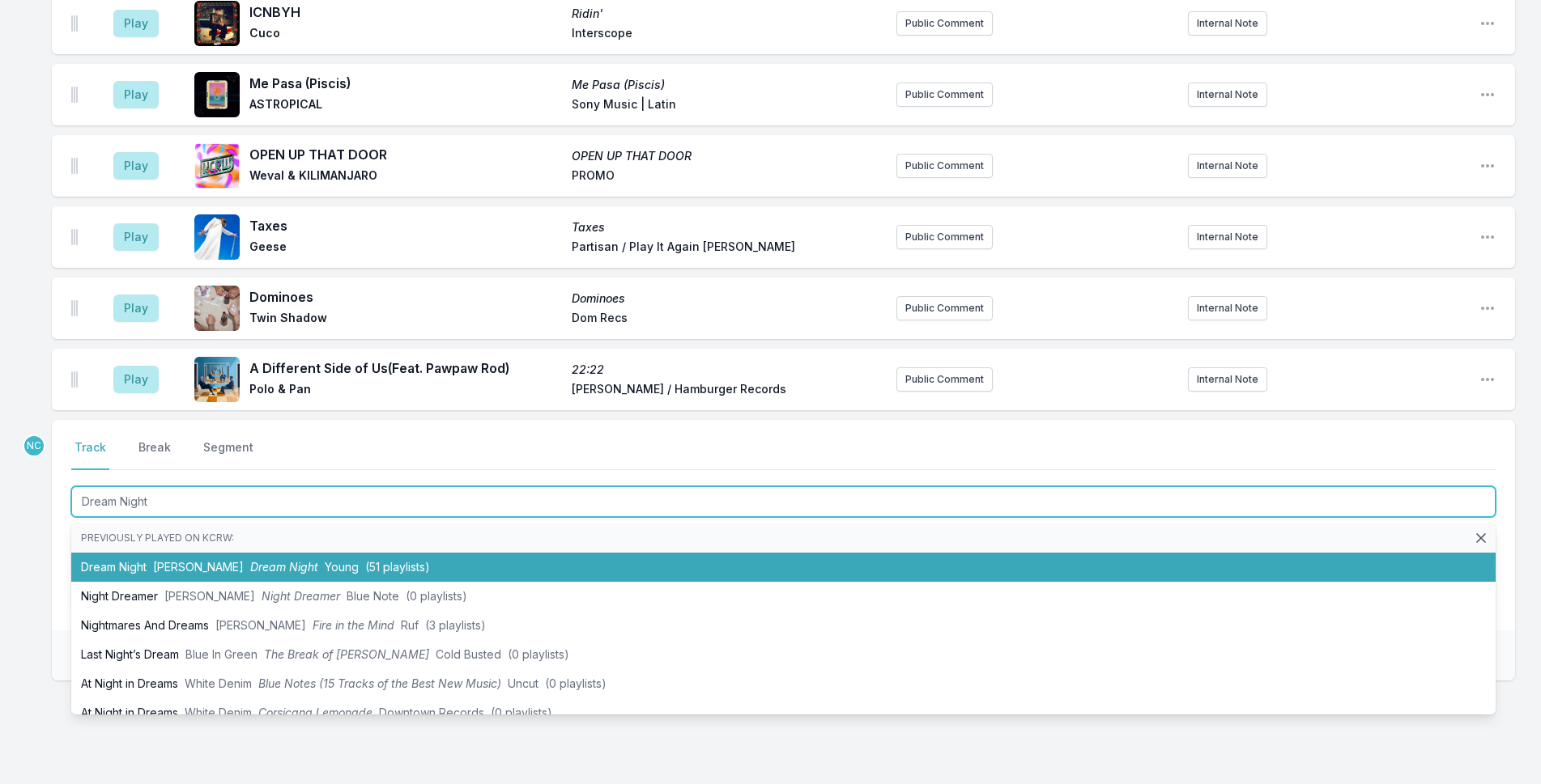
click at [365, 561] on span "(51 playlists)" at bounding box center [398, 567] width 65 height 14
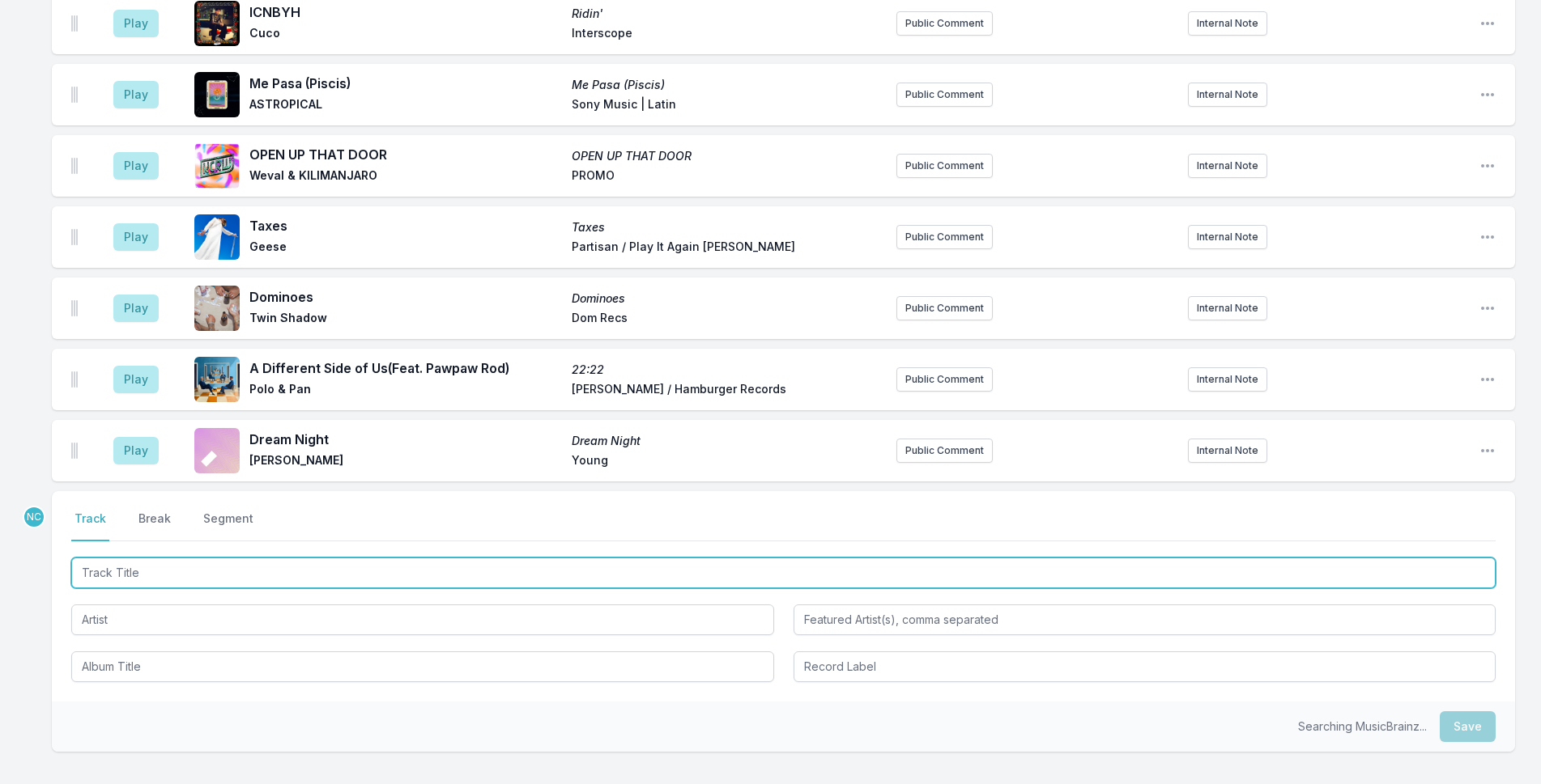
scroll to position [3245, 0]
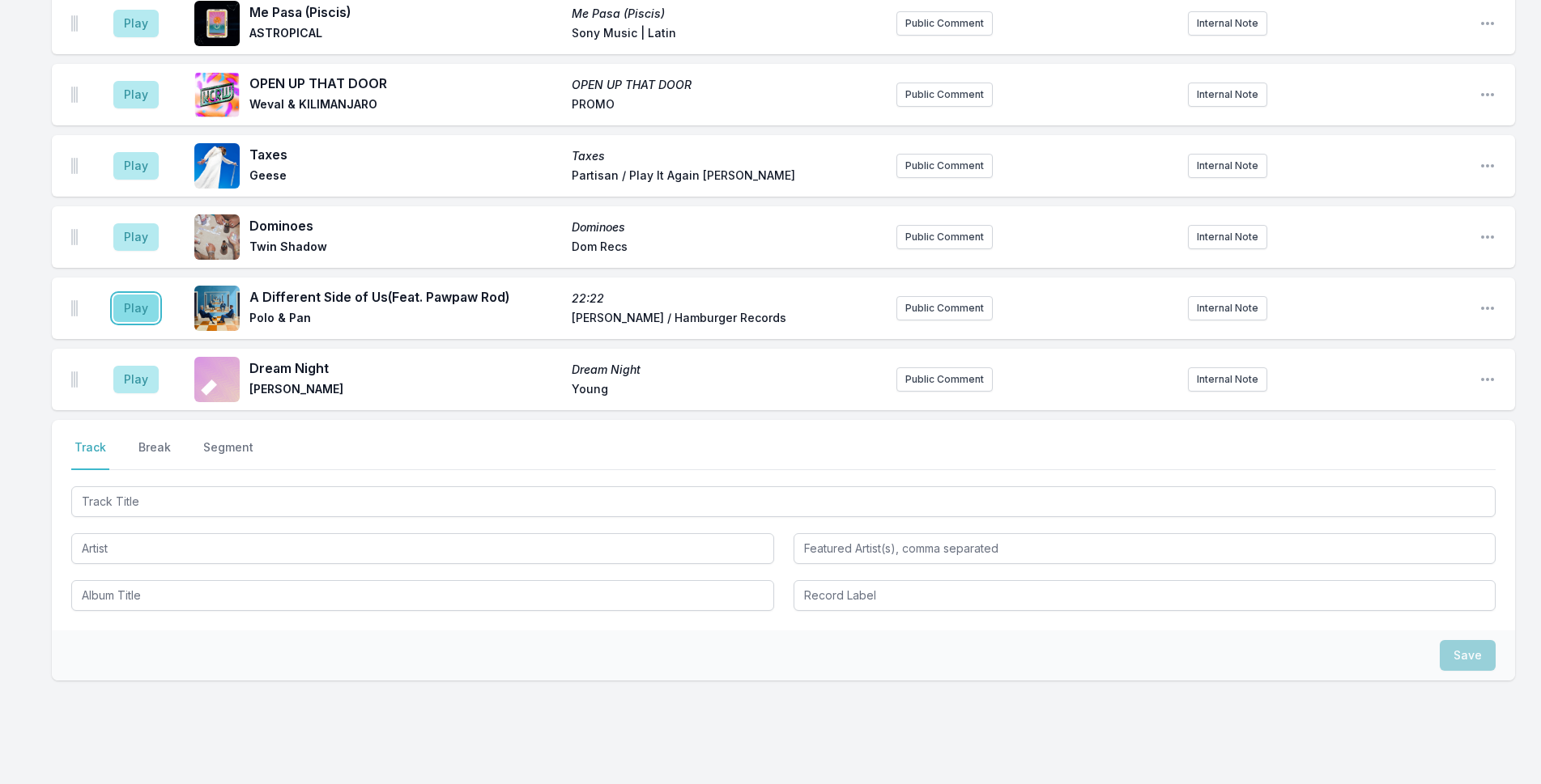
click at [133, 294] on button "Play" at bounding box center [136, 308] width 46 height 28
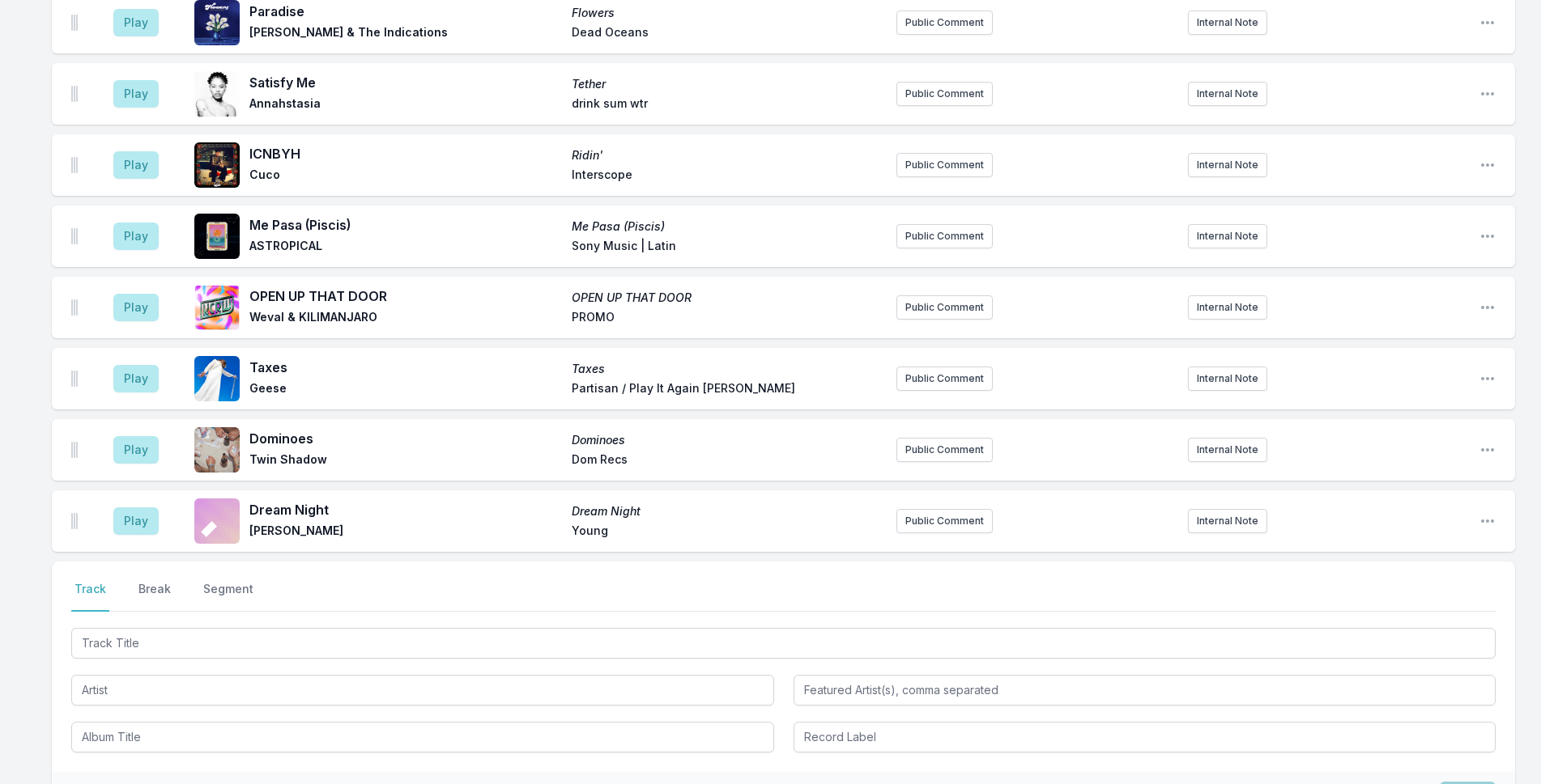
scroll to position [3164, 0]
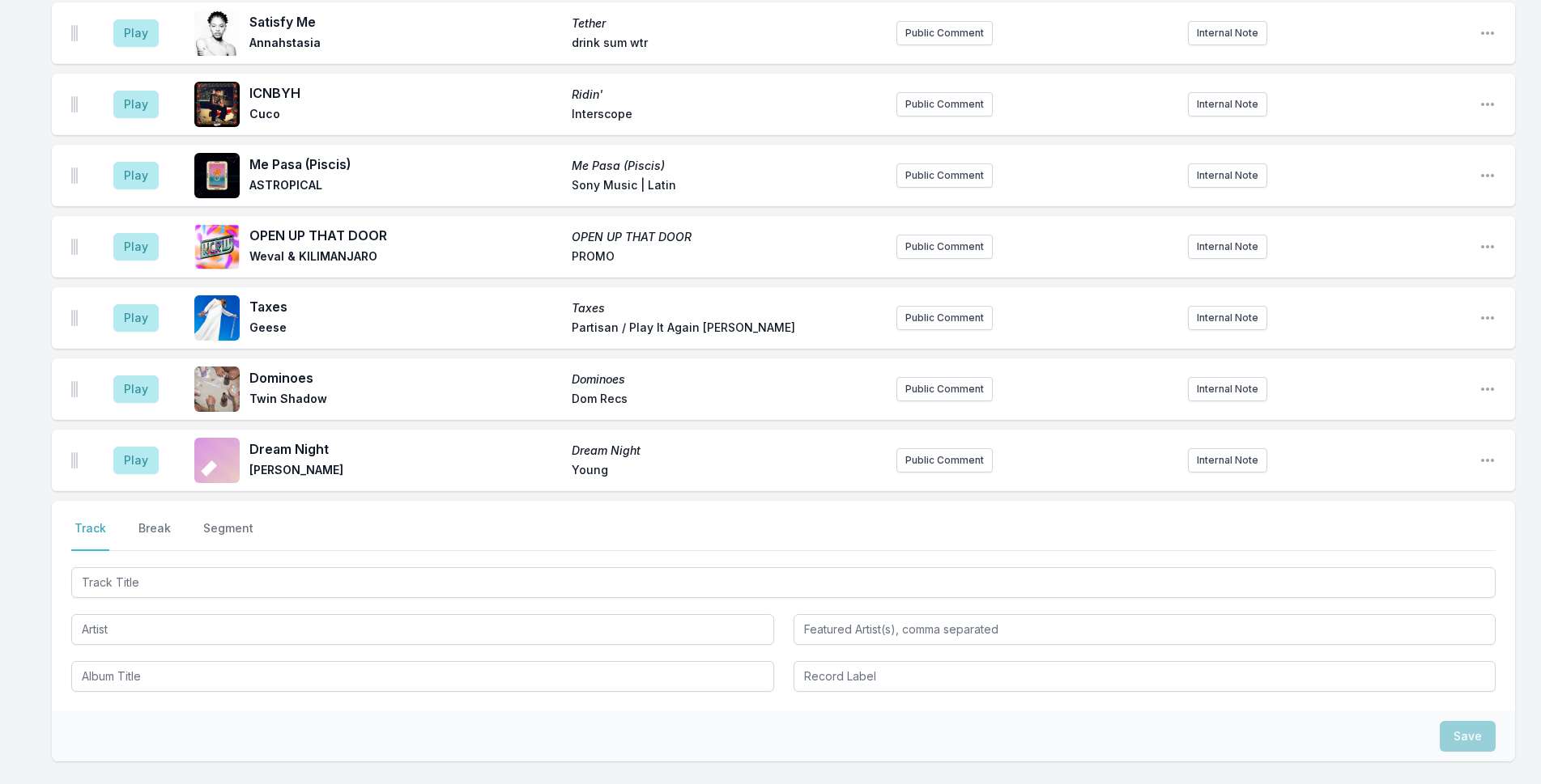
click at [369, 564] on div at bounding box center [784, 581] width 1425 height 34
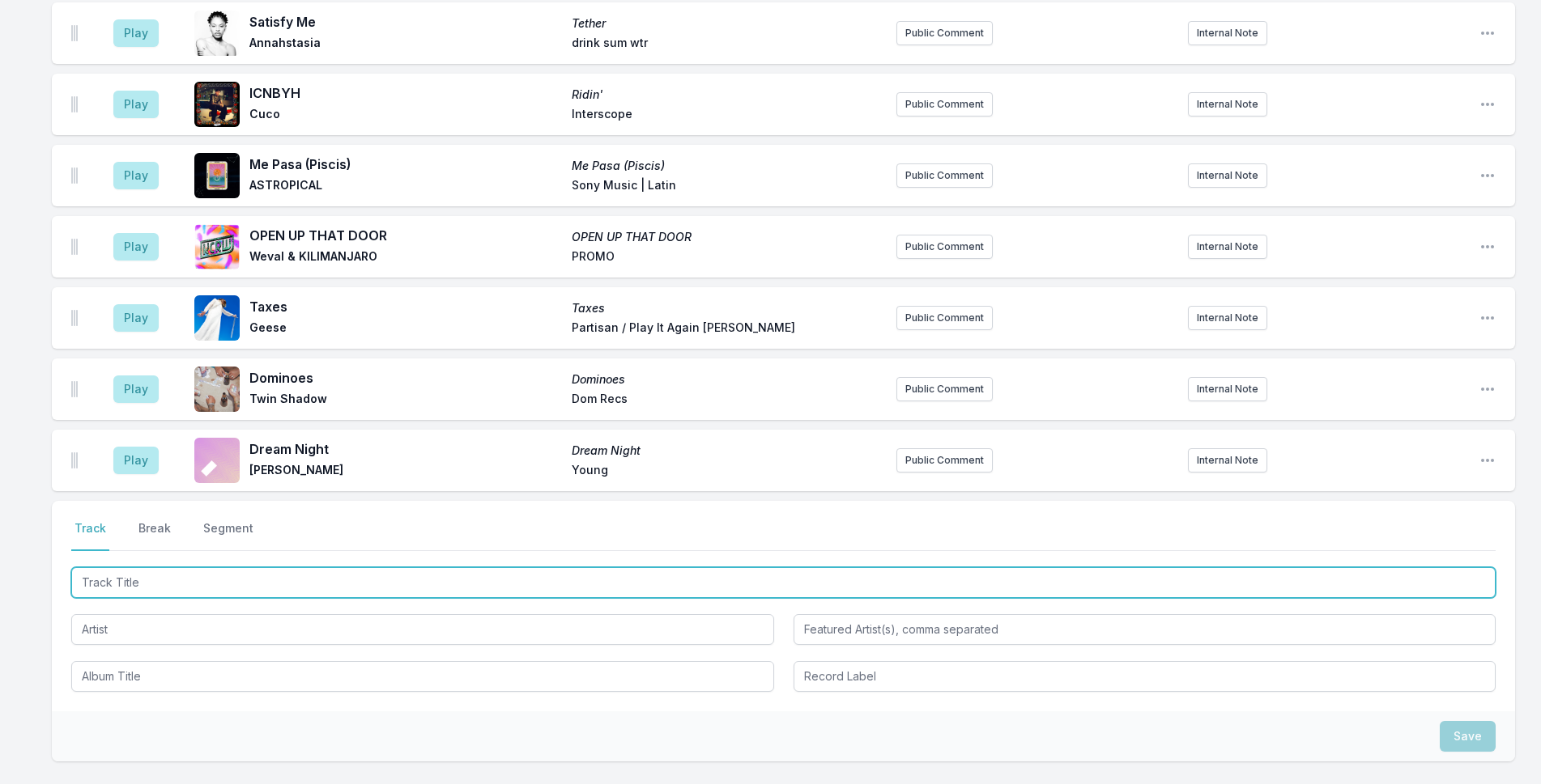
click at [370, 567] on input "Track Title" at bounding box center [784, 582] width 1425 height 31
type input "WE DON'T COUNT"
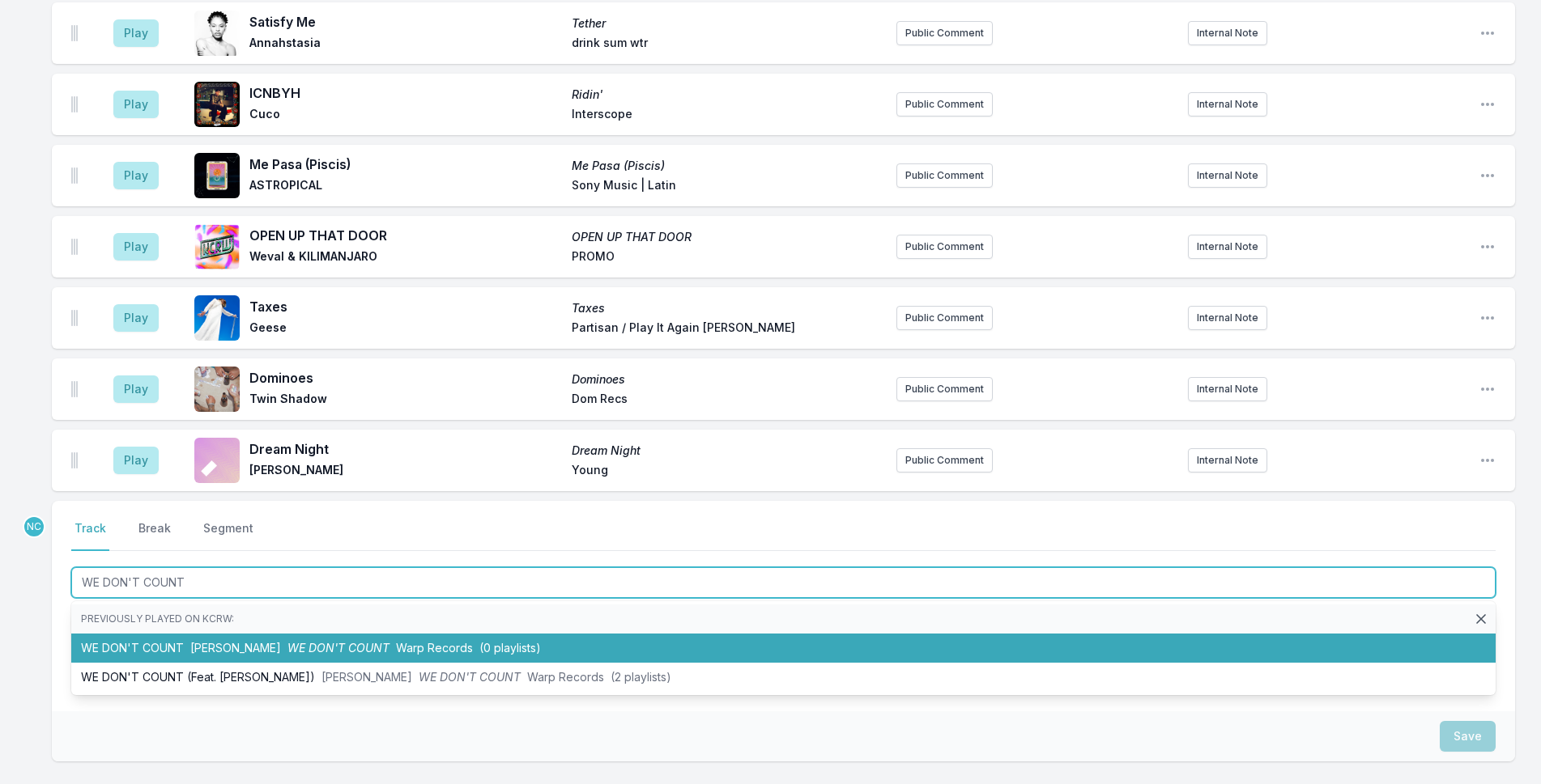
click at [396, 642] on span "Warp Records" at bounding box center [434, 648] width 77 height 14
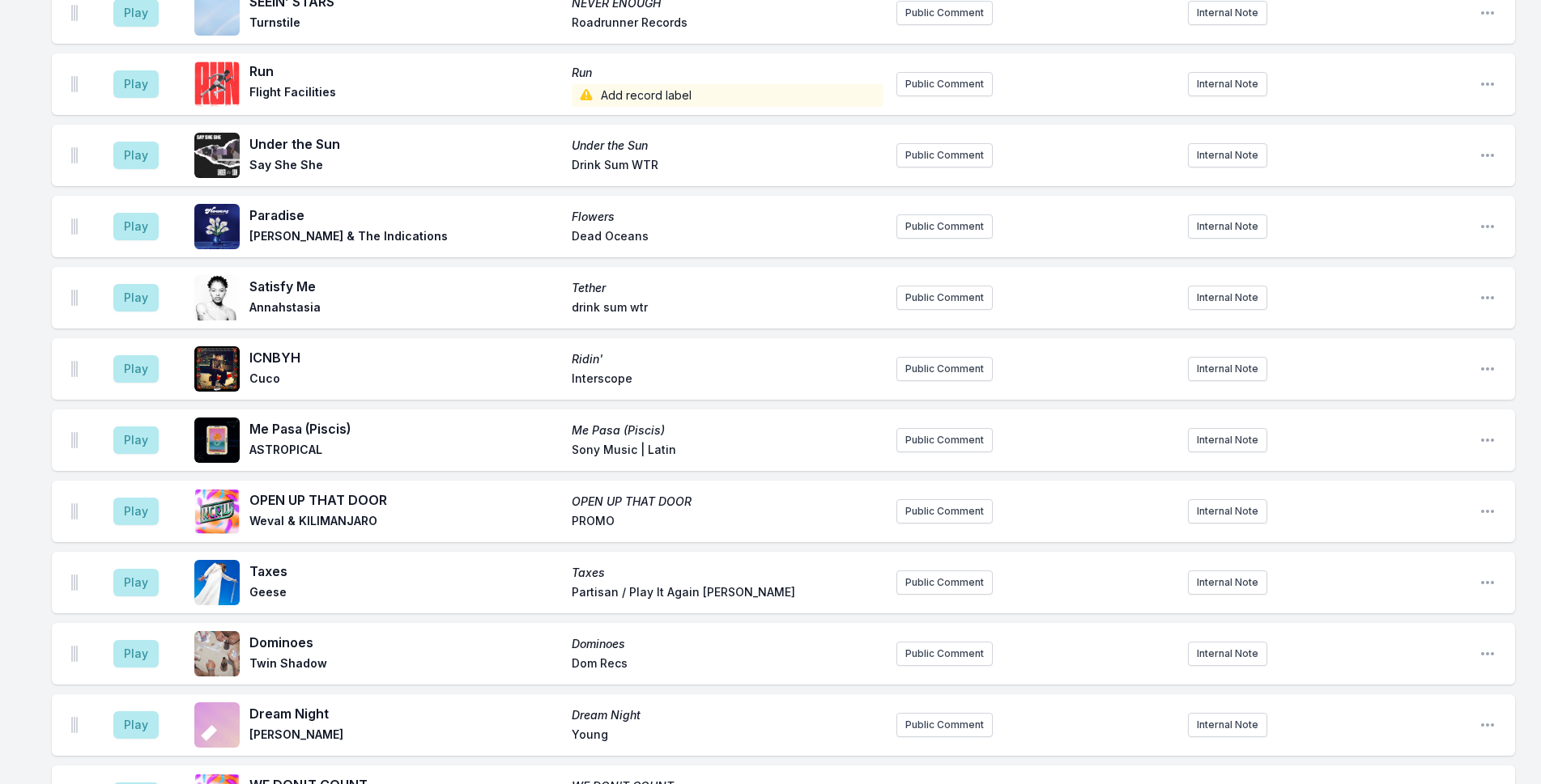
scroll to position [3155, 0]
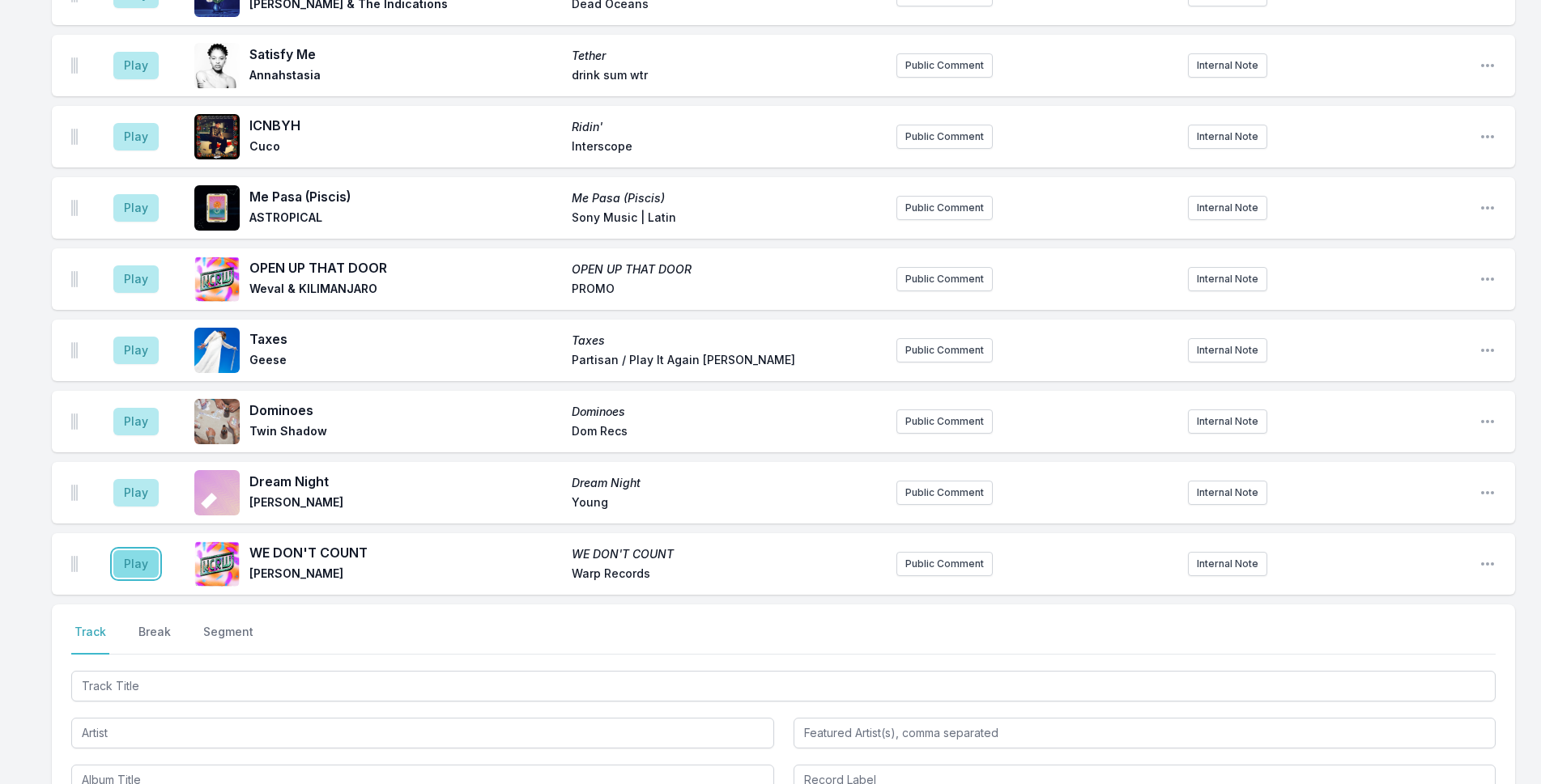
click at [127, 550] on button "Play" at bounding box center [136, 564] width 46 height 28
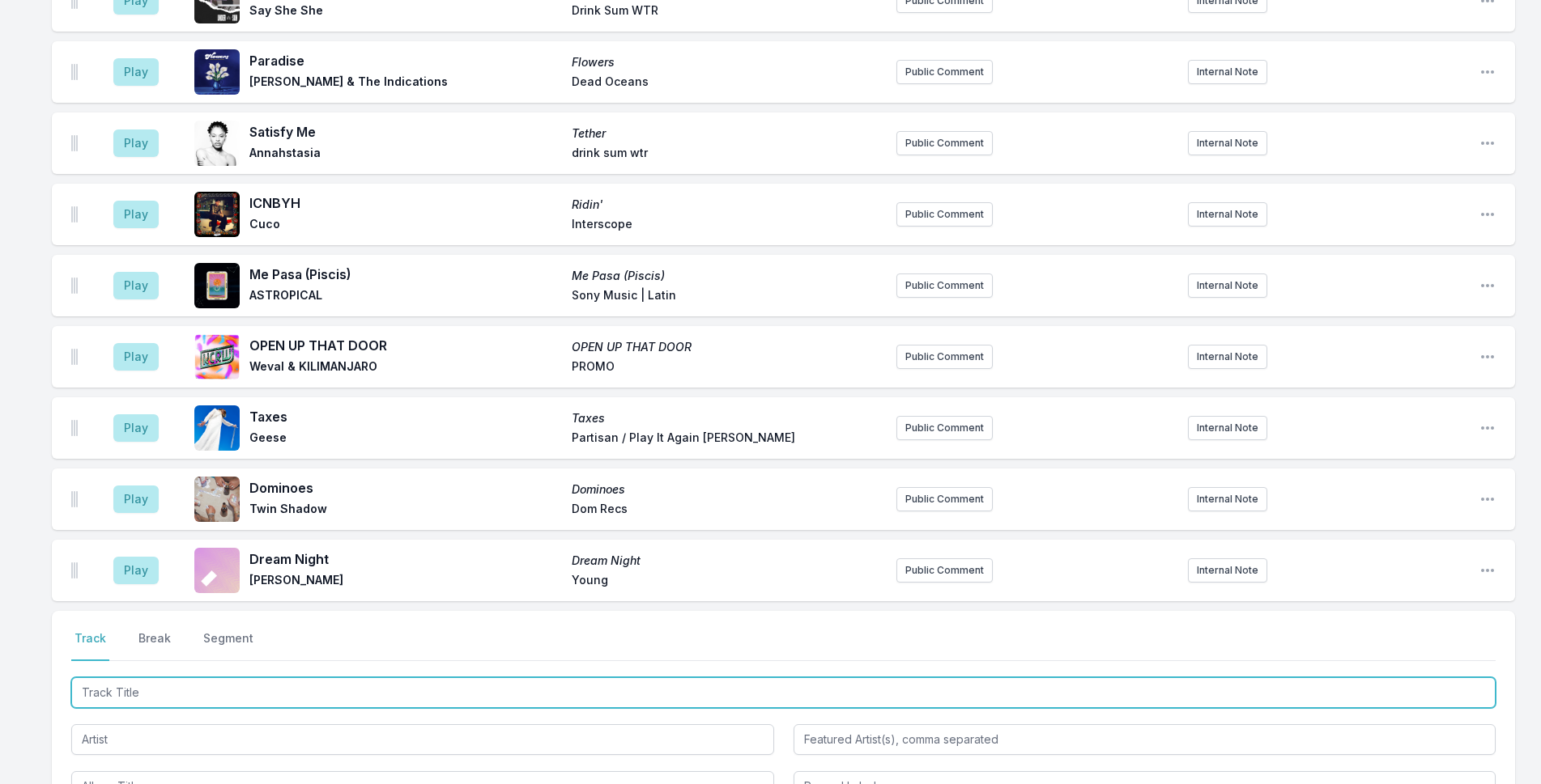
click at [237, 678] on input "Track Title" at bounding box center [784, 693] width 1425 height 31
type input "t"
type input "The Wheel"
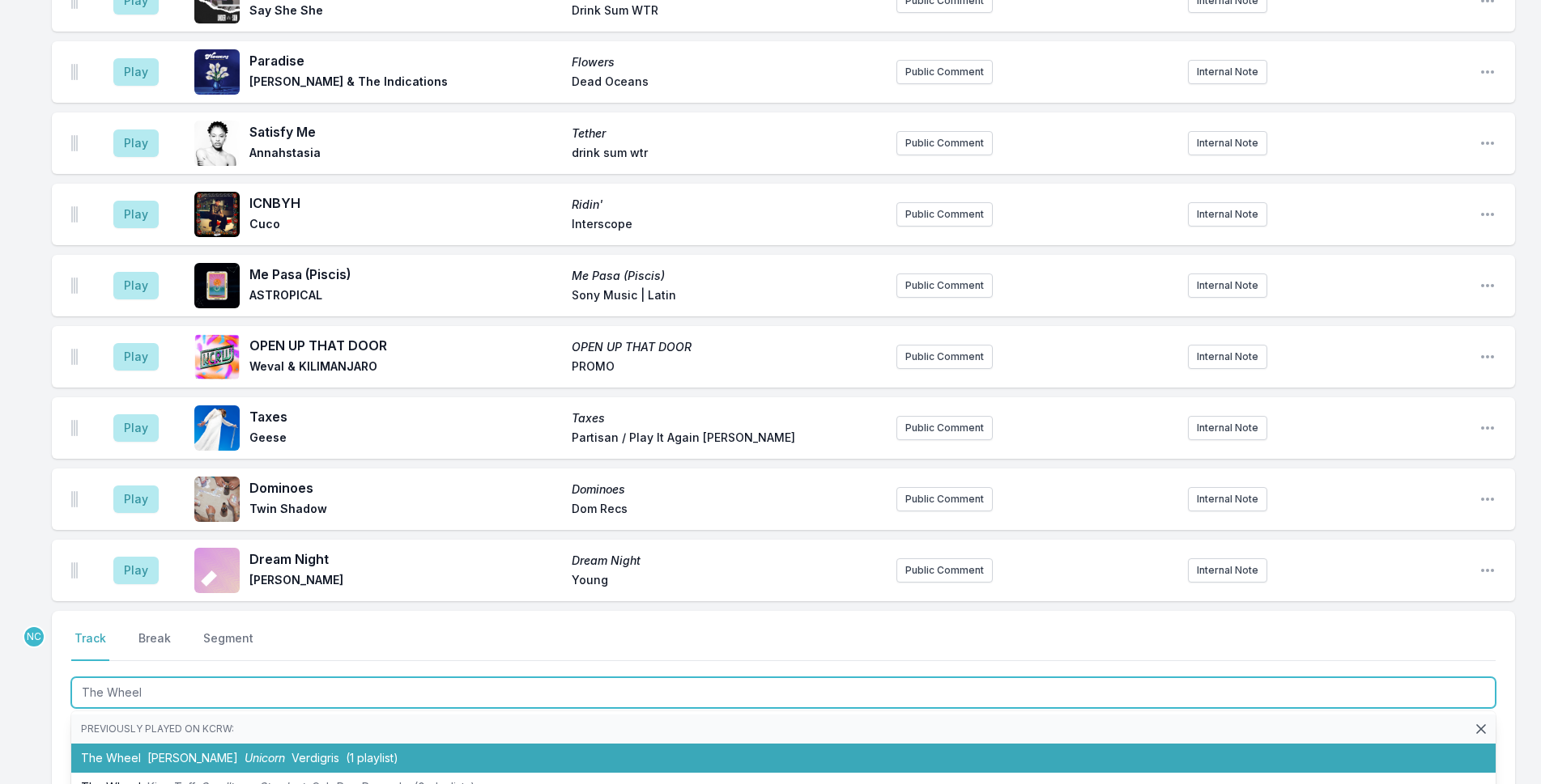
click at [212, 744] on li "The Wheel RIO KOSTA Unicorn Verdigris (1 playlist)" at bounding box center [784, 758] width 1425 height 29
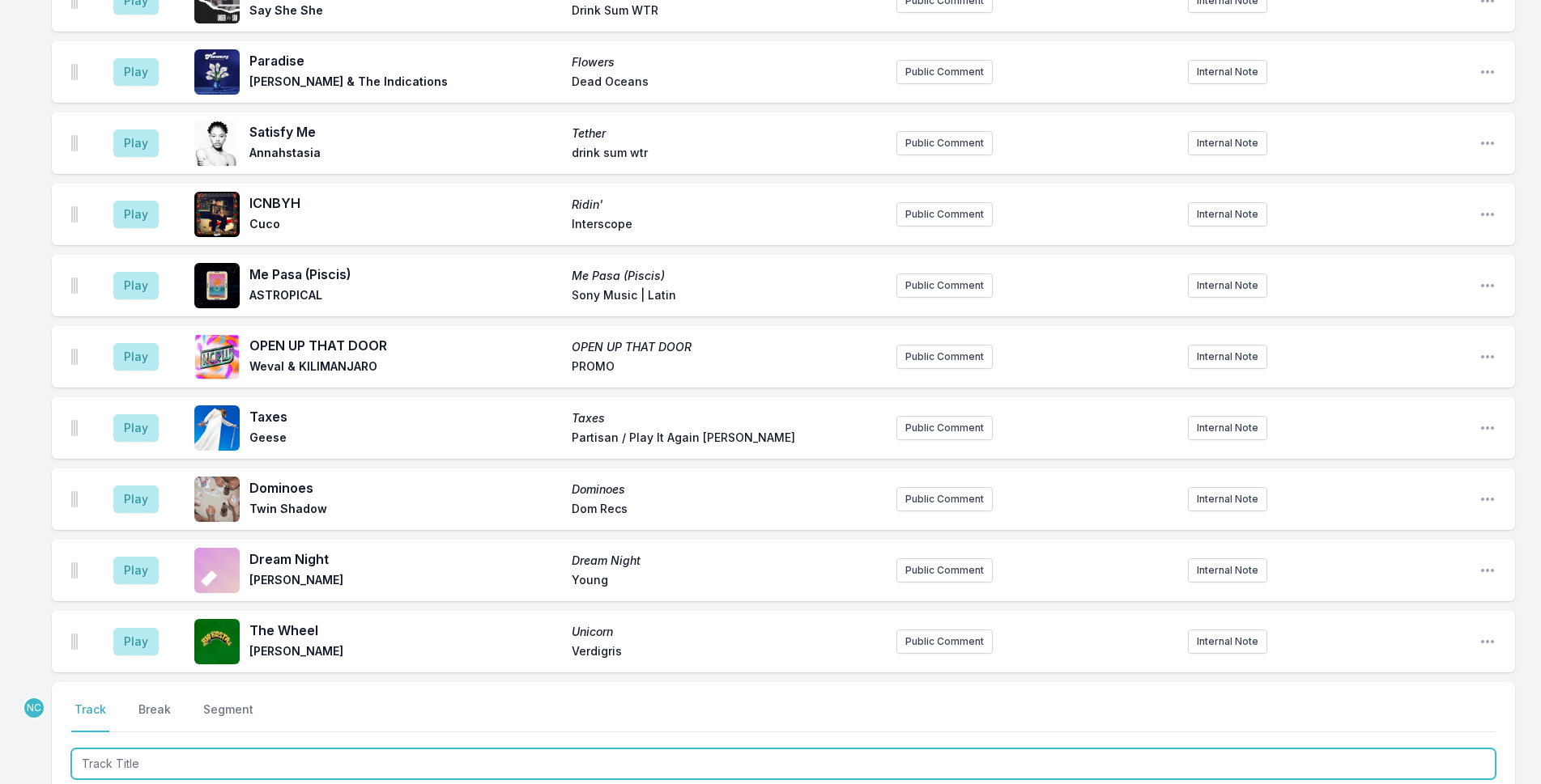
scroll to position [3225, 0]
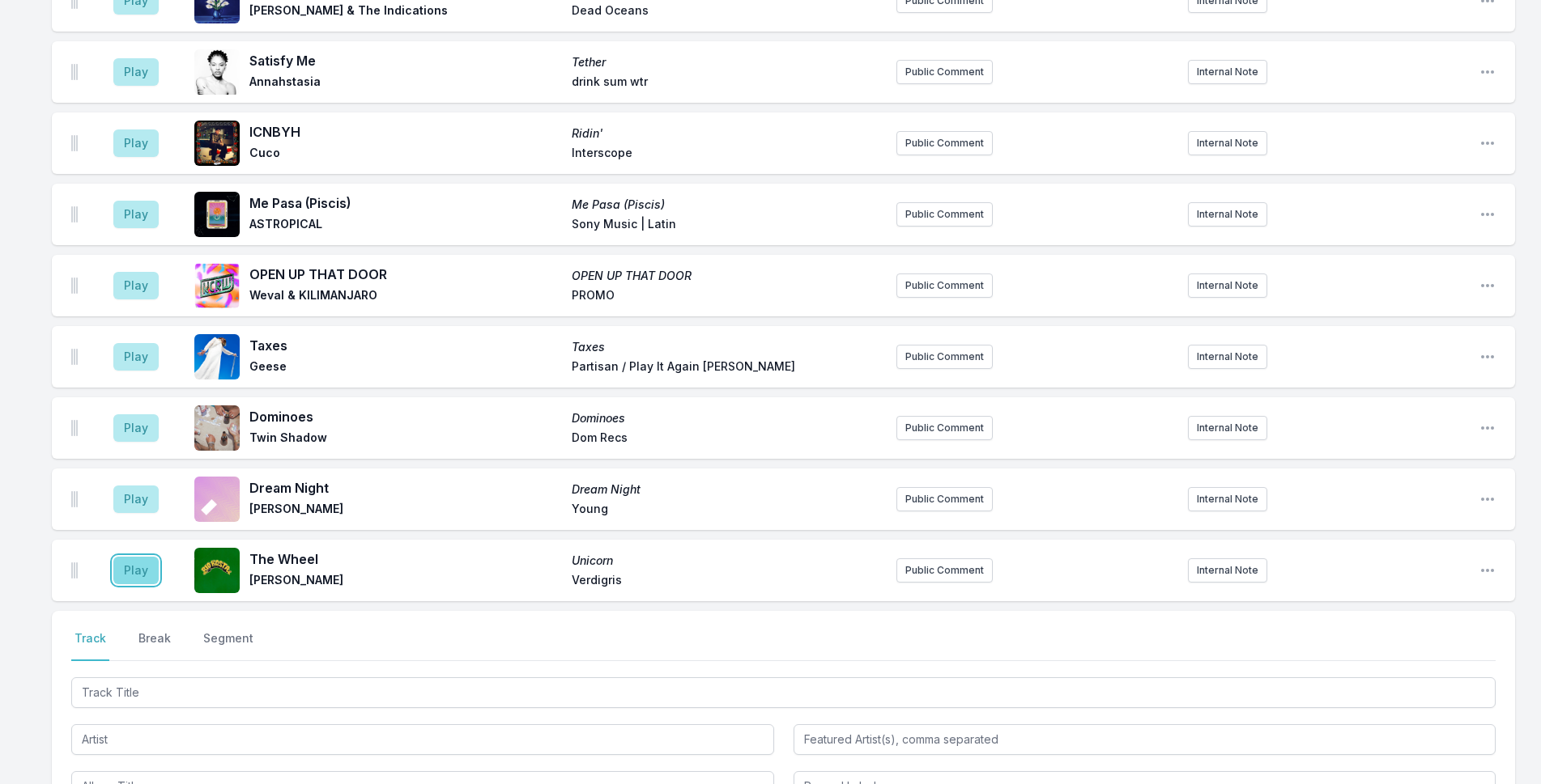
click at [126, 557] on button "Play" at bounding box center [136, 571] width 46 height 28
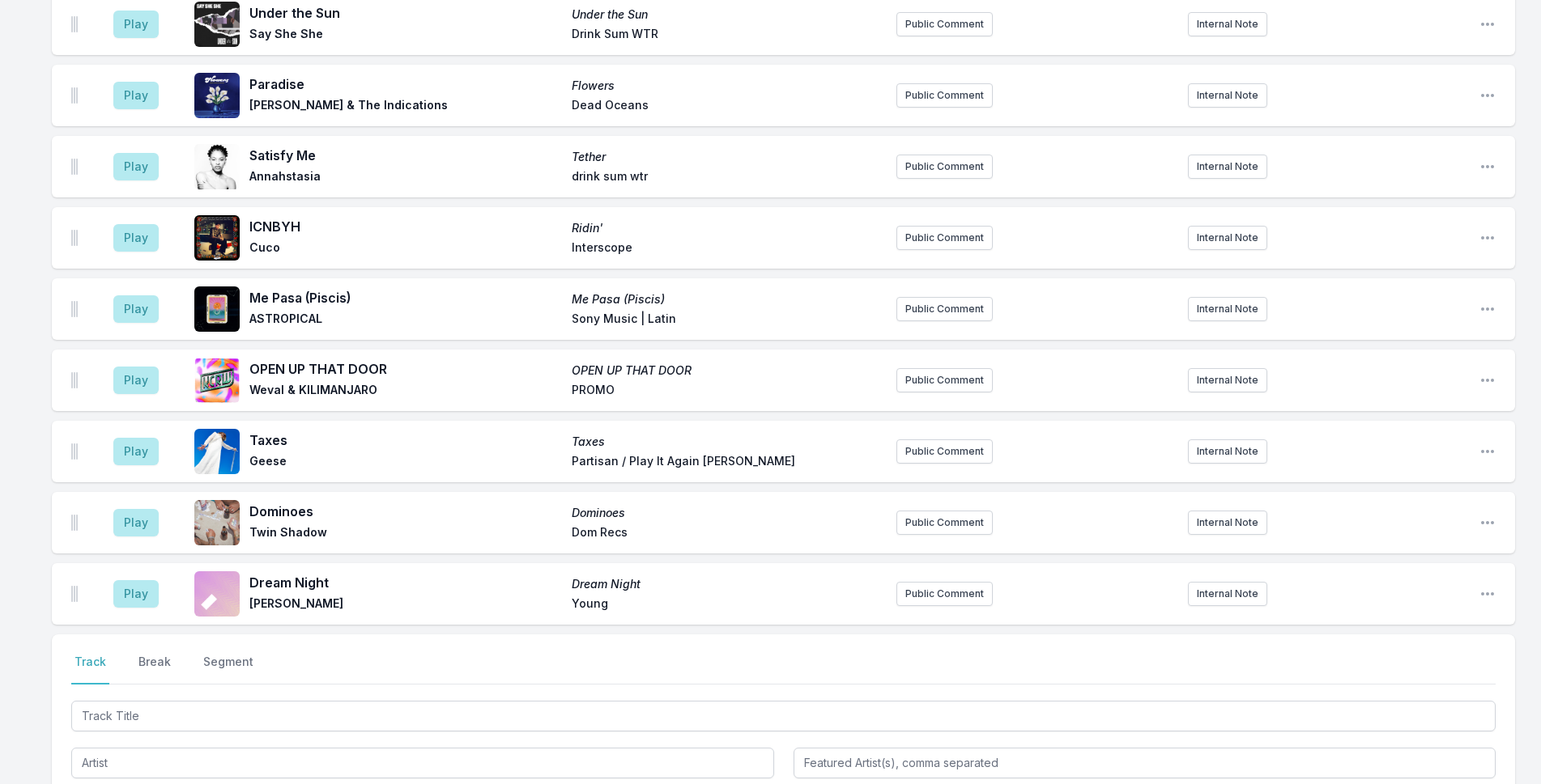
scroll to position [3411, 0]
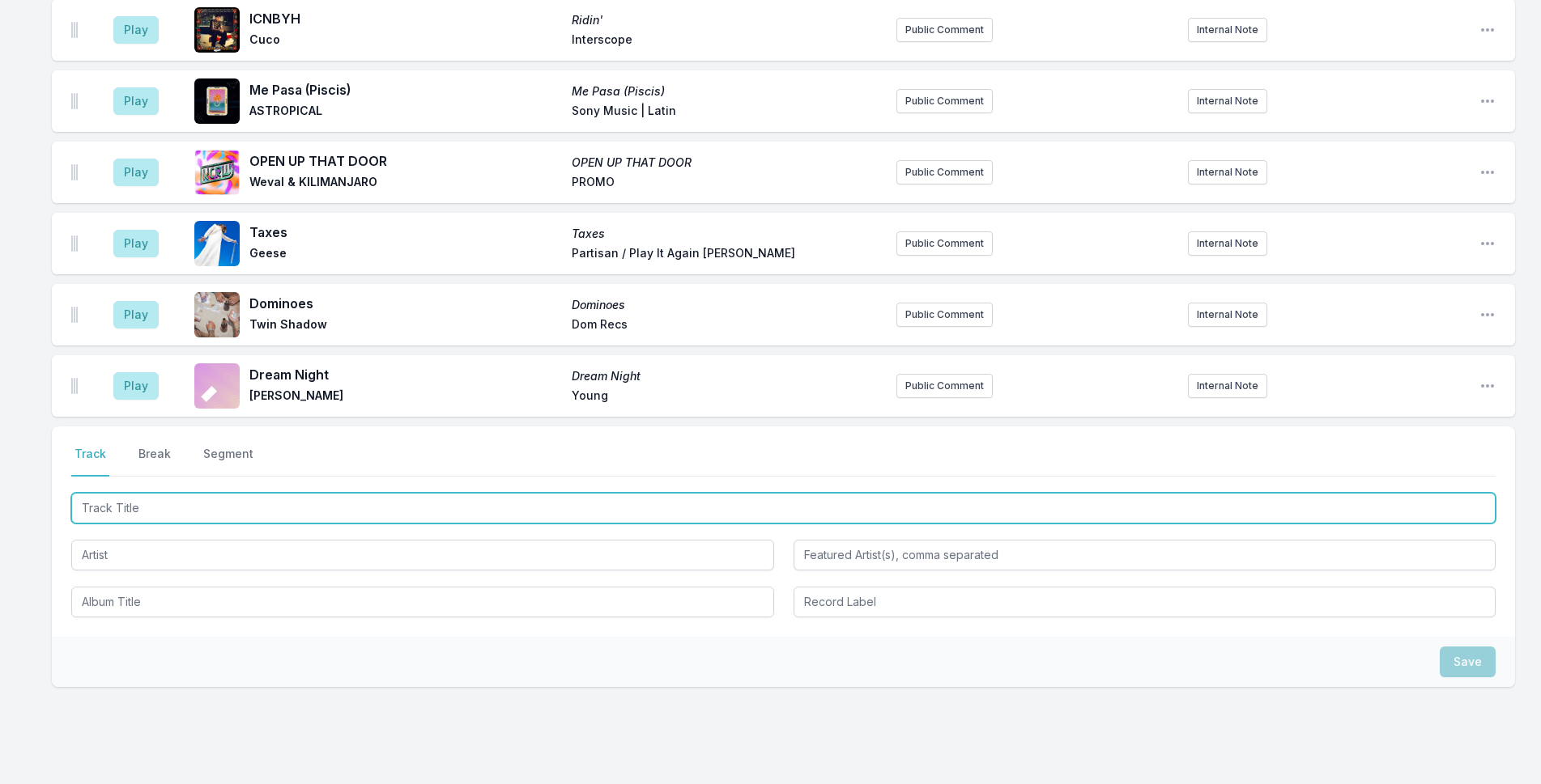
click at [287, 493] on input "Track Title" at bounding box center [784, 507] width 1425 height 31
type input "Elegantly Wasted"
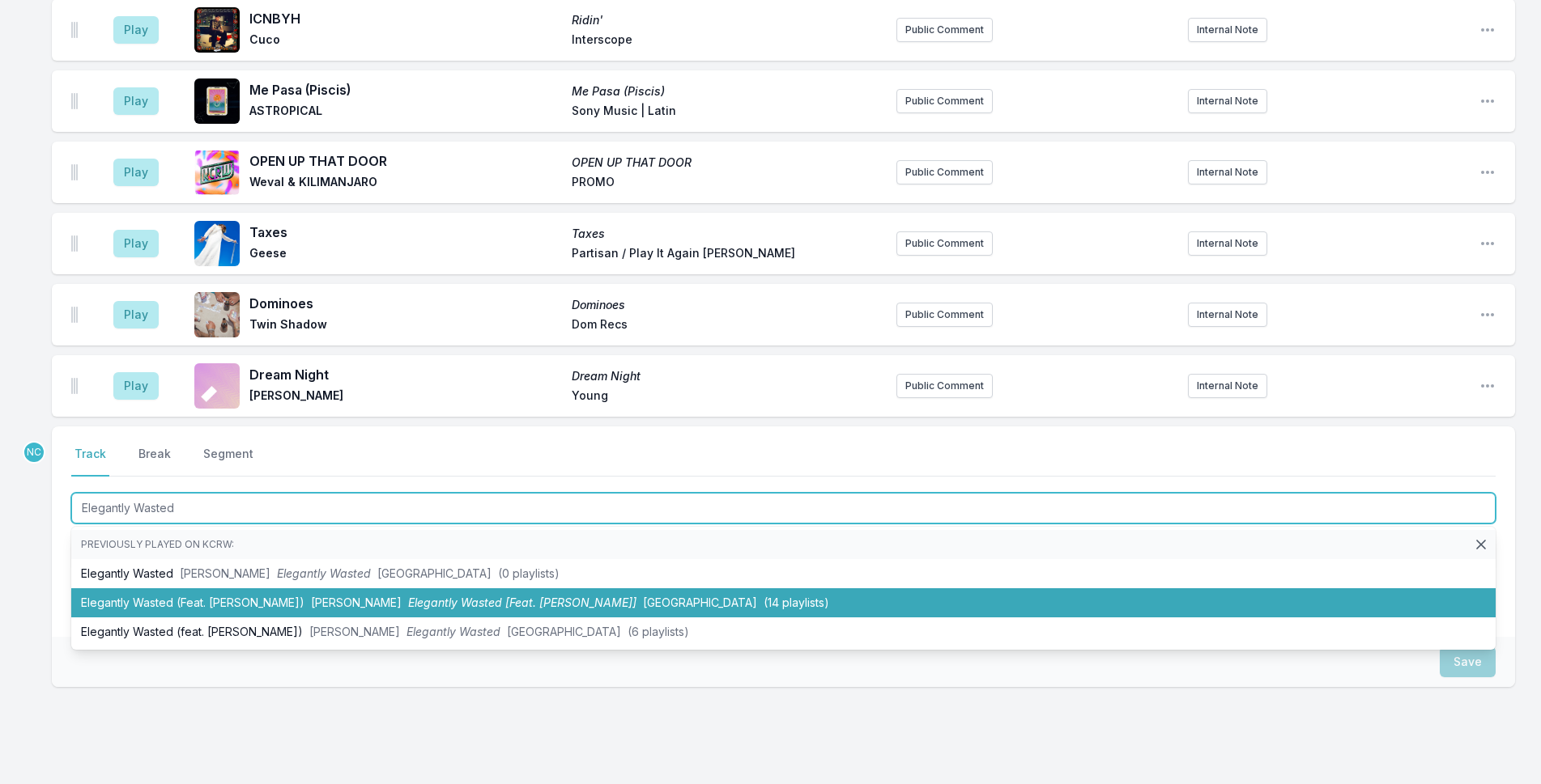
click at [280, 588] on li "Elegantly Wasted (Feat. [PERSON_NAME]) [PERSON_NAME] Elegantly Wasted [Feat. [P…" at bounding box center [784, 602] width 1425 height 29
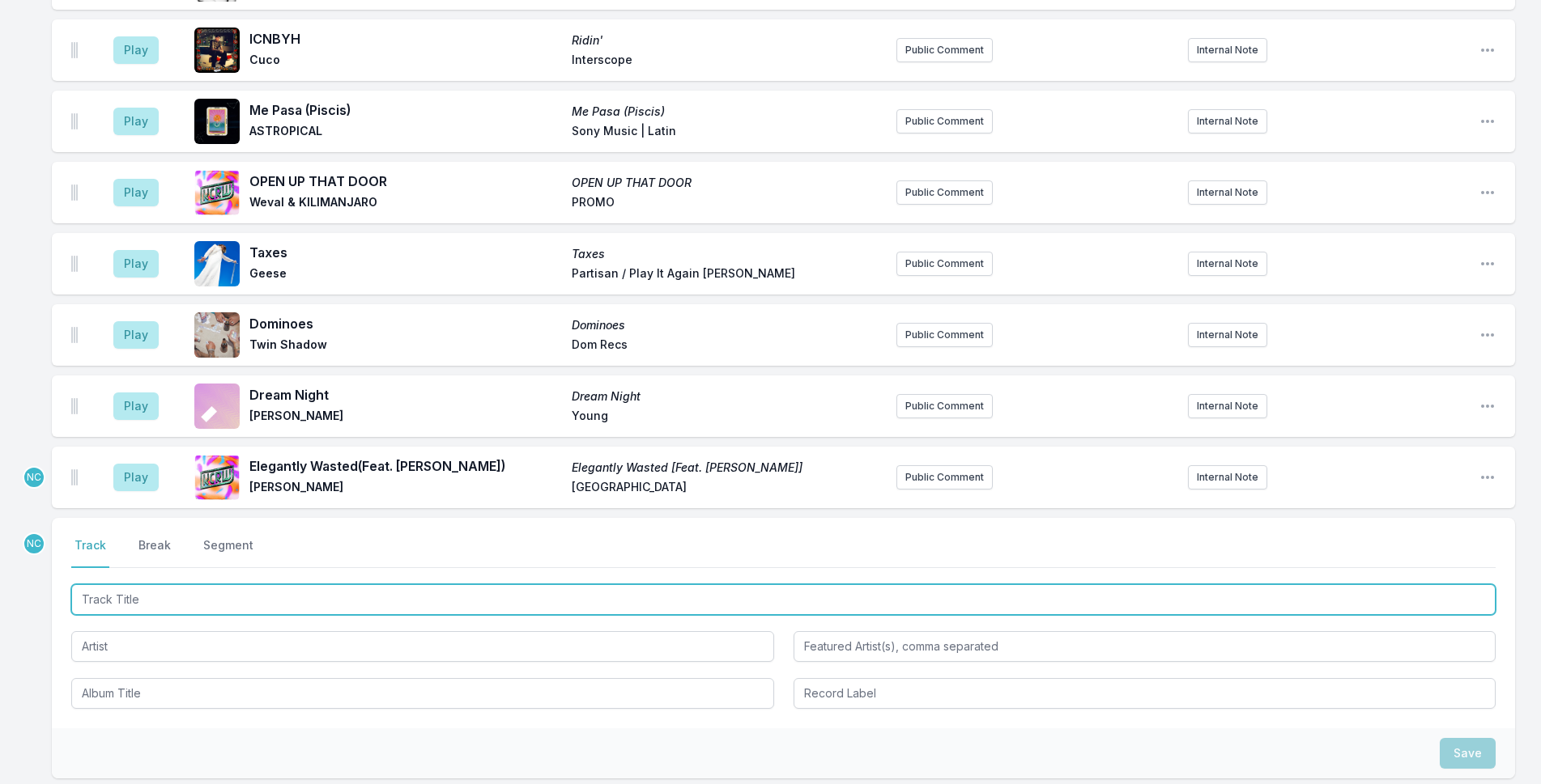
scroll to position [3238, 0]
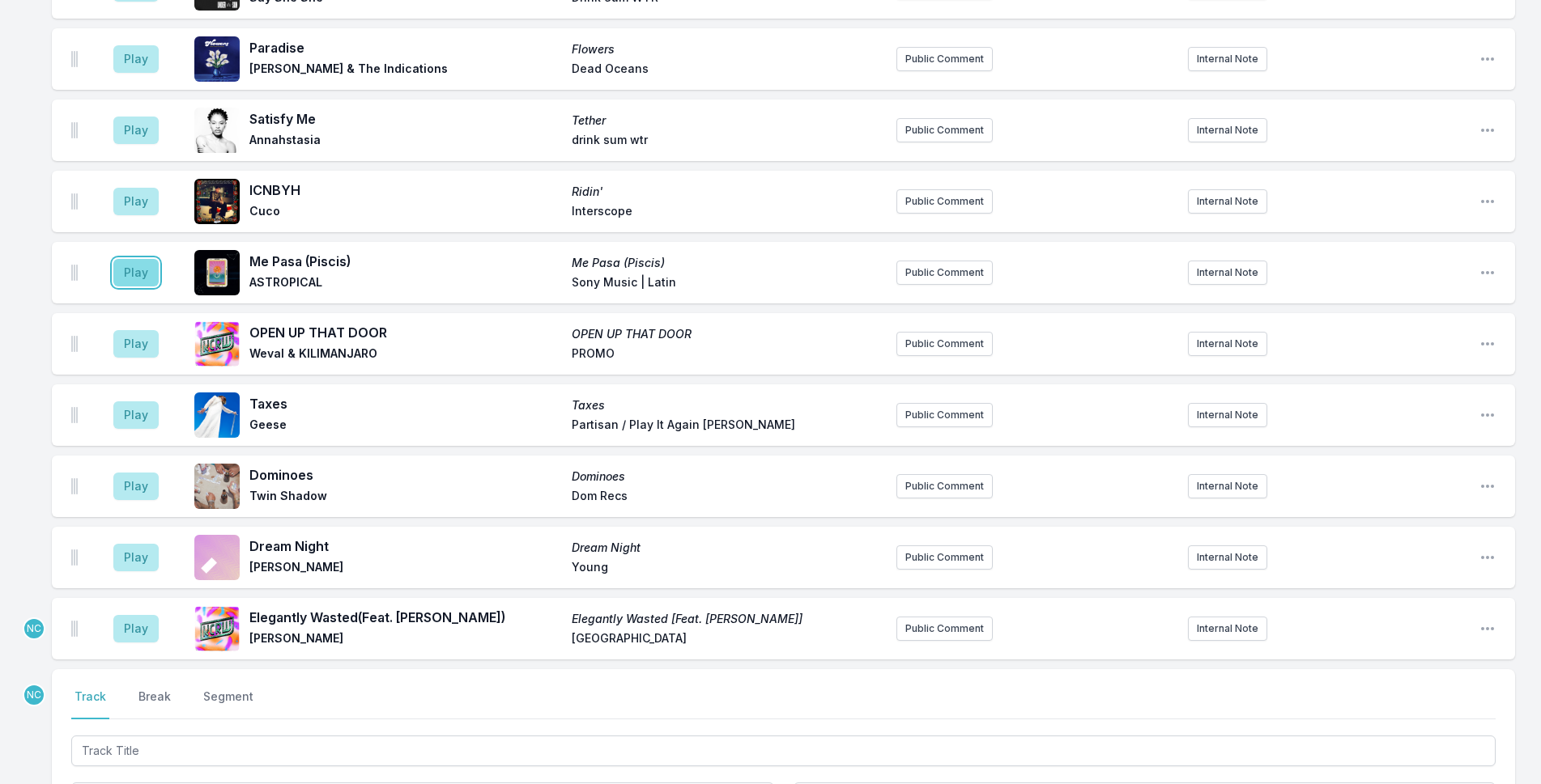
click at [145, 259] on button "Play" at bounding box center [136, 273] width 46 height 28
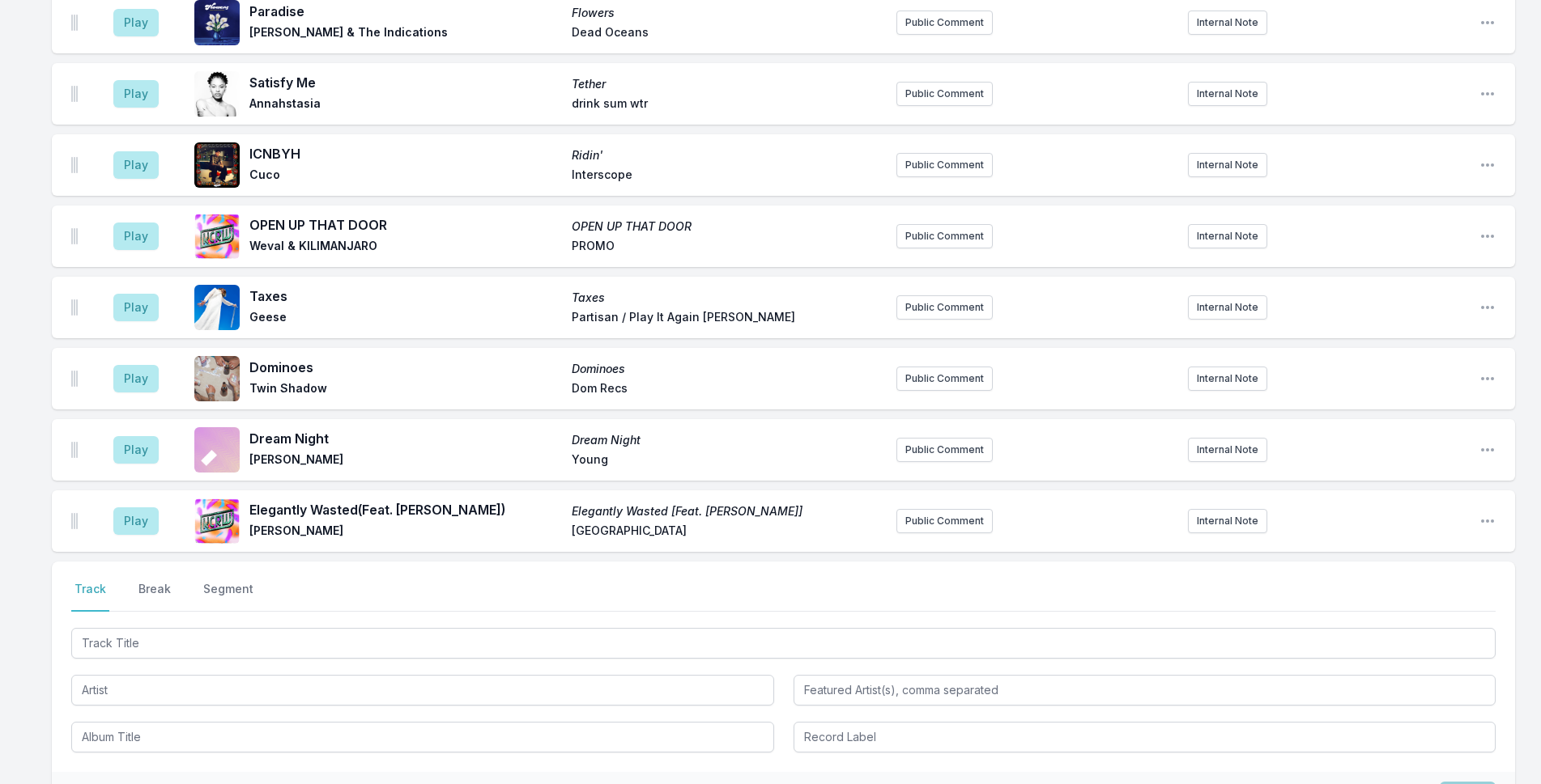
scroll to position [3521, 0]
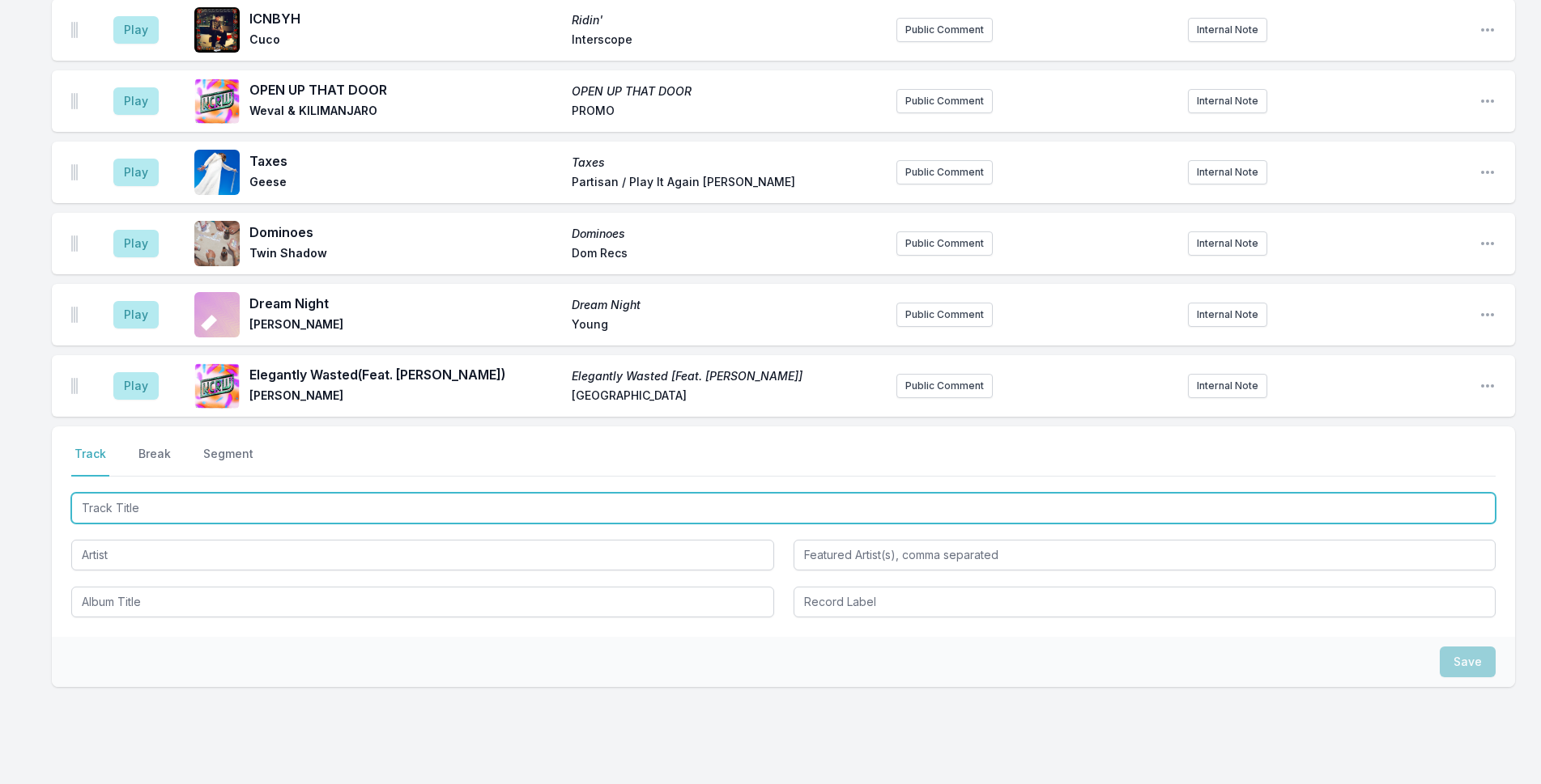
drag, startPoint x: 183, startPoint y: 448, endPoint x: 1554, endPoint y: 51, distance: 1427.3
click at [183, 493] on input "Track Title" at bounding box center [784, 507] width 1425 height 31
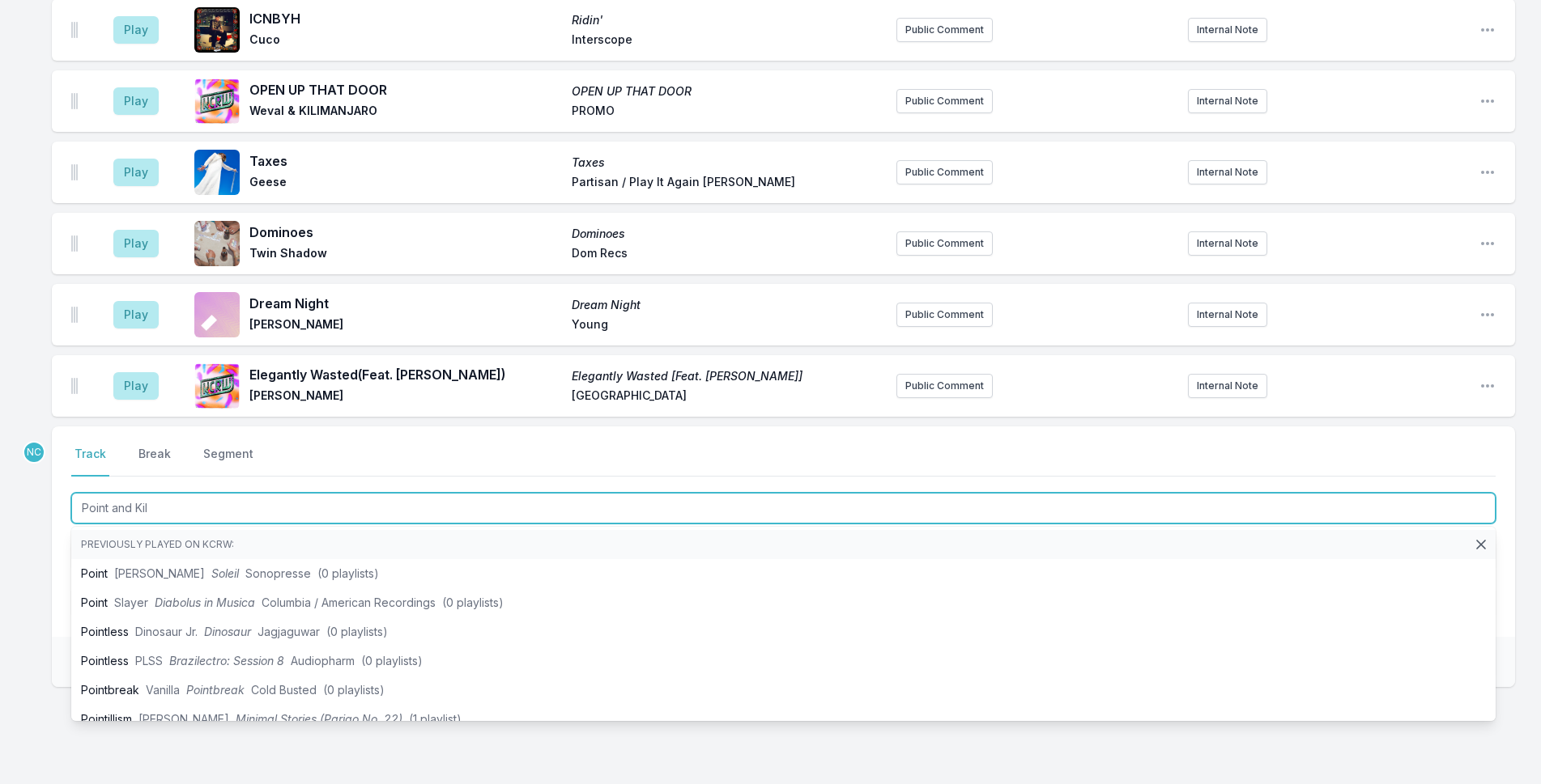
type input "Point and Kill"
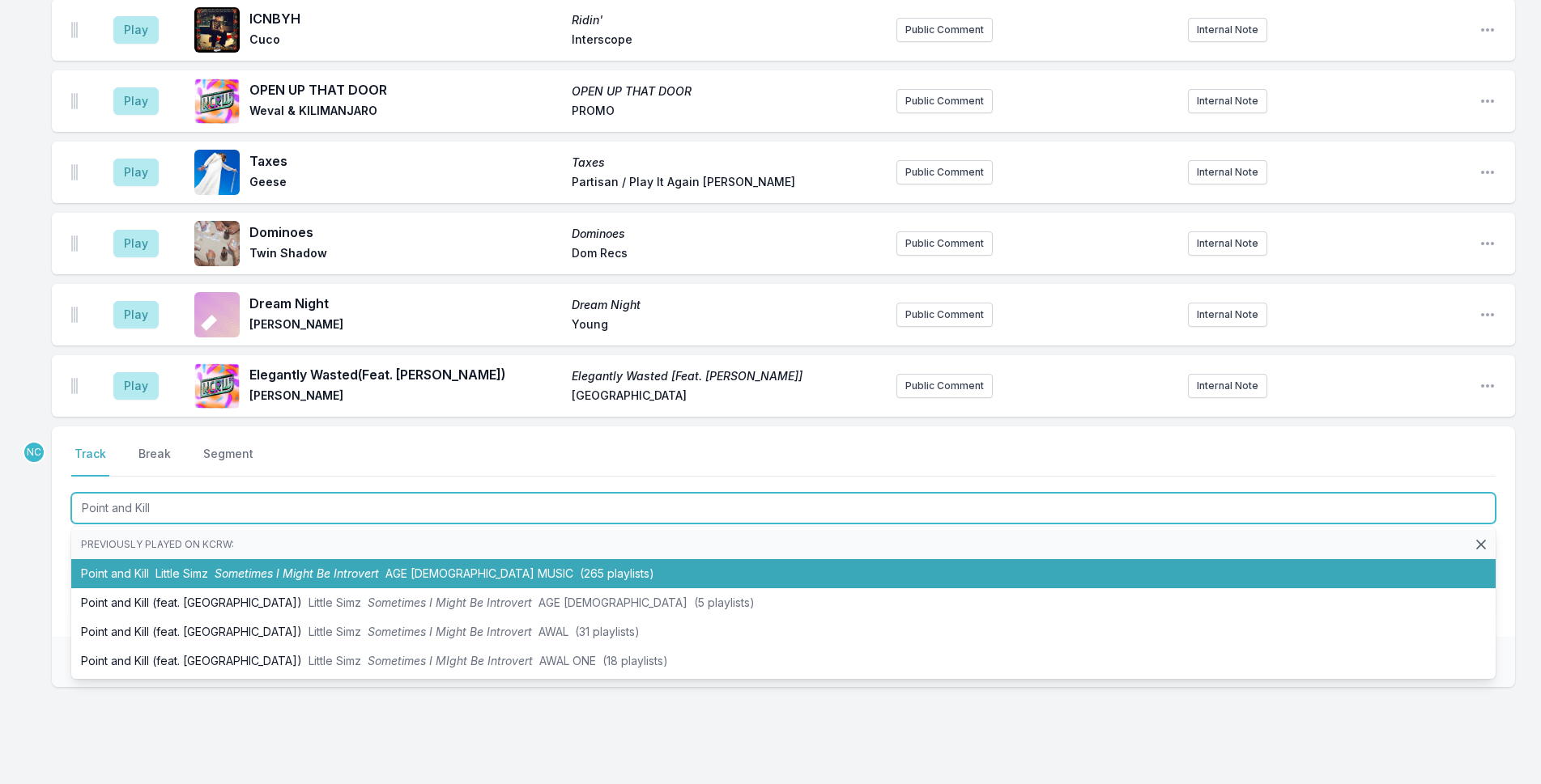
click at [324, 567] on span "Sometimes I Might Be Introvert" at bounding box center [296, 574] width 164 height 14
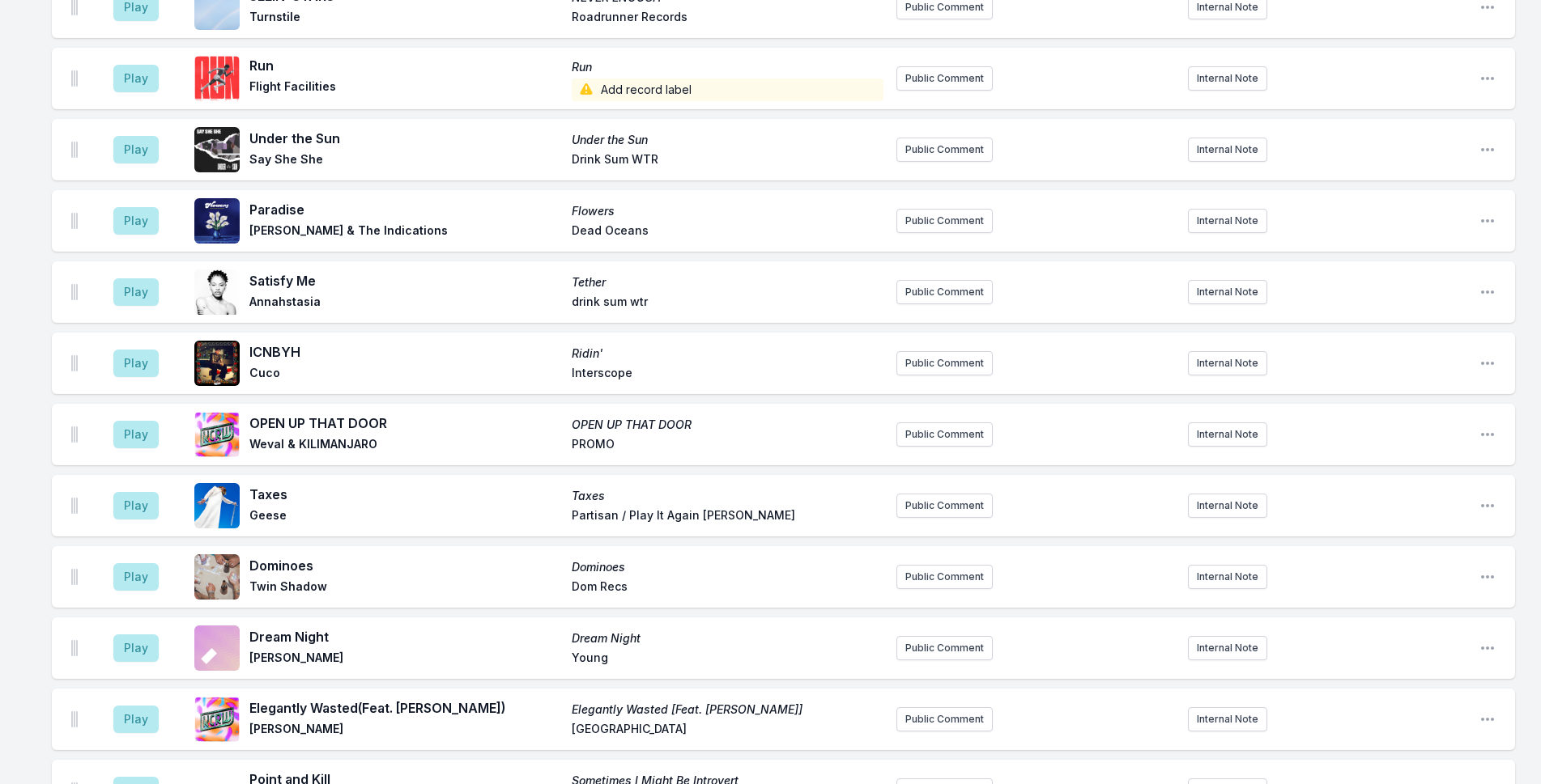
scroll to position [3591, 0]
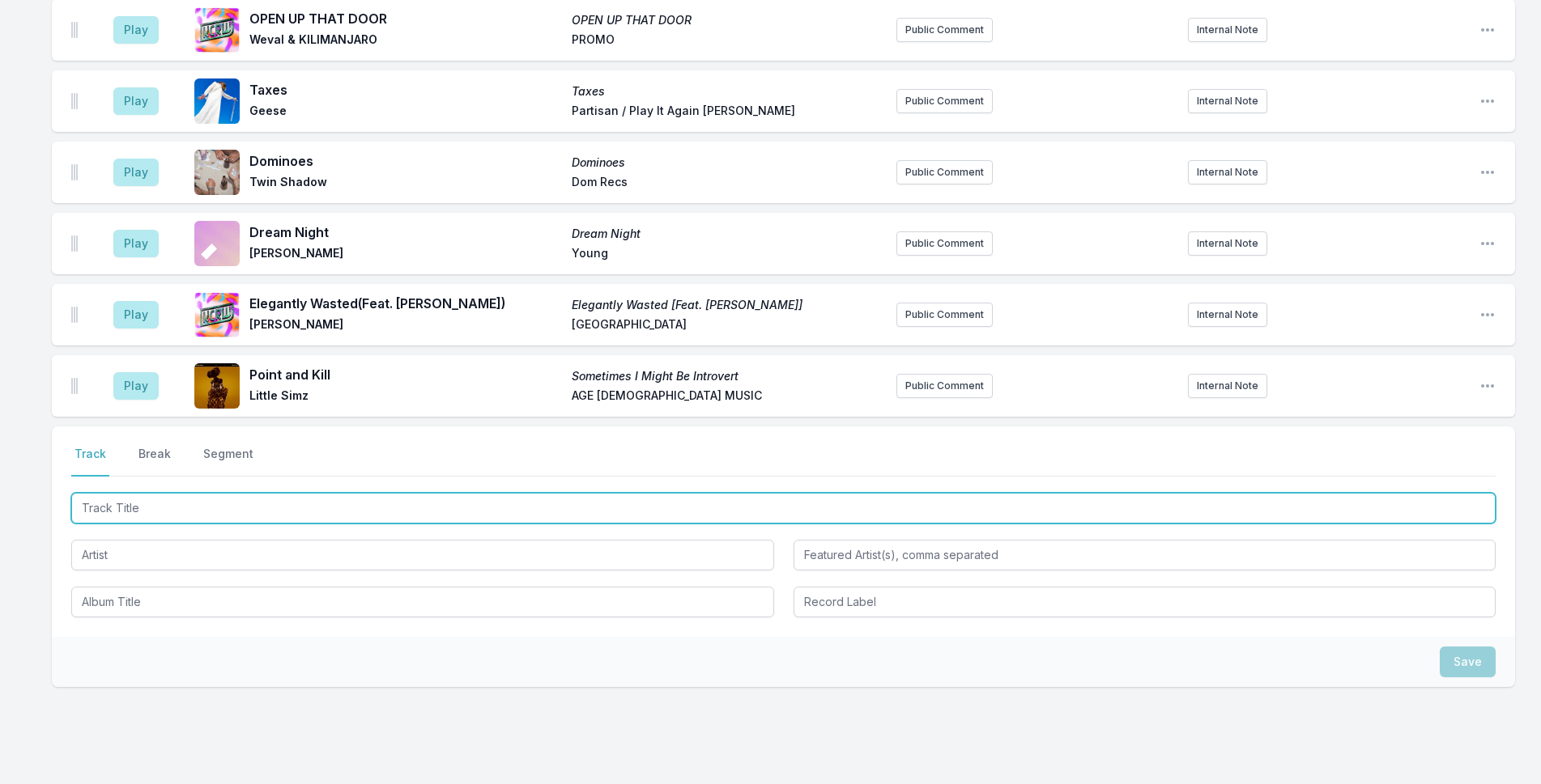
click at [335, 493] on input "Track Title" at bounding box center [784, 507] width 1425 height 31
type input "Song For You"
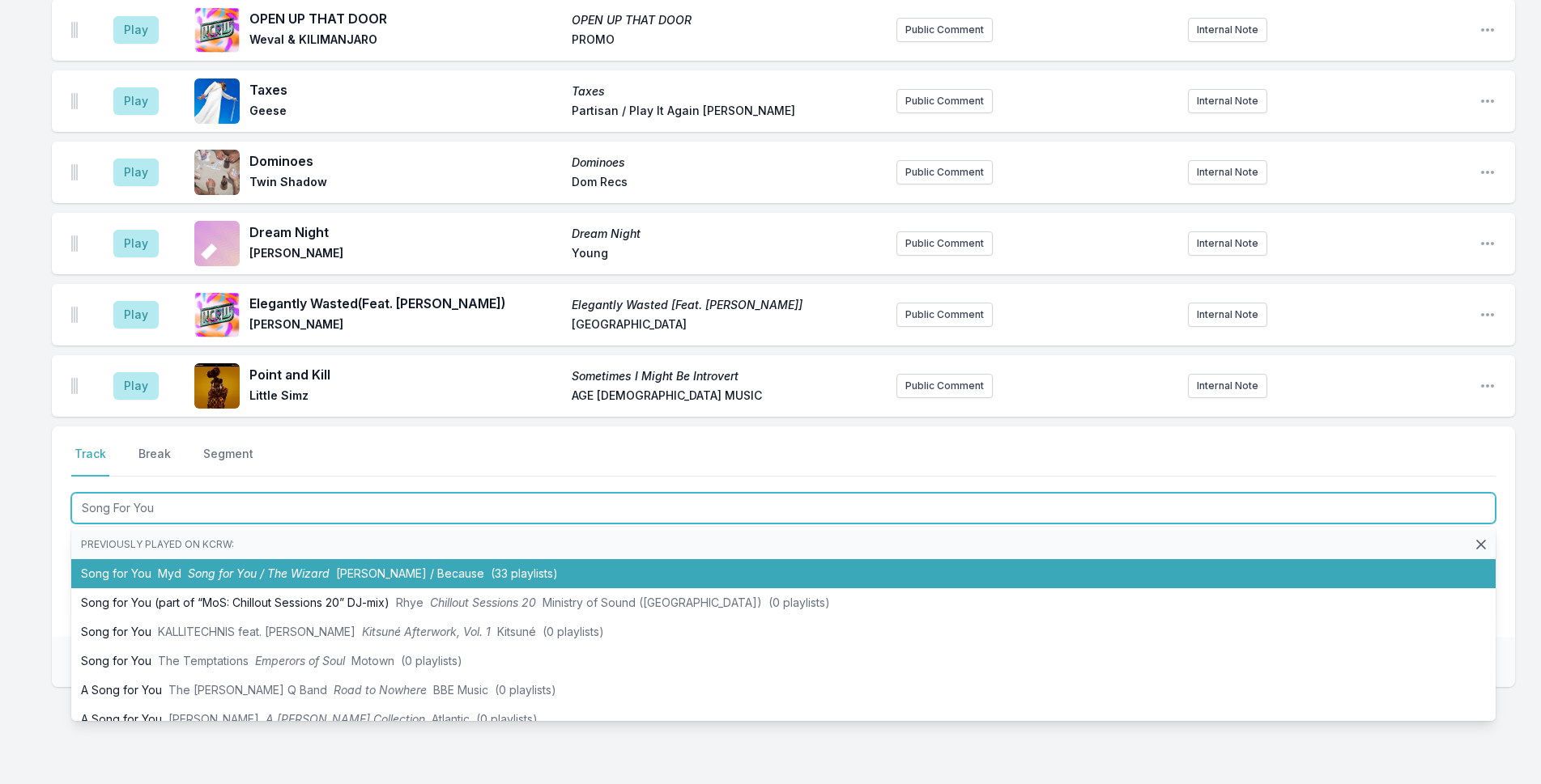
click at [301, 567] on span "Song for You / The Wizard" at bounding box center [259, 574] width 142 height 14
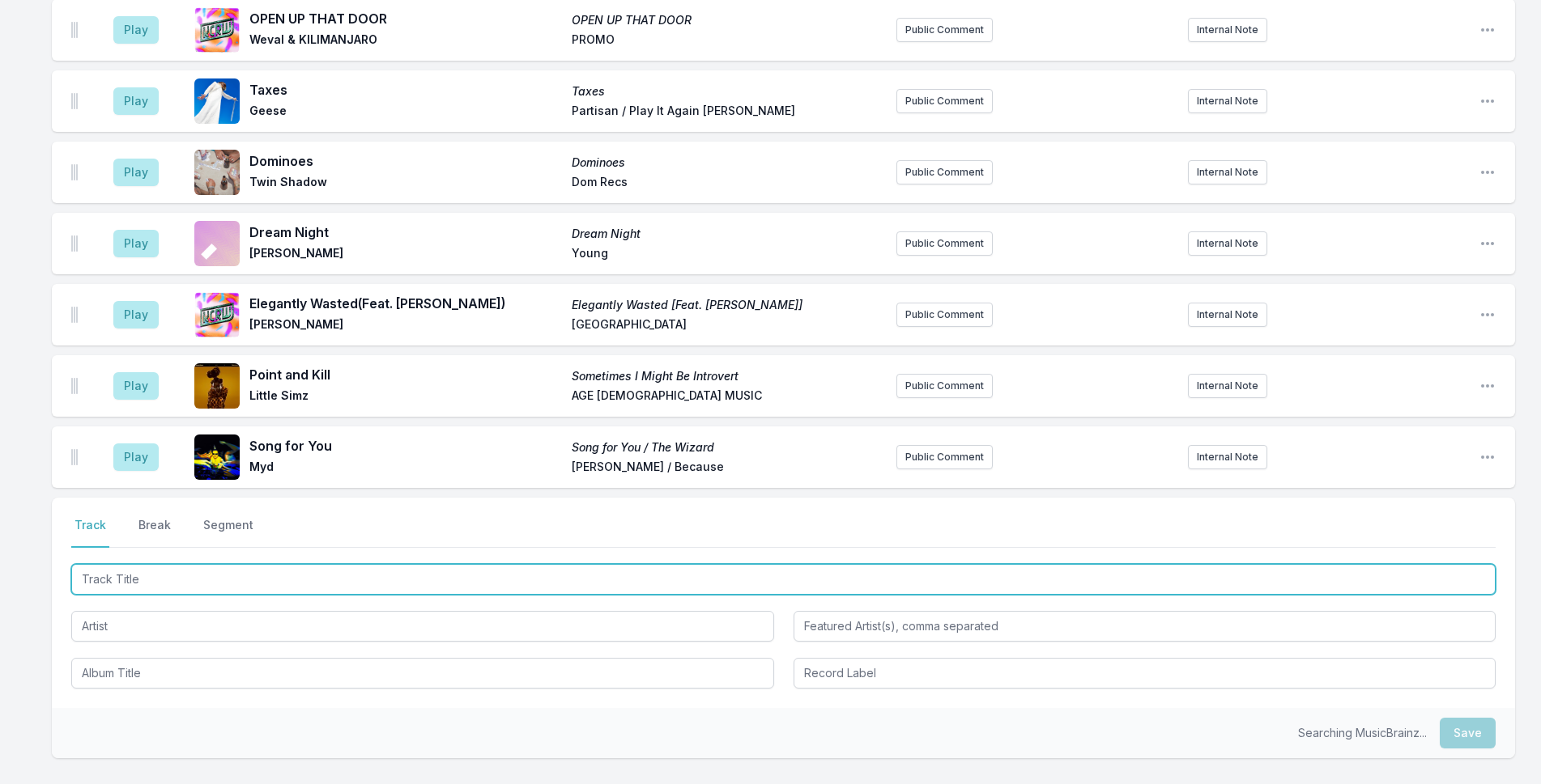
scroll to position [3663, 0]
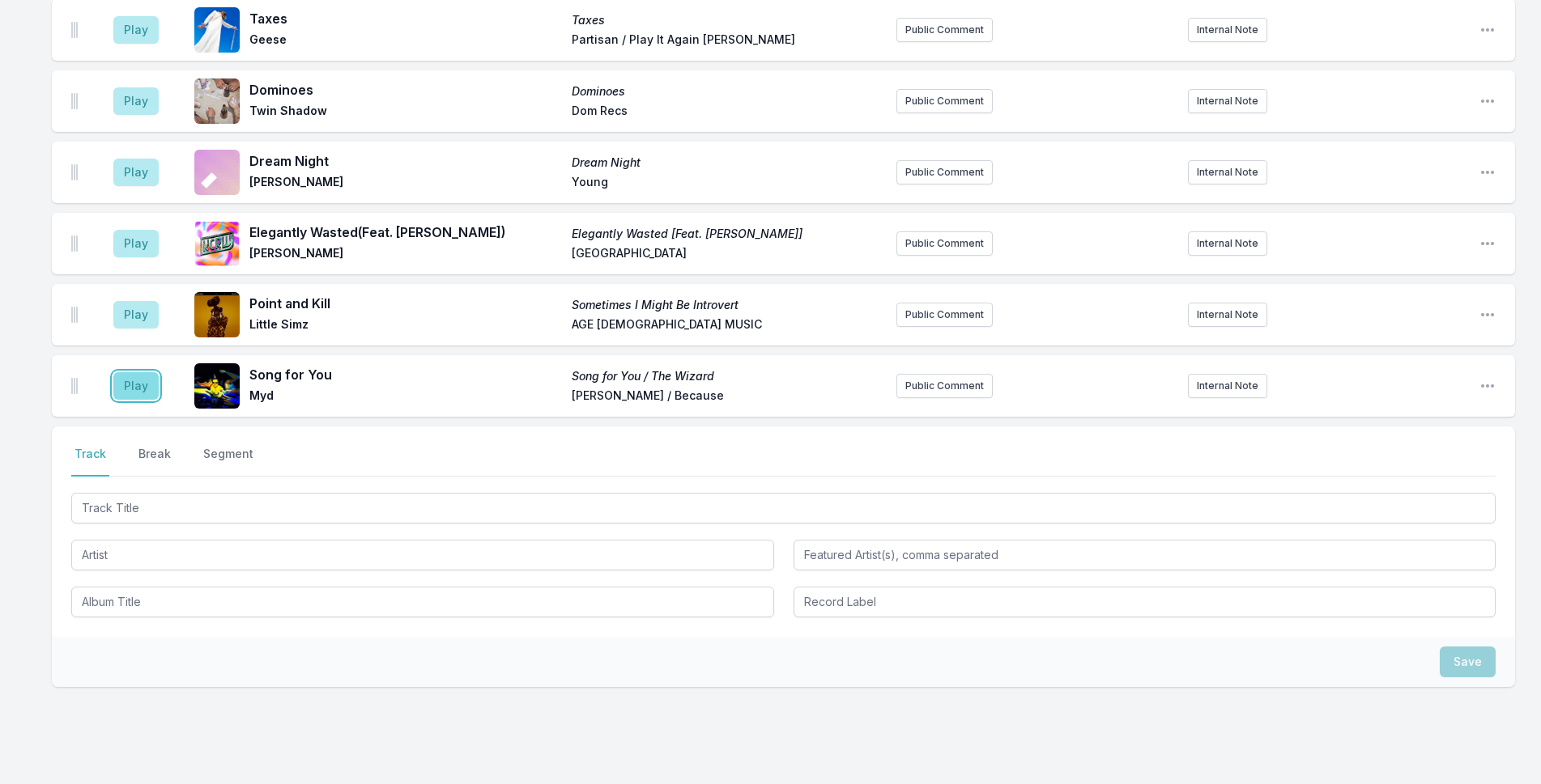
click at [130, 372] on button "Play" at bounding box center [136, 386] width 46 height 28
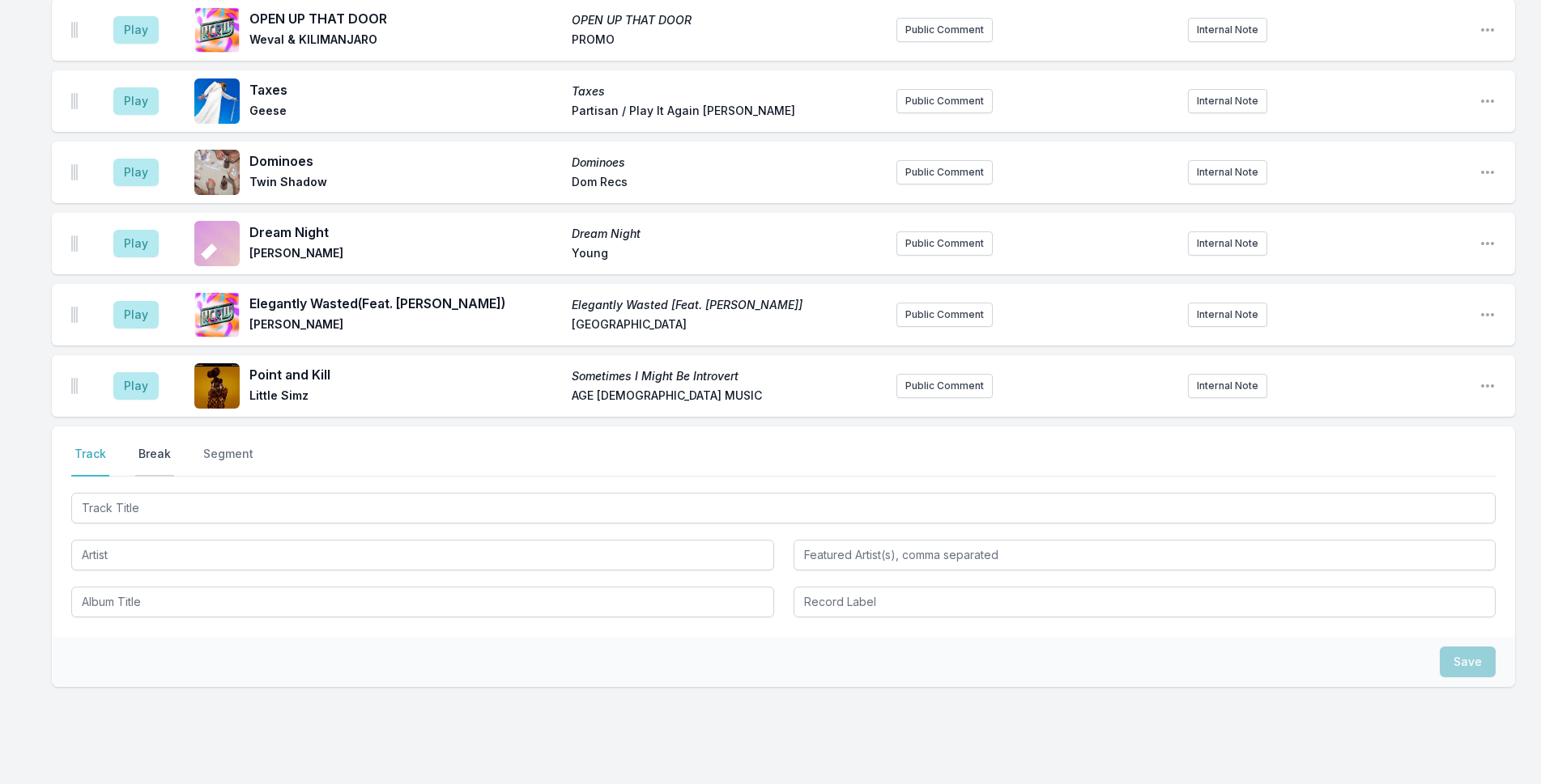
click at [144, 446] on button "Break" at bounding box center [155, 461] width 39 height 31
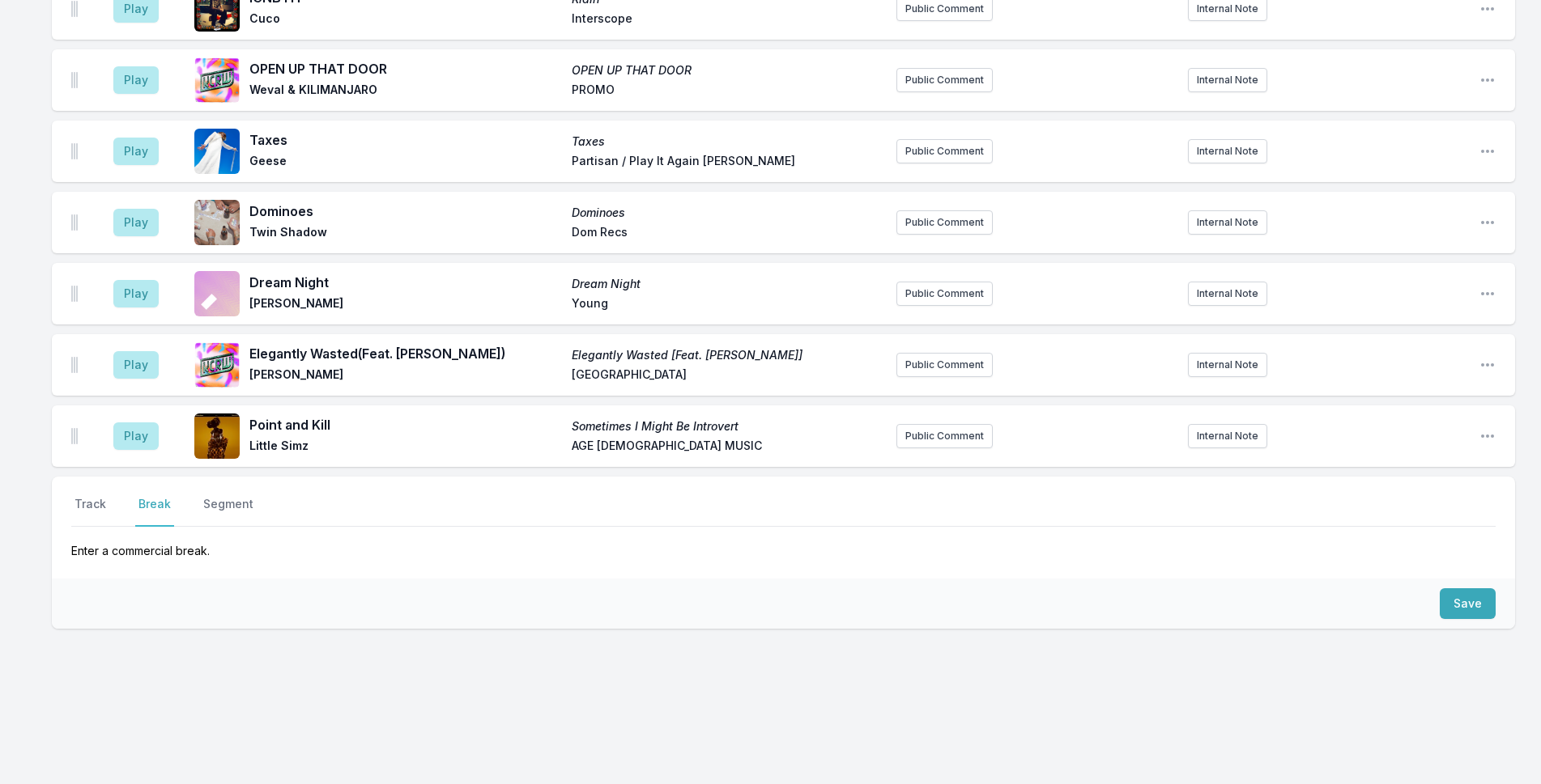
scroll to position [3554, 0]
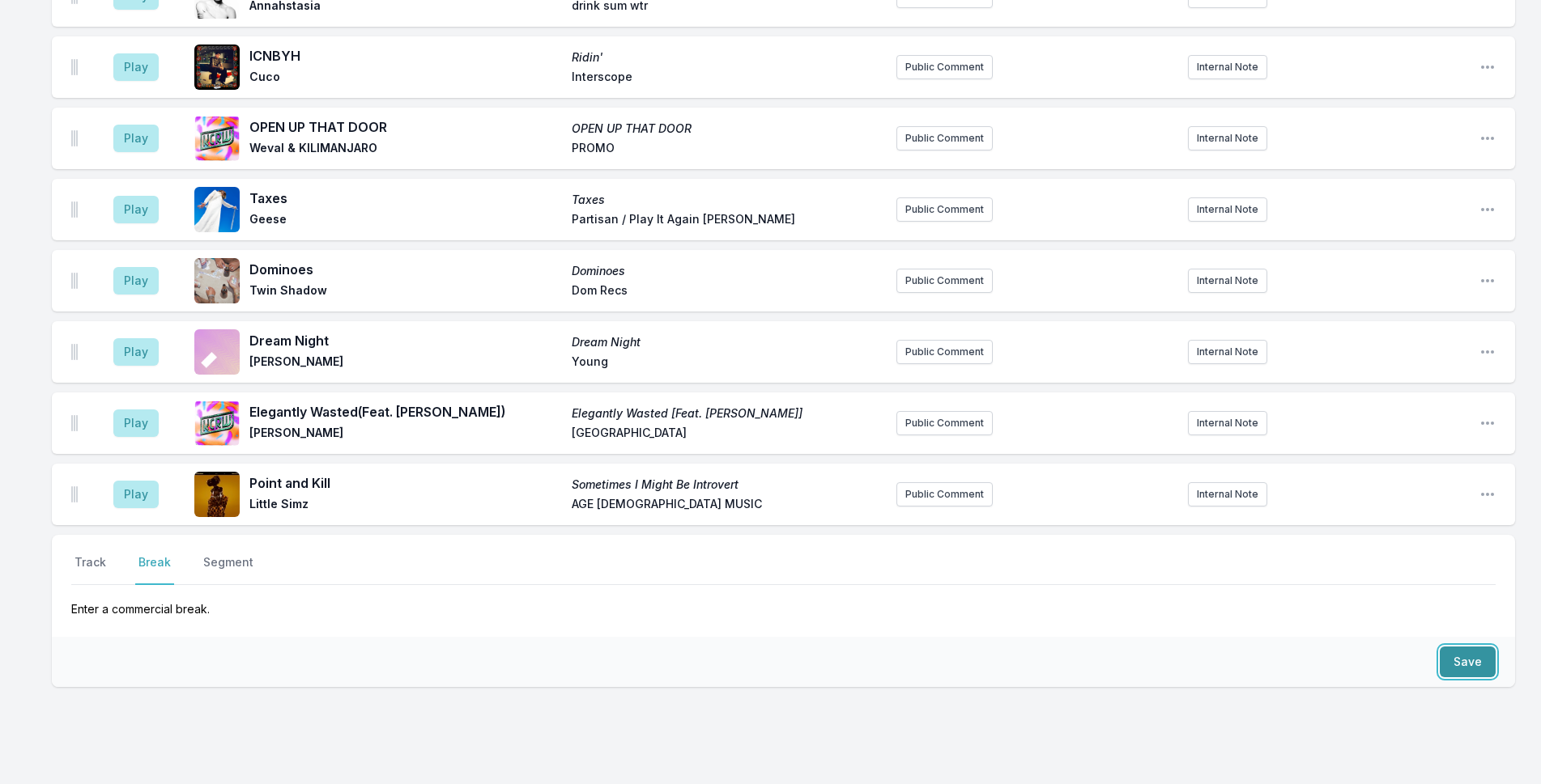
click at [1472, 647] on button "Save" at bounding box center [1468, 662] width 56 height 31
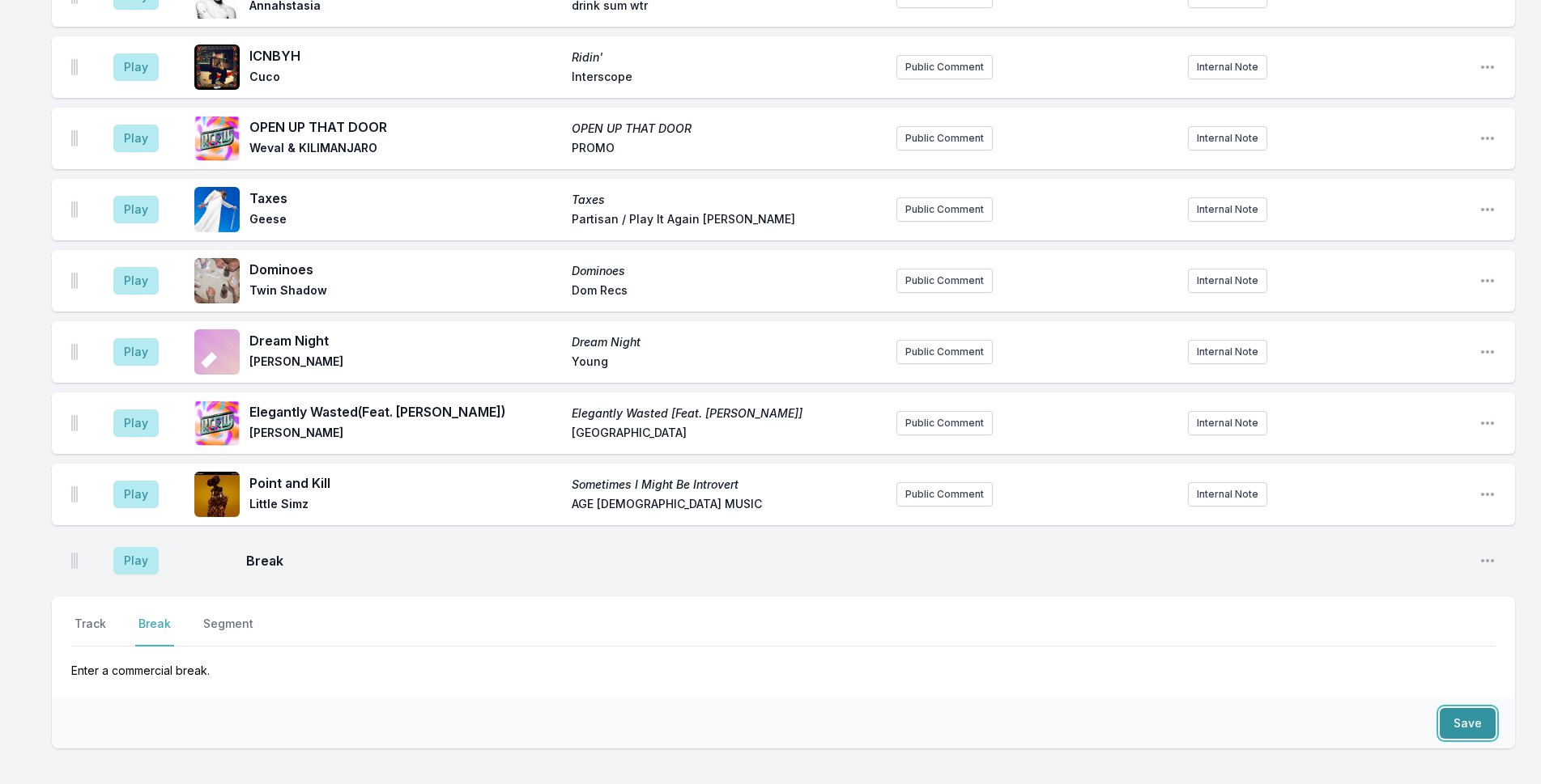
scroll to position [3616, 0]
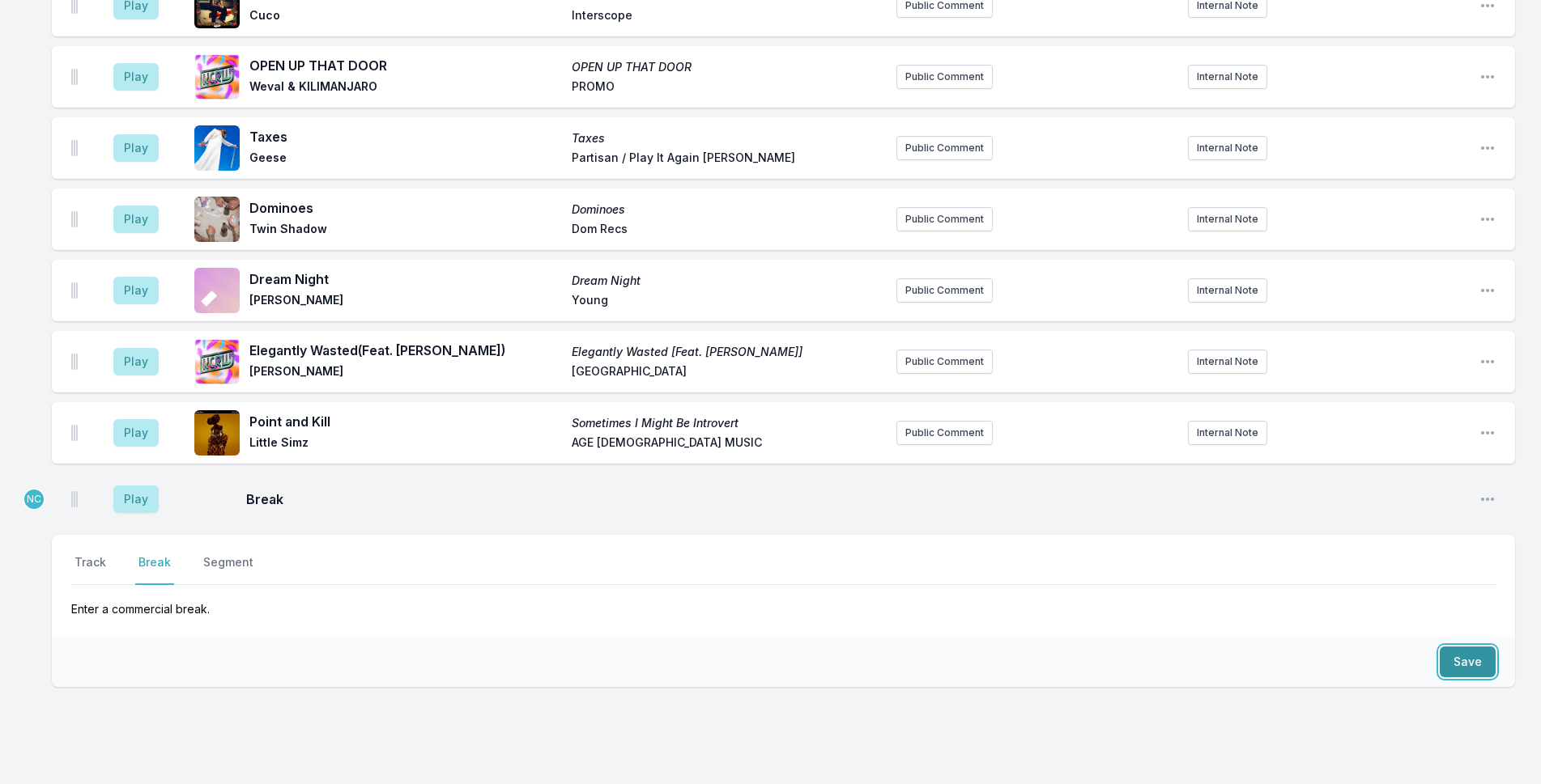
click at [1472, 647] on button "Save" at bounding box center [1468, 662] width 56 height 31
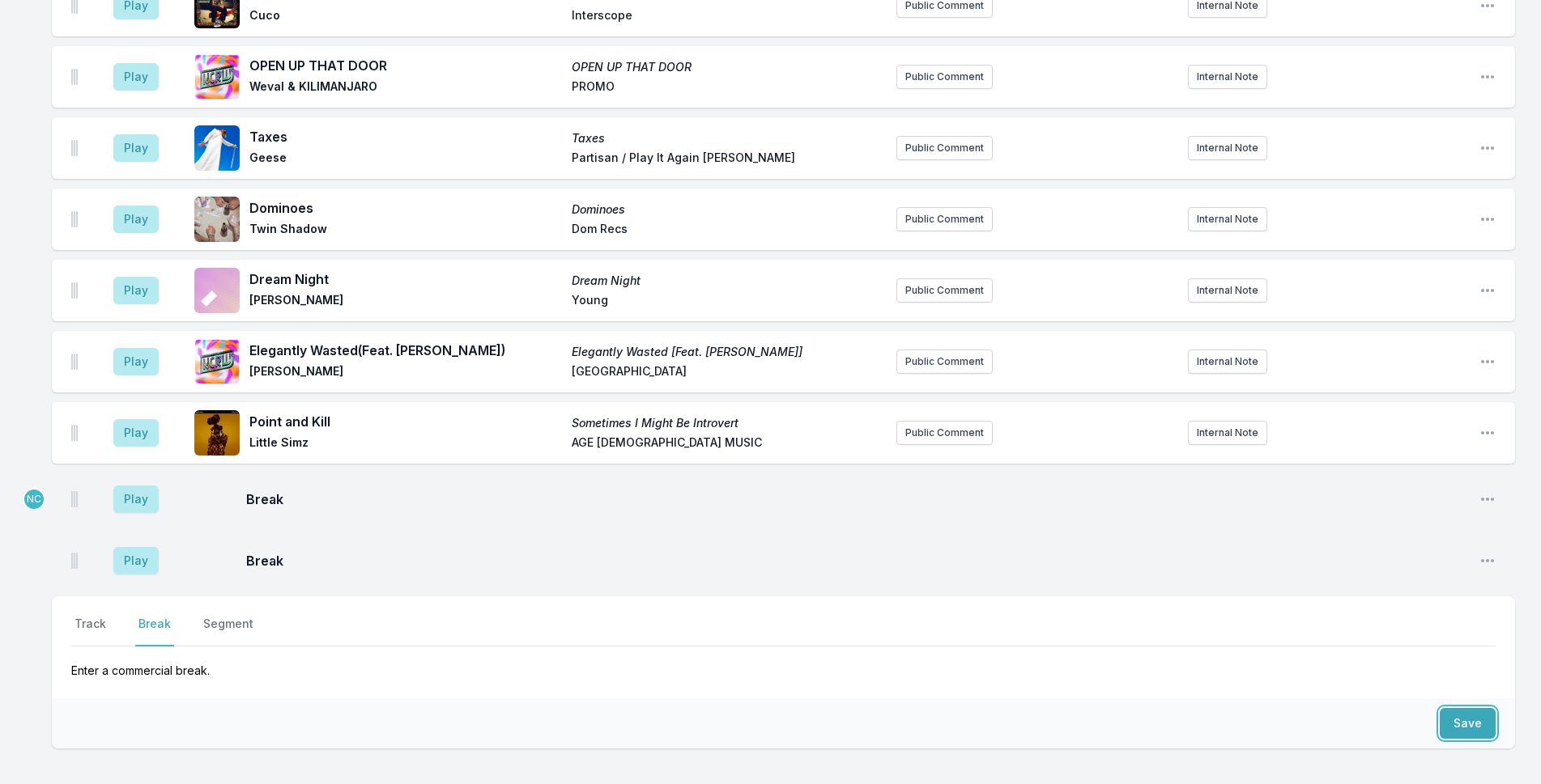
scroll to position [3677, 0]
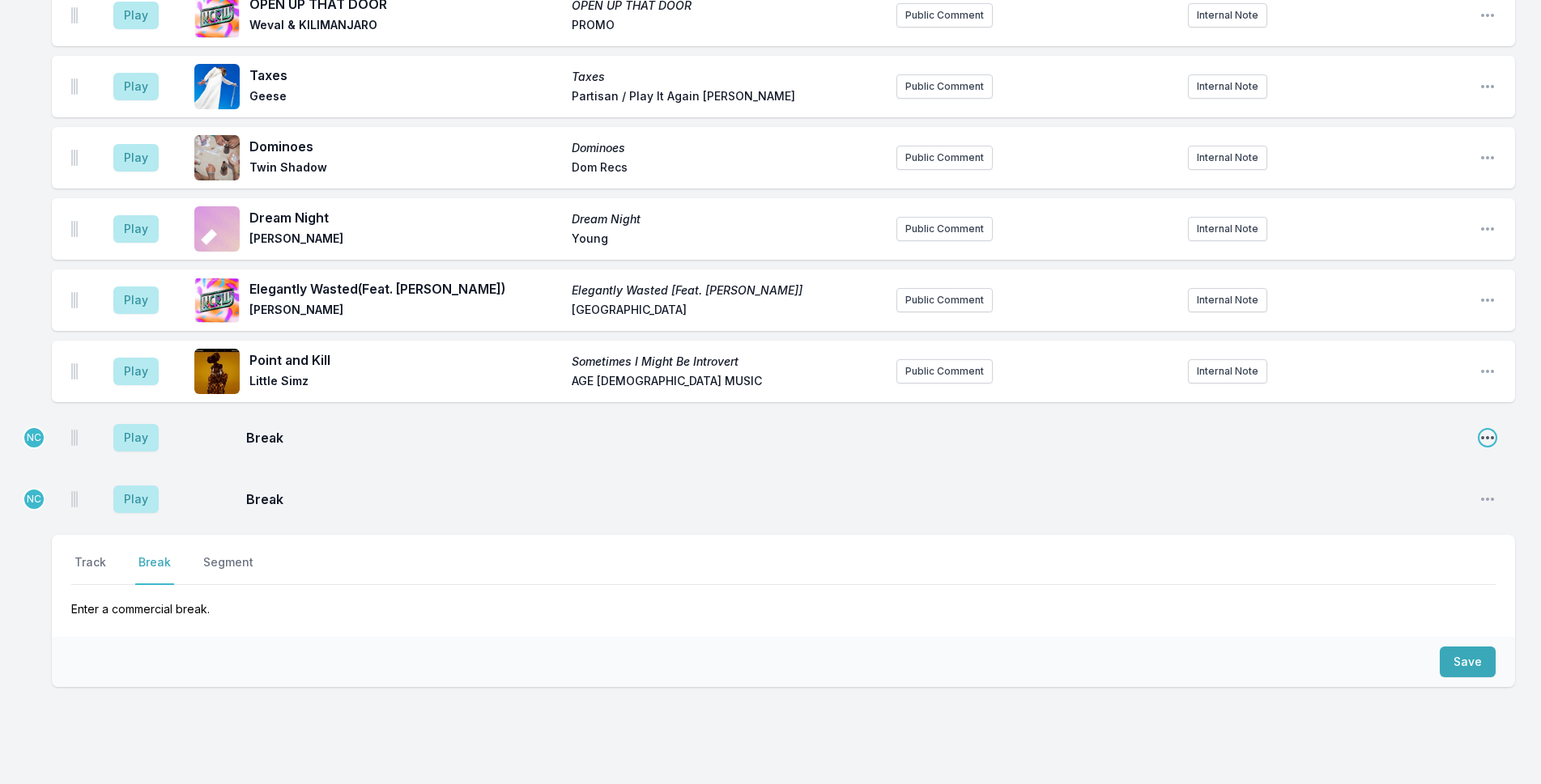
click at [1492, 437] on icon "Open playlist item options" at bounding box center [1488, 438] width 13 height 3
click at [1480, 455] on button "Edit Timestamp" at bounding box center [1405, 469] width 182 height 29
type input "10:29"
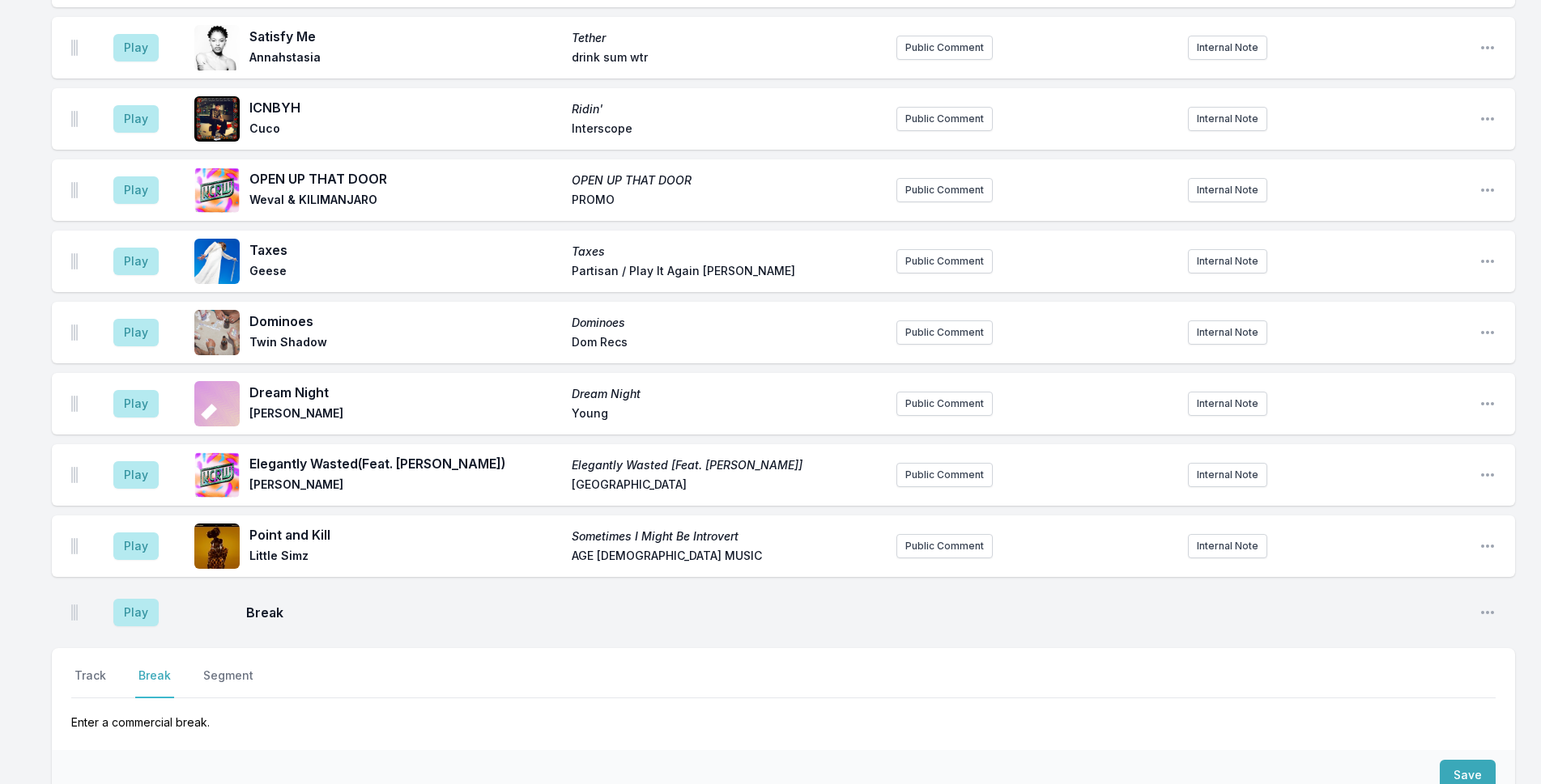
scroll to position [3716, 0]
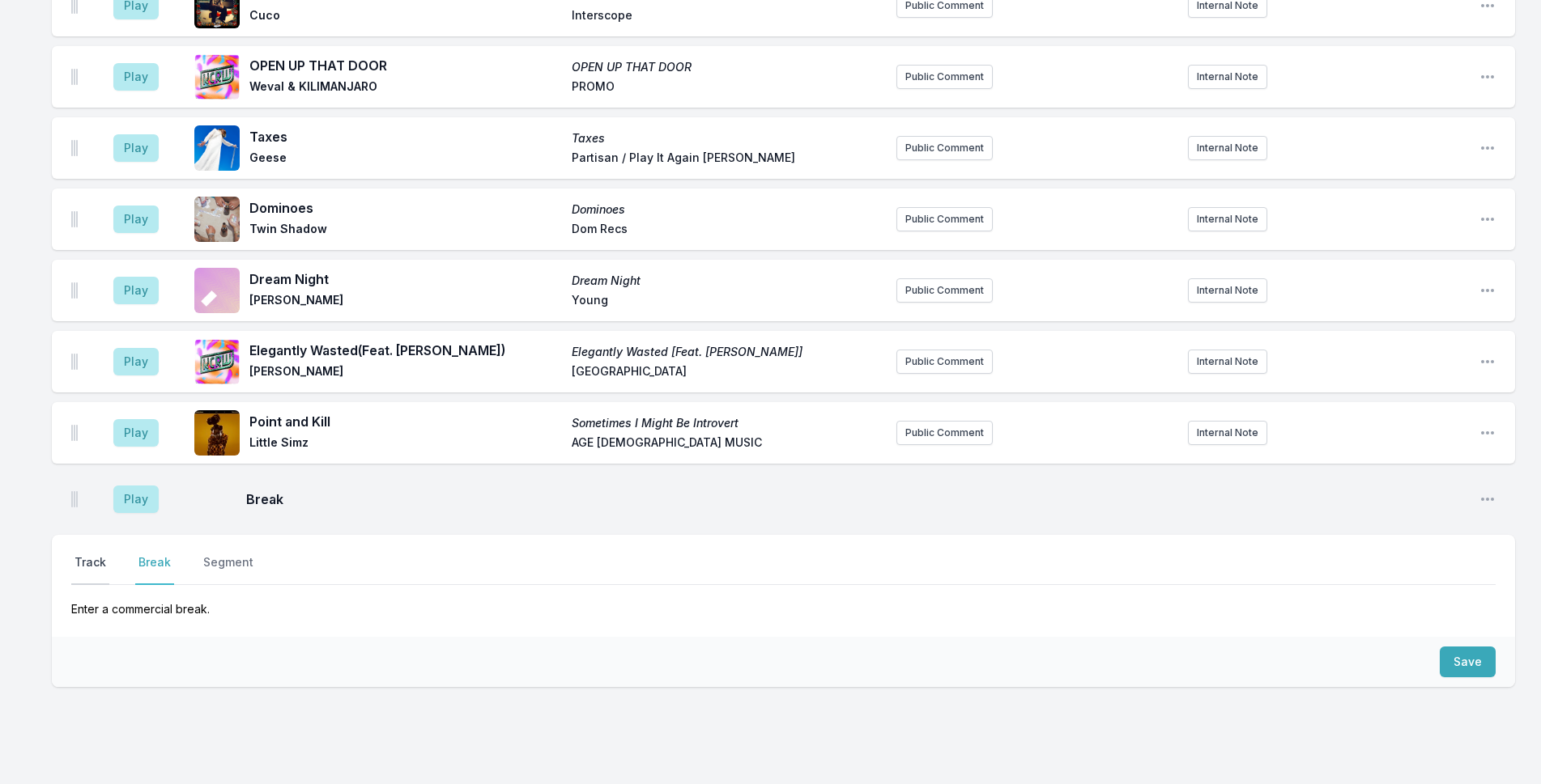
click at [99, 554] on button "Track" at bounding box center [90, 569] width 38 height 31
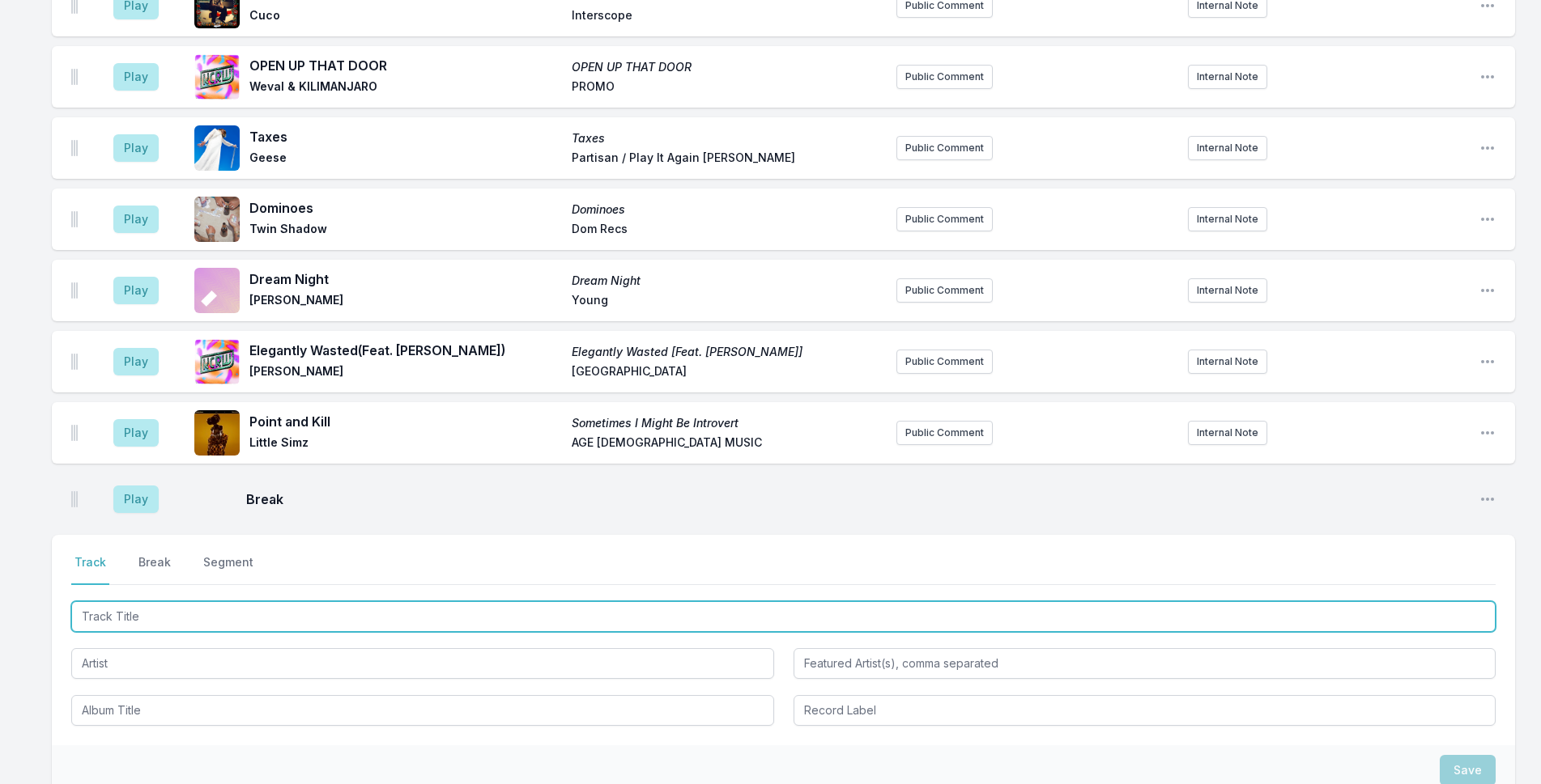
click at [131, 602] on input "Track Title" at bounding box center [784, 616] width 1425 height 31
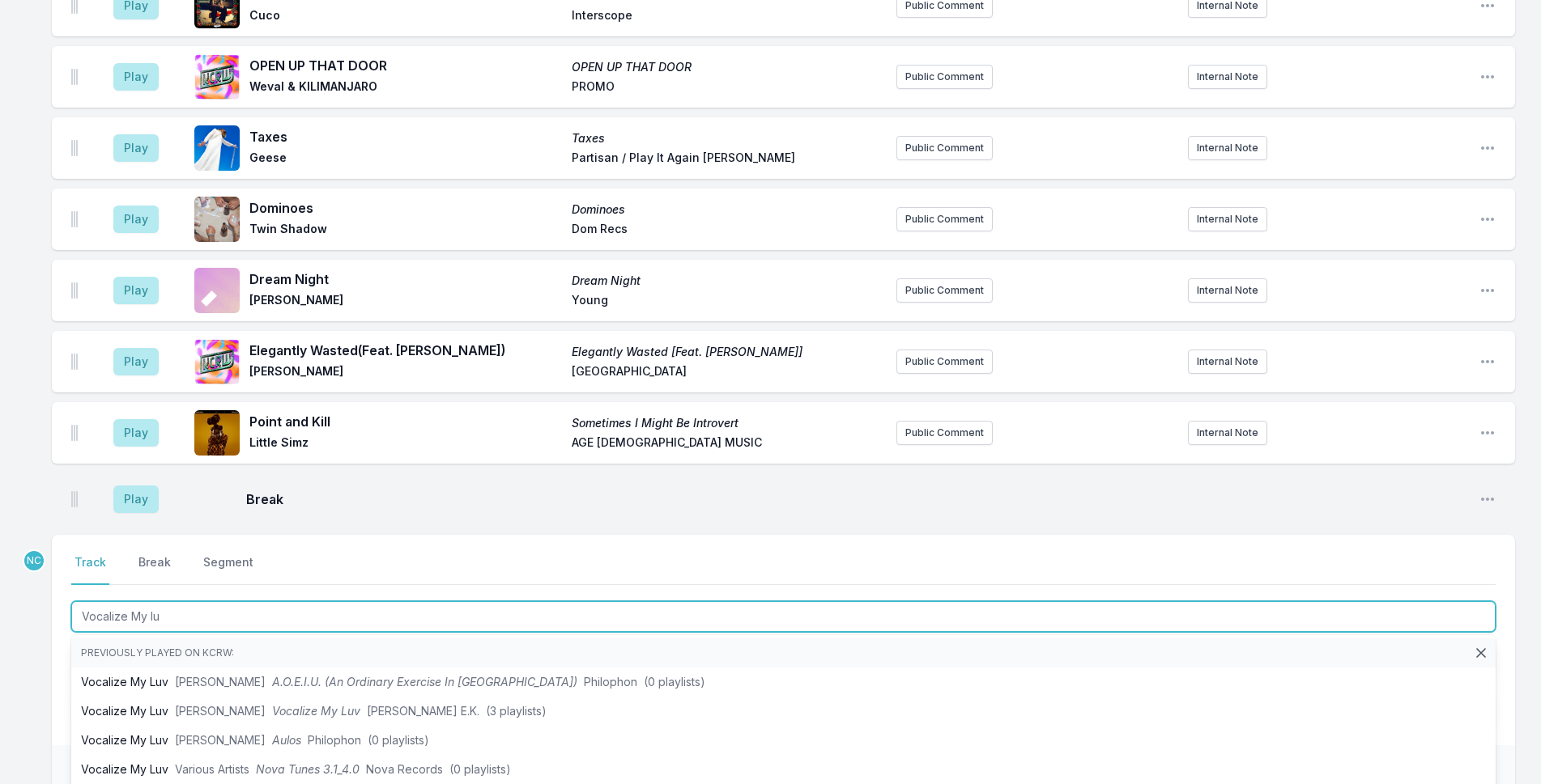
type input "Vocalize My luv"
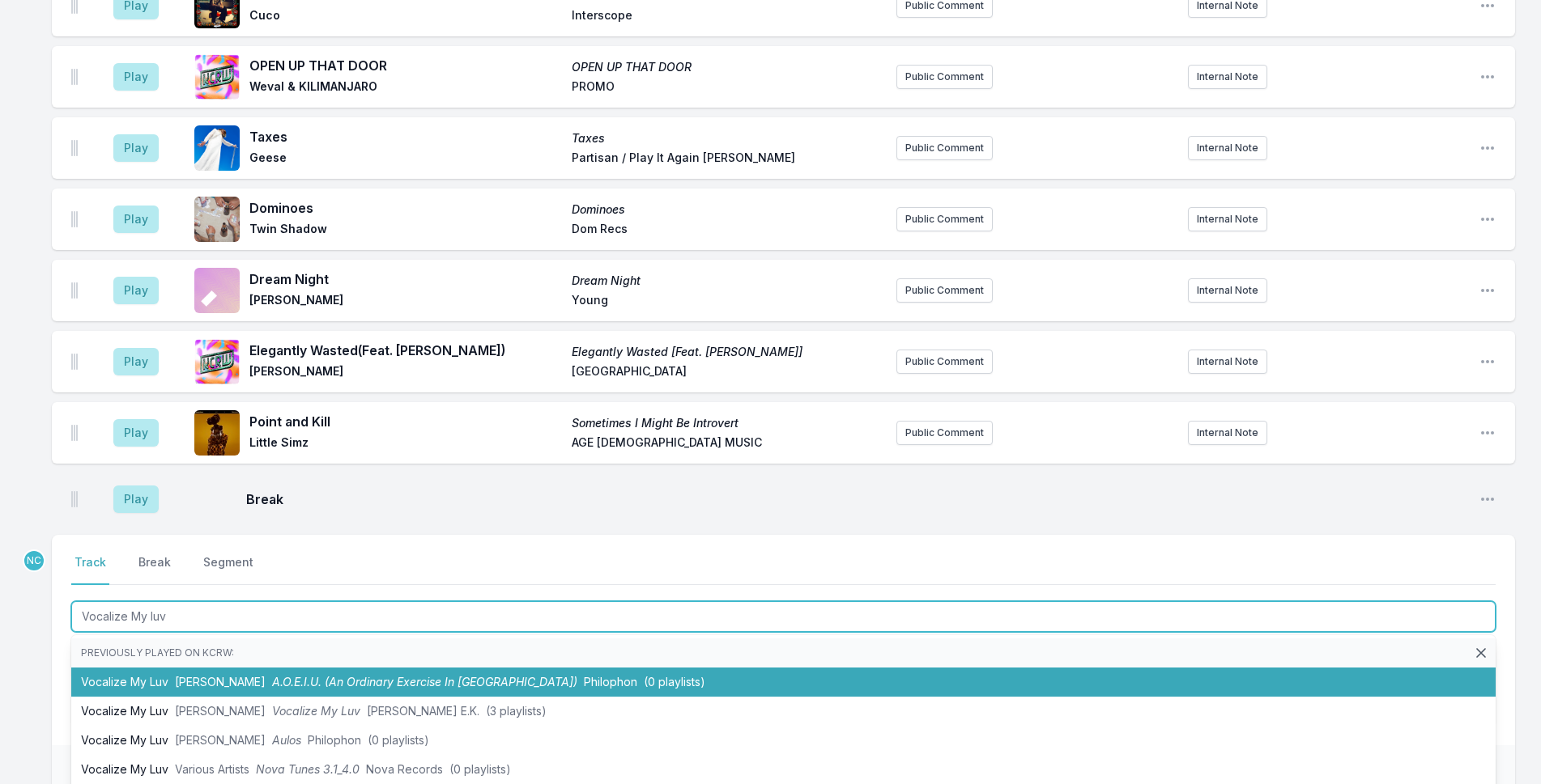
click at [164, 668] on li "Vocalize My Luv [PERSON_NAME] Adooni A.O.E.I.U. (An Ordinary Exercise In Unity)…" at bounding box center [784, 682] width 1425 height 29
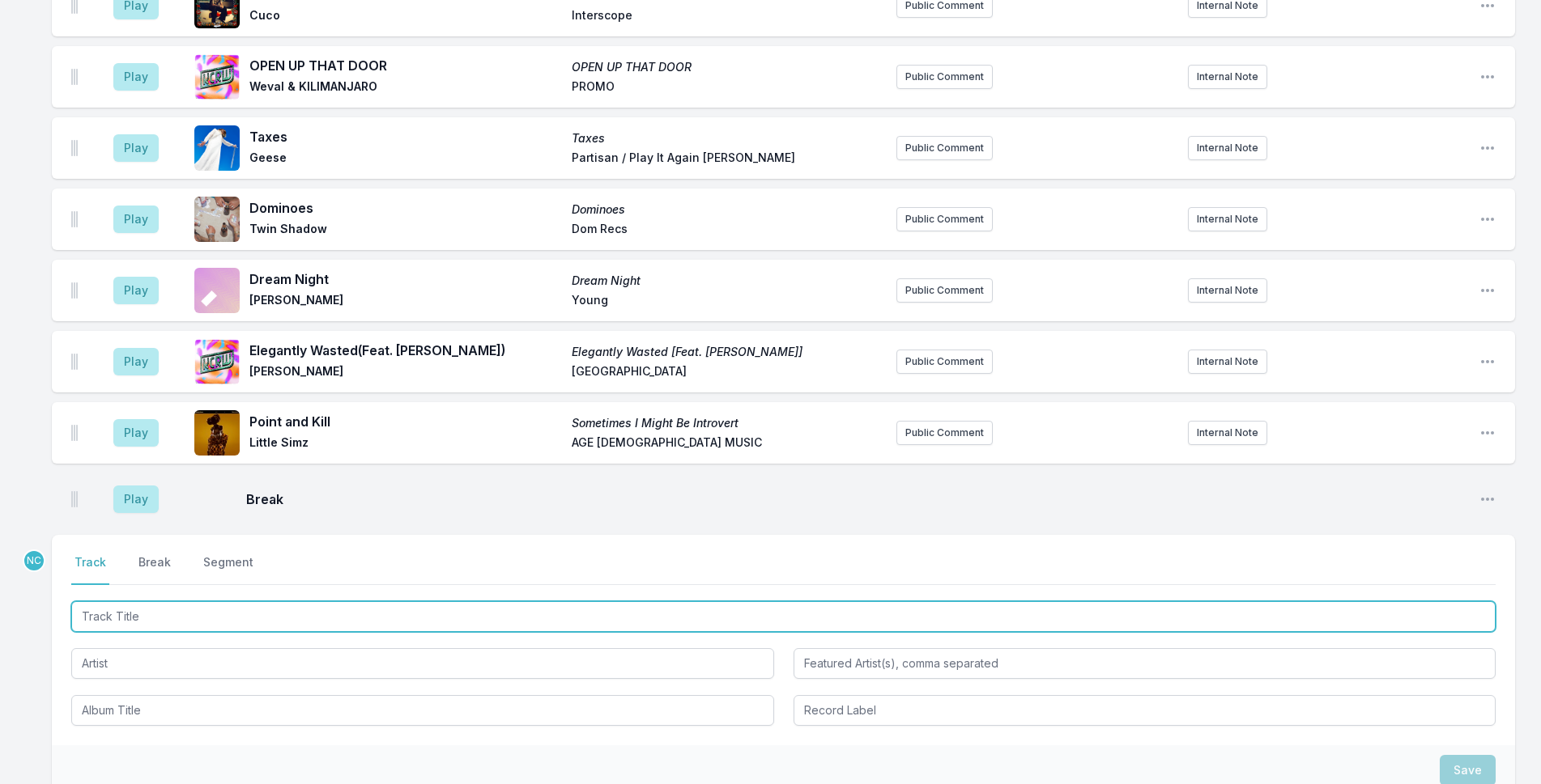
scroll to position [3788, 0]
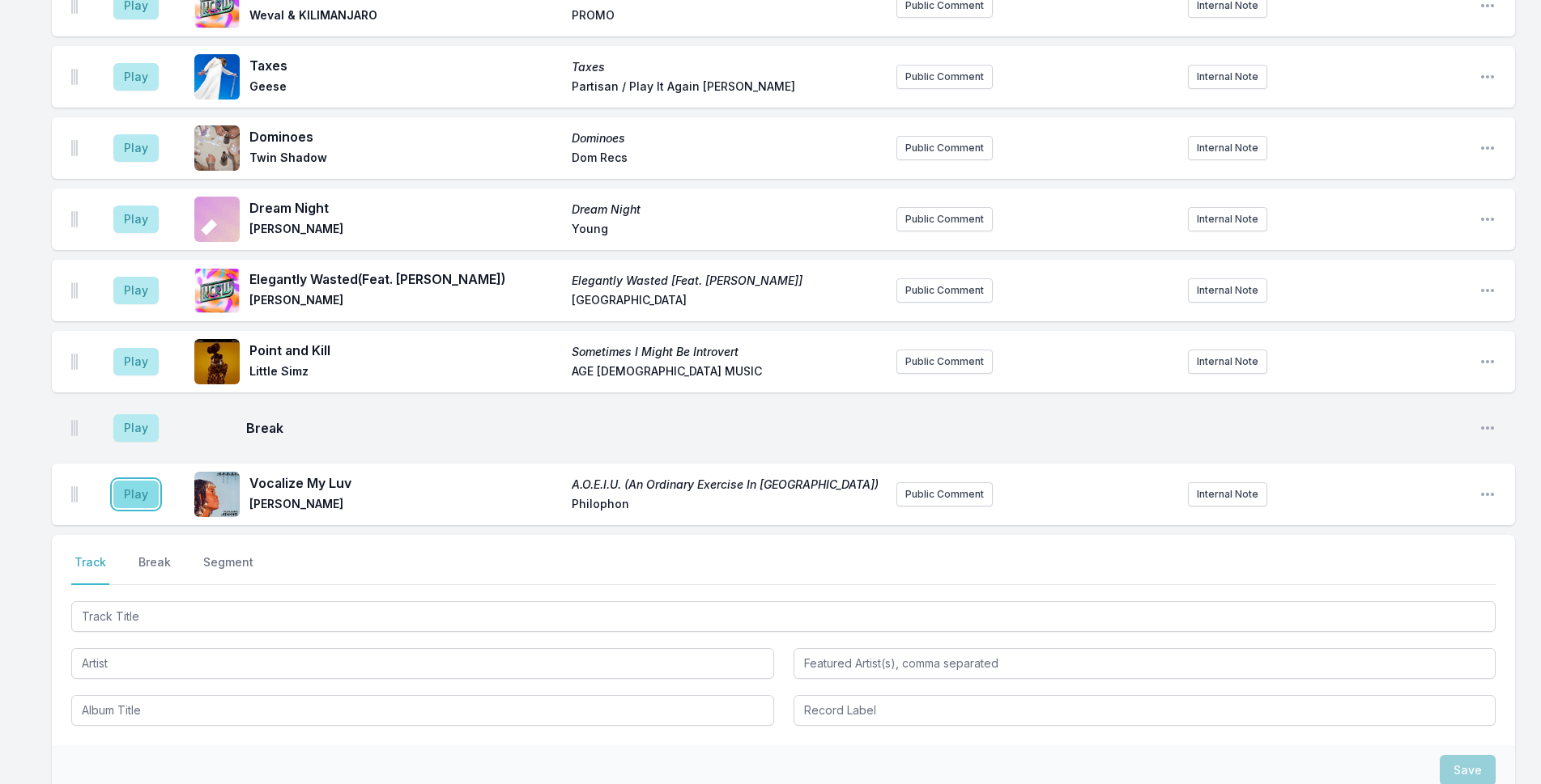
click at [129, 480] on button "Play" at bounding box center [136, 494] width 46 height 28
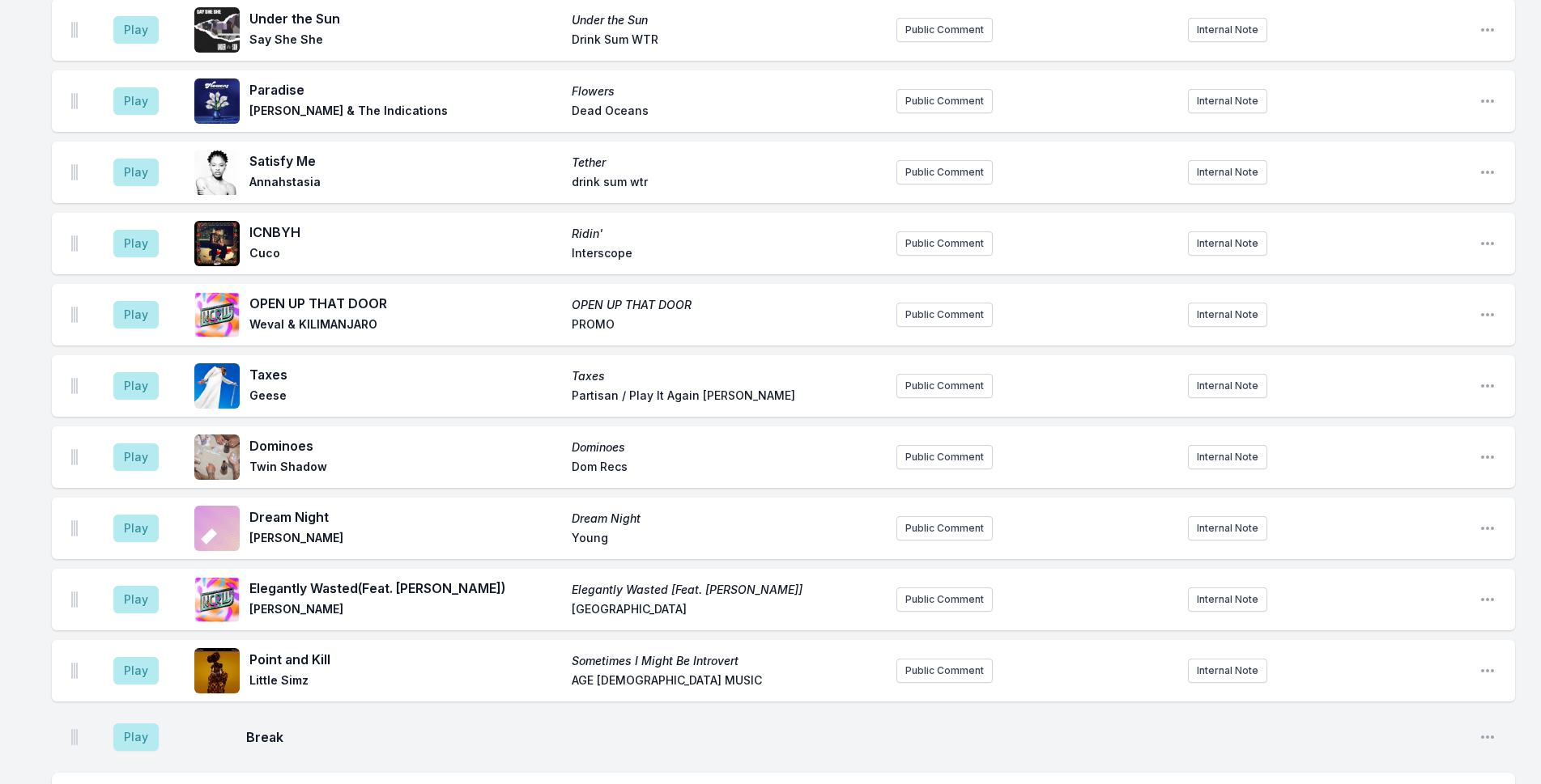
scroll to position [3896, 0]
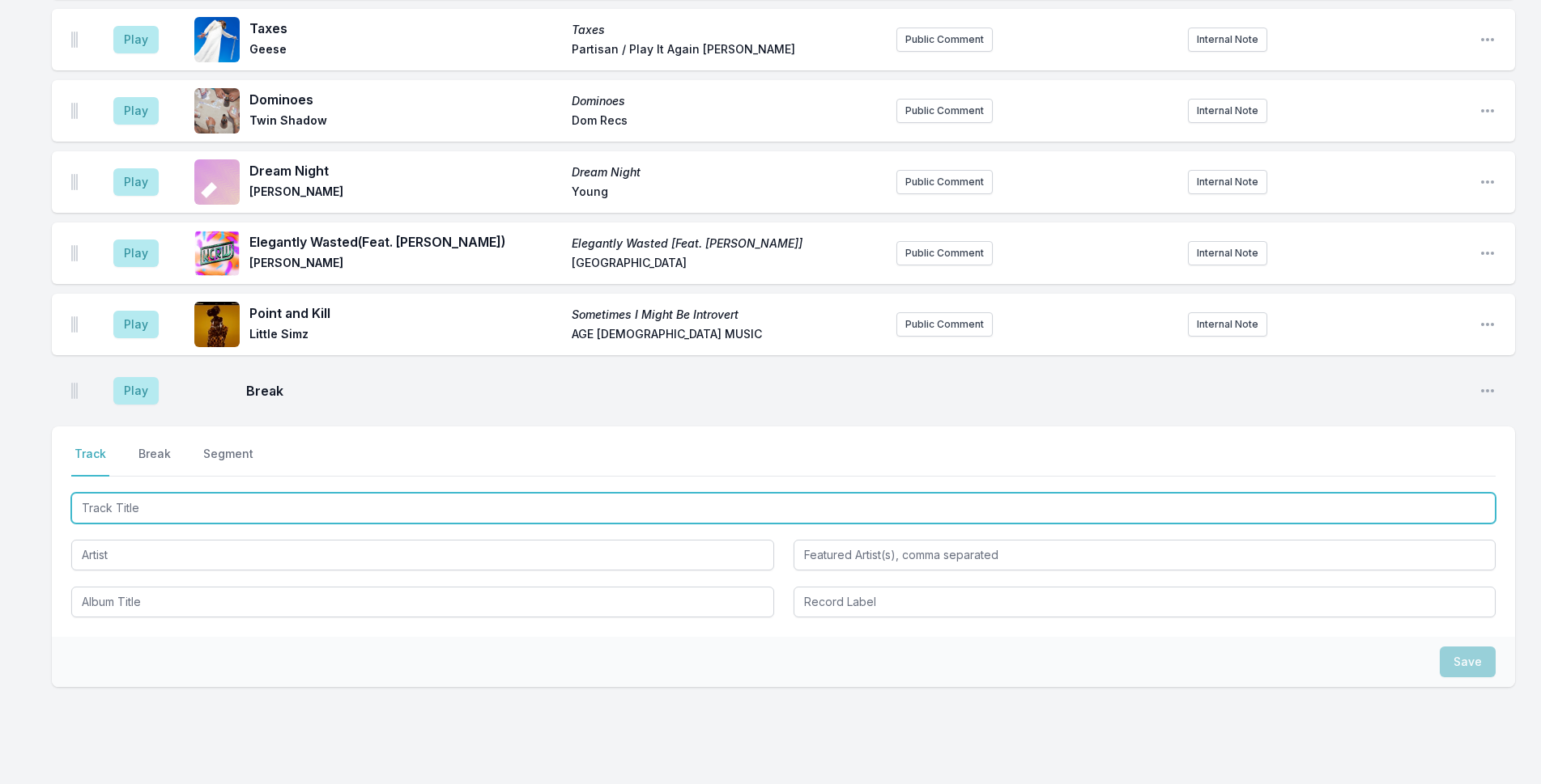
click at [248, 493] on input "Track Title" at bounding box center [784, 507] width 1425 height 31
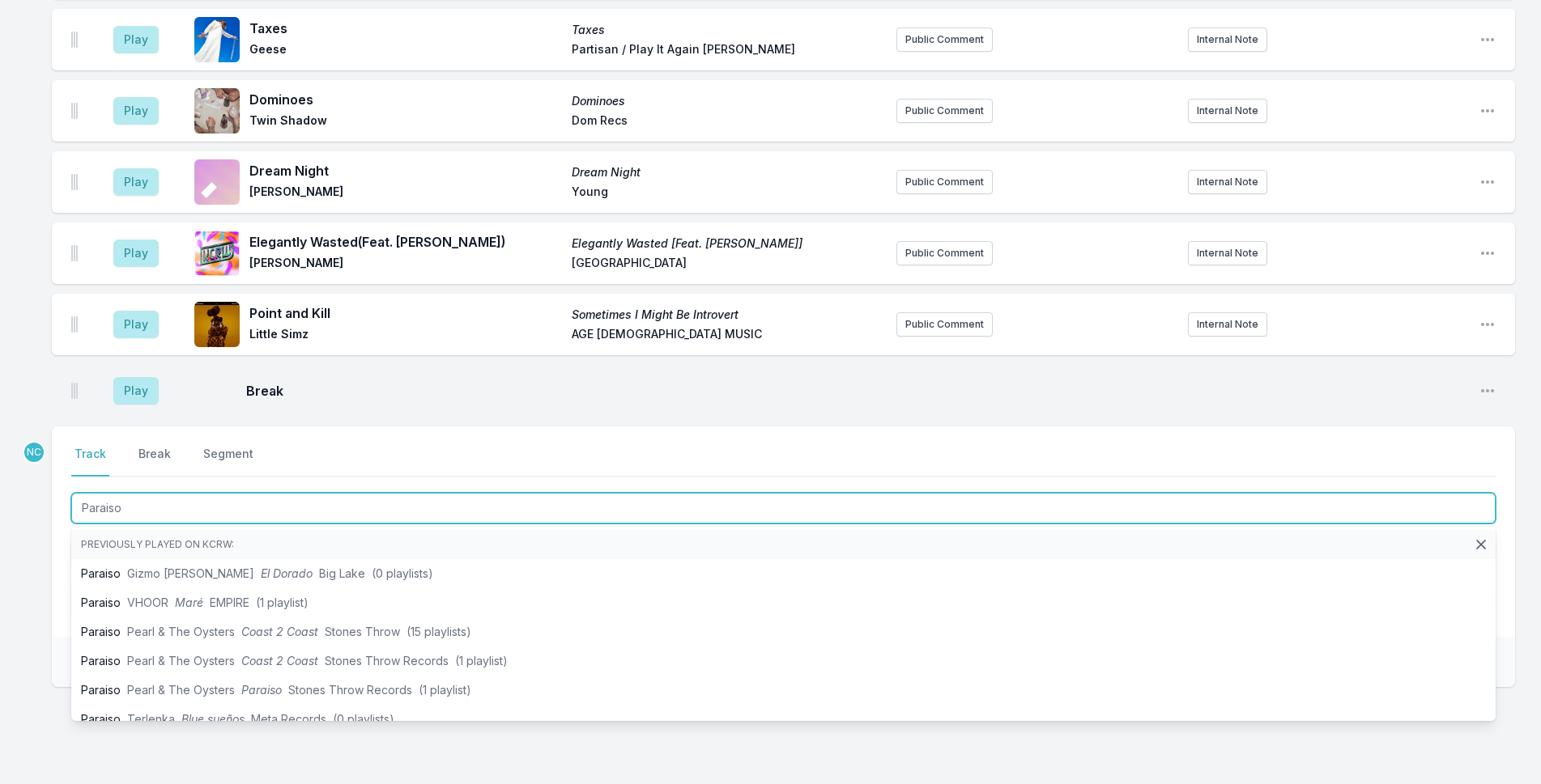
type input "Paraiso"
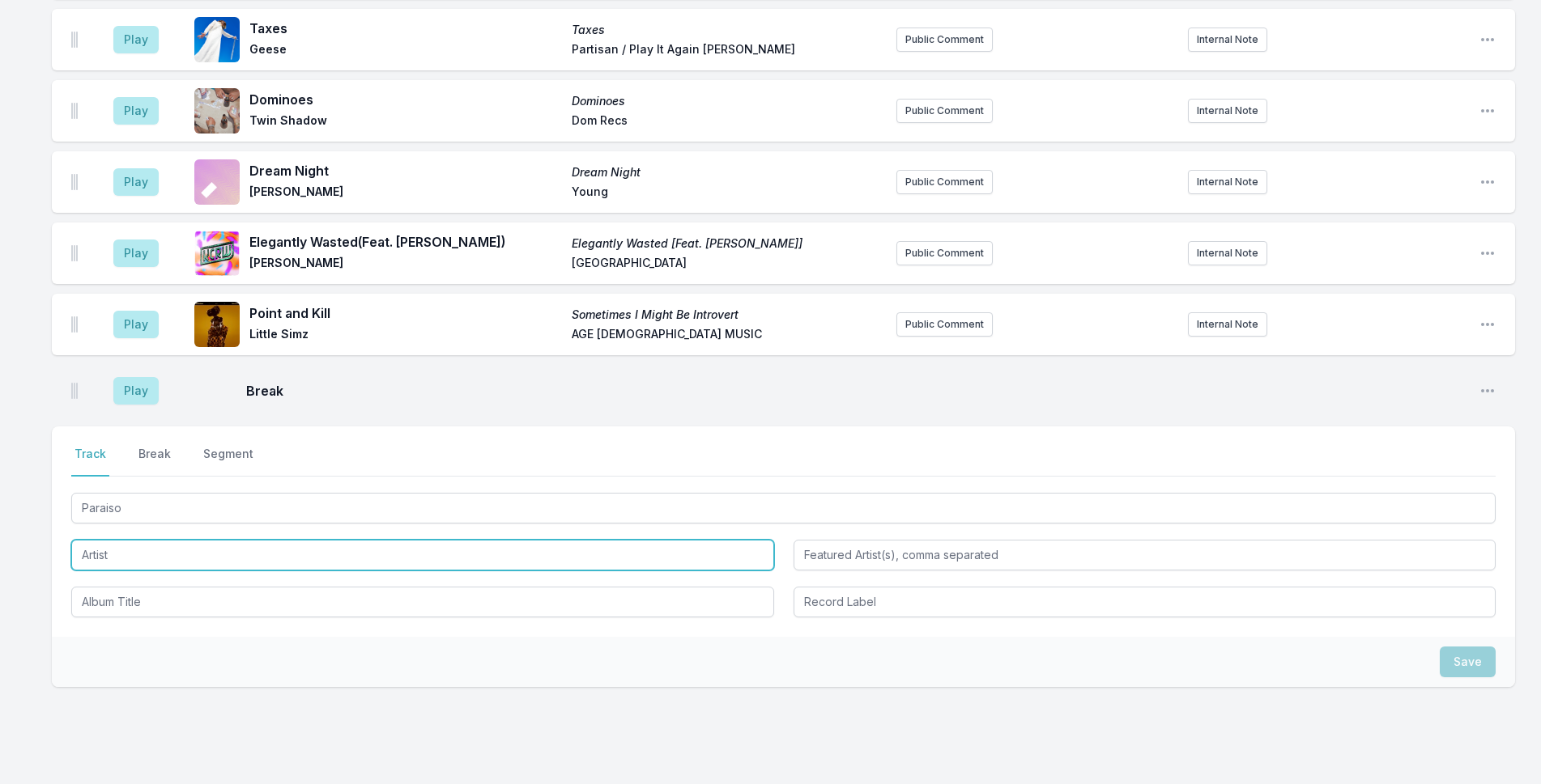
click at [150, 540] on input "Artist" at bounding box center [423, 555] width 703 height 31
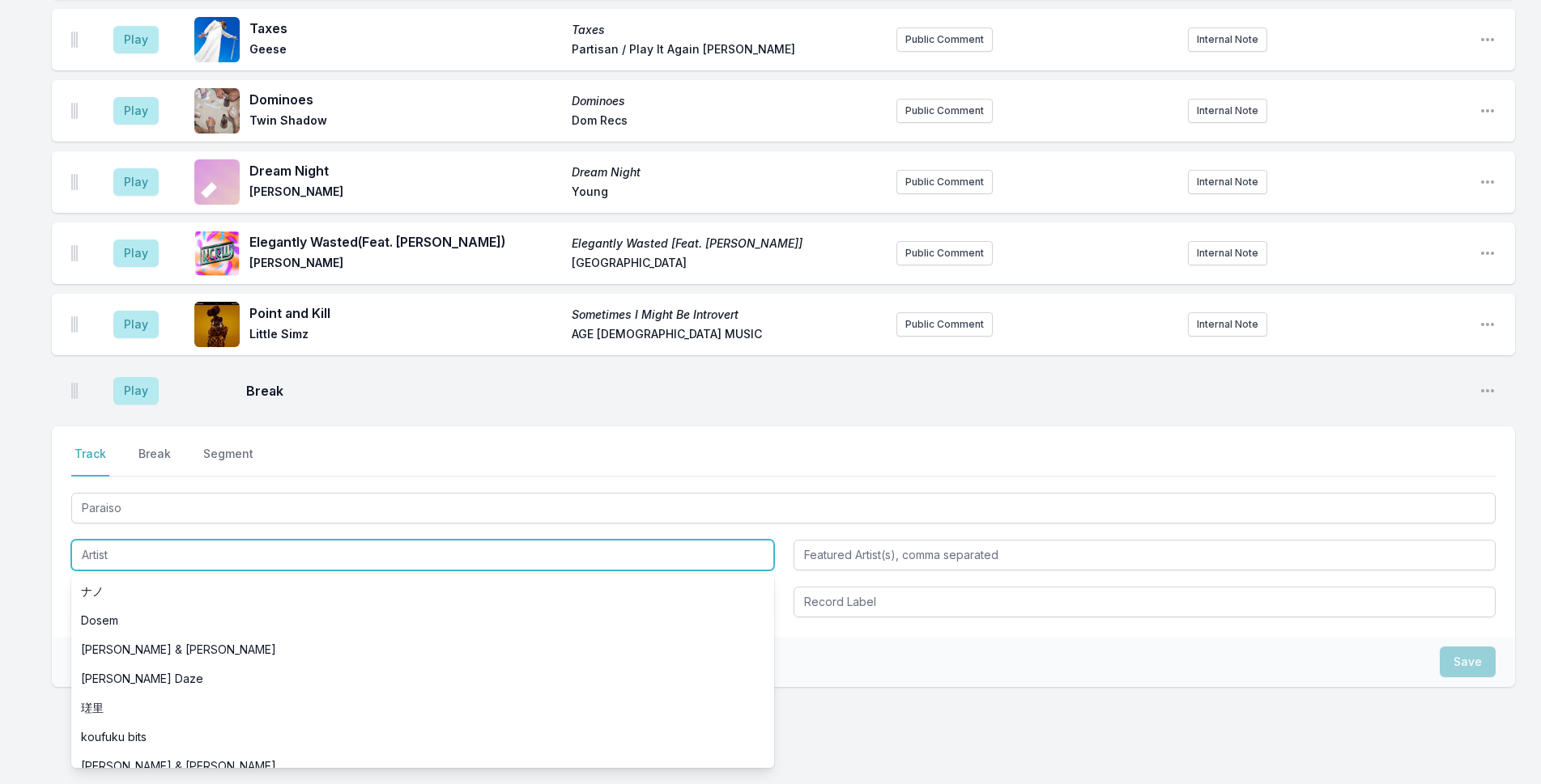
click at [150, 540] on input "Artist" at bounding box center [423, 555] width 703 height 31
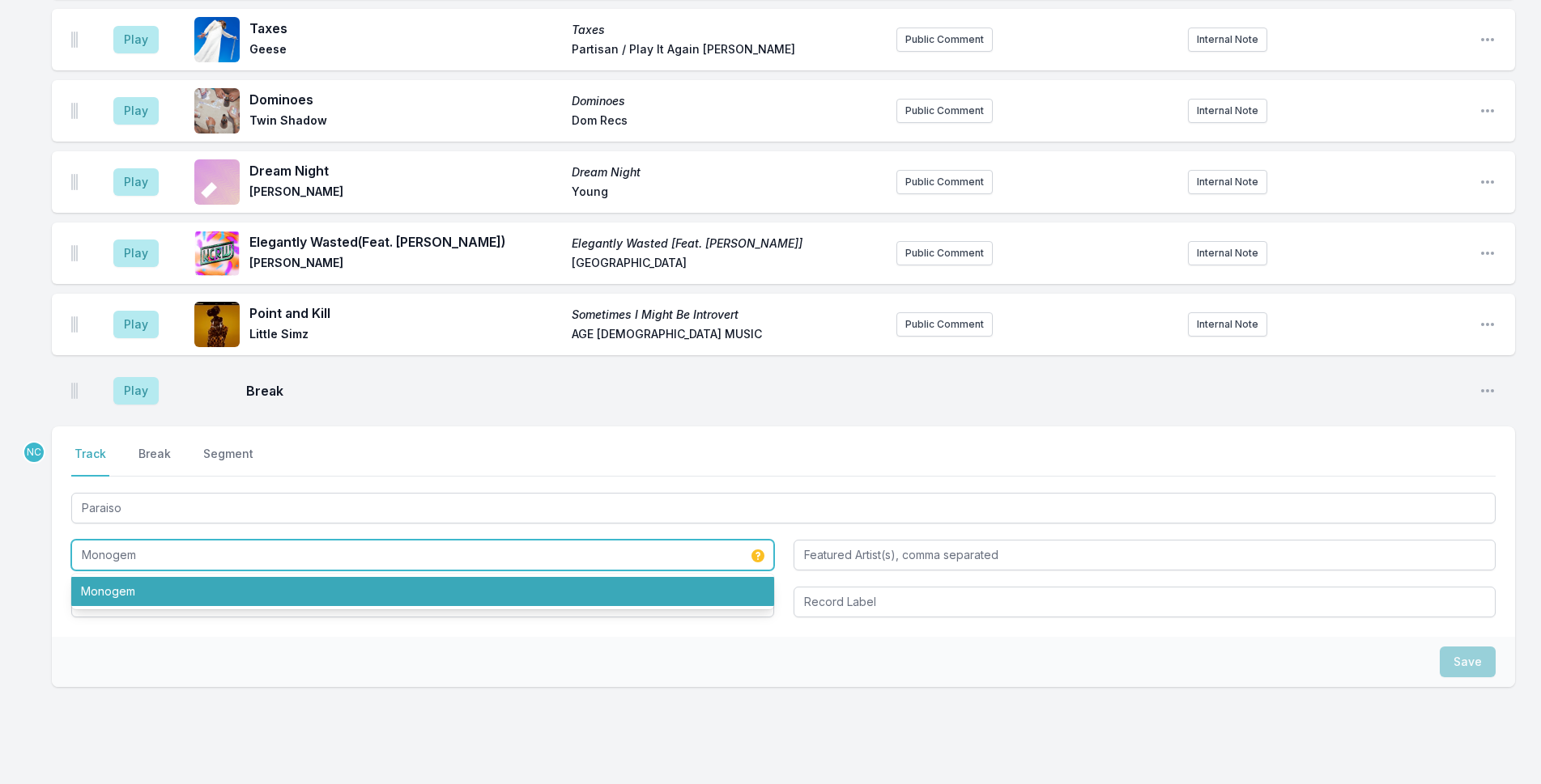
click at [150, 577] on li "Monogem" at bounding box center [423, 591] width 703 height 29
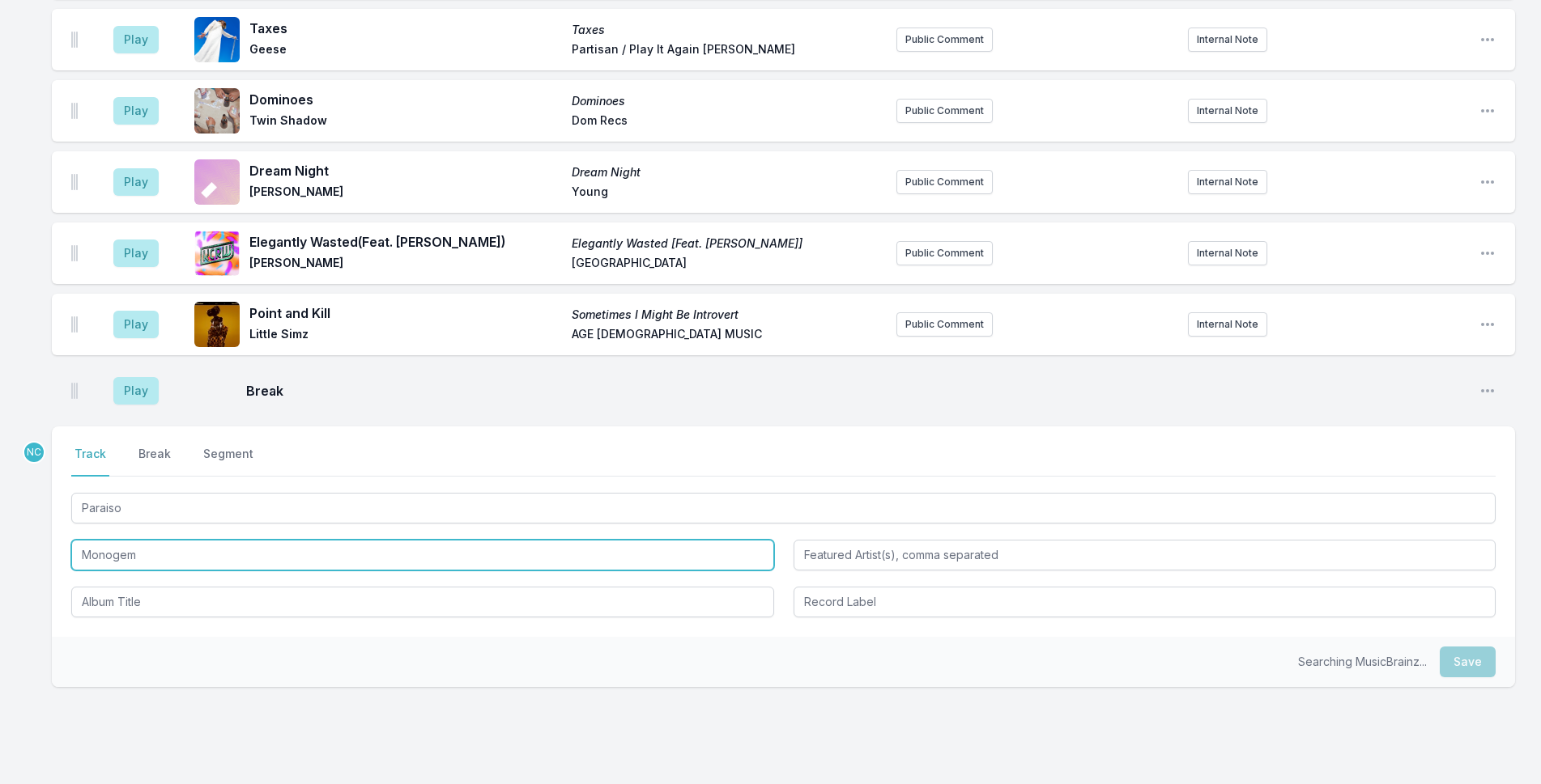
type input "Monogem"
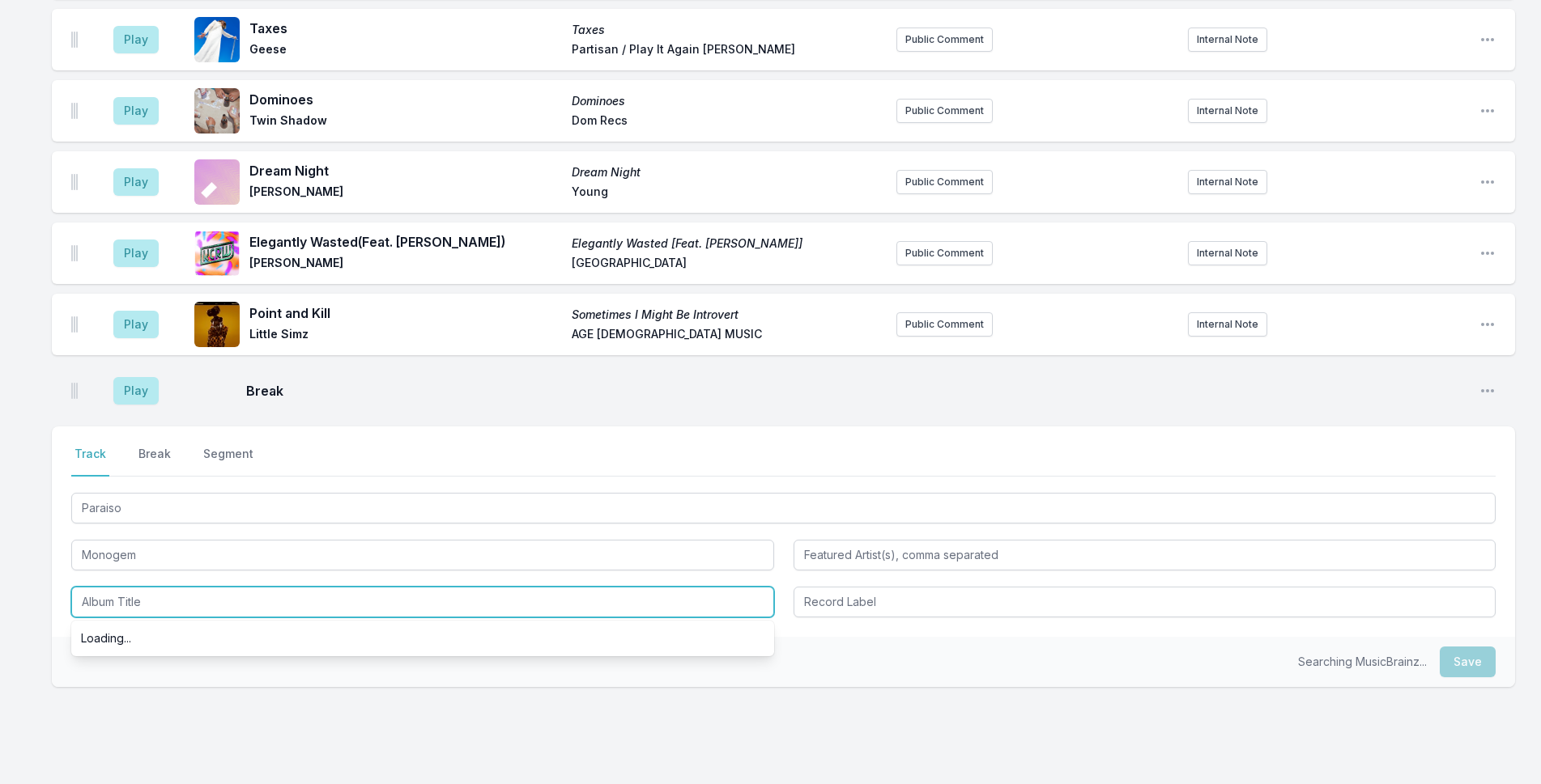
click at [147, 587] on input "Album Title" at bounding box center [423, 602] width 703 height 31
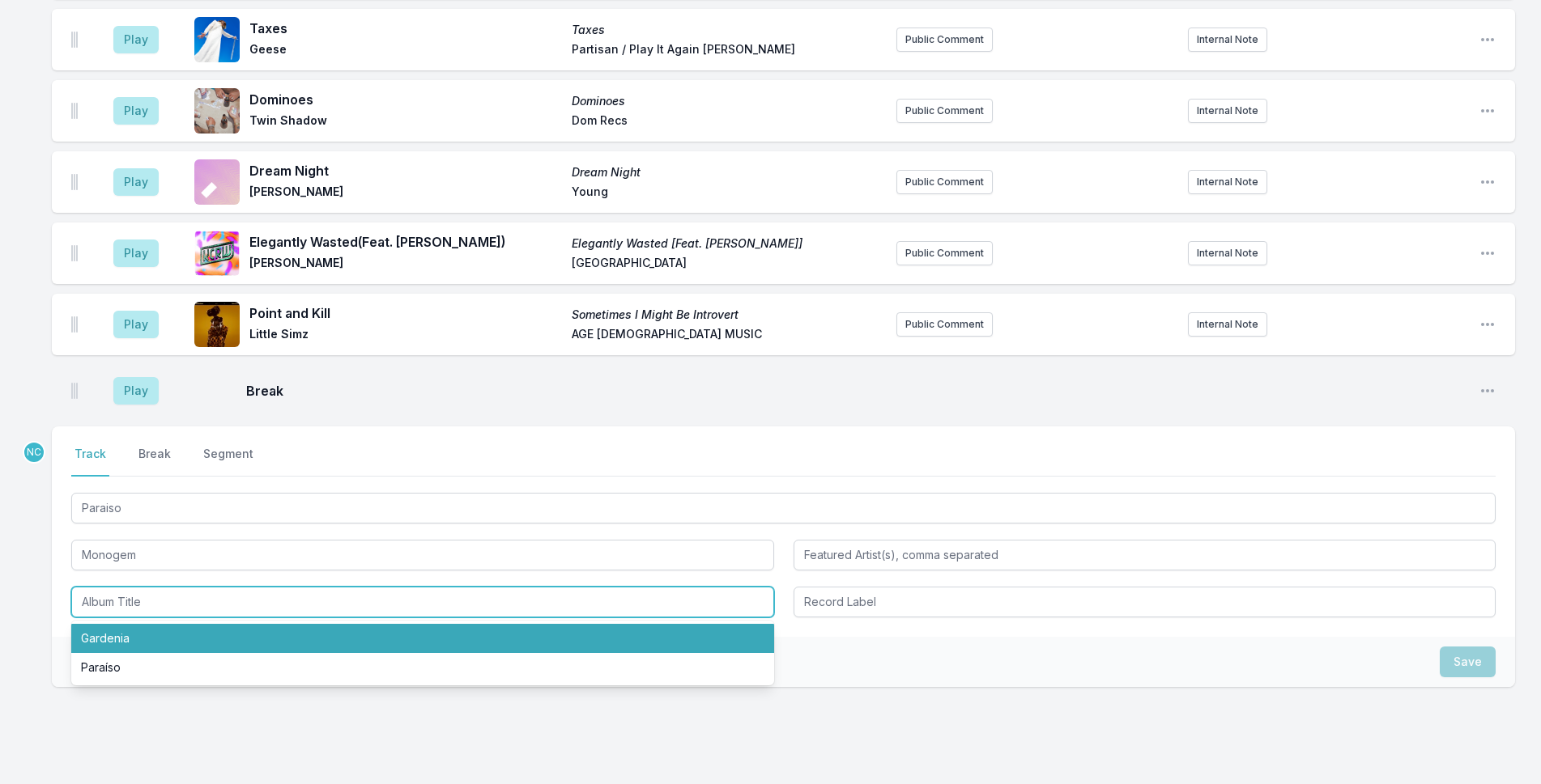
click at [145, 624] on li "Gardenia" at bounding box center [423, 638] width 703 height 29
type input "Gardenia"
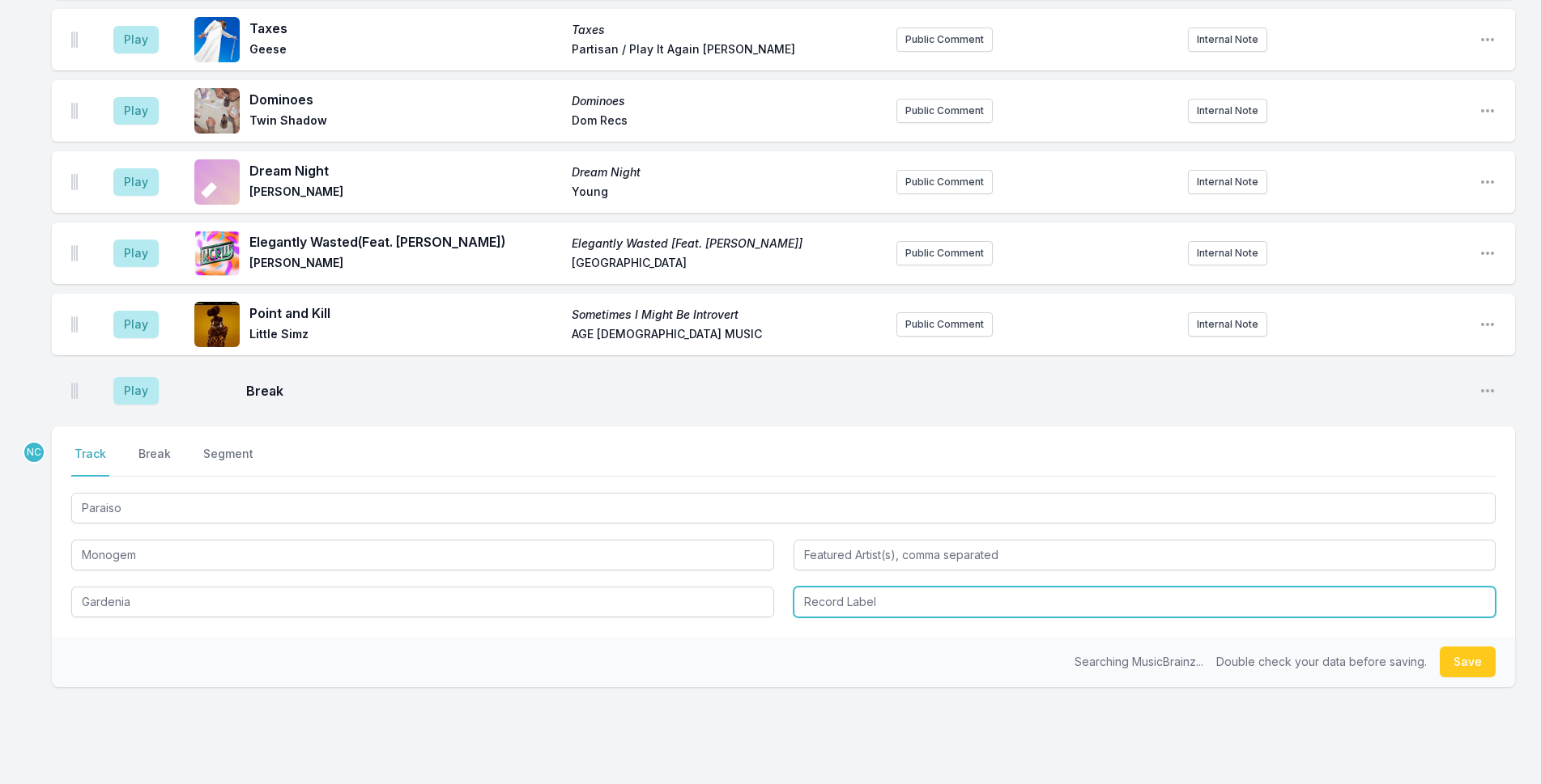
click at [935, 587] on input "Record Label" at bounding box center [1145, 602] width 703 height 31
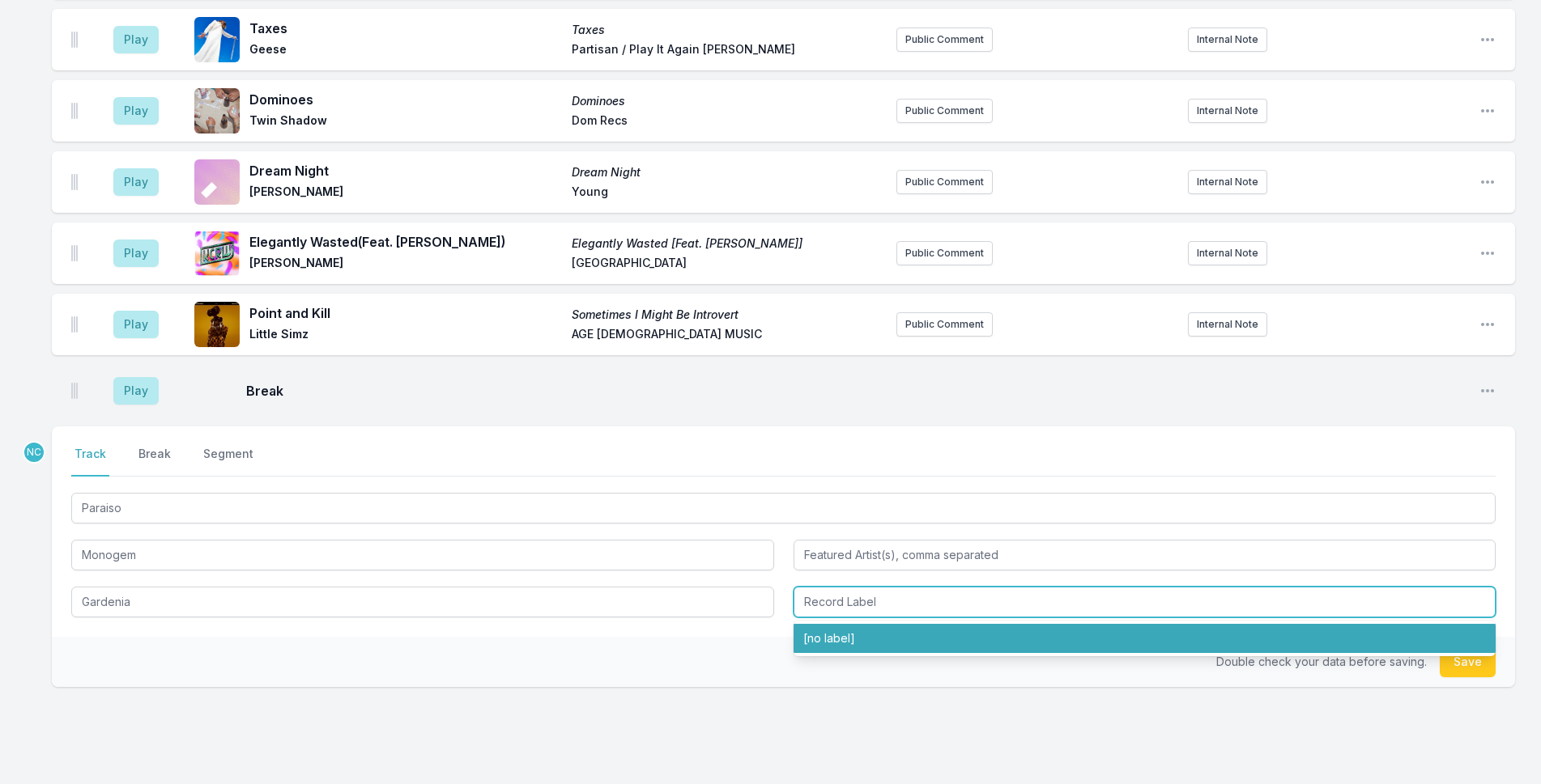
click at [942, 624] on li "[no label]" at bounding box center [1145, 638] width 703 height 29
type input "[no label]"
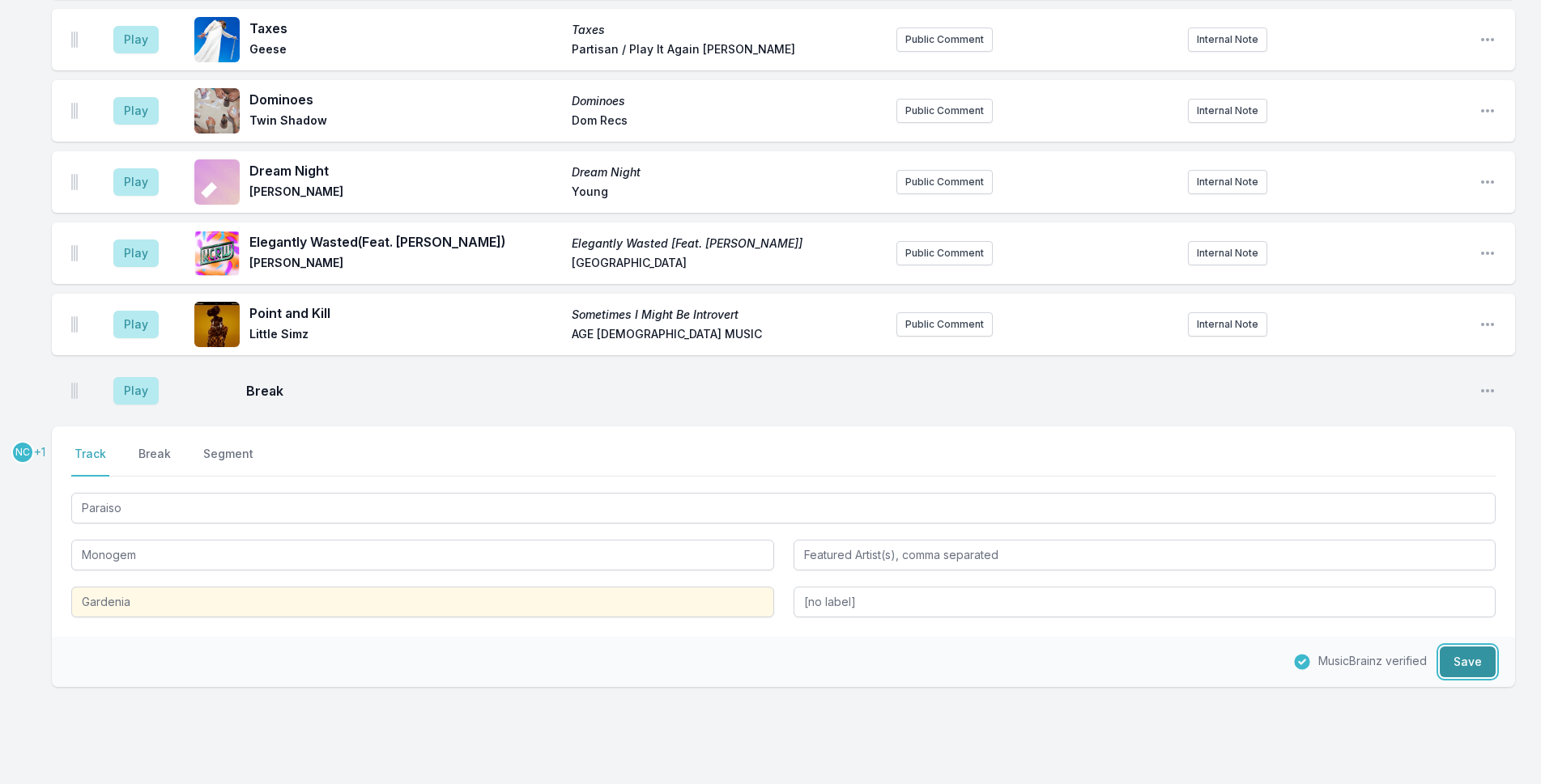
click at [1459, 647] on button "Save" at bounding box center [1468, 662] width 56 height 31
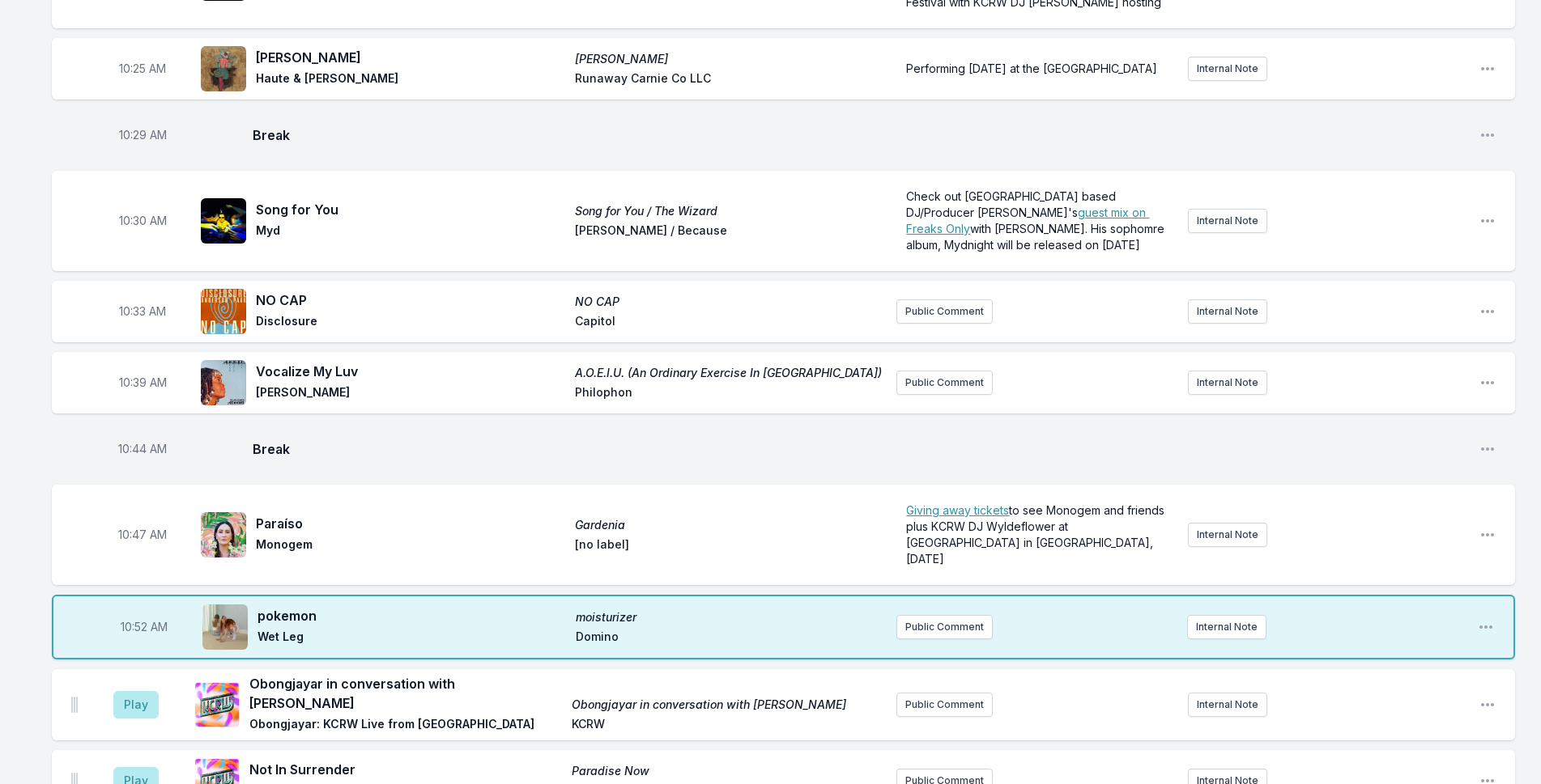
scroll to position [2669, 0]
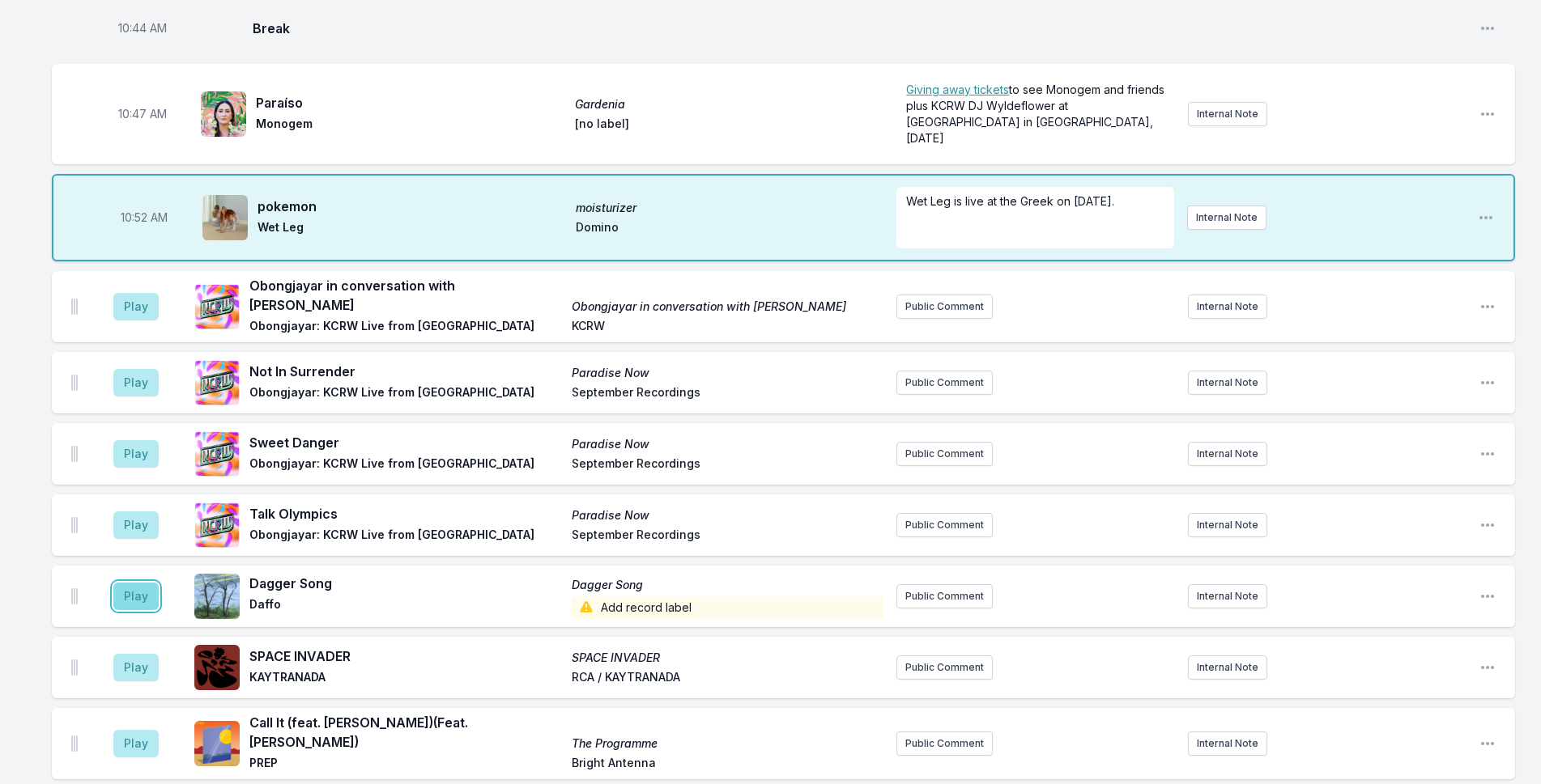
click at [137, 583] on button "Play" at bounding box center [136, 597] width 46 height 28
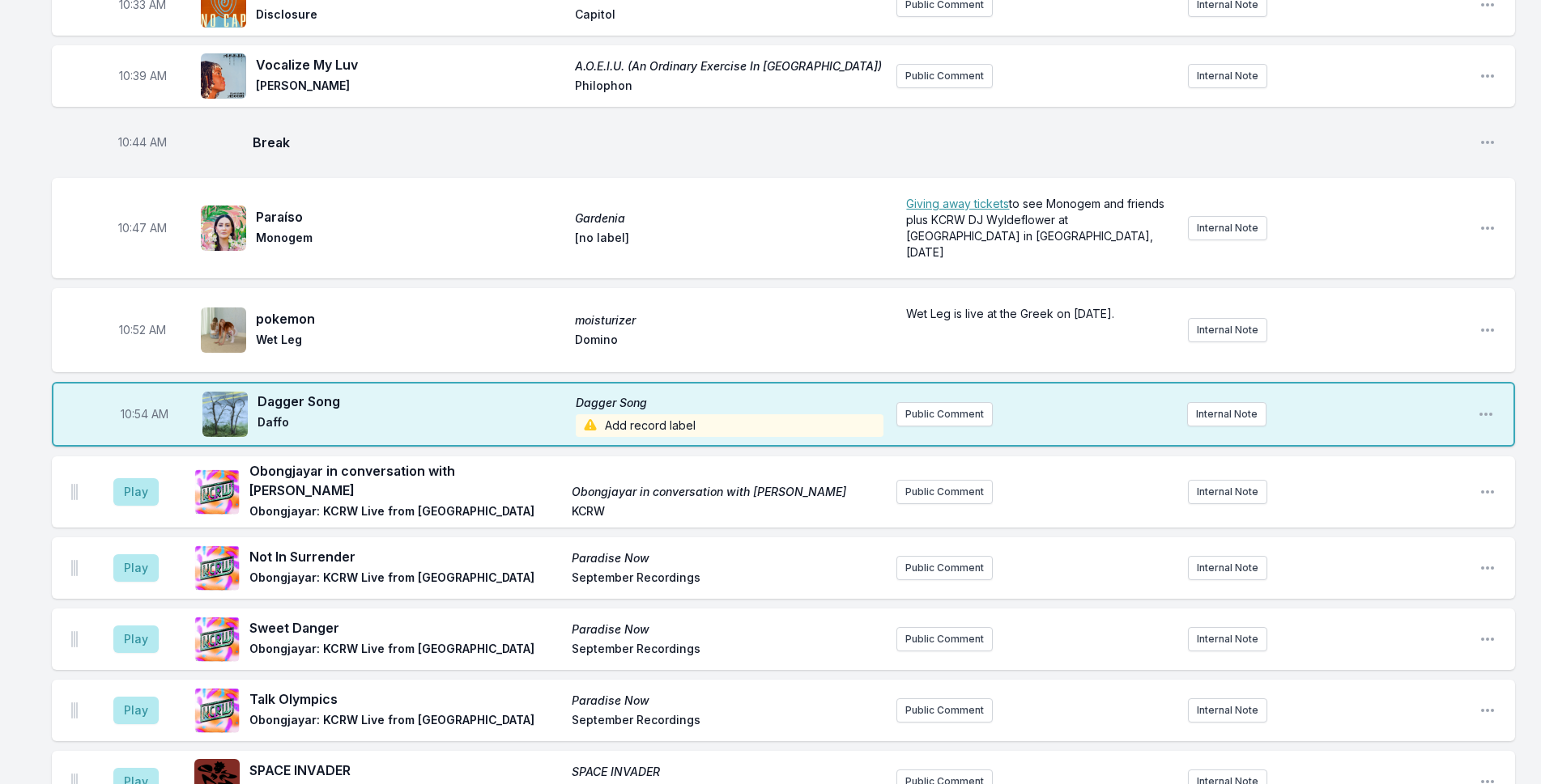
scroll to position [2345, 0]
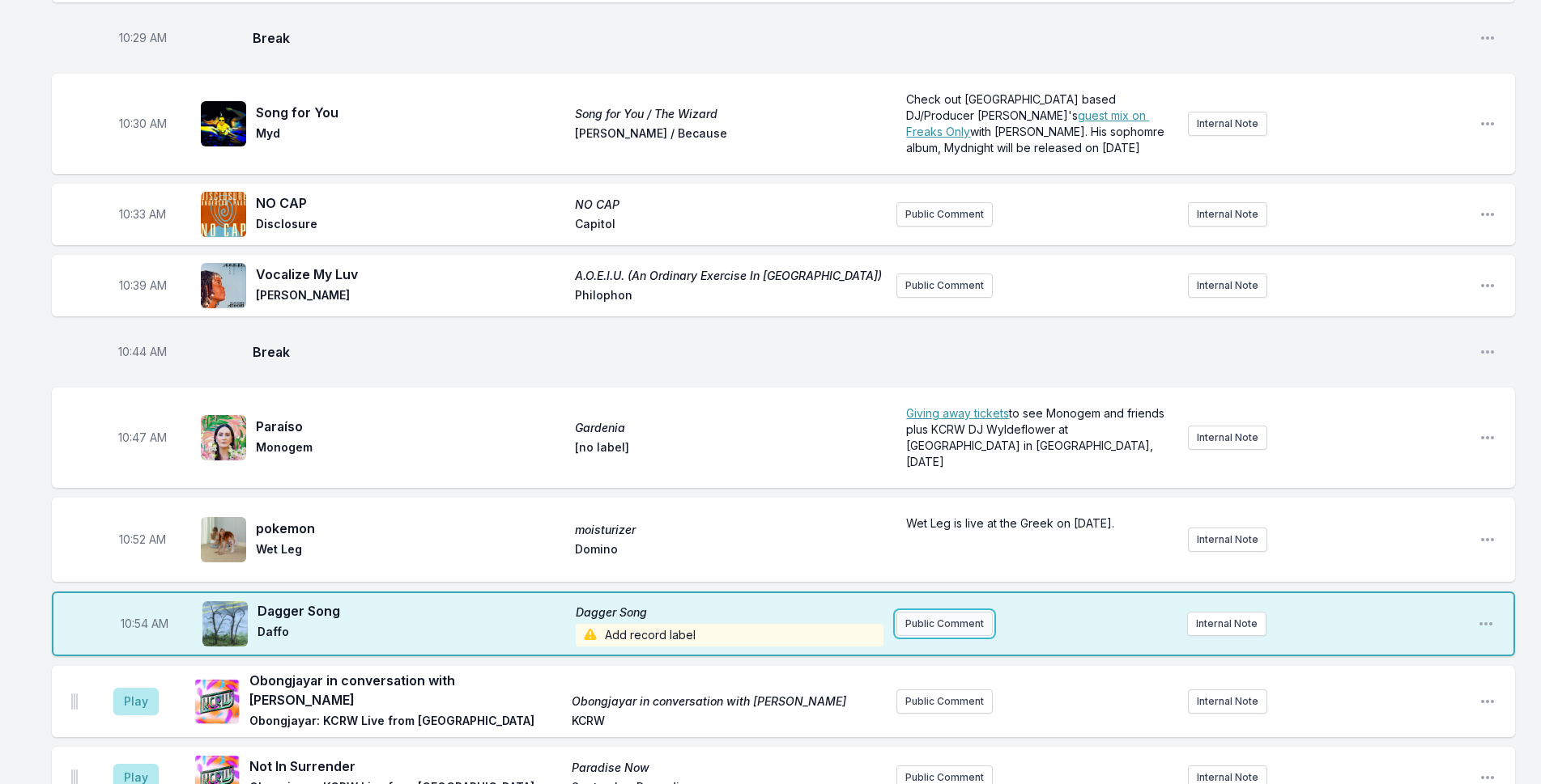
click at [925, 612] on button "Public Comment" at bounding box center [944, 624] width 96 height 24
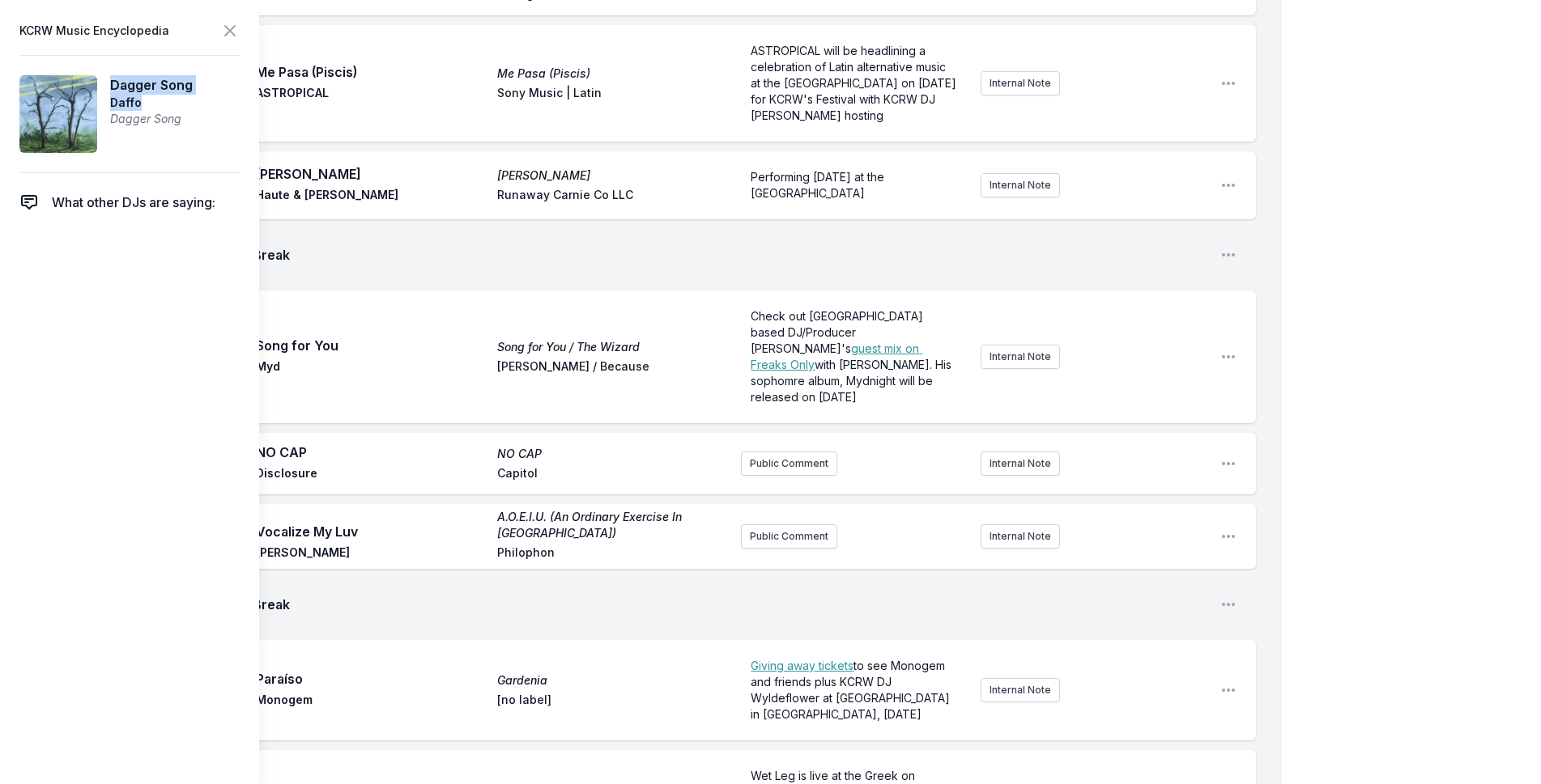
drag, startPoint x: 131, startPoint y: 96, endPoint x: 110, endPoint y: 82, distance: 25.2
click at [110, 82] on aside "Dagger Song Daffo Dagger Song" at bounding box center [151, 114] width 83 height 77
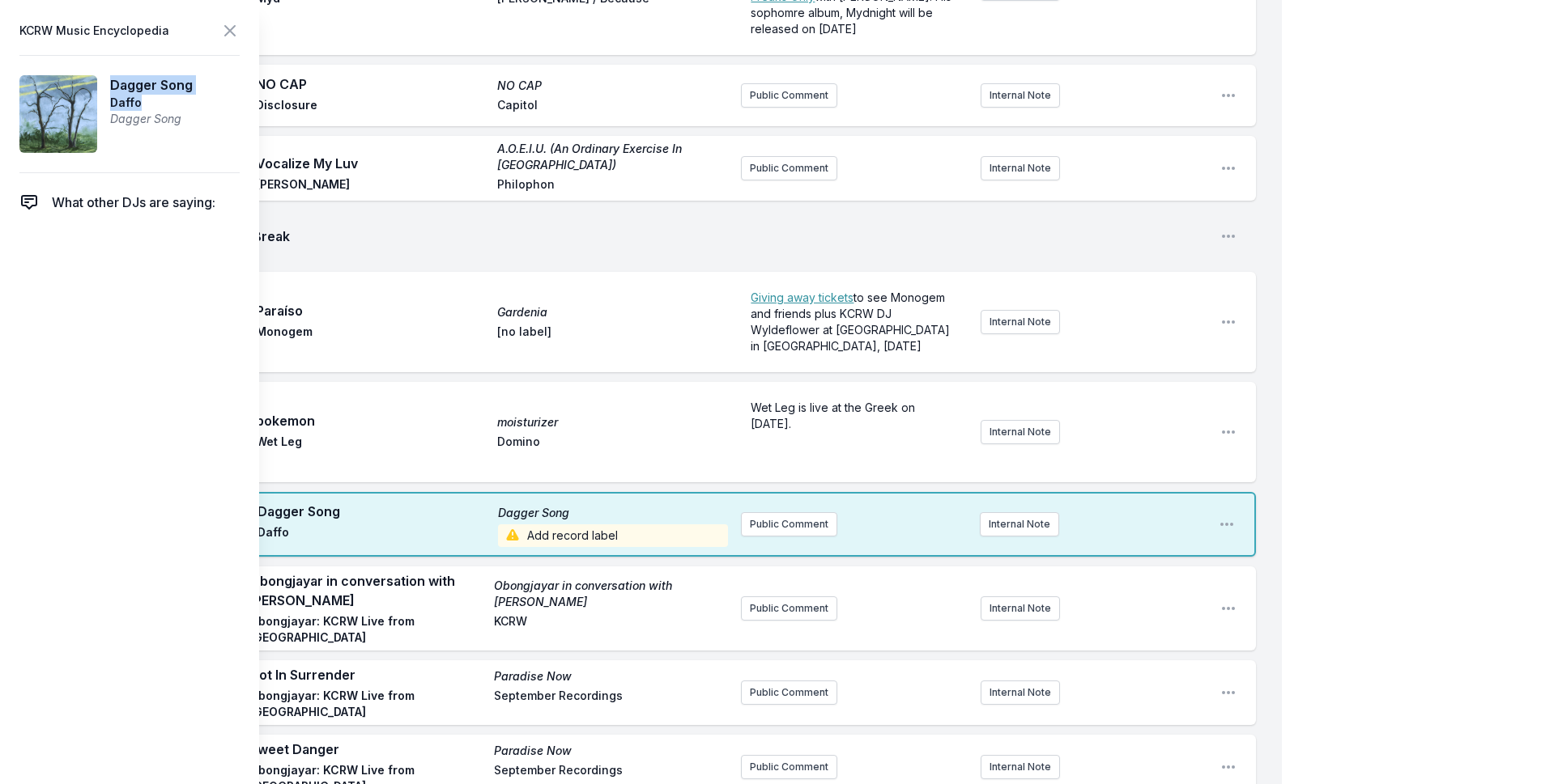
scroll to position [2750, 0]
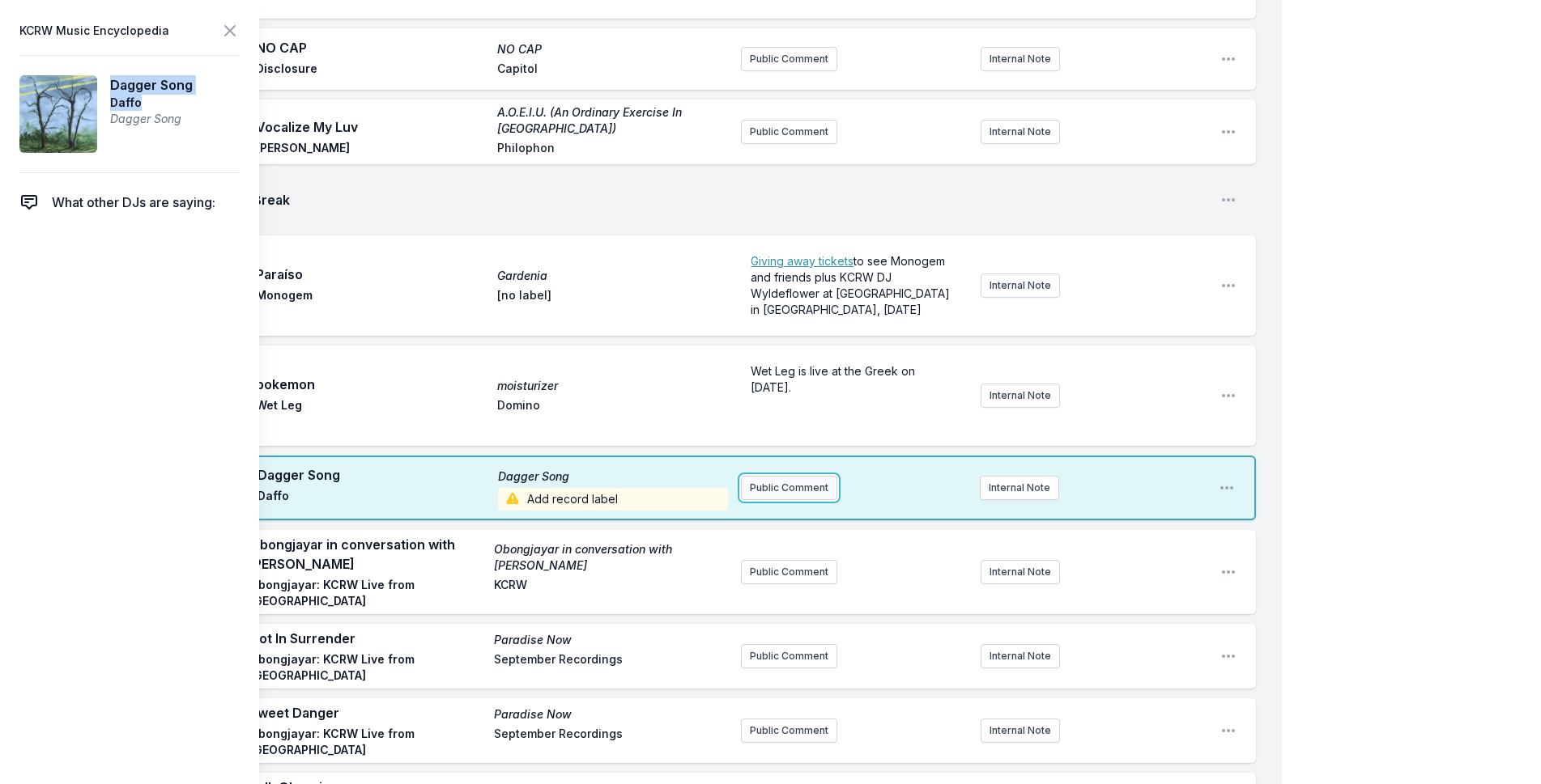
click at [784, 476] on button "Public Comment" at bounding box center [788, 488] width 96 height 24
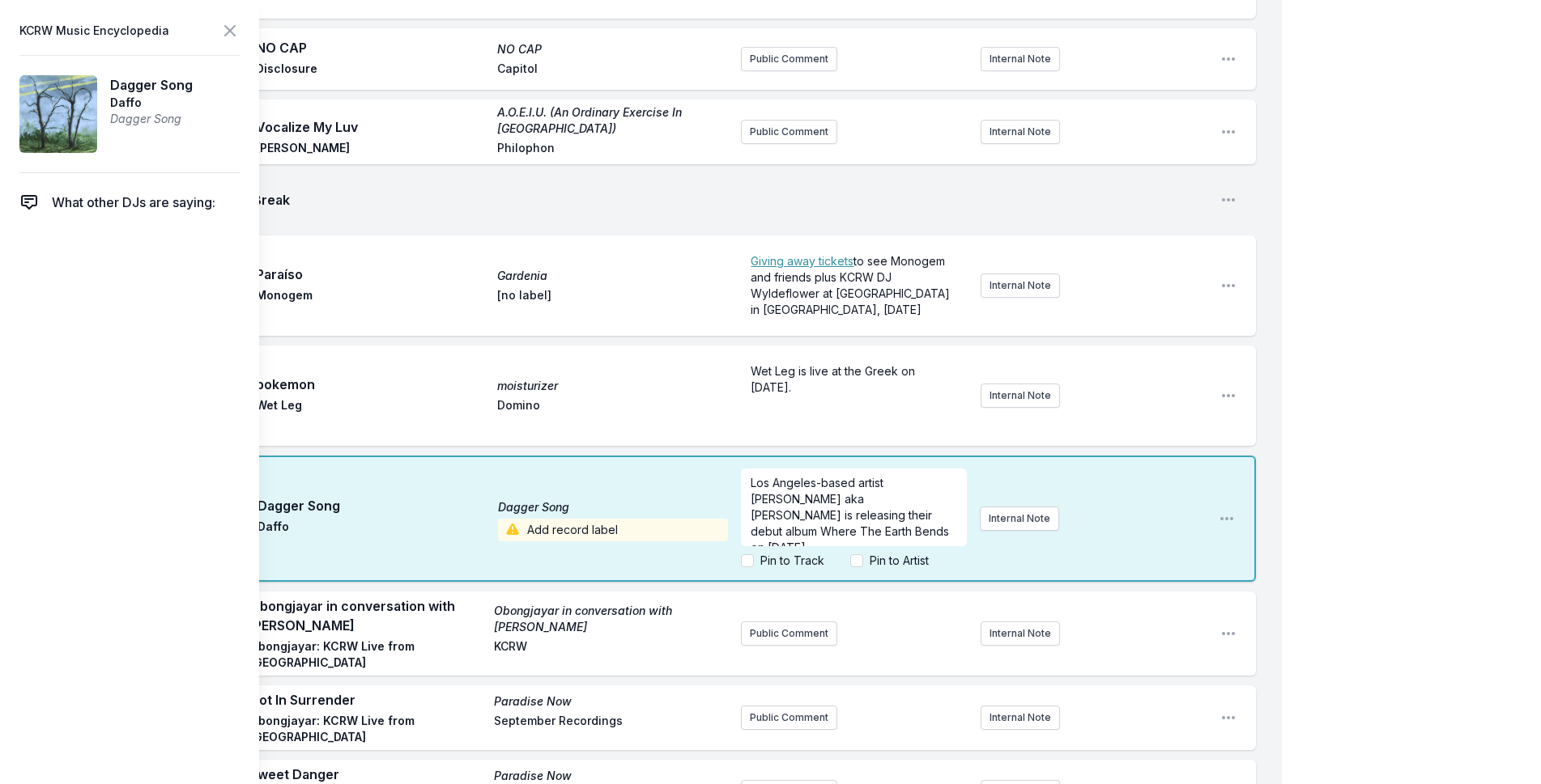
click at [880, 553] on label "Pin to Artist" at bounding box center [899, 561] width 59 height 16
click at [864, 554] on input "Pin to Artist" at bounding box center [857, 561] width 13 height 13
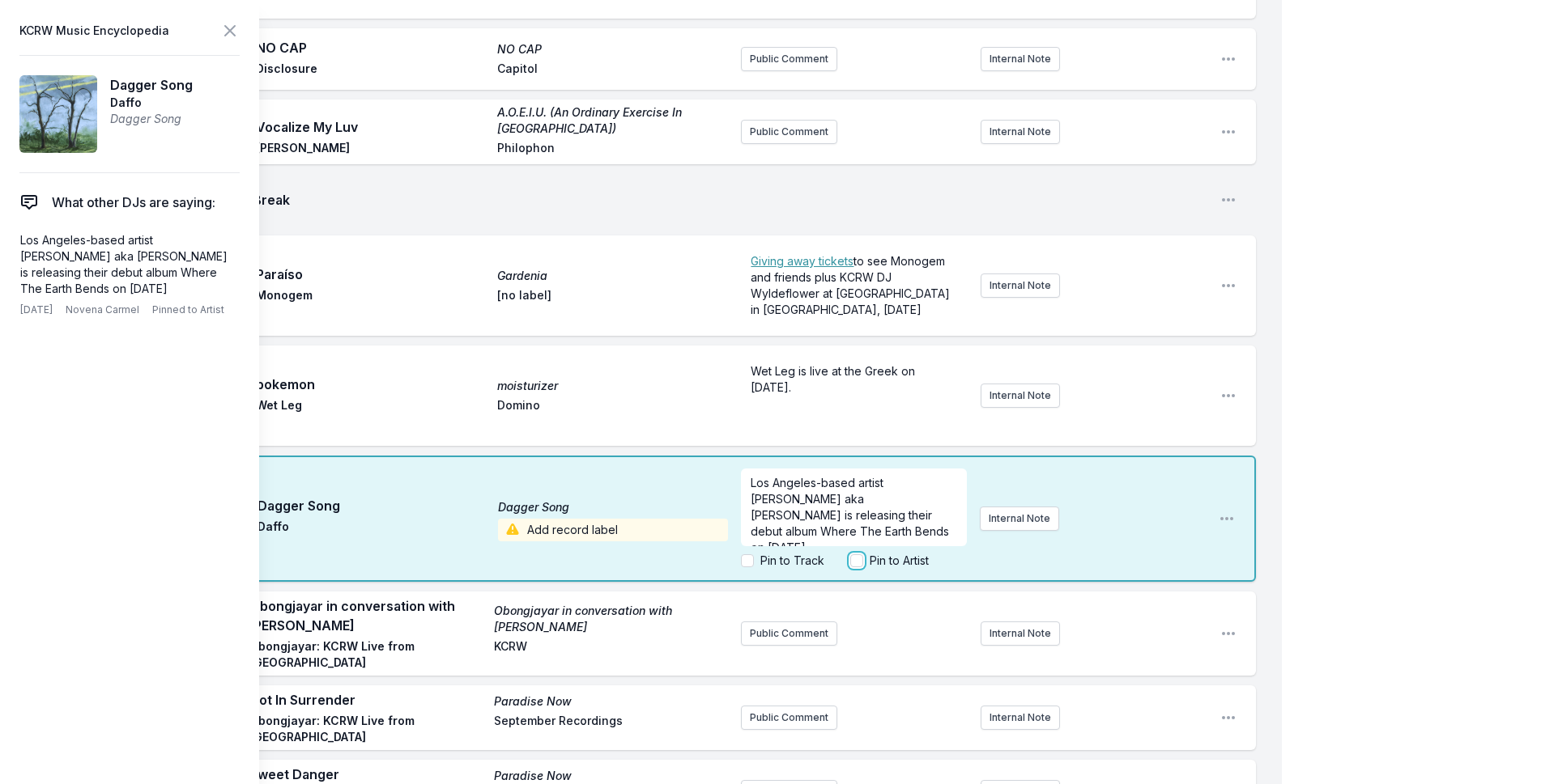
checkbox input "true"
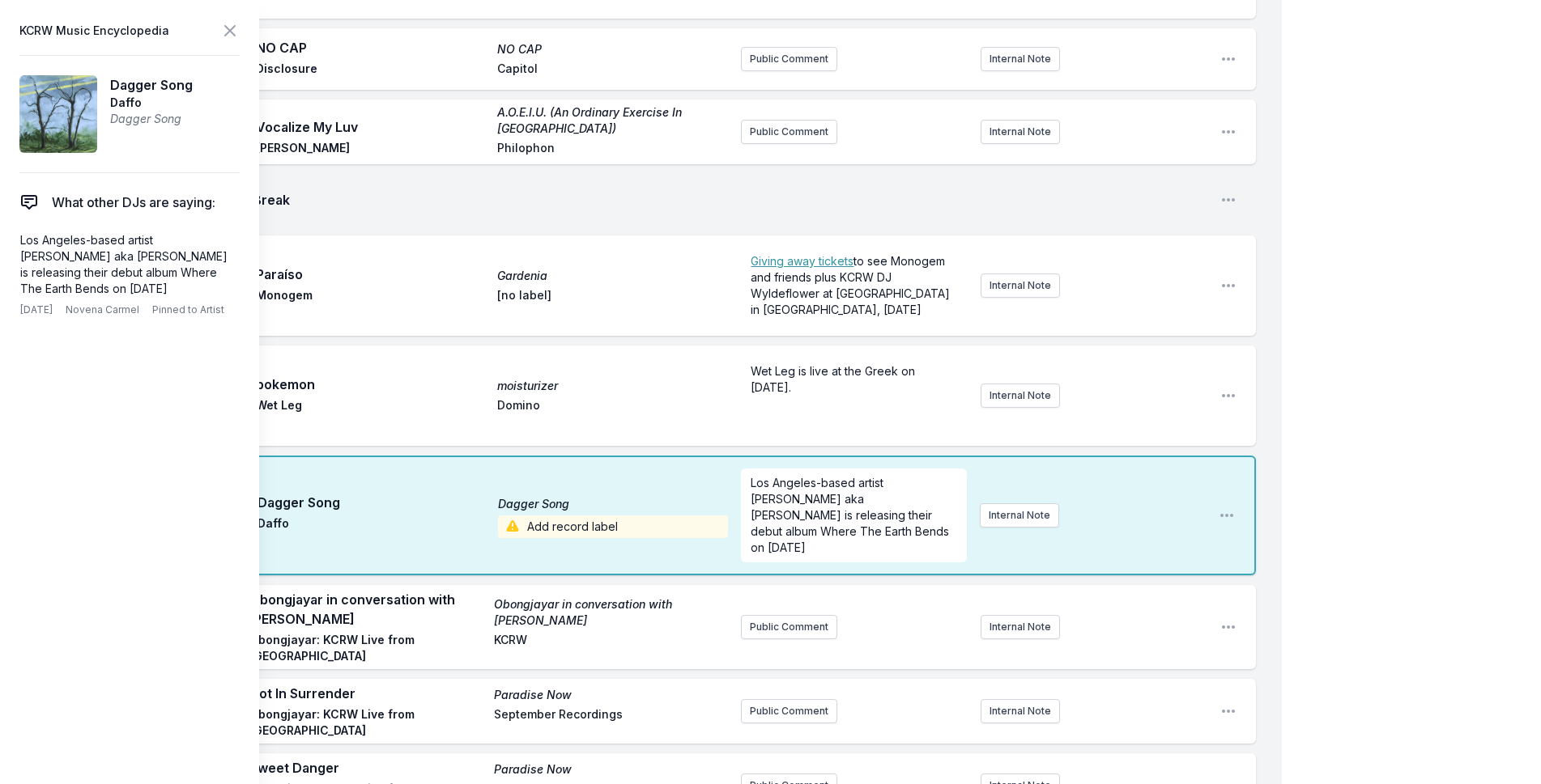
click at [602, 516] on span "Add record label" at bounding box center [614, 527] width 231 height 22
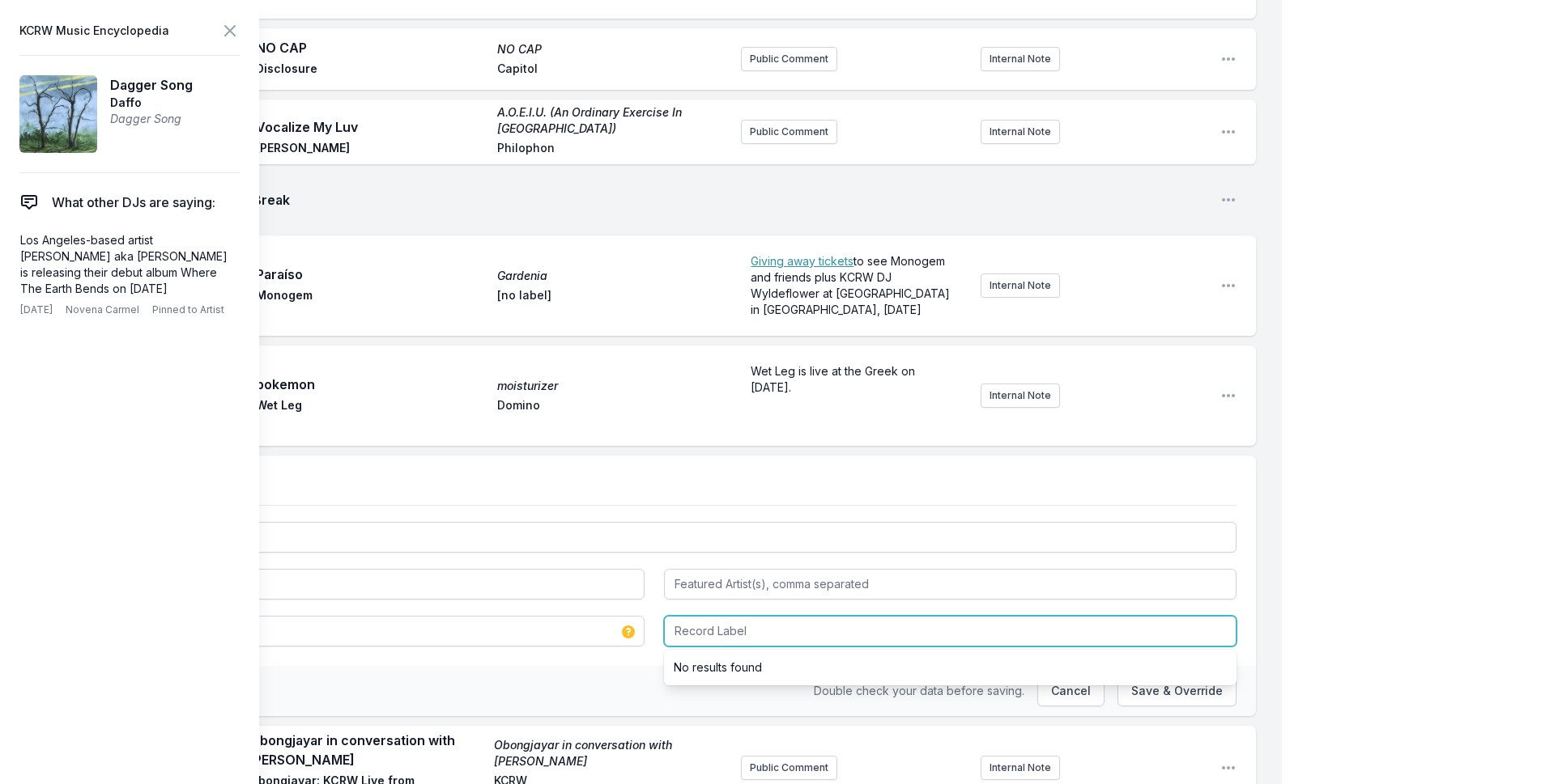
paste input "Concord Records"
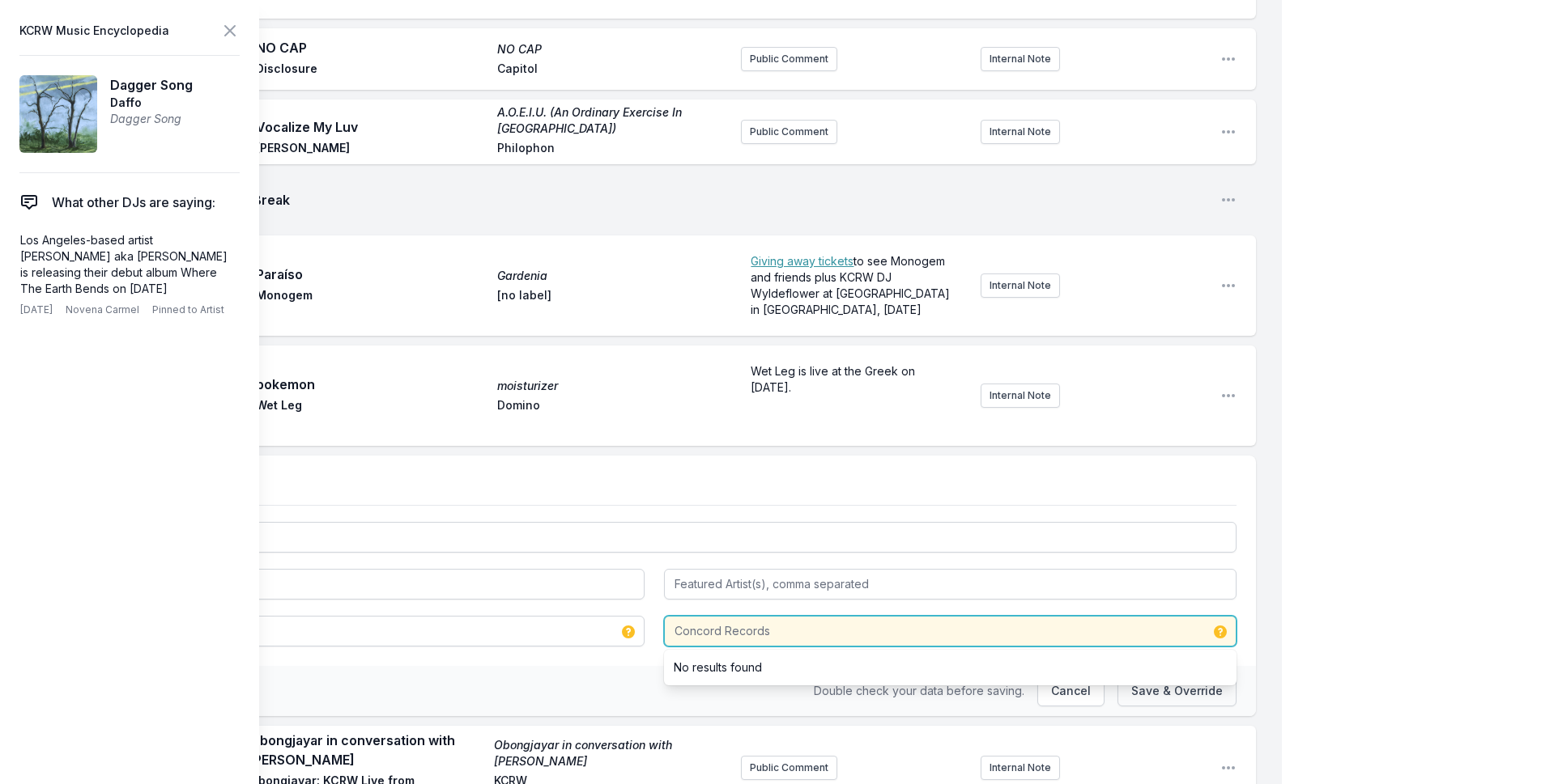
type input "Concord Records"
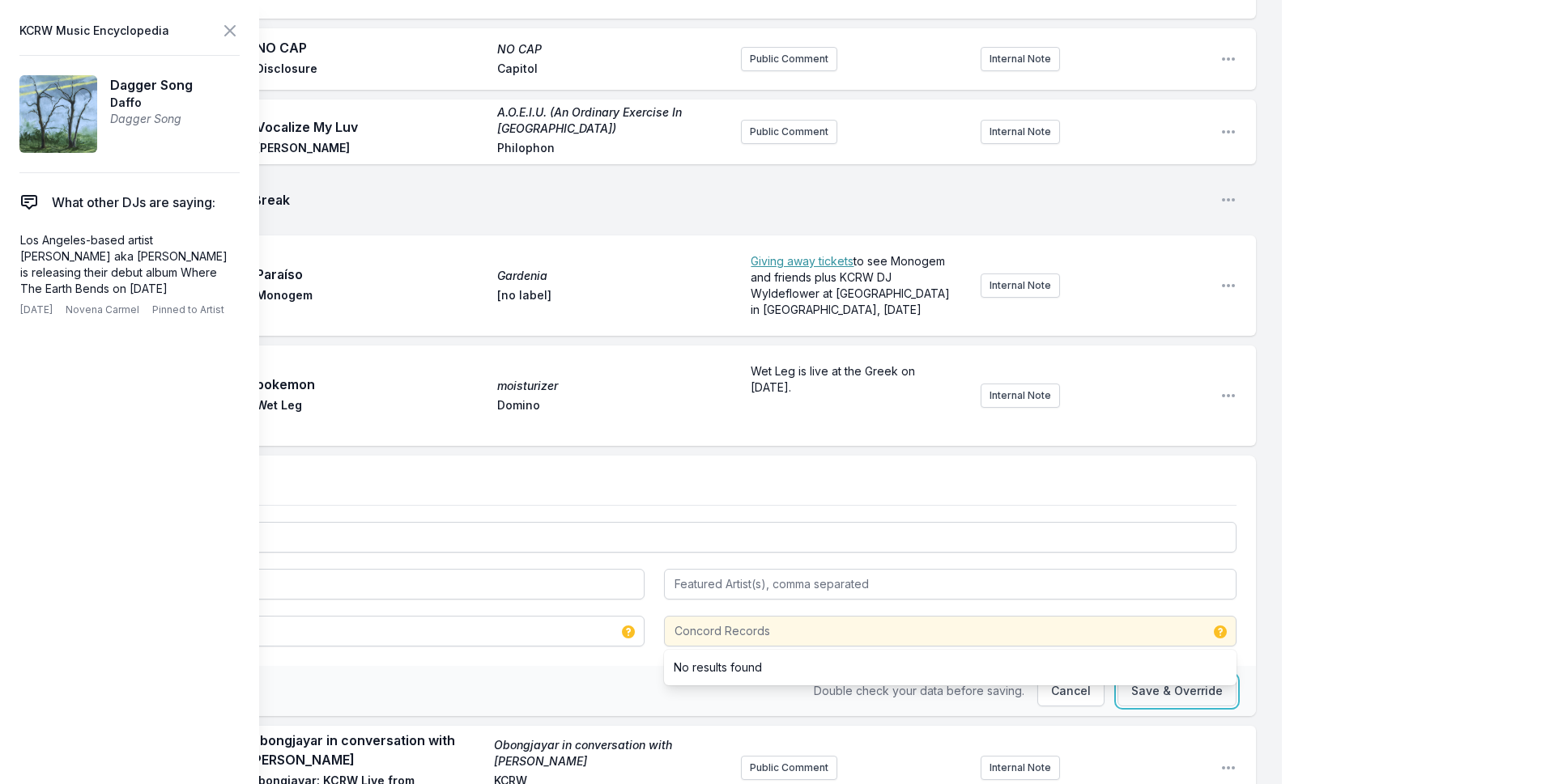
click at [1171, 676] on button "Save & Override" at bounding box center [1178, 691] width 119 height 31
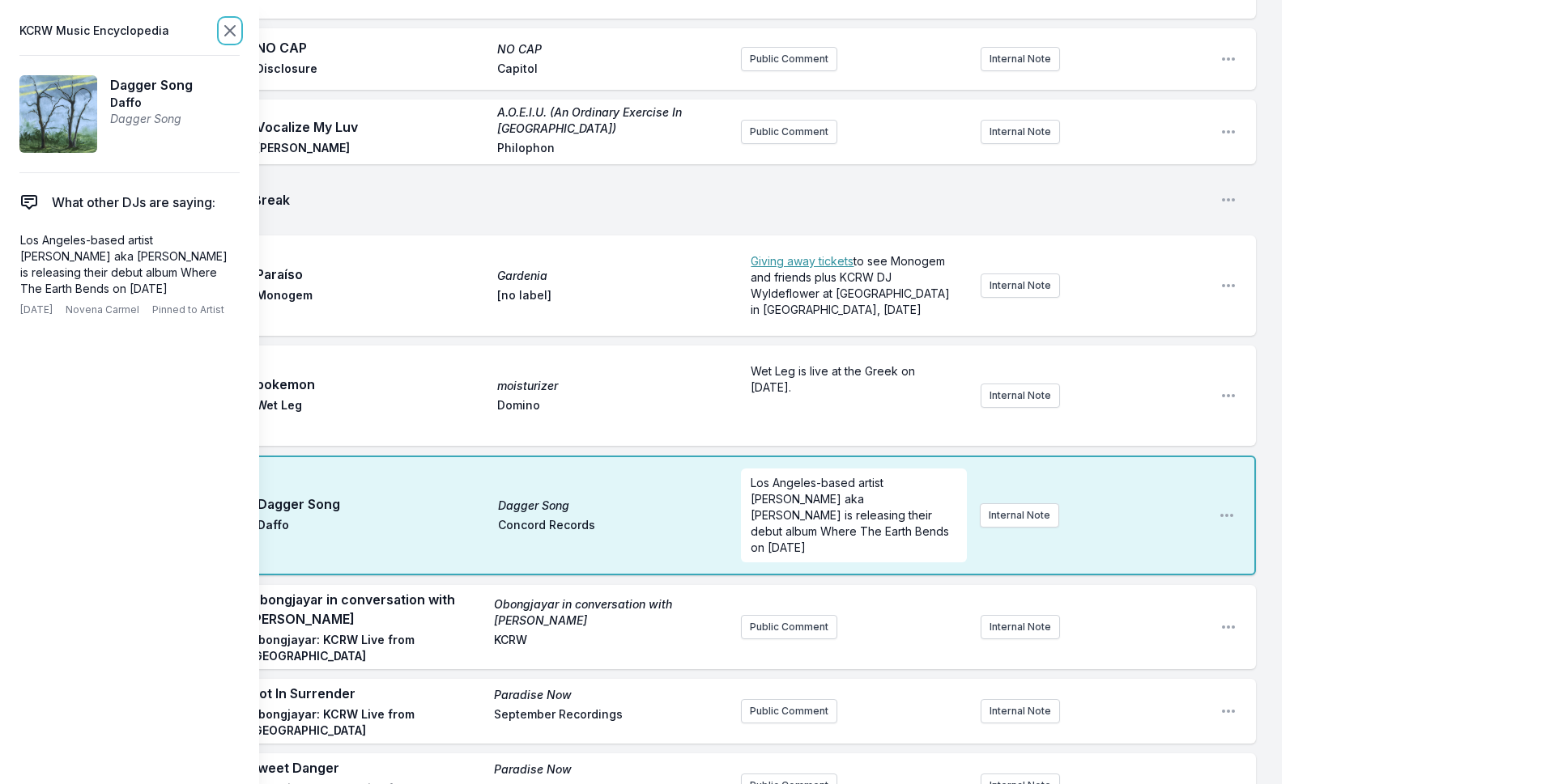
click at [236, 24] on icon at bounding box center [229, 31] width 20 height 20
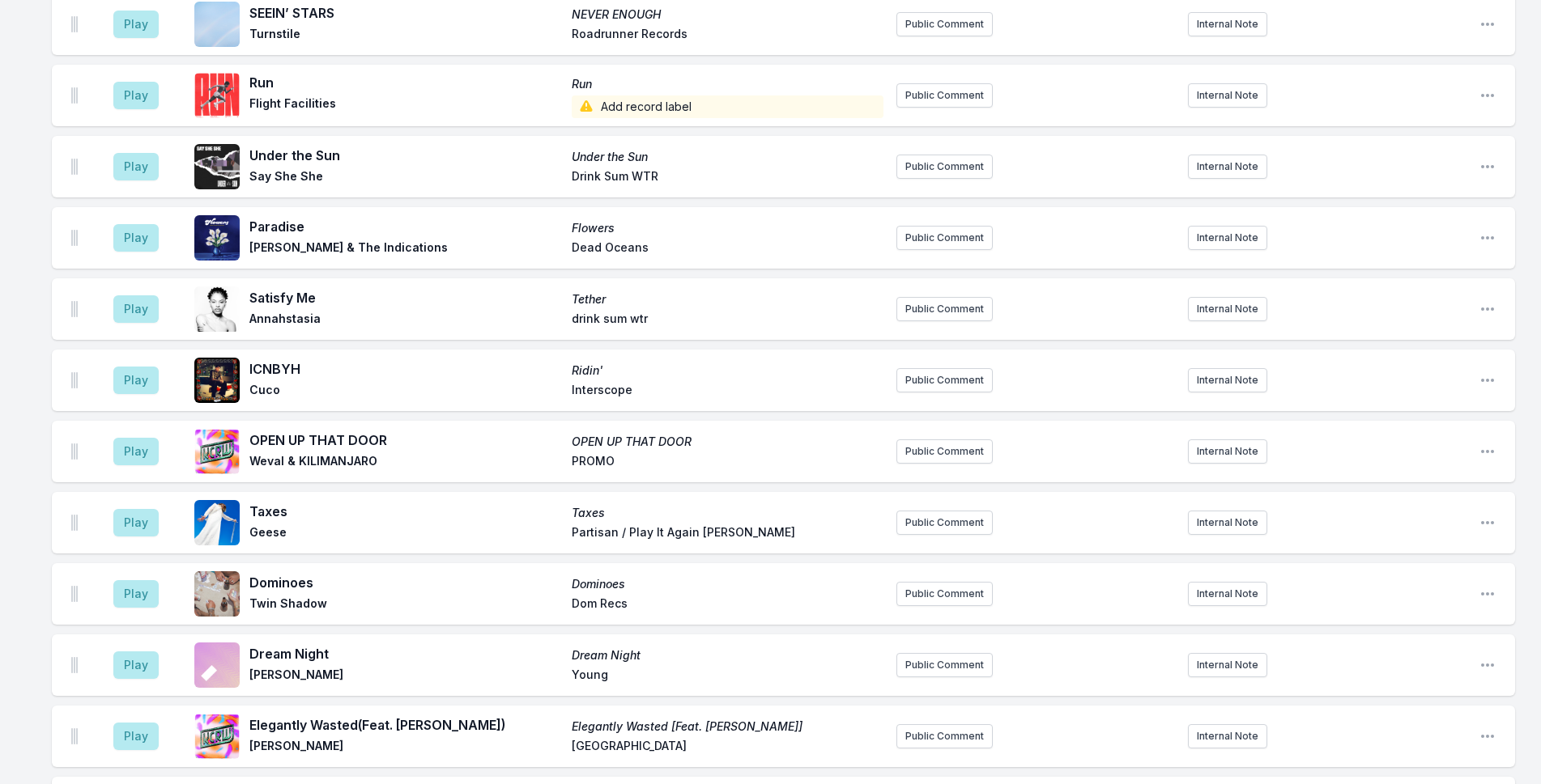
scroll to position [4045, 0]
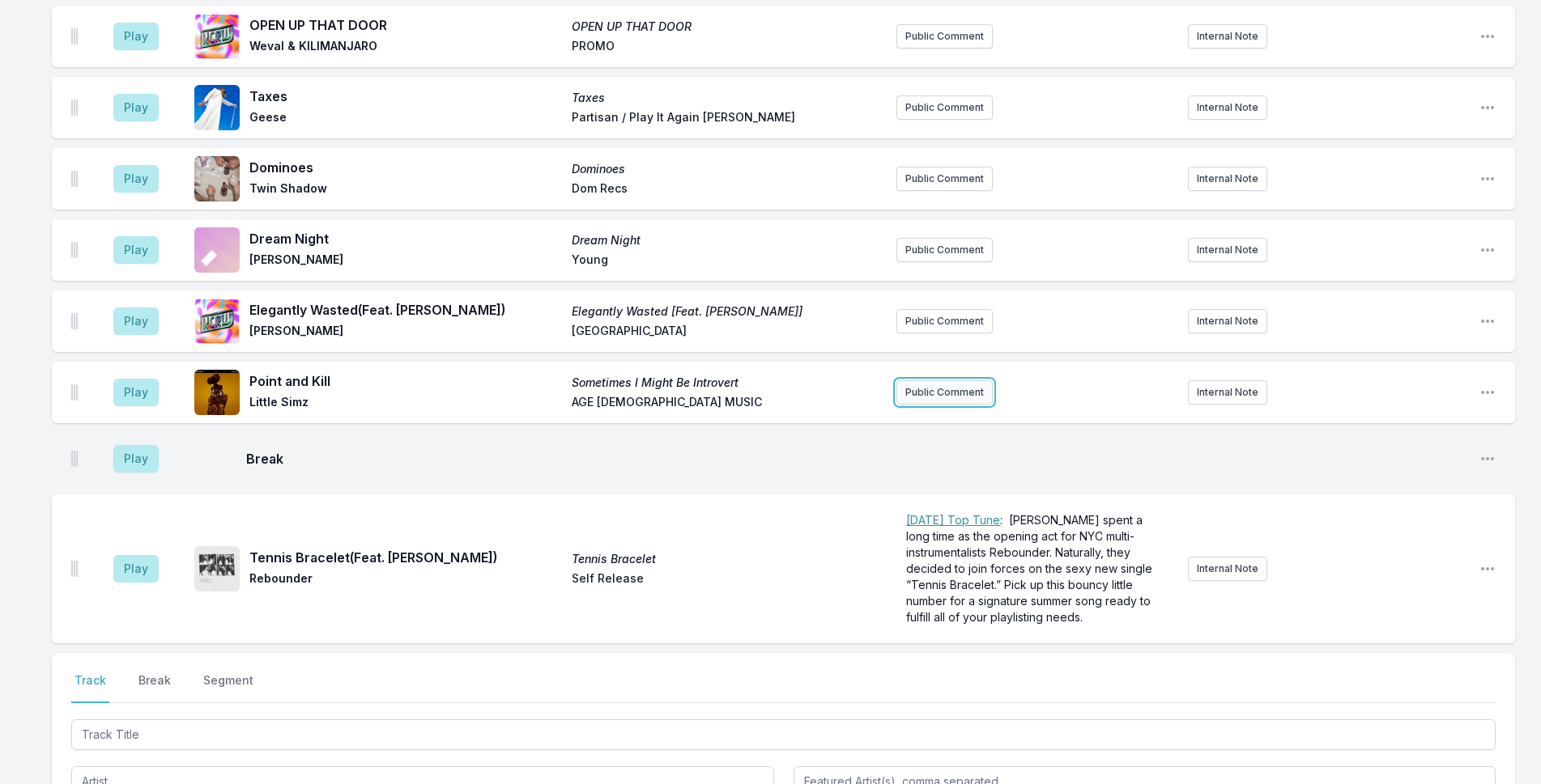
click at [948, 381] on button "Public Comment" at bounding box center [944, 393] width 96 height 24
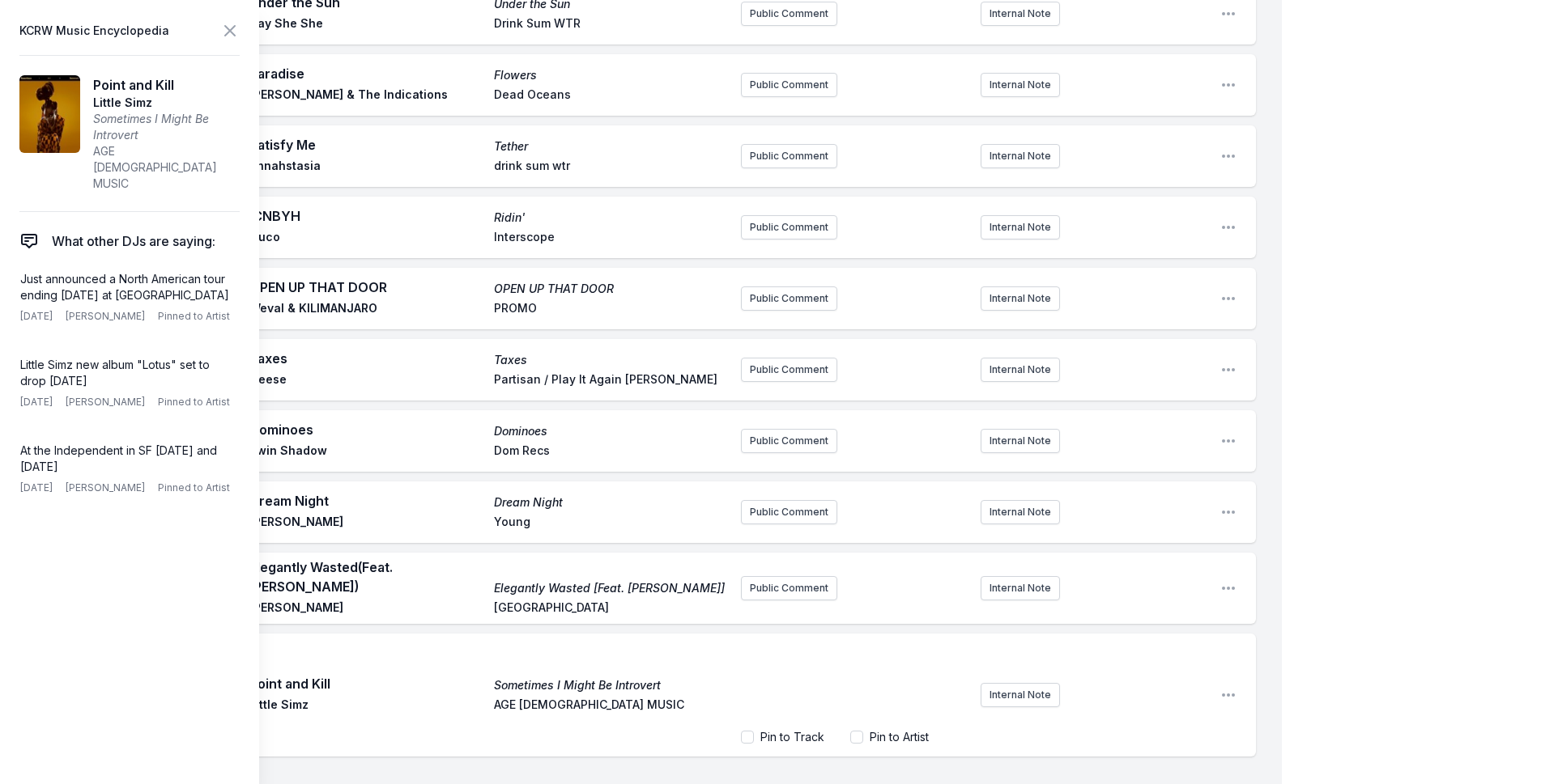
click at [816, 645] on div "﻿" at bounding box center [853, 683] width 226 height 77
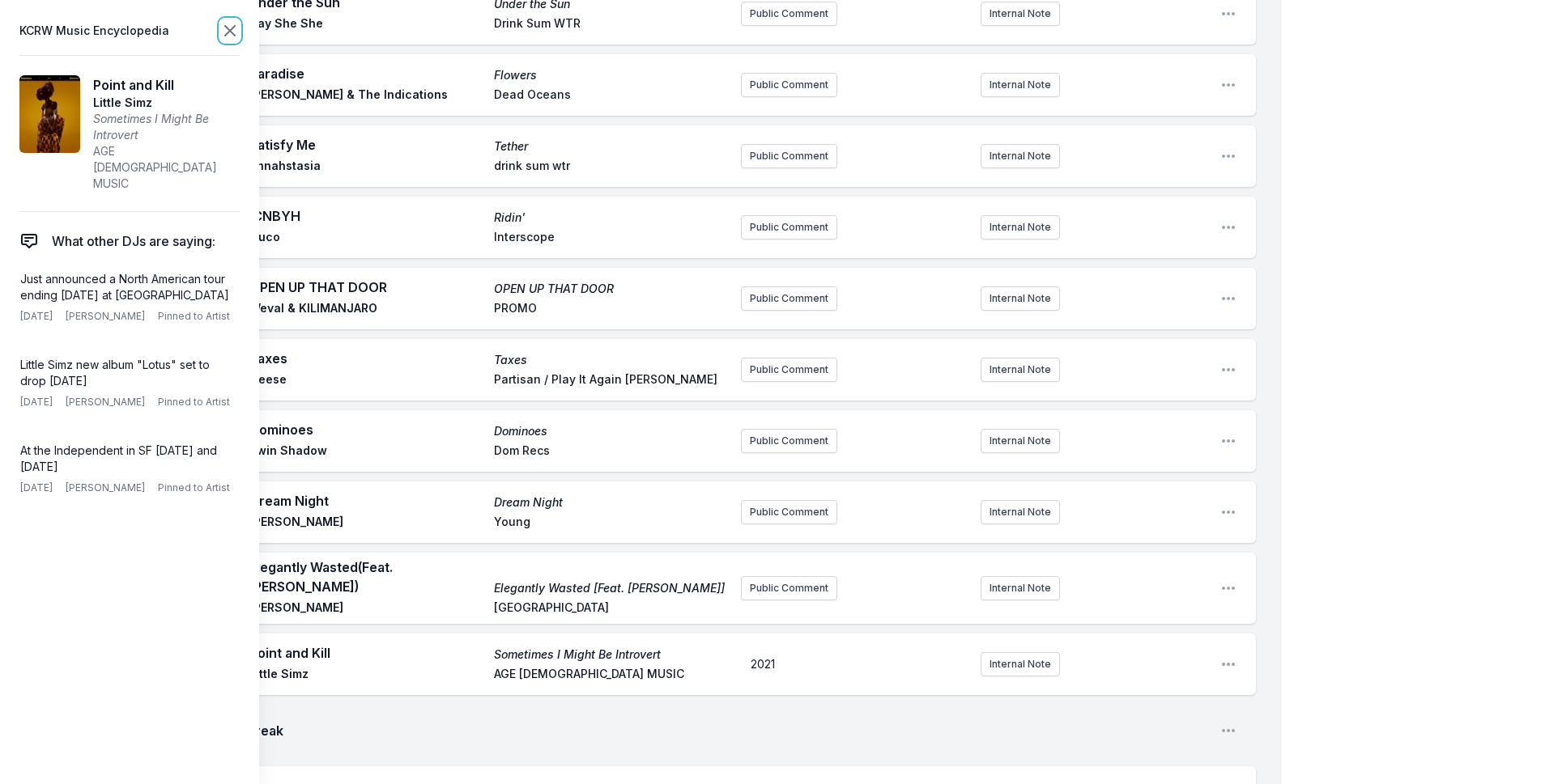
click at [228, 34] on icon at bounding box center [229, 31] width 20 height 20
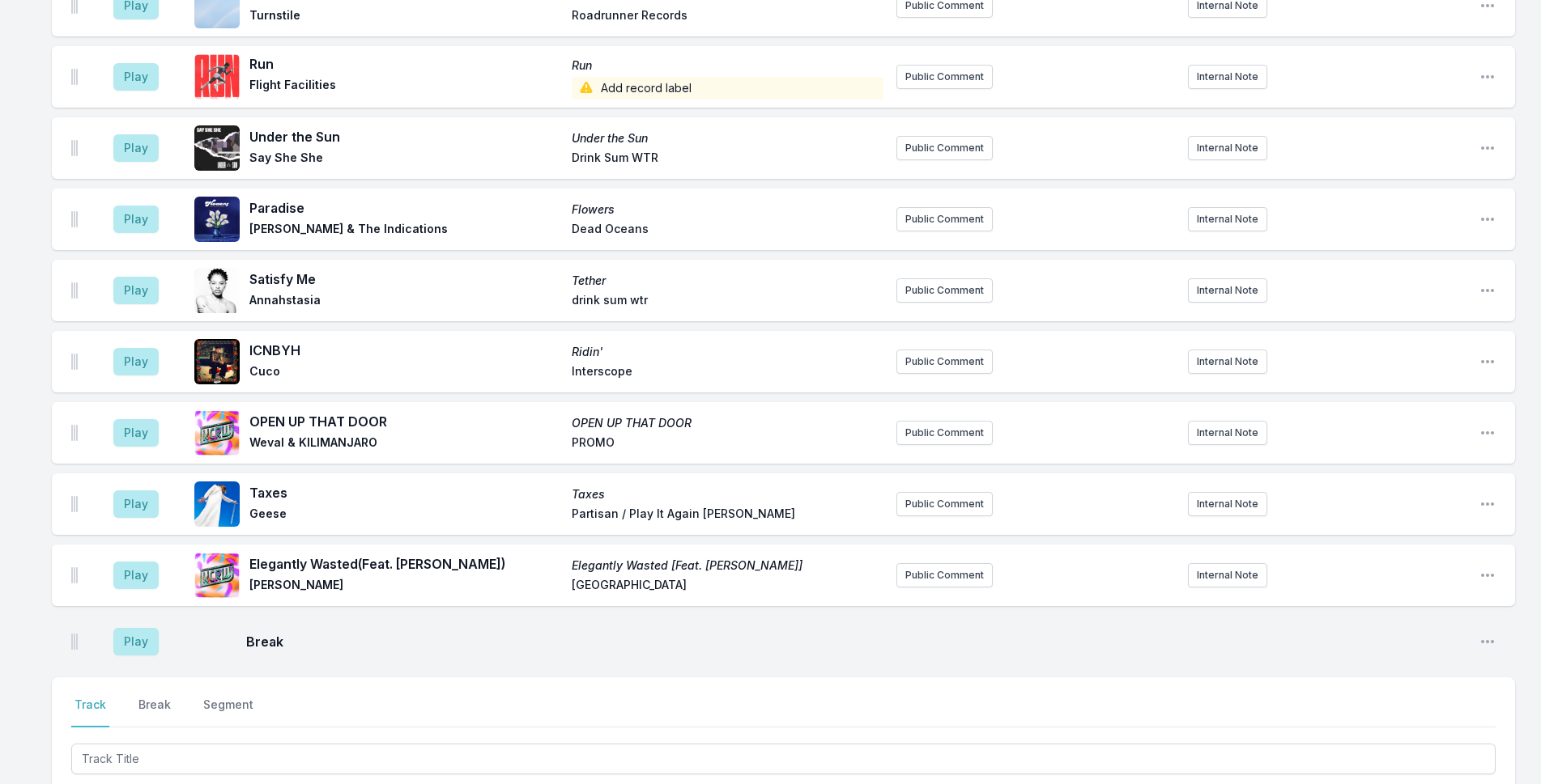
scroll to position [4420, 0]
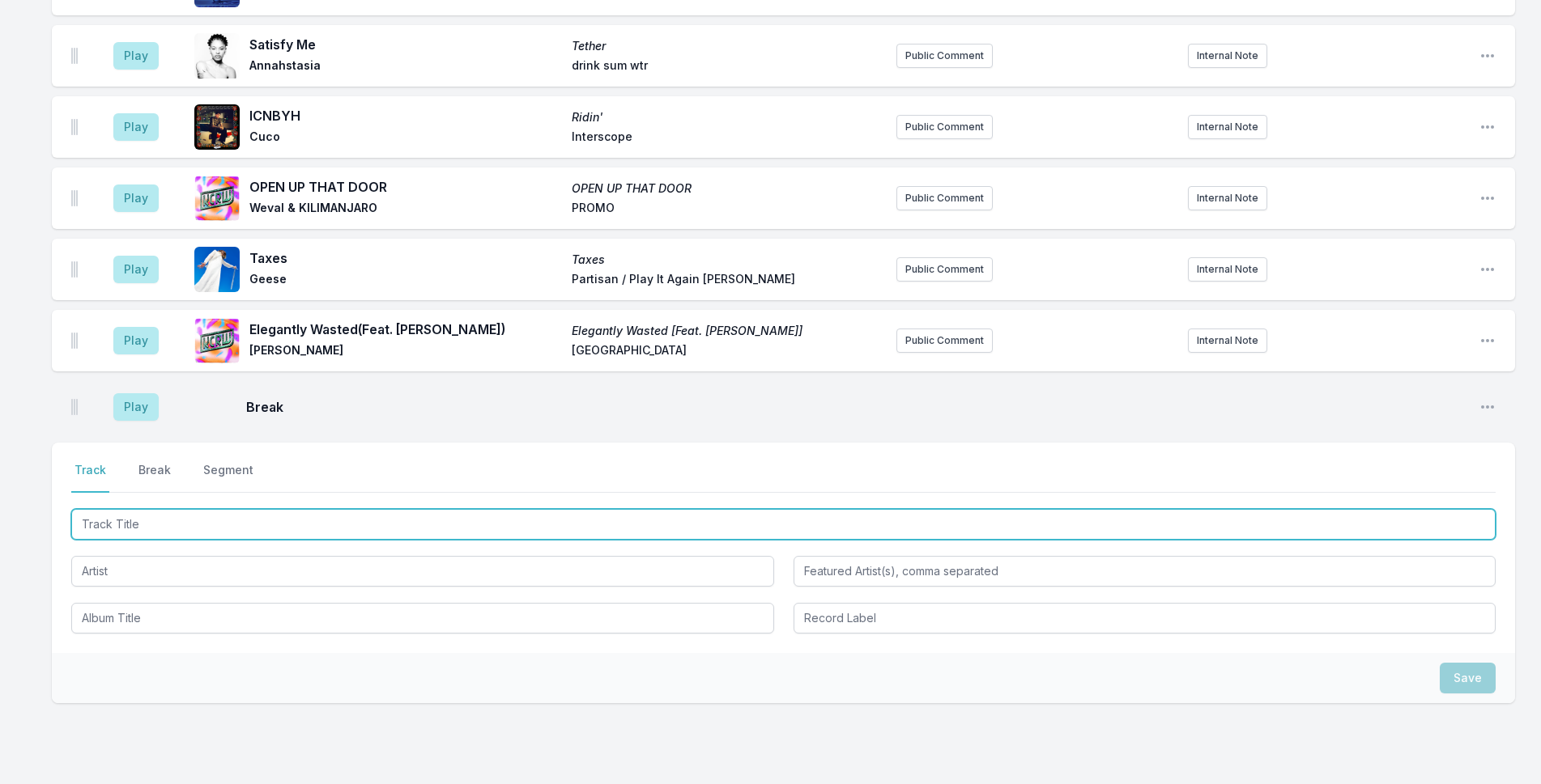
click at [151, 509] on input "Track Title" at bounding box center [784, 524] width 1425 height 31
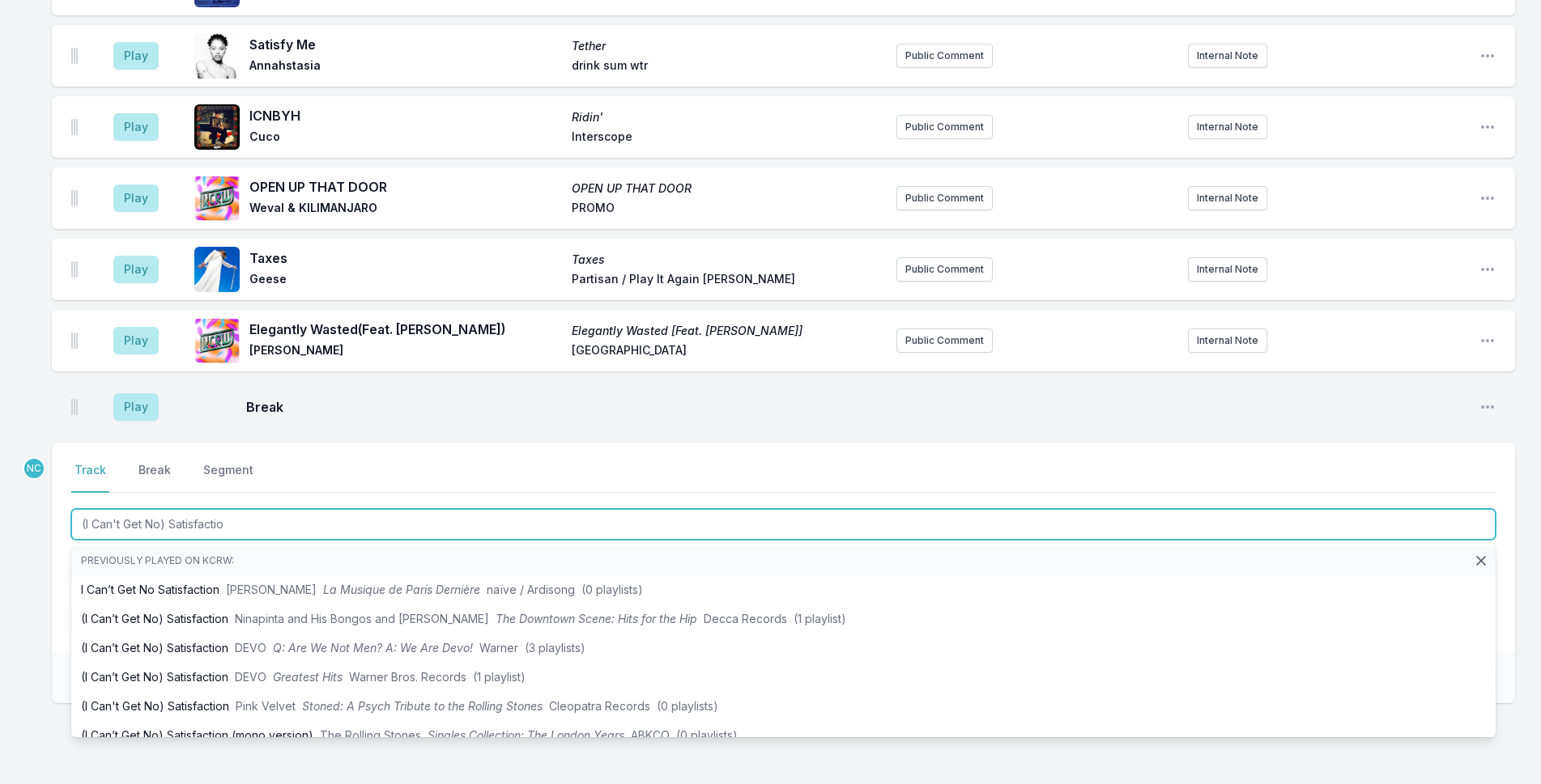
type input "(I Can't Get No) Satisfaction"
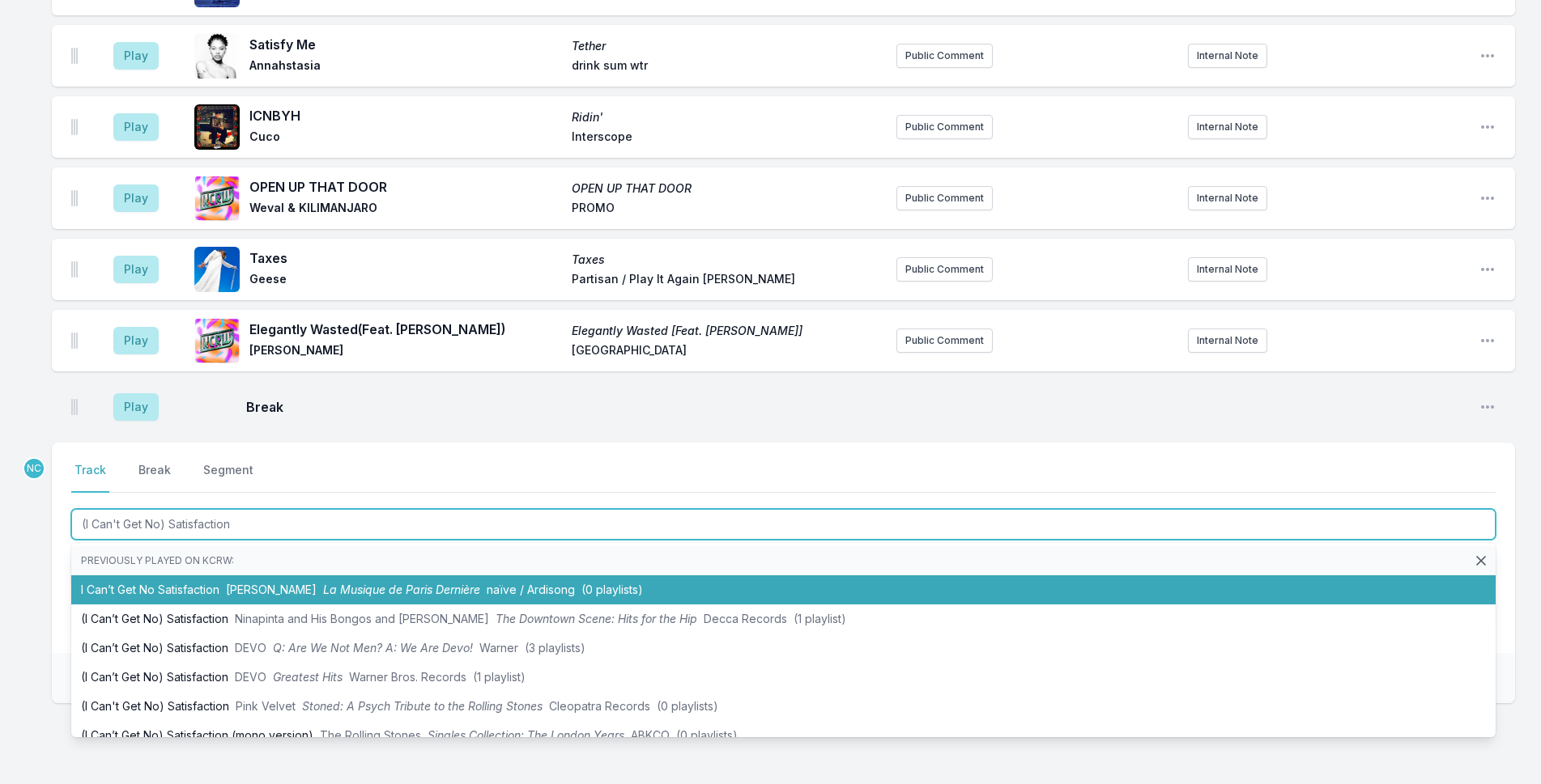
click at [176, 575] on li "I Can’t Get No Satisfaction [PERSON_NAME] La Musique de Paris Dernière naïve / …" at bounding box center [784, 589] width 1425 height 29
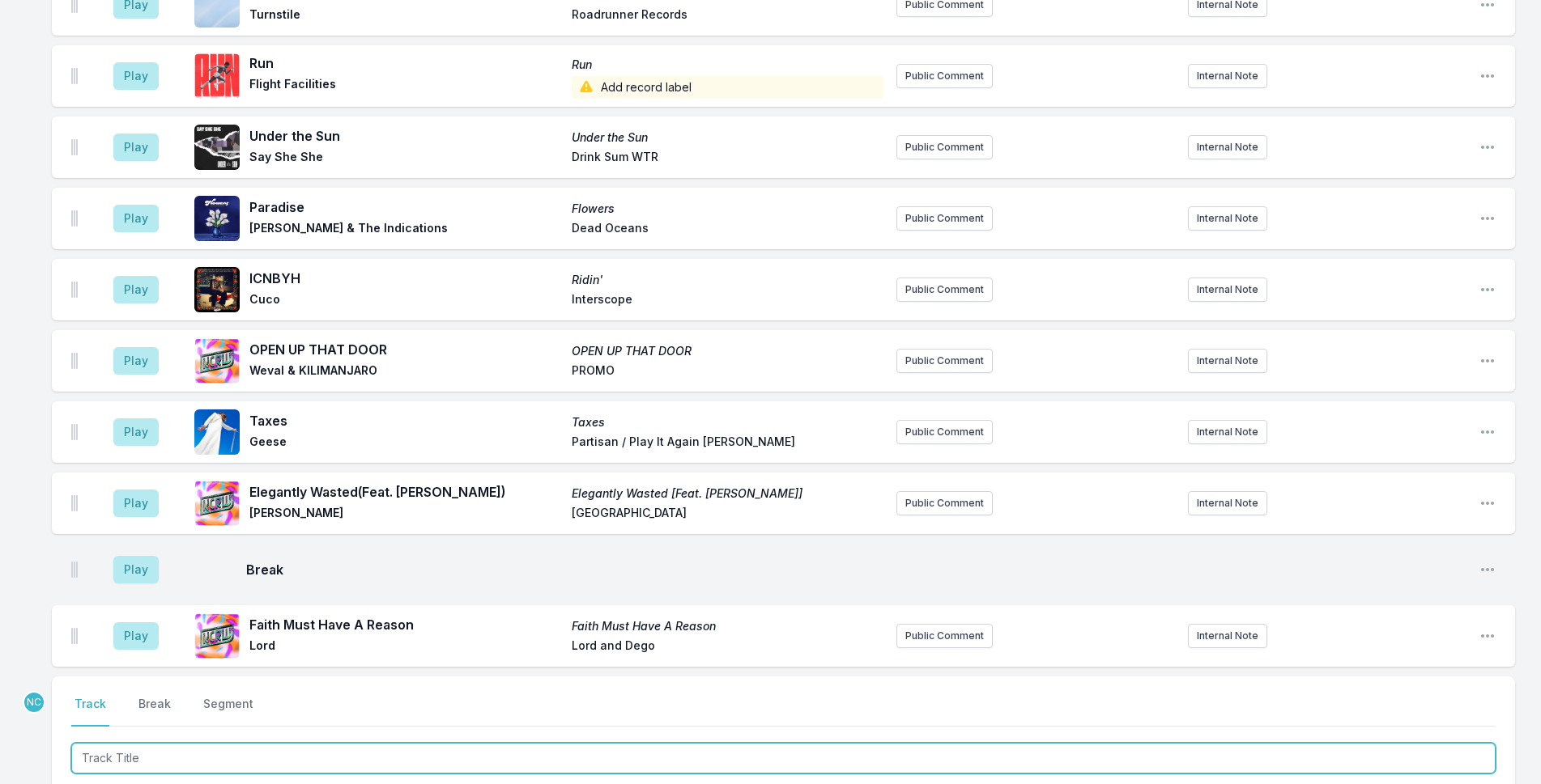
scroll to position [4391, 0]
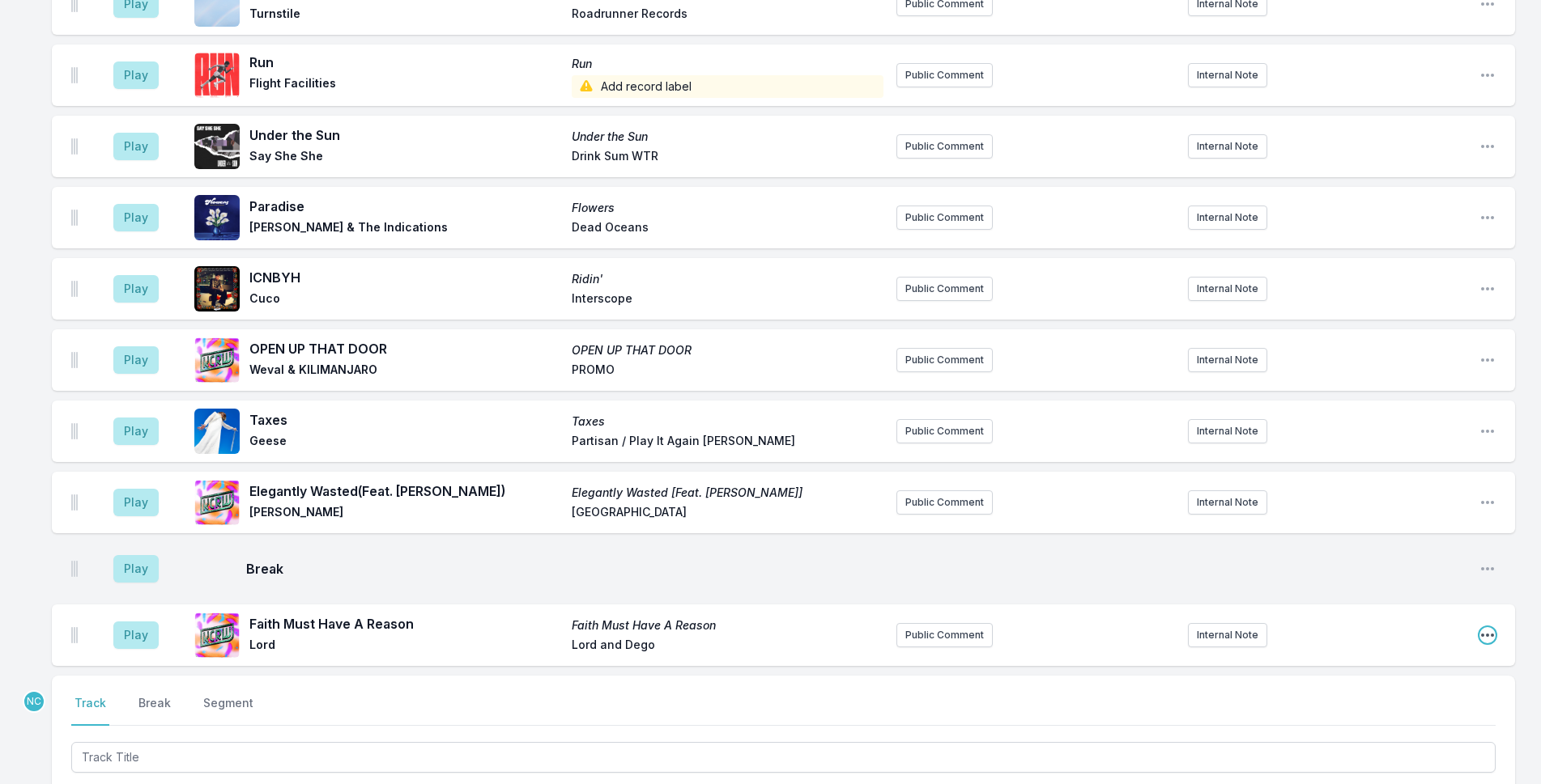
click at [1485, 628] on icon "Open playlist item options" at bounding box center [1487, 635] width 16 height 16
click at [1427, 683] on button "Edit Track Details" at bounding box center [1405, 696] width 182 height 29
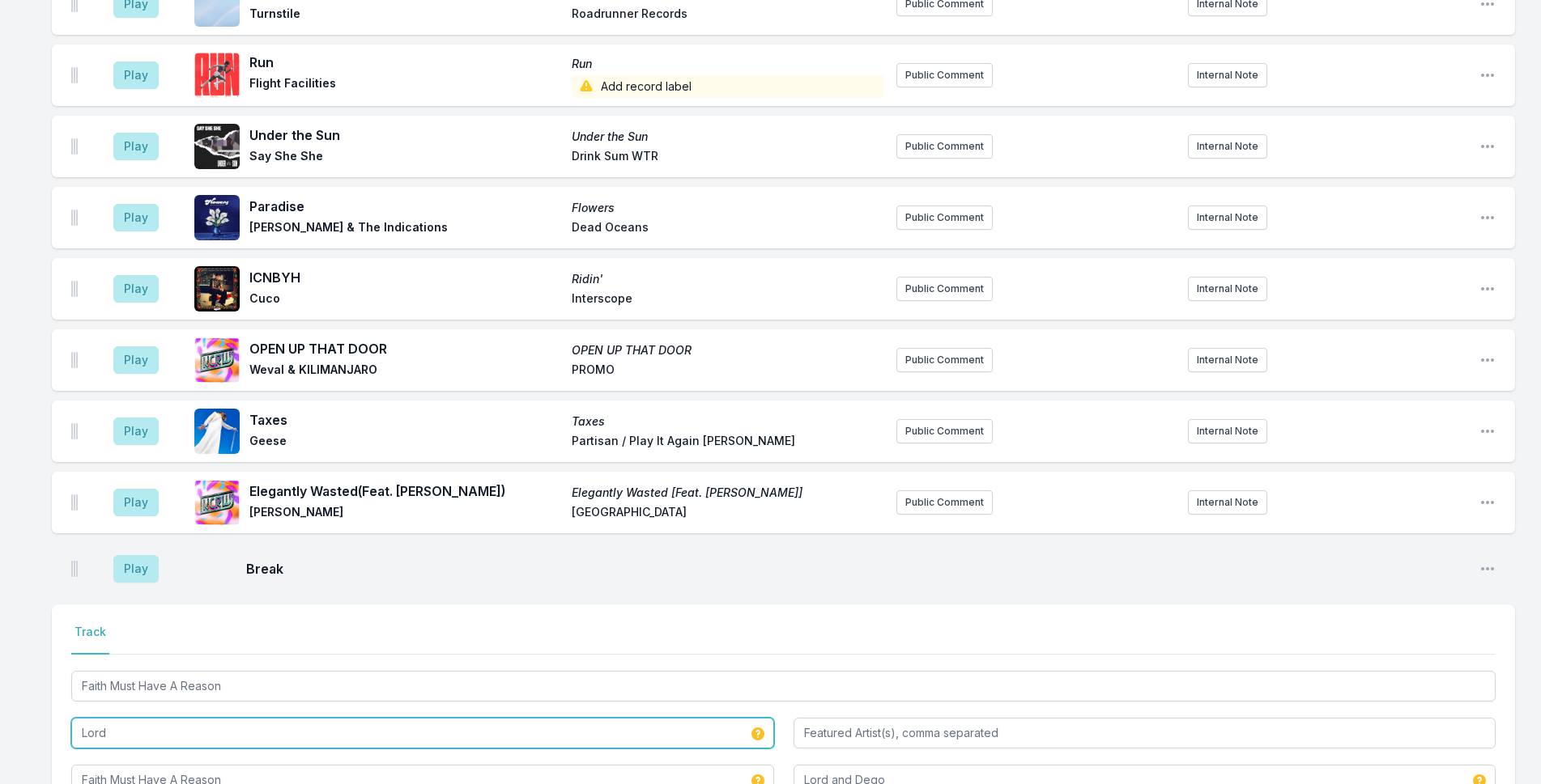
drag, startPoint x: 305, startPoint y: 660, endPoint x: 332, endPoint y: 647, distance: 30.0
click at [307, 718] on input "Lord" at bounding box center [423, 733] width 703 height 31
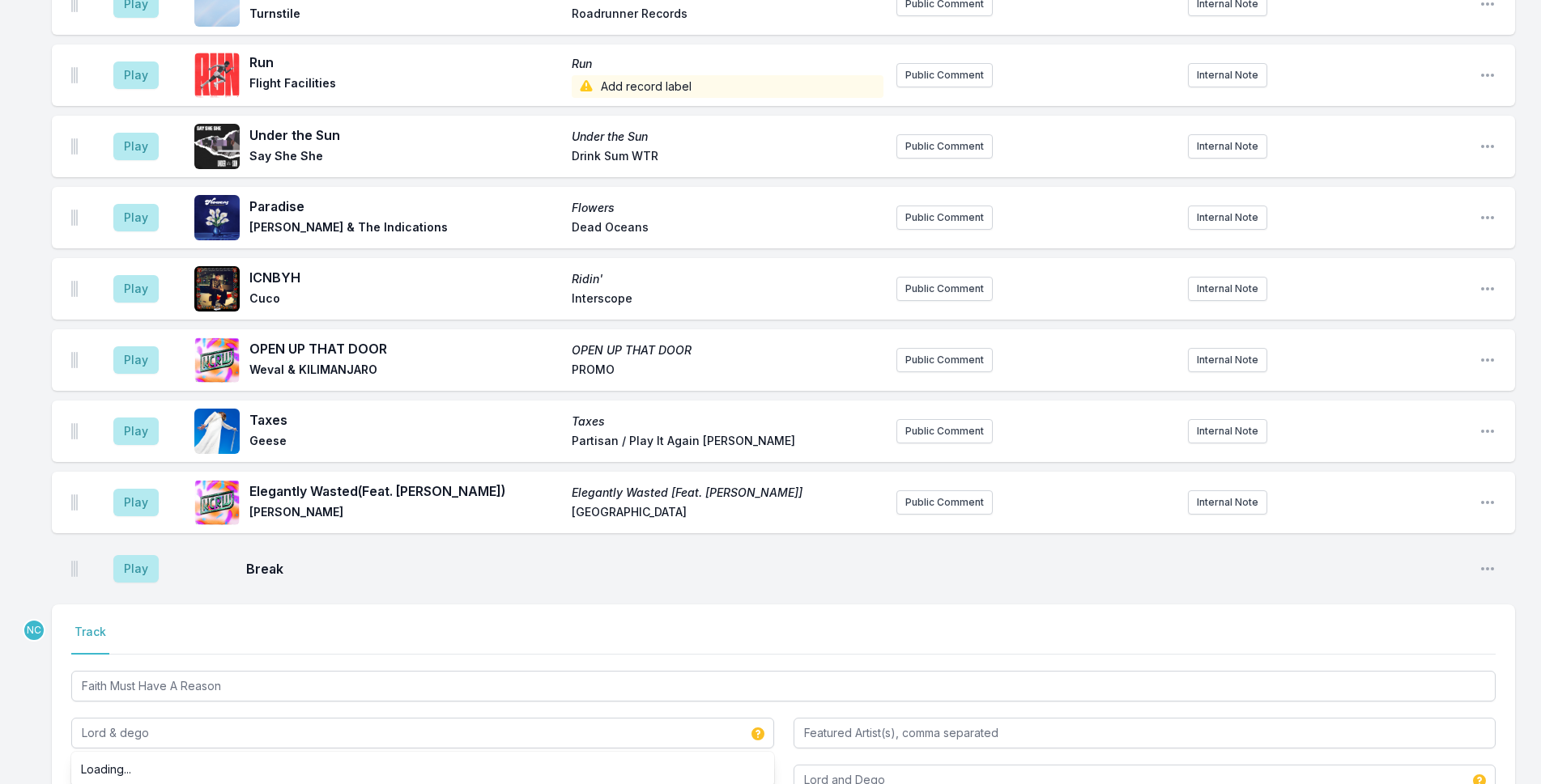
click at [591, 724] on div "Select a tab Track Track Faith Must Have A Reason Lord & dego Faith Must Have A…" at bounding box center [784, 710] width 1464 height 210
click at [936, 765] on input "Lord and Dego" at bounding box center [1145, 780] width 703 height 31
type input "Lord"
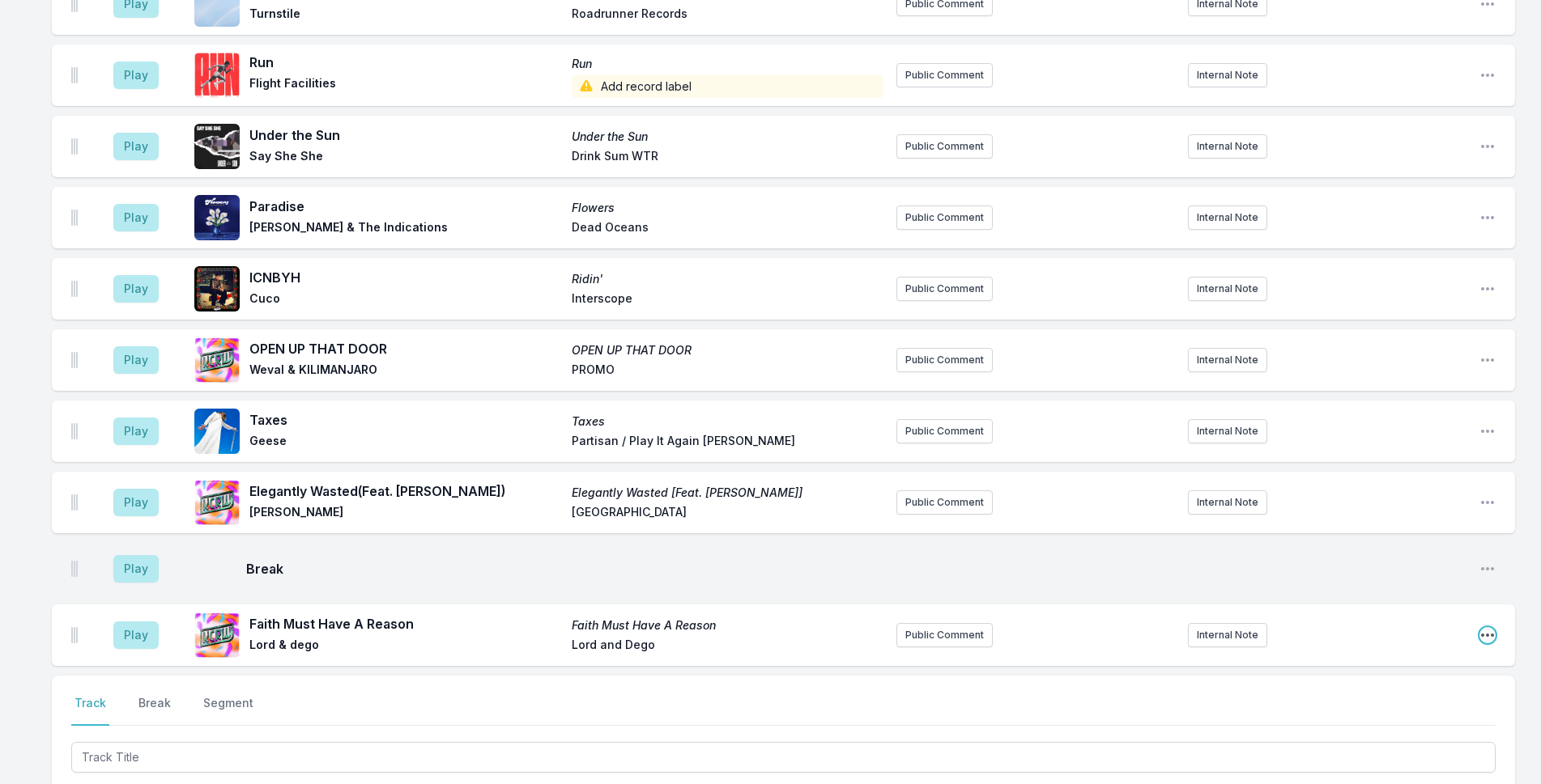
click at [1491, 628] on icon "Open playlist item options" at bounding box center [1487, 635] width 16 height 16
click at [1463, 654] on button "Edit Timestamp" at bounding box center [1405, 668] width 182 height 29
type input "11:58"
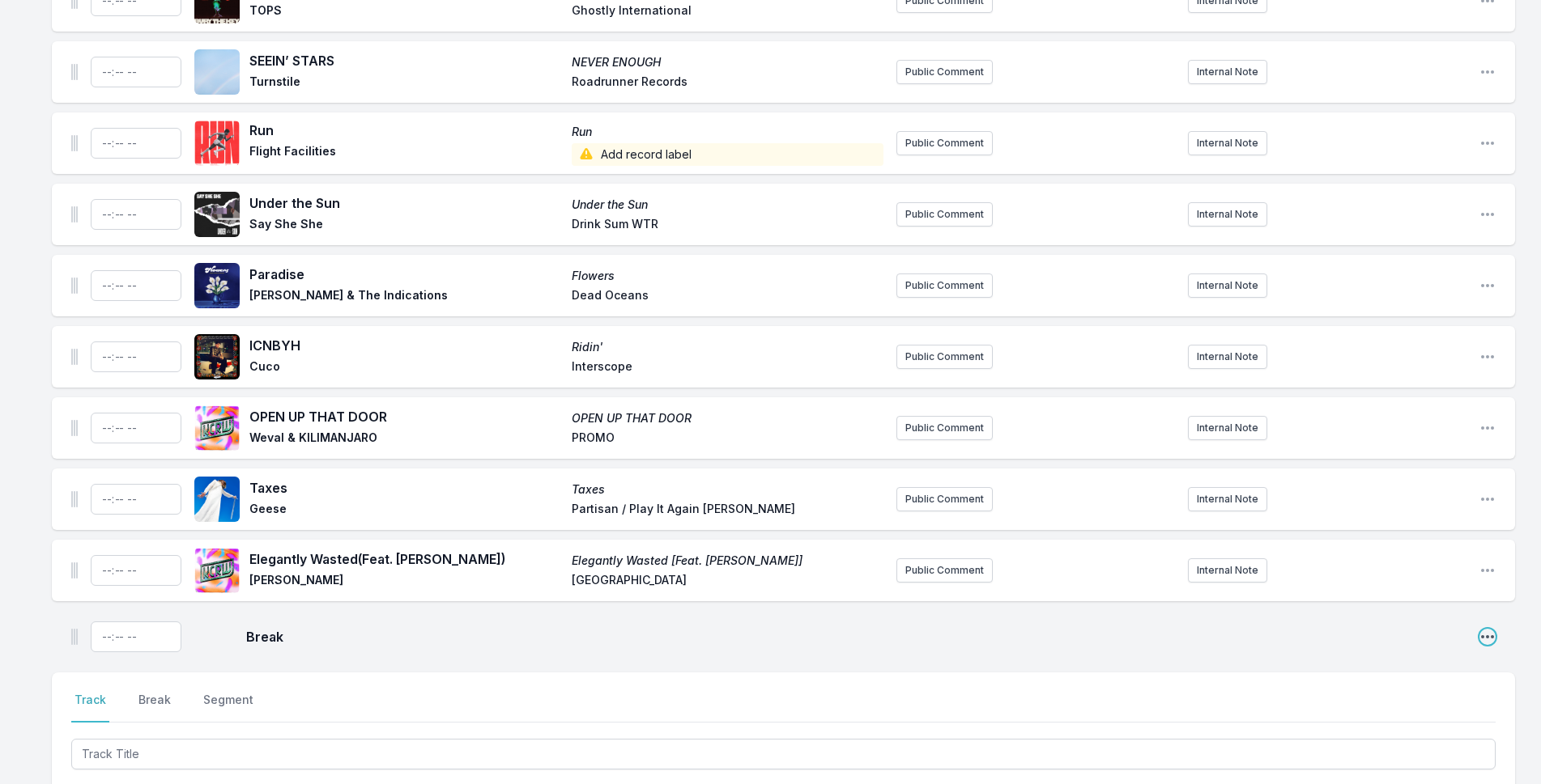
click at [1490, 629] on icon "Open playlist item options" at bounding box center [1487, 636] width 16 height 16
click at [1366, 684] on button "Delete Entry" at bounding box center [1405, 698] width 182 height 29
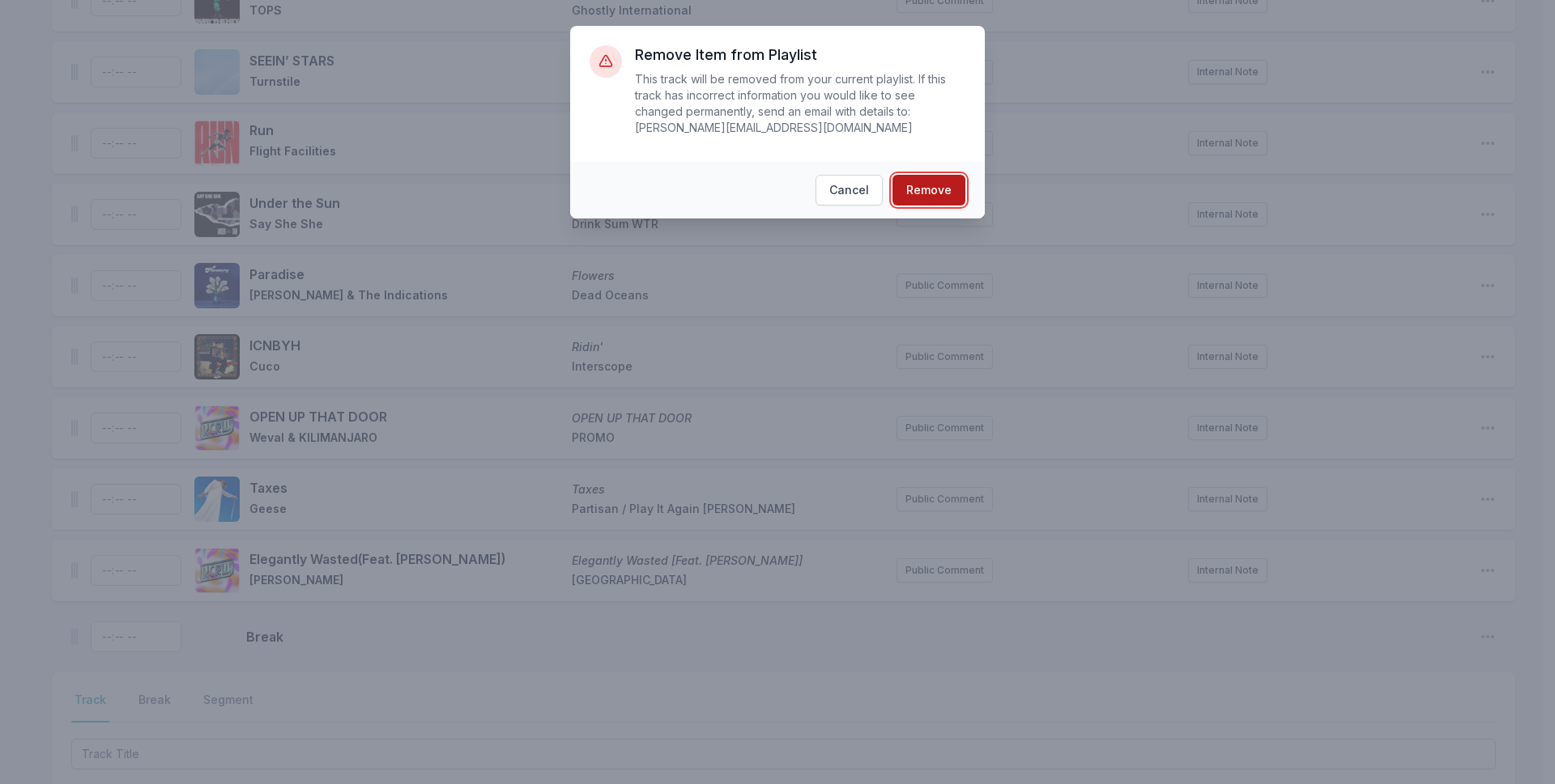
click at [909, 175] on button "Remove" at bounding box center [929, 190] width 73 height 31
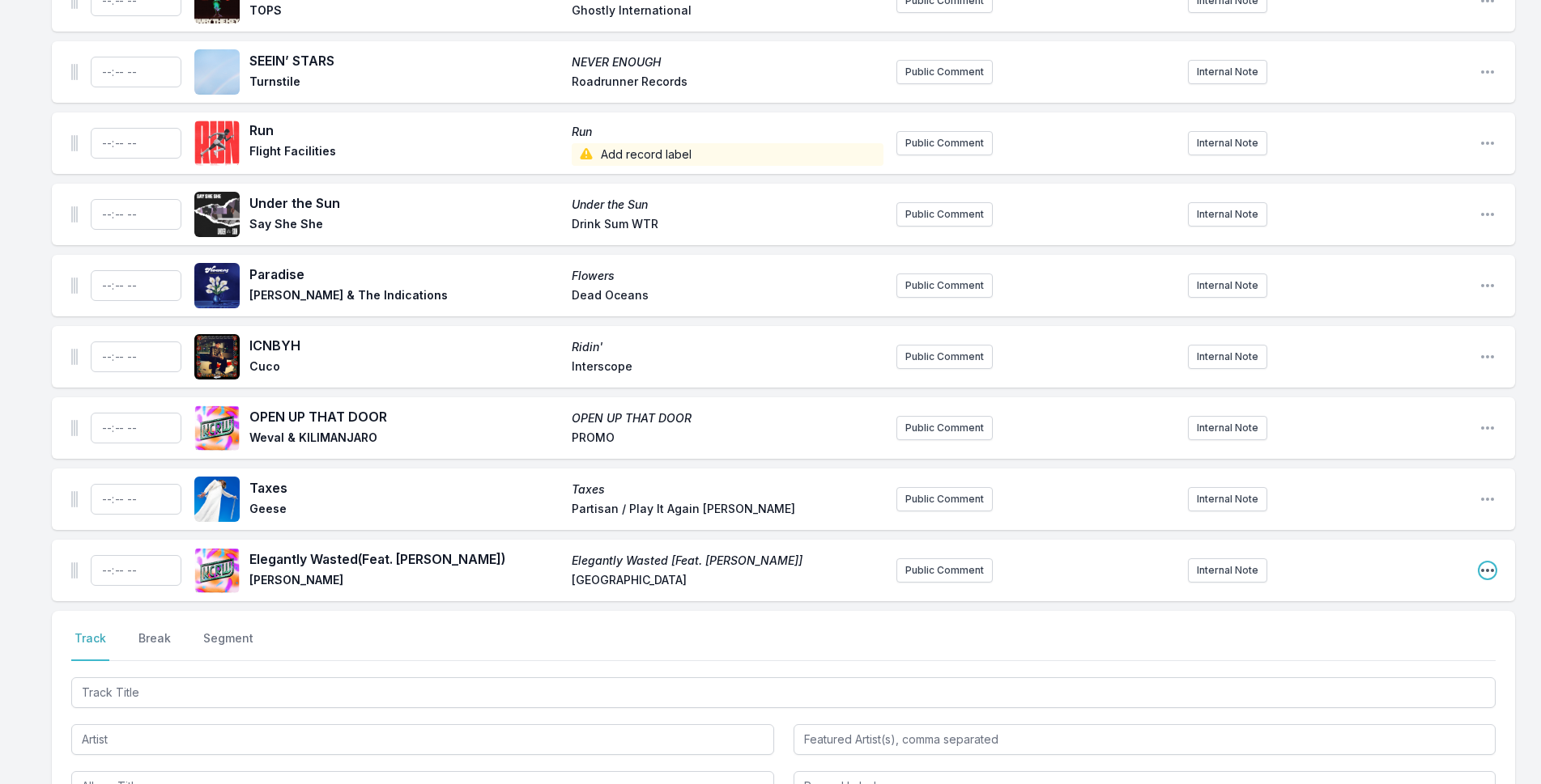
click at [1492, 569] on icon "Open playlist item options" at bounding box center [1488, 570] width 13 height 3
click at [1425, 647] on button "Delete Entry" at bounding box center [1405, 661] width 182 height 29
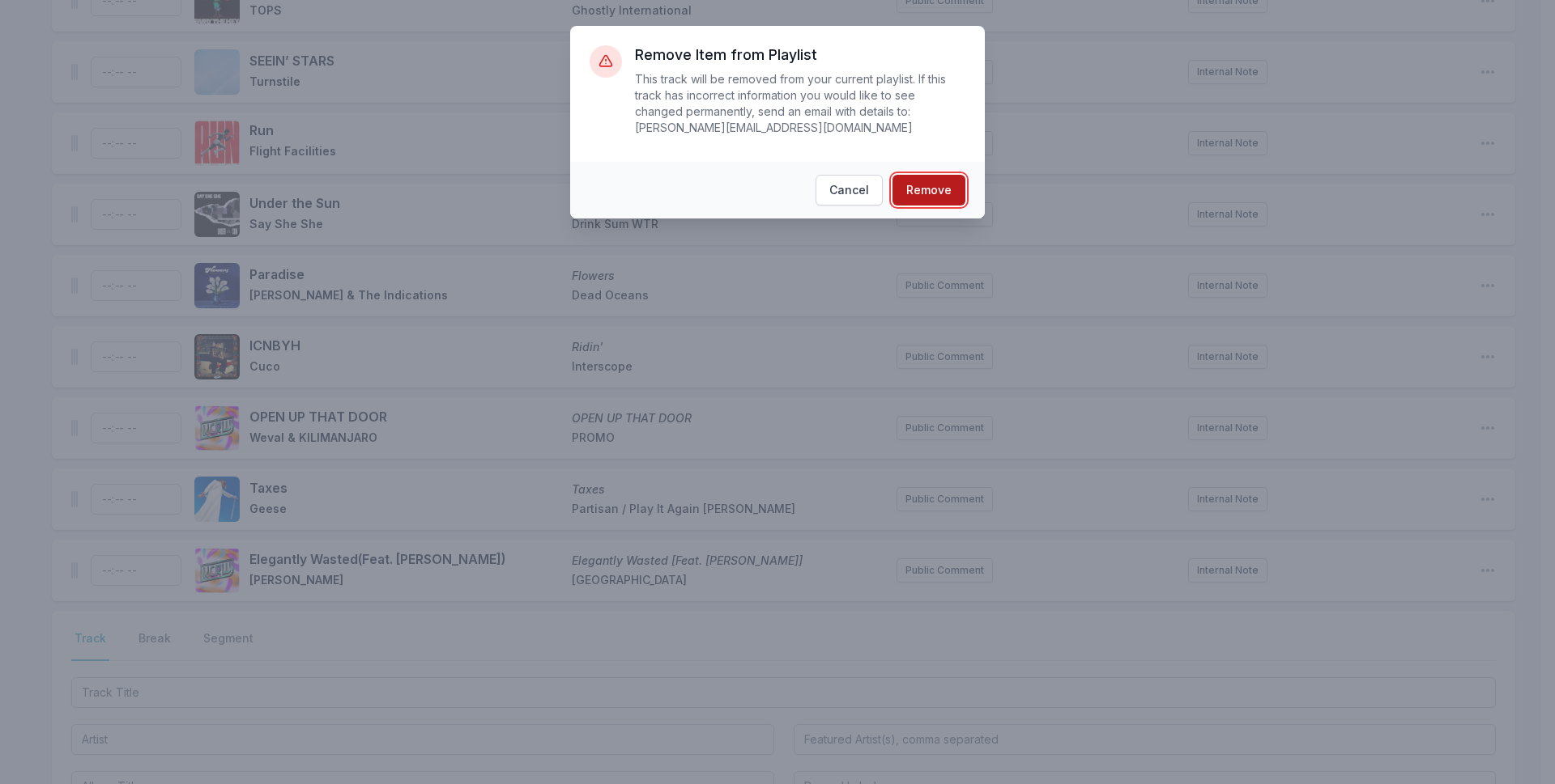
click at [936, 181] on button "Remove" at bounding box center [929, 190] width 73 height 31
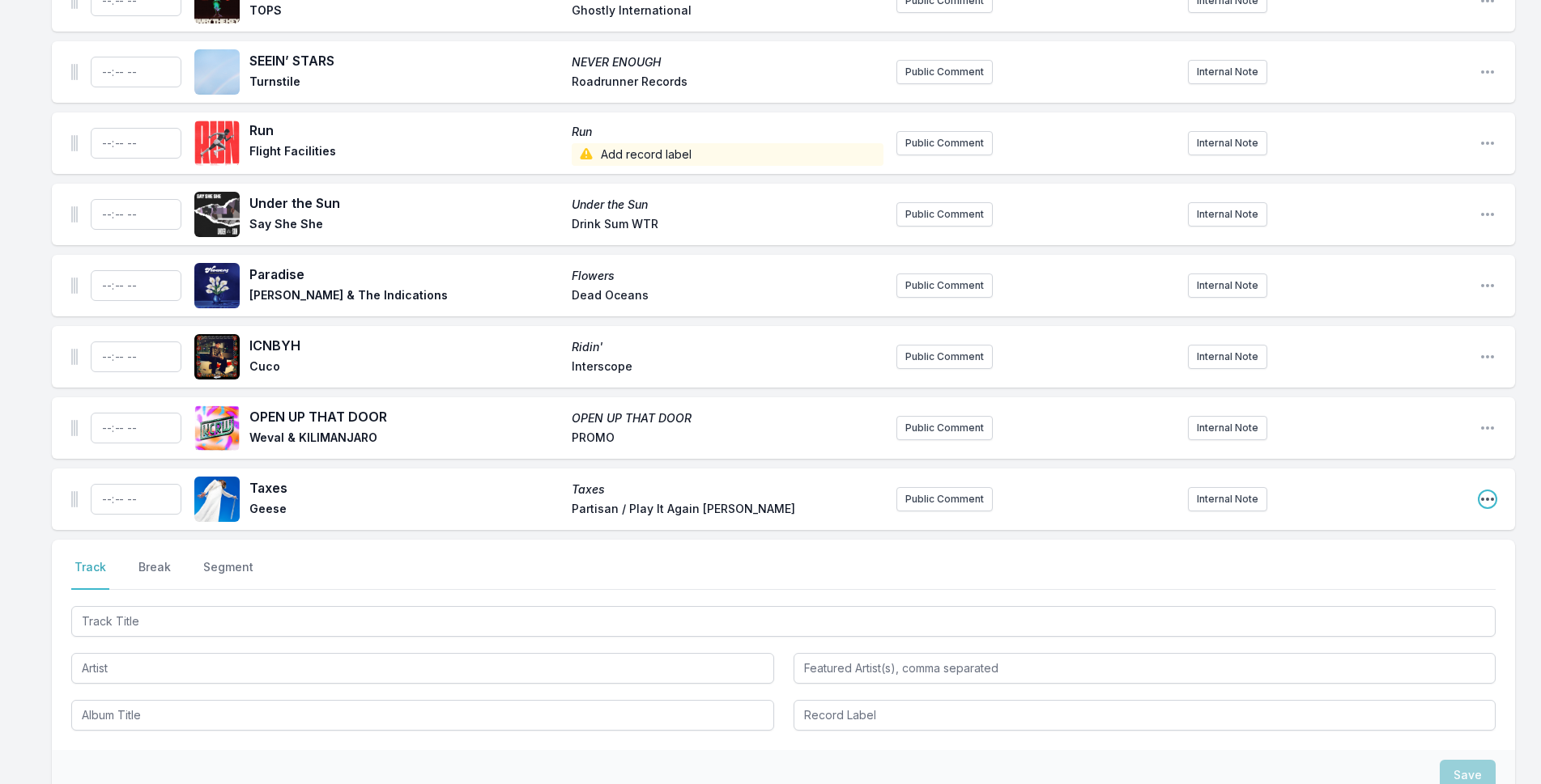
click at [1480, 492] on icon "Open playlist item options" at bounding box center [1487, 499] width 16 height 16
click at [1403, 575] on button "Delete Entry" at bounding box center [1405, 589] width 182 height 29
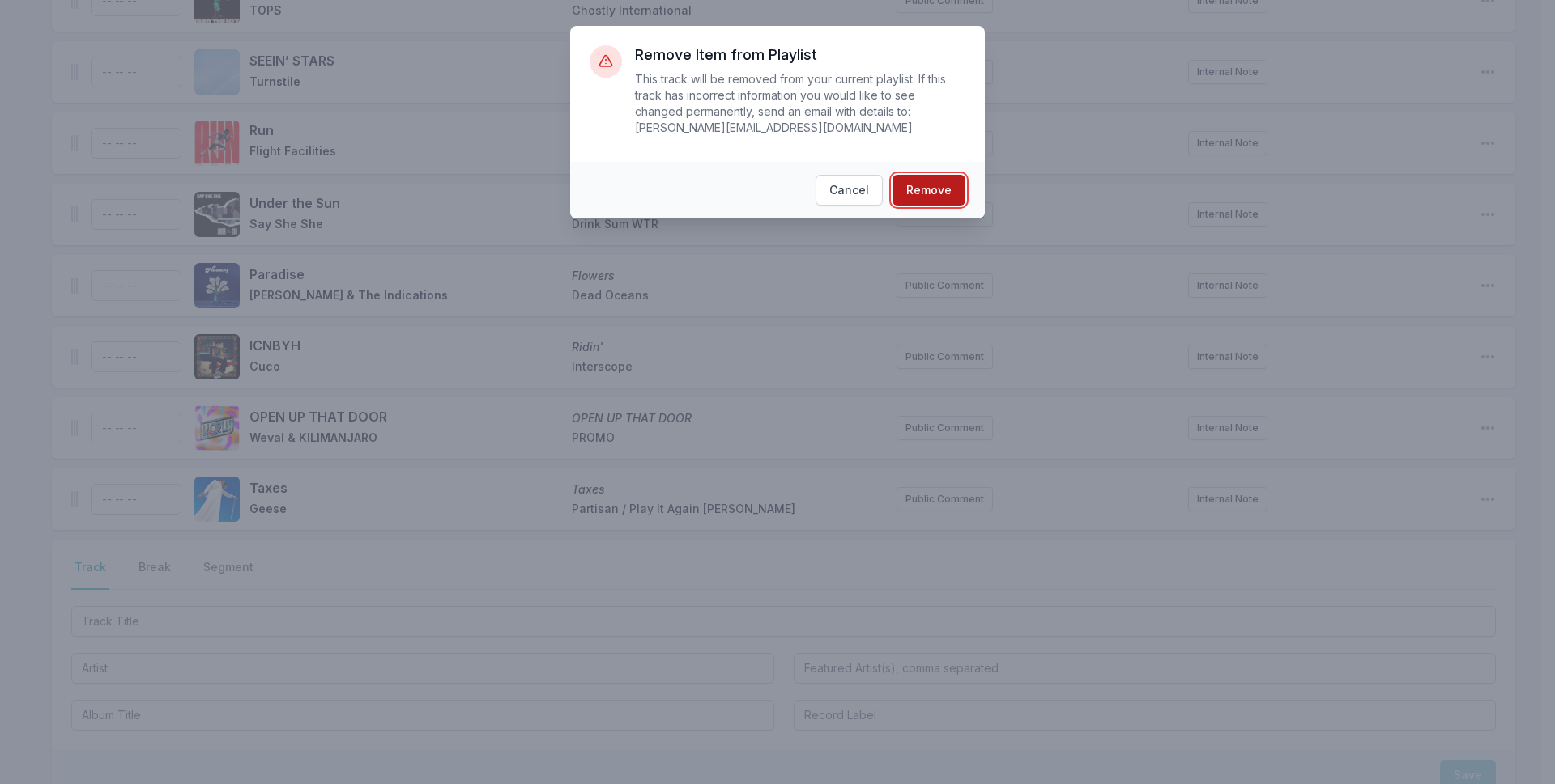
click at [927, 182] on button "Remove" at bounding box center [929, 190] width 73 height 31
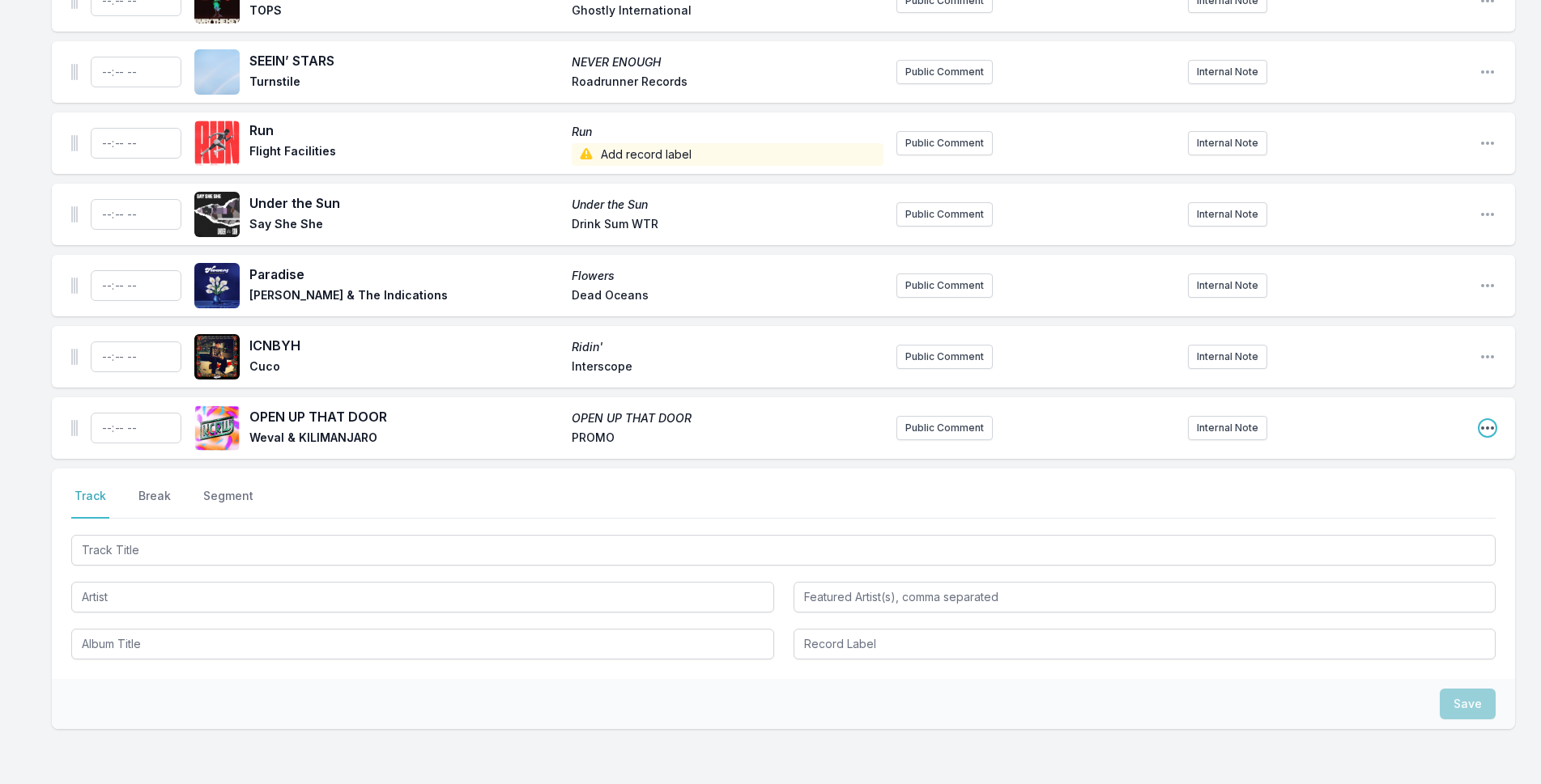
click at [1485, 420] on icon "Open playlist item options" at bounding box center [1487, 427] width 16 height 16
click at [1330, 505] on button "Delete Entry" at bounding box center [1405, 519] width 182 height 29
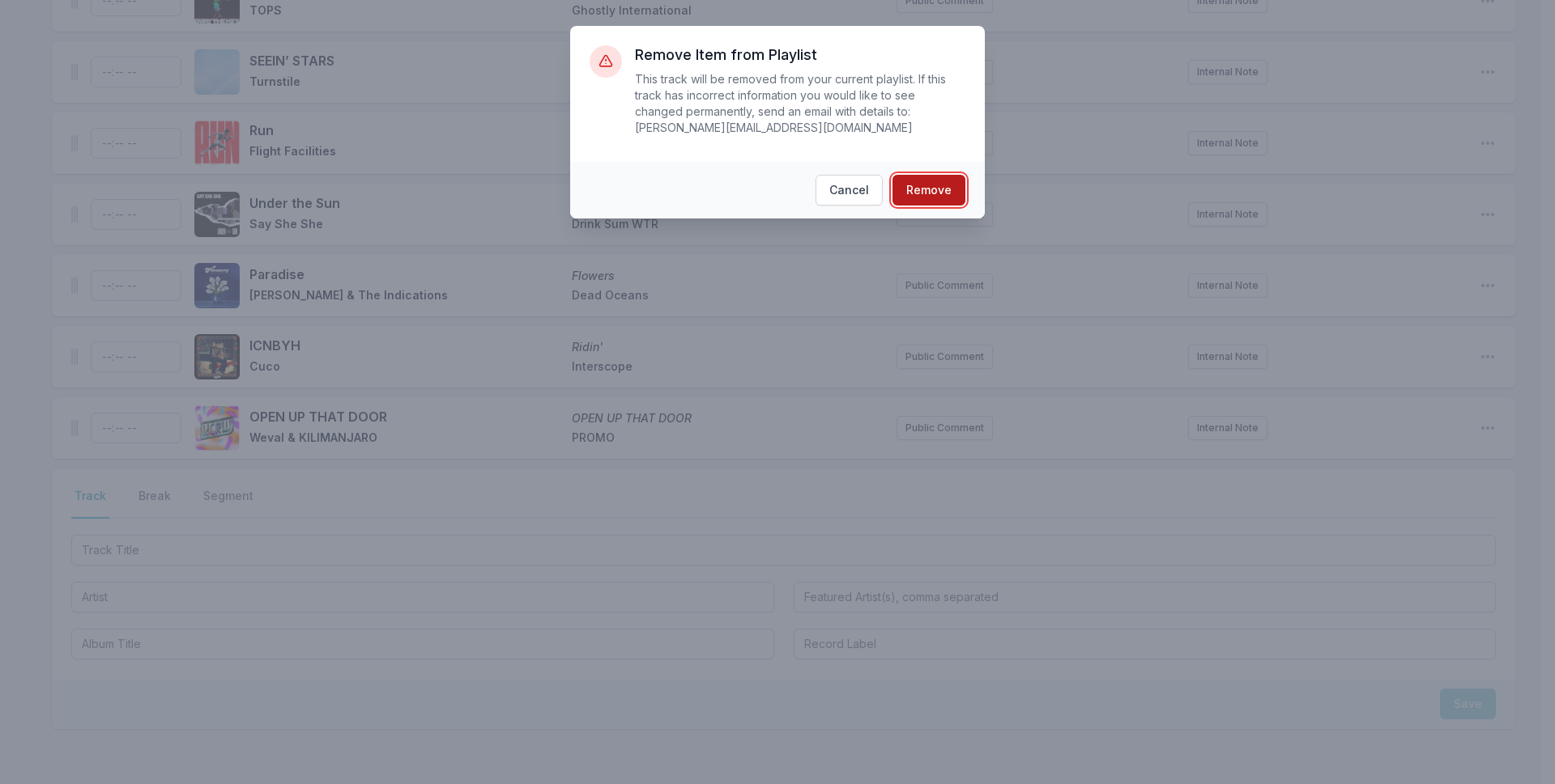
click at [934, 175] on button "Remove" at bounding box center [929, 190] width 73 height 31
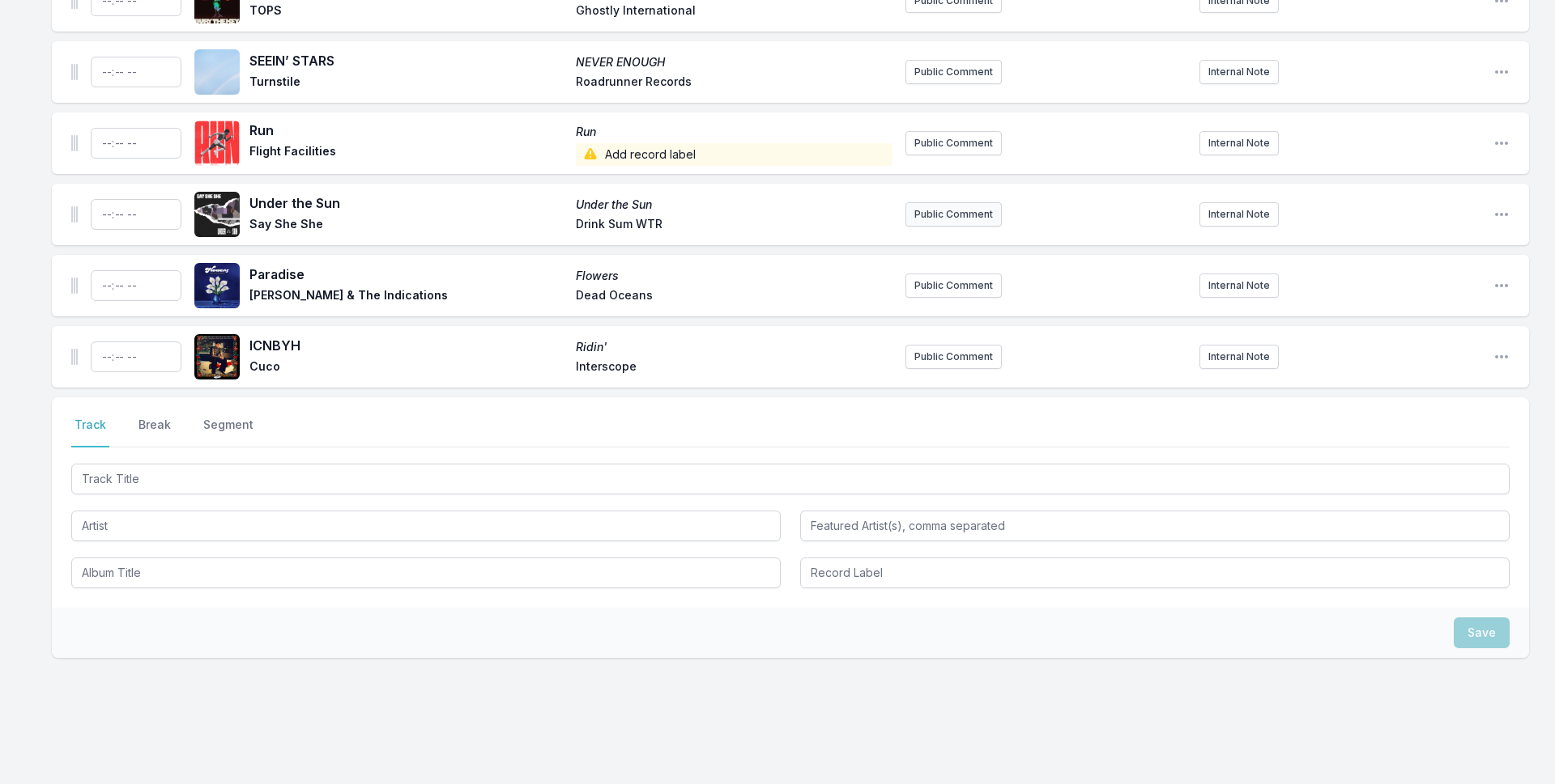
scroll to position [4346, 0]
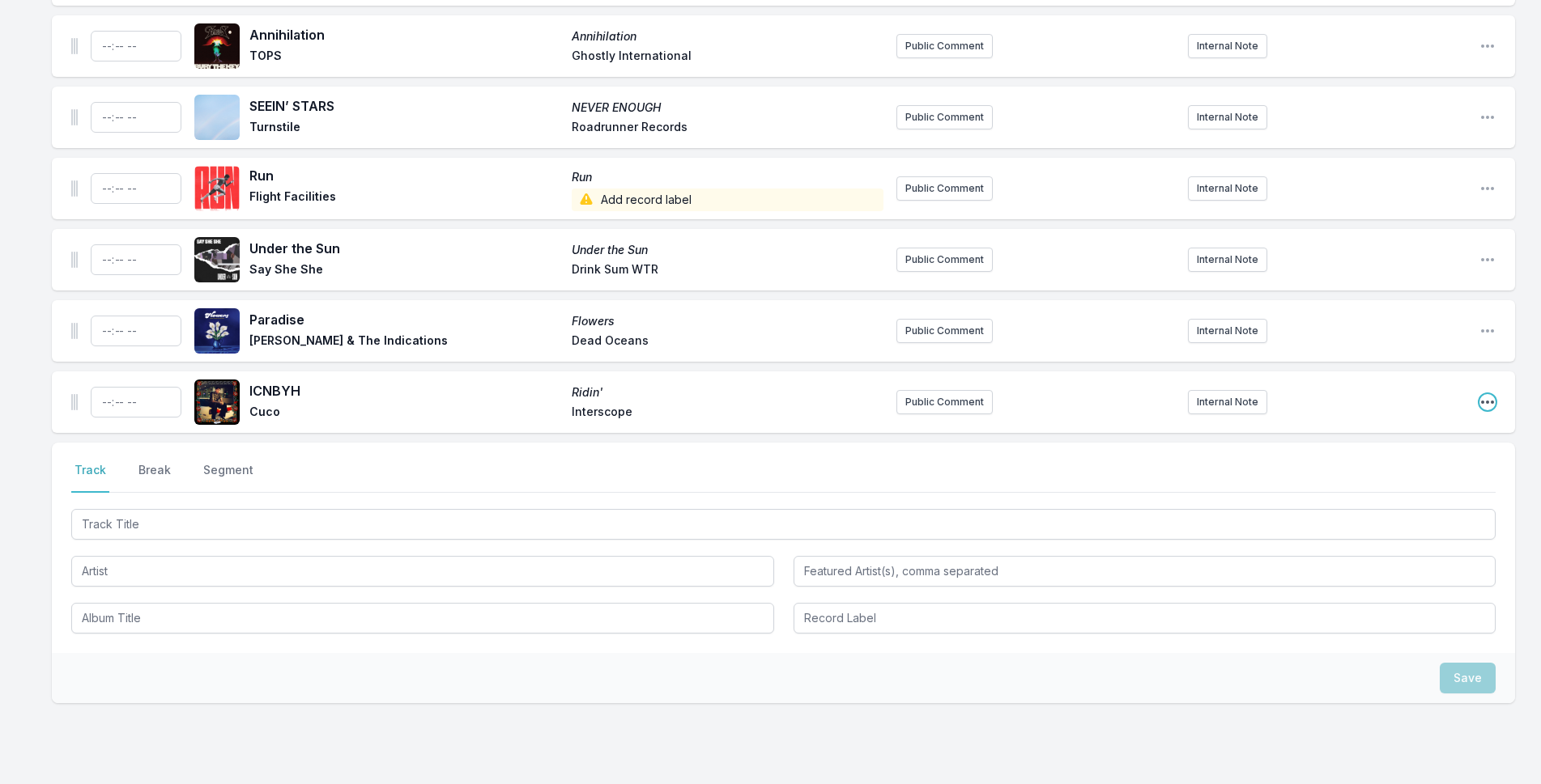
click at [1493, 394] on icon "Open playlist item options" at bounding box center [1487, 401] width 16 height 16
click at [1388, 479] on button "Delete Entry" at bounding box center [1405, 493] width 182 height 29
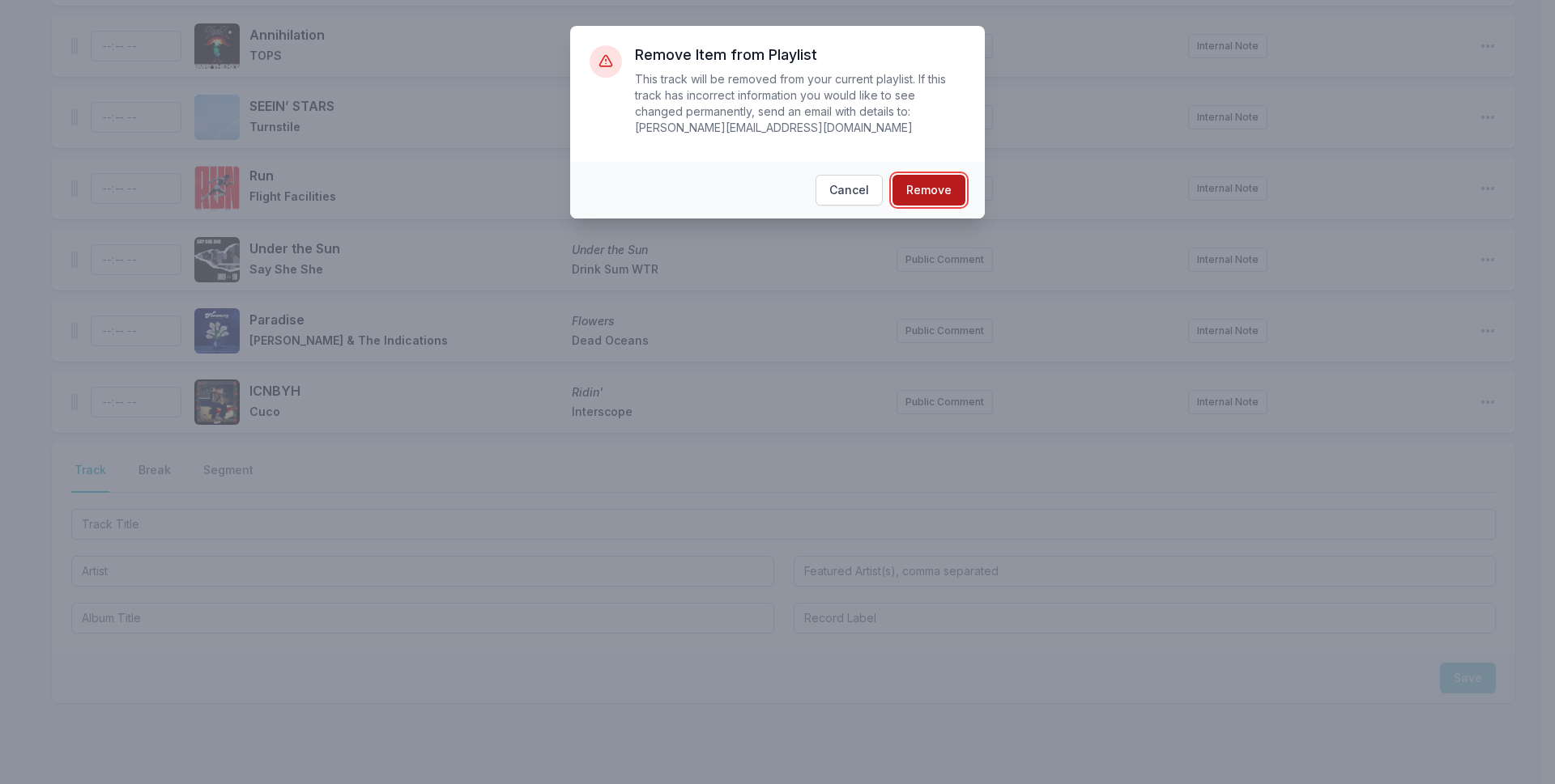
click at [917, 175] on button "Remove" at bounding box center [929, 190] width 73 height 31
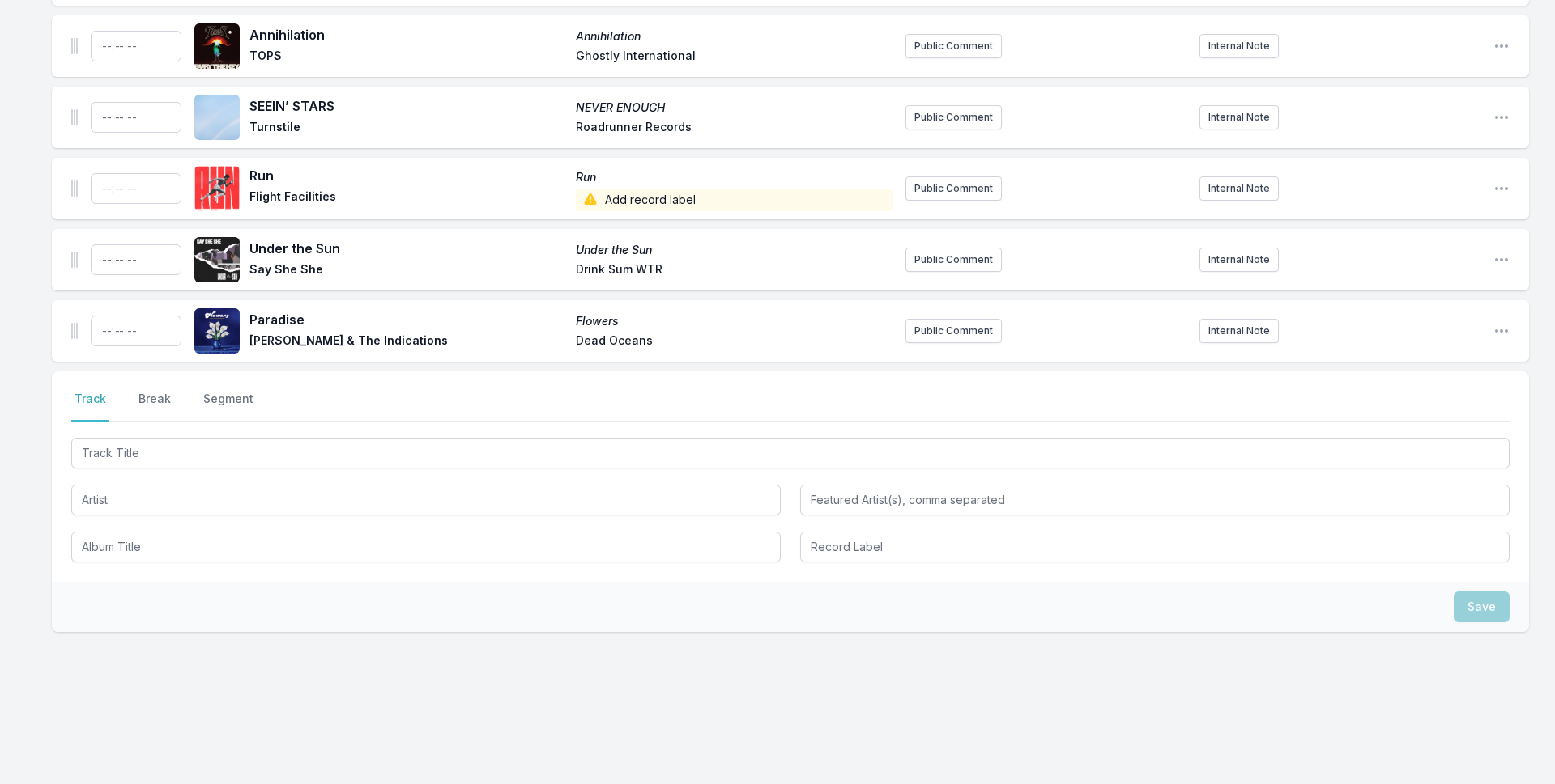
scroll to position [4275, 0]
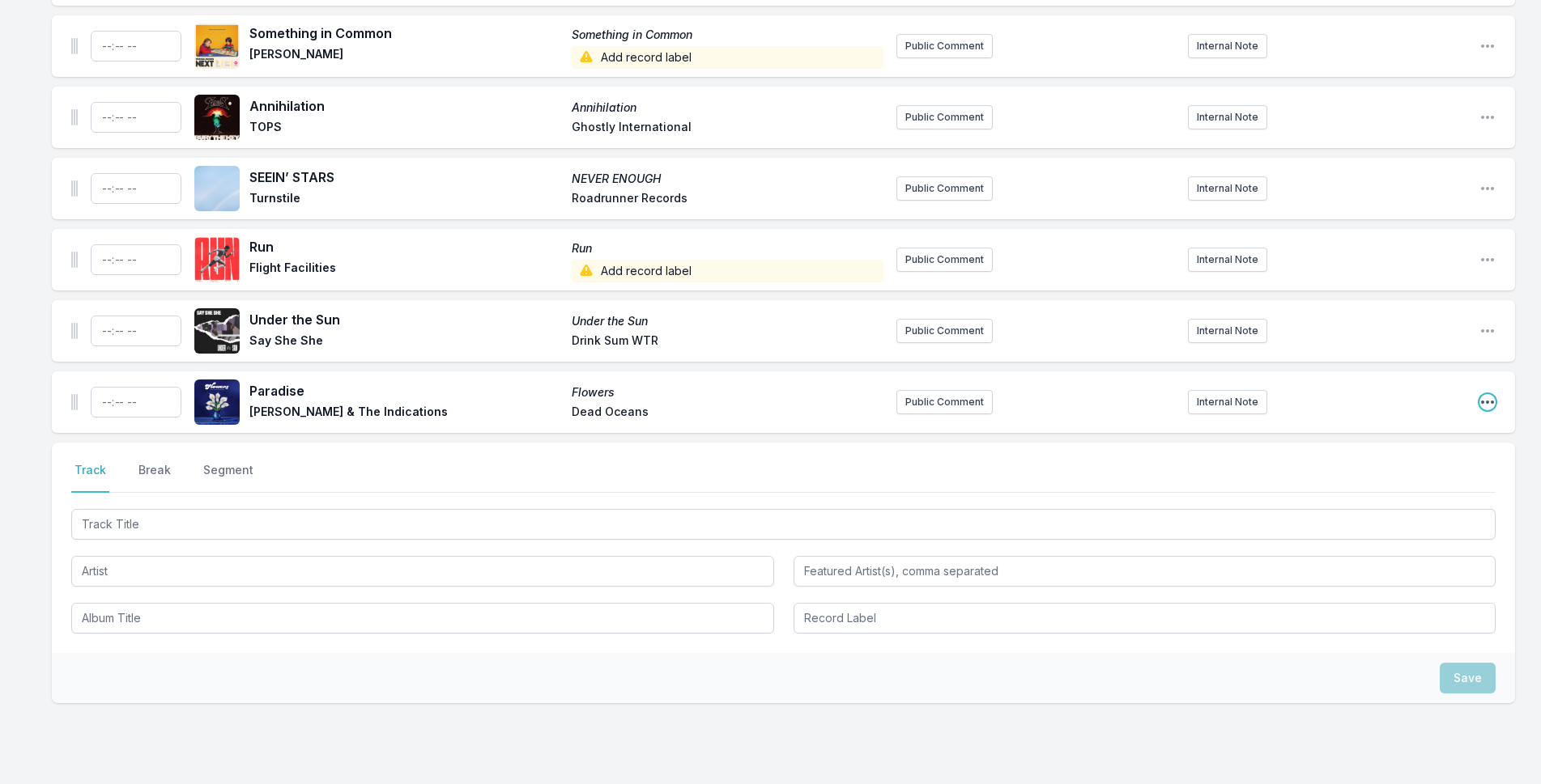
click at [1484, 394] on icon "Open playlist item options" at bounding box center [1487, 401] width 16 height 16
click at [1405, 479] on button "Delete Entry" at bounding box center [1405, 493] width 182 height 29
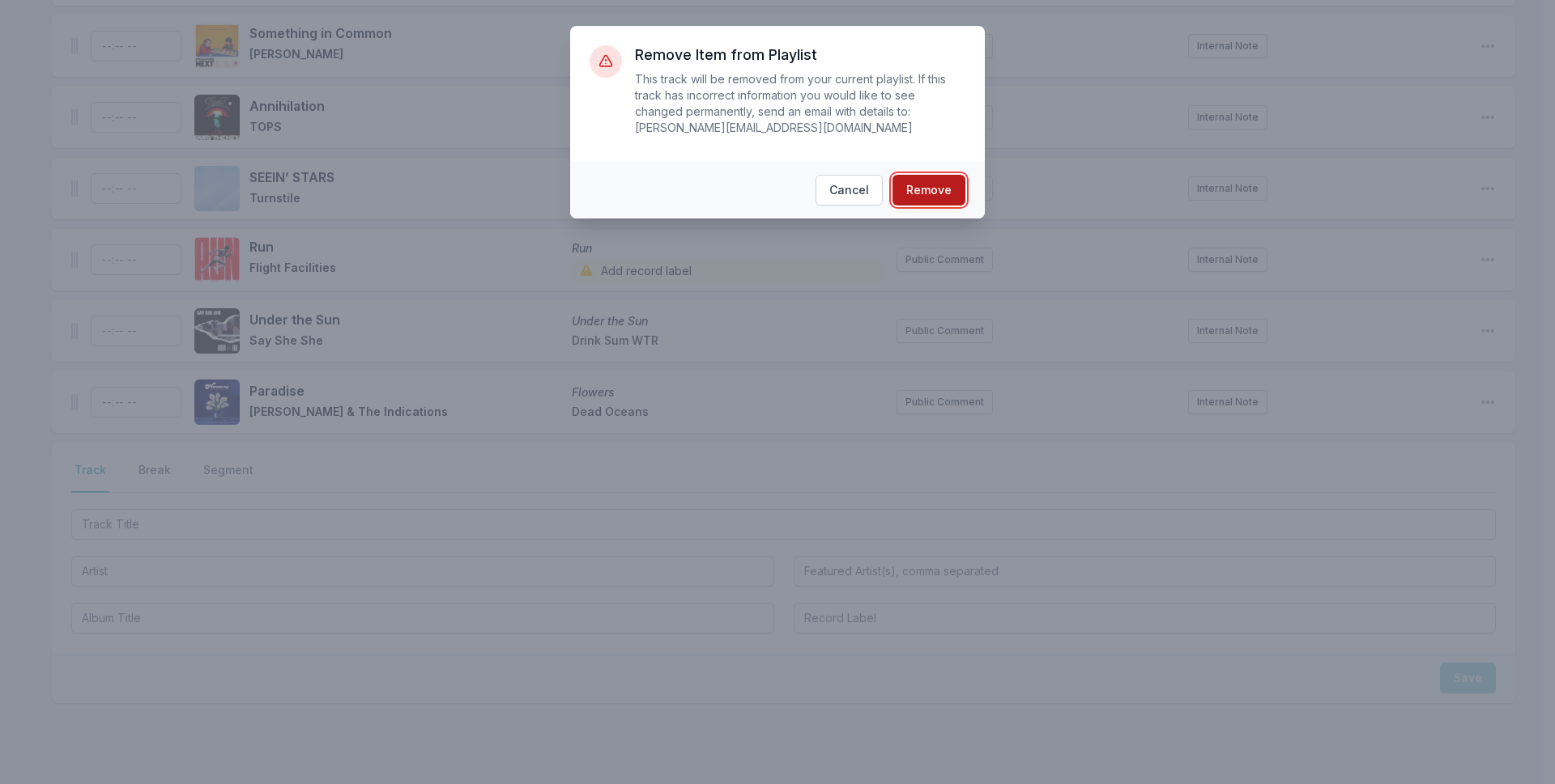
click at [950, 182] on button "Remove" at bounding box center [929, 190] width 73 height 31
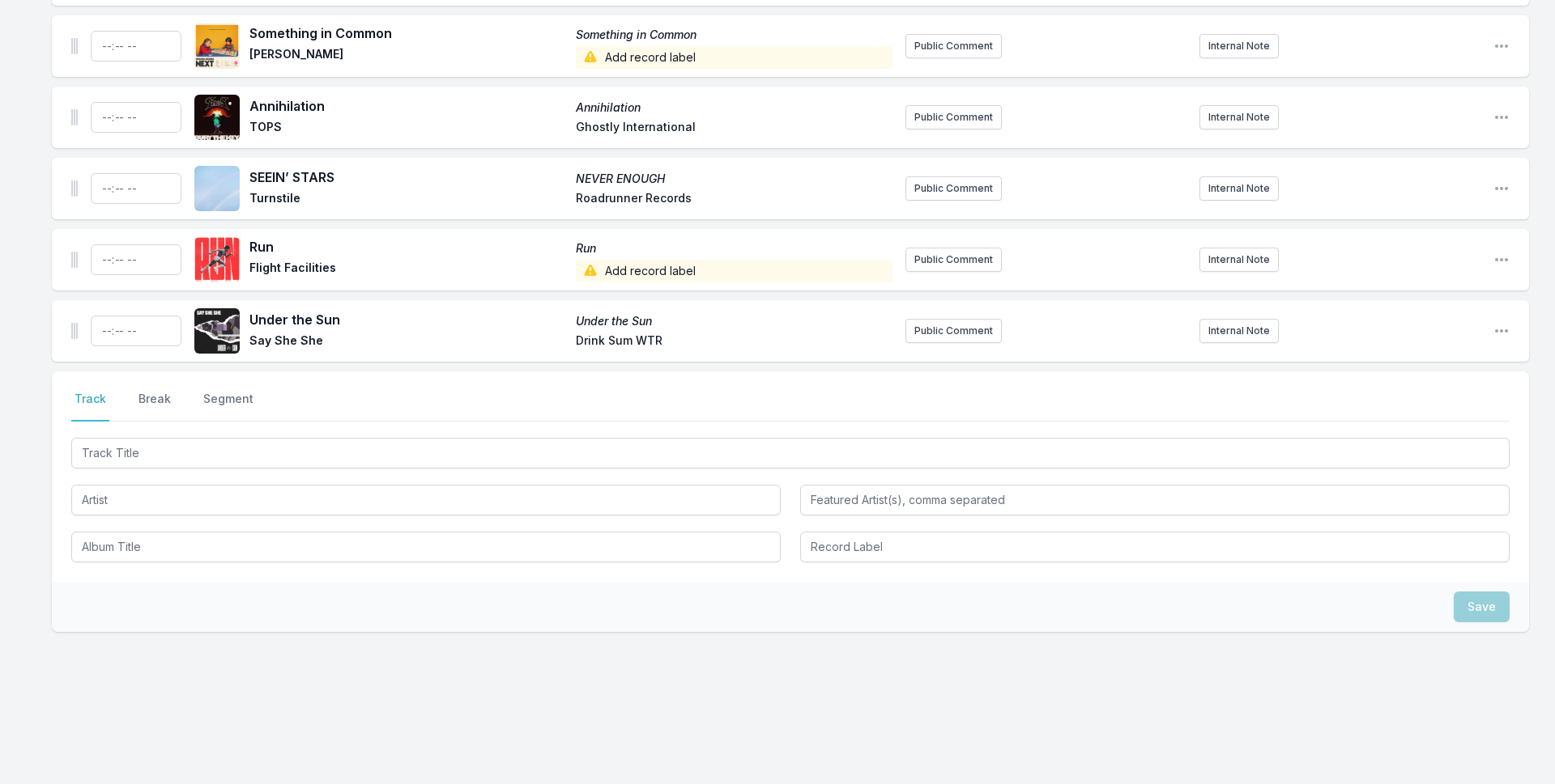
scroll to position [4203, 0]
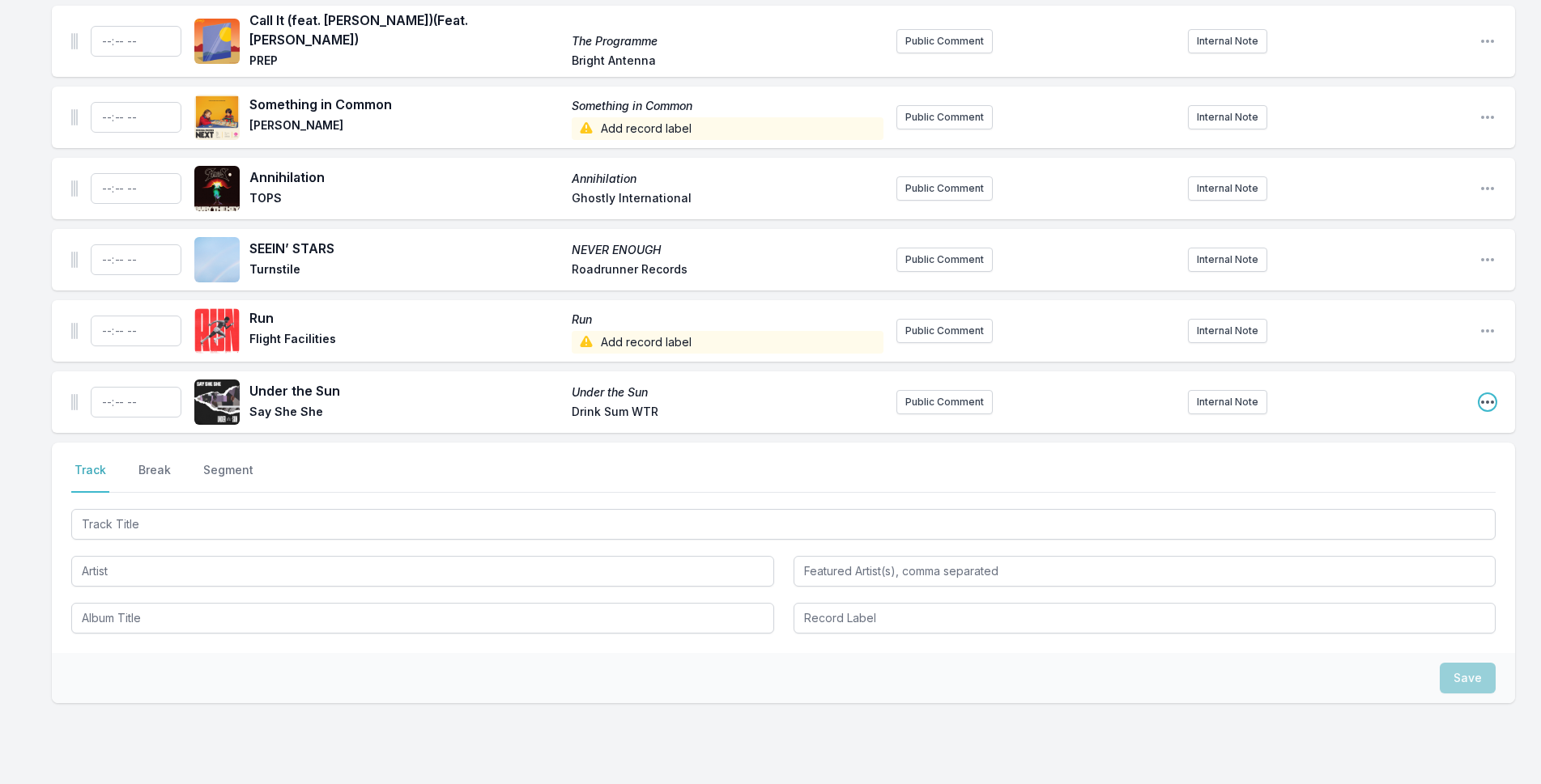
click at [1494, 394] on icon "Open playlist item options" at bounding box center [1487, 401] width 16 height 16
click at [1392, 479] on button "Delete Entry" at bounding box center [1405, 493] width 182 height 29
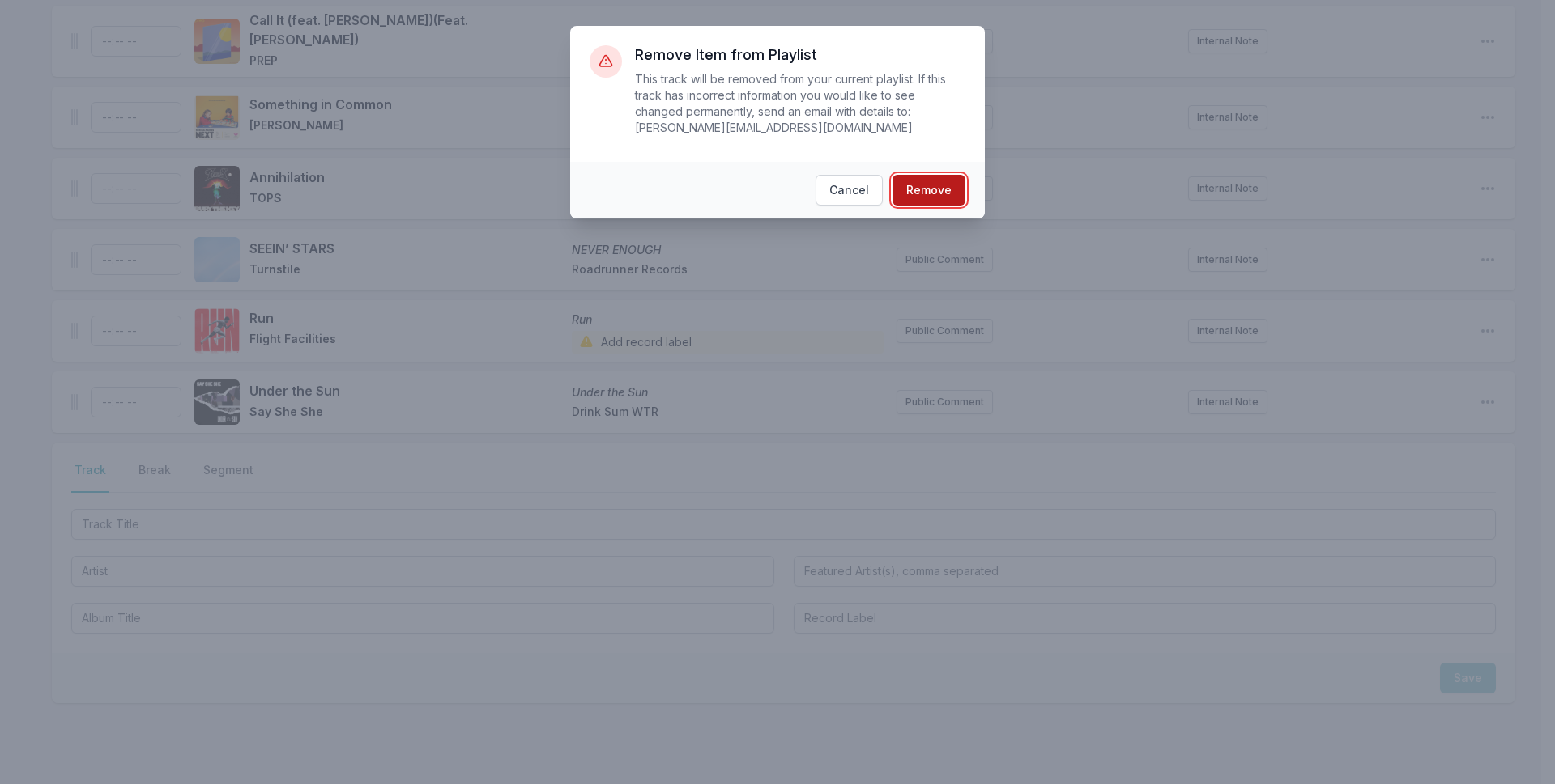
click at [927, 175] on button "Remove" at bounding box center [929, 190] width 73 height 31
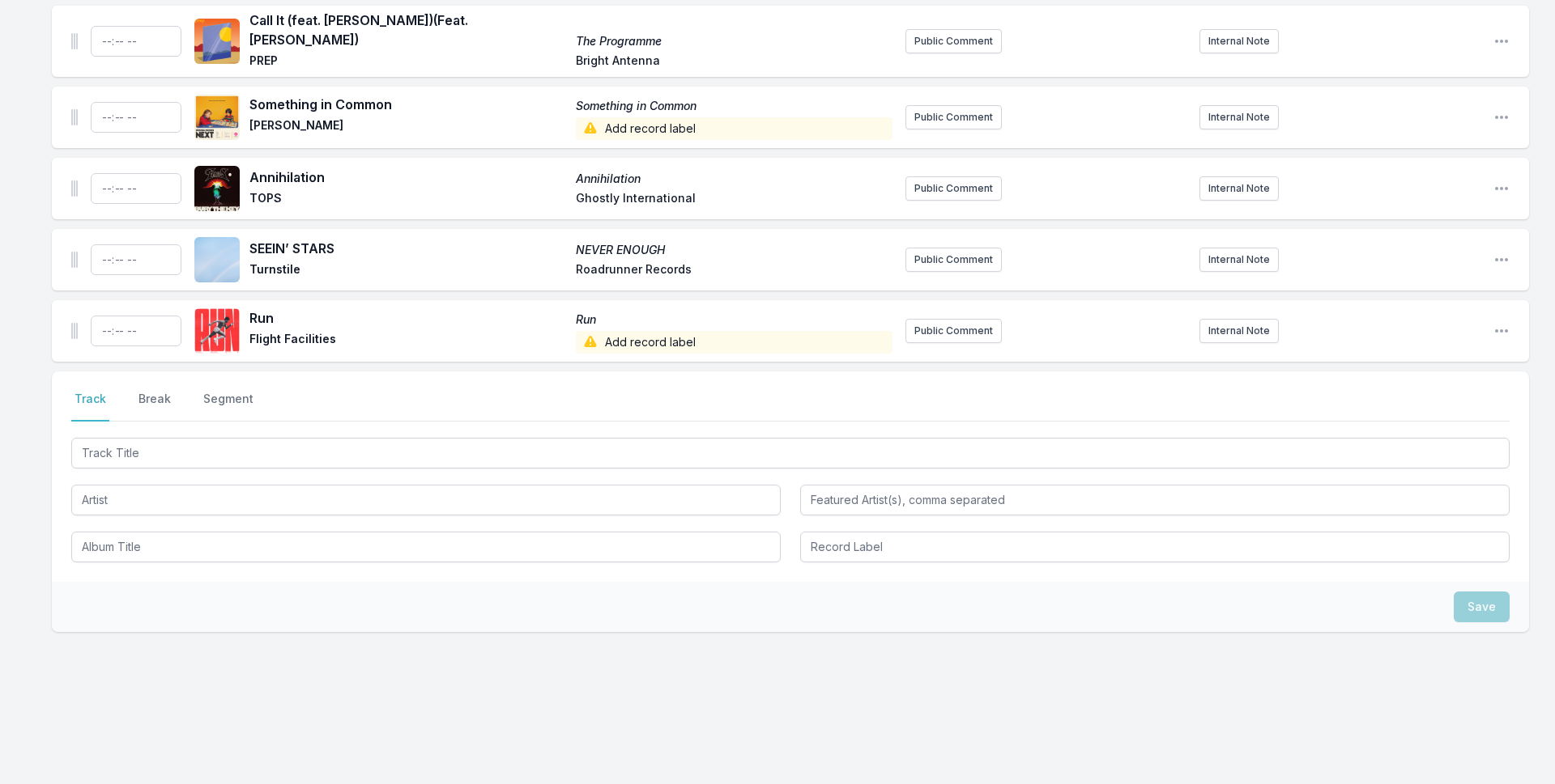
scroll to position [4132, 0]
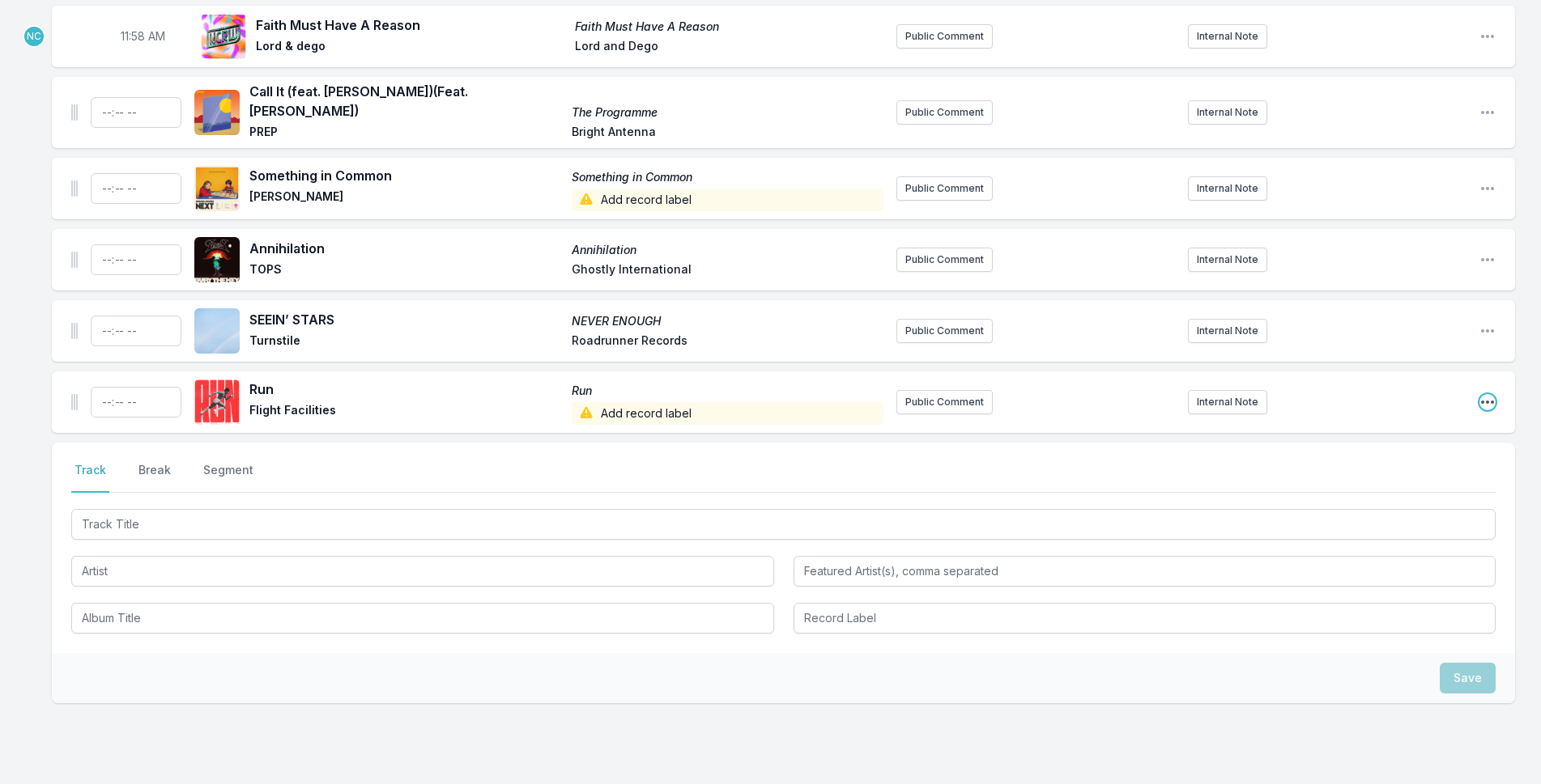
click at [1483, 394] on icon "Open playlist item options" at bounding box center [1487, 401] width 16 height 16
click at [1382, 479] on button "Delete Entry" at bounding box center [1405, 493] width 182 height 29
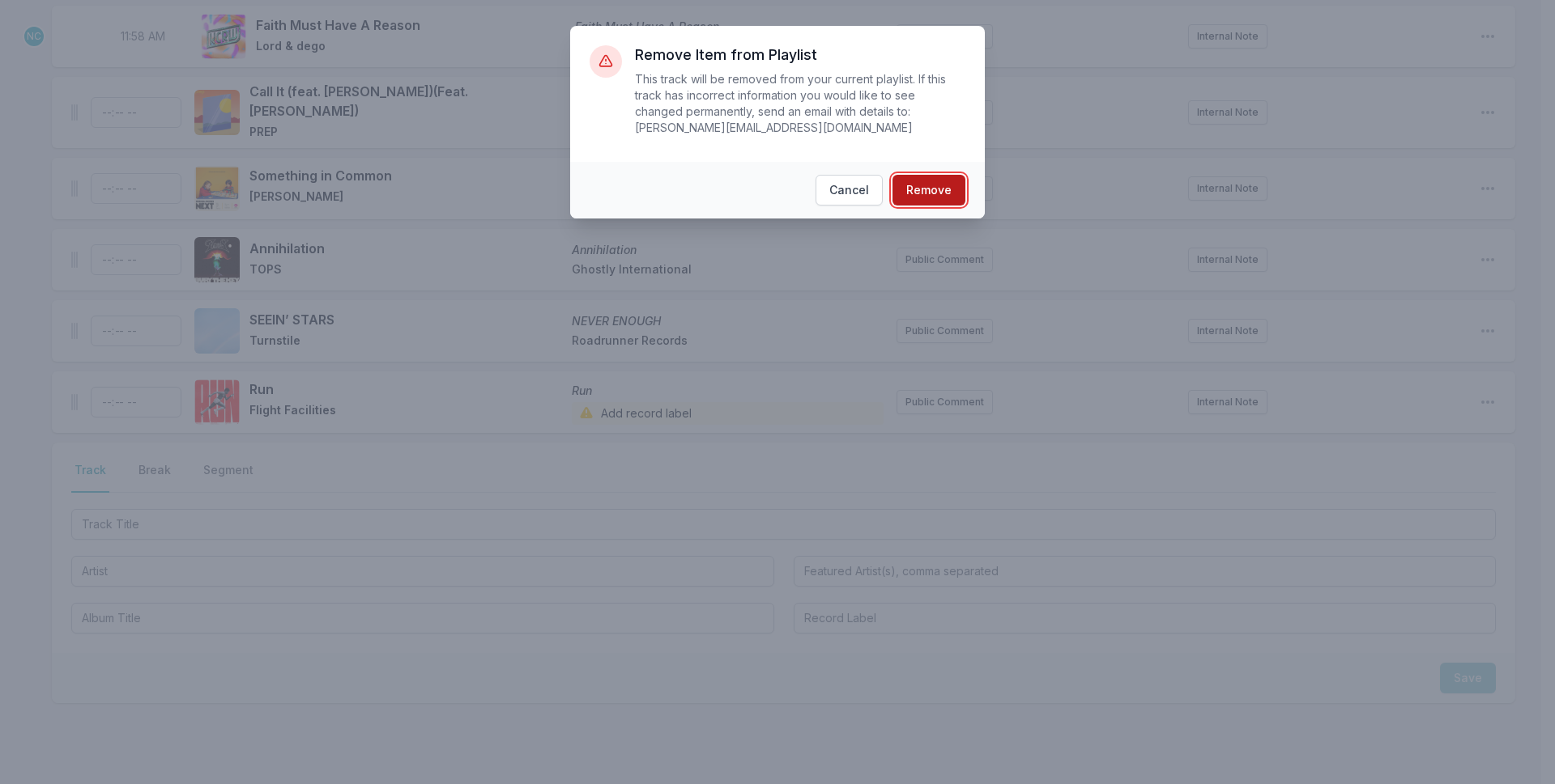
click at [940, 175] on button "Remove" at bounding box center [929, 190] width 73 height 31
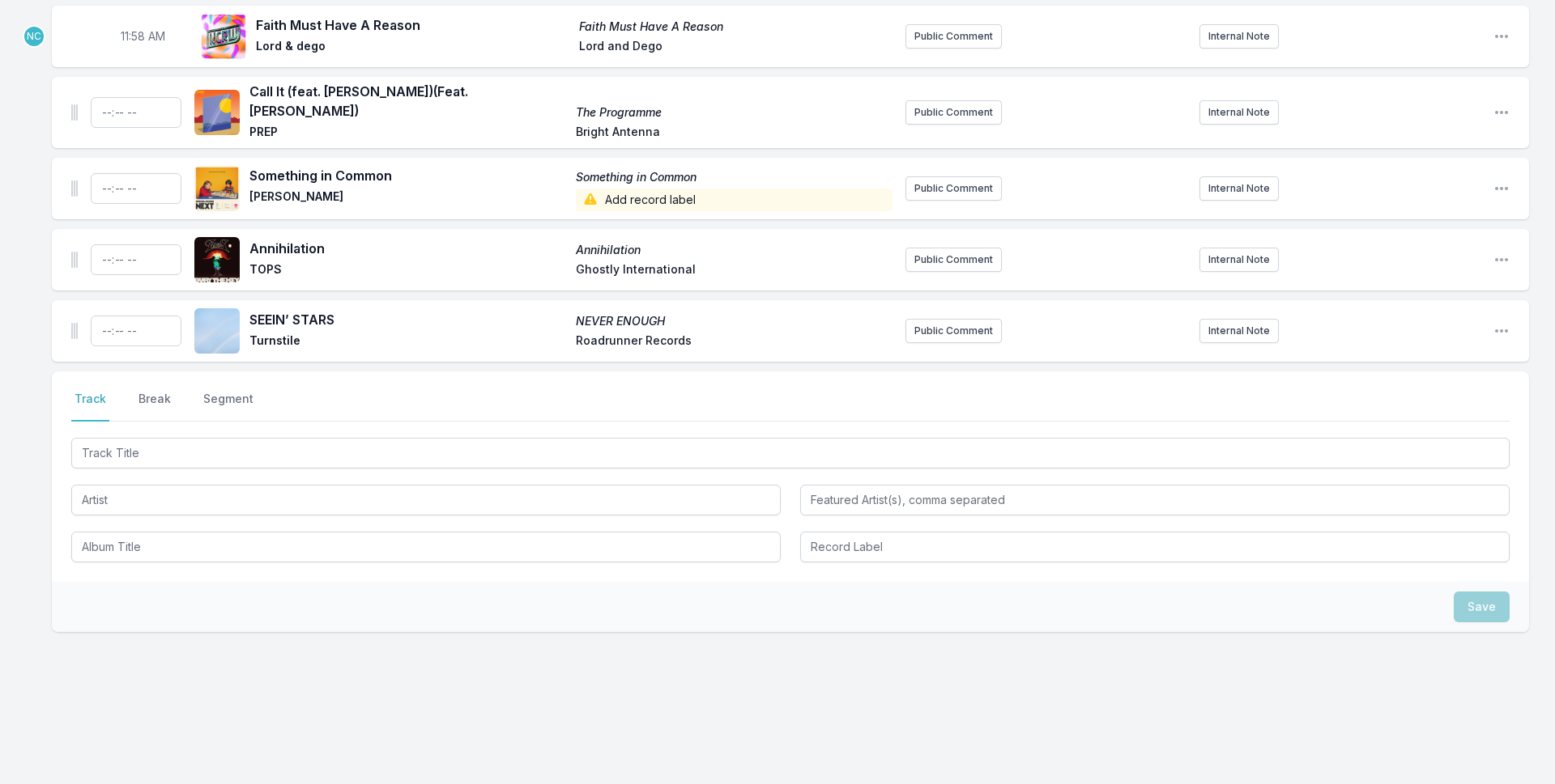
scroll to position [4061, 0]
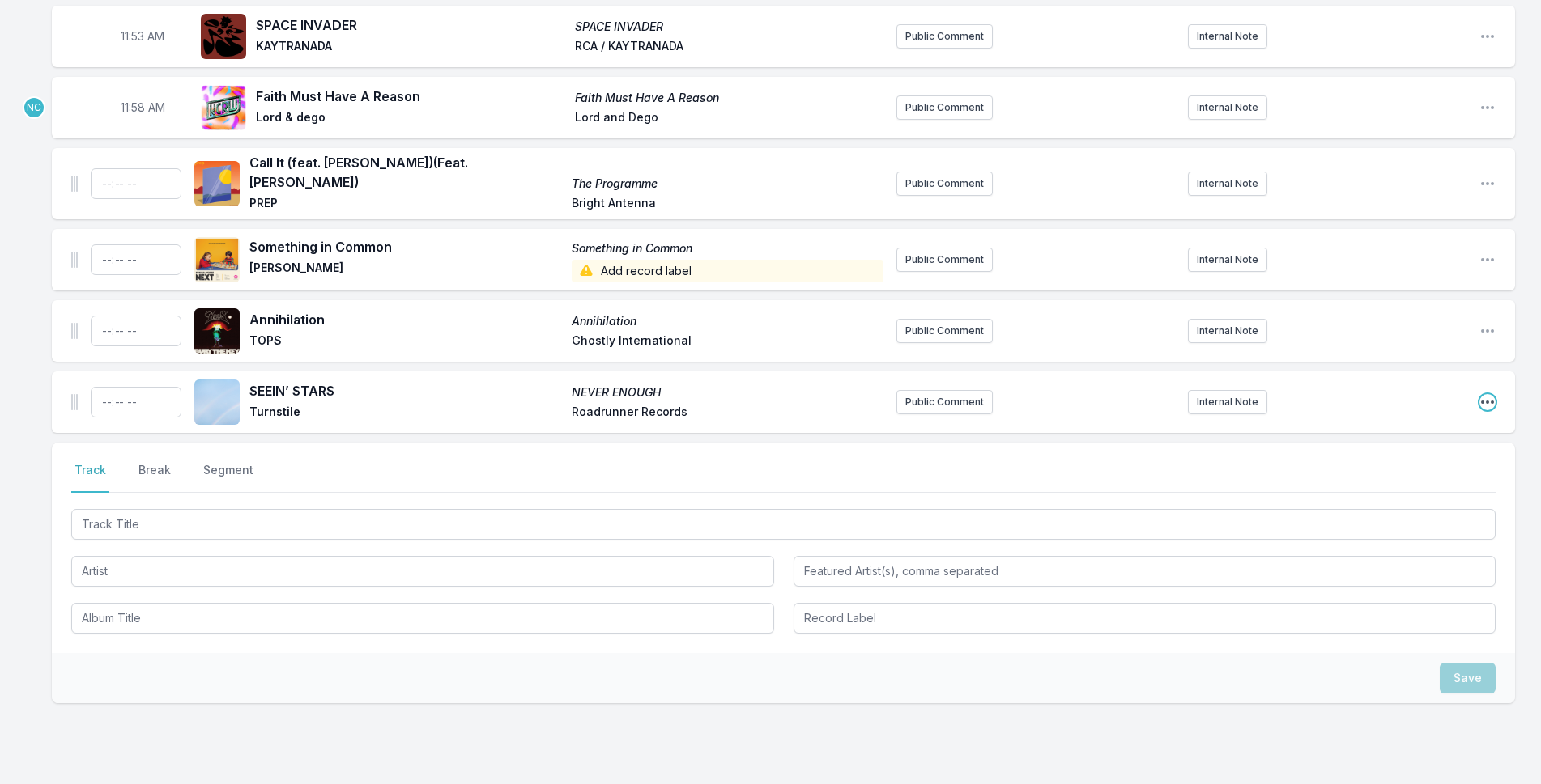
click at [1489, 394] on icon "Open playlist item options" at bounding box center [1487, 401] width 16 height 16
click at [1413, 479] on button "Delete Entry" at bounding box center [1405, 493] width 182 height 29
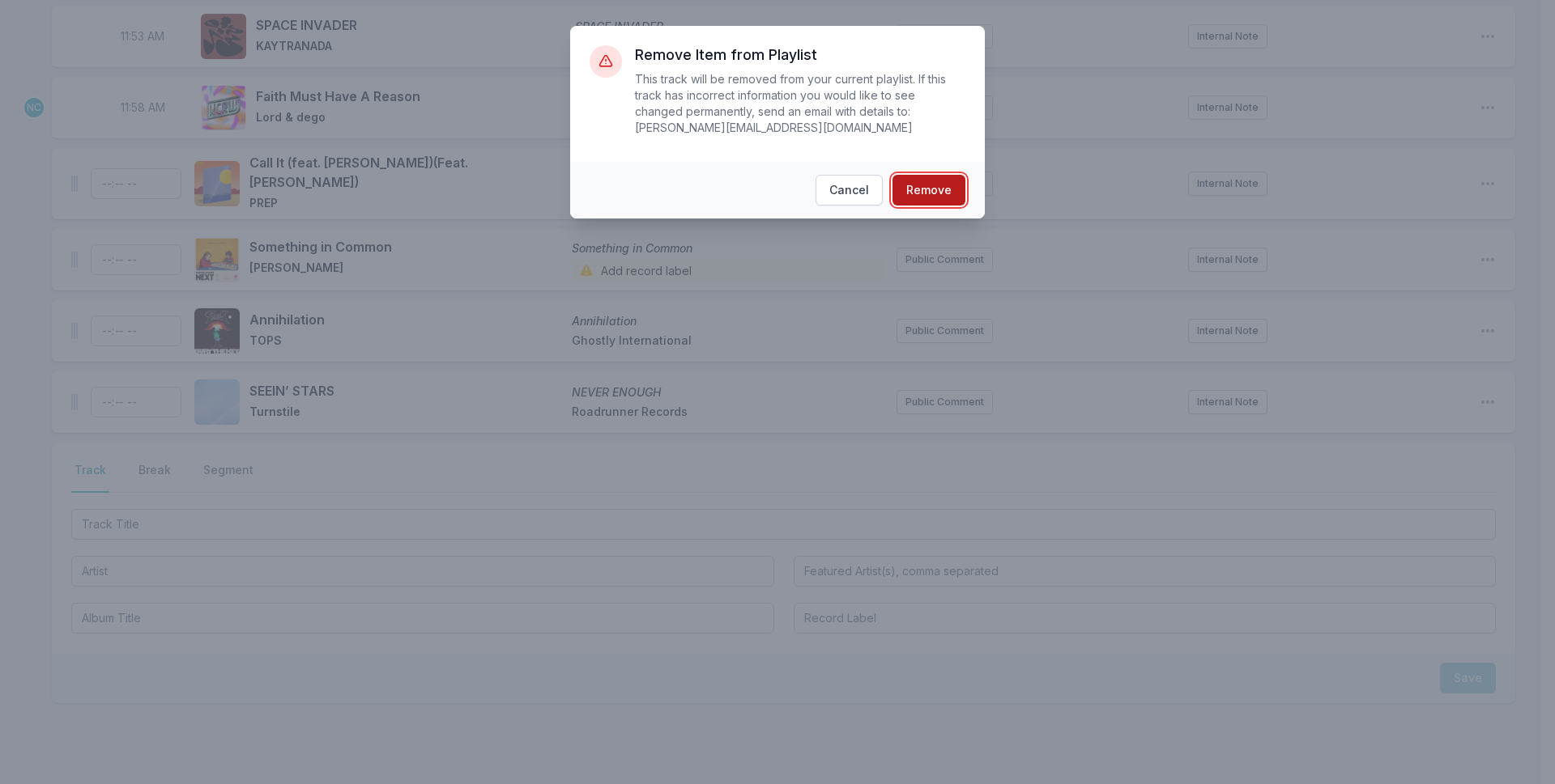
click at [947, 185] on button "Remove" at bounding box center [929, 190] width 73 height 31
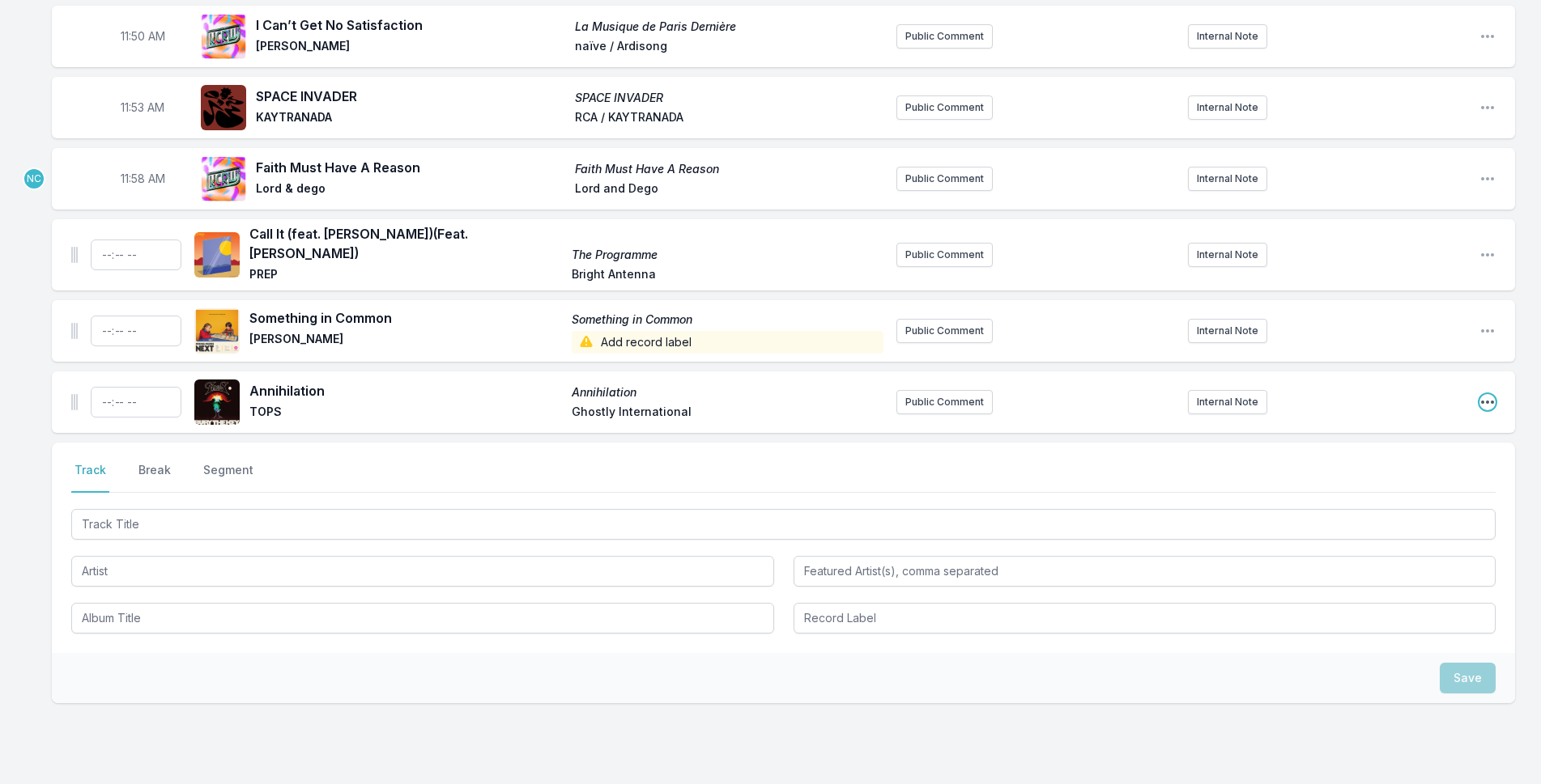
click at [1487, 400] on icon "Open playlist item options" at bounding box center [1488, 401] width 13 height 3
click at [1411, 479] on button "Delete Entry" at bounding box center [1405, 493] width 182 height 29
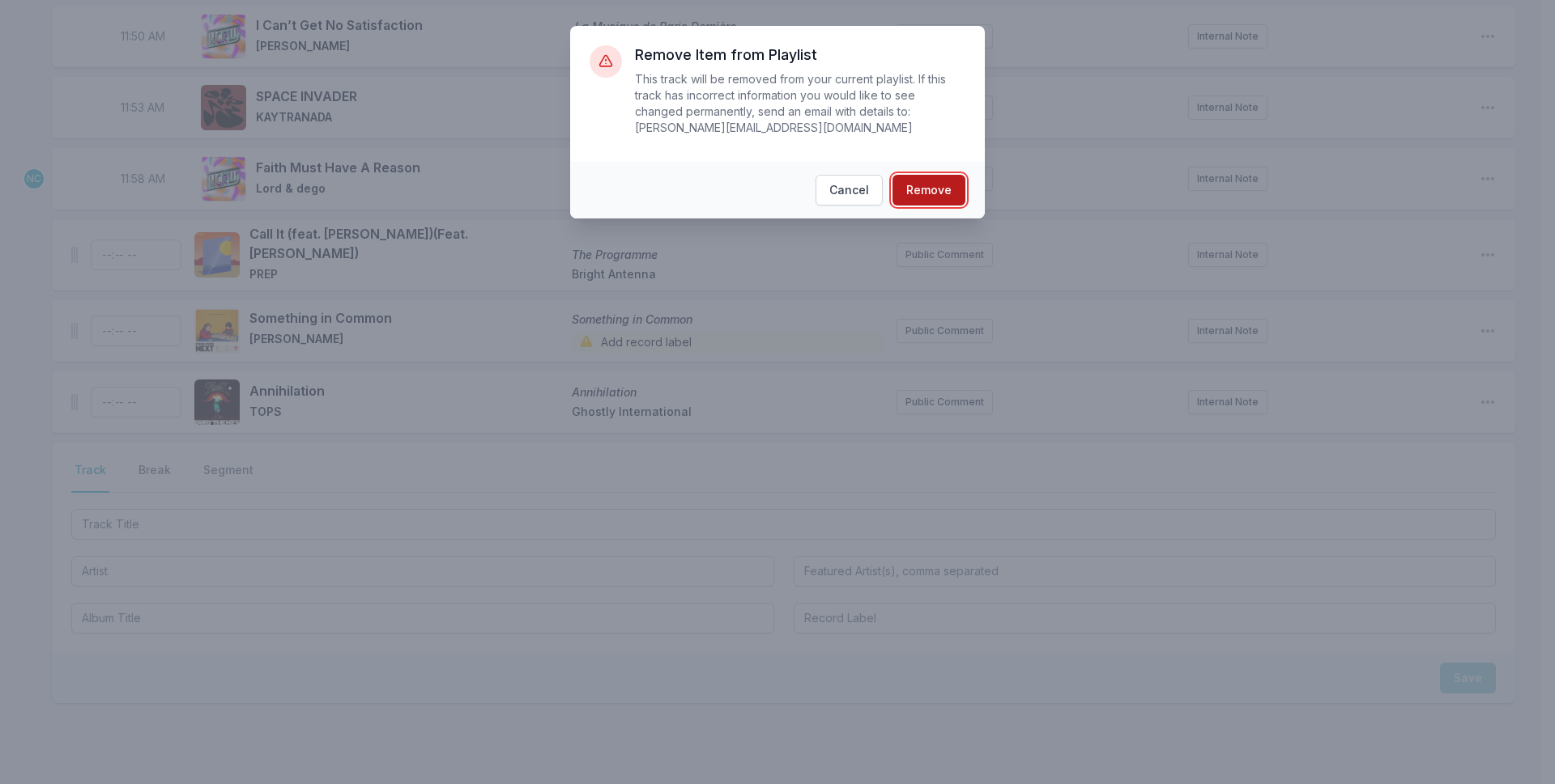
click at [927, 175] on button "Remove" at bounding box center [929, 190] width 73 height 31
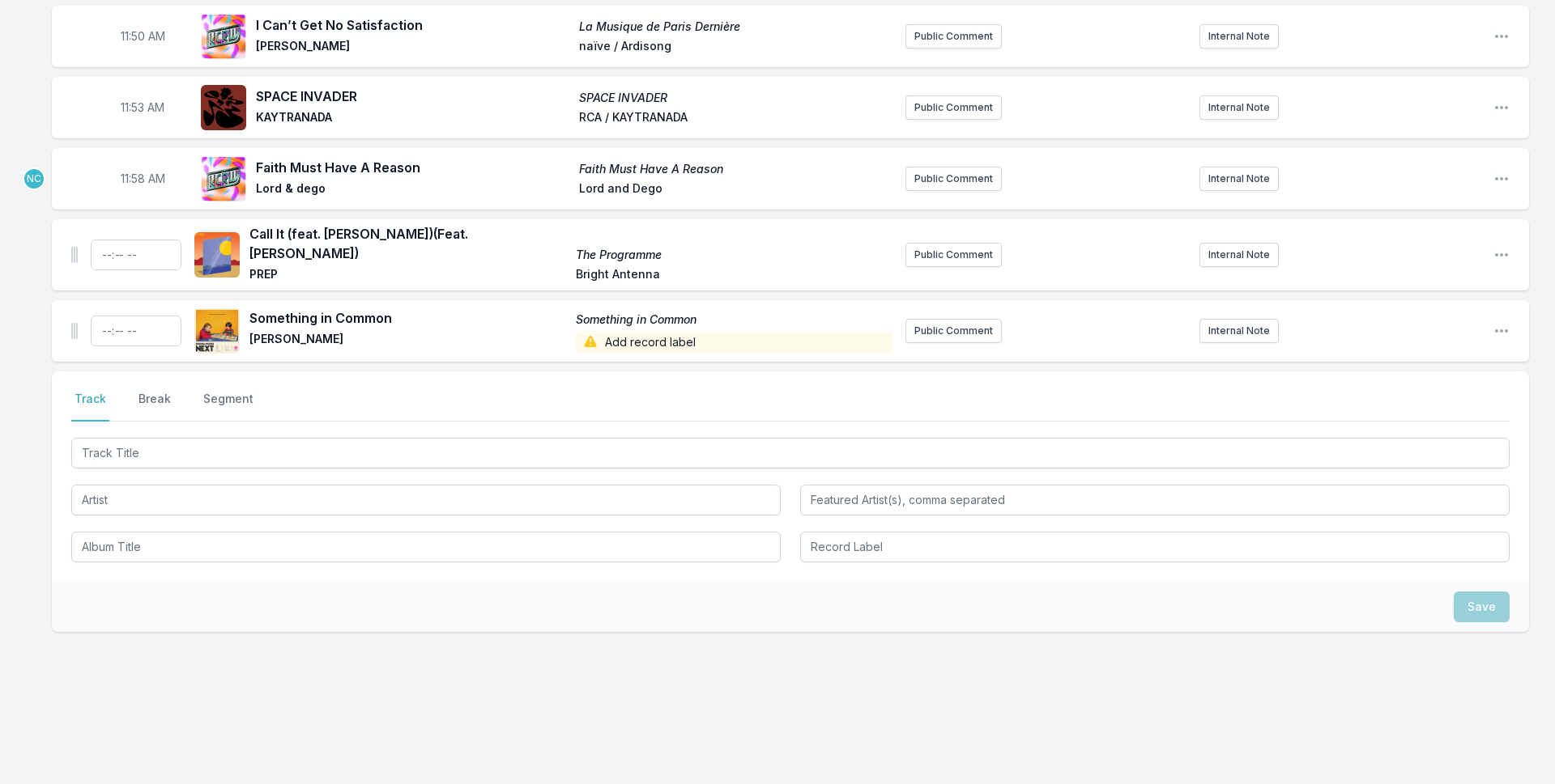
scroll to position [3918, 0]
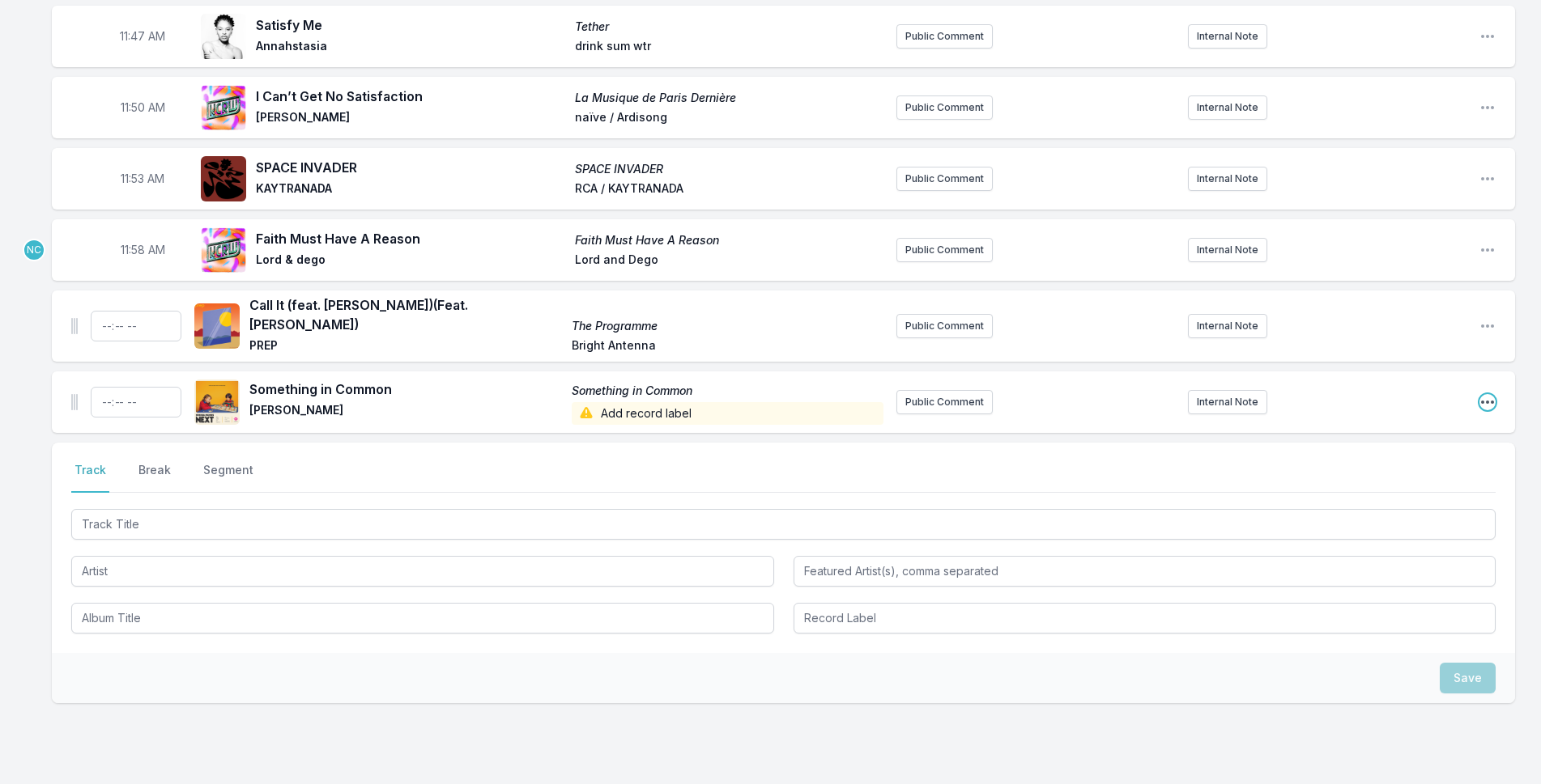
click at [1481, 394] on icon "Open playlist item options" at bounding box center [1487, 401] width 16 height 16
click at [1358, 479] on button "Delete Entry" at bounding box center [1405, 493] width 182 height 29
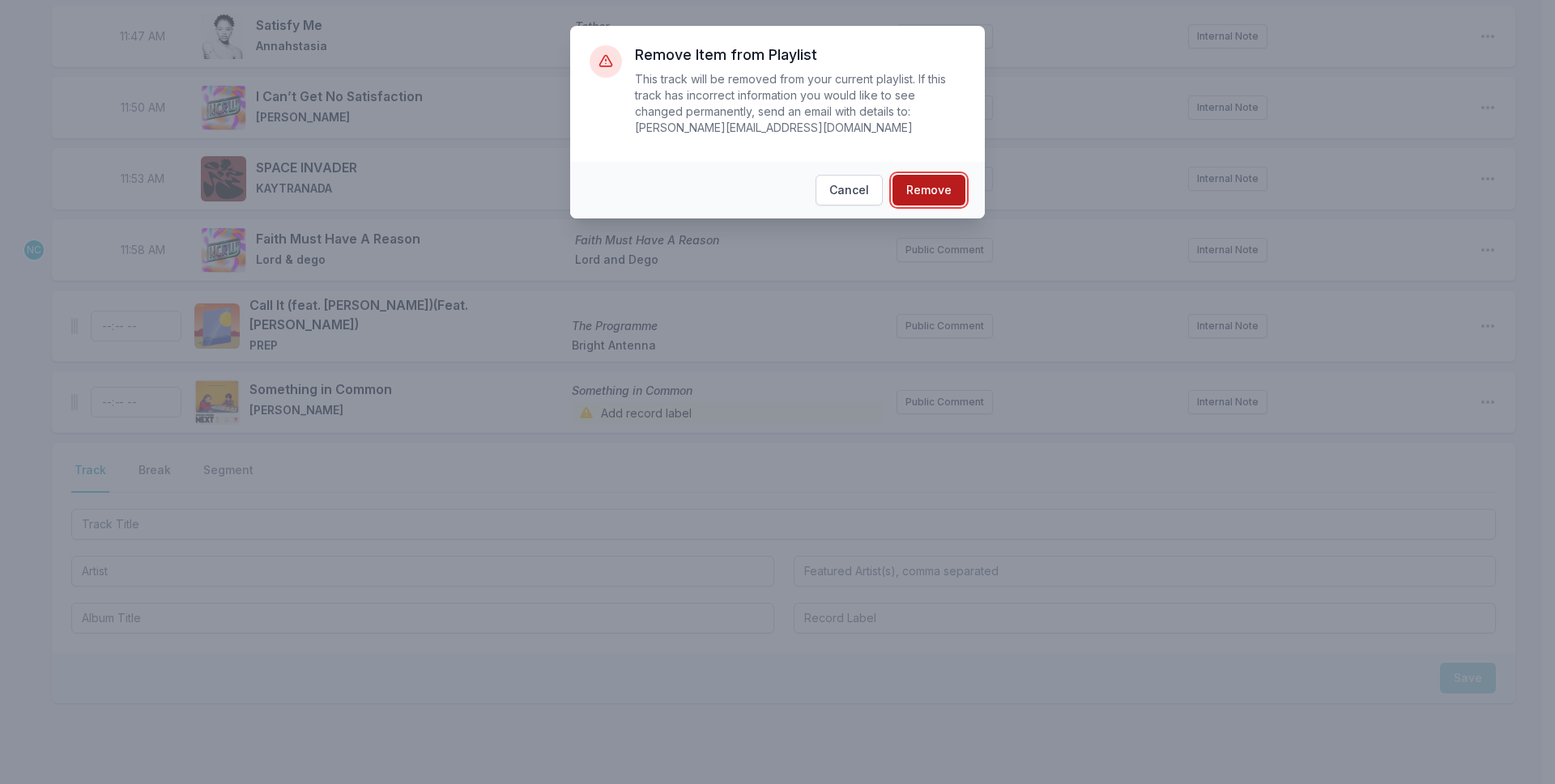
click at [952, 181] on button "Remove" at bounding box center [929, 190] width 73 height 31
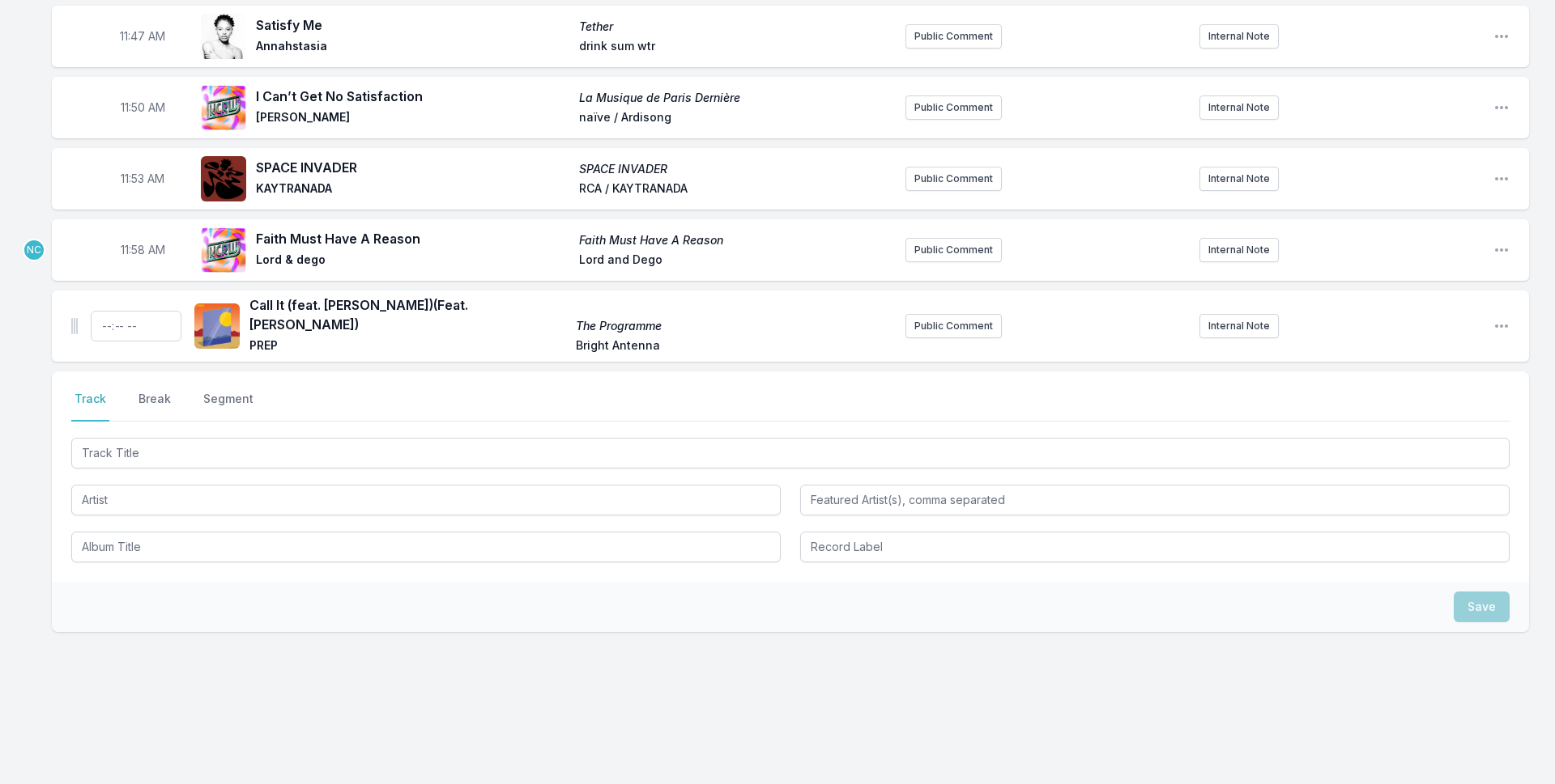
scroll to position [3795, 0]
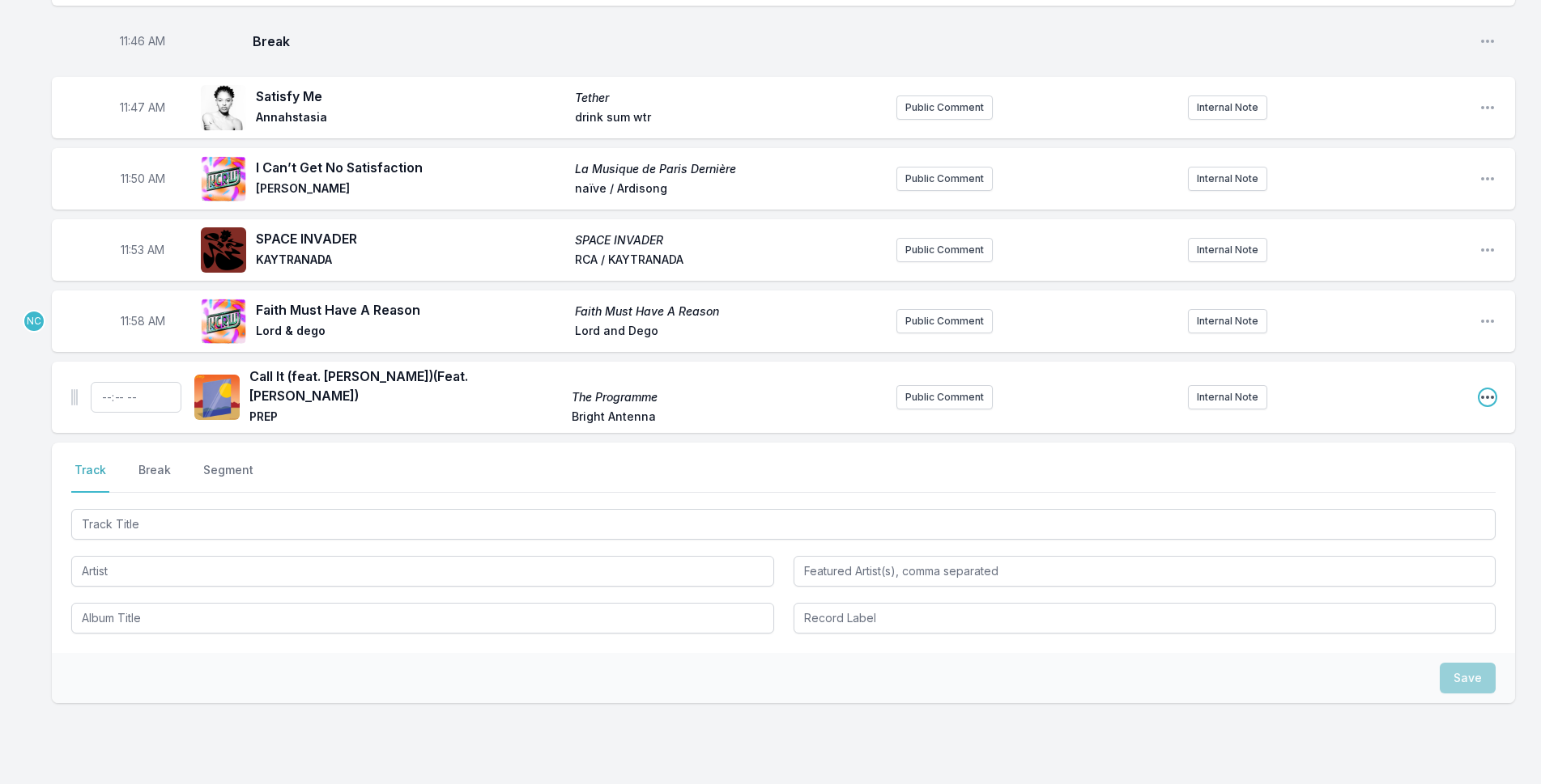
click at [1482, 389] on icon "Open playlist item options" at bounding box center [1487, 397] width 16 height 16
click at [1416, 474] on button "Delete Entry" at bounding box center [1405, 488] width 182 height 29
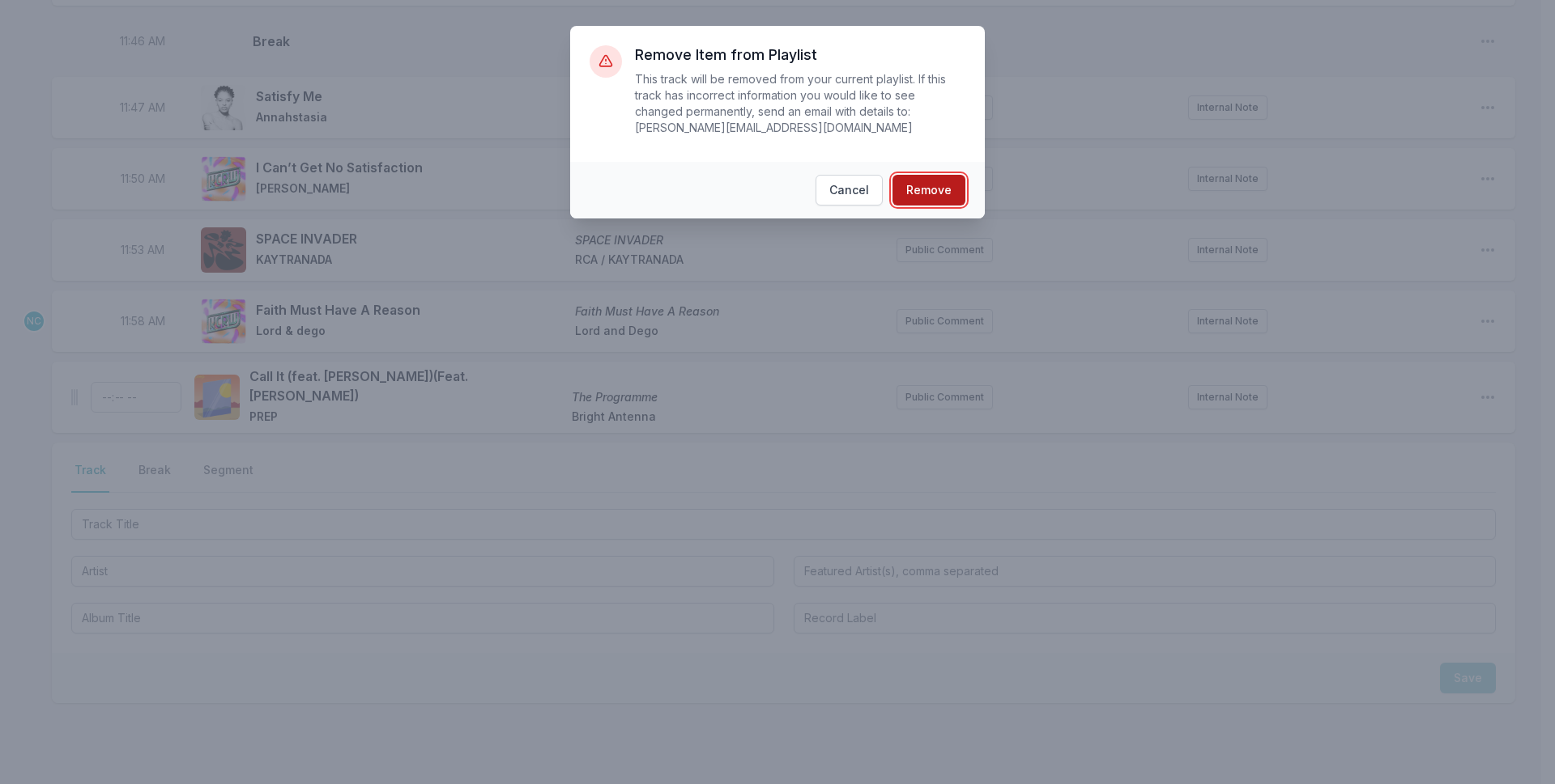
click at [922, 175] on button "Remove" at bounding box center [929, 190] width 73 height 31
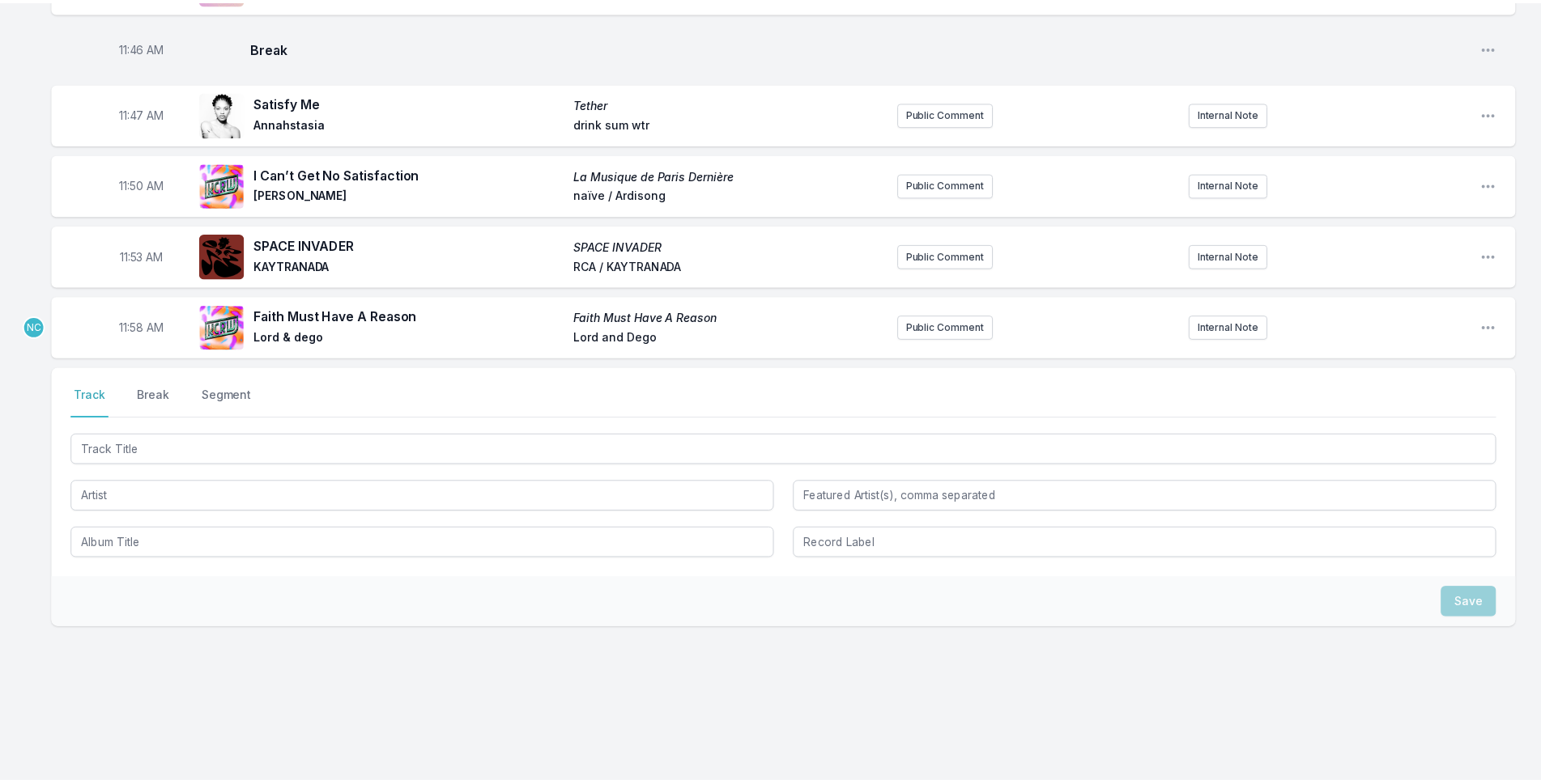
scroll to position [3724, 0]
